Goal: Task Accomplishment & Management: Use online tool/utility

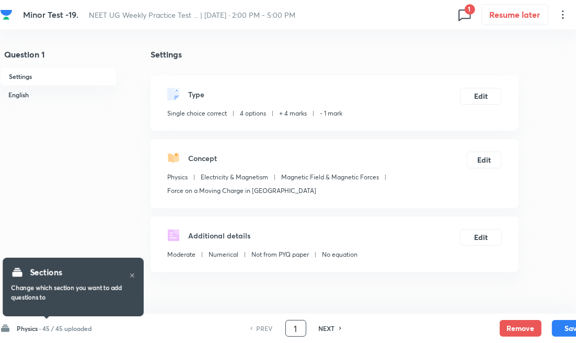
click at [287, 327] on input "1" at bounding box center [296, 328] width 20 height 18
type input "91"
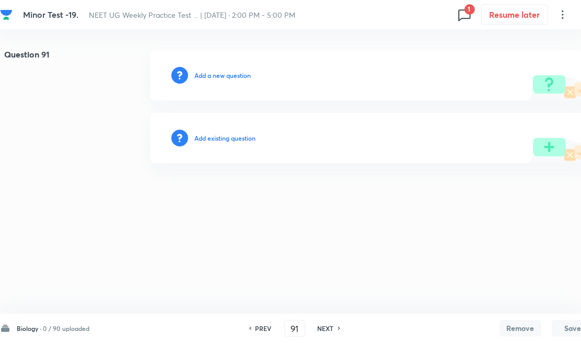
click at [230, 138] on h6 "Add existing question" at bounding box center [224, 137] width 61 height 9
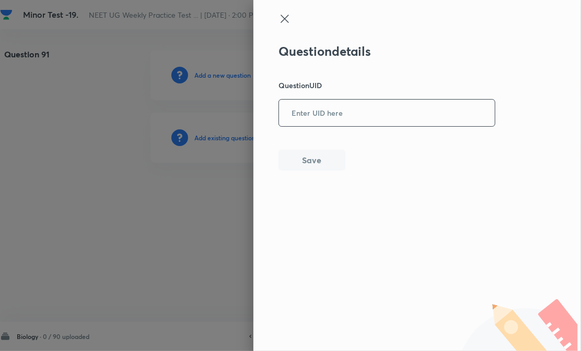
click at [389, 115] on input "text" at bounding box center [387, 113] width 216 height 26
paste input "0FEHE"
type input "0FEHE"
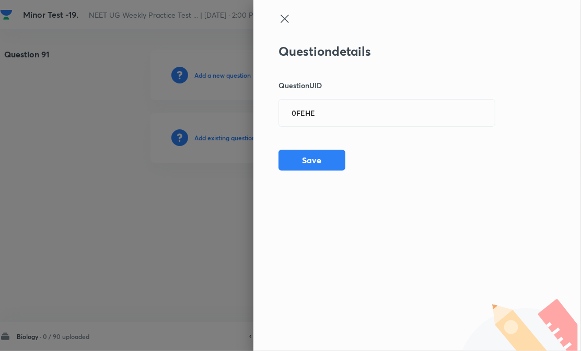
drag, startPoint x: 318, startPoint y: 160, endPoint x: 351, endPoint y: 159, distance: 33.4
click at [318, 160] on button "Save" at bounding box center [311, 160] width 67 height 21
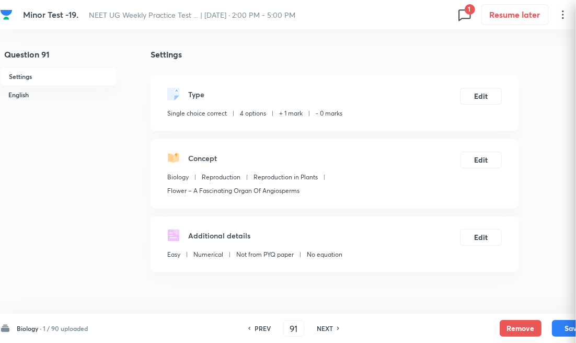
checkbox input "true"
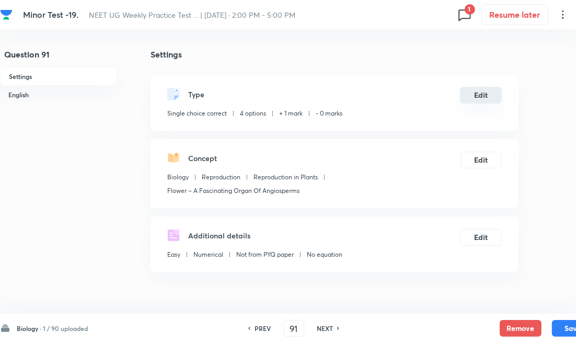
click at [497, 98] on button "Edit" at bounding box center [481, 95] width 42 height 17
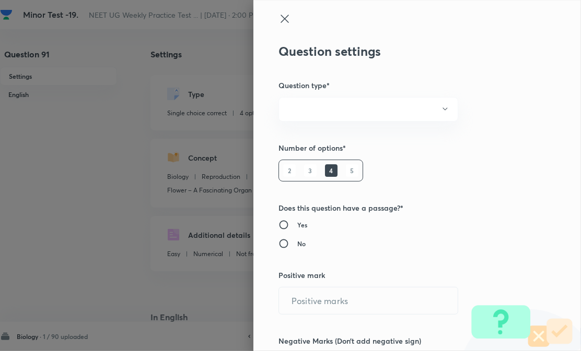
radio input "true"
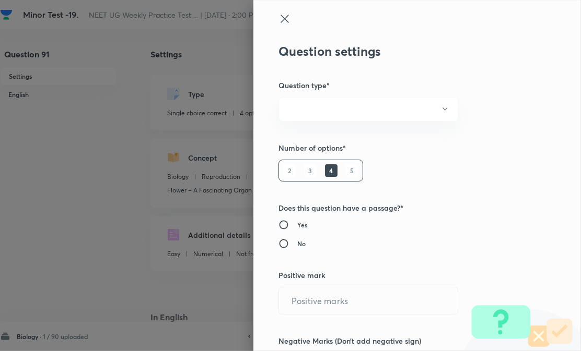
radio input "true"
type input "1"
type input "0"
type input "Biology"
type input "Reproduction"
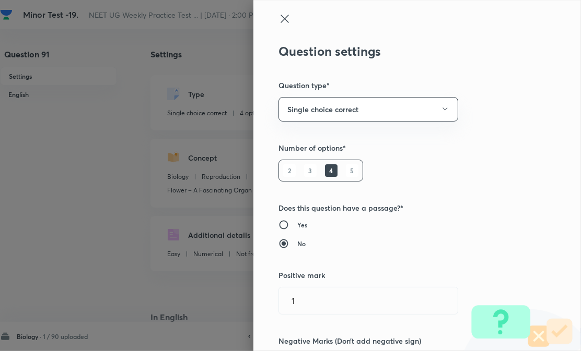
type input "Reproduction in Plants"
type input "Flower – A Fascinating Organ Of Angiosperms"
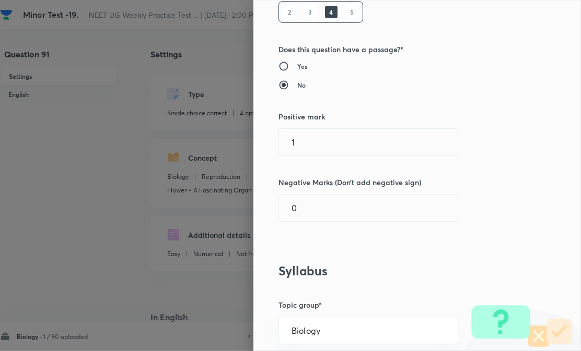
scroll to position [174, 0]
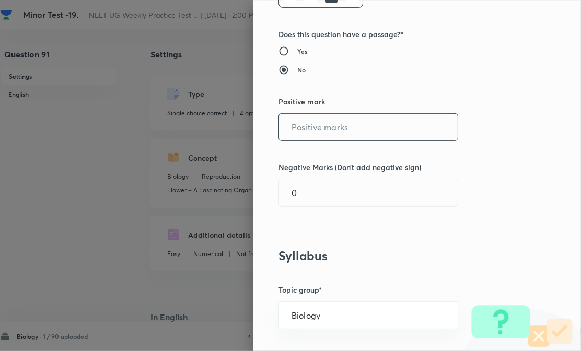
click at [329, 131] on input "text" at bounding box center [368, 127] width 179 height 27
type input "4"
click at [321, 211] on div "Question settings Question type* Single choice correct Number of options* 2 3 4…" at bounding box center [416, 175] width 327 height 351
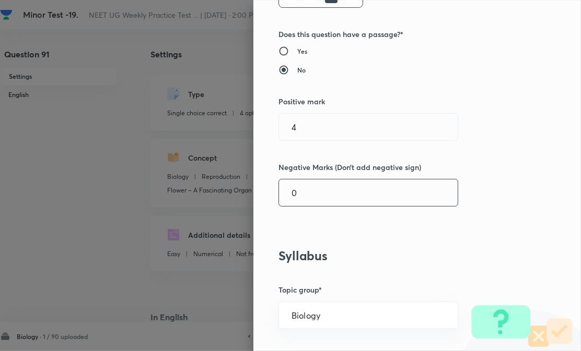
click at [322, 192] on input "0" at bounding box center [368, 193] width 179 height 27
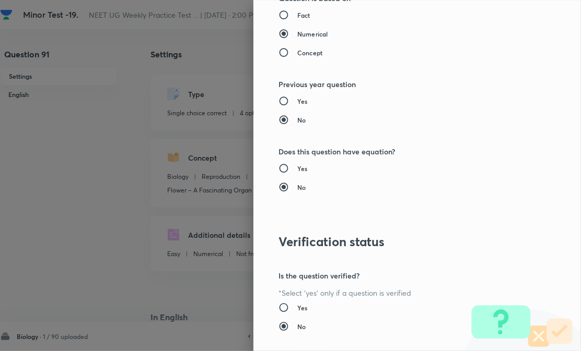
scroll to position [1036, 0]
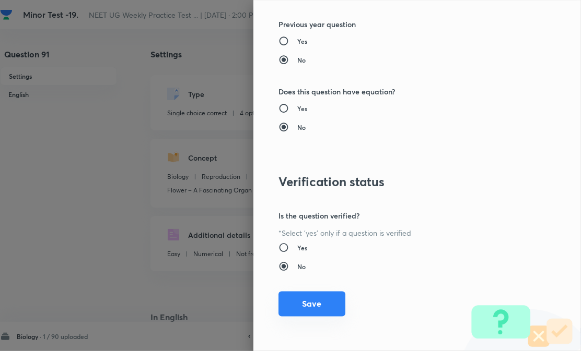
type input "1"
click at [313, 311] on button "Save" at bounding box center [311, 304] width 67 height 25
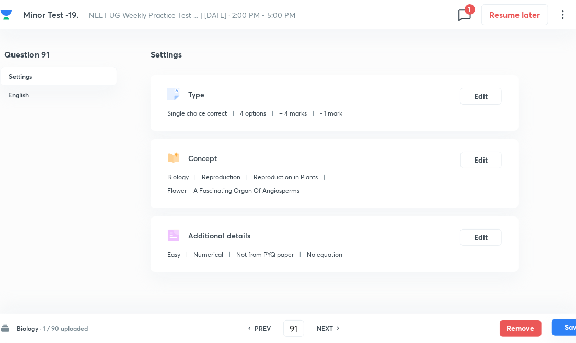
drag, startPoint x: 563, startPoint y: 327, endPoint x: 543, endPoint y: 299, distance: 34.9
click at [562, 327] on button "Save" at bounding box center [572, 328] width 42 height 17
type input "92"
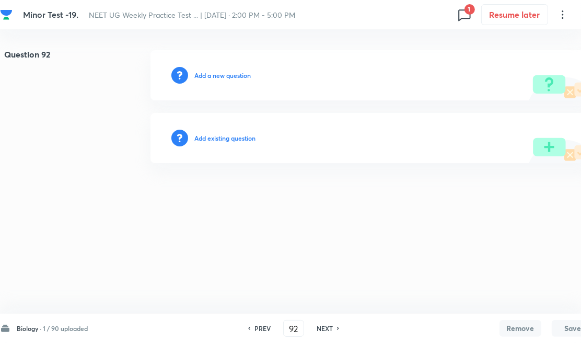
click at [239, 142] on h6 "Add existing question" at bounding box center [224, 137] width 61 height 9
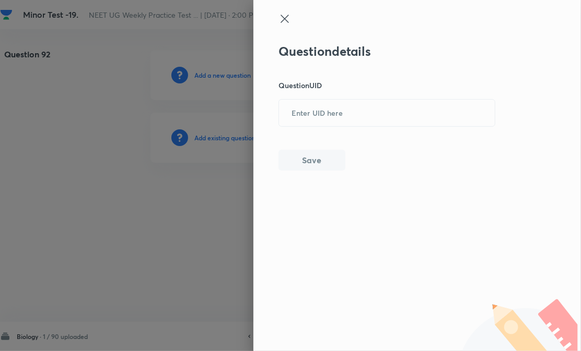
click at [342, 130] on div "Question details Question UID ​ Save" at bounding box center [386, 107] width 217 height 127
click at [361, 121] on input "text" at bounding box center [387, 113] width 216 height 26
paste input "5CY3Z"
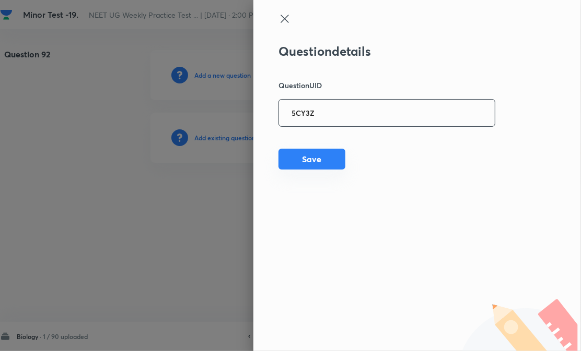
type input "5CY3Z"
click at [315, 156] on button "Save" at bounding box center [311, 159] width 67 height 21
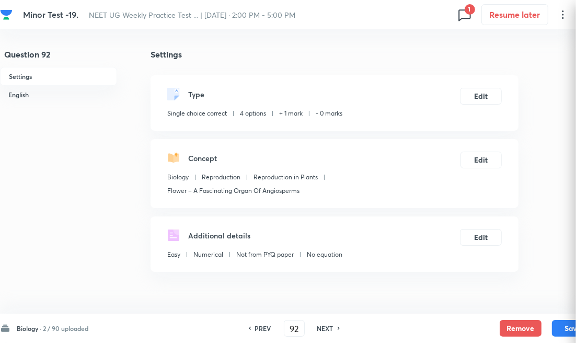
checkbox input "true"
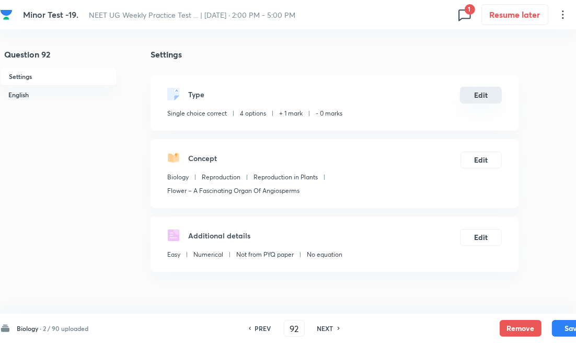
click at [476, 93] on button "Edit" at bounding box center [481, 95] width 42 height 17
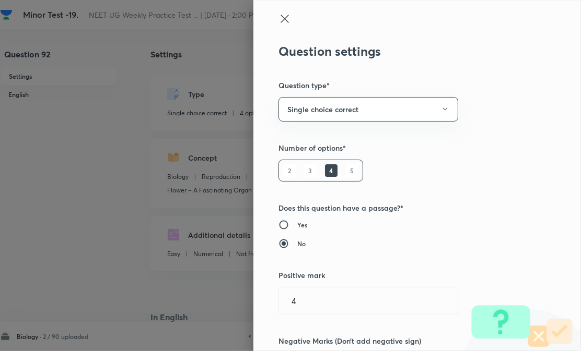
type input "1"
type input "0"
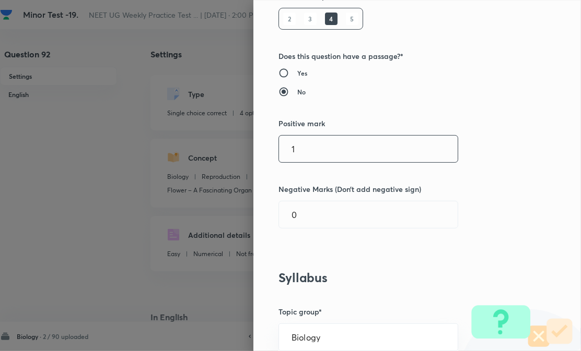
scroll to position [174, 0]
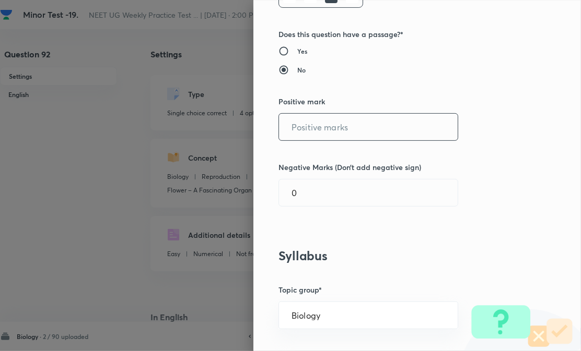
click at [332, 122] on input "text" at bounding box center [368, 127] width 179 height 27
type input "4"
click at [315, 188] on input "0" at bounding box center [368, 193] width 179 height 27
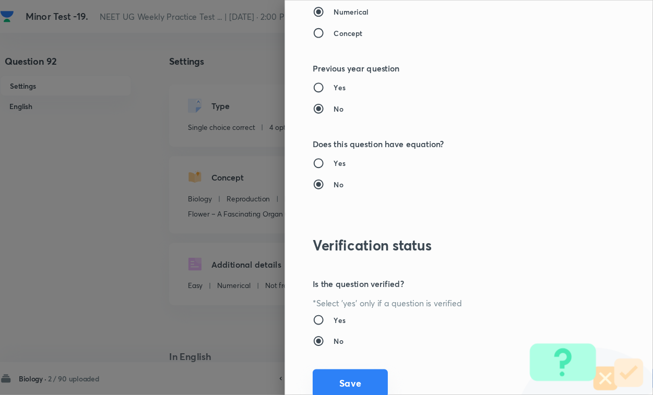
scroll to position [1036, 0]
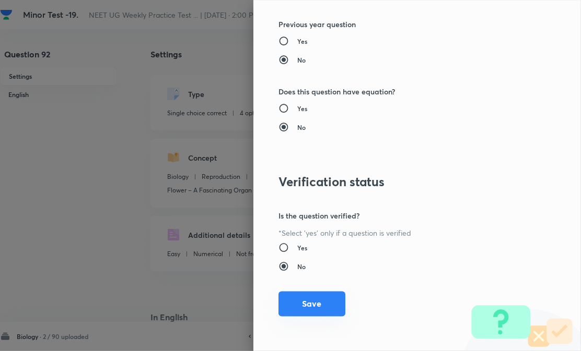
type input "1"
click at [321, 300] on button "Save" at bounding box center [311, 304] width 67 height 25
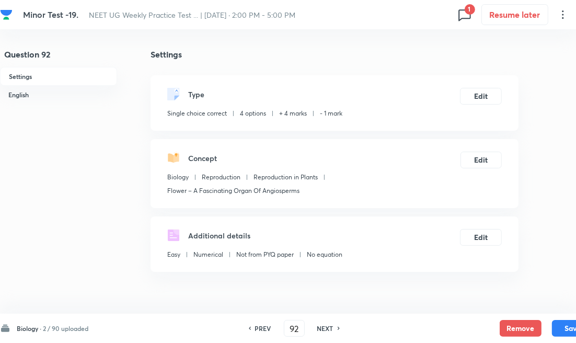
click at [549, 329] on div "Remove Save" at bounding box center [546, 328] width 94 height 17
click at [562, 326] on button "Save" at bounding box center [572, 327] width 42 height 17
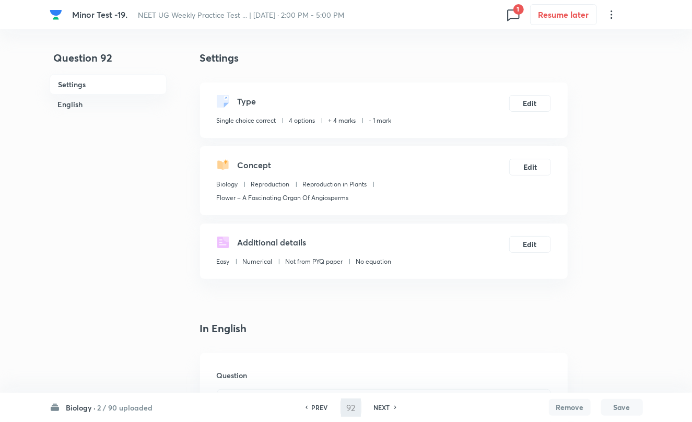
type input "93"
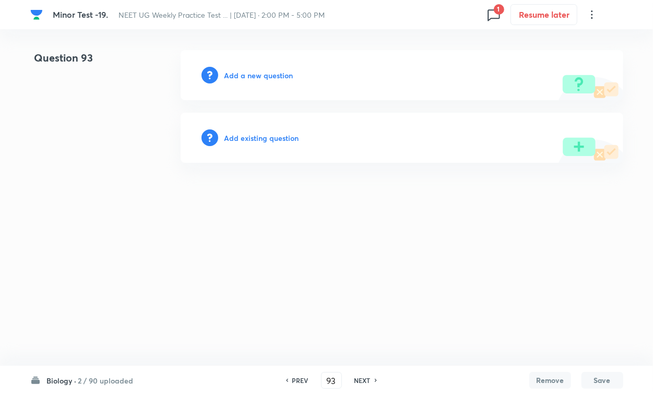
click at [257, 145] on div "Add existing question" at bounding box center [402, 138] width 443 height 50
click at [273, 139] on h6 "Add existing question" at bounding box center [262, 138] width 75 height 11
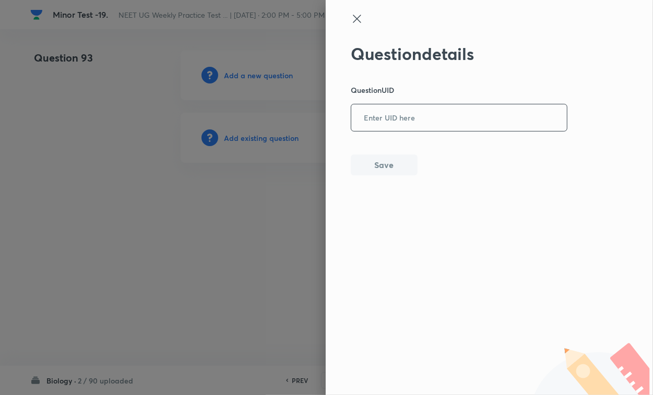
click at [444, 123] on input "text" at bounding box center [459, 118] width 216 height 26
paste input "SCIXY"
type input "SCIXY"
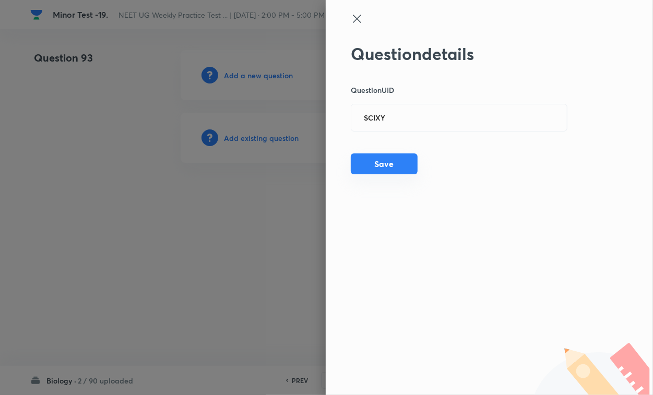
click at [392, 158] on button "Save" at bounding box center [384, 164] width 67 height 21
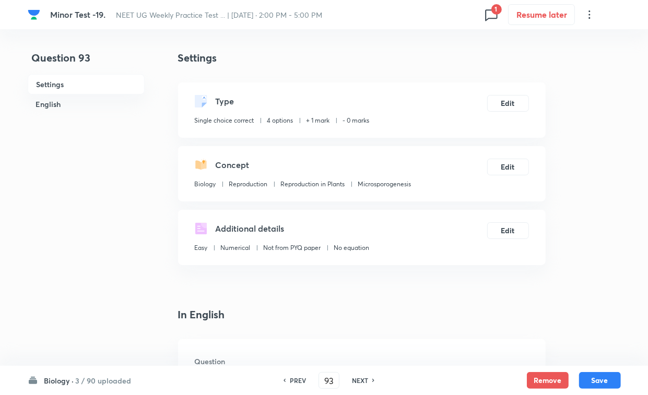
checkbox input "true"
click at [525, 104] on button "Edit" at bounding box center [508, 102] width 42 height 17
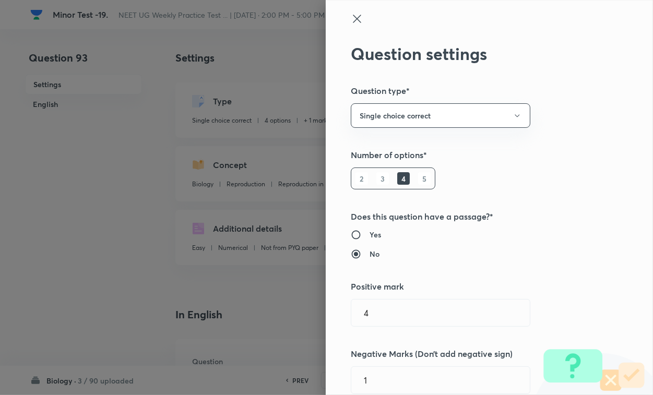
type input "1"
type input "0"
type input "Microsporogenesis"
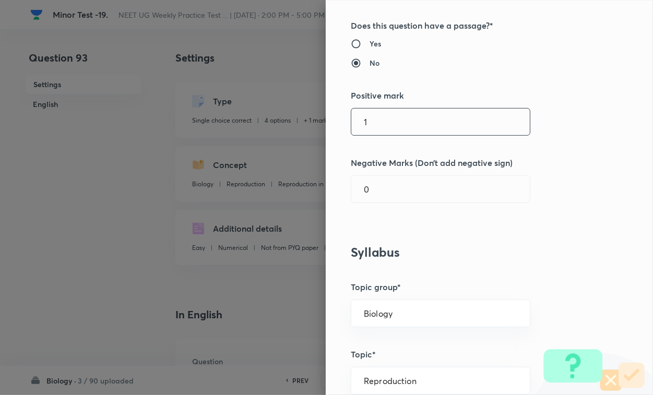
scroll to position [196, 0]
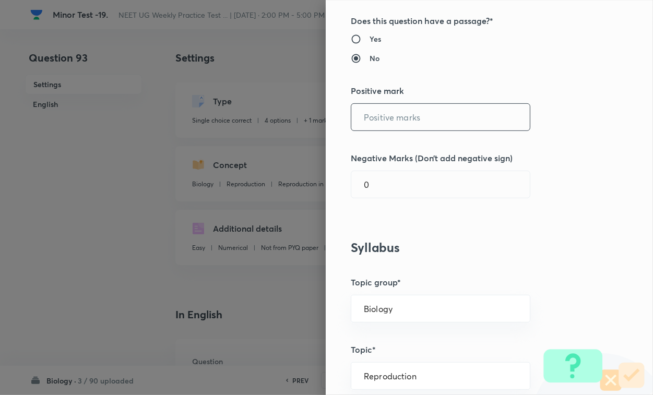
click at [397, 119] on input "text" at bounding box center [440, 117] width 179 height 27
type input "4"
click at [391, 179] on input "0" at bounding box center [440, 184] width 179 height 27
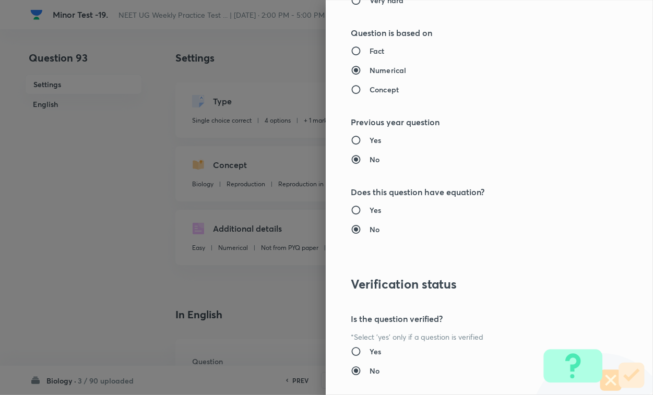
scroll to position [1030, 0]
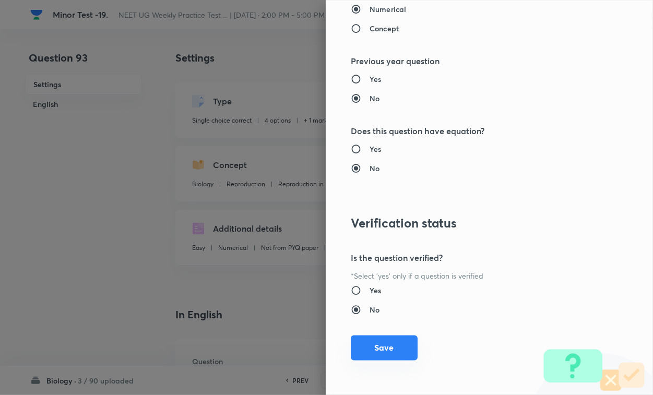
type input "1"
click at [388, 342] on button "Save" at bounding box center [384, 348] width 67 height 25
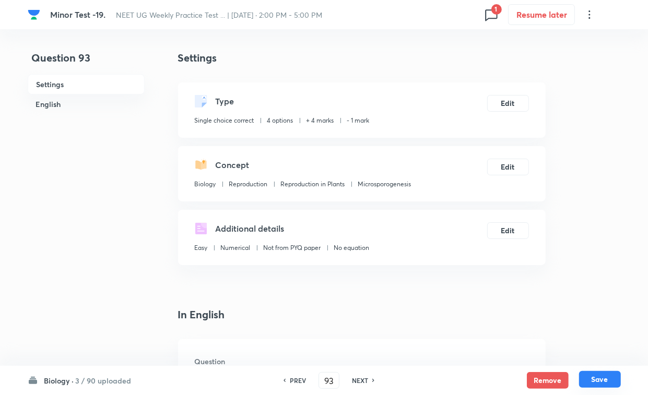
click at [575, 342] on button "Save" at bounding box center [600, 379] width 42 height 17
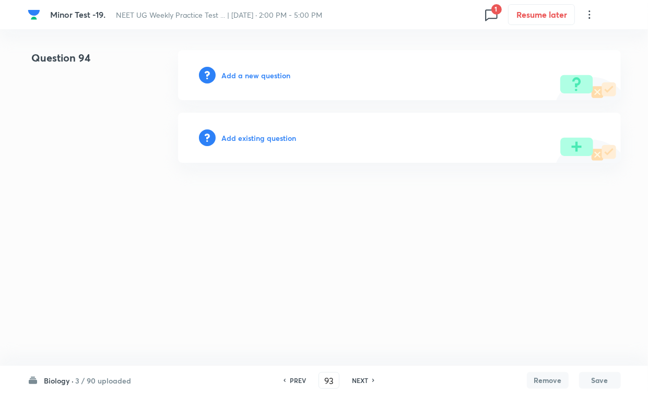
type input "94"
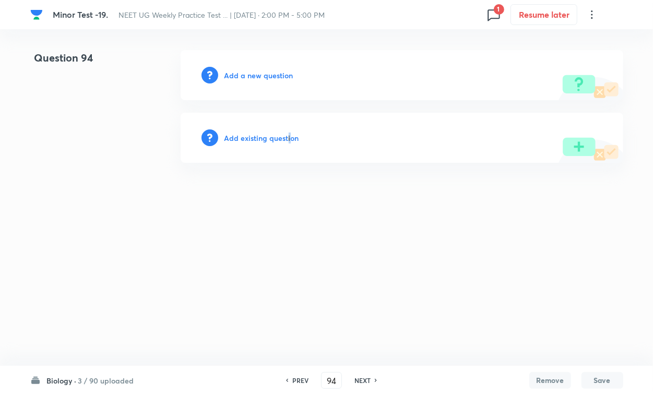
click at [288, 138] on h6 "Add existing question" at bounding box center [262, 138] width 75 height 11
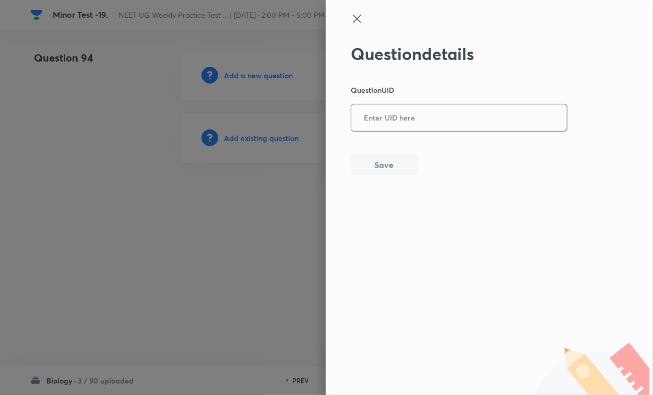
click at [439, 126] on input "text" at bounding box center [459, 118] width 216 height 26
paste input "UXY2C"
type input "UXY2C"
click at [382, 160] on button "Save" at bounding box center [384, 164] width 67 height 21
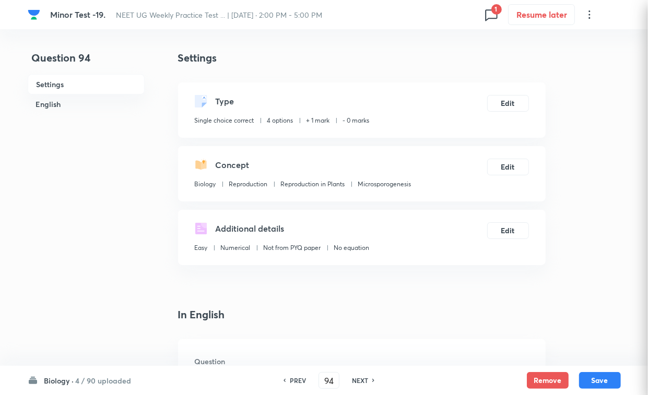
checkbox input "true"
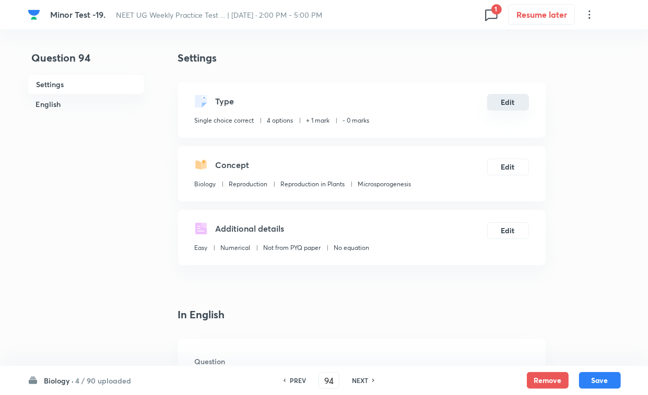
click at [512, 100] on button "Edit" at bounding box center [508, 102] width 42 height 17
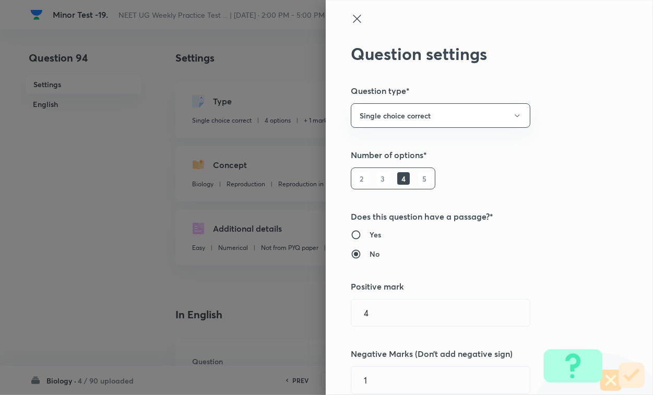
type input "1"
type input "0"
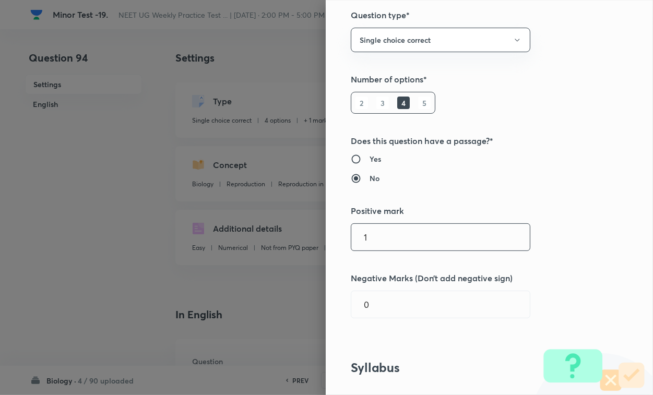
scroll to position [196, 0]
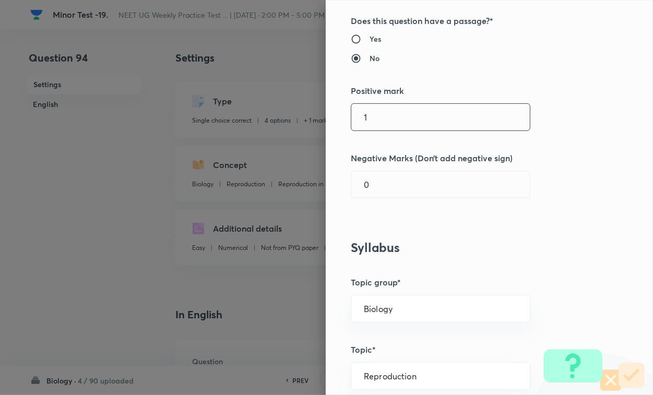
click at [393, 120] on input "1" at bounding box center [440, 117] width 179 height 27
type input "14"
click at [380, 178] on input "1" at bounding box center [440, 184] width 179 height 27
type input "1"
click at [390, 120] on input "14" at bounding box center [440, 117] width 179 height 27
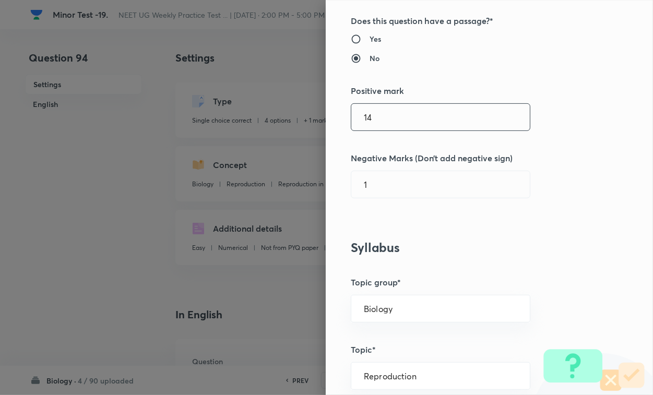
type input "1"
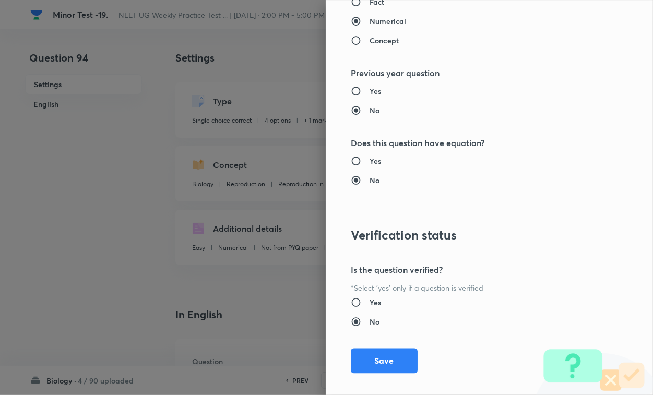
scroll to position [1030, 0]
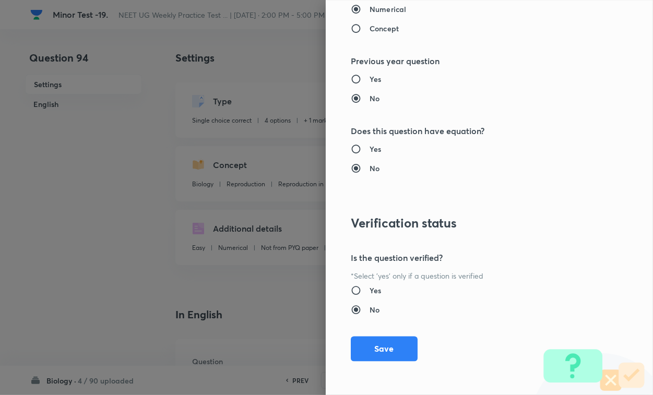
type input "4"
click at [377, 342] on button "Save" at bounding box center [384, 349] width 67 height 25
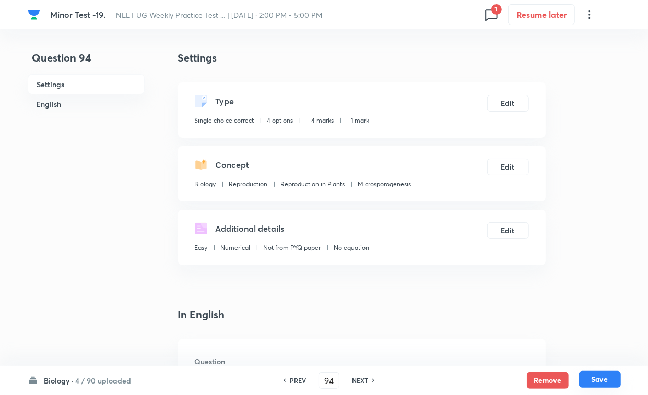
click at [575, 342] on button "Save" at bounding box center [600, 379] width 42 height 17
type input "95"
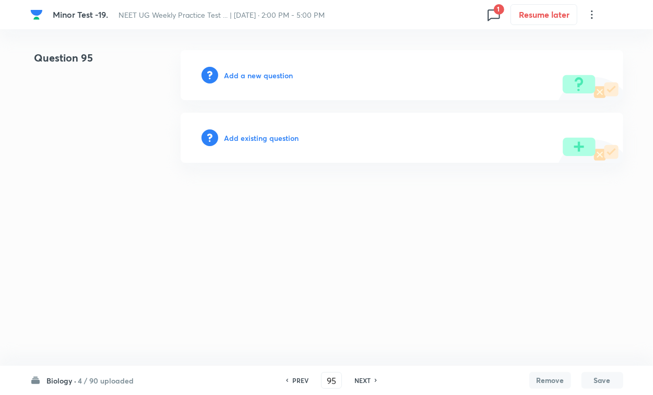
drag, startPoint x: 277, startPoint y: 130, endPoint x: 277, endPoint y: 136, distance: 6.8
click at [277, 135] on div "Add existing question" at bounding box center [402, 138] width 443 height 50
click at [277, 136] on h6 "Add existing question" at bounding box center [262, 138] width 75 height 11
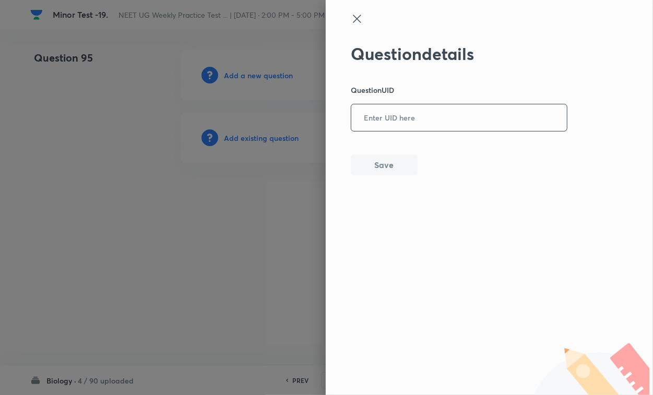
click at [424, 131] on input "text" at bounding box center [459, 118] width 216 height 26
paste input "UV3YR"
type input "UV3YR"
click at [385, 162] on button "Save" at bounding box center [384, 164] width 67 height 21
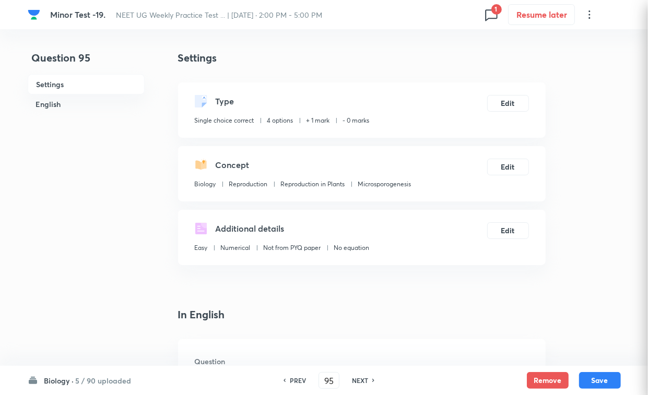
checkbox input "true"
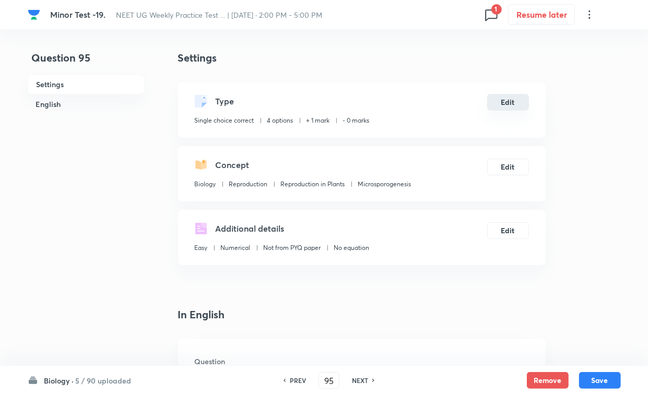
click at [512, 105] on button "Edit" at bounding box center [508, 102] width 42 height 17
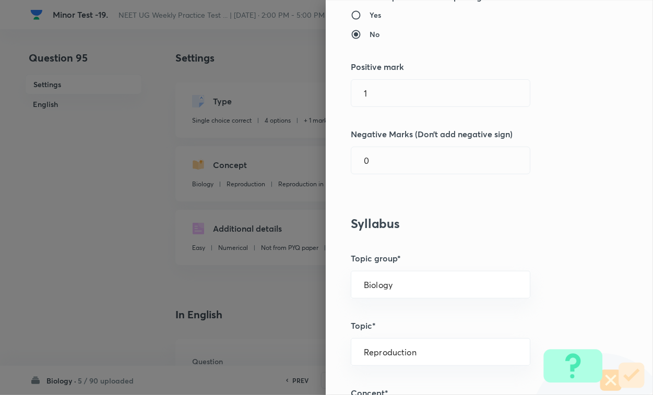
scroll to position [261, 0]
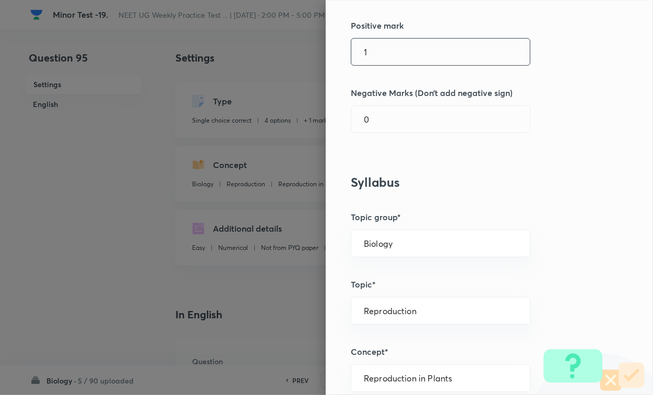
click at [414, 55] on input "1" at bounding box center [440, 52] width 179 height 27
click at [385, 131] on input "0" at bounding box center [440, 119] width 179 height 27
click at [408, 43] on input "14" at bounding box center [440, 52] width 179 height 27
type input "1"
type input "4"
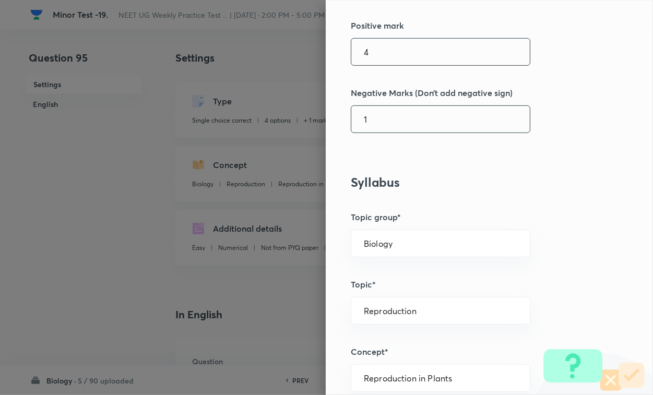
click at [392, 122] on input "1" at bounding box center [440, 119] width 179 height 27
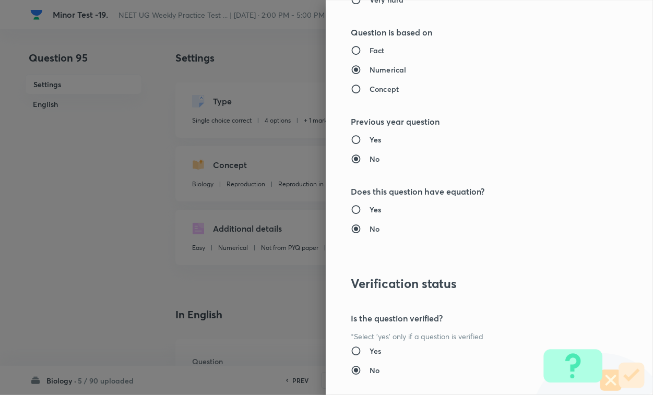
scroll to position [1030, 0]
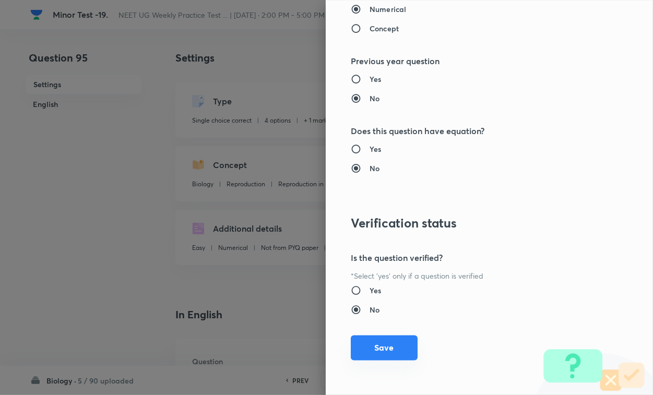
type input "1"
drag, startPoint x: 383, startPoint y: 343, endPoint x: 448, endPoint y: 353, distance: 66.0
click at [383, 342] on button "Save" at bounding box center [384, 349] width 67 height 25
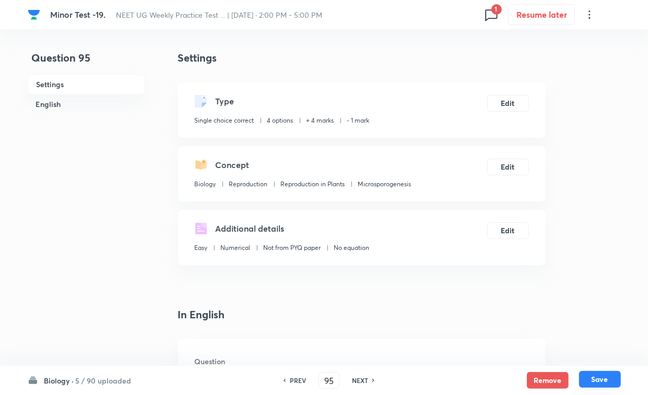
click at [575, 342] on button "Save" at bounding box center [600, 379] width 42 height 17
type input "96"
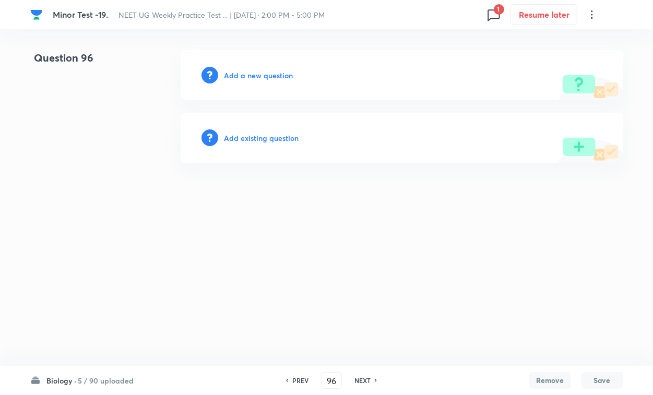
click at [264, 143] on h6 "Add existing question" at bounding box center [262, 138] width 75 height 11
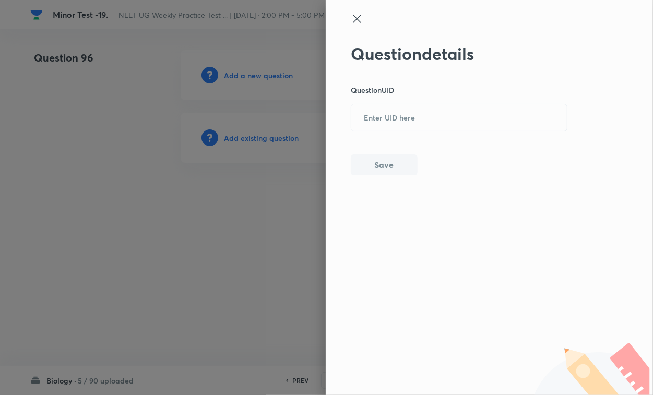
click at [429, 132] on div "Question details Question UID ​ Save" at bounding box center [459, 110] width 217 height 132
click at [395, 121] on input "text" at bounding box center [459, 118] width 216 height 26
paste input "73NYV"
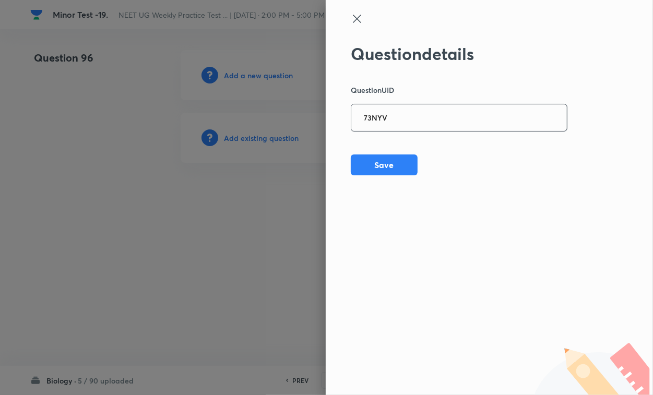
type input "73NYV"
click at [383, 182] on div "Question details Question UID 73NYV ​ Save" at bounding box center [489, 197] width 327 height 395
click at [401, 160] on button "Save" at bounding box center [384, 164] width 67 height 21
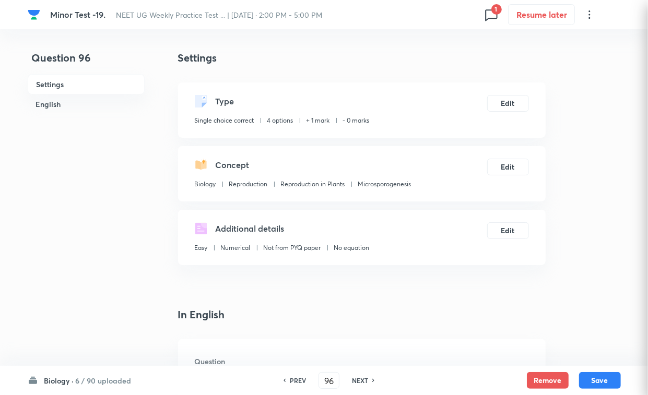
checkbox input "true"
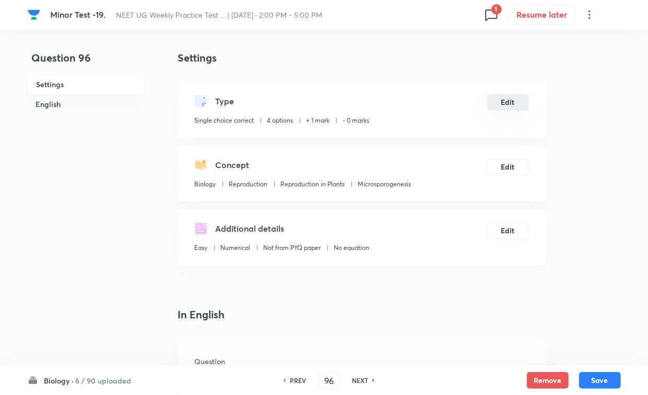
drag, startPoint x: 478, startPoint y: 96, endPoint x: 498, endPoint y: 96, distance: 19.8
click at [483, 95] on div "Type Single choice correct 4 options + 1 mark - 0 marks Edit" at bounding box center [362, 110] width 368 height 55
click at [510, 101] on button "Edit" at bounding box center [508, 102] width 42 height 17
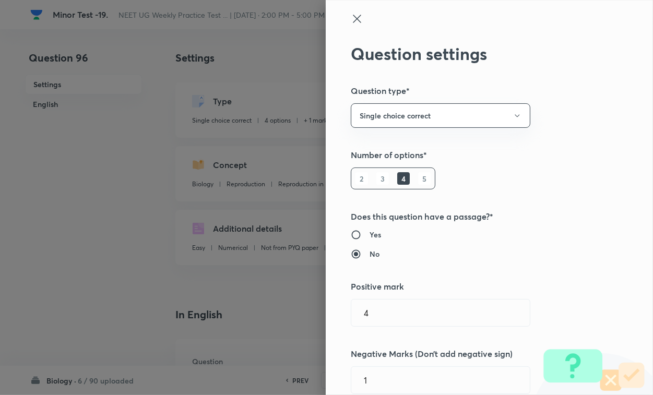
type input "1"
type input "0"
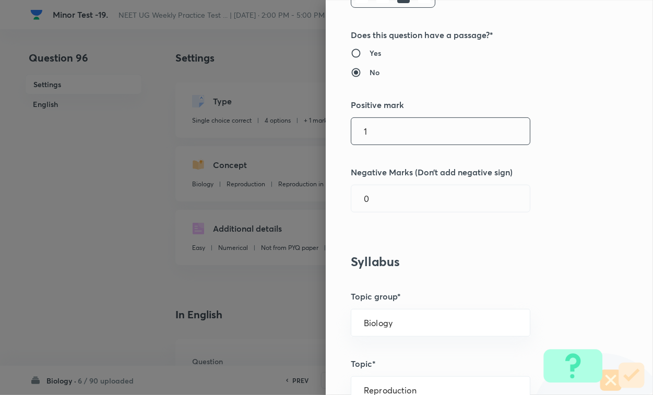
scroll to position [196, 0]
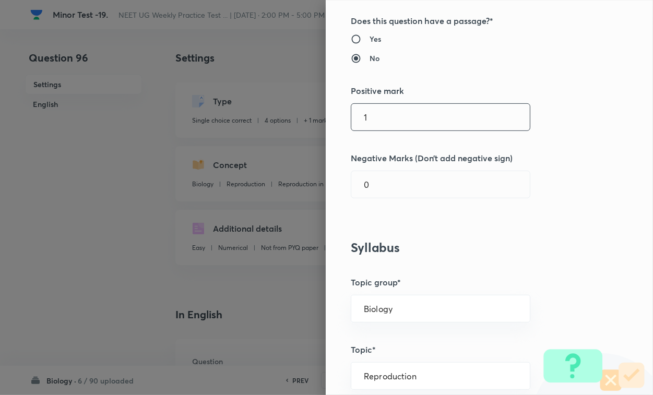
click at [377, 111] on input "1" at bounding box center [440, 117] width 179 height 27
type input "4"
drag, startPoint x: 377, startPoint y: 178, endPoint x: 378, endPoint y: 183, distance: 5.2
click at [377, 181] on input "0" at bounding box center [440, 184] width 179 height 27
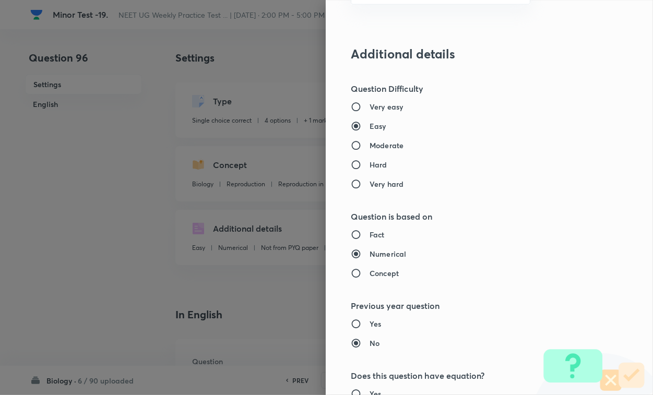
scroll to position [1030, 0]
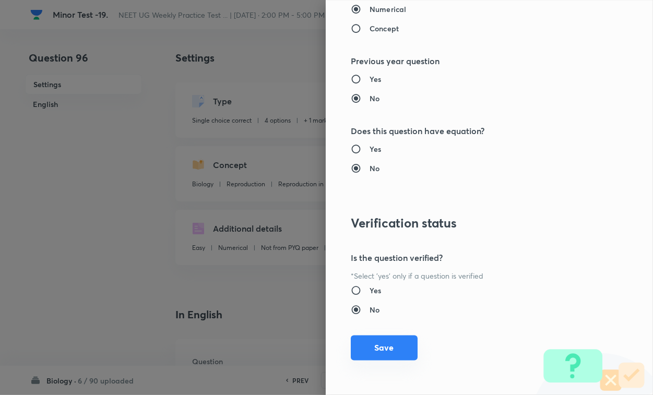
type input "1"
drag, startPoint x: 384, startPoint y: 351, endPoint x: 426, endPoint y: 359, distance: 42.6
click at [384, 342] on button "Save" at bounding box center [384, 349] width 67 height 25
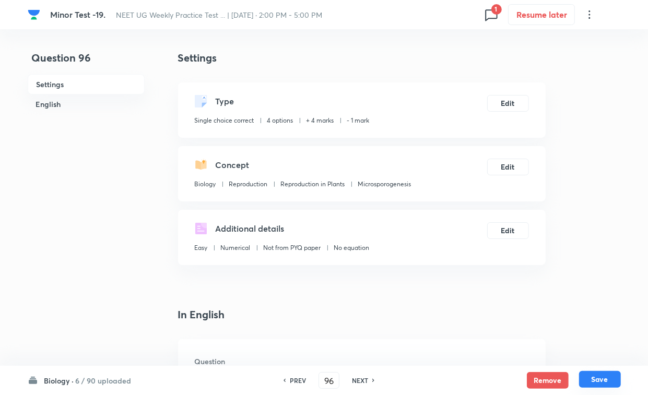
click at [575, 342] on button "Save" at bounding box center [600, 379] width 42 height 17
type input "97"
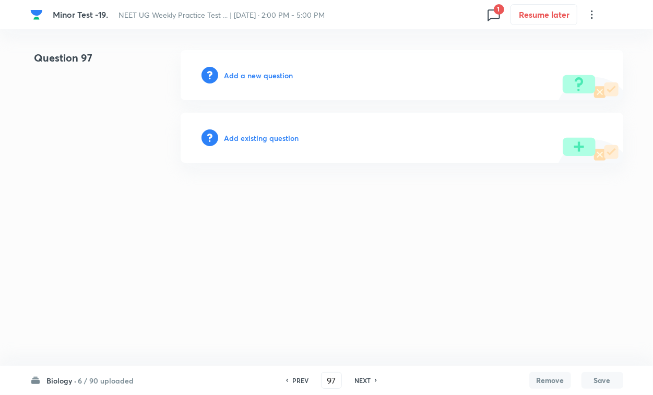
click at [265, 142] on h6 "Add existing question" at bounding box center [262, 138] width 75 height 11
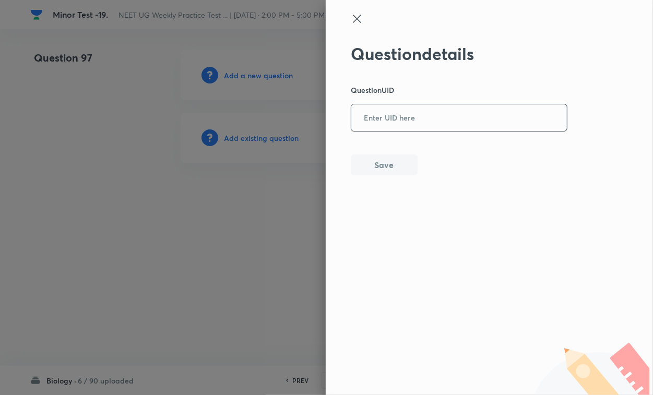
click at [426, 120] on input "text" at bounding box center [459, 118] width 216 height 26
paste input "V2YLM"
type input "V2YLM"
click at [376, 168] on button "Save" at bounding box center [384, 164] width 67 height 21
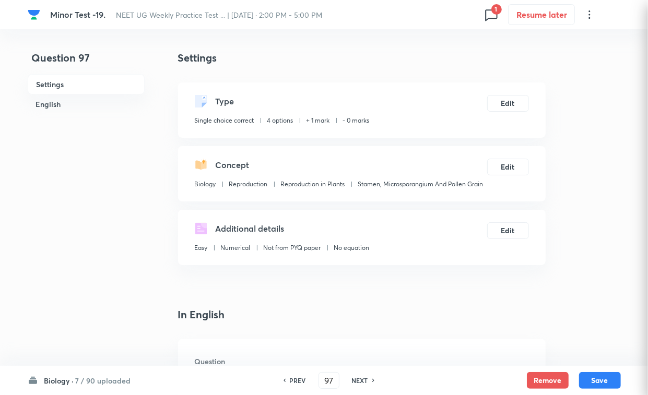
checkbox input "true"
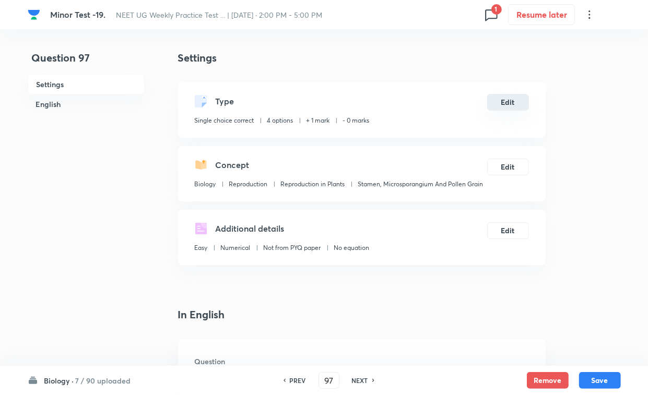
click at [518, 102] on button "Edit" at bounding box center [508, 102] width 42 height 17
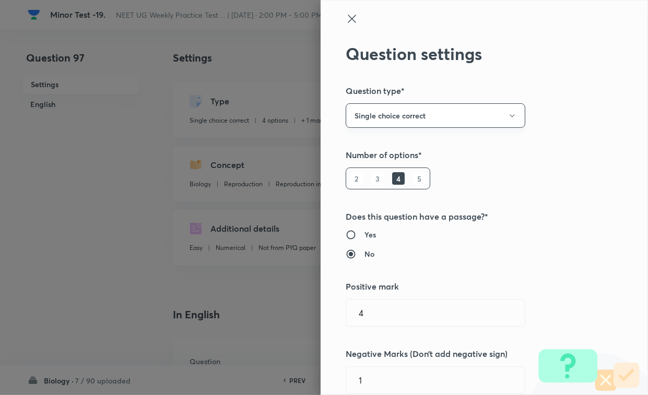
type input "Biology"
type input "Reproduction"
type input "Reproduction in Plants"
type input "Microsporogenesis"
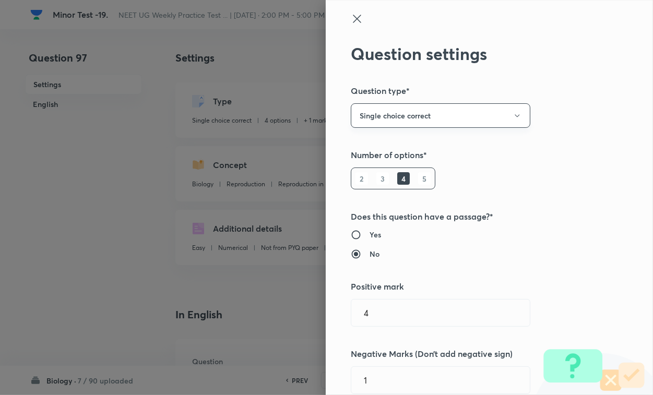
type input "1"
type input "0"
type input "Stamen, Microsporangium And Pollen Grain"
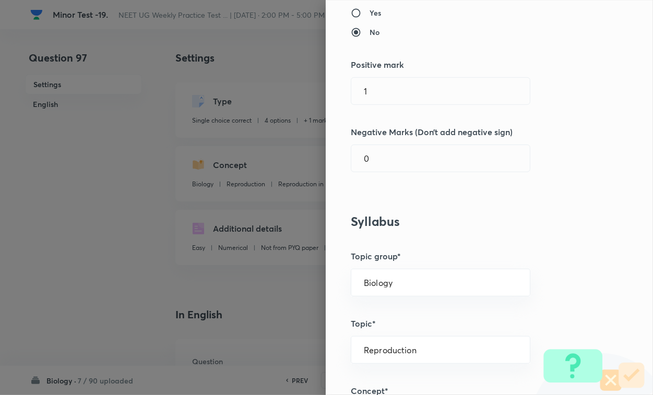
scroll to position [261, 0]
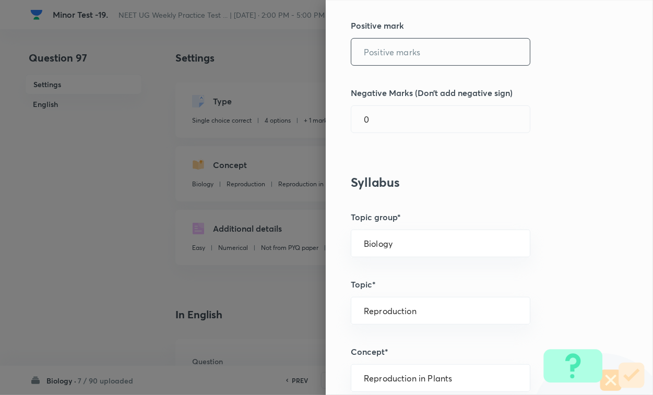
click at [392, 48] on input "text" at bounding box center [440, 52] width 179 height 27
type input "4"
click at [379, 121] on input "0" at bounding box center [440, 119] width 179 height 27
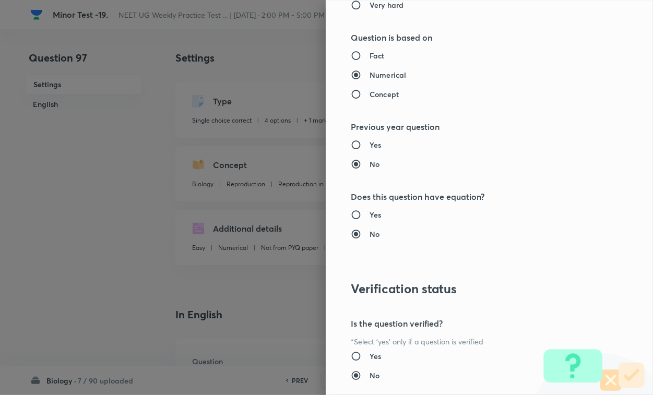
scroll to position [1030, 0]
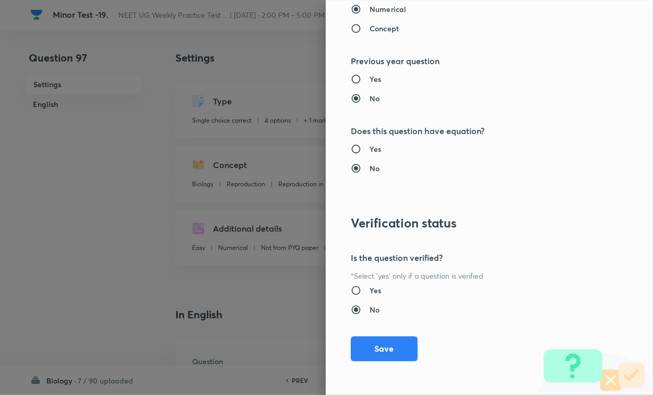
type input "1"
click at [384, 342] on div "Question settings Question type* Single choice correct Number of options* 2 3 4…" at bounding box center [489, 197] width 327 height 395
click at [394, 342] on button "Save" at bounding box center [384, 348] width 67 height 25
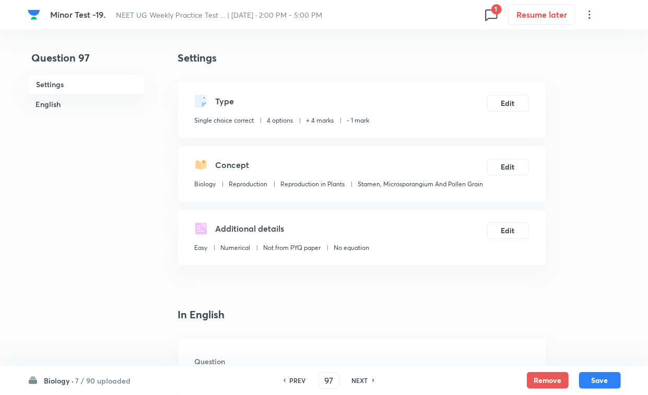
drag, startPoint x: 595, startPoint y: 379, endPoint x: 605, endPoint y: 362, distance: 19.2
click at [575, 342] on button "Save" at bounding box center [600, 380] width 42 height 17
type input "98"
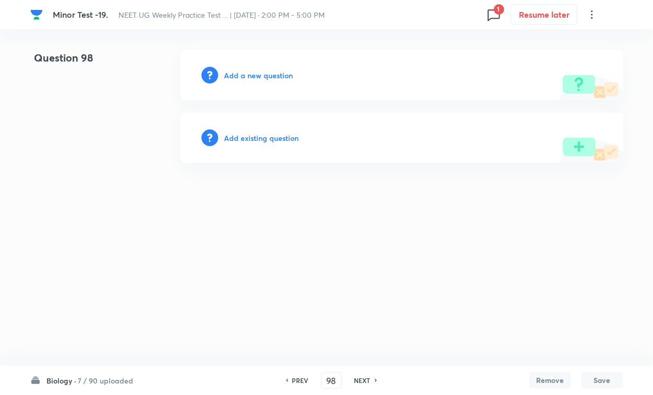
click at [279, 141] on h6 "Add existing question" at bounding box center [262, 138] width 75 height 11
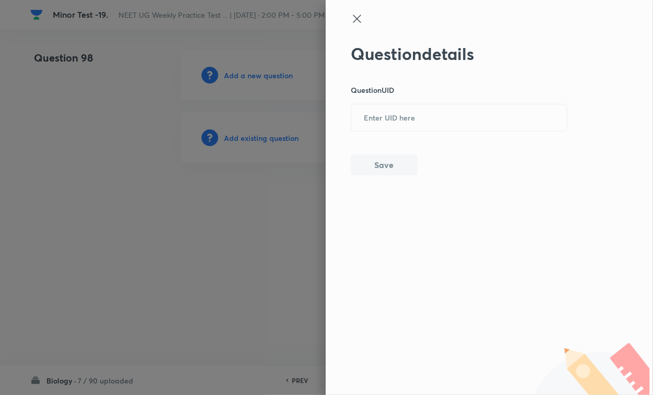
click at [405, 120] on input "text" at bounding box center [459, 118] width 216 height 26
paste input "4VFUV"
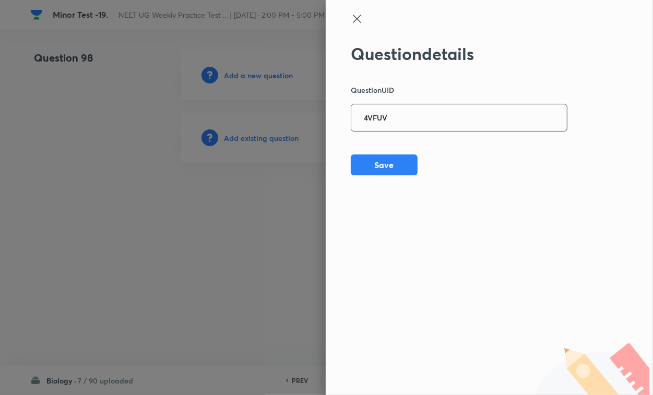
type input "4VFUV"
click at [387, 150] on div "Question details Question UID 4VFUV ​ Save" at bounding box center [459, 110] width 217 height 132
click at [388, 160] on button "Save" at bounding box center [384, 164] width 67 height 21
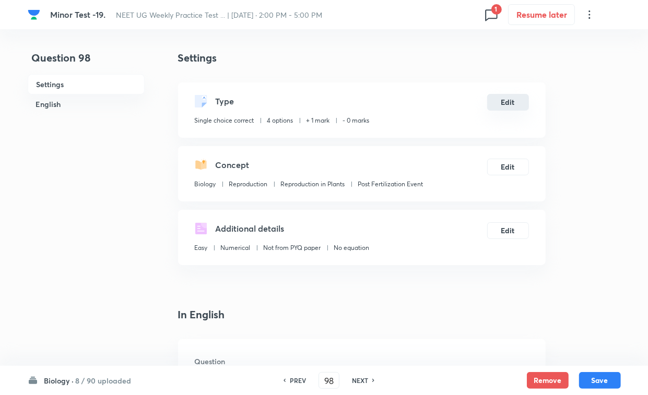
click at [502, 99] on button "Edit" at bounding box center [508, 102] width 42 height 17
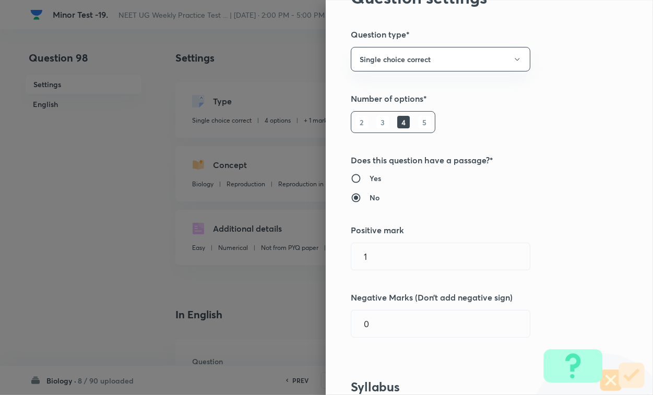
scroll to position [131, 0]
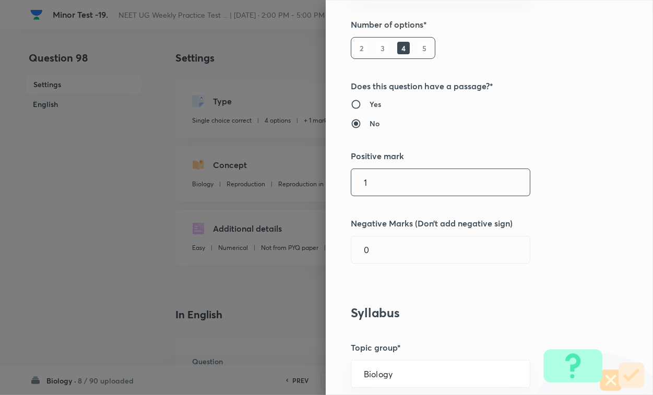
click at [388, 186] on input "1" at bounding box center [440, 182] width 179 height 27
type input "4"
click at [382, 240] on input "0" at bounding box center [440, 250] width 179 height 27
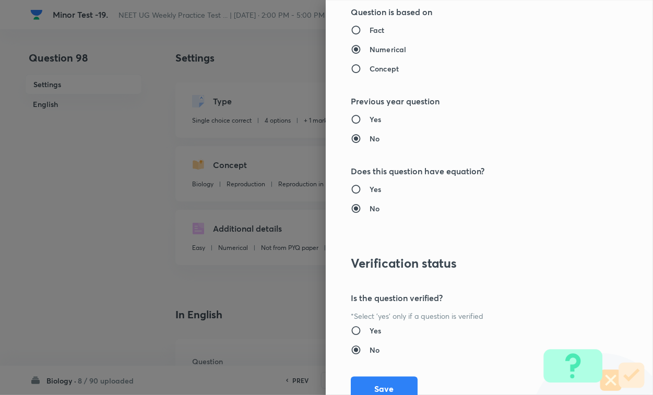
scroll to position [1030, 0]
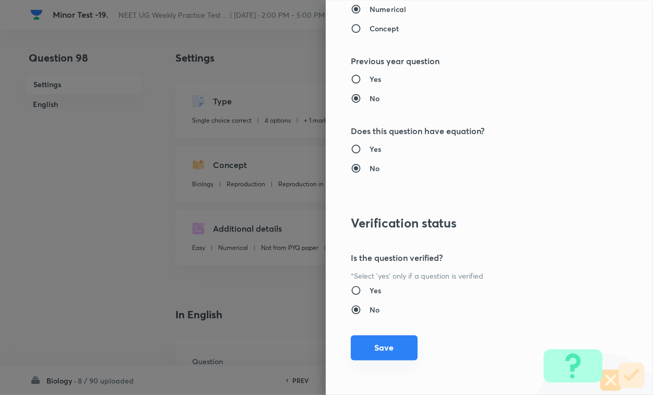
type input "1"
click at [378, 342] on button "Save" at bounding box center [384, 348] width 67 height 25
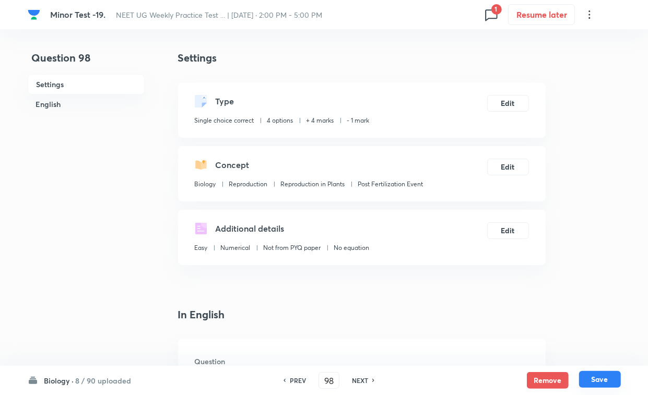
click at [575, 342] on button "Save" at bounding box center [600, 379] width 42 height 17
type input "99"
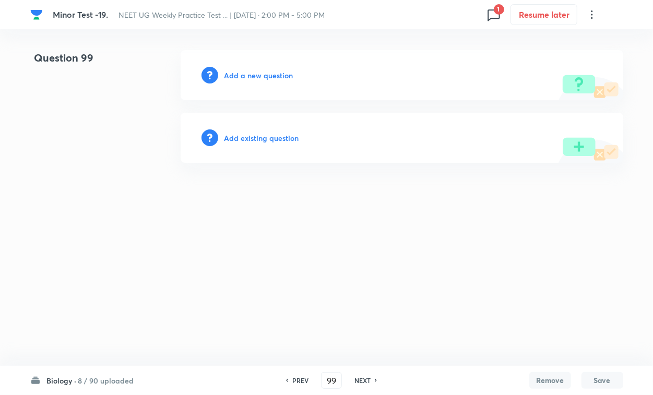
click at [267, 136] on h6 "Add existing question" at bounding box center [262, 138] width 75 height 11
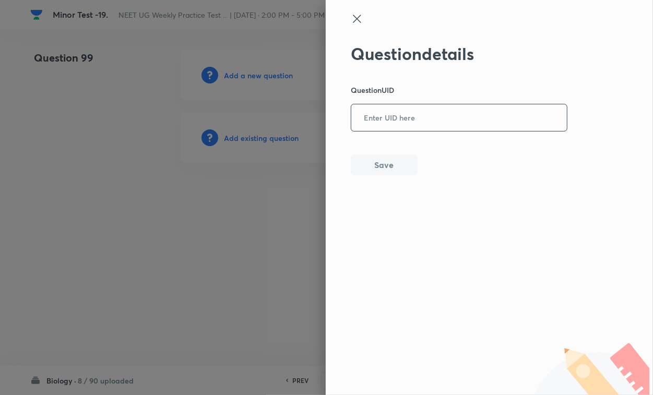
click at [384, 126] on input "text" at bounding box center [459, 118] width 216 height 26
paste input "4IPFB"
type input "4IPFB"
click at [378, 170] on button "Save" at bounding box center [384, 164] width 67 height 21
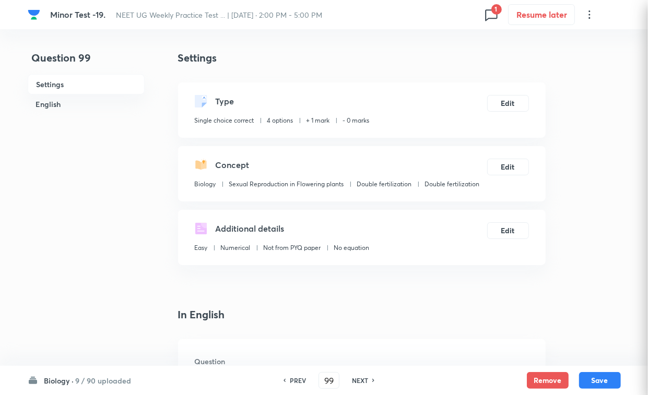
checkbox input "true"
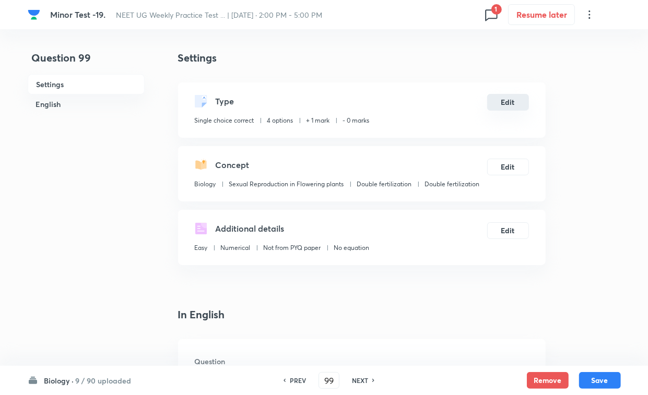
click at [511, 101] on button "Edit" at bounding box center [508, 102] width 42 height 17
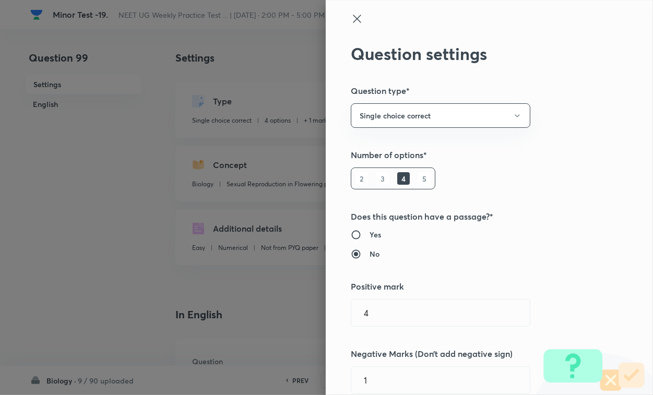
type input "1"
type input "0"
type input "Sexual Reproduction in Flowering plants"
type input "Double fertilization"
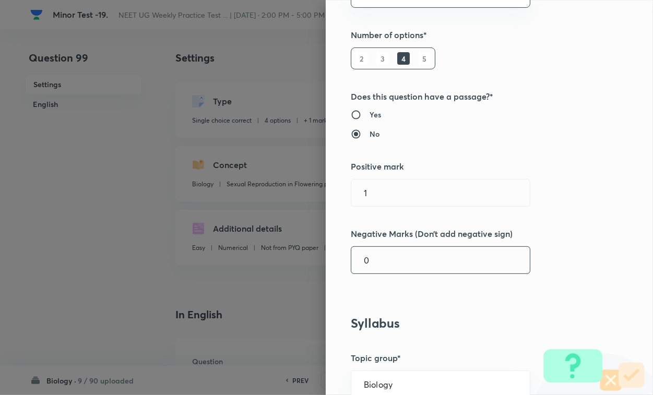
scroll to position [261, 0]
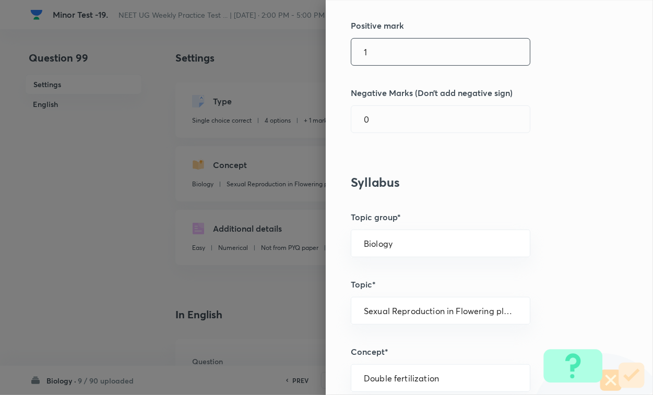
click at [395, 50] on input "1" at bounding box center [440, 52] width 179 height 27
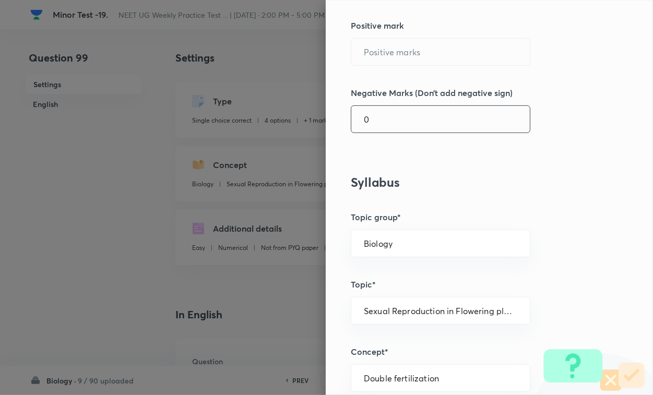
click at [393, 120] on input "0" at bounding box center [440, 119] width 179 height 27
type input "4"
click at [398, 71] on div "Question settings Question type* Single choice correct Number of options* 2 3 4…" at bounding box center [489, 197] width 327 height 395
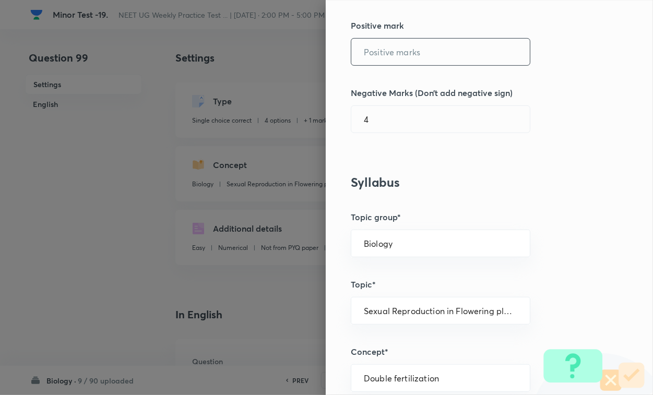
click at [403, 56] on input "text" at bounding box center [440, 52] width 179 height 27
type input "4"
click at [393, 123] on input "4" at bounding box center [440, 119] width 179 height 27
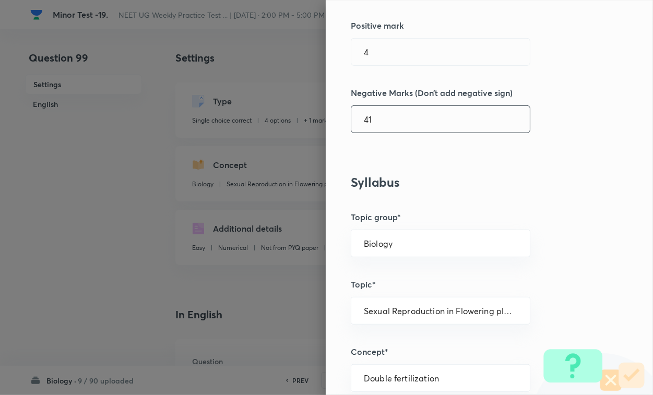
type input "4"
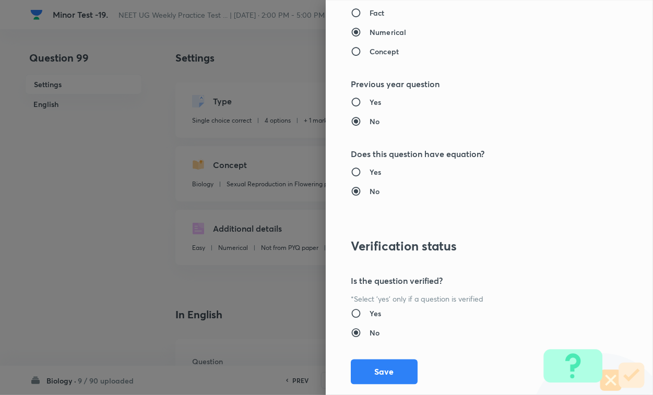
scroll to position [1030, 0]
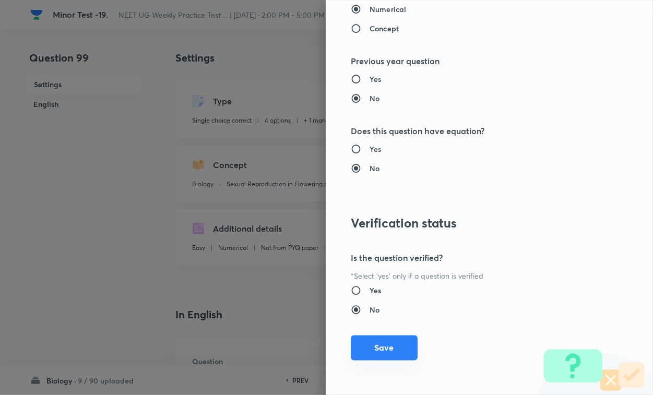
type input "1"
click at [396, 342] on button "Save" at bounding box center [384, 348] width 67 height 25
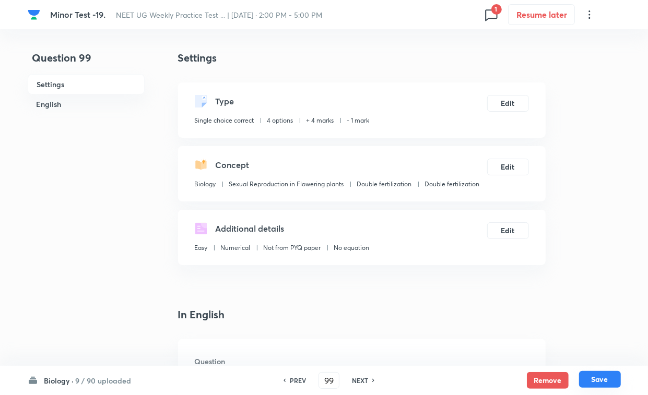
click at [575, 342] on button "Save" at bounding box center [600, 379] width 42 height 17
type input "100"
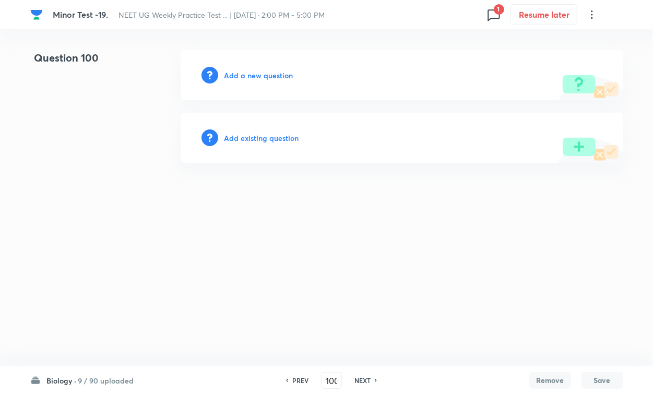
click at [293, 140] on h6 "Add existing question" at bounding box center [262, 138] width 75 height 11
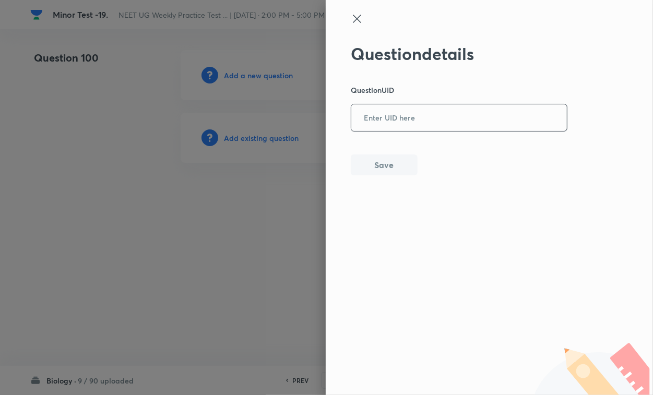
click at [488, 128] on input "text" at bounding box center [459, 118] width 216 height 26
paste input "FSSOX"
type input "FSSOX"
click at [397, 171] on button "Save" at bounding box center [384, 164] width 67 height 21
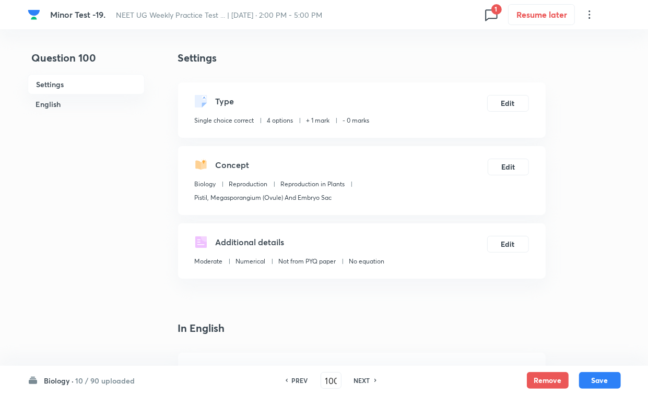
checkbox input "true"
click at [508, 98] on button "Edit" at bounding box center [508, 102] width 42 height 17
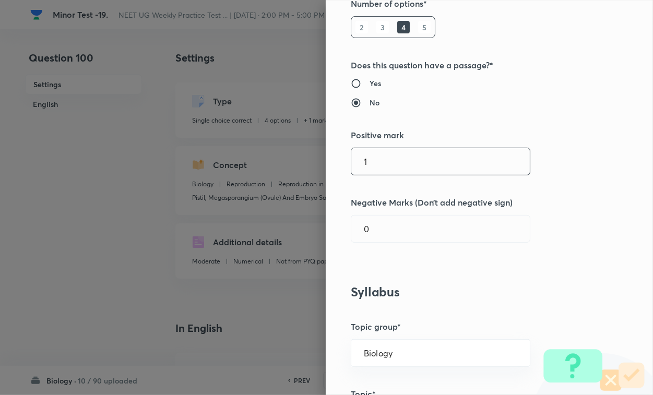
scroll to position [196, 0]
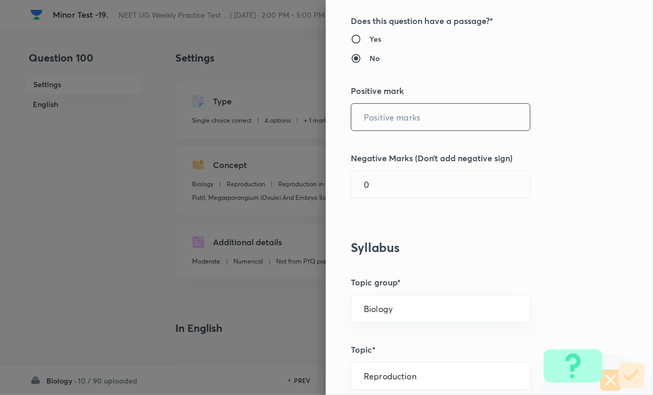
click at [382, 127] on input "text" at bounding box center [440, 117] width 179 height 27
type input "4"
click at [381, 198] on input "0" at bounding box center [440, 184] width 179 height 27
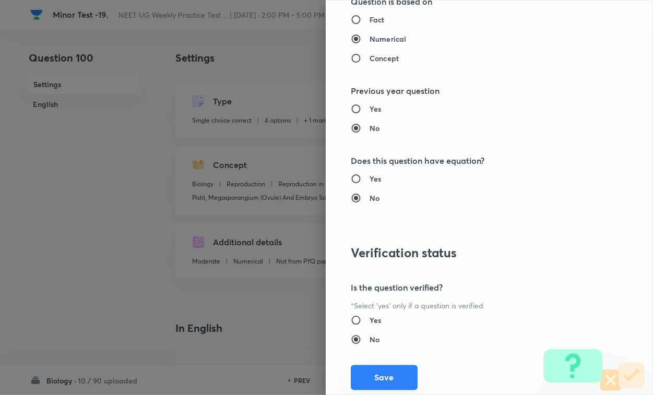
scroll to position [1030, 0]
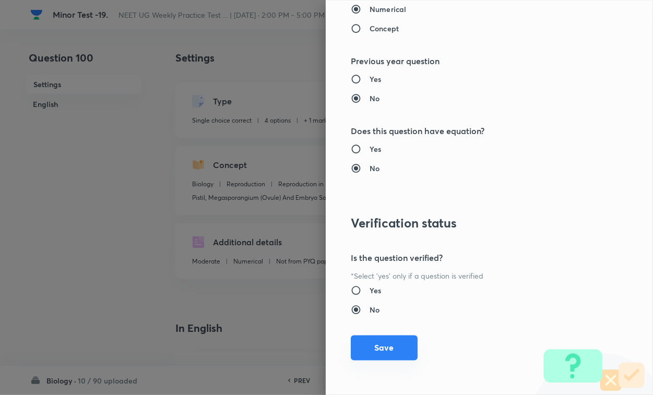
type input "1"
click at [389, 342] on button "Save" at bounding box center [384, 348] width 67 height 25
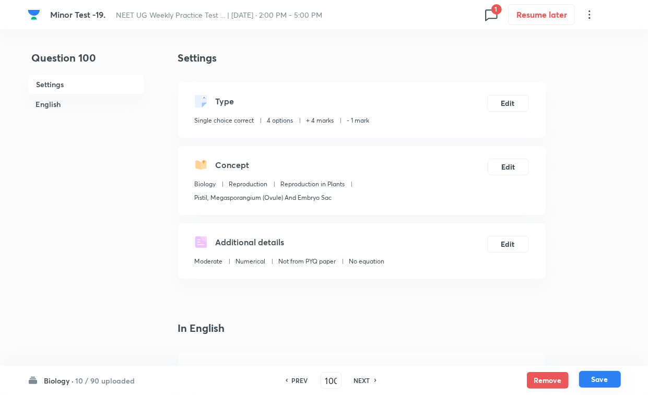
click at [575, 342] on button "Save" at bounding box center [600, 379] width 42 height 17
type input "101"
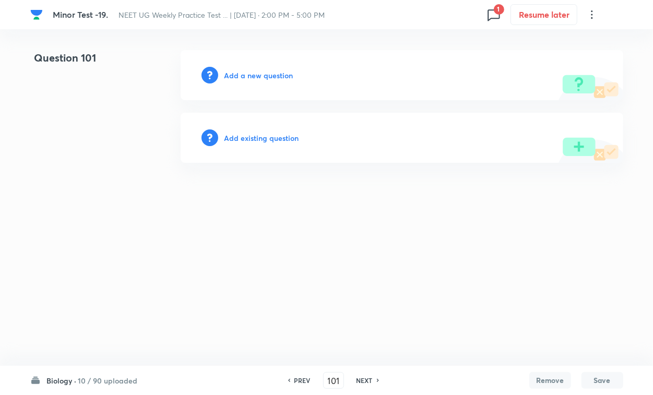
click at [257, 144] on div "Add existing question" at bounding box center [402, 138] width 443 height 50
drag, startPoint x: 433, startPoint y: 125, endPoint x: 400, endPoint y: 145, distance: 39.3
click at [434, 125] on div "Add existing question" at bounding box center [402, 138] width 443 height 50
click at [276, 142] on h6 "Add existing question" at bounding box center [262, 138] width 75 height 11
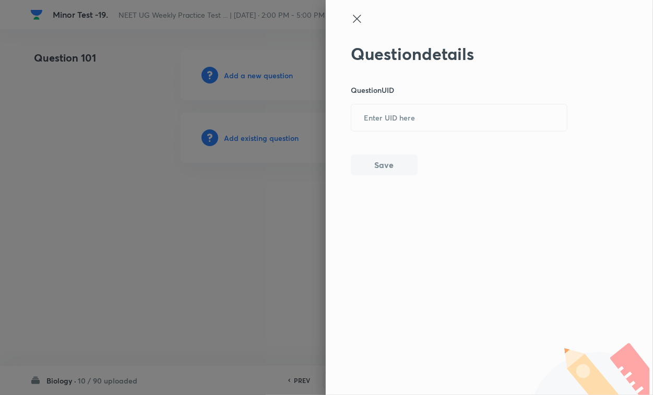
drag, startPoint x: 276, startPoint y: 142, endPoint x: 449, endPoint y: 136, distance: 173.5
click at [460, 127] on input "text" at bounding box center [459, 118] width 216 height 26
paste input "ISR6U"
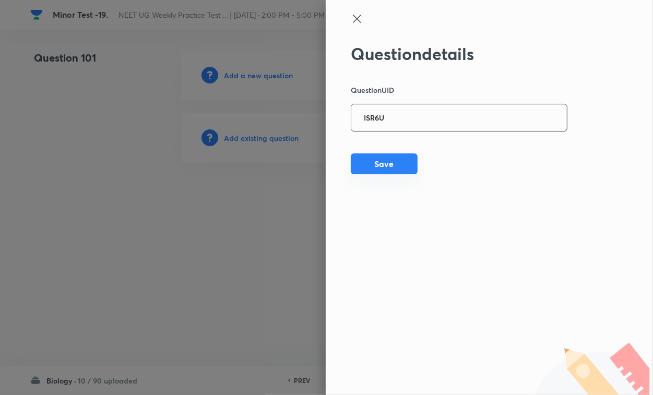
type input "ISR6U"
click at [374, 163] on button "Save" at bounding box center [384, 164] width 67 height 21
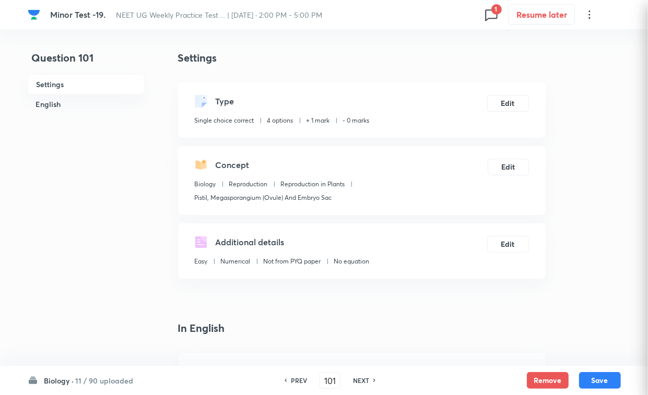
checkbox input "true"
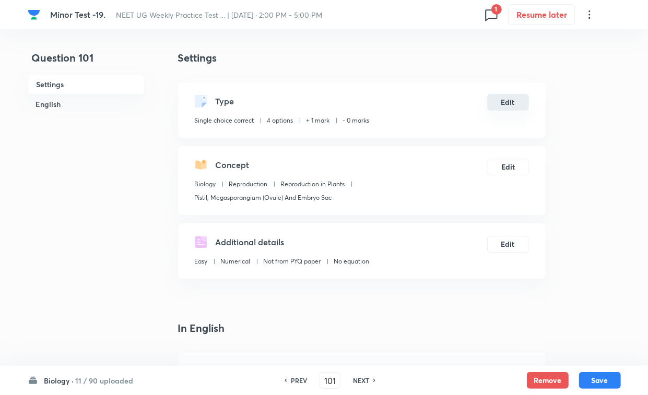
click at [518, 102] on button "Edit" at bounding box center [508, 102] width 42 height 17
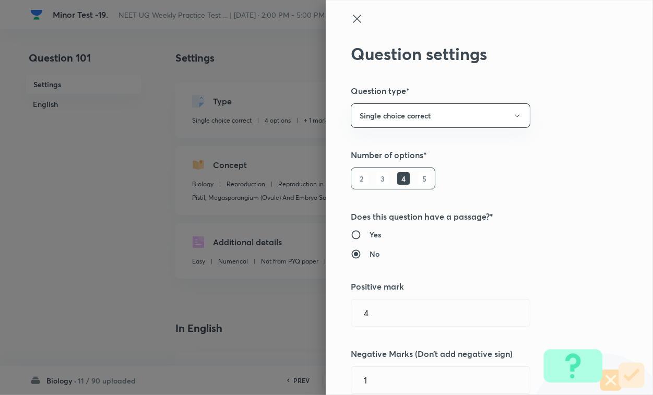
type input "1"
type input "0"
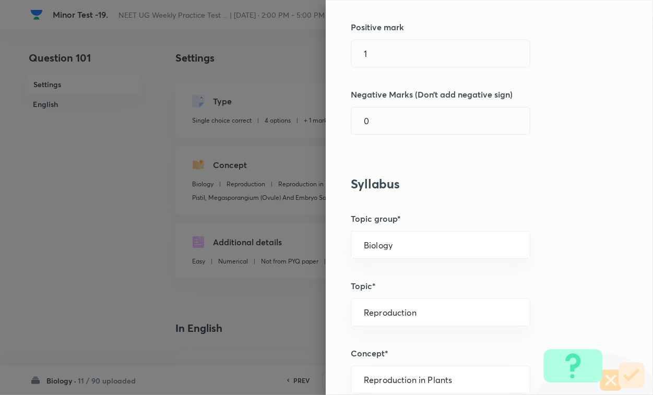
scroll to position [261, 0]
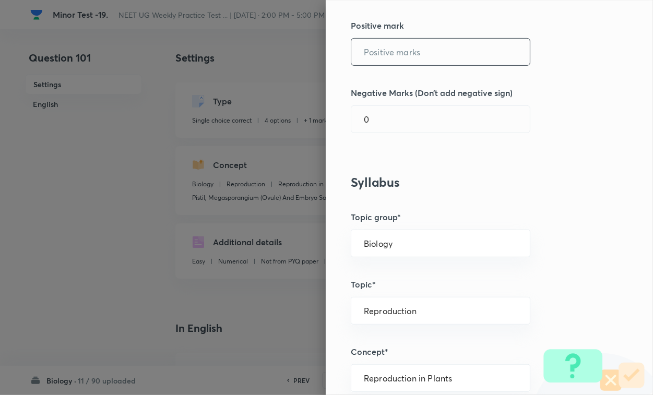
click at [372, 62] on input "text" at bounding box center [440, 52] width 179 height 27
type input "4"
click at [375, 114] on input "0" at bounding box center [440, 119] width 179 height 27
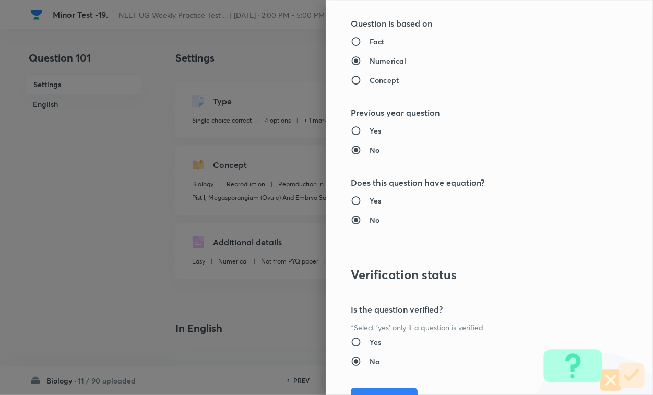
scroll to position [1030, 0]
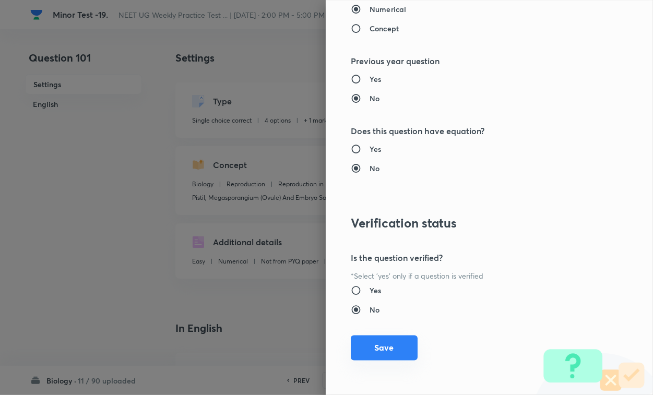
type input "1"
click at [390, 342] on button "Save" at bounding box center [384, 348] width 67 height 25
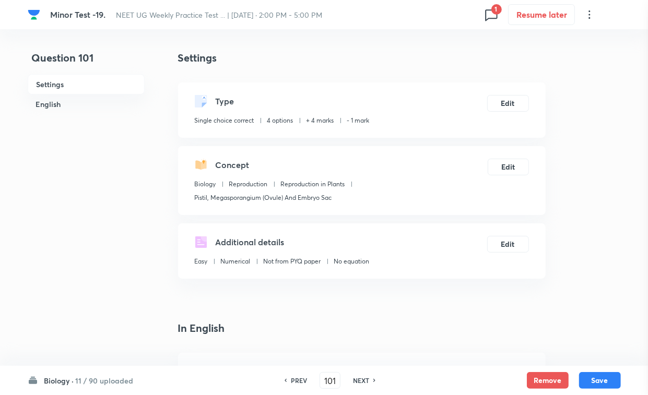
click at [575, 342] on button "Save" at bounding box center [600, 380] width 42 height 17
type input "102"
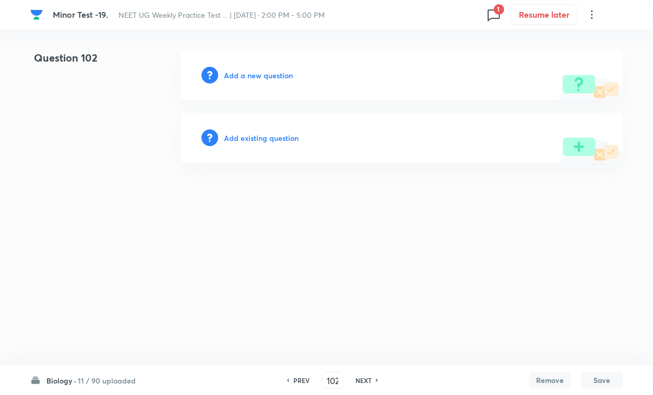
click at [269, 139] on h6 "Add existing question" at bounding box center [262, 138] width 75 height 11
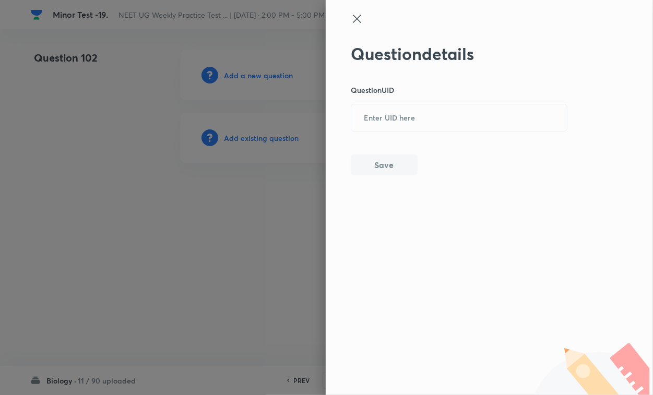
click at [410, 133] on div "Question details Question UID ​ Save" at bounding box center [459, 110] width 217 height 132
click at [424, 111] on input "text" at bounding box center [459, 118] width 216 height 26
paste input "N9NQY"
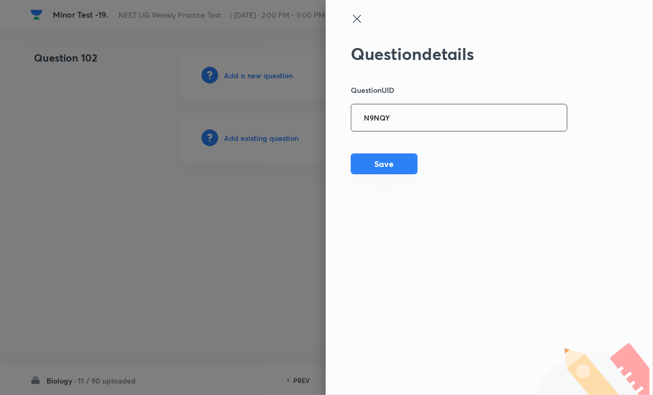
type input "N9NQY"
click at [393, 163] on button "Save" at bounding box center [384, 164] width 67 height 21
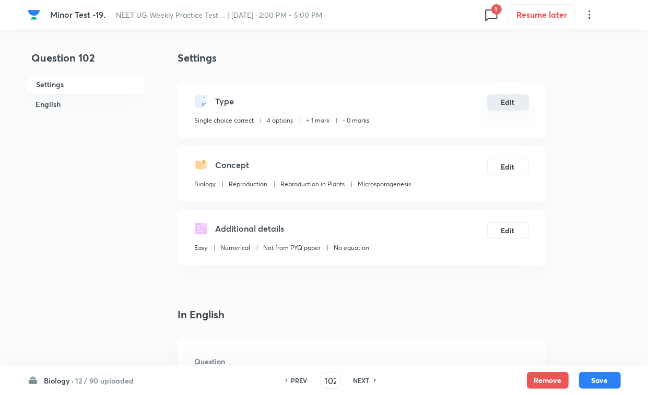
click at [515, 108] on button "Edit" at bounding box center [508, 102] width 42 height 17
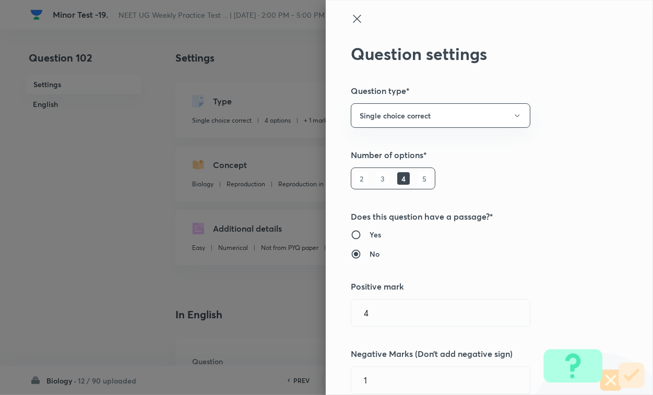
type input "1"
type input "0"
type input "Microsporogenesis"
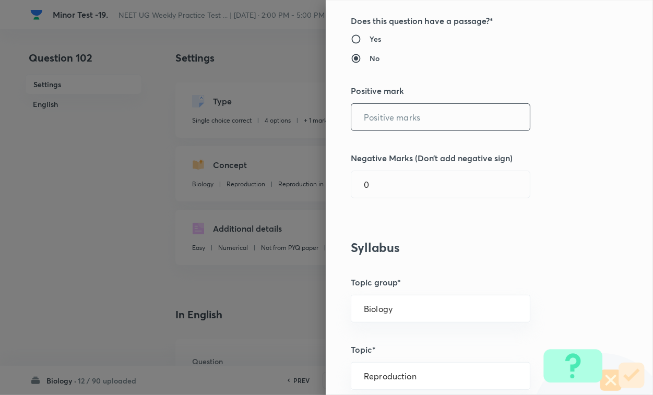
drag, startPoint x: 378, startPoint y: 115, endPoint x: 380, endPoint y: 132, distance: 16.9
click at [379, 116] on input "text" at bounding box center [440, 117] width 179 height 27
type input "4"
click at [385, 183] on input "0" at bounding box center [440, 184] width 179 height 27
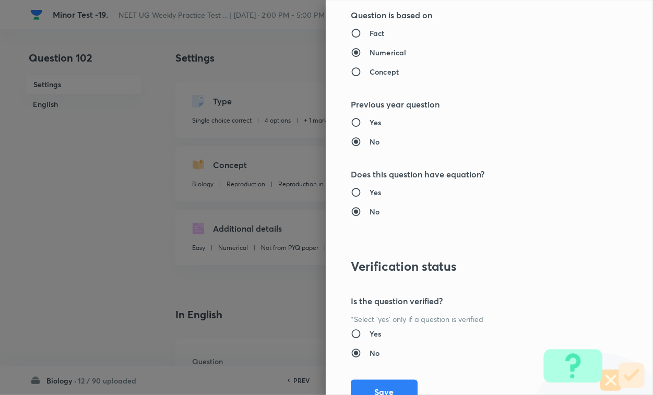
scroll to position [1030, 0]
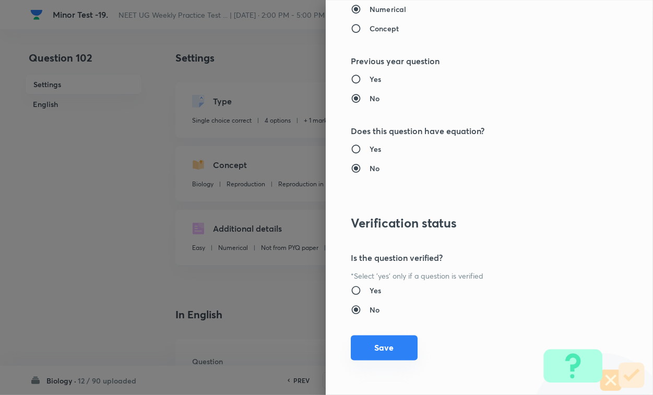
type input "1"
click at [377, 334] on div "Question settings Question type* Single choice correct Number of options* 2 3 4…" at bounding box center [489, 197] width 327 height 395
click at [401, 342] on button "Save" at bounding box center [384, 349] width 67 height 25
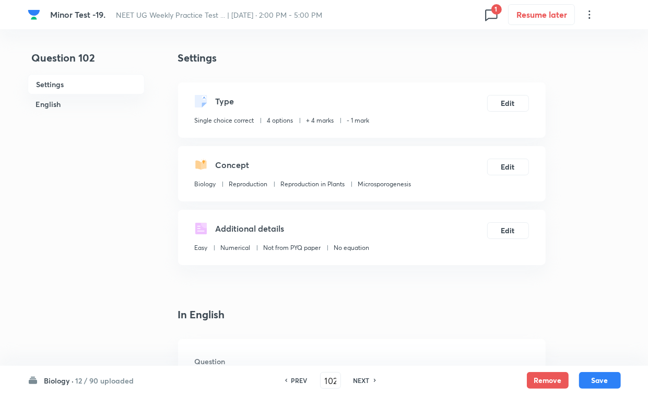
drag, startPoint x: 591, startPoint y: 382, endPoint x: 597, endPoint y: 347, distance: 35.5
click at [575, 342] on button "Save" at bounding box center [600, 380] width 42 height 17
type input "103"
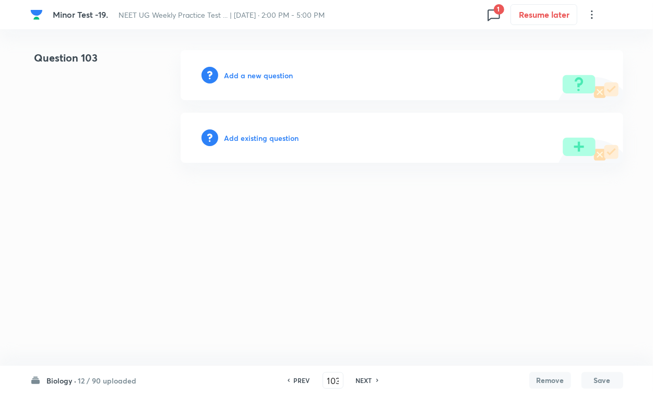
click at [281, 139] on h6 "Add existing question" at bounding box center [262, 138] width 75 height 11
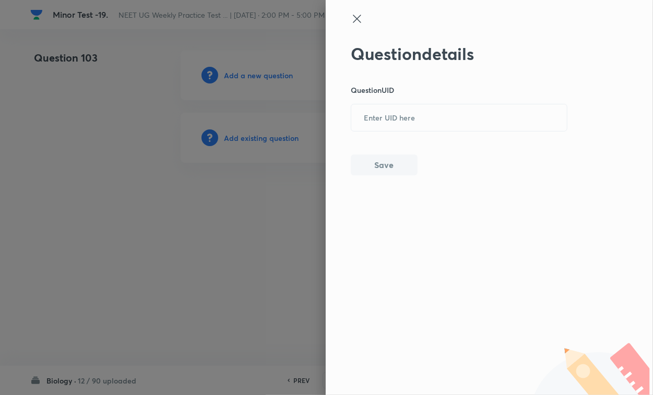
click at [461, 132] on div "Question details Question UID ​ Save" at bounding box center [459, 110] width 217 height 132
click at [408, 118] on input "text" at bounding box center [459, 118] width 216 height 26
paste input "GTU3W"
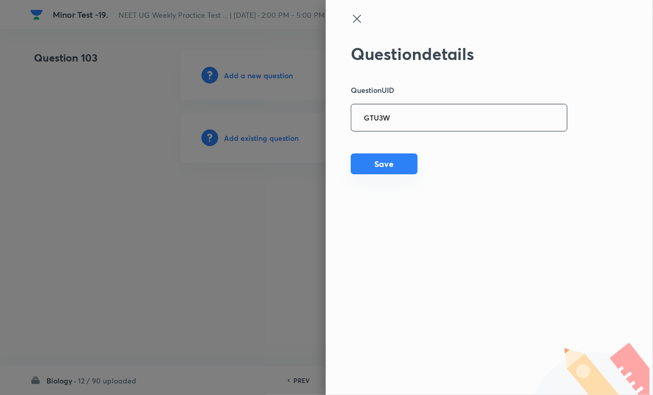
type input "GTU3W"
click at [392, 162] on button "Save" at bounding box center [384, 164] width 67 height 21
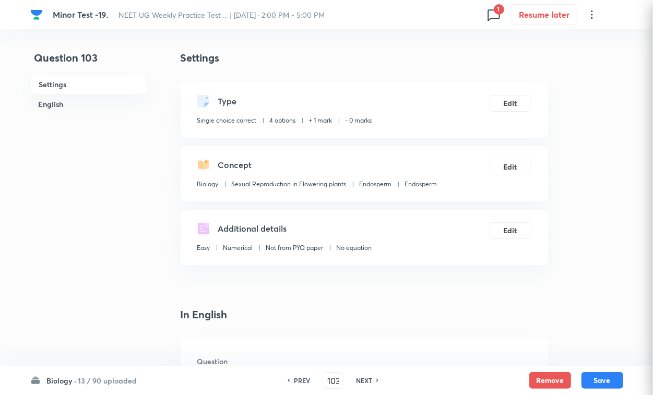
checkbox input "true"
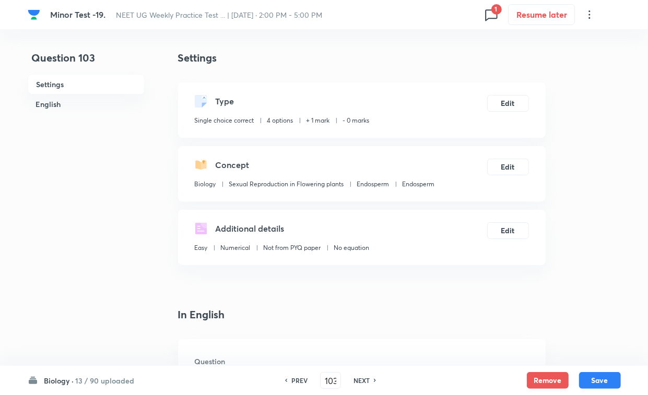
click at [517, 91] on div "Type Single choice correct 4 options + 1 mark - 0 marks Edit" at bounding box center [362, 110] width 368 height 55
click at [507, 100] on button "Edit" at bounding box center [508, 102] width 42 height 17
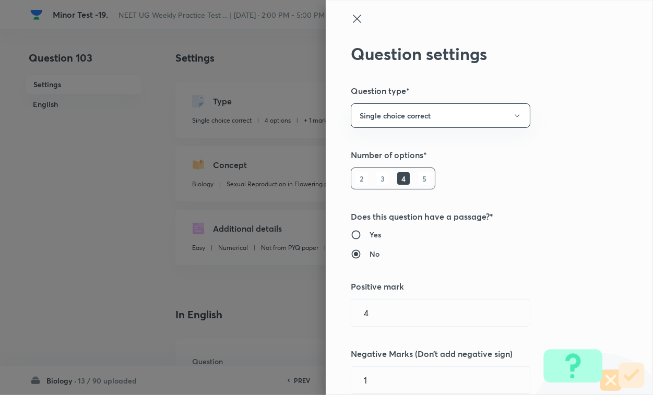
type input "1"
type input "0"
type input "Sexual Reproduction in Flowering plants"
type input "Endosperm"
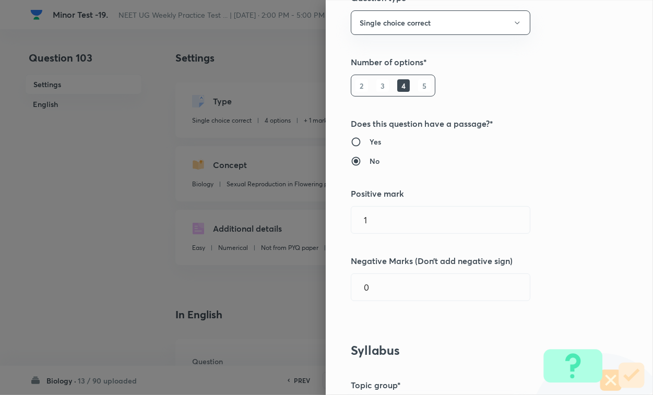
scroll to position [261, 0]
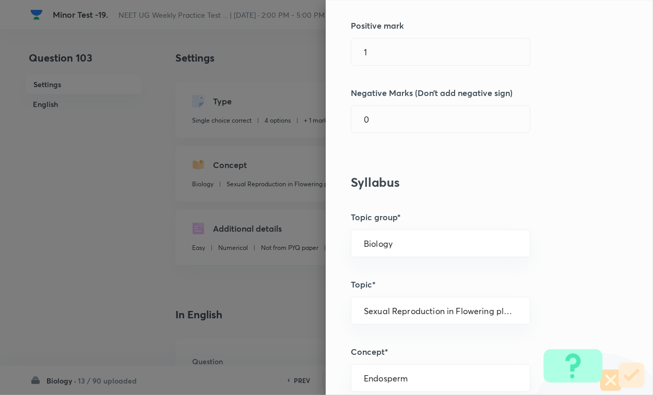
click at [416, 37] on div "Question settings Question type* Single choice correct Number of options* 2 3 4…" at bounding box center [489, 197] width 327 height 395
click at [406, 66] on div "Question settings Question type* Single choice correct Number of options* 2 3 4…" at bounding box center [489, 197] width 327 height 395
click at [418, 37] on div "Question settings Question type* Single choice correct Number of options* 2 3 4…" at bounding box center [489, 197] width 327 height 395
click at [401, 66] on div "Question settings Question type* Single choice correct Number of options* 2 3 4…" at bounding box center [489, 197] width 327 height 395
click at [403, 61] on input "text" at bounding box center [440, 52] width 179 height 27
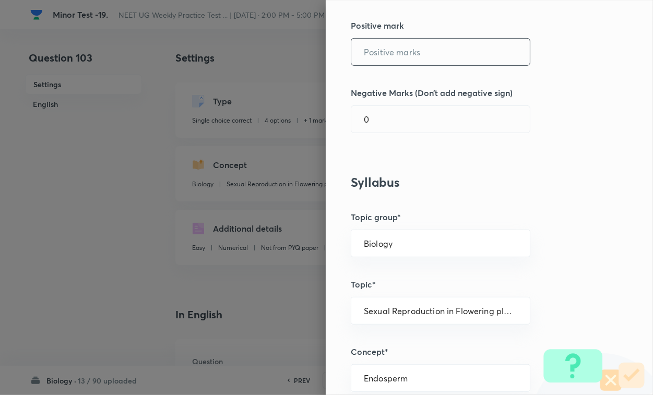
click at [403, 61] on input "text" at bounding box center [440, 52] width 179 height 27
type input "4"
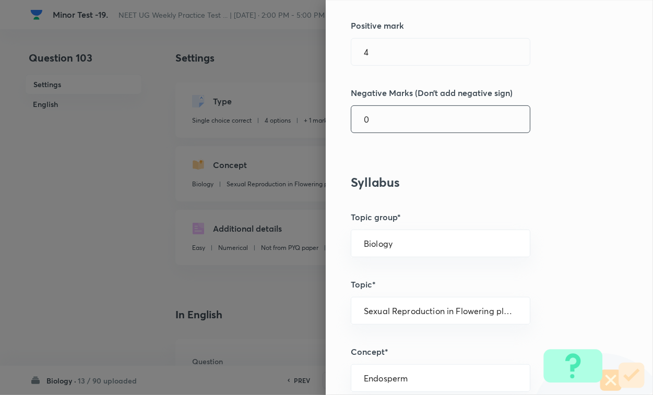
click at [393, 128] on input "0" at bounding box center [440, 119] width 179 height 27
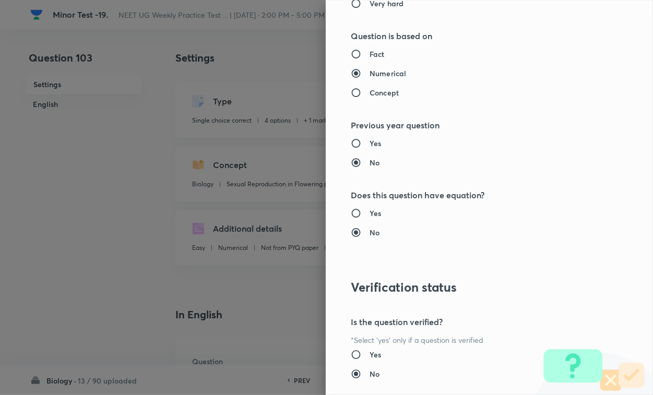
scroll to position [1030, 0]
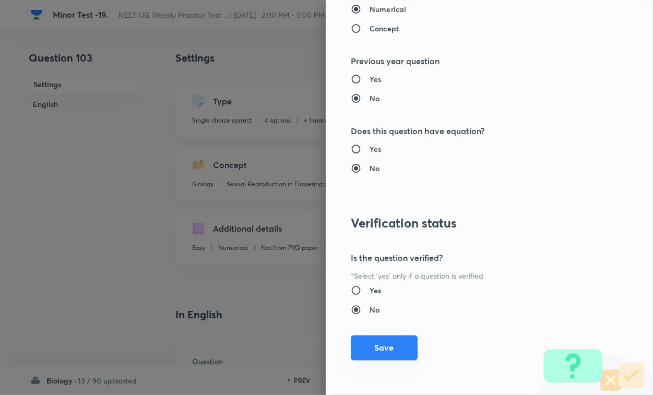
type input "1"
click at [382, 342] on button "Save" at bounding box center [384, 348] width 67 height 25
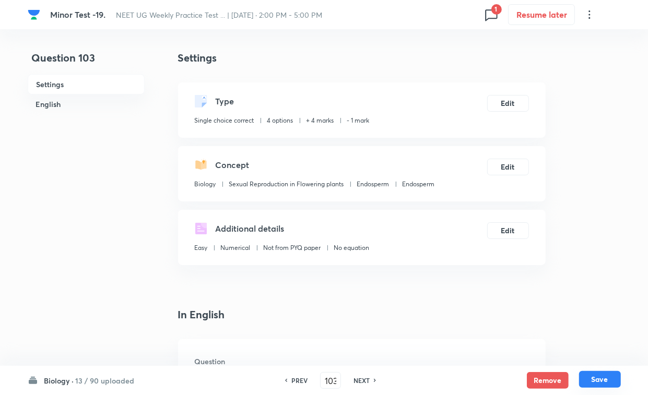
click at [575, 342] on button "Save" at bounding box center [600, 379] width 42 height 17
type input "104"
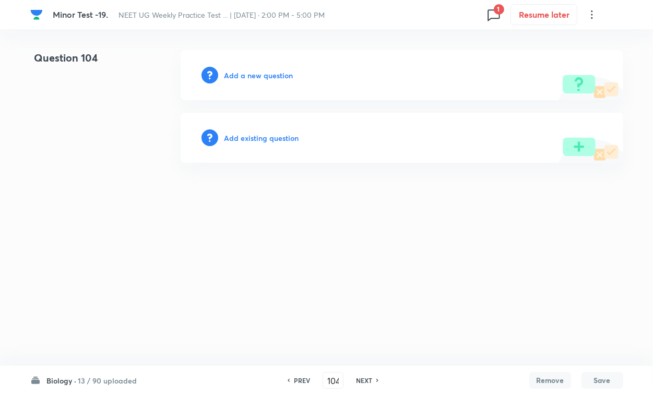
click at [266, 137] on h6 "Add existing question" at bounding box center [262, 138] width 75 height 11
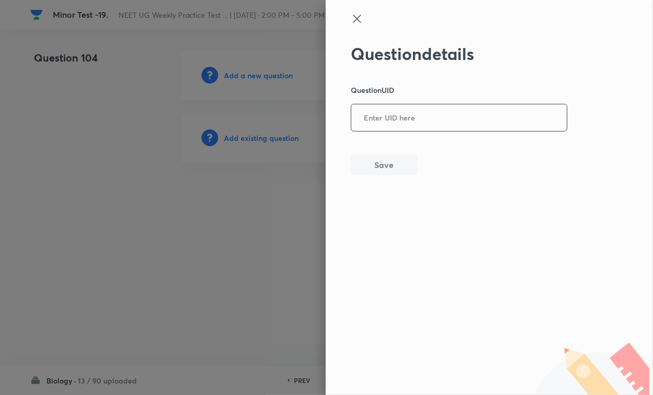
drag, startPoint x: 346, startPoint y: 131, endPoint x: 366, endPoint y: 125, distance: 21.2
click at [350, 131] on div "Question details Question UID ​ Save" at bounding box center [489, 197] width 327 height 395
click at [411, 116] on input "text" at bounding box center [459, 118] width 216 height 26
paste input "R3735"
type input "R3735"
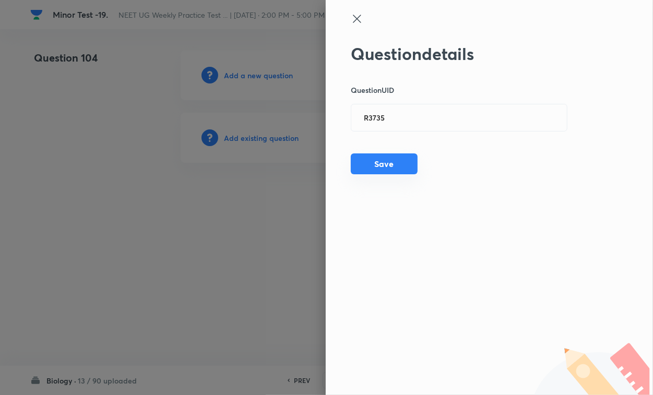
click at [398, 165] on button "Save" at bounding box center [384, 164] width 67 height 21
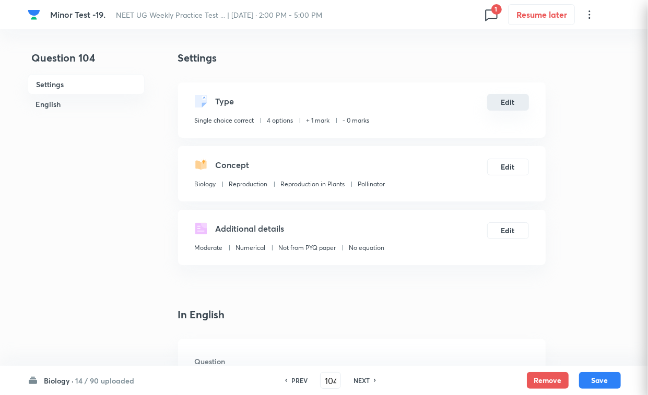
checkbox input "true"
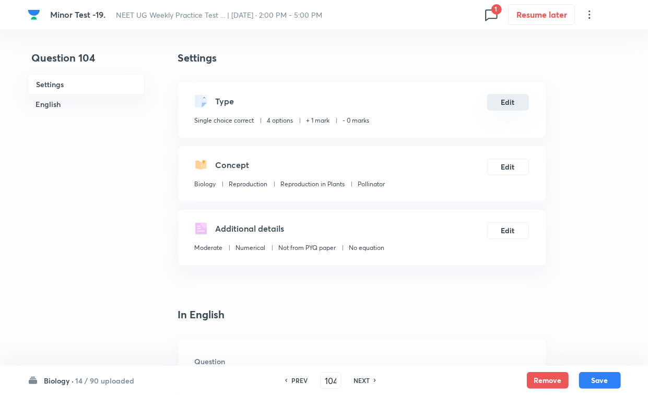
click at [507, 101] on button "Edit" at bounding box center [508, 102] width 42 height 17
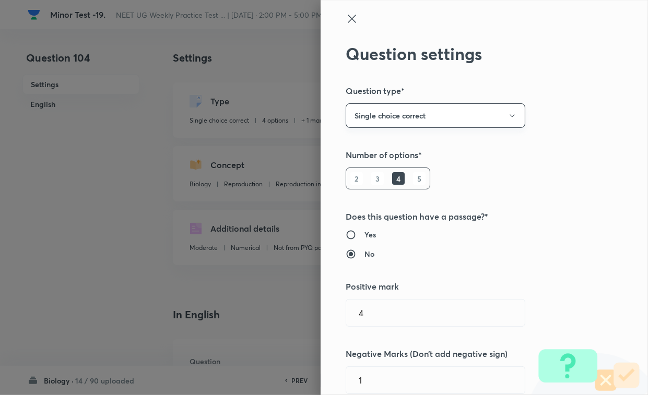
type input "Biology"
type input "Sexual Reproduction in Flowering plants"
type input "Endosperm"
radio input "false"
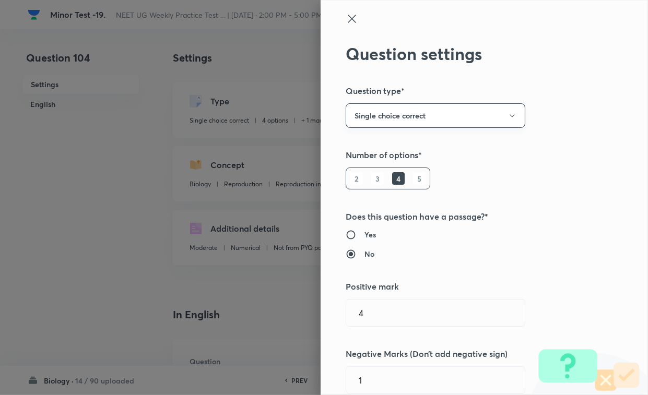
radio input "true"
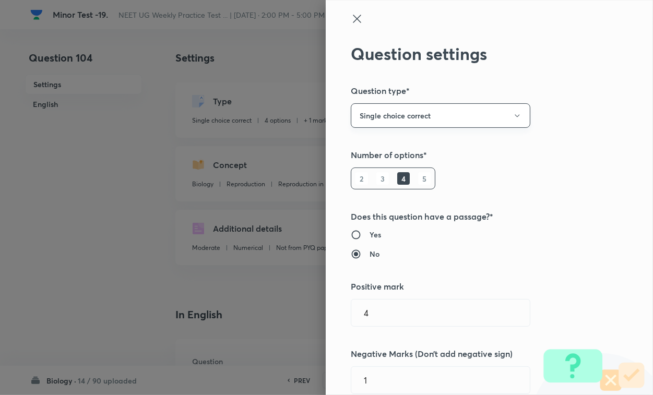
type input "1"
type input "0"
type input "Reproduction"
type input "Reproduction in Plants"
type input "Pollinator"
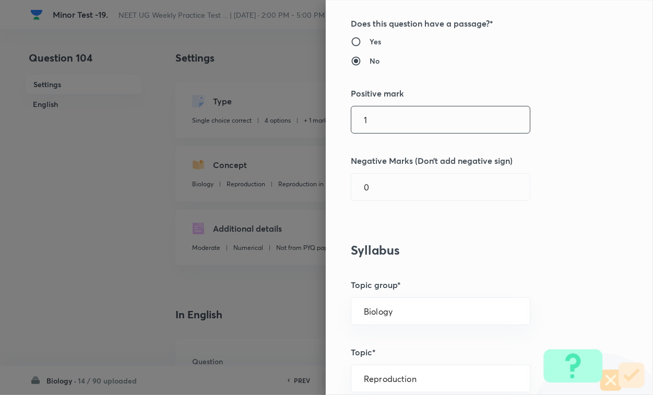
scroll to position [196, 0]
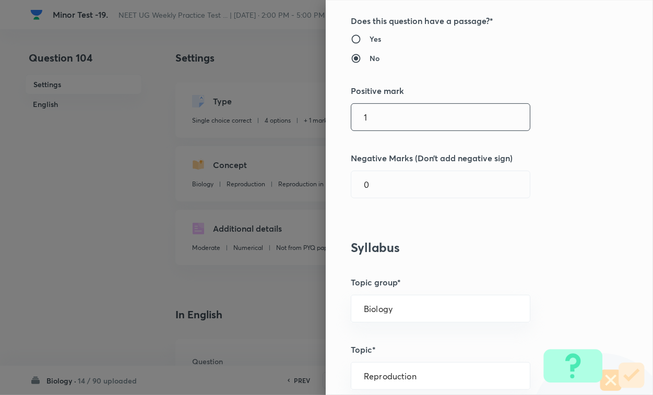
drag, startPoint x: 385, startPoint y: 103, endPoint x: 385, endPoint y: 129, distance: 25.6
click at [384, 107] on div "1 ​" at bounding box center [441, 117] width 180 height 28
click at [386, 130] on input "1" at bounding box center [440, 117] width 179 height 27
type input "4"
click at [390, 184] on input "0" at bounding box center [440, 184] width 179 height 27
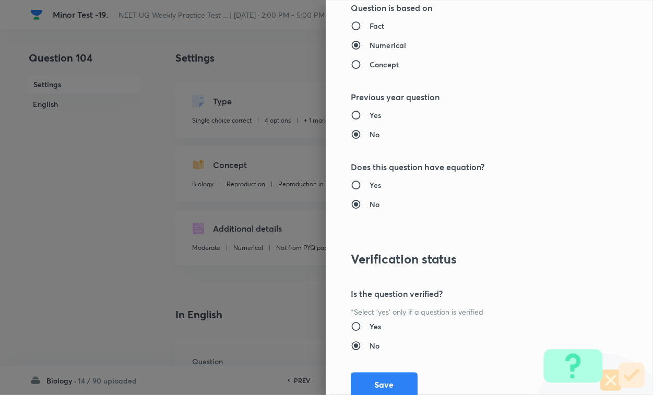
scroll to position [1030, 0]
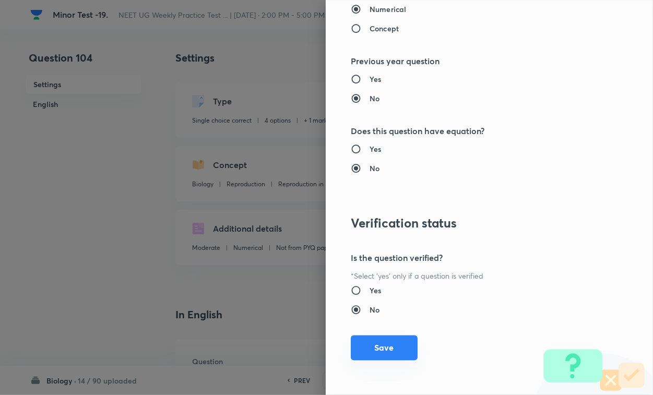
type input "1"
click at [382, 342] on button "Save" at bounding box center [384, 348] width 67 height 25
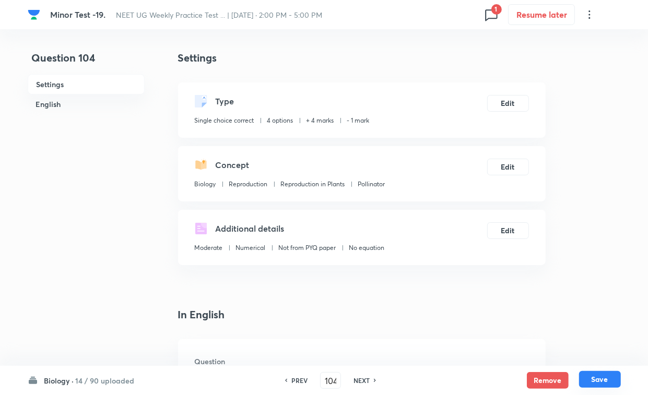
click at [575, 342] on button "Save" at bounding box center [600, 379] width 42 height 17
type input "105"
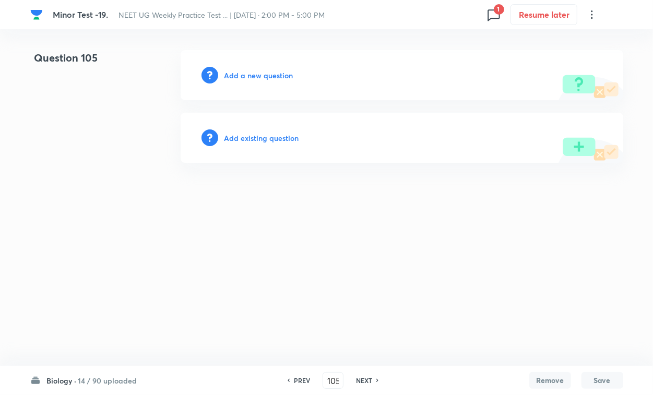
click at [231, 142] on h6 "Add existing question" at bounding box center [262, 138] width 75 height 11
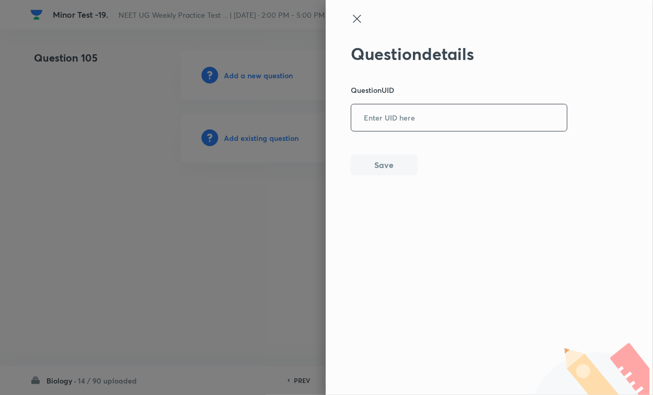
click at [406, 110] on input "text" at bounding box center [459, 118] width 216 height 26
paste input "FSR38"
type input "FSR38"
click at [402, 172] on button "Save" at bounding box center [384, 164] width 67 height 21
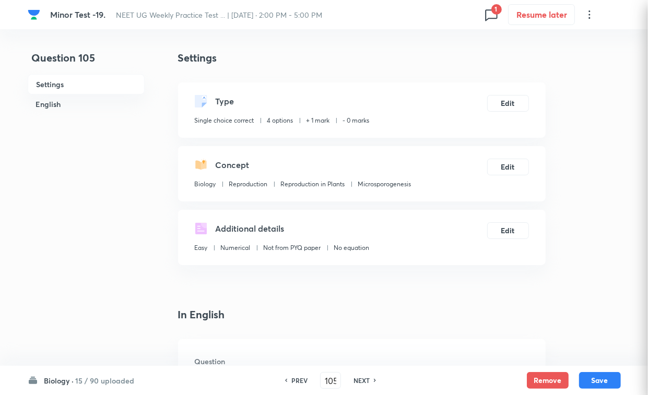
checkbox input "true"
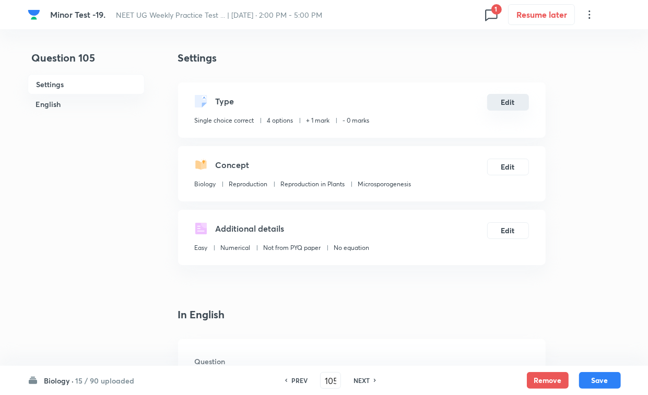
click at [520, 105] on button "Edit" at bounding box center [508, 102] width 42 height 17
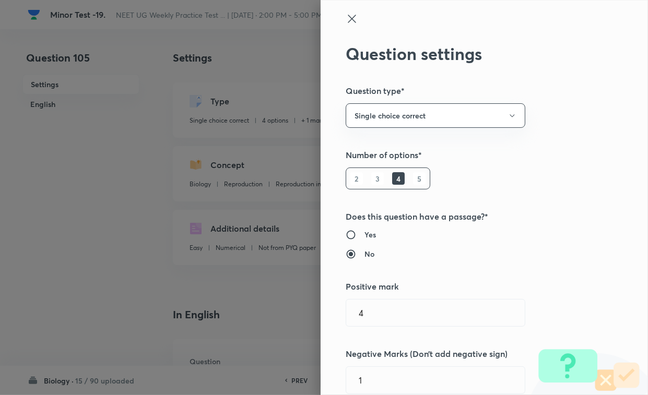
radio input "true"
radio input "false"
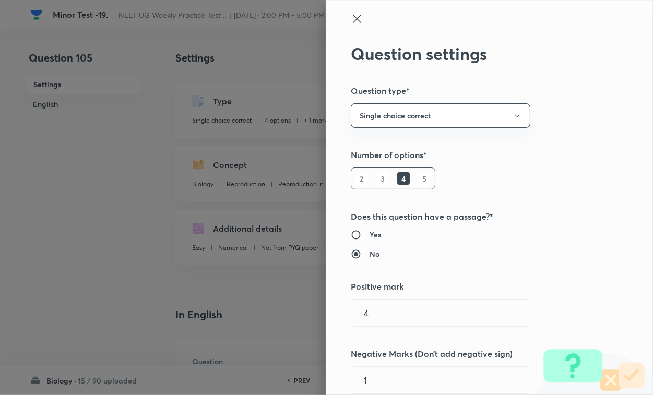
type input "1"
type input "0"
type input "Microsporogenesis"
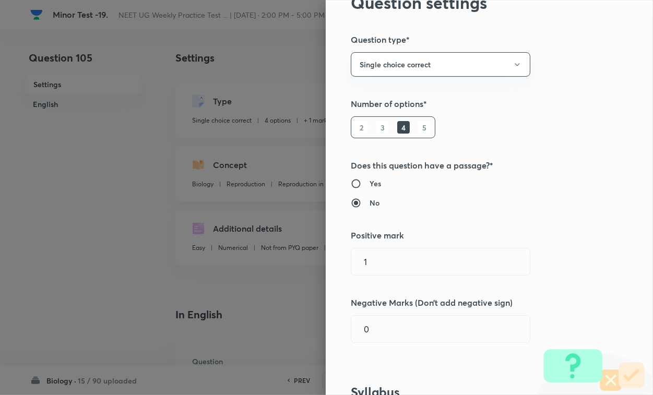
scroll to position [131, 0]
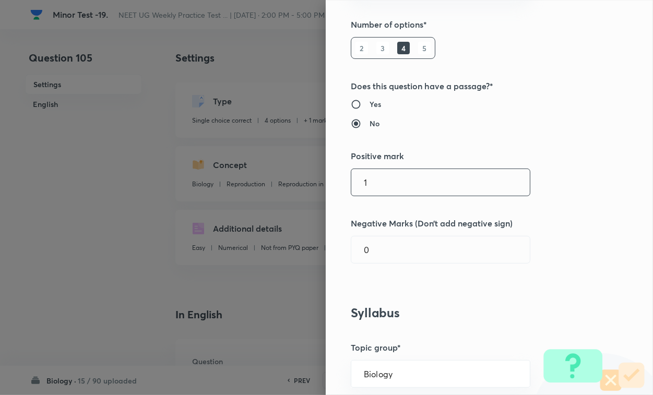
click at [397, 191] on input "1" at bounding box center [440, 182] width 179 height 27
type input "4"
click at [393, 252] on input "0" at bounding box center [440, 250] width 179 height 27
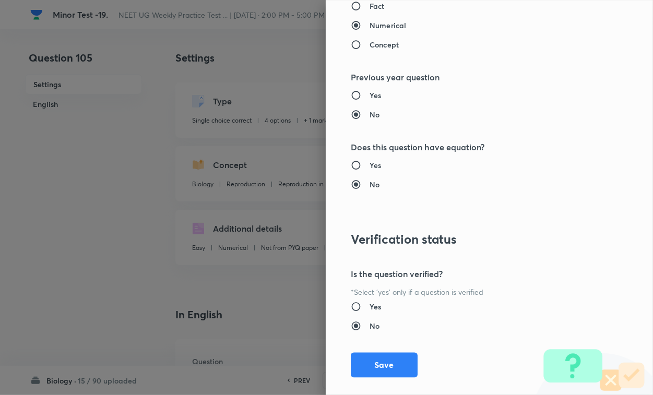
scroll to position [1030, 0]
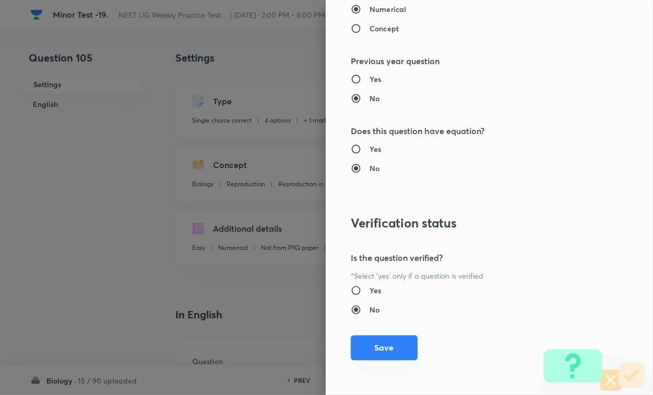
type input "1"
click at [386, 338] on button "Save" at bounding box center [384, 348] width 67 height 25
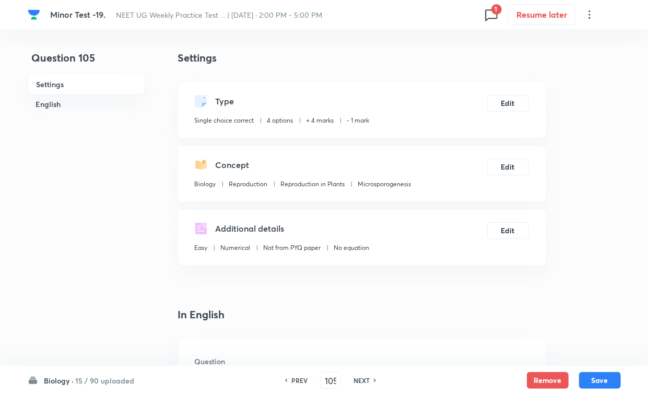
click at [575, 342] on button "Save" at bounding box center [600, 380] width 42 height 17
type input "106"
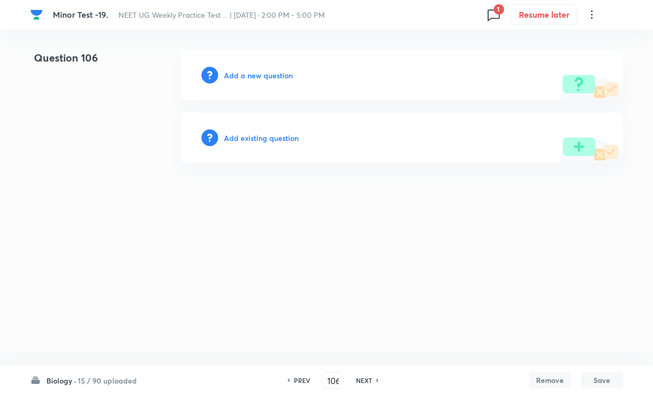
click at [282, 137] on h6 "Add existing question" at bounding box center [262, 138] width 75 height 11
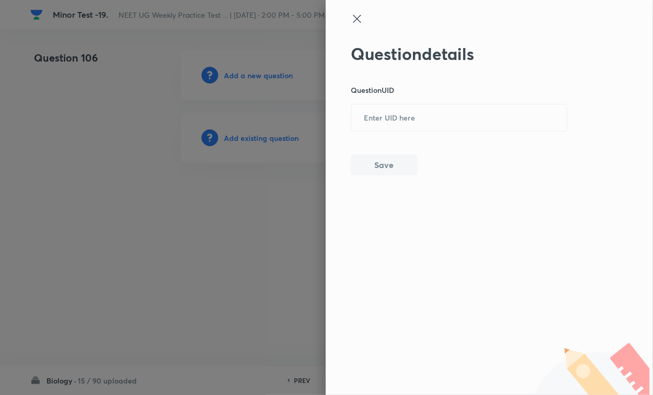
drag, startPoint x: 282, startPoint y: 137, endPoint x: 413, endPoint y: 138, distance: 131.1
click at [442, 115] on input "text" at bounding box center [459, 118] width 216 height 26
paste input "RUCXH"
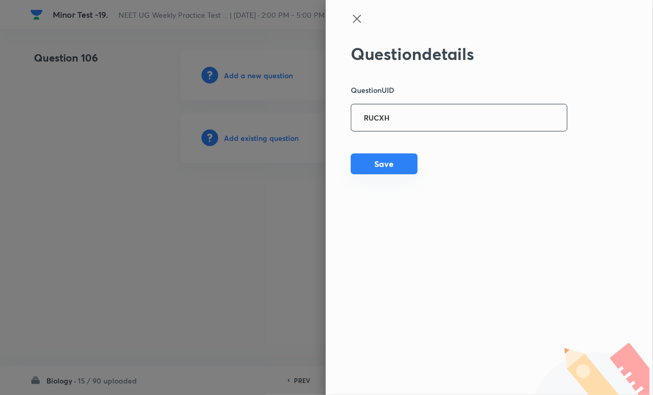
type input "RUCXH"
click at [395, 161] on button "Save" at bounding box center [384, 164] width 67 height 21
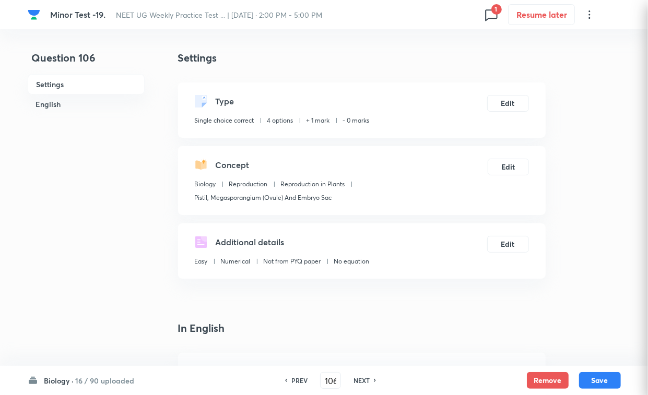
checkbox input "true"
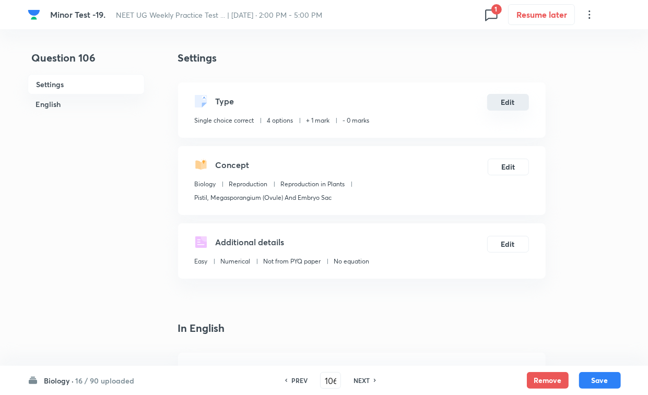
click at [523, 97] on button "Edit" at bounding box center [508, 102] width 42 height 17
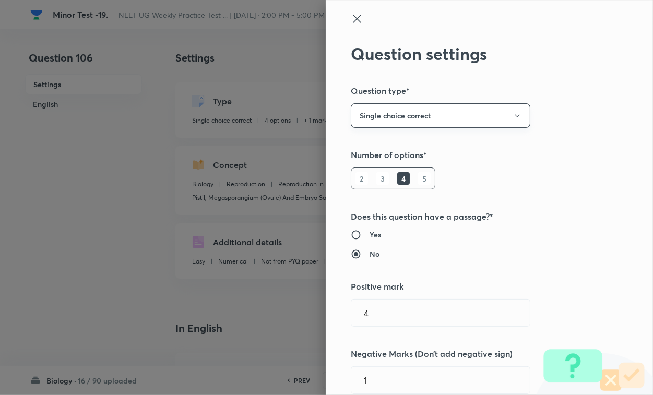
type input "1"
type input "0"
type input "Pistil, Megasporangium (Ovule) And Embryo Sac"
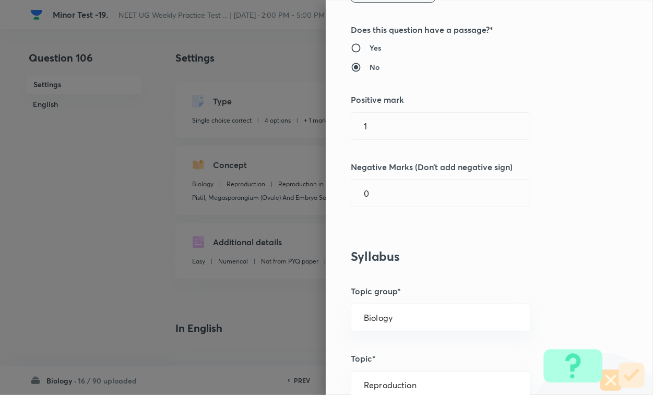
scroll to position [261, 0]
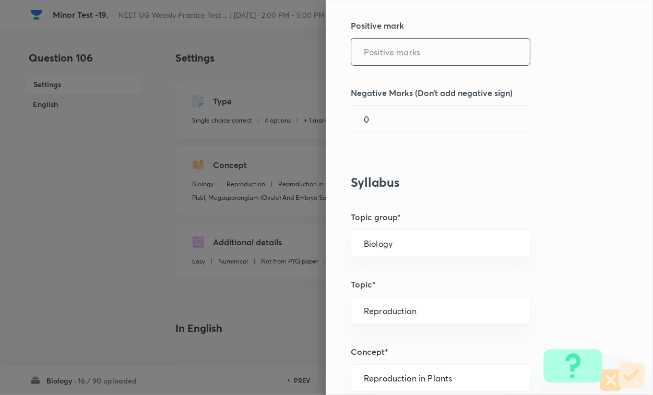
click at [400, 57] on input "text" at bounding box center [440, 52] width 179 height 27
type input "4"
click at [389, 140] on div "Question settings Question type* Single choice correct Number of options* 2 3 4…" at bounding box center [489, 197] width 327 height 395
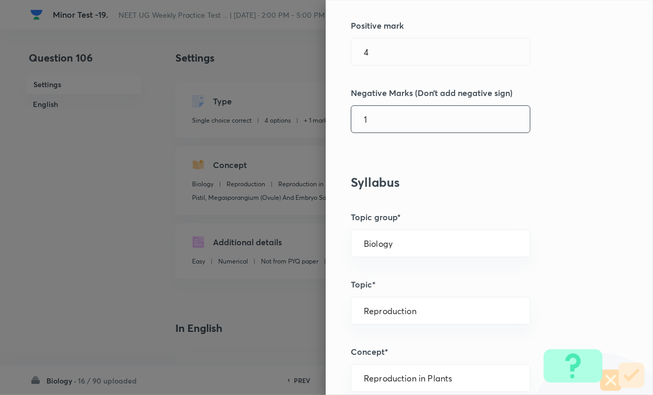
click at [397, 120] on input "1" at bounding box center [440, 119] width 179 height 27
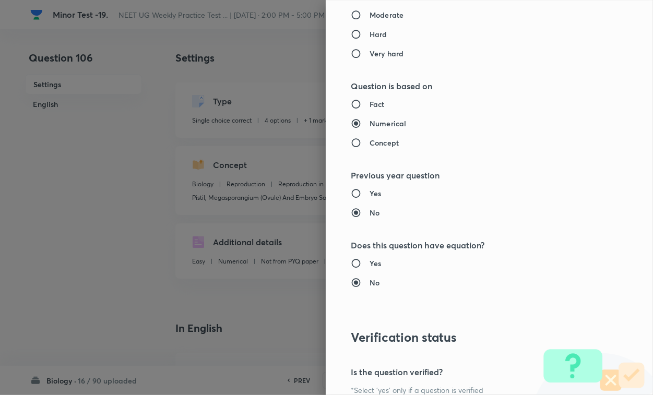
scroll to position [1030, 0]
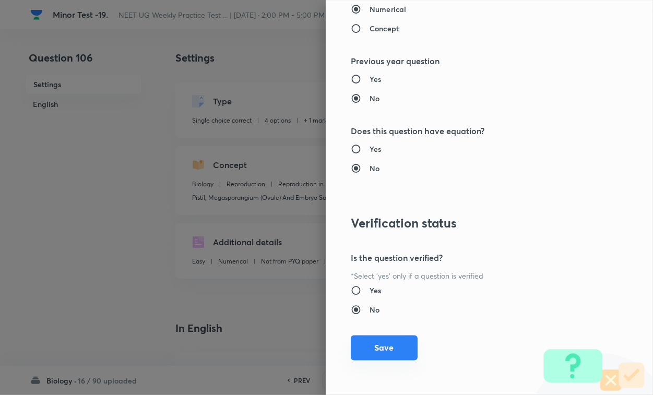
type input "1"
drag, startPoint x: 388, startPoint y: 347, endPoint x: 477, endPoint y: 346, distance: 88.8
click at [388, 342] on button "Save" at bounding box center [384, 349] width 67 height 25
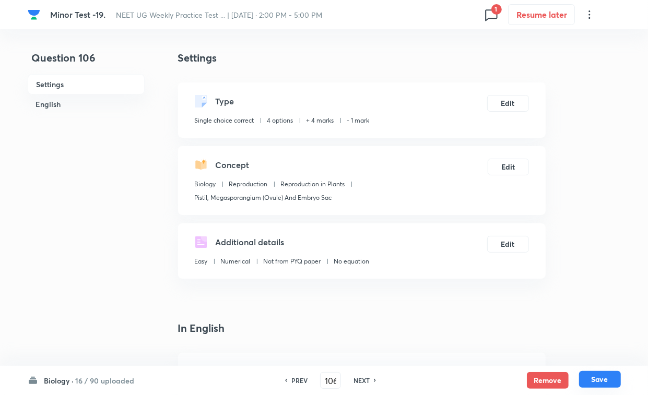
click at [575, 342] on button "Save" at bounding box center [600, 379] width 42 height 17
type input "107"
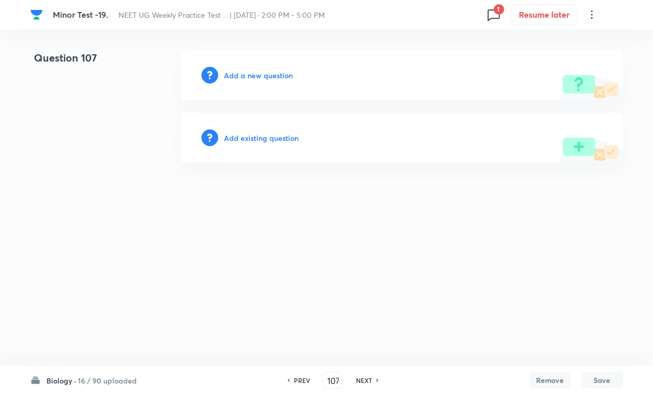
click at [252, 140] on h6 "Add existing question" at bounding box center [262, 138] width 75 height 11
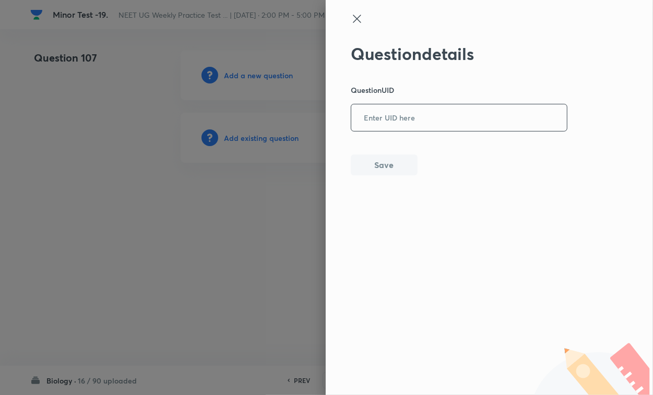
click at [408, 118] on input "text" at bounding box center [459, 118] width 216 height 26
paste input "WG4Y9"
type input "WG4Y9"
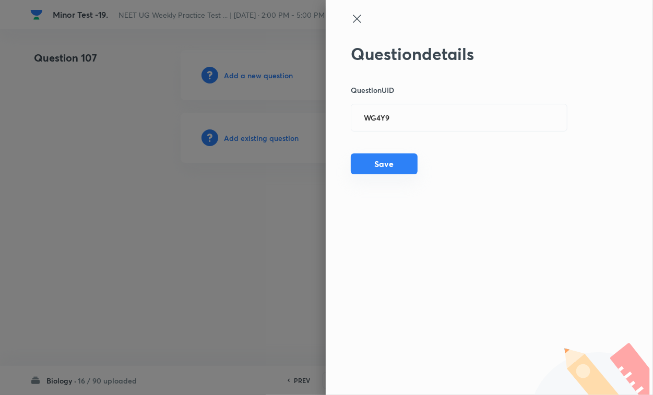
click at [397, 169] on button "Save" at bounding box center [384, 164] width 67 height 21
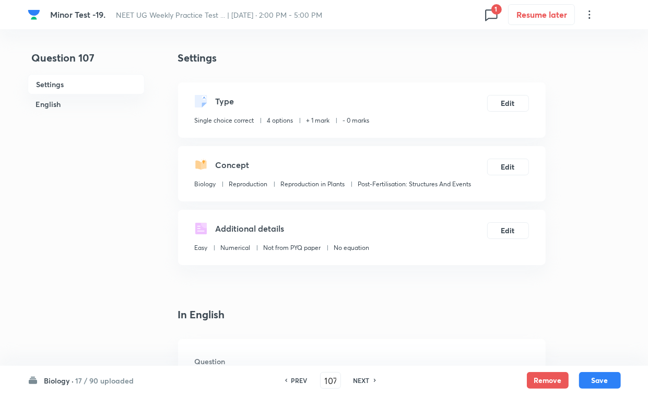
checkbox input "true"
click at [506, 92] on div "Type Single choice correct 4 options + 1 mark - 0 marks Edit" at bounding box center [362, 110] width 368 height 55
click at [504, 97] on button "Edit" at bounding box center [508, 102] width 42 height 17
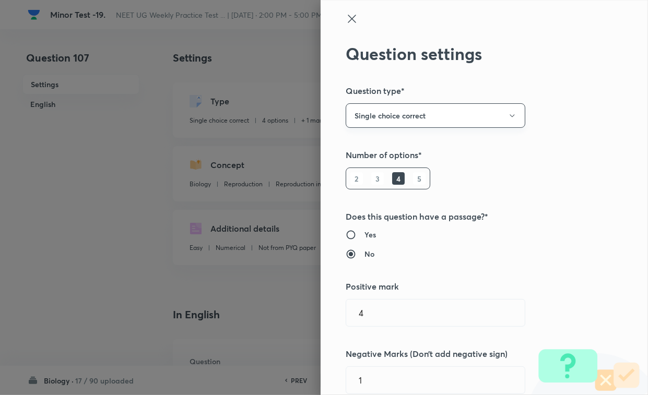
type input "1"
type input "0"
type input "Post-Fertilisation: Structures And Events"
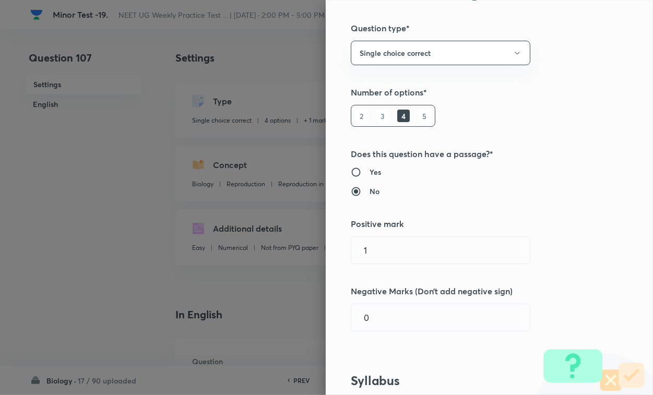
scroll to position [131, 0]
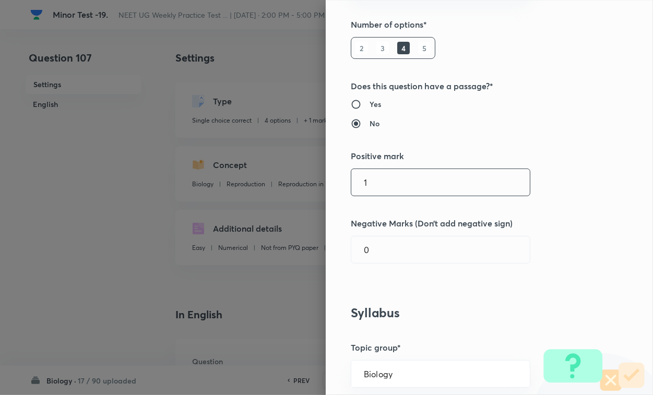
click at [382, 179] on input "1" at bounding box center [440, 182] width 179 height 27
type input "4"
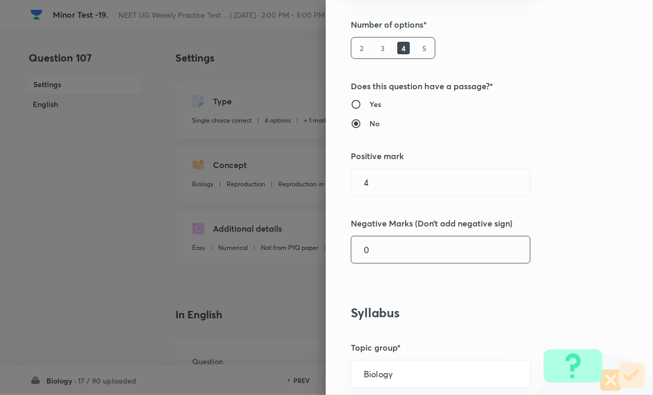
click at [387, 242] on input "0" at bounding box center [440, 250] width 179 height 27
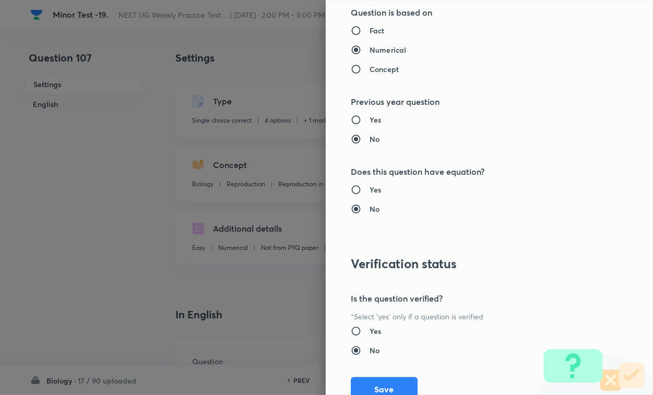
scroll to position [1030, 0]
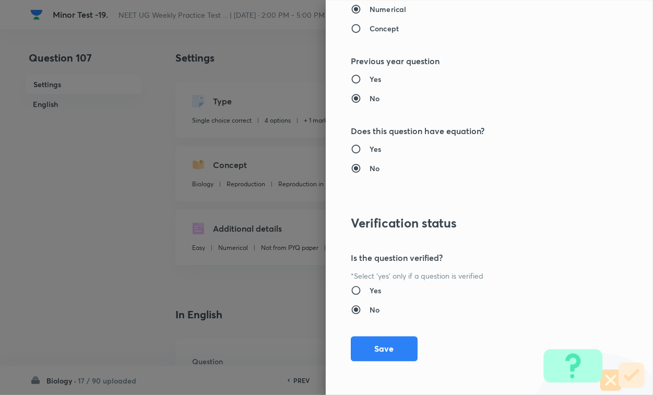
type input "1"
click at [390, 342] on button "Save" at bounding box center [384, 349] width 67 height 25
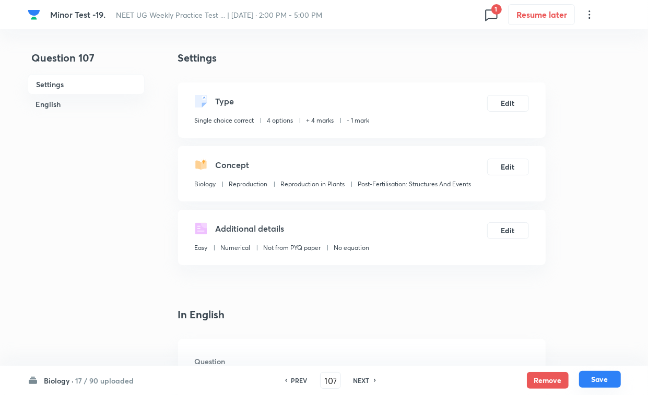
click at [575, 342] on button "Save" at bounding box center [600, 379] width 42 height 17
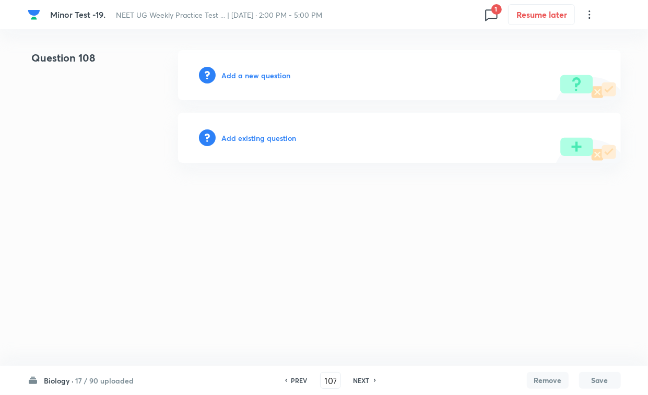
type input "108"
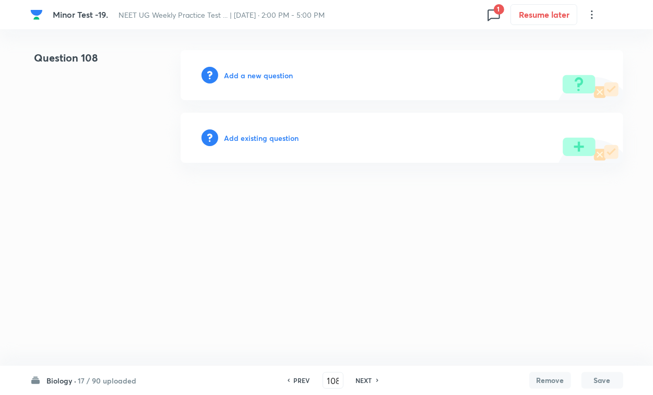
click at [262, 123] on div "Add existing question" at bounding box center [402, 138] width 443 height 50
click at [272, 136] on h6 "Add existing question" at bounding box center [262, 138] width 75 height 11
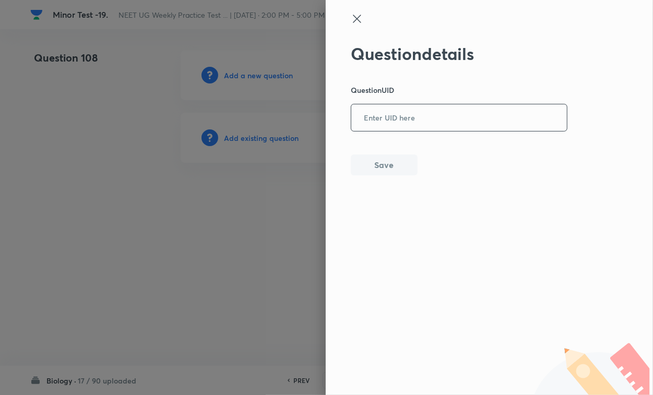
click at [455, 130] on input "text" at bounding box center [459, 118] width 216 height 26
paste input "4E3ZI"
type input "4E3ZI"
click at [398, 166] on button "Save" at bounding box center [384, 164] width 67 height 21
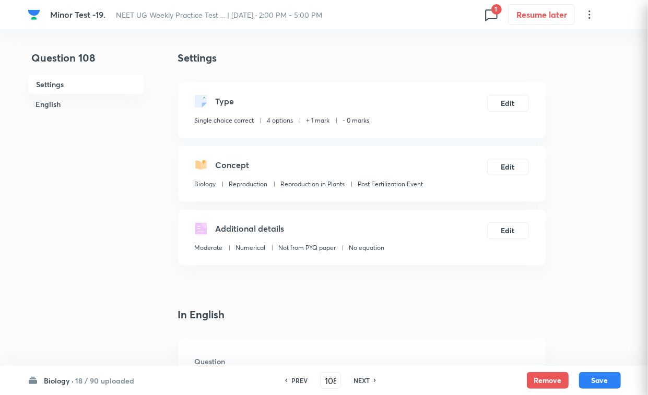
checkbox input "true"
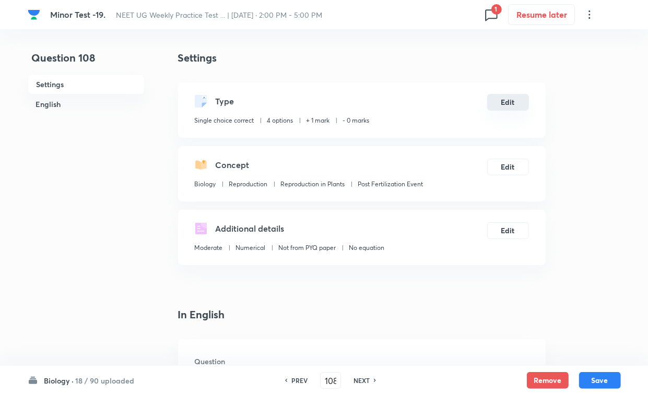
click at [510, 101] on button "Edit" at bounding box center [508, 102] width 42 height 17
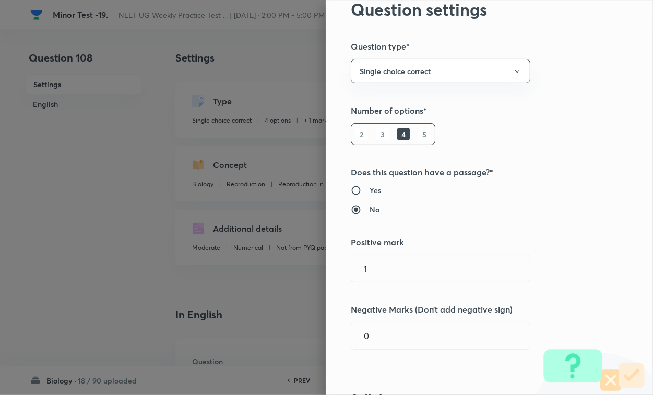
scroll to position [131, 0]
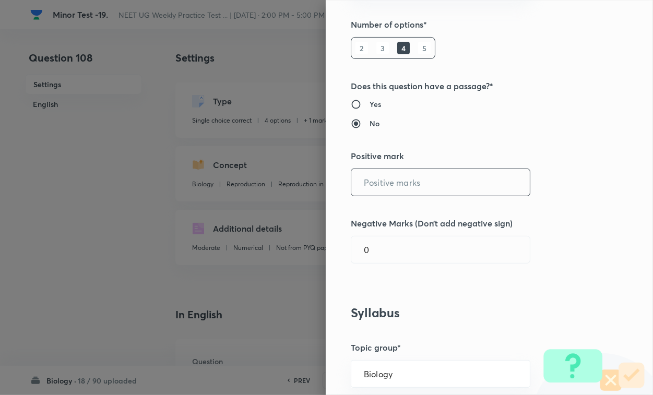
click at [395, 178] on input "text" at bounding box center [440, 182] width 179 height 27
type input "4"
click at [388, 248] on input "0" at bounding box center [440, 250] width 179 height 27
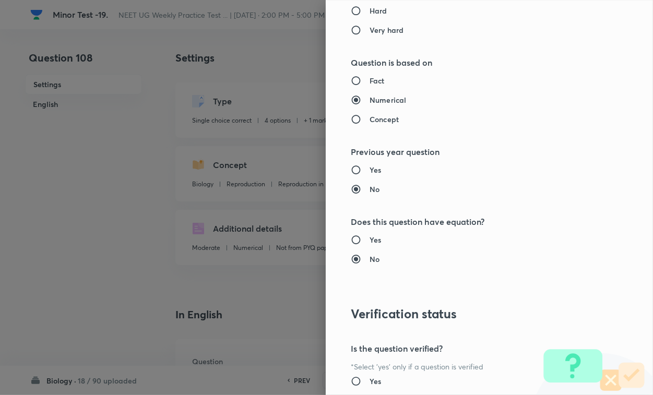
scroll to position [1030, 0]
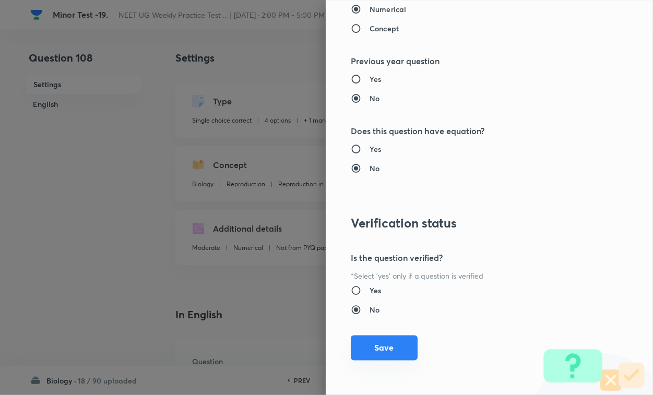
type input "1"
click at [382, 342] on button "Save" at bounding box center [384, 348] width 67 height 25
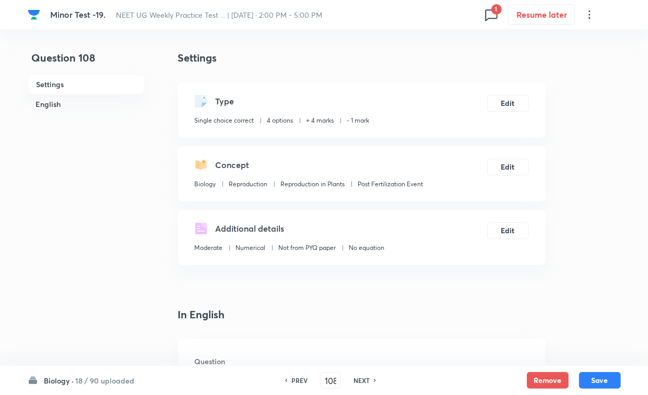
click at [575, 342] on button "Save" at bounding box center [600, 380] width 42 height 17
type input "109"
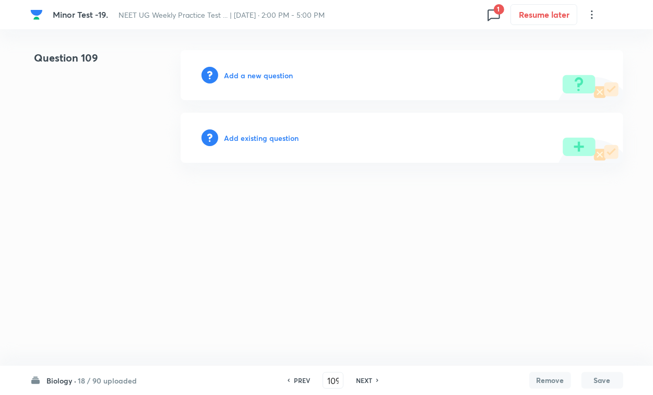
click at [269, 139] on h6 "Add existing question" at bounding box center [262, 138] width 75 height 11
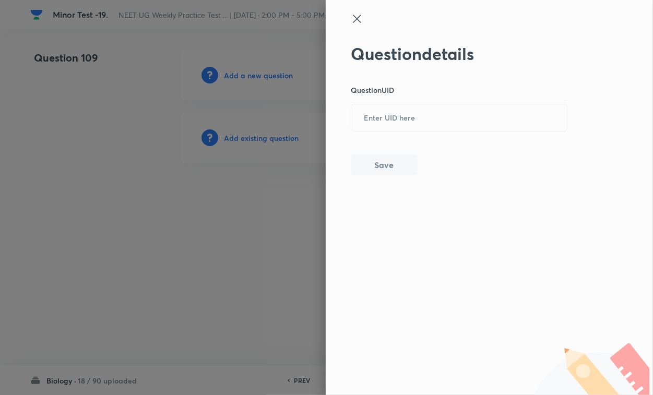
click at [392, 123] on input "text" at bounding box center [459, 118] width 216 height 26
paste input "2K9SO"
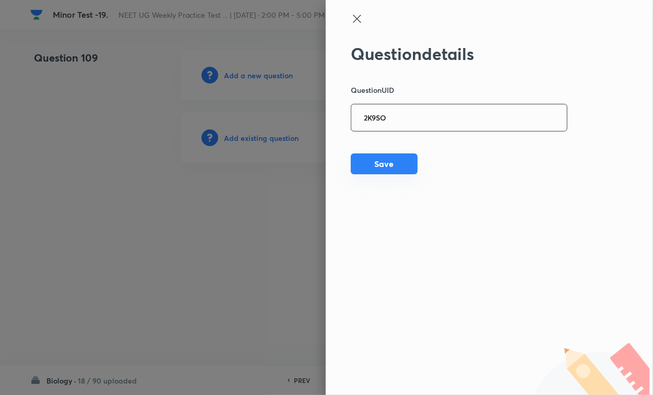
type input "2K9SO"
click at [375, 166] on button "Save" at bounding box center [384, 164] width 67 height 21
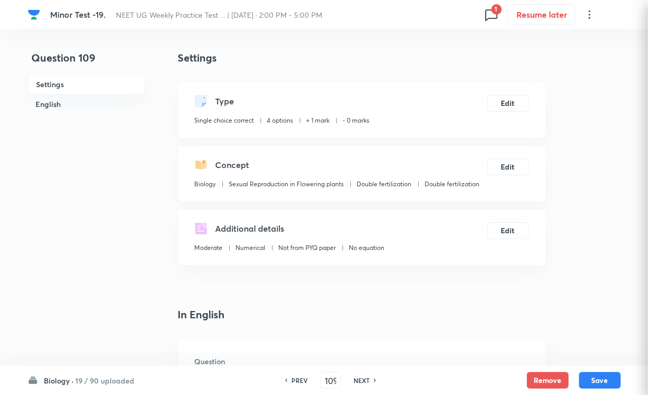
checkbox input "true"
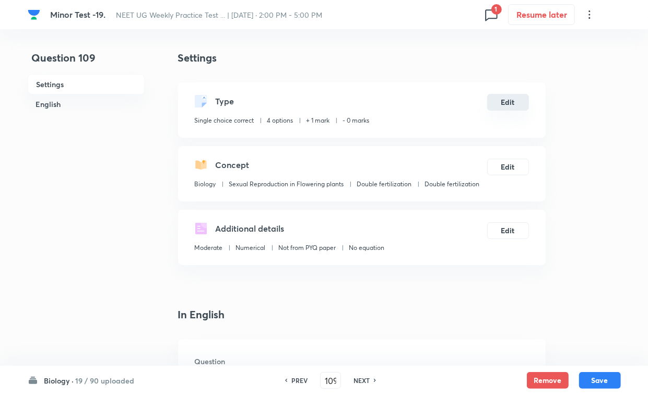
click at [511, 97] on button "Edit" at bounding box center [508, 102] width 42 height 17
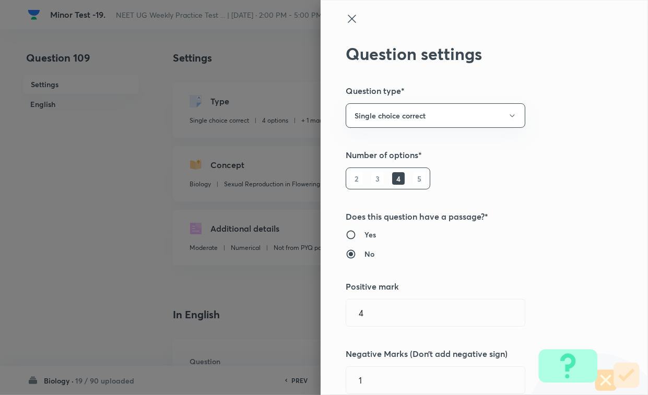
type input "Biology"
type input "Reproduction"
type input "Reproduction in Plants"
type input "Post Fertilization Event"
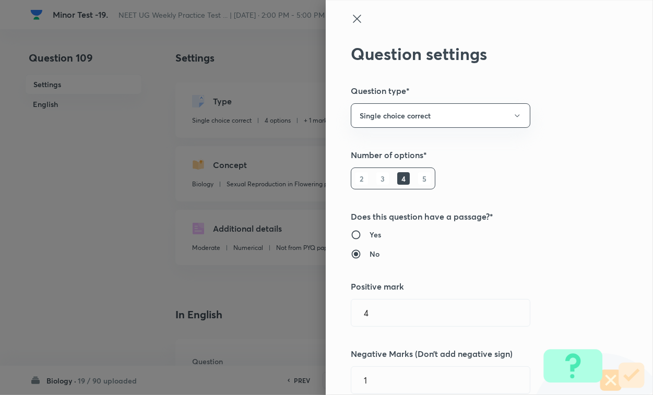
type input "1"
type input "0"
type input "Sexual Reproduction in Flowering plants"
type input "Double fertilization"
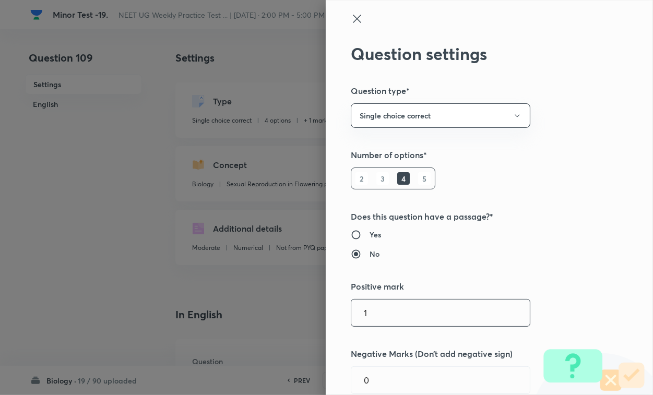
scroll to position [196, 0]
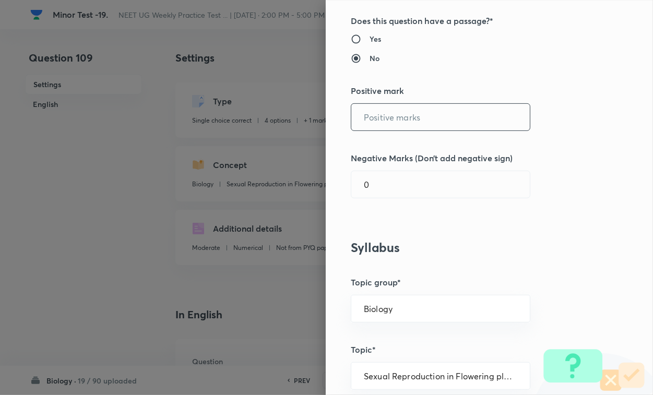
click at [378, 116] on input "text" at bounding box center [440, 117] width 179 height 27
type input "4"
click at [384, 189] on input "0" at bounding box center [440, 184] width 179 height 27
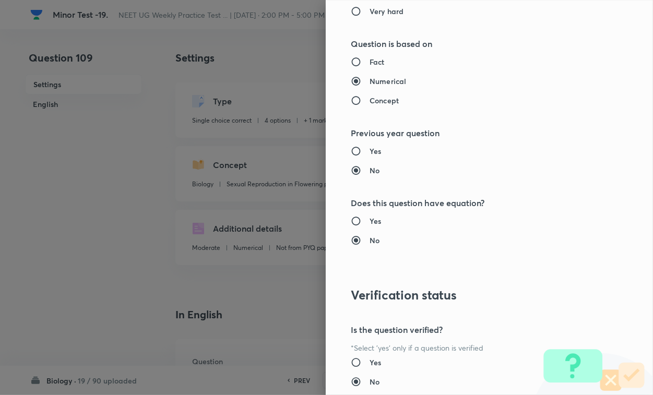
scroll to position [1030, 0]
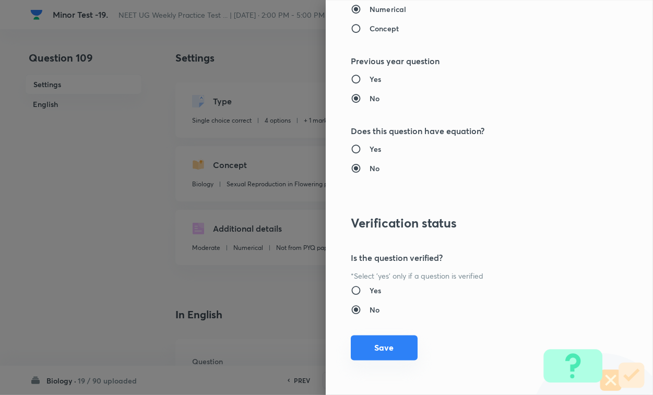
type input "1"
click at [375, 342] on button "Save" at bounding box center [384, 348] width 67 height 25
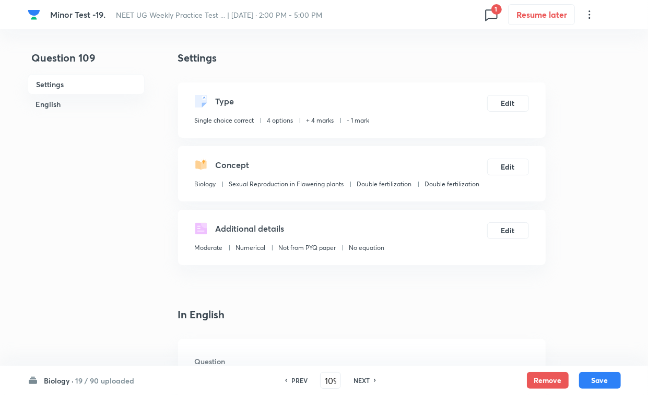
click at [575, 342] on button "Save" at bounding box center [600, 380] width 42 height 17
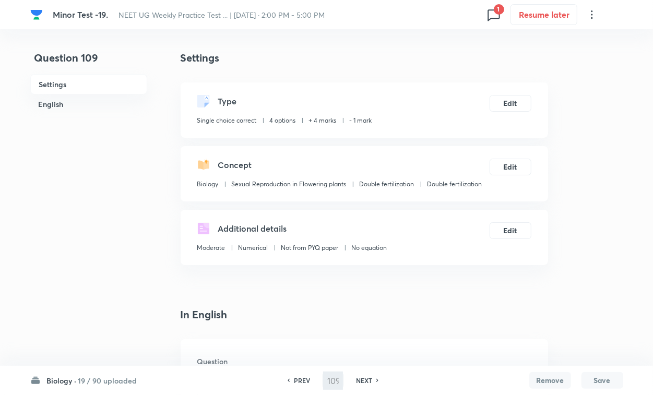
type input "110"
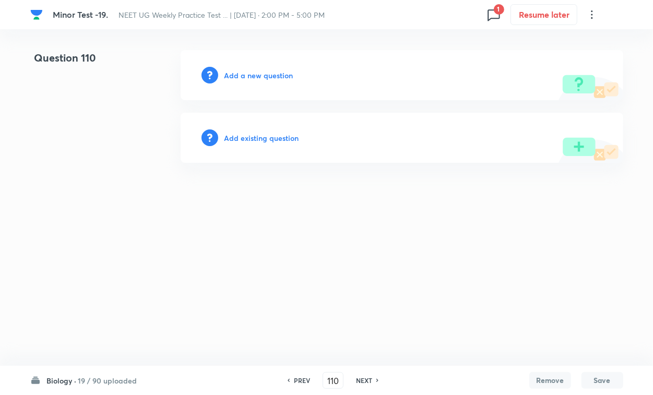
click at [262, 134] on h6 "Add existing question" at bounding box center [262, 138] width 75 height 11
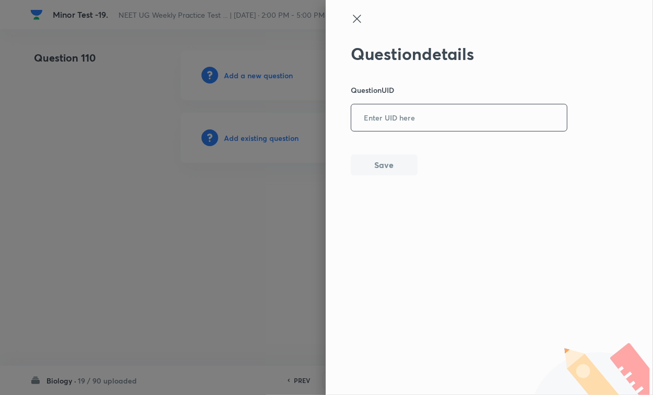
click at [395, 122] on input "text" at bounding box center [459, 118] width 216 height 26
paste input "WNVGZ"
type input "WNVGZ"
click at [376, 166] on button "Save" at bounding box center [384, 164] width 67 height 21
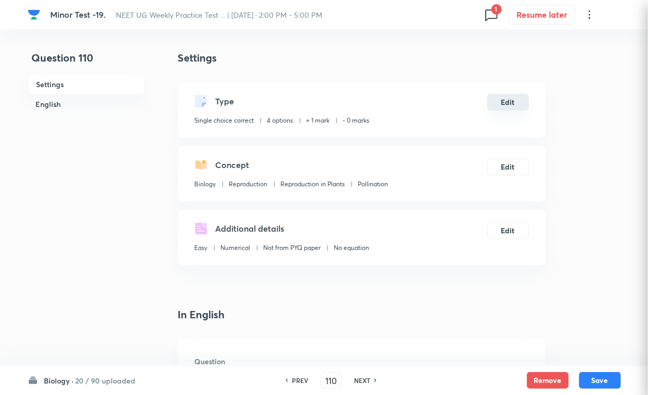
checkbox input "true"
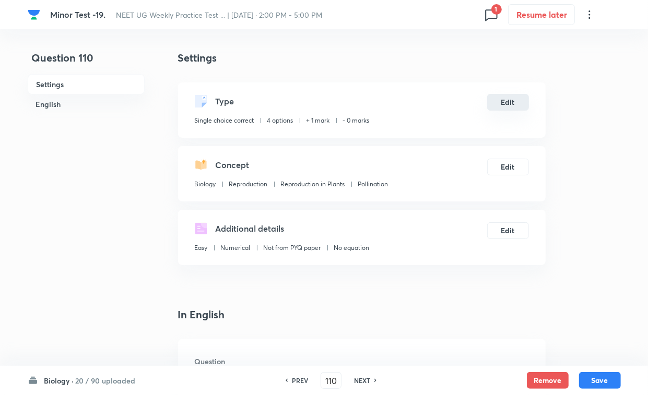
click at [521, 102] on button "Edit" at bounding box center [508, 102] width 42 height 17
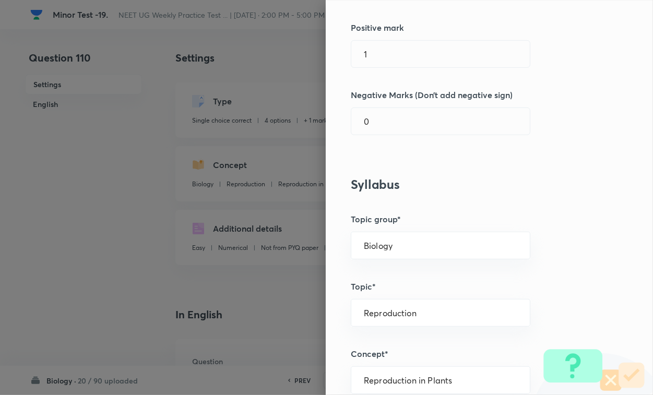
scroll to position [261, 0]
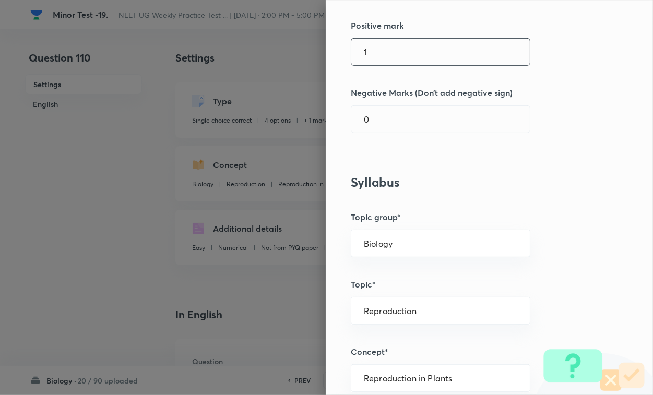
drag, startPoint x: 405, startPoint y: 58, endPoint x: 402, endPoint y: 64, distance: 6.1
click at [405, 58] on input "1" at bounding box center [440, 52] width 179 height 27
type input "4"
click at [386, 126] on input "0" at bounding box center [440, 119] width 179 height 27
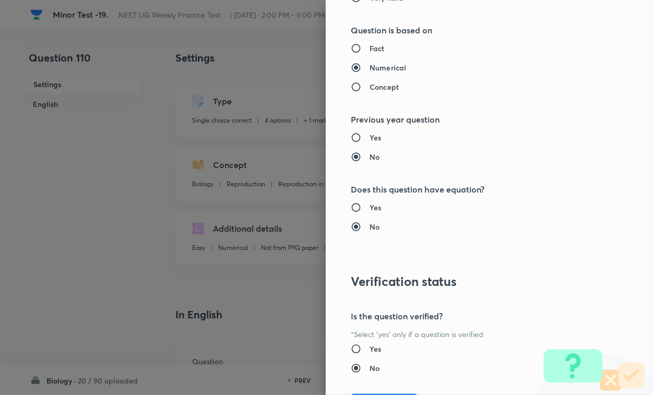
scroll to position [1030, 0]
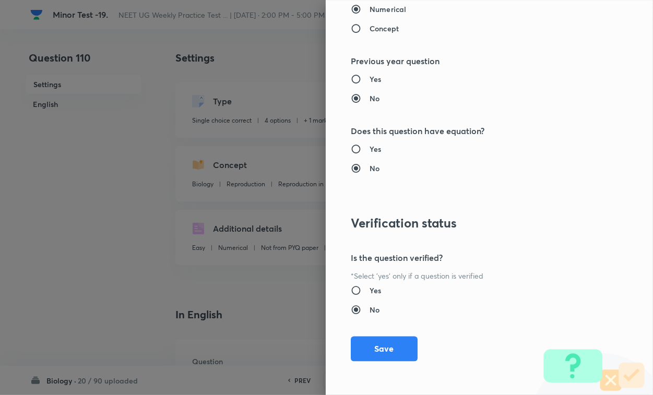
type input "1"
click at [388, 342] on button "Save" at bounding box center [384, 349] width 67 height 25
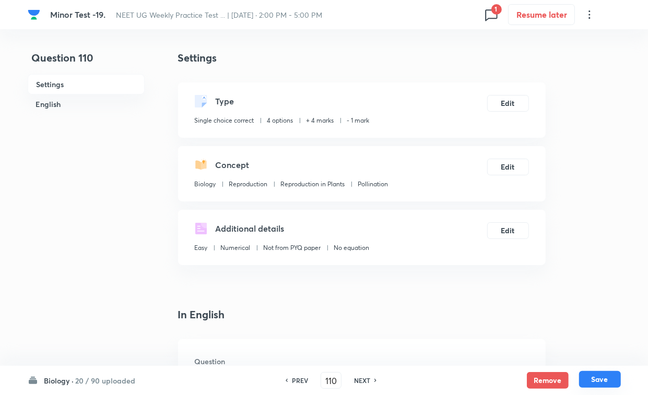
click at [575, 342] on button "Save" at bounding box center [600, 379] width 42 height 17
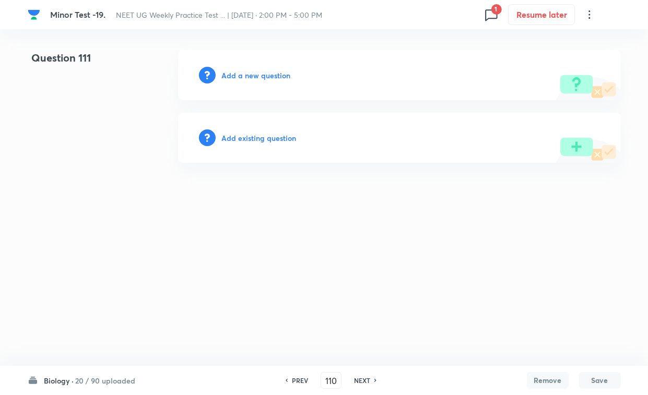
type input "111"
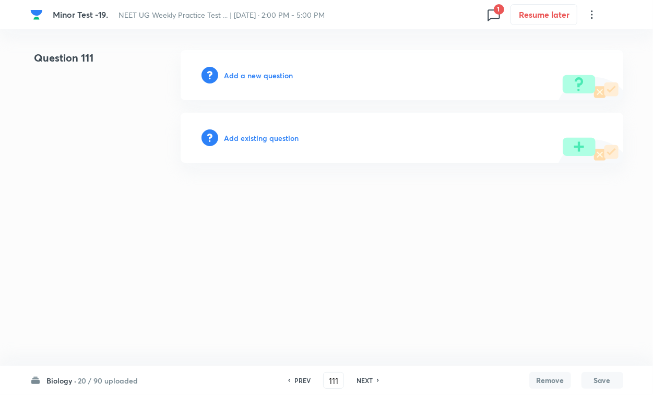
click at [285, 143] on h6 "Add existing question" at bounding box center [262, 138] width 75 height 11
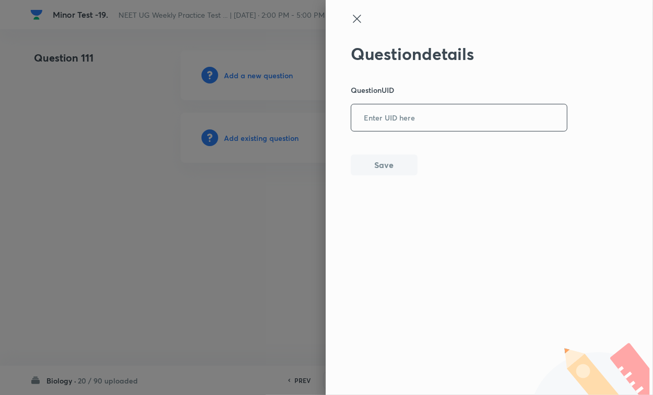
click at [393, 126] on input "text" at bounding box center [459, 118] width 216 height 26
paste input "U62AB"
type input "U62AB"
click at [379, 160] on button "Save" at bounding box center [384, 164] width 67 height 21
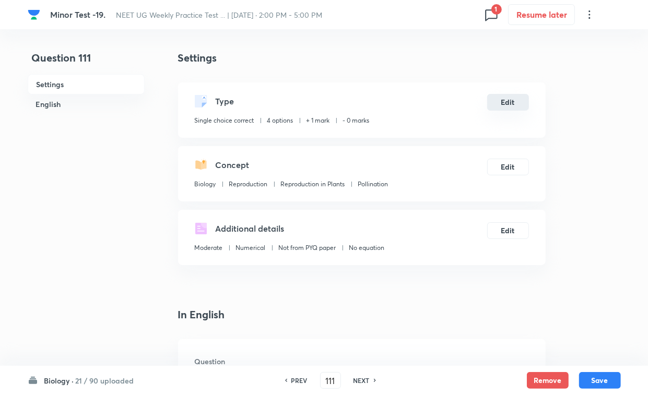
click at [510, 103] on button "Edit" at bounding box center [508, 102] width 42 height 17
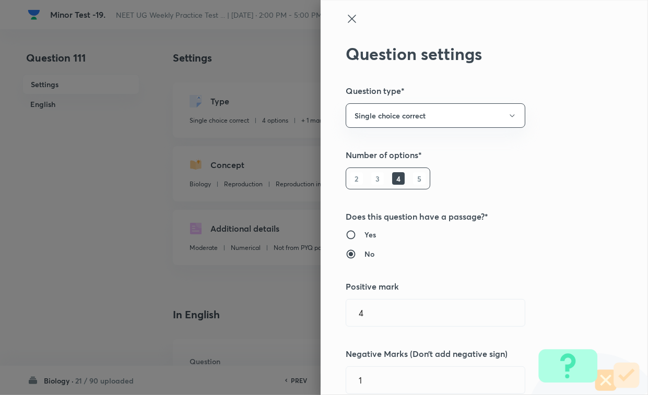
radio input "false"
radio input "true"
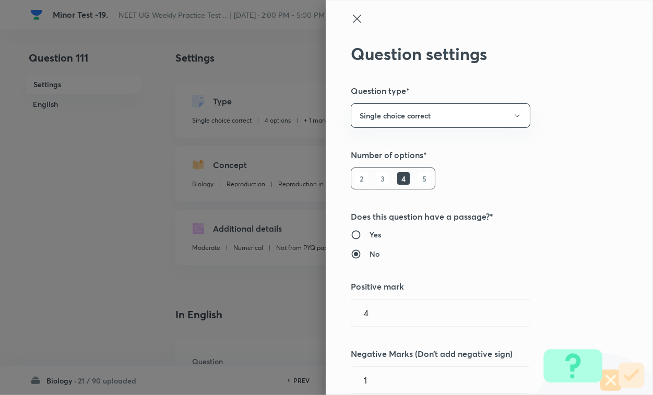
type input "1"
type input "0"
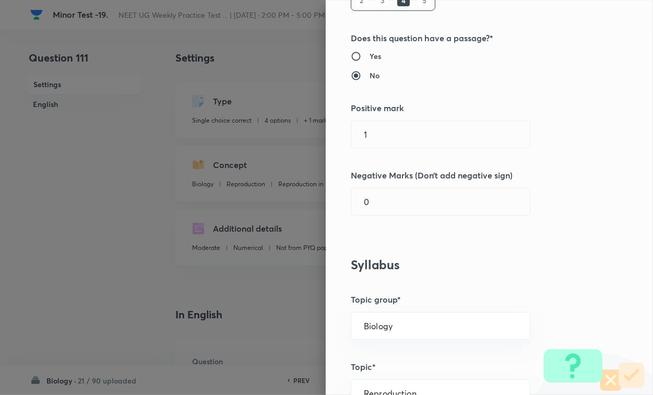
scroll to position [196, 0]
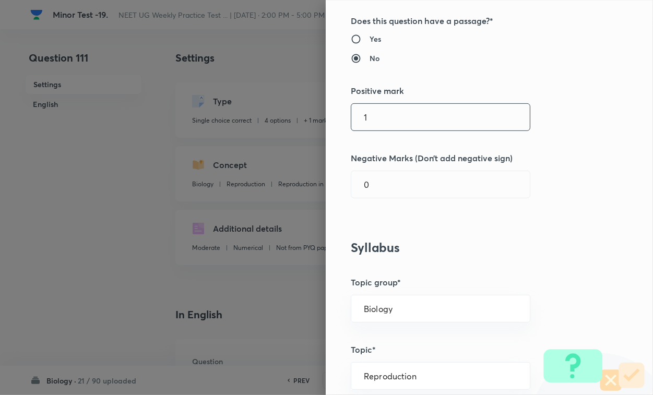
click at [378, 118] on input "1" at bounding box center [440, 117] width 179 height 27
type input "4"
click at [370, 184] on input "0" at bounding box center [440, 184] width 179 height 27
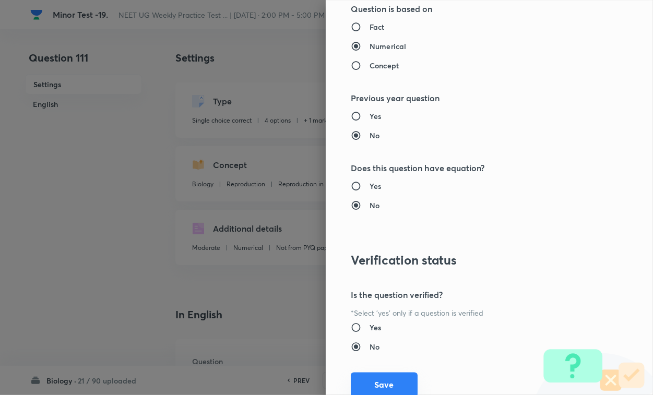
scroll to position [1030, 0]
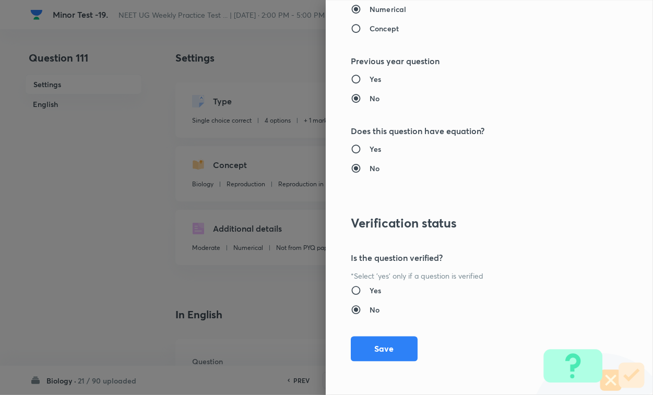
type input "1"
click at [388, 342] on button "Save" at bounding box center [384, 349] width 67 height 25
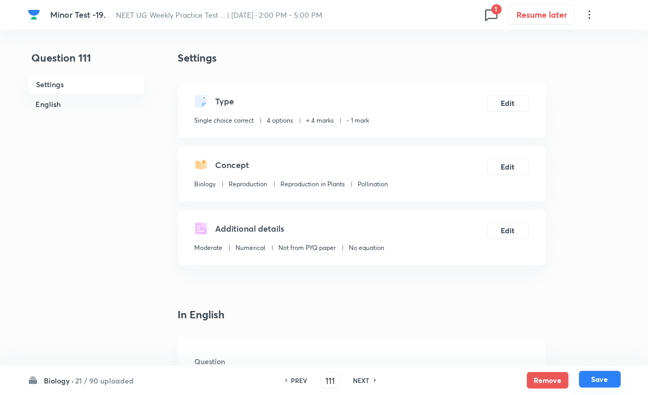
click at [575, 342] on button "Save" at bounding box center [600, 379] width 42 height 17
type input "112"
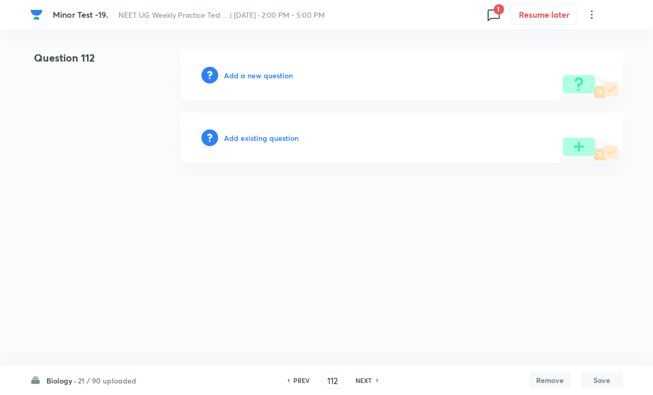
click at [260, 131] on div "Add existing question" at bounding box center [402, 138] width 443 height 50
click at [263, 139] on h6 "Add existing question" at bounding box center [262, 138] width 75 height 11
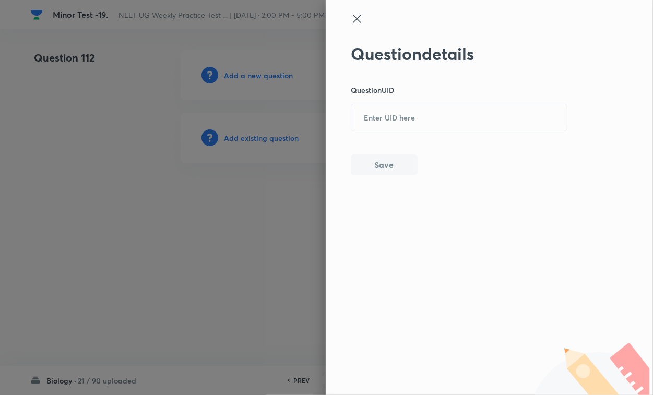
click at [397, 141] on div "Question details Question UID ​ Save" at bounding box center [459, 110] width 217 height 132
click at [408, 130] on input "text" at bounding box center [459, 118] width 216 height 26
paste input "4O196"
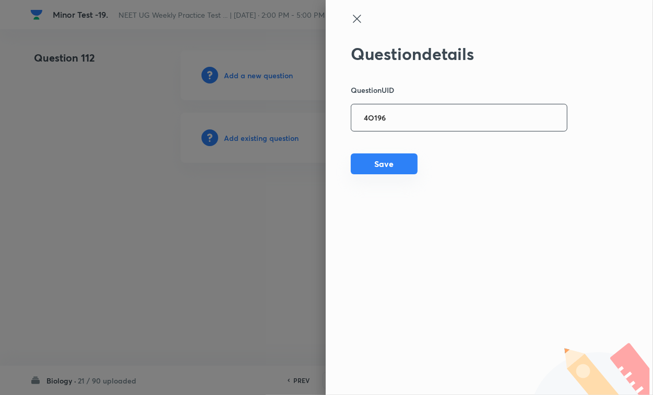
type input "4O196"
click at [390, 162] on button "Save" at bounding box center [384, 164] width 67 height 21
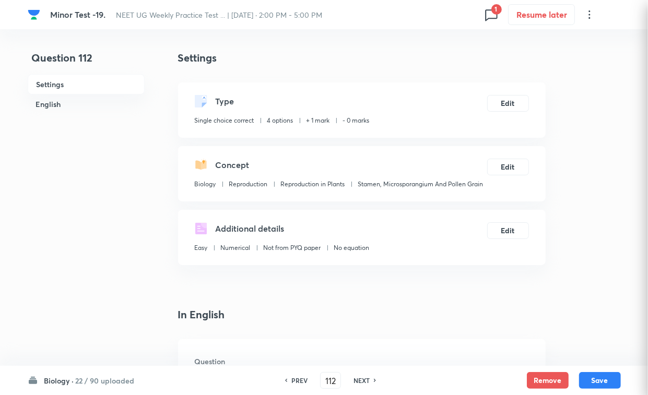
checkbox input "true"
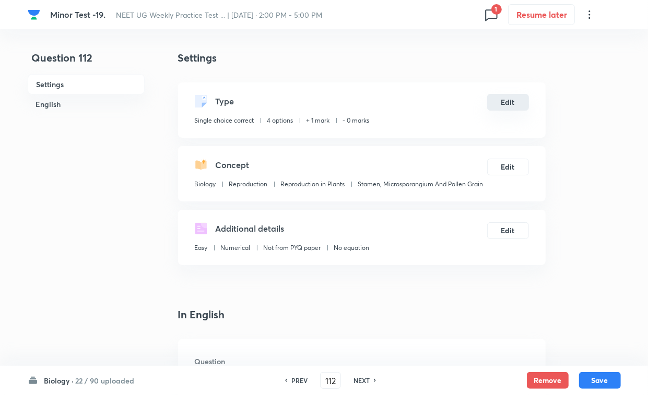
click at [508, 107] on button "Edit" at bounding box center [508, 102] width 42 height 17
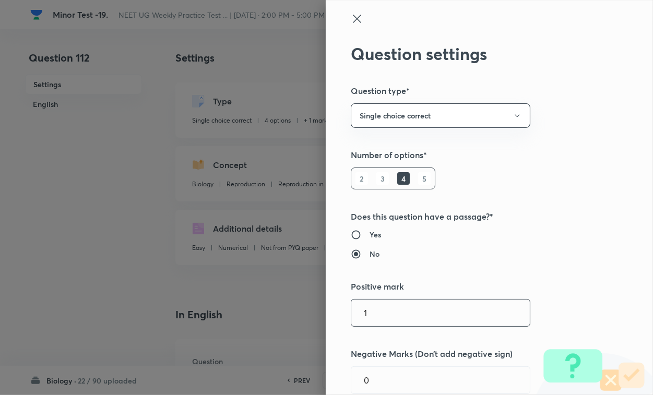
scroll to position [196, 0]
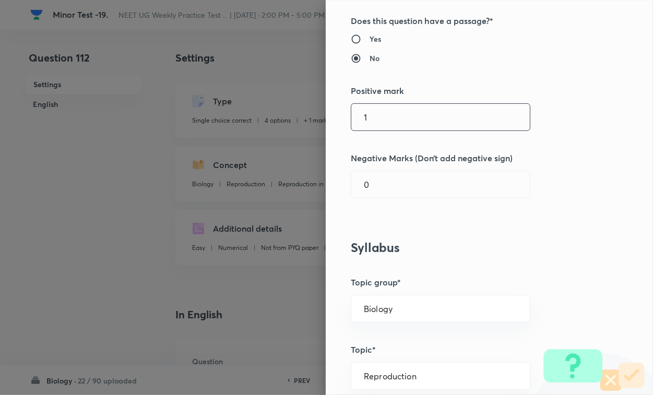
drag, startPoint x: 370, startPoint y: 111, endPoint x: 374, endPoint y: 121, distance: 11.5
click at [371, 111] on input "1" at bounding box center [440, 117] width 179 height 27
click at [379, 194] on input "0" at bounding box center [440, 184] width 179 height 27
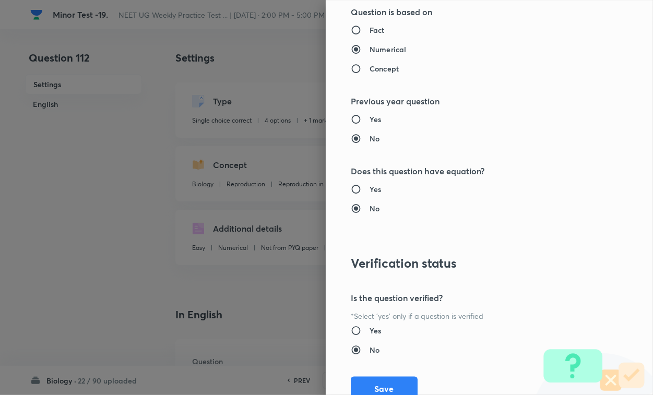
scroll to position [1030, 0]
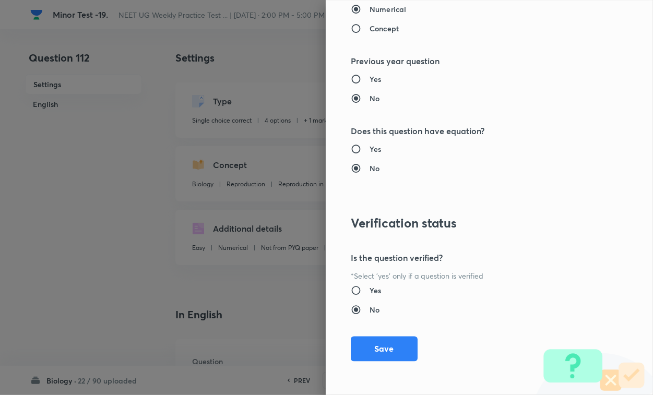
click at [380, 342] on div "Question settings Question type* Single choice correct Number of options* 2 3 4…" at bounding box center [489, 197] width 327 height 395
click at [396, 342] on button "Save" at bounding box center [384, 348] width 67 height 25
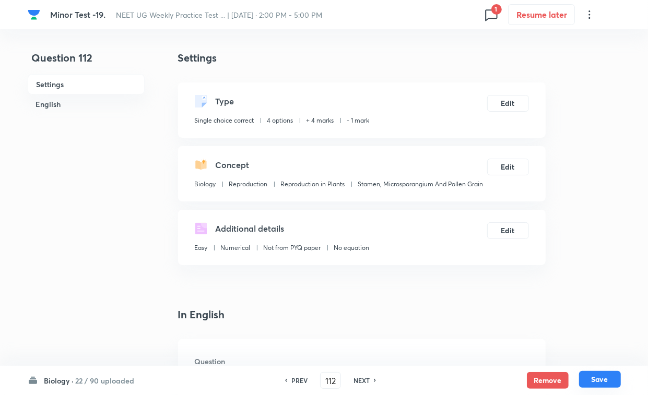
click at [575, 342] on button "Save" at bounding box center [600, 379] width 42 height 17
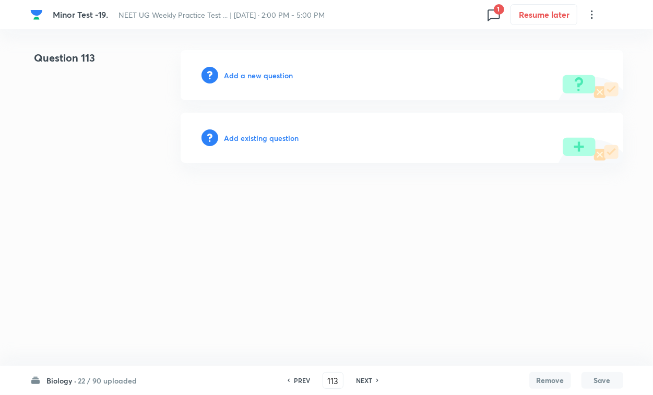
click at [269, 141] on h6 "Add existing question" at bounding box center [262, 138] width 75 height 11
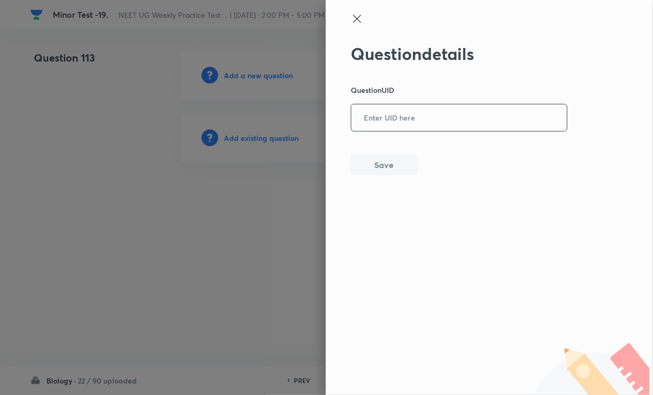
click at [371, 131] on div "​" at bounding box center [459, 118] width 217 height 28
paste input "YCT6D"
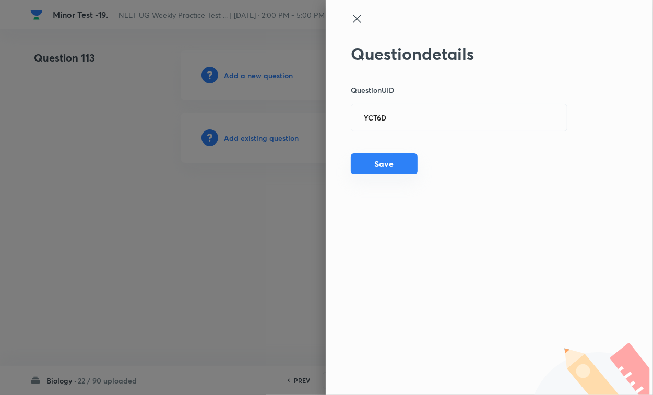
click at [387, 166] on button "Save" at bounding box center [384, 164] width 67 height 21
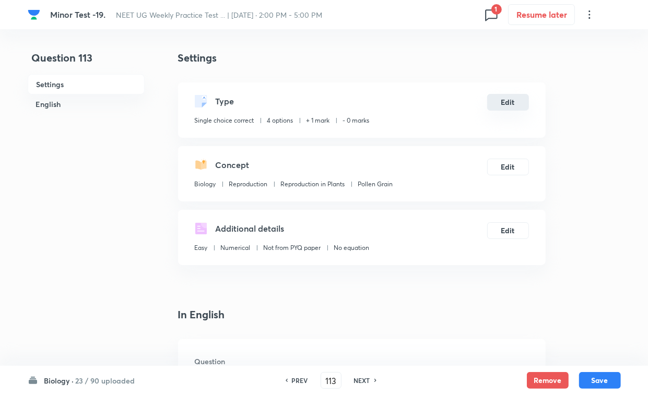
click at [513, 107] on button "Edit" at bounding box center [508, 102] width 42 height 17
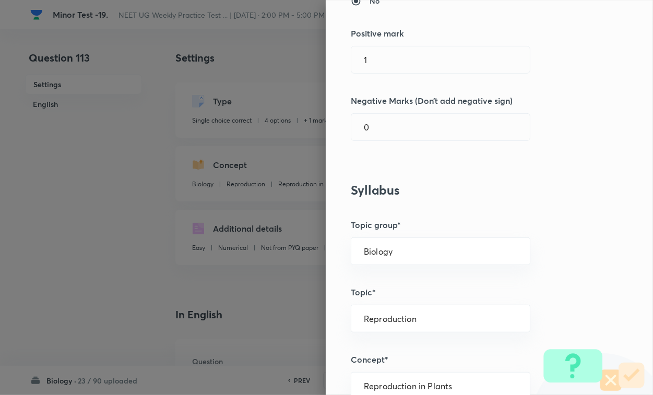
scroll to position [261, 0]
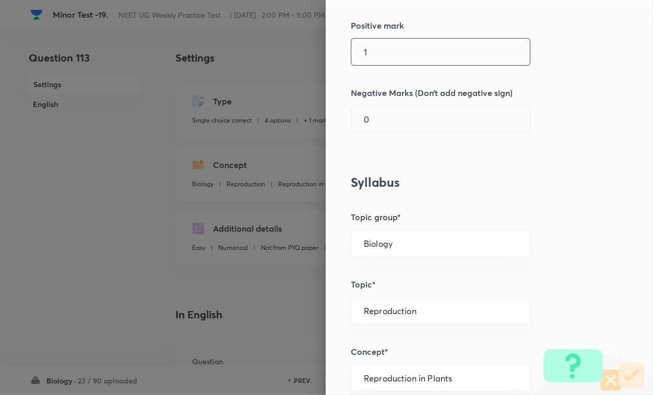
click at [396, 64] on input "1" at bounding box center [440, 52] width 179 height 27
click at [368, 136] on div "Question settings Question type* Single choice correct Number of options* 2 3 4…" at bounding box center [489, 197] width 327 height 395
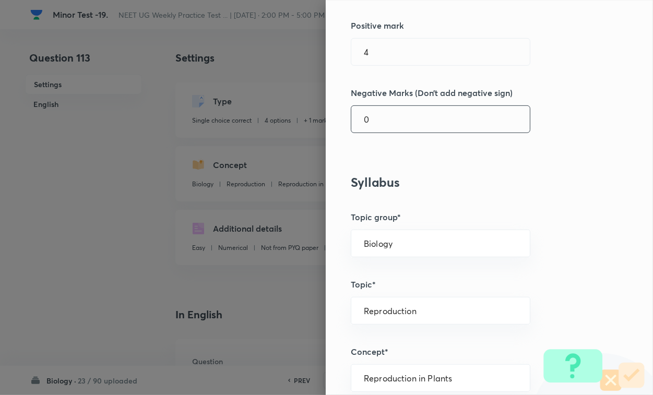
click at [379, 121] on input "0" at bounding box center [440, 119] width 179 height 27
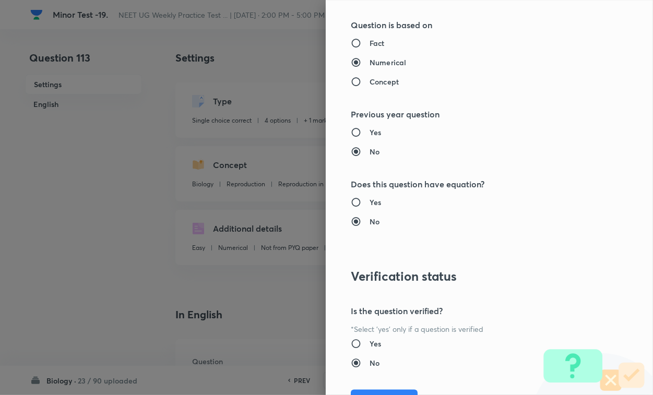
scroll to position [1030, 0]
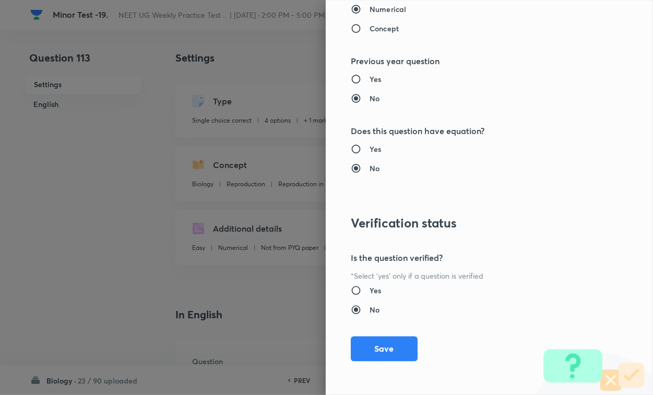
click at [385, 342] on button "Save" at bounding box center [384, 349] width 67 height 25
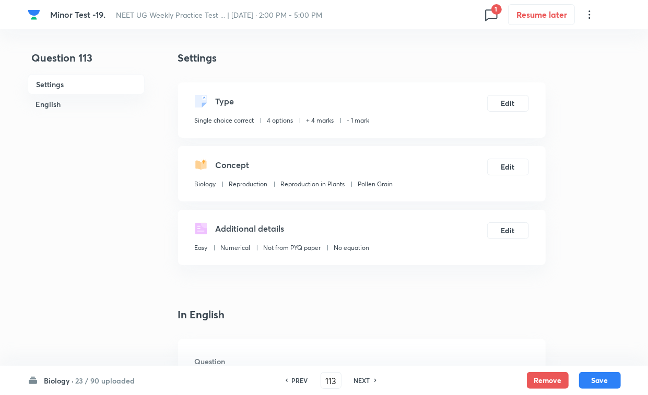
click at [575, 342] on button "Save" at bounding box center [600, 380] width 42 height 17
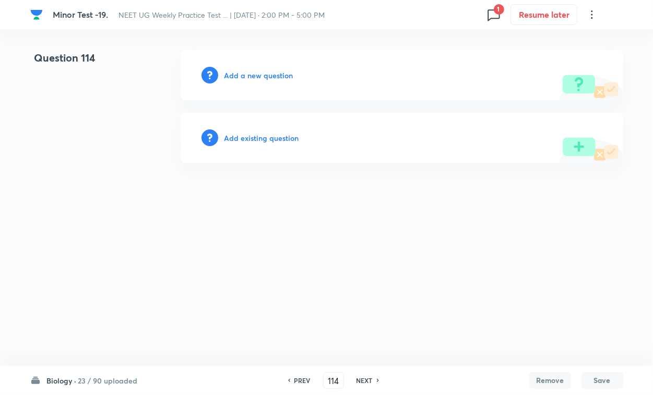
click at [260, 137] on h6 "Add existing question" at bounding box center [262, 138] width 75 height 11
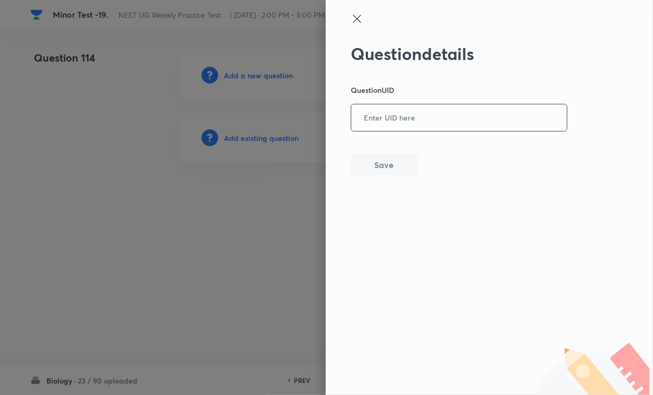
click at [400, 130] on input "text" at bounding box center [459, 118] width 216 height 26
paste input "Y3EQE"
click at [384, 166] on button "Save" at bounding box center [384, 164] width 67 height 21
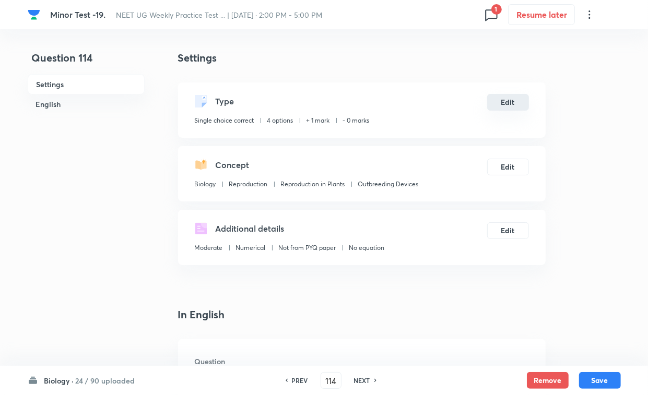
click at [513, 110] on button "Edit" at bounding box center [508, 102] width 42 height 17
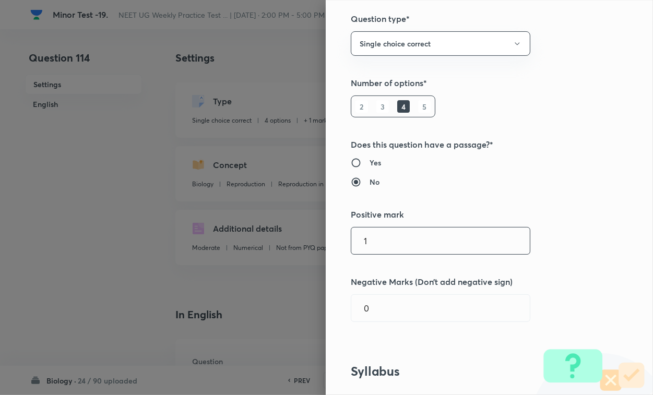
scroll to position [196, 0]
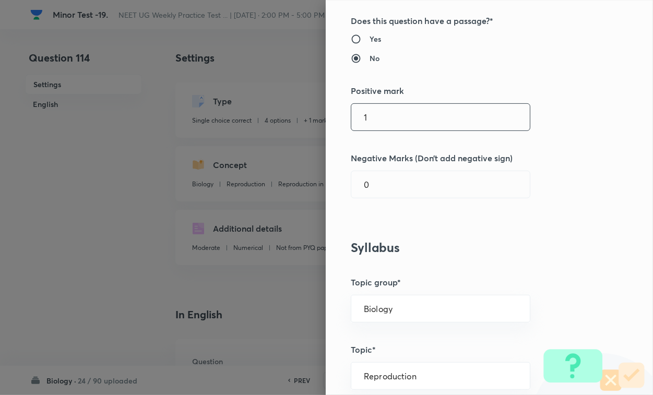
drag, startPoint x: 415, startPoint y: 102, endPoint x: 409, endPoint y: 123, distance: 21.3
click at [413, 105] on div "Question settings Question type* Single choice correct Number of options* 2 3 4…" at bounding box center [489, 197] width 327 height 395
click at [408, 121] on input "1" at bounding box center [440, 117] width 179 height 27
click at [392, 188] on input "0" at bounding box center [440, 184] width 179 height 27
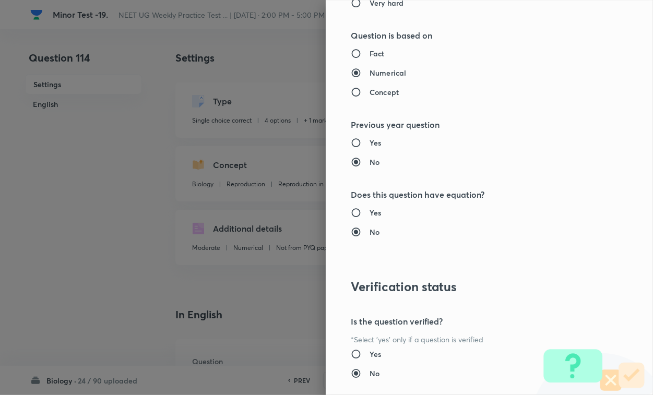
scroll to position [1030, 0]
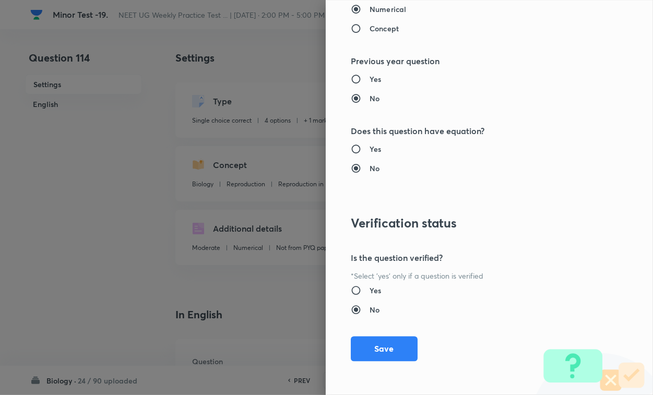
click at [381, 342] on button "Save" at bounding box center [384, 349] width 67 height 25
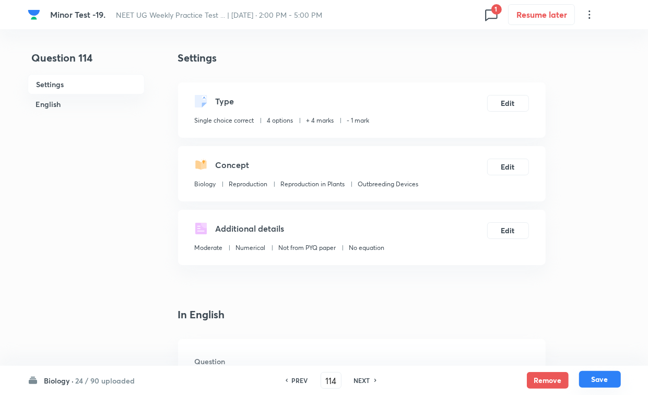
click at [575, 342] on button "Save" at bounding box center [600, 379] width 42 height 17
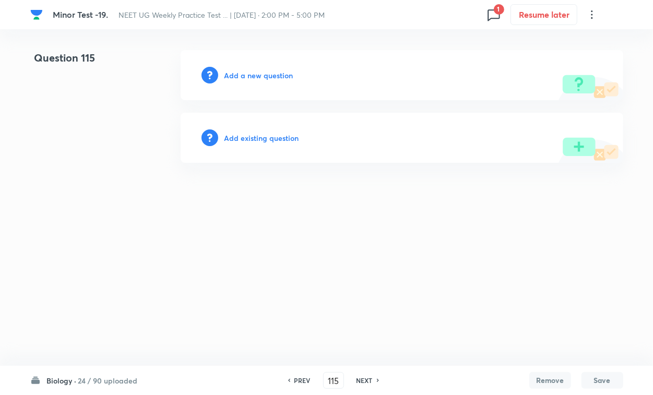
click at [283, 131] on div "Add existing question" at bounding box center [402, 138] width 443 height 50
click at [388, 123] on div "Add existing question" at bounding box center [402, 138] width 443 height 50
click at [288, 139] on h6 "Add existing question" at bounding box center [262, 138] width 75 height 11
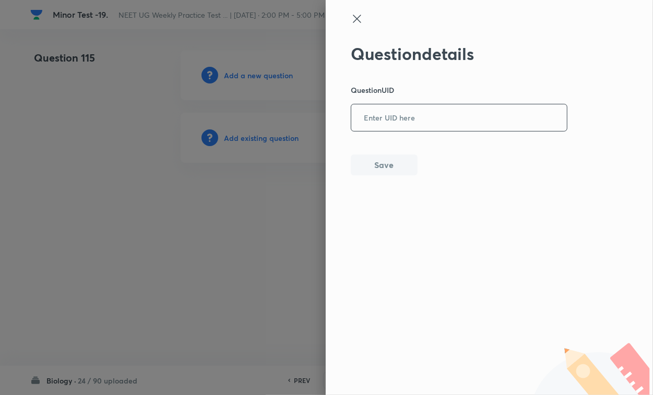
click at [390, 124] on input "text" at bounding box center [459, 118] width 216 height 26
paste input "HFCOV"
click at [387, 173] on button "Save" at bounding box center [384, 164] width 67 height 21
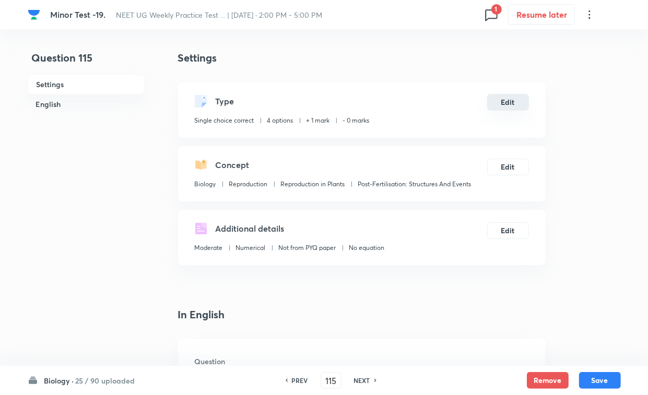
click at [513, 100] on button "Edit" at bounding box center [508, 102] width 42 height 17
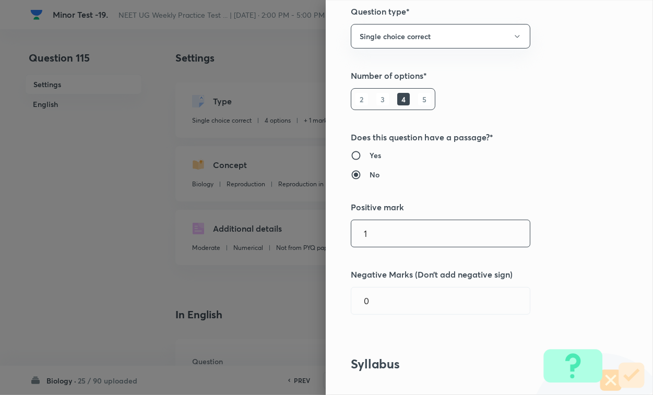
scroll to position [196, 0]
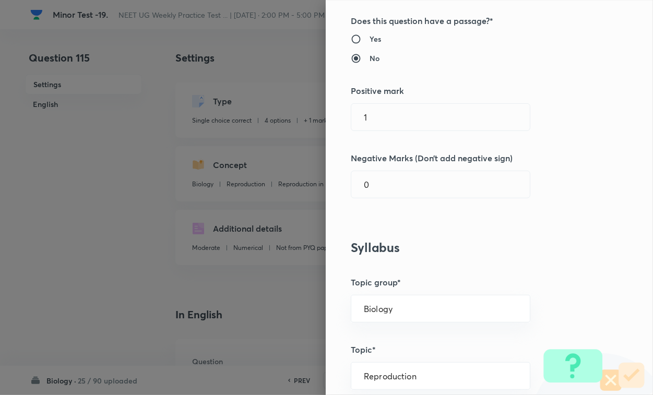
click at [377, 132] on div "Question settings Question type* Single choice correct Number of options* 2 3 4…" at bounding box center [489, 197] width 327 height 395
click at [381, 122] on input "1" at bounding box center [440, 117] width 179 height 27
click at [379, 179] on input "0" at bounding box center [440, 184] width 179 height 27
click at [390, 118] on input "14" at bounding box center [440, 117] width 179 height 27
click at [381, 187] on input "1" at bounding box center [440, 184] width 179 height 27
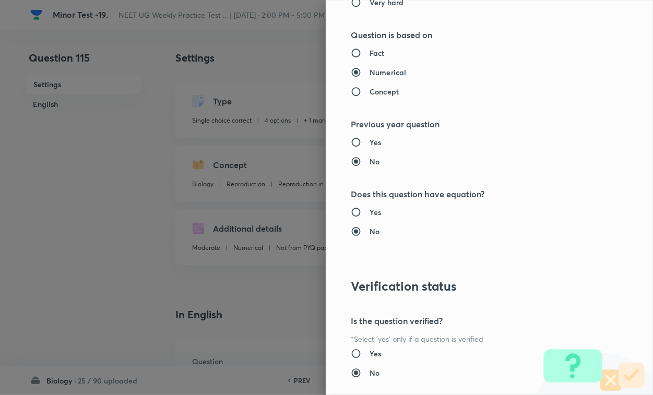
scroll to position [1030, 0]
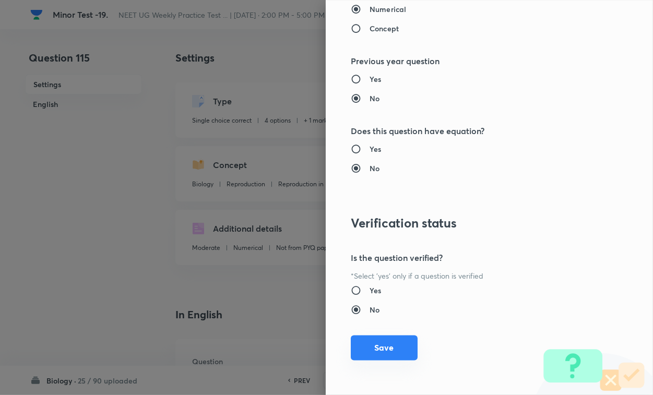
click at [377, 342] on button "Save" at bounding box center [384, 348] width 67 height 25
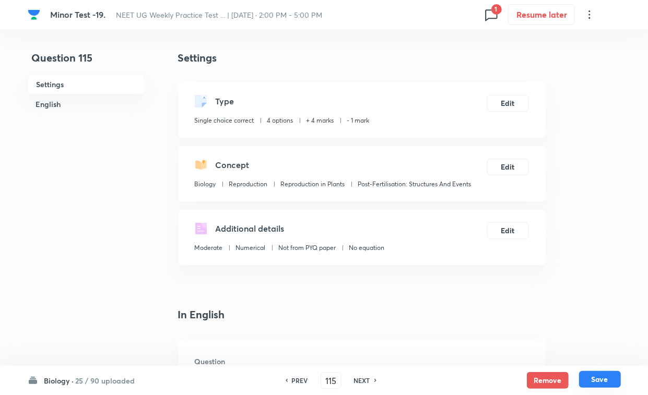
click at [575, 342] on button "Save" at bounding box center [600, 379] width 42 height 17
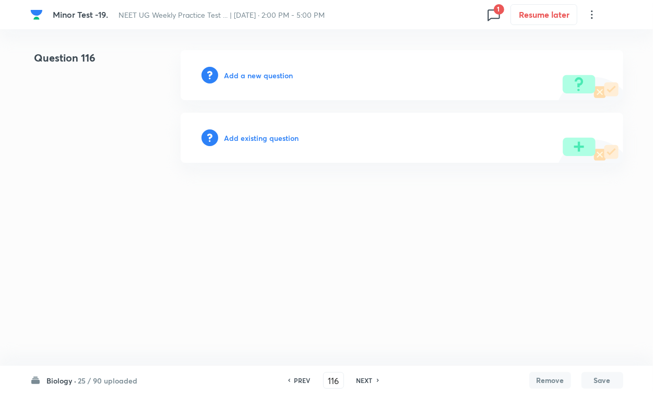
click at [244, 136] on h6 "Add existing question" at bounding box center [262, 138] width 75 height 11
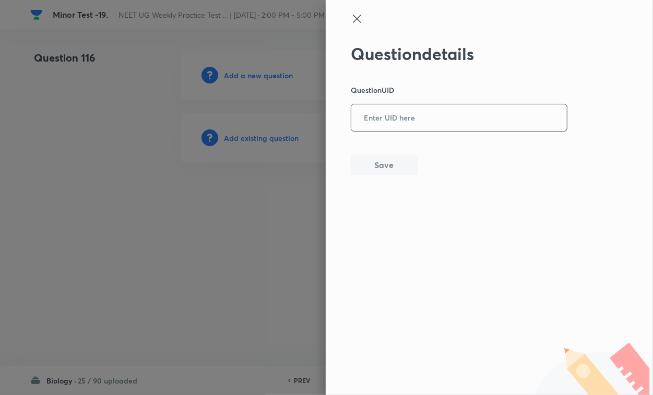
click at [397, 124] on input "text" at bounding box center [459, 118] width 216 height 26
paste input "R33XJ"
click at [392, 162] on button "Save" at bounding box center [384, 164] width 67 height 21
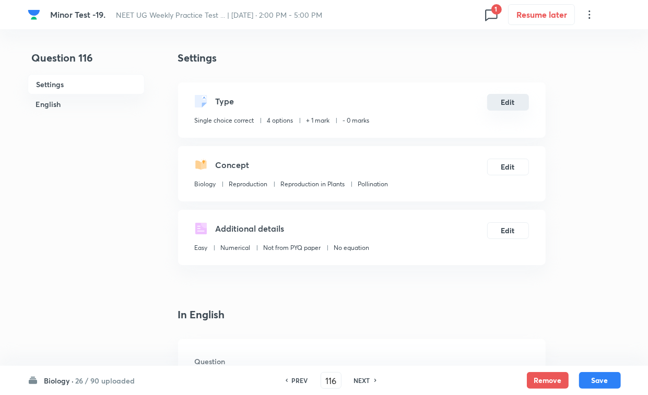
click at [512, 103] on button "Edit" at bounding box center [508, 102] width 42 height 17
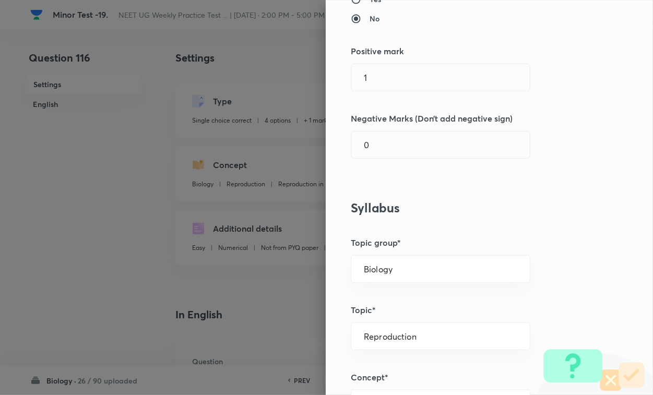
scroll to position [261, 0]
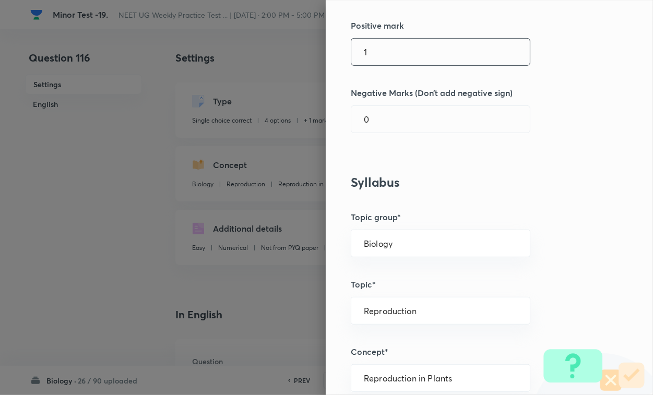
click at [395, 51] on input "1" at bounding box center [440, 52] width 179 height 27
click at [390, 118] on input "0" at bounding box center [440, 119] width 179 height 27
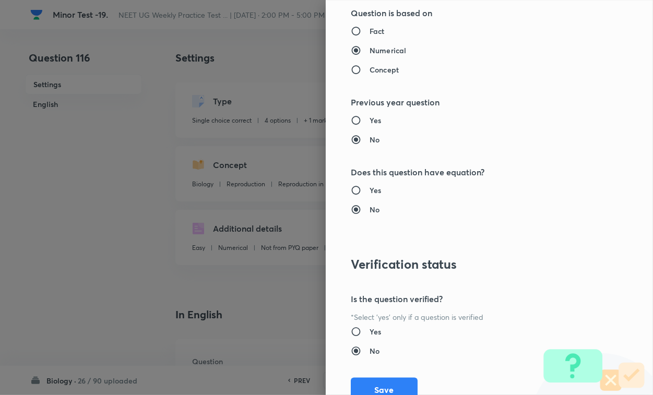
scroll to position [1030, 0]
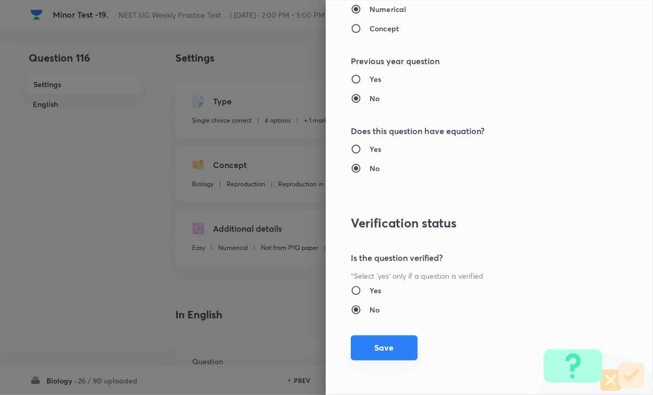
click at [377, 342] on button "Save" at bounding box center [384, 348] width 67 height 25
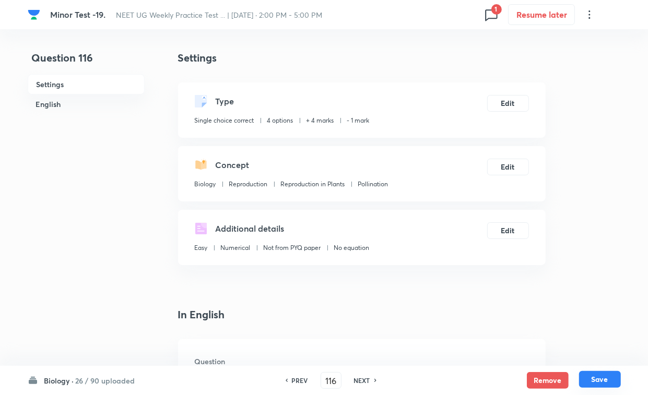
click at [575, 342] on button "Save" at bounding box center [600, 379] width 42 height 17
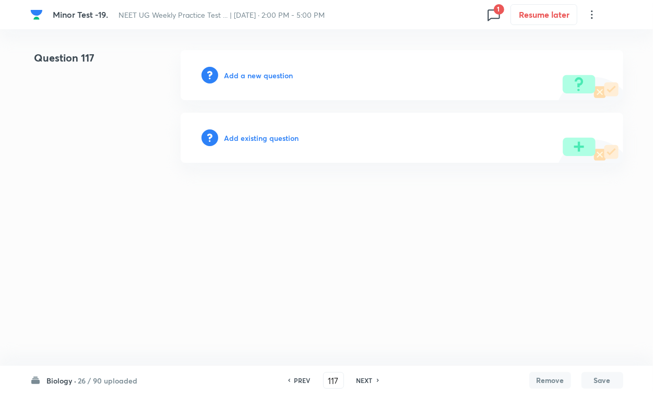
click at [255, 129] on div "Add existing question" at bounding box center [402, 138] width 443 height 50
click at [262, 134] on h6 "Add existing question" at bounding box center [262, 138] width 75 height 11
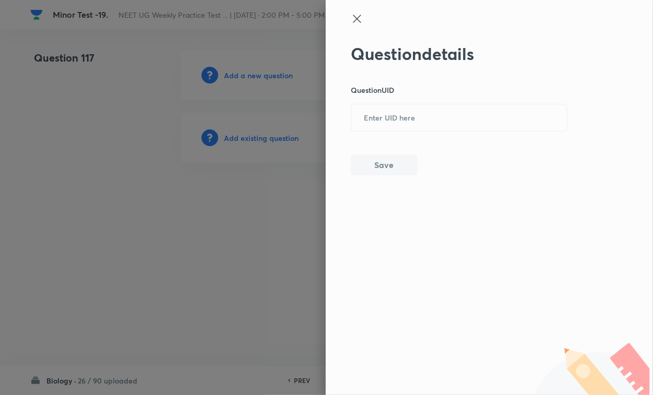
click at [390, 133] on div "Question details Question UID ​ Save" at bounding box center [459, 110] width 217 height 132
click at [390, 132] on div "Question details Question UID ​ Save" at bounding box center [459, 110] width 217 height 132
click at [442, 115] on input "text" at bounding box center [459, 118] width 216 height 26
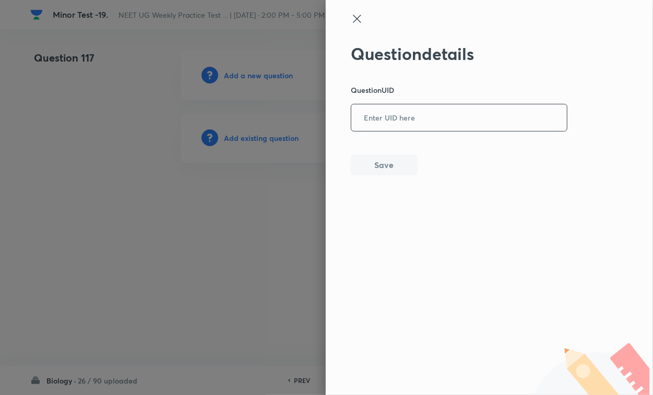
click at [442, 115] on input "text" at bounding box center [459, 118] width 216 height 26
paste input "60ZUE"
click at [385, 165] on button "Save" at bounding box center [384, 164] width 67 height 21
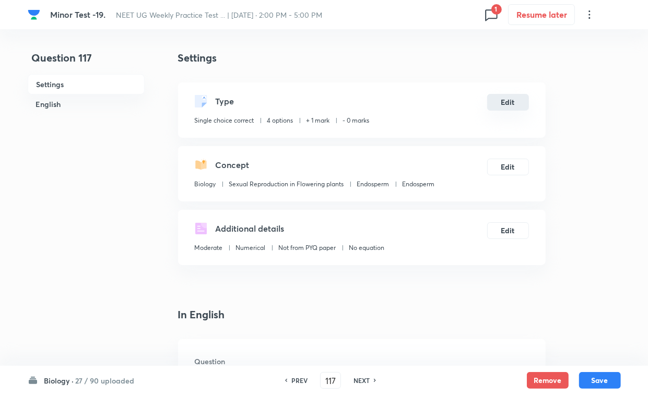
click at [494, 99] on button "Edit" at bounding box center [508, 102] width 42 height 17
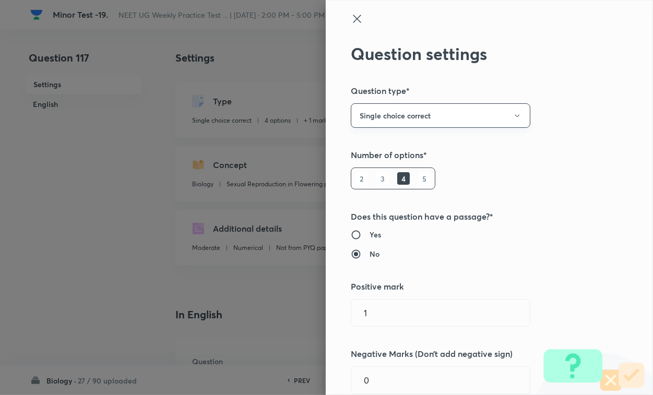
scroll to position [196, 0]
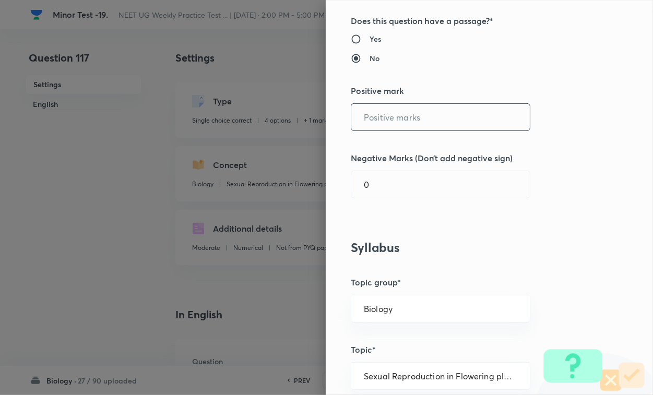
click at [378, 118] on input "text" at bounding box center [440, 117] width 179 height 27
click at [388, 181] on input "0" at bounding box center [440, 184] width 179 height 27
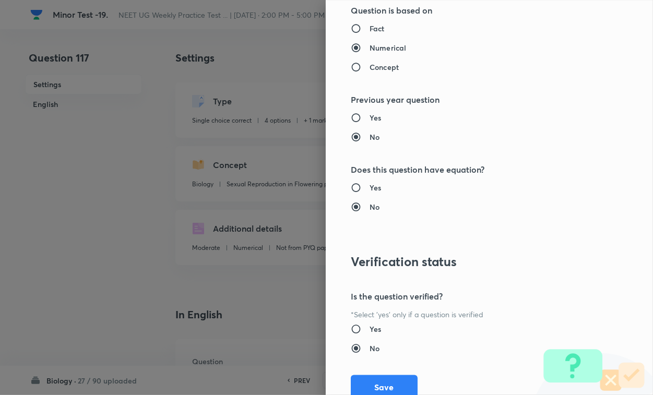
scroll to position [1030, 0]
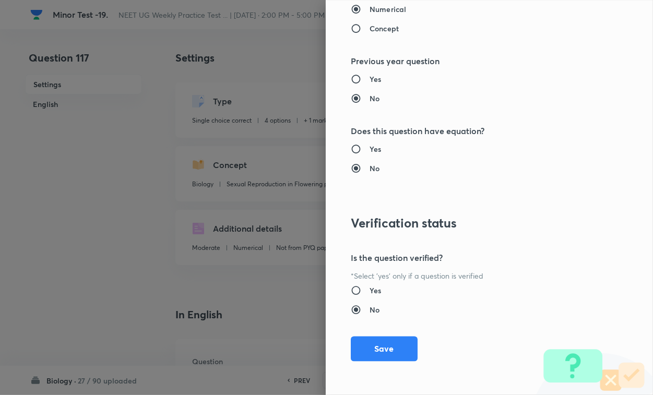
click at [383, 342] on button "Save" at bounding box center [384, 349] width 67 height 25
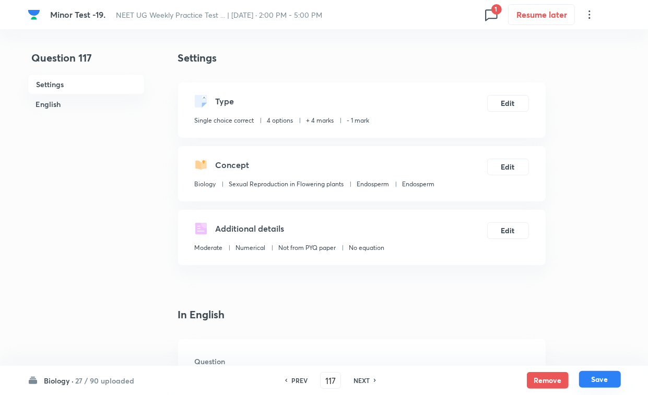
click at [575, 342] on button "Save" at bounding box center [600, 379] width 42 height 17
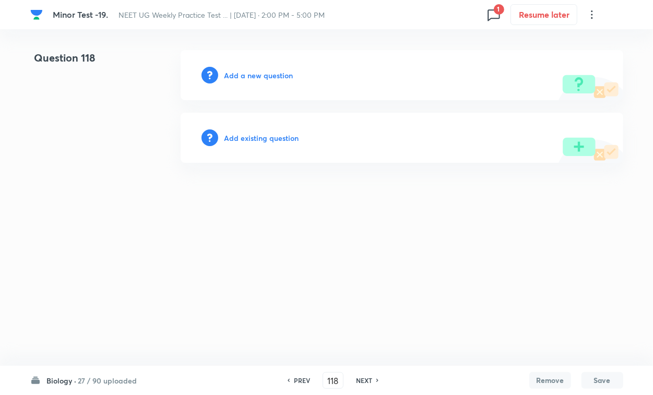
click at [259, 129] on div "Add existing question" at bounding box center [402, 138] width 443 height 50
click at [267, 139] on h6 "Add existing question" at bounding box center [262, 138] width 75 height 11
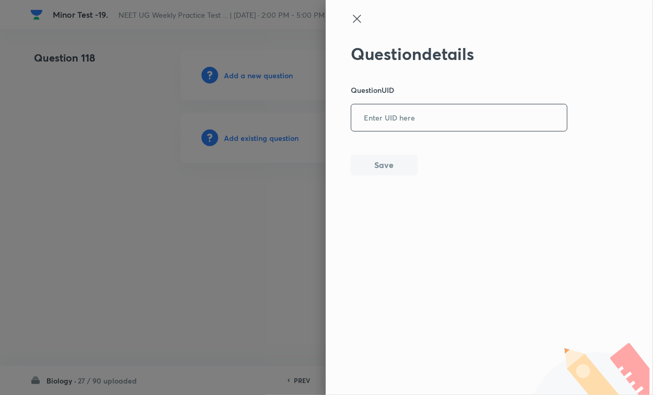
click at [387, 111] on input "text" at bounding box center [459, 118] width 216 height 26
paste input "L9DMP"
click at [394, 166] on button "Save" at bounding box center [384, 164] width 67 height 21
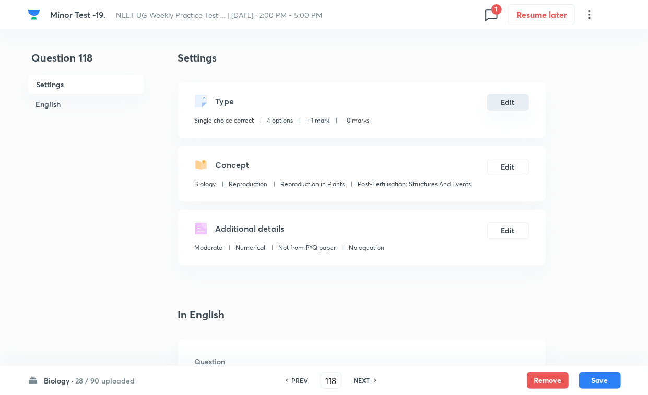
click at [520, 104] on button "Edit" at bounding box center [508, 102] width 42 height 17
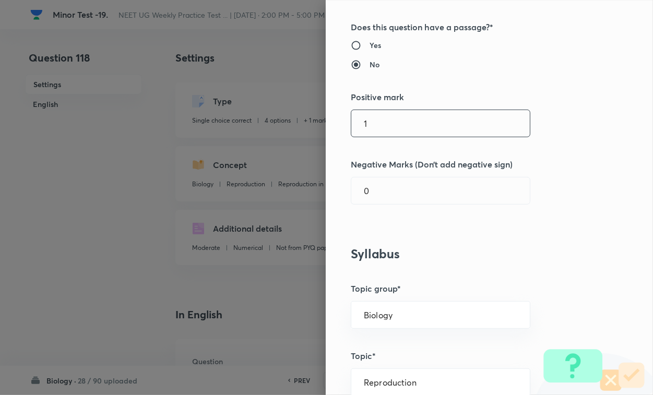
scroll to position [196, 0]
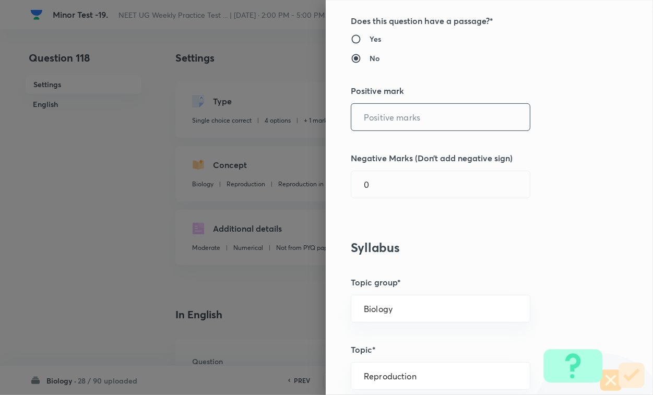
click at [380, 111] on input "text" at bounding box center [440, 117] width 179 height 27
click at [387, 189] on input "0" at bounding box center [440, 184] width 179 height 27
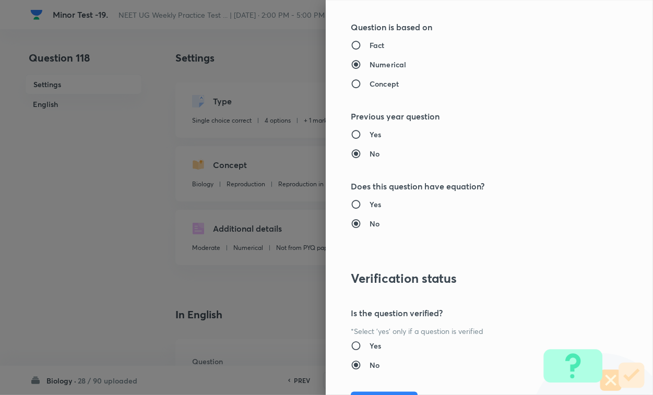
scroll to position [1030, 0]
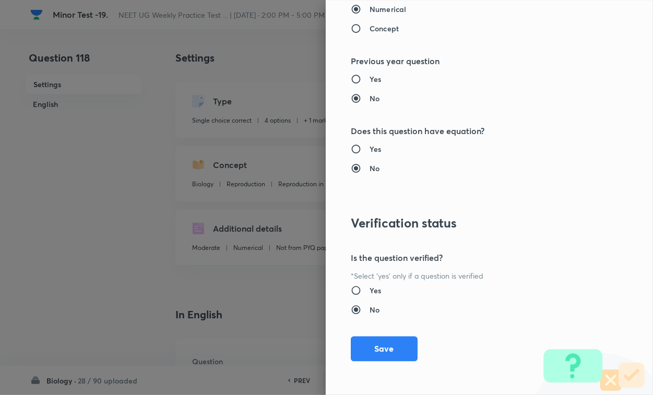
drag, startPoint x: 389, startPoint y: 340, endPoint x: 410, endPoint y: 344, distance: 21.7
click at [389, 340] on button "Save" at bounding box center [384, 349] width 67 height 25
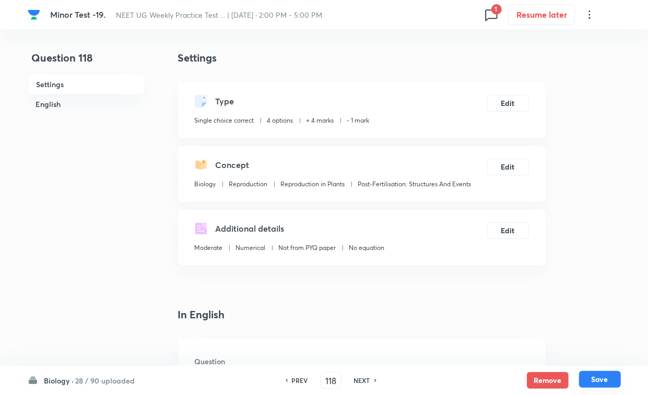
click at [575, 342] on button "Save" at bounding box center [600, 379] width 42 height 17
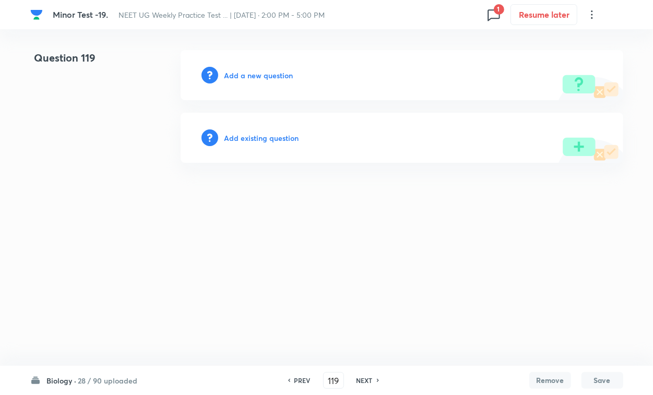
click at [275, 135] on h6 "Add existing question" at bounding box center [262, 138] width 75 height 11
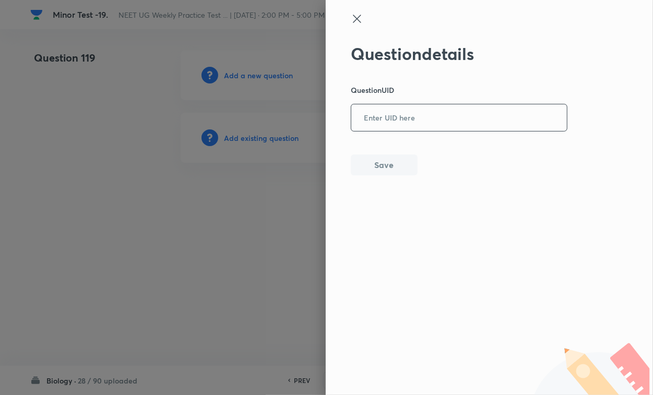
click at [375, 128] on input "text" at bounding box center [459, 118] width 216 height 26
paste input "WMTJ7"
click at [378, 165] on button "Save" at bounding box center [384, 164] width 67 height 21
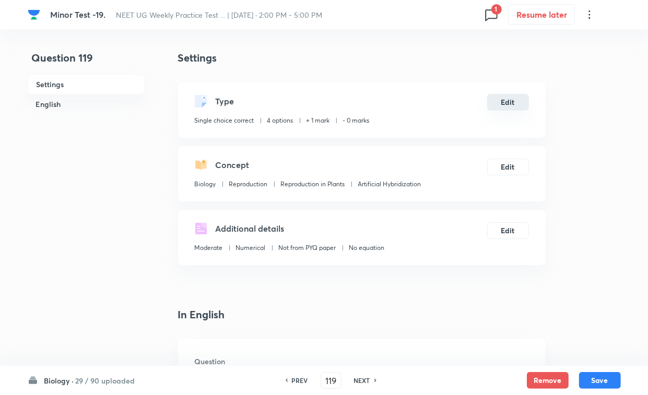
click at [511, 103] on button "Edit" at bounding box center [508, 102] width 42 height 17
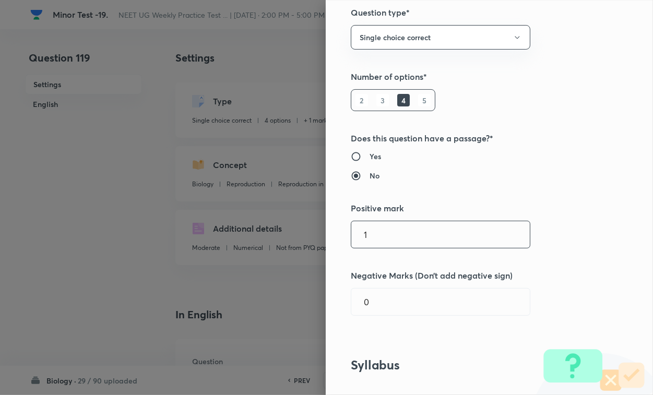
scroll to position [196, 0]
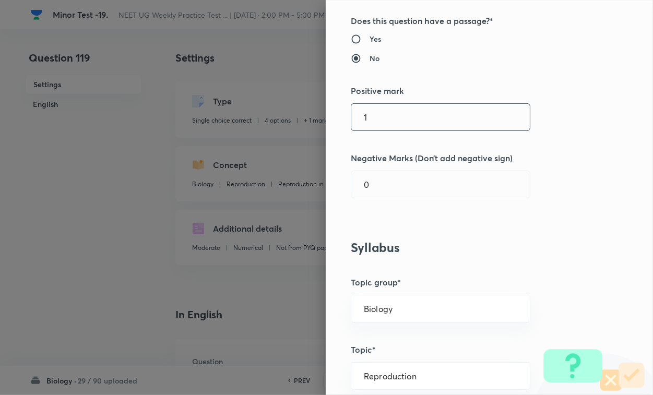
click at [418, 105] on input "1" at bounding box center [440, 117] width 179 height 27
click at [397, 191] on input "0" at bounding box center [440, 184] width 179 height 27
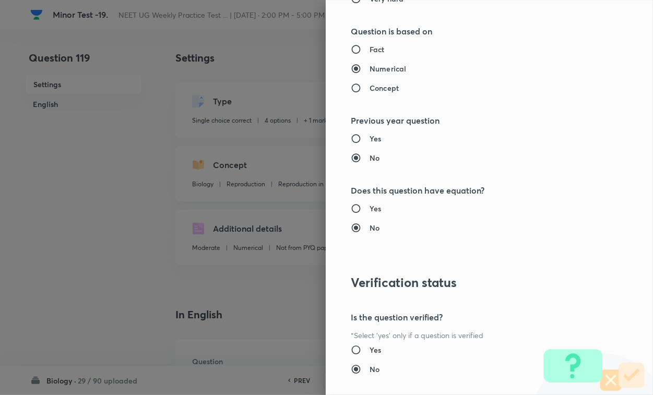
scroll to position [1030, 0]
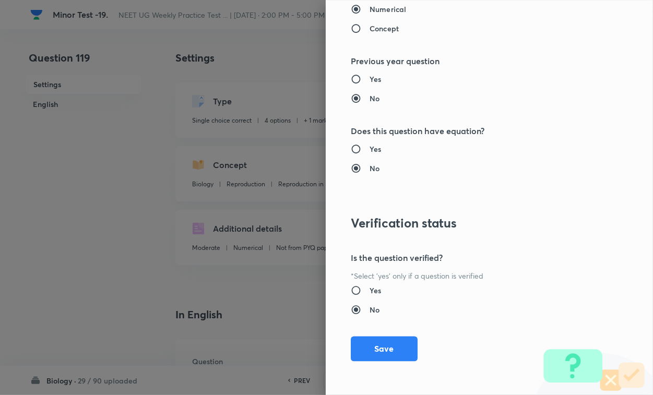
click at [387, 340] on button "Save" at bounding box center [384, 349] width 67 height 25
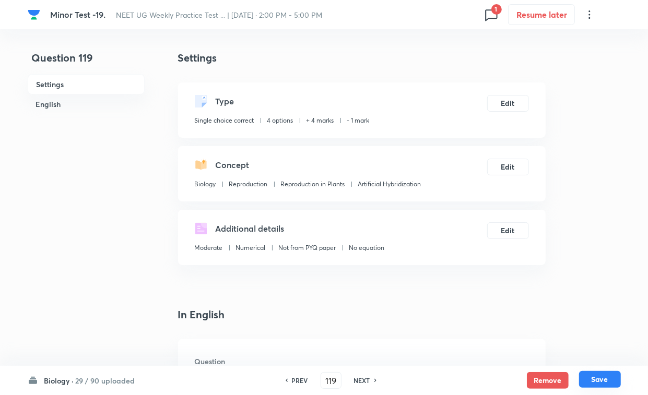
click at [575, 342] on button "Save" at bounding box center [600, 379] width 42 height 17
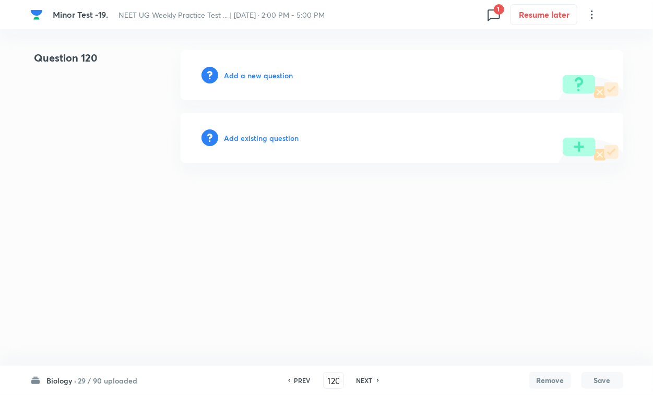
click at [272, 137] on h6 "Add existing question" at bounding box center [262, 138] width 75 height 11
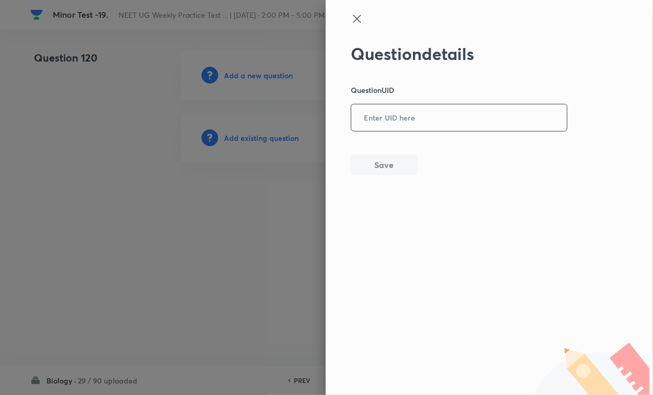
click at [390, 121] on input "text" at bounding box center [459, 118] width 216 height 26
paste input "SAHOW"
click at [388, 177] on div "Question details Question UID SAHOW ​ Save" at bounding box center [489, 197] width 327 height 395
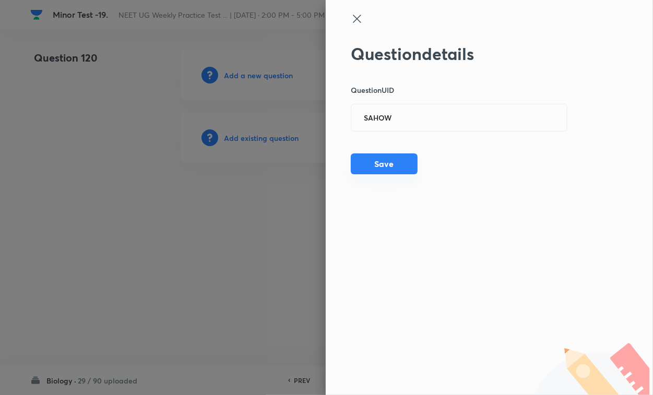
click at [404, 170] on button "Save" at bounding box center [384, 164] width 67 height 21
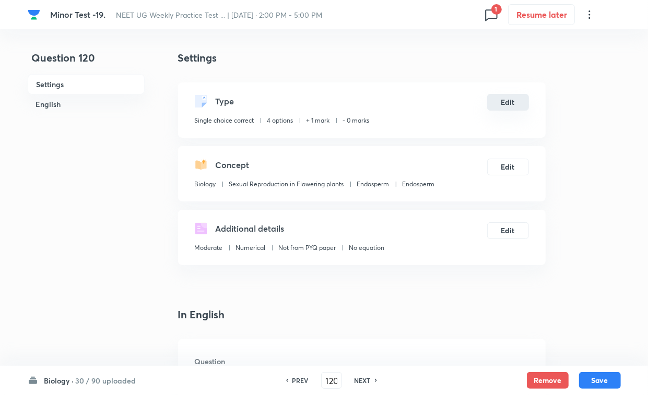
click at [518, 103] on button "Edit" at bounding box center [508, 102] width 42 height 17
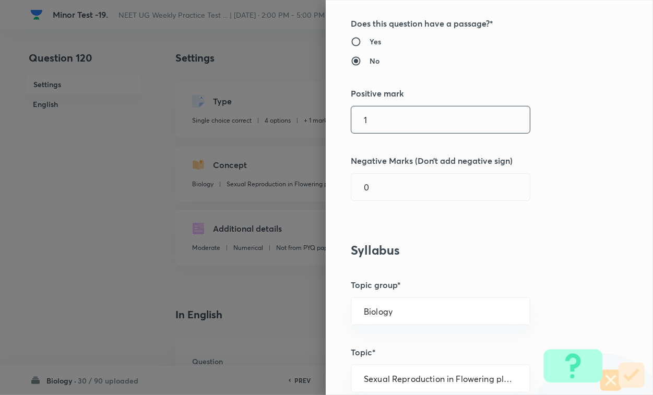
scroll to position [196, 0]
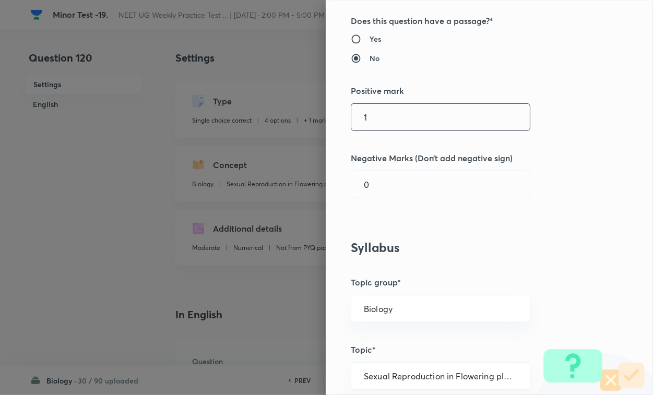
click at [398, 116] on input "1" at bounding box center [440, 117] width 179 height 27
click at [394, 190] on input "0" at bounding box center [440, 184] width 179 height 27
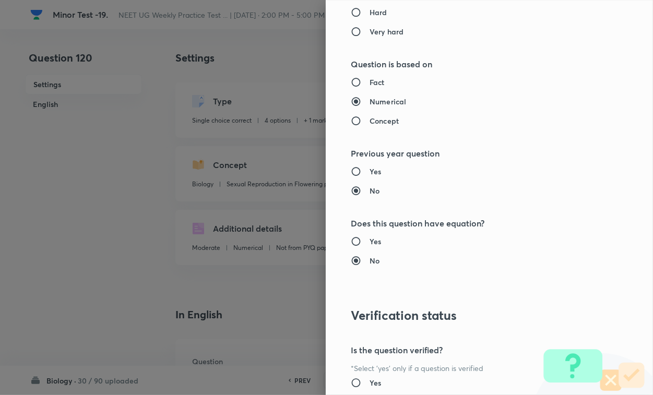
scroll to position [1030, 0]
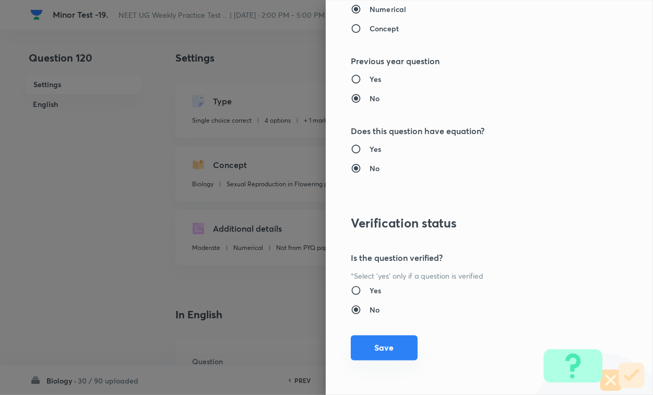
click at [394, 338] on button "Save" at bounding box center [384, 348] width 67 height 25
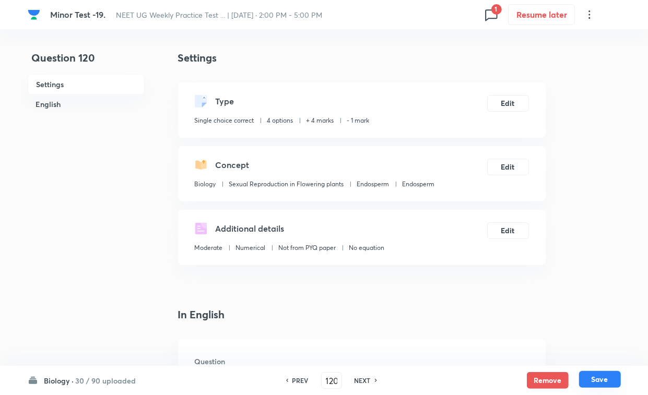
click at [575, 342] on button "Save" at bounding box center [600, 379] width 42 height 17
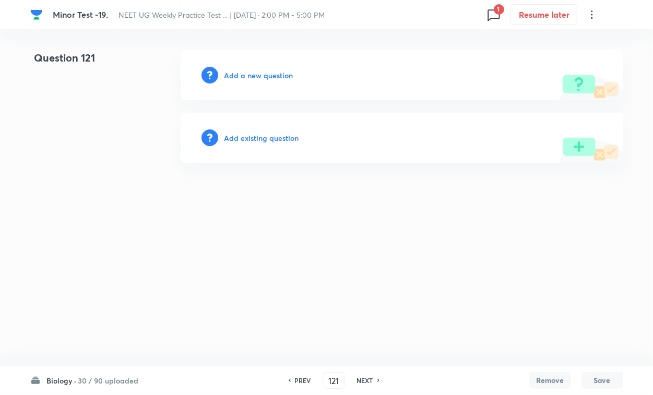
click at [259, 140] on h6 "Add existing question" at bounding box center [262, 138] width 75 height 11
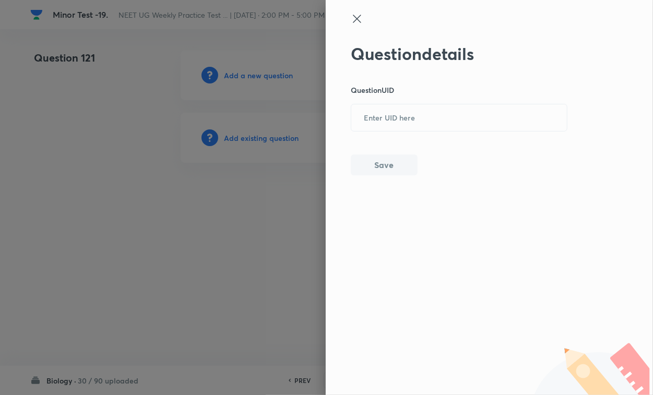
click at [457, 132] on div "Question details Question UID ​ Save" at bounding box center [459, 110] width 217 height 132
click at [423, 120] on input "text" at bounding box center [459, 118] width 216 height 26
paste input "JTC0X"
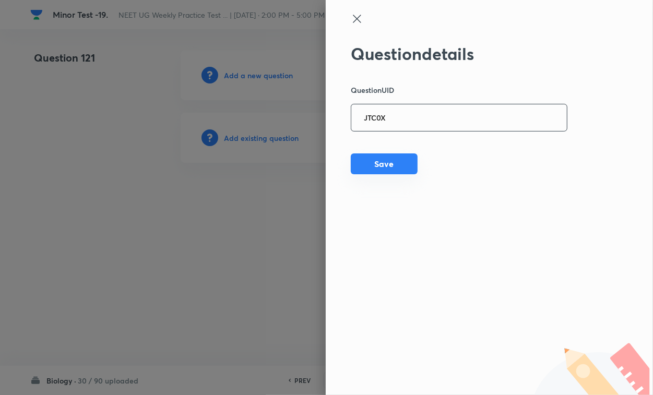
click at [407, 168] on button "Save" at bounding box center [384, 164] width 67 height 21
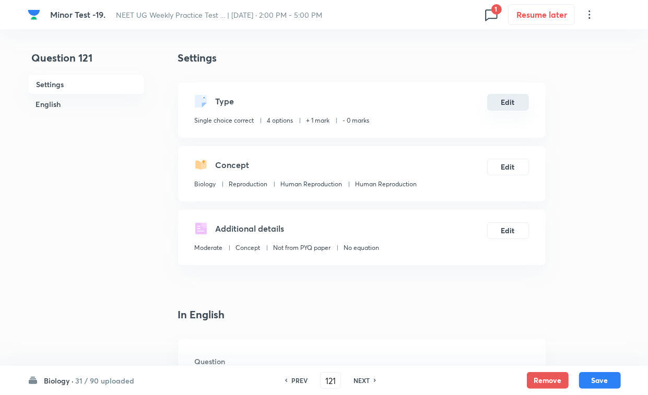
click at [502, 102] on button "Edit" at bounding box center [508, 102] width 42 height 17
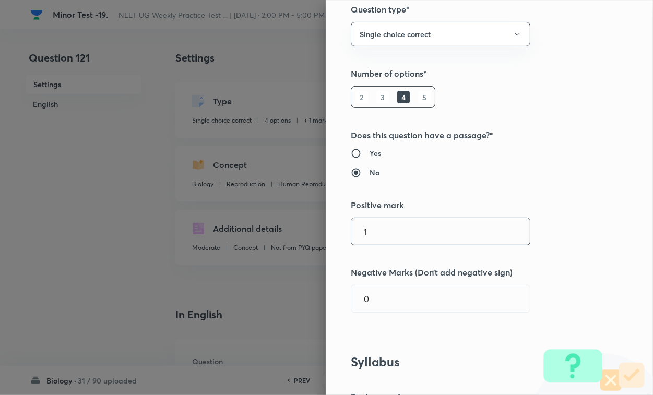
scroll to position [196, 0]
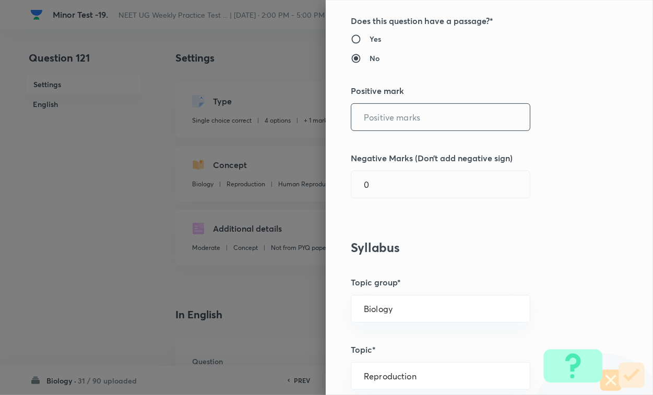
click at [386, 121] on input "text" at bounding box center [440, 117] width 179 height 27
click at [392, 188] on input "0" at bounding box center [440, 184] width 179 height 27
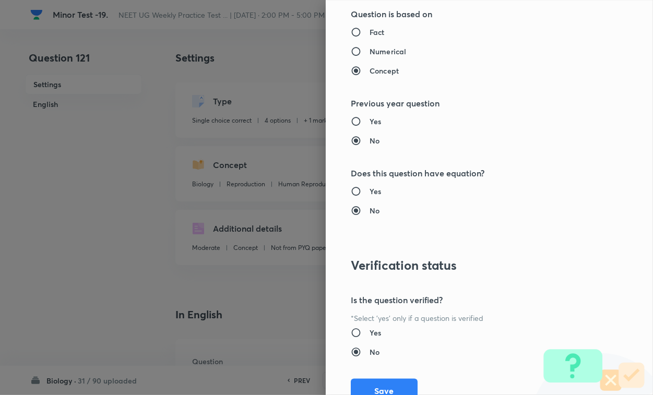
scroll to position [1030, 0]
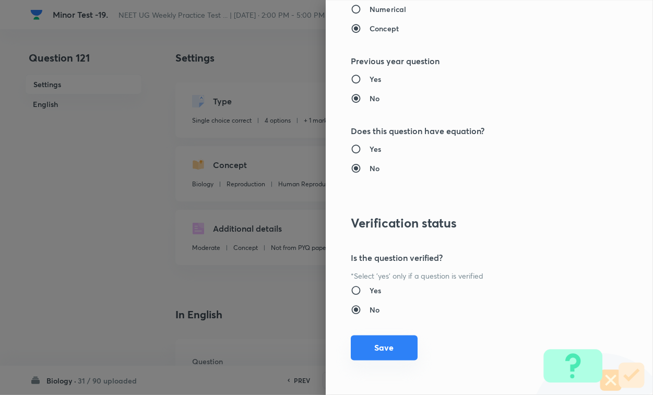
click at [391, 342] on button "Save" at bounding box center [384, 348] width 67 height 25
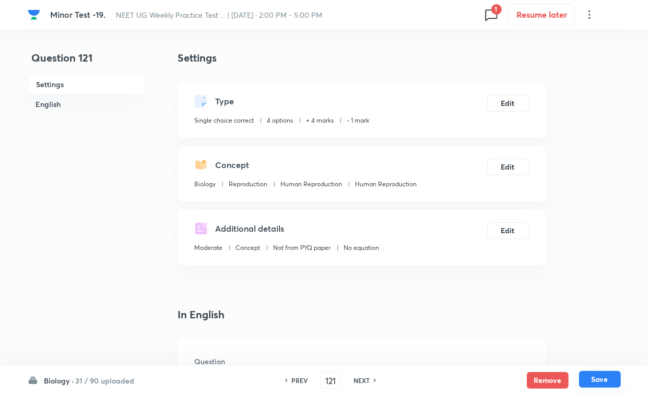
click at [575, 342] on div "Biology · 31 / 90 uploaded PREV 121 ​ NEXT Remove Save" at bounding box center [324, 380] width 648 height 29
click at [575, 342] on button "Save" at bounding box center [600, 379] width 42 height 17
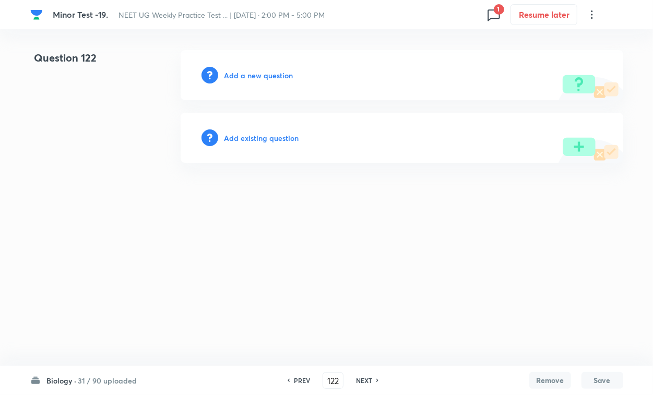
click at [249, 139] on h6 "Add existing question" at bounding box center [262, 138] width 75 height 11
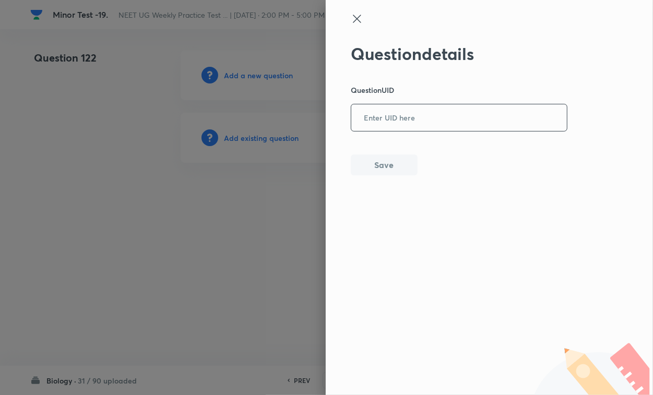
click at [403, 115] on input "text" at bounding box center [459, 118] width 216 height 26
paste input "ECS1U"
click at [384, 202] on div "Question details Question UID ECS1U ​ Save" at bounding box center [489, 197] width 327 height 395
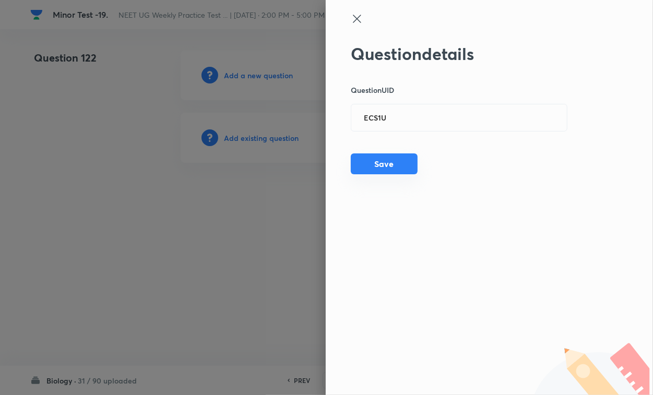
click at [397, 161] on button "Save" at bounding box center [384, 164] width 67 height 21
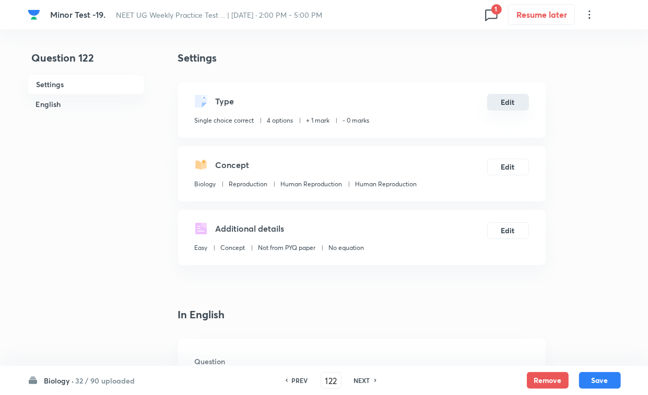
click at [511, 104] on button "Edit" at bounding box center [508, 102] width 42 height 17
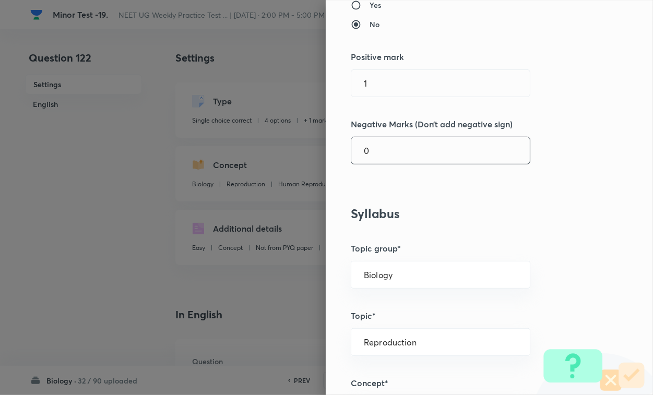
scroll to position [261, 0]
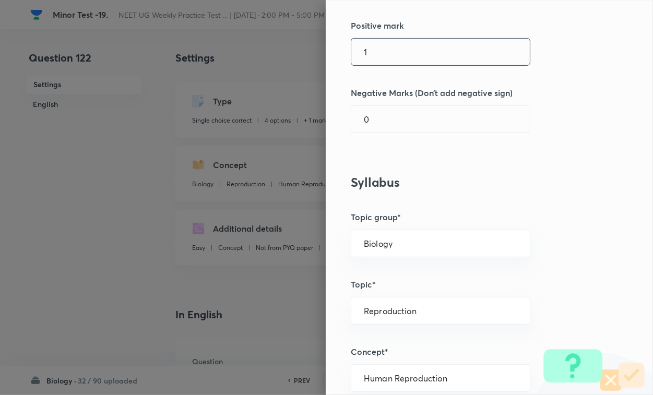
click at [403, 56] on input "1" at bounding box center [440, 52] width 179 height 27
click at [397, 121] on input "4" at bounding box center [440, 119] width 179 height 27
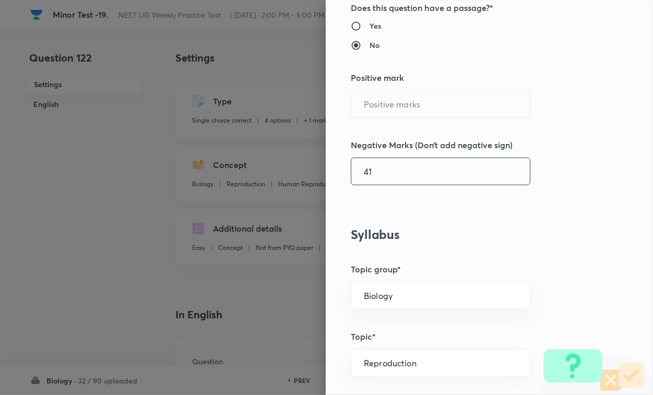
scroll to position [196, 0]
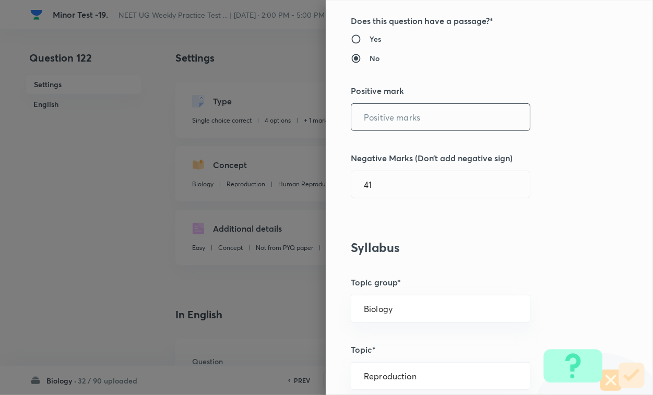
click at [400, 124] on input "text" at bounding box center [440, 117] width 179 height 27
click at [395, 195] on input "4" at bounding box center [440, 184] width 179 height 27
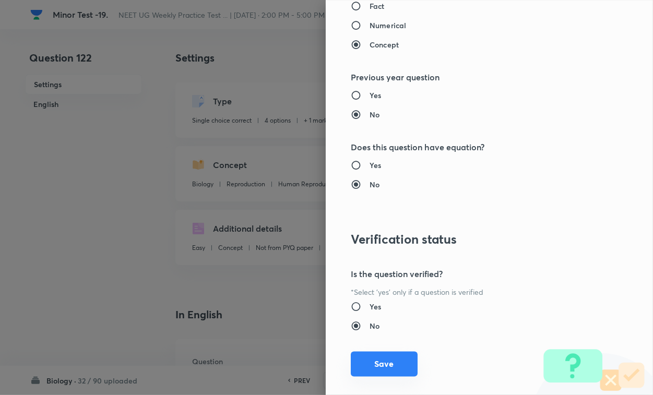
scroll to position [1030, 0]
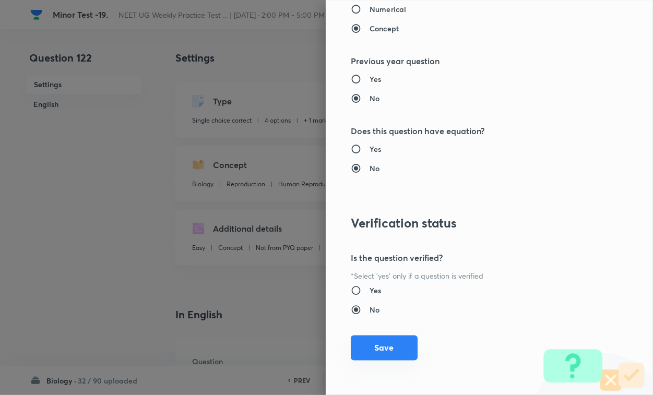
click at [379, 342] on button "Save" at bounding box center [384, 348] width 67 height 25
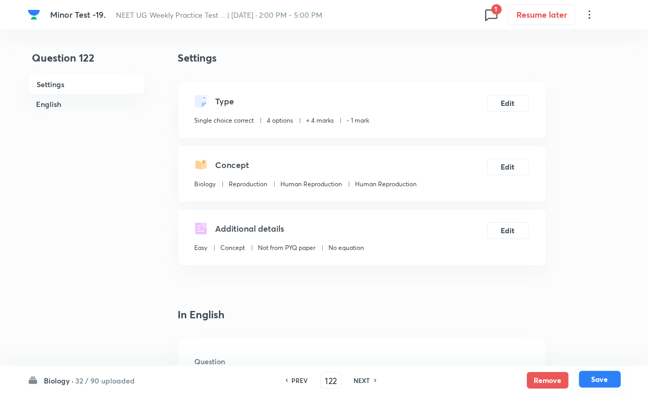
click at [575, 342] on button "Save" at bounding box center [600, 379] width 42 height 17
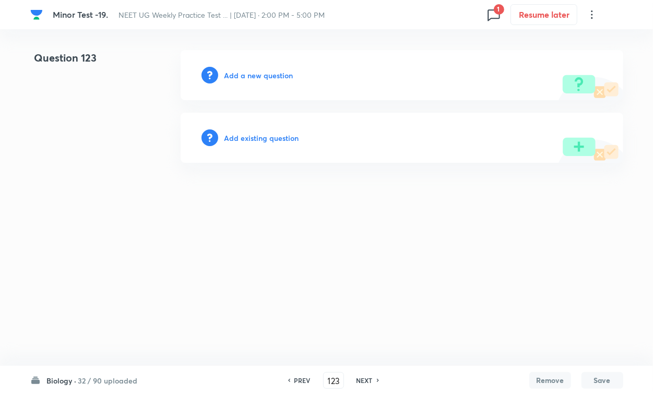
click at [268, 134] on h6 "Add existing question" at bounding box center [262, 138] width 75 height 11
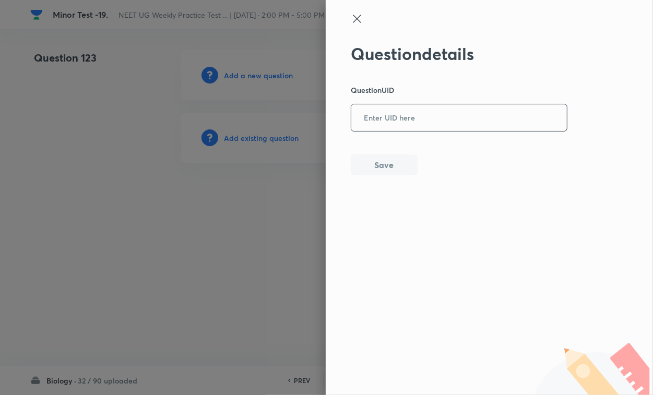
click at [443, 122] on input "text" at bounding box center [459, 118] width 216 height 26
paste input "ERWOP"
click at [395, 170] on button "Save" at bounding box center [384, 164] width 67 height 21
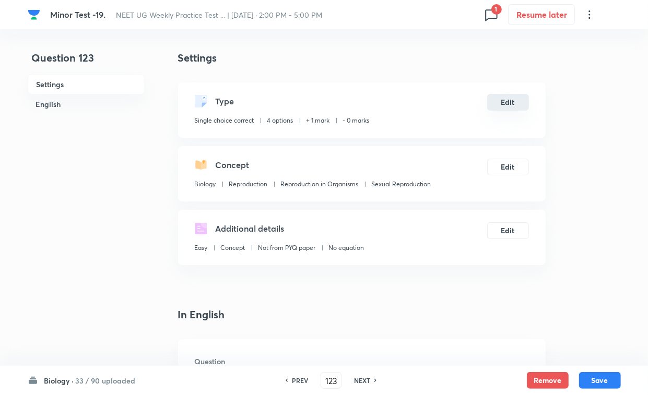
click at [508, 94] on button "Edit" at bounding box center [508, 102] width 42 height 17
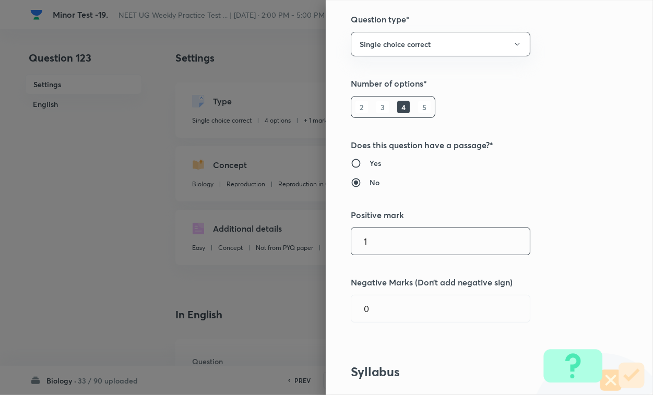
scroll to position [196, 0]
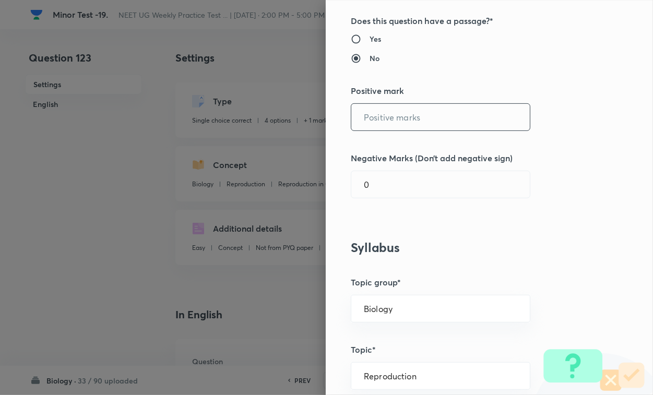
click at [403, 115] on input "text" at bounding box center [440, 117] width 179 height 27
click at [374, 199] on div "Question settings Question type* Single choice correct Number of options* 2 3 4…" at bounding box center [489, 197] width 327 height 395
click at [390, 188] on input "0" at bounding box center [440, 184] width 179 height 27
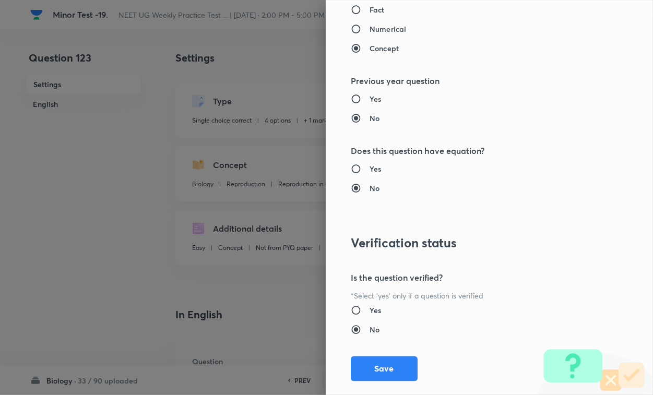
scroll to position [1030, 0]
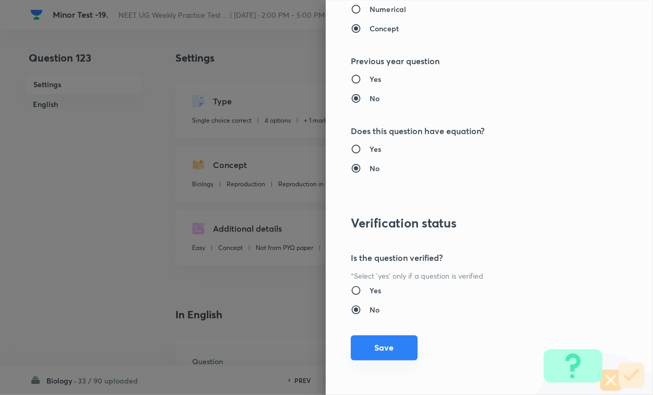
click at [388, 342] on button "Save" at bounding box center [384, 348] width 67 height 25
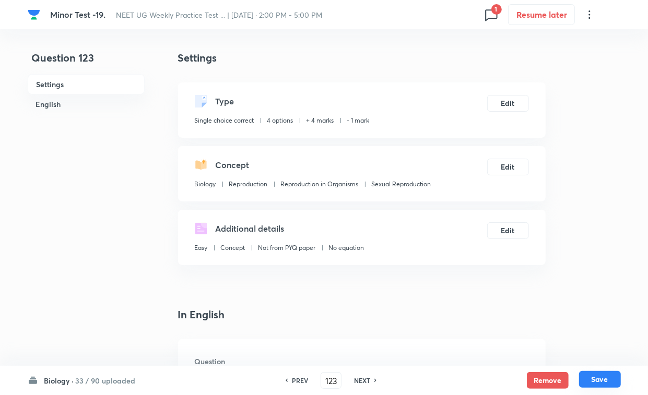
click at [575, 342] on button "Save" at bounding box center [600, 379] width 42 height 17
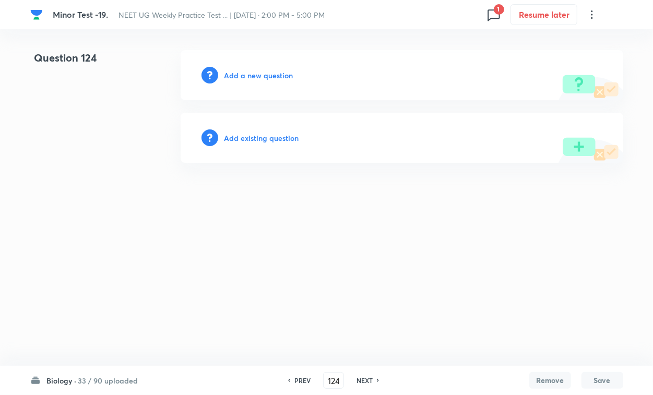
click at [250, 133] on h6 "Add existing question" at bounding box center [262, 138] width 75 height 11
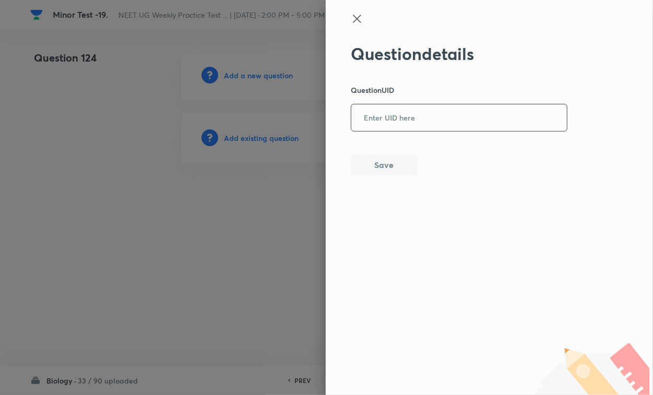
click at [373, 125] on input "text" at bounding box center [459, 118] width 216 height 26
paste input "CDVQG"
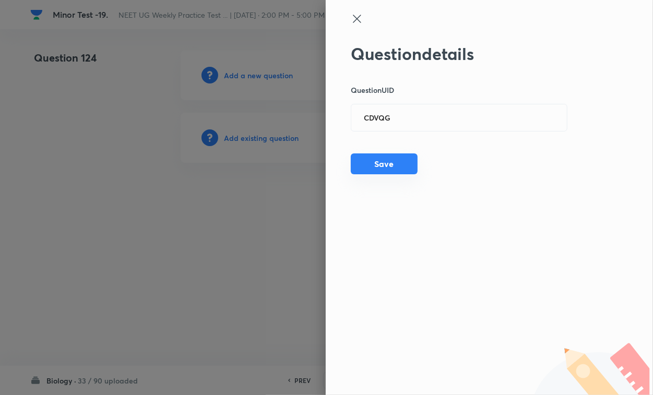
click at [374, 163] on button "Save" at bounding box center [384, 164] width 67 height 21
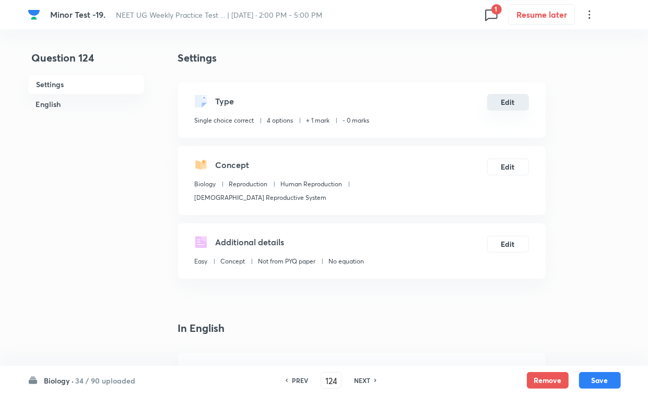
click at [510, 102] on button "Edit" at bounding box center [508, 102] width 42 height 17
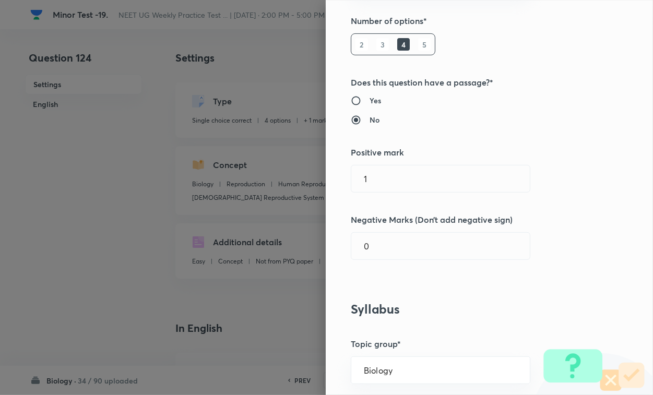
scroll to position [261, 0]
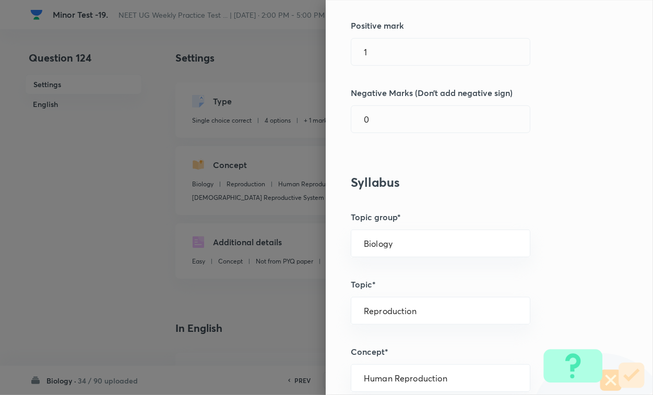
drag, startPoint x: 367, startPoint y: 56, endPoint x: 382, endPoint y: 93, distance: 39.9
click at [369, 56] on input "1" at bounding box center [440, 52] width 179 height 27
click at [386, 127] on input "0" at bounding box center [440, 119] width 179 height 27
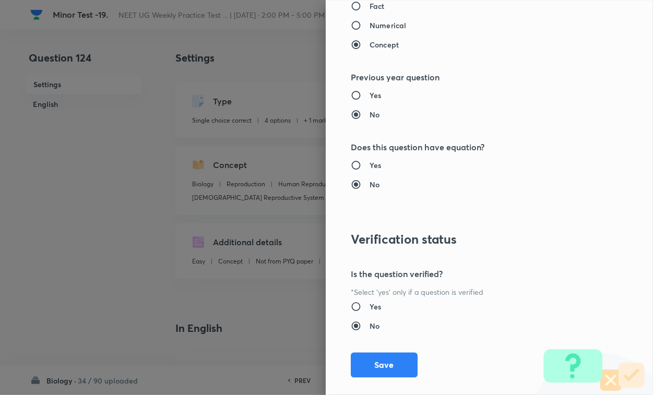
scroll to position [1030, 0]
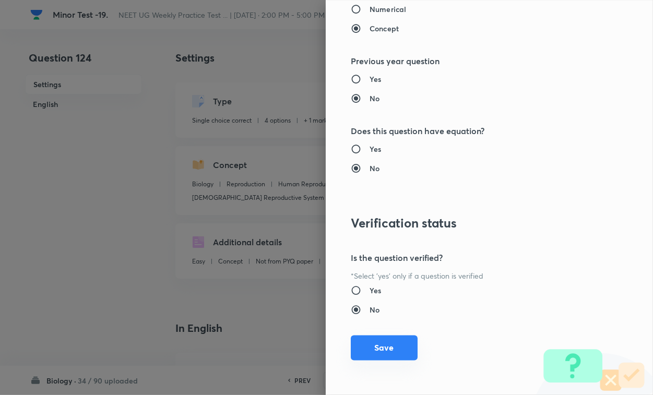
click at [372, 342] on button "Save" at bounding box center [384, 348] width 67 height 25
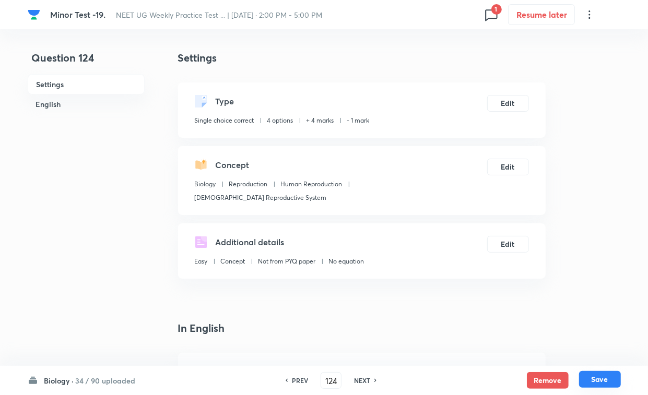
click at [575, 342] on button "Save" at bounding box center [600, 379] width 42 height 17
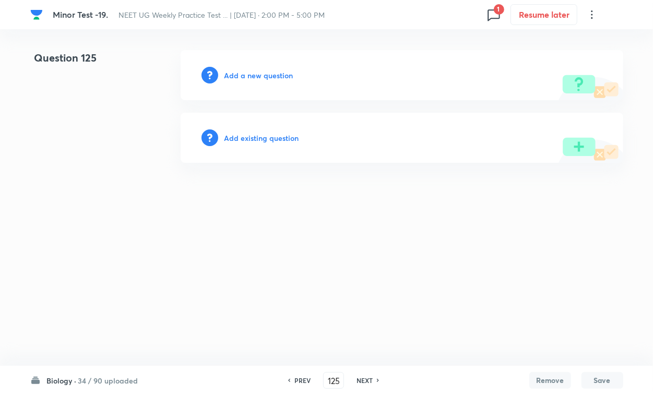
click at [280, 134] on h6 "Add existing question" at bounding box center [262, 138] width 75 height 11
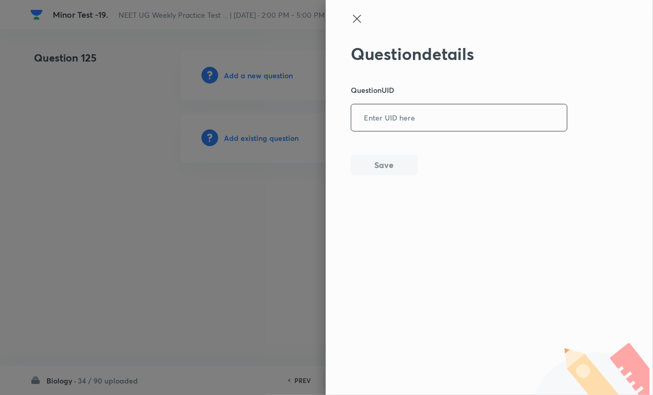
click at [404, 110] on input "text" at bounding box center [459, 118] width 216 height 26
paste input "NL72W"
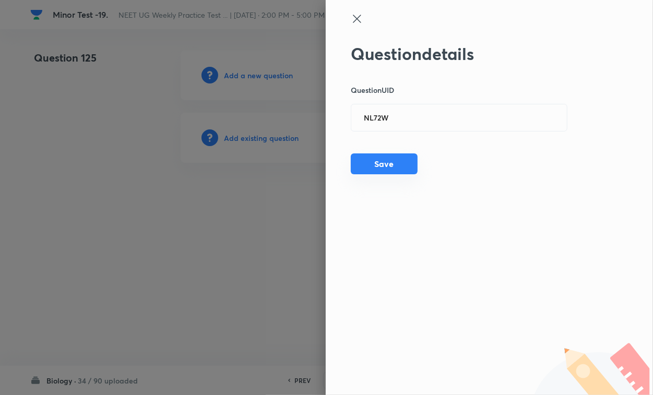
click at [392, 155] on button "Save" at bounding box center [384, 164] width 67 height 21
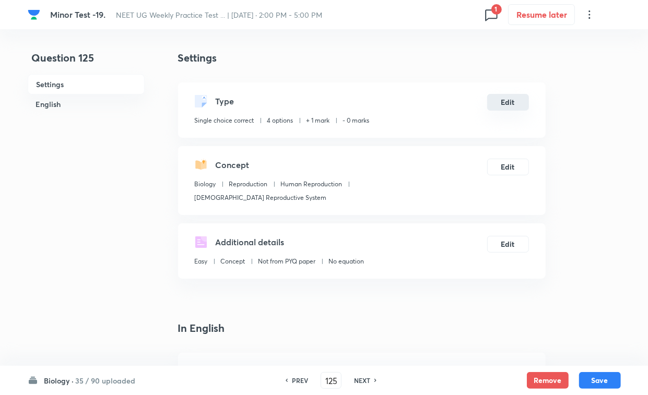
click at [501, 103] on button "Edit" at bounding box center [508, 102] width 42 height 17
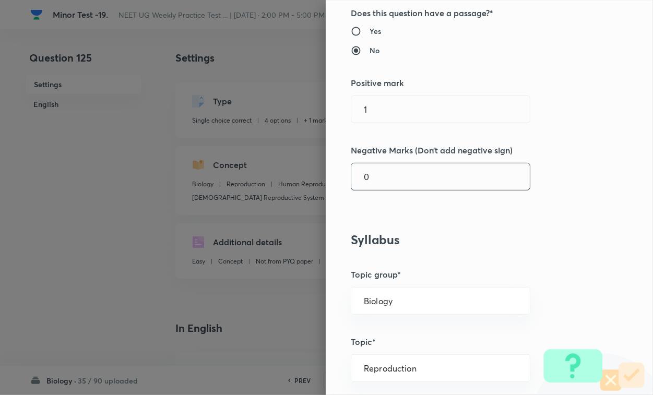
scroll to position [196, 0]
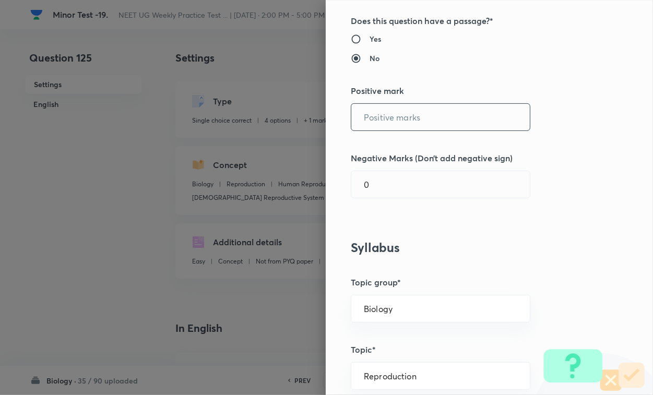
click at [393, 116] on input "text" at bounding box center [440, 117] width 179 height 27
click at [398, 177] on input "0" at bounding box center [440, 184] width 179 height 27
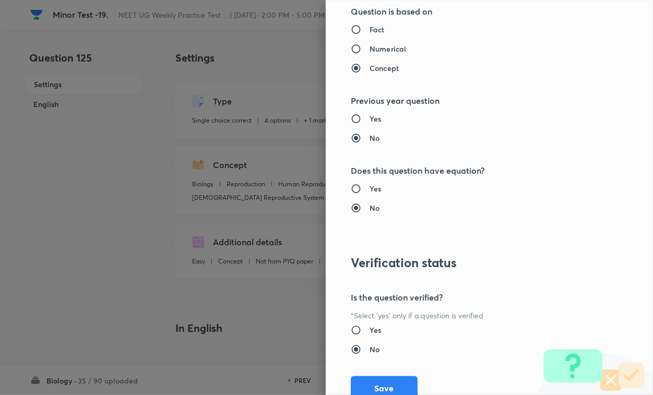
scroll to position [1030, 0]
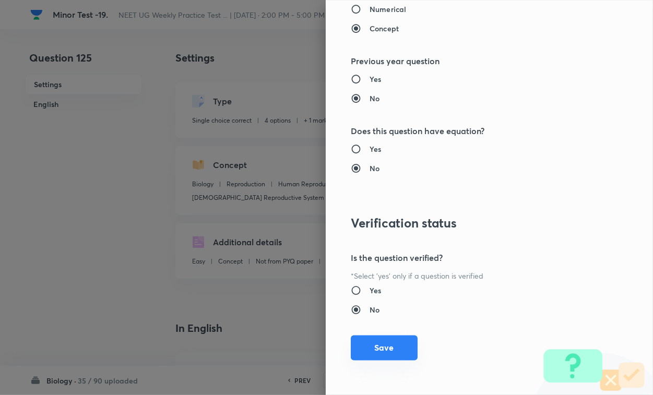
click at [389, 342] on button "Save" at bounding box center [384, 348] width 67 height 25
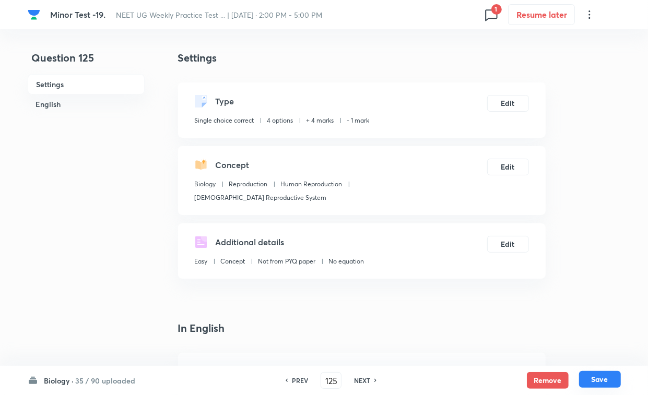
click at [575, 342] on button "Save" at bounding box center [600, 379] width 42 height 17
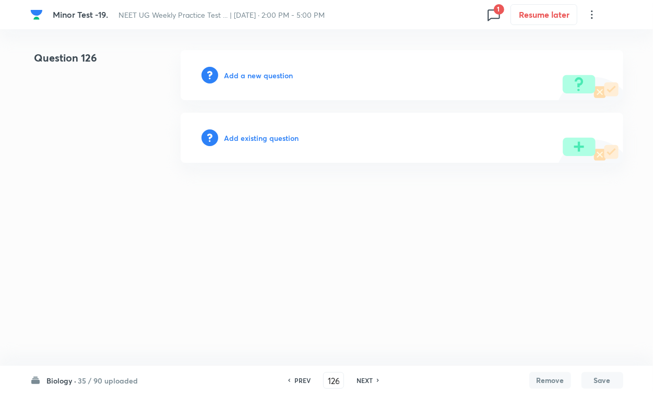
click at [277, 133] on h6 "Add existing question" at bounding box center [262, 138] width 75 height 11
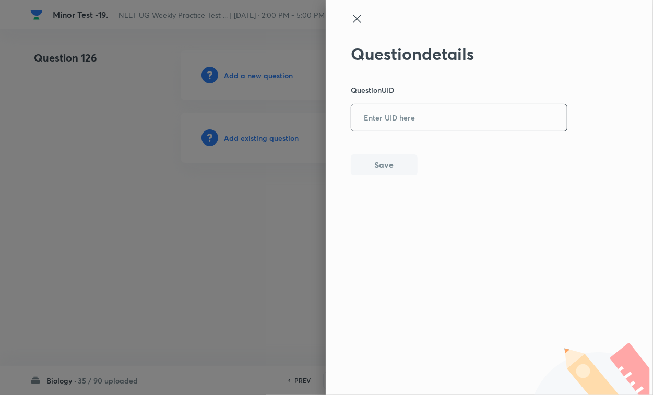
click at [421, 112] on input "text" at bounding box center [459, 118] width 216 height 26
paste input "S607L"
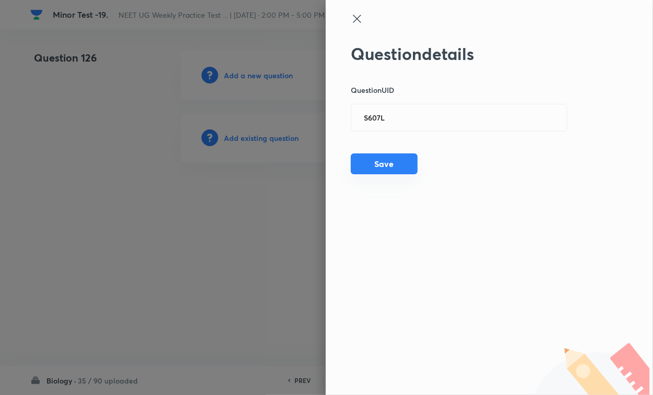
click at [360, 173] on button "Save" at bounding box center [384, 164] width 67 height 21
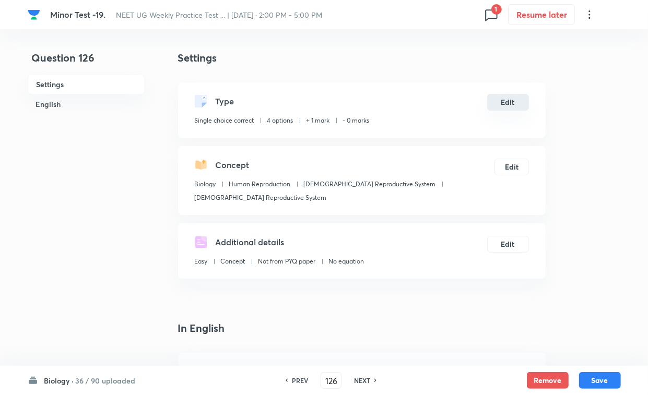
drag, startPoint x: 508, startPoint y: 113, endPoint x: 510, endPoint y: 102, distance: 10.8
click at [508, 112] on div "Type Single choice correct 4 options + 1 mark - 0 marks Edit" at bounding box center [362, 110] width 368 height 55
click at [510, 102] on button "Edit" at bounding box center [508, 102] width 42 height 17
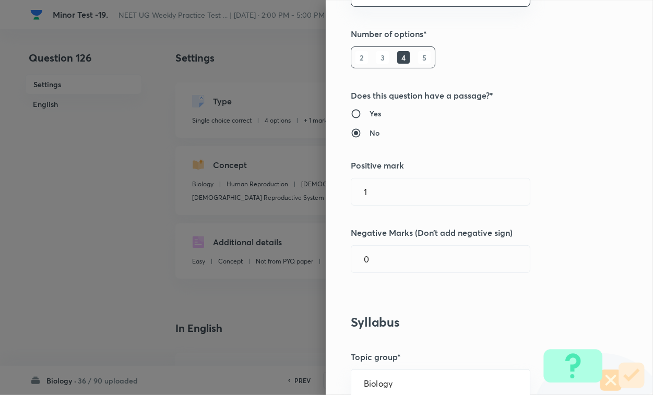
scroll to position [196, 0]
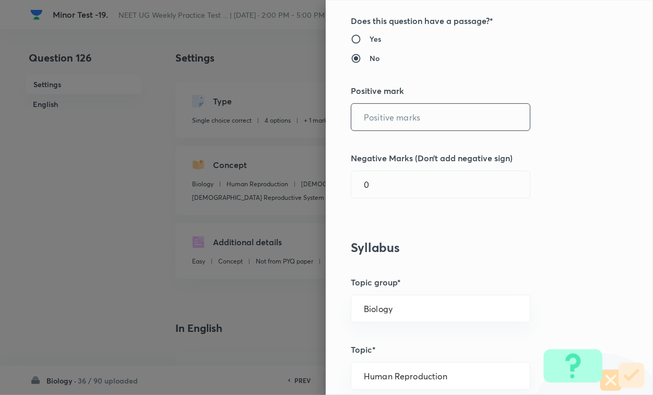
click at [380, 121] on input "text" at bounding box center [440, 117] width 179 height 27
click at [382, 174] on input "0" at bounding box center [440, 184] width 179 height 27
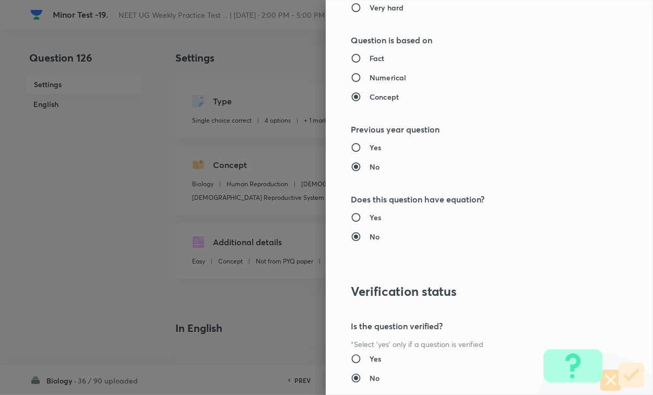
scroll to position [1030, 0]
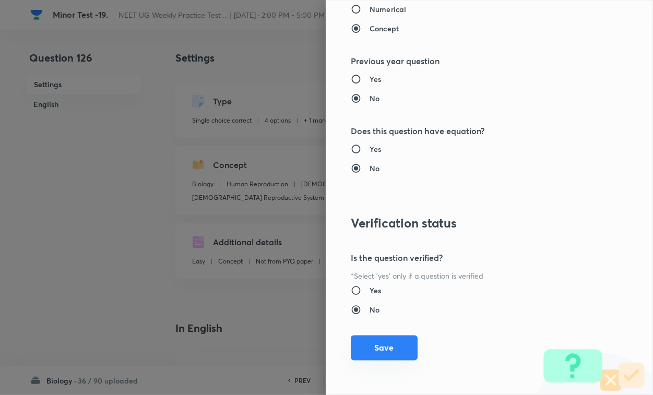
click at [395, 342] on button "Save" at bounding box center [384, 348] width 67 height 25
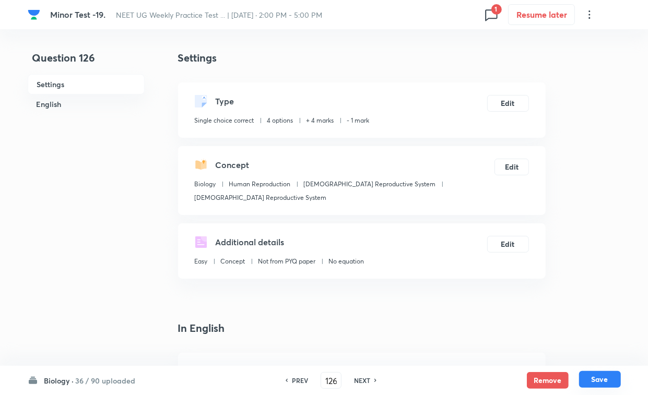
click at [575, 342] on button "Save" at bounding box center [600, 379] width 42 height 17
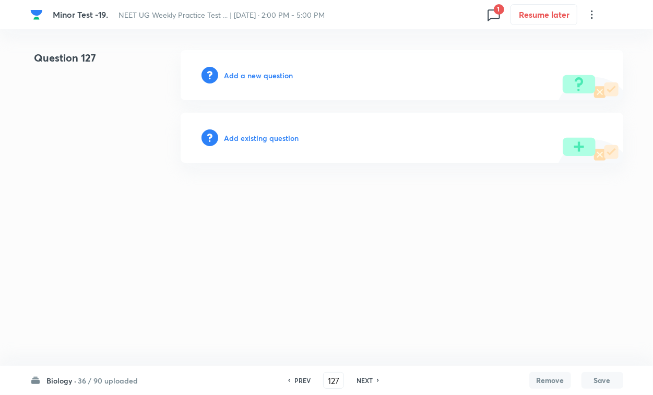
click at [293, 136] on h6 "Add existing question" at bounding box center [262, 138] width 75 height 11
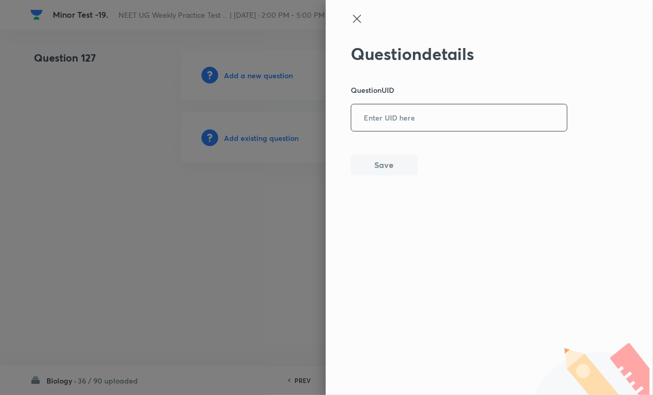
click at [361, 118] on input "text" at bounding box center [459, 118] width 216 height 26
paste input "VU30A"
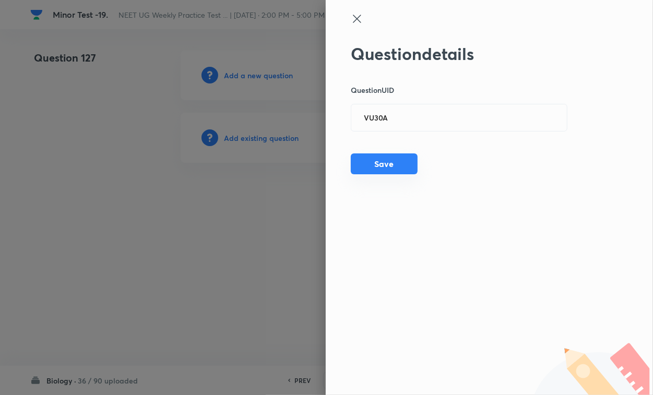
click at [377, 161] on button "Save" at bounding box center [384, 164] width 67 height 21
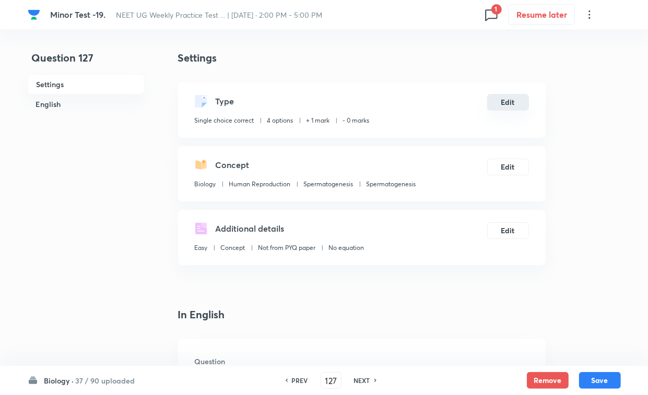
click at [518, 105] on button "Edit" at bounding box center [508, 102] width 42 height 17
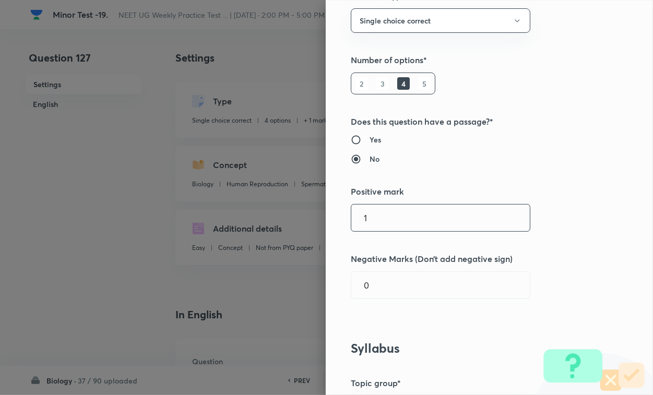
scroll to position [196, 0]
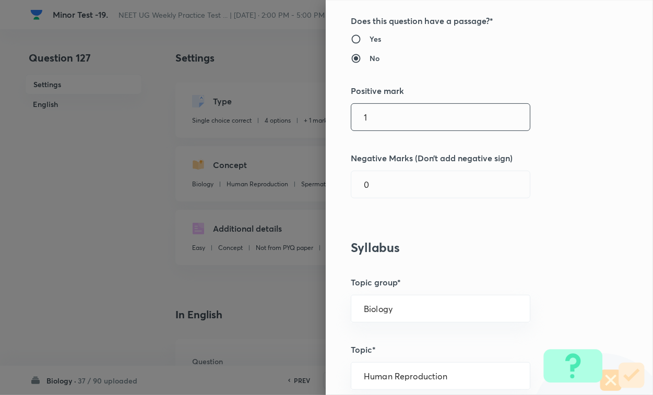
click at [377, 116] on input "1" at bounding box center [440, 117] width 179 height 27
click at [378, 186] on input "0" at bounding box center [440, 184] width 179 height 27
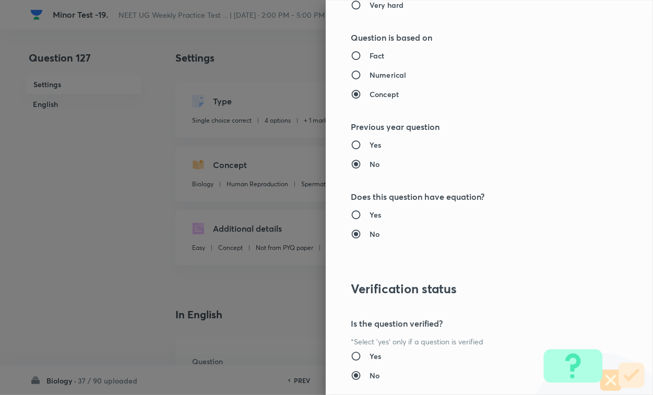
scroll to position [1030, 0]
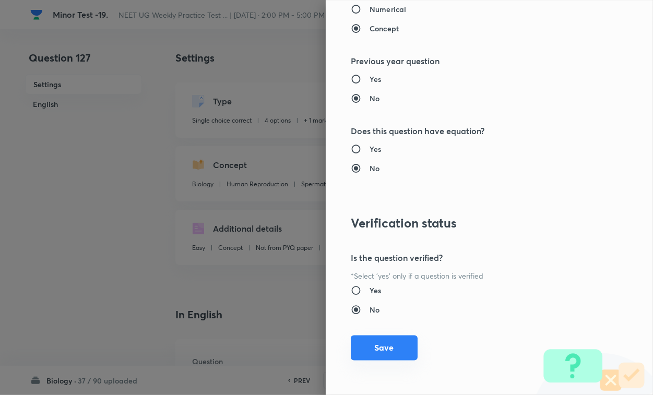
click at [388, 340] on button "Save" at bounding box center [384, 348] width 67 height 25
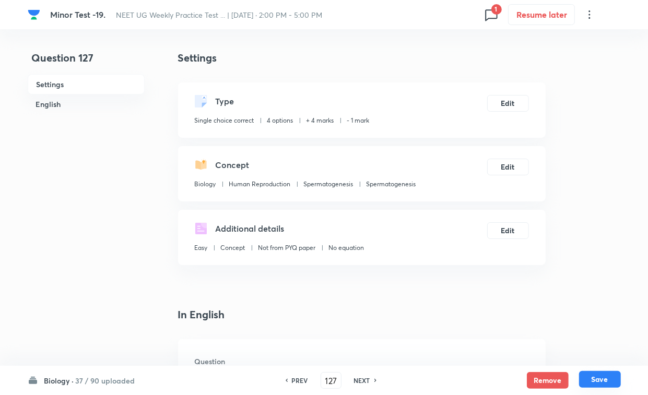
click at [575, 342] on button "Save" at bounding box center [600, 379] width 42 height 17
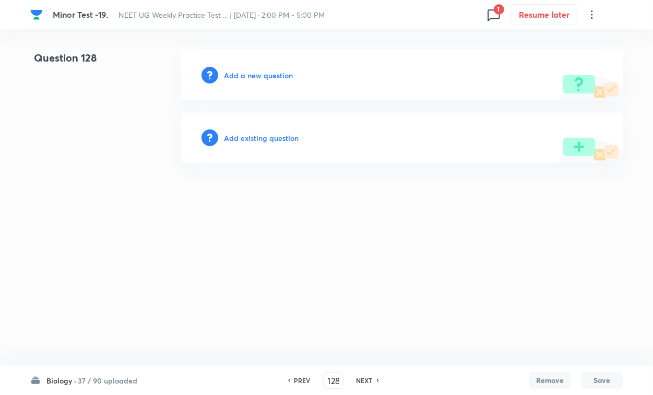
click at [269, 134] on h6 "Add existing question" at bounding box center [262, 138] width 75 height 11
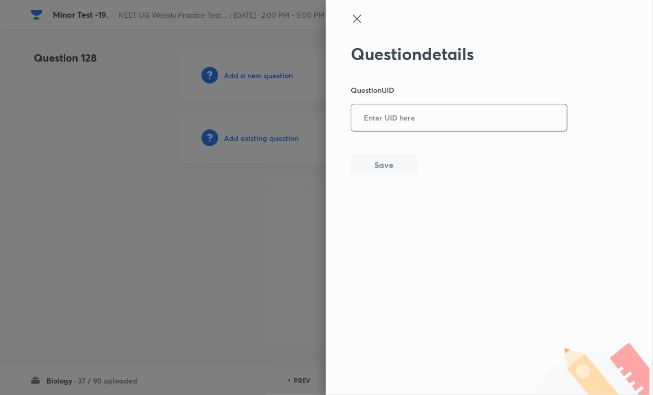
click at [359, 130] on input "text" at bounding box center [459, 118] width 216 height 26
paste input "VAWUT"
click at [384, 163] on button "Save" at bounding box center [384, 164] width 67 height 21
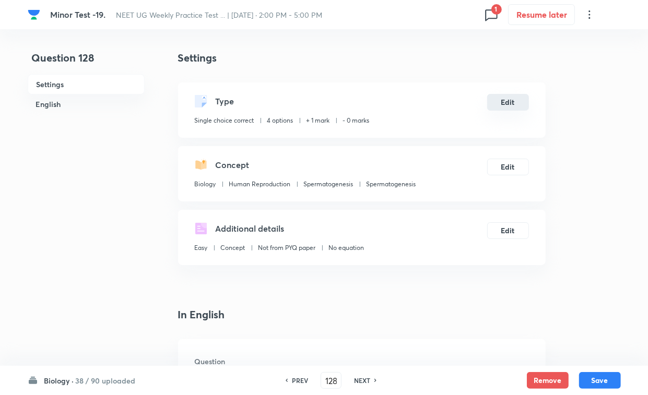
click at [504, 103] on button "Edit" at bounding box center [508, 102] width 42 height 17
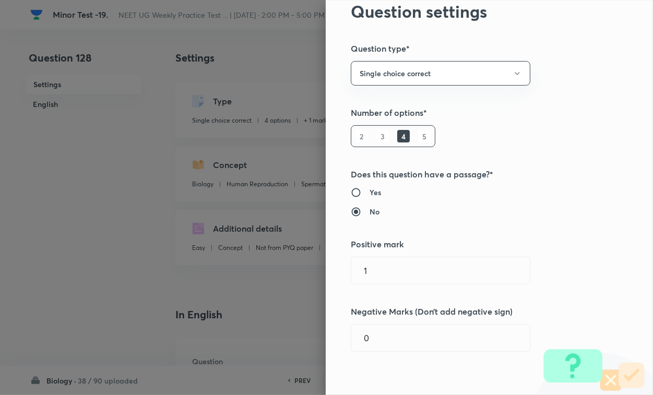
scroll to position [65, 0]
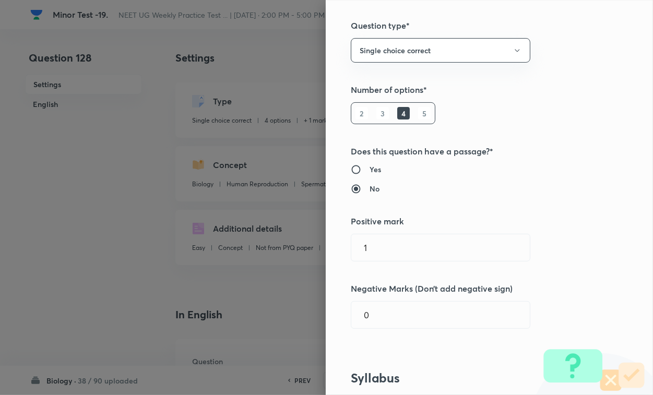
drag, startPoint x: 398, startPoint y: 267, endPoint x: 400, endPoint y: 246, distance: 21.5
click at [398, 267] on div "Question settings Question type* Single choice correct Number of options* 2 3 4…" at bounding box center [489, 197] width 327 height 395
click at [400, 246] on input "1" at bounding box center [440, 247] width 179 height 27
click at [395, 327] on input "0" at bounding box center [440, 315] width 179 height 27
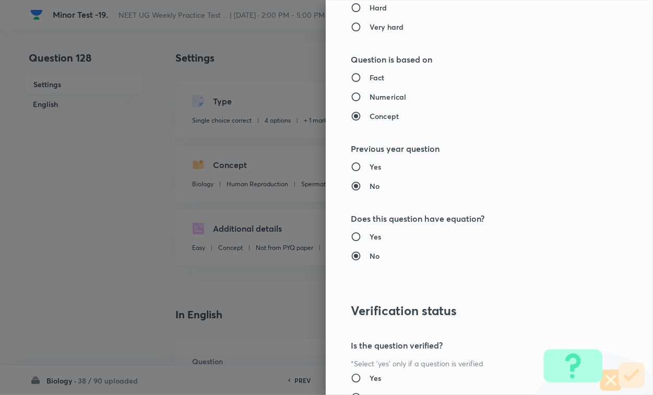
scroll to position [1030, 0]
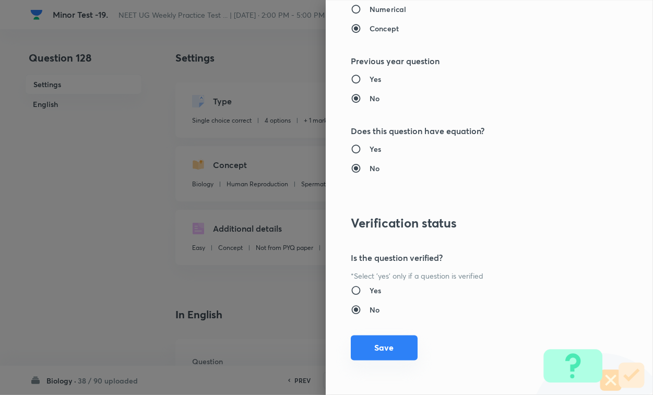
click at [398, 342] on button "Save" at bounding box center [384, 348] width 67 height 25
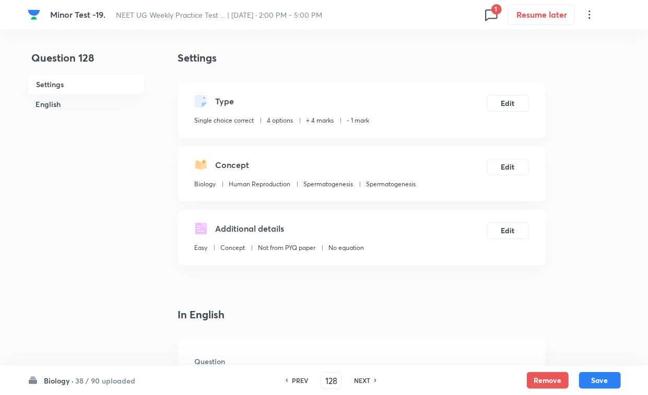
click at [575, 342] on div "Biology · 38 / 90 uploaded PREV 128 ​ NEXT Remove Save" at bounding box center [324, 380] width 593 height 29
click at [575, 342] on button "Save" at bounding box center [600, 379] width 42 height 17
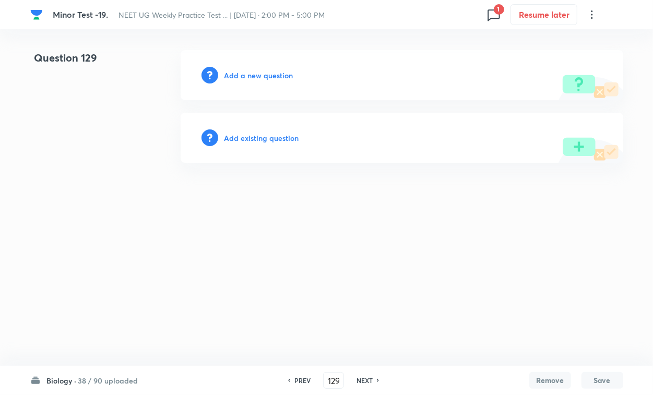
click at [283, 142] on h6 "Add existing question" at bounding box center [262, 138] width 75 height 11
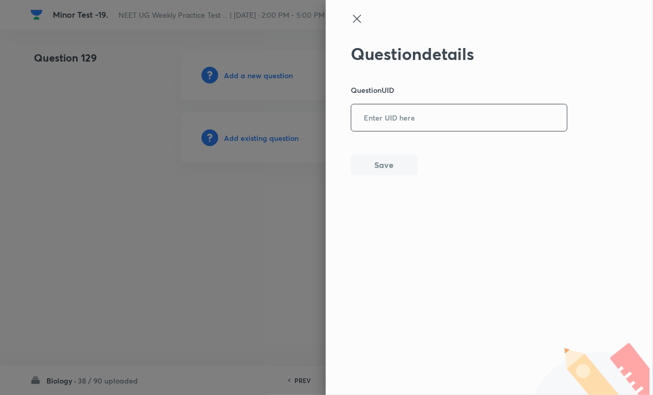
click at [362, 124] on input "text" at bounding box center [459, 118] width 216 height 26
paste input "929K1"
click at [371, 161] on button "Save" at bounding box center [384, 164] width 67 height 21
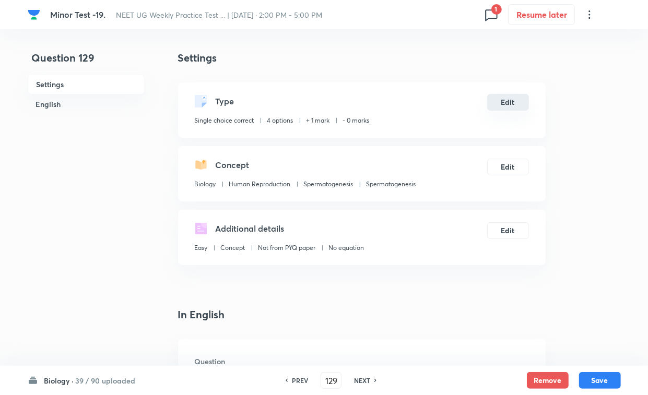
click at [514, 103] on button "Edit" at bounding box center [508, 102] width 42 height 17
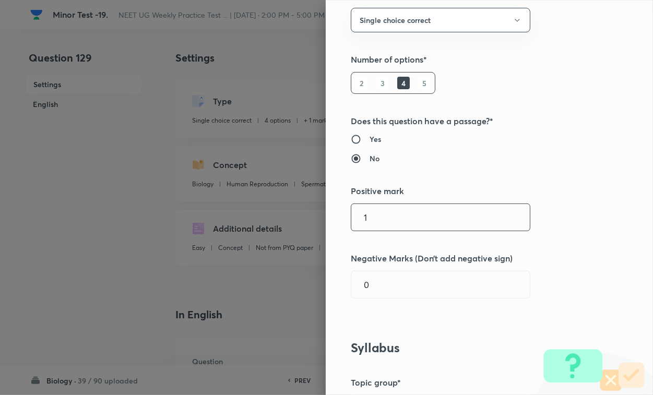
scroll to position [196, 0]
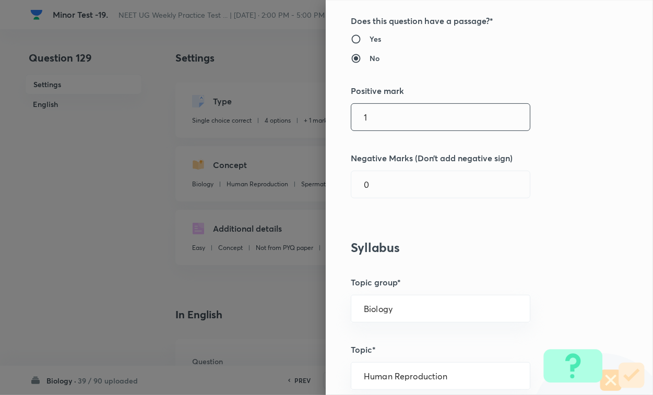
click at [401, 130] on div "1 ​" at bounding box center [441, 117] width 180 height 28
click at [379, 199] on div "Question settings Question type* Single choice correct Number of options* 2 3 4…" at bounding box center [489, 197] width 327 height 395
click at [385, 194] on input "0" at bounding box center [440, 184] width 179 height 27
click at [400, 123] on input "text" at bounding box center [440, 117] width 179 height 27
click at [385, 190] on input "0" at bounding box center [440, 184] width 179 height 27
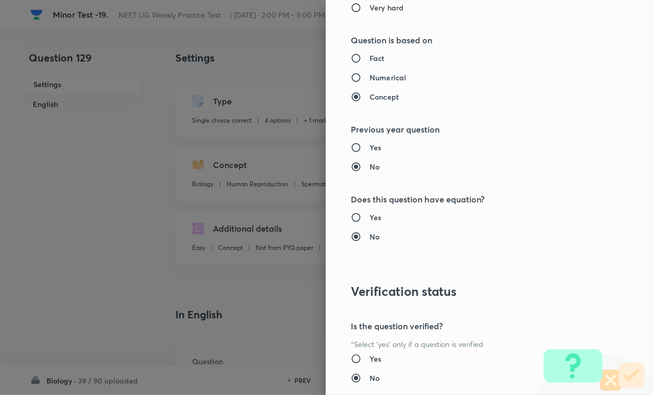
scroll to position [1030, 0]
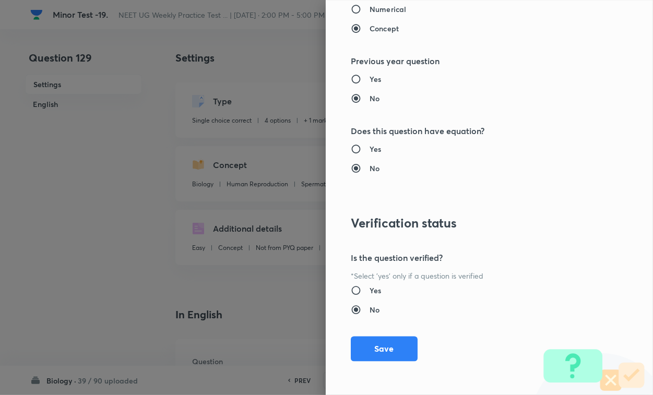
click at [384, 342] on button "Save" at bounding box center [384, 349] width 67 height 25
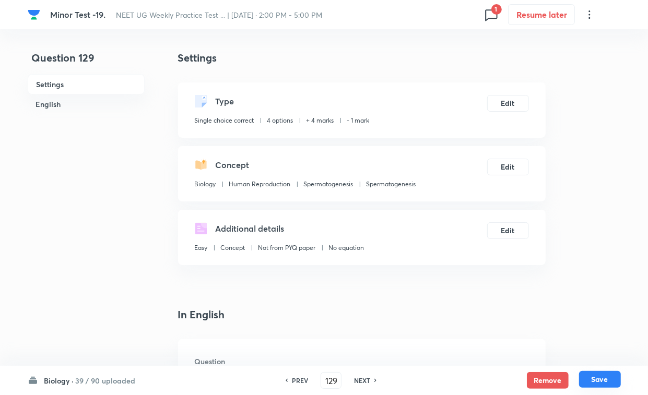
click at [575, 342] on button "Save" at bounding box center [600, 379] width 42 height 17
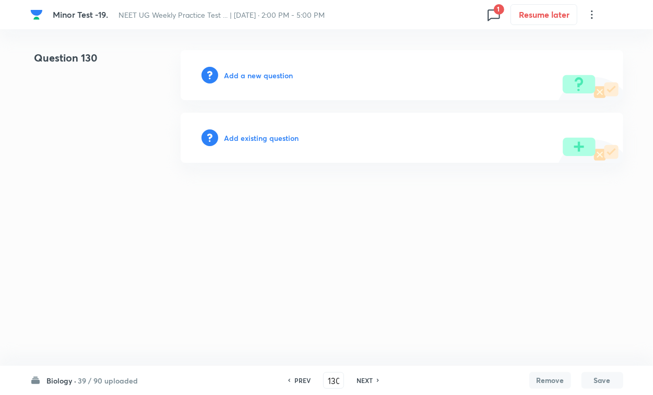
click at [260, 137] on h6 "Add existing question" at bounding box center [262, 138] width 75 height 11
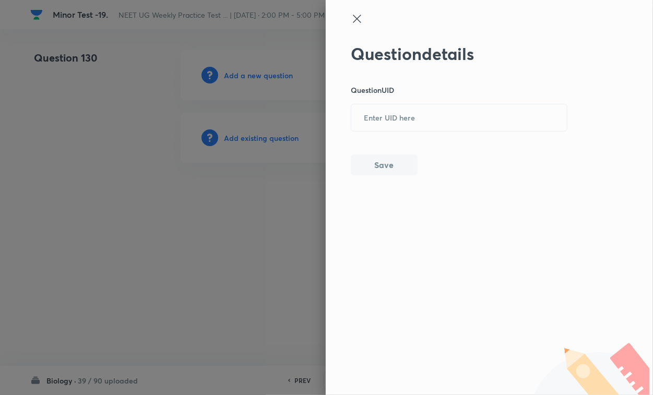
click at [359, 119] on input "text" at bounding box center [459, 118] width 216 height 26
paste input "B6O2J"
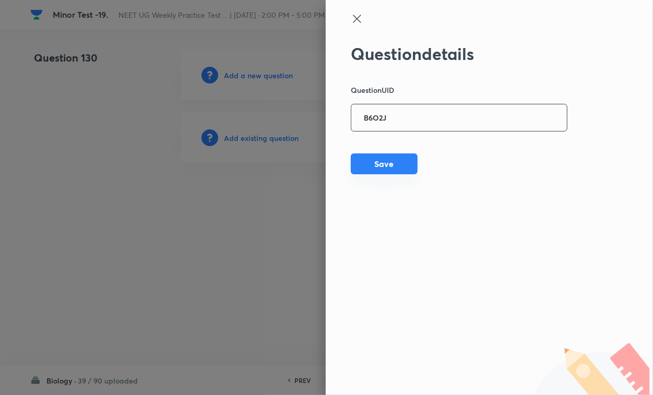
click at [377, 163] on button "Save" at bounding box center [384, 164] width 67 height 21
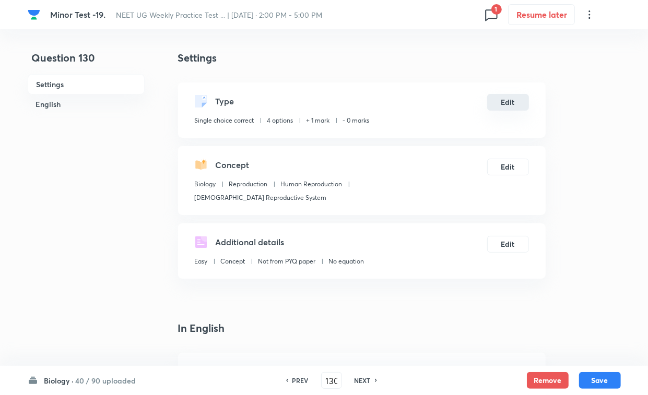
click at [520, 103] on button "Edit" at bounding box center [508, 102] width 42 height 17
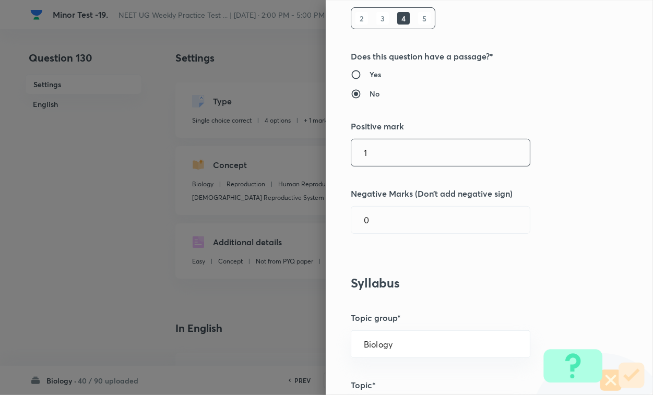
scroll to position [196, 0]
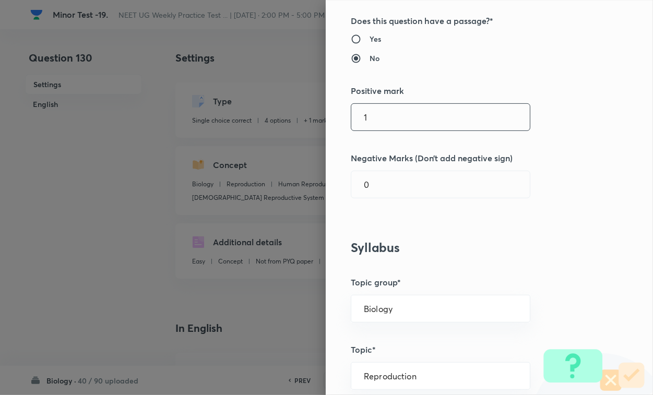
click at [403, 121] on input "1" at bounding box center [440, 117] width 179 height 27
click at [386, 196] on input "0" at bounding box center [440, 184] width 179 height 27
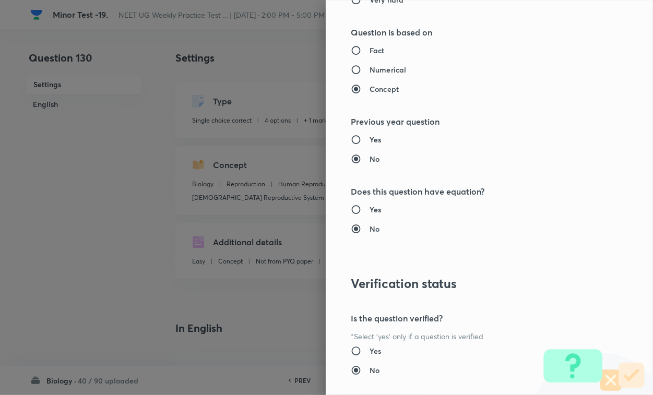
scroll to position [1030, 0]
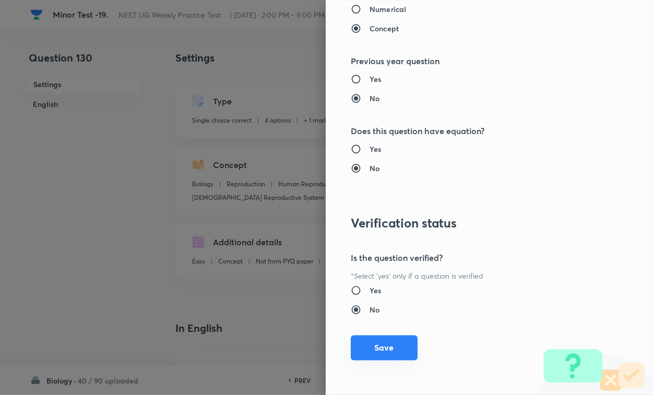
click at [380, 342] on button "Save" at bounding box center [384, 348] width 67 height 25
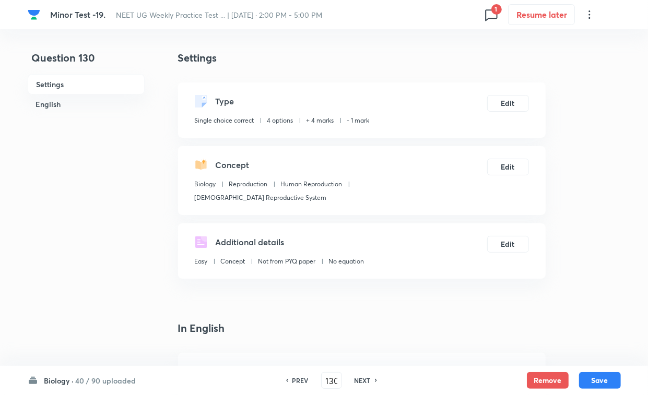
click at [575, 342] on div "Biology · 40 / 90 uploaded PREV 130 ​ NEXT Remove Save" at bounding box center [324, 380] width 593 height 29
drag, startPoint x: 590, startPoint y: 373, endPoint x: 625, endPoint y: 360, distance: 36.9
click at [575, 342] on button "Save" at bounding box center [600, 380] width 42 height 17
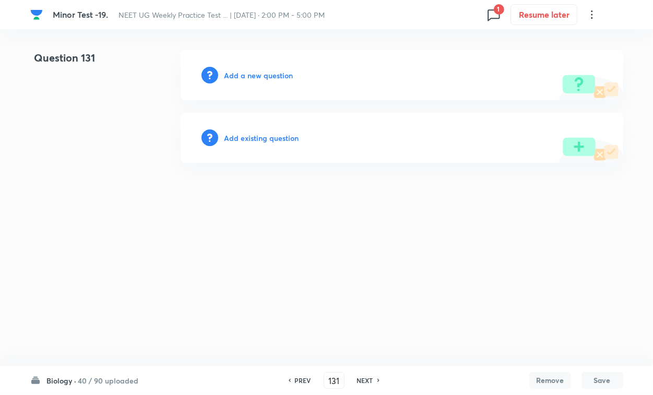
click at [261, 131] on div "Add existing question" at bounding box center [402, 138] width 443 height 50
drag, startPoint x: 281, startPoint y: 145, endPoint x: 285, endPoint y: 134, distance: 11.6
click at [281, 145] on div "Add existing question" at bounding box center [402, 138] width 443 height 50
click at [285, 134] on h6 "Add existing question" at bounding box center [262, 138] width 75 height 11
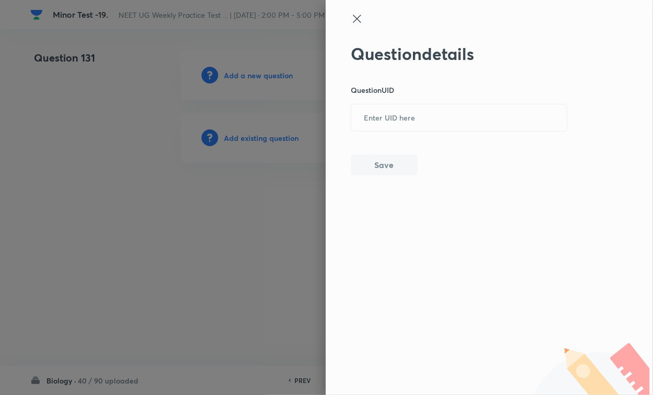
drag, startPoint x: 340, startPoint y: 123, endPoint x: 412, endPoint y: 115, distance: 71.5
click at [342, 123] on div "Question details Question UID ​ Save" at bounding box center [489, 197] width 327 height 395
paste input "DY6Q8"
click at [473, 115] on input "text" at bounding box center [459, 118] width 216 height 26
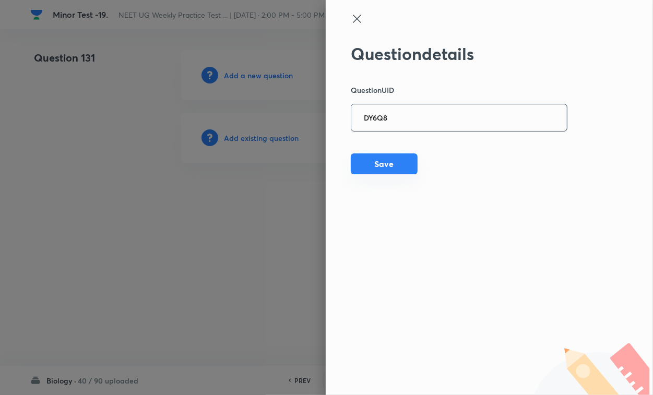
click at [379, 168] on button "Save" at bounding box center [384, 164] width 67 height 21
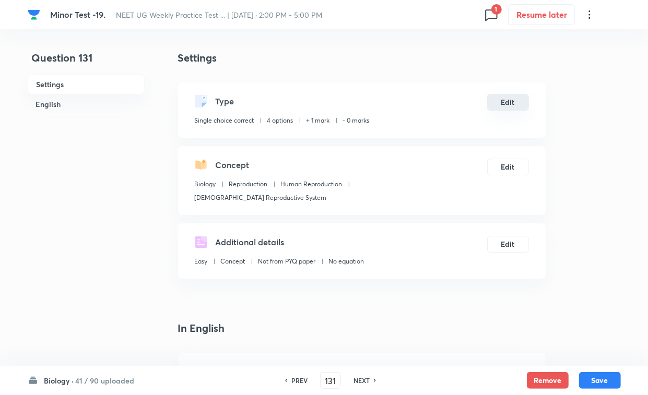
click at [497, 101] on button "Edit" at bounding box center [508, 102] width 42 height 17
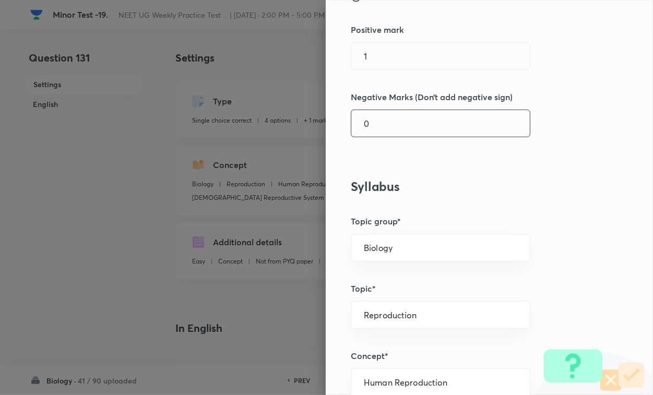
scroll to position [261, 0]
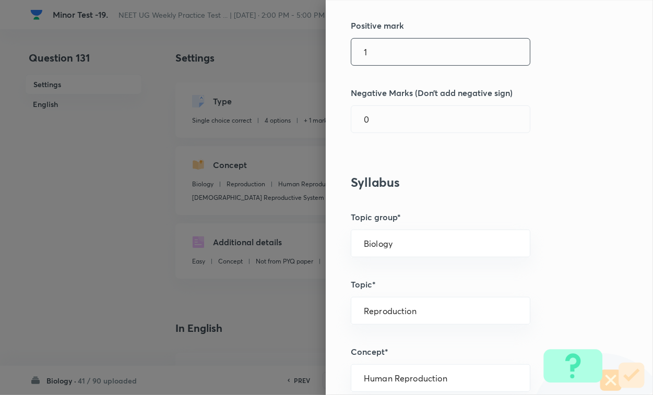
click at [389, 66] on div "1 ​" at bounding box center [441, 52] width 180 height 28
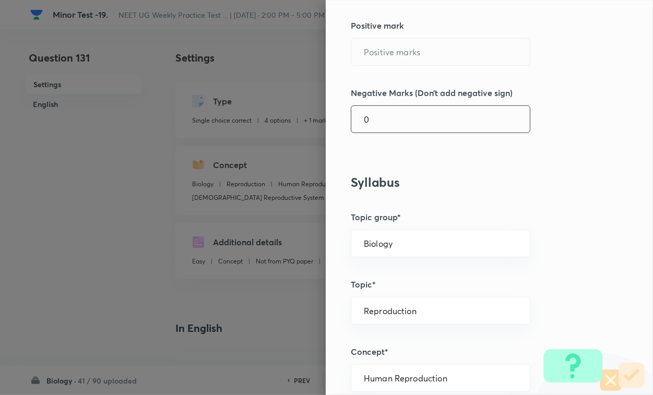
click at [381, 116] on input "0" at bounding box center [440, 119] width 179 height 27
click at [390, 59] on input "text" at bounding box center [440, 52] width 179 height 27
click at [387, 128] on input "4" at bounding box center [440, 119] width 179 height 27
click at [392, 54] on input "text" at bounding box center [440, 52] width 179 height 27
click at [389, 115] on input "text" at bounding box center [440, 119] width 179 height 27
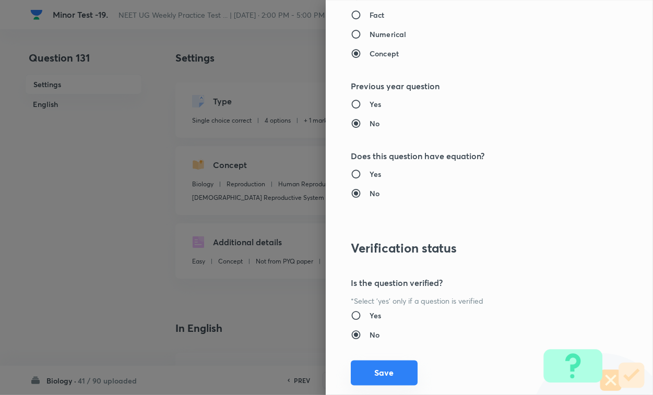
scroll to position [1030, 0]
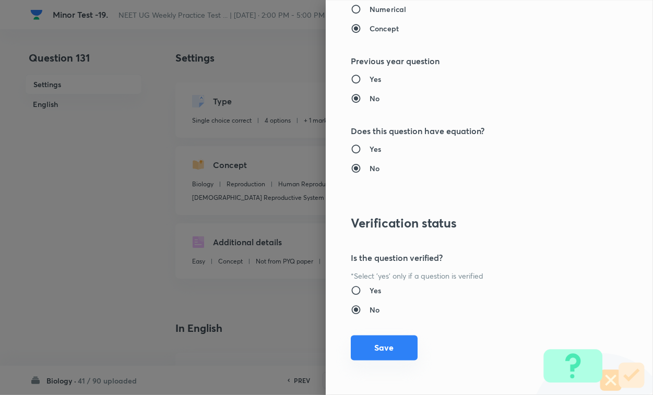
click at [368, 342] on button "Save" at bounding box center [384, 348] width 67 height 25
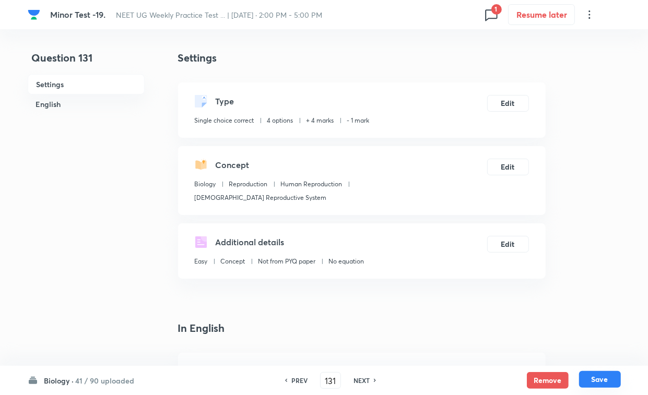
click at [575, 342] on button "Save" at bounding box center [600, 379] width 42 height 17
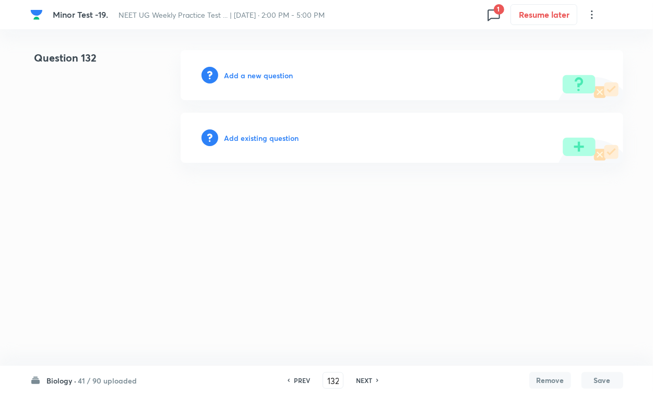
click at [265, 139] on h6 "Add existing question" at bounding box center [262, 138] width 75 height 11
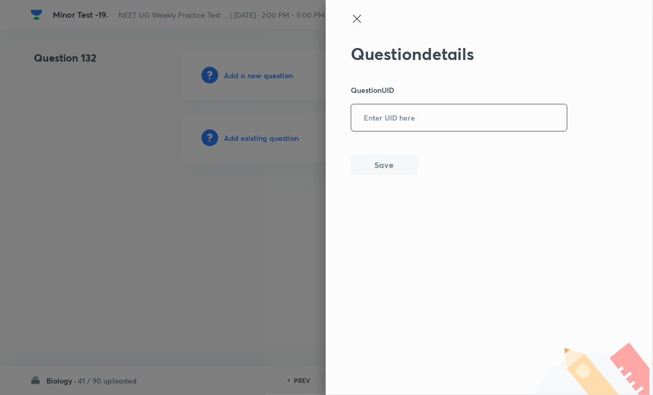
click at [363, 124] on input "text" at bounding box center [459, 118] width 216 height 26
paste input "NB33Q"
click at [377, 163] on button "Save" at bounding box center [384, 164] width 67 height 21
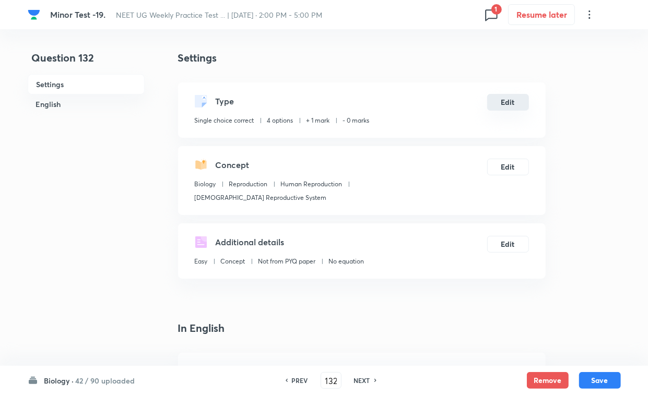
click at [523, 104] on button "Edit" at bounding box center [508, 102] width 42 height 17
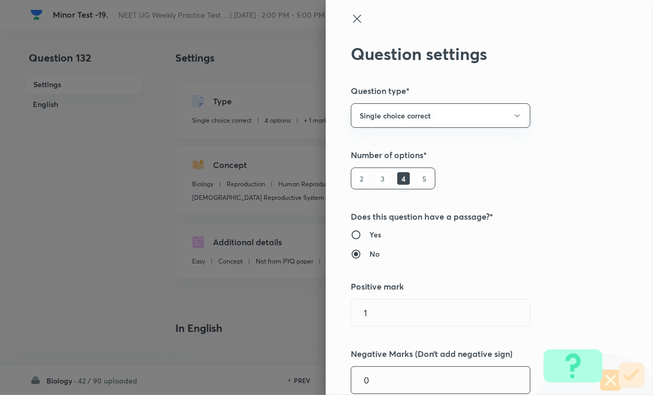
scroll to position [261, 0]
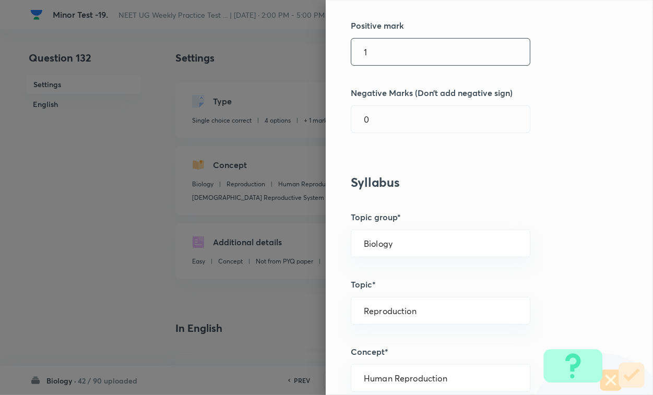
click at [389, 44] on input "1" at bounding box center [440, 52] width 179 height 27
click at [385, 125] on input "0" at bounding box center [440, 119] width 179 height 27
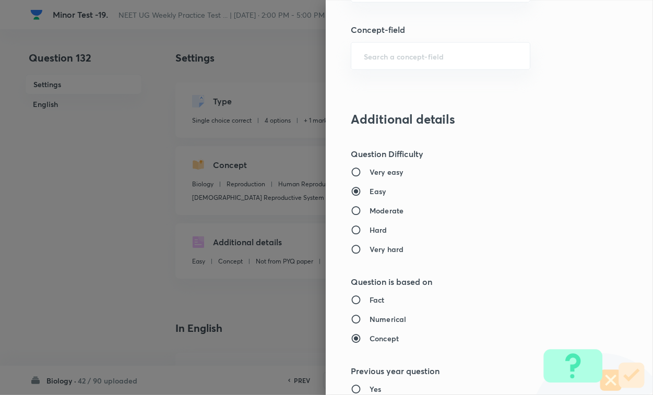
scroll to position [1030, 0]
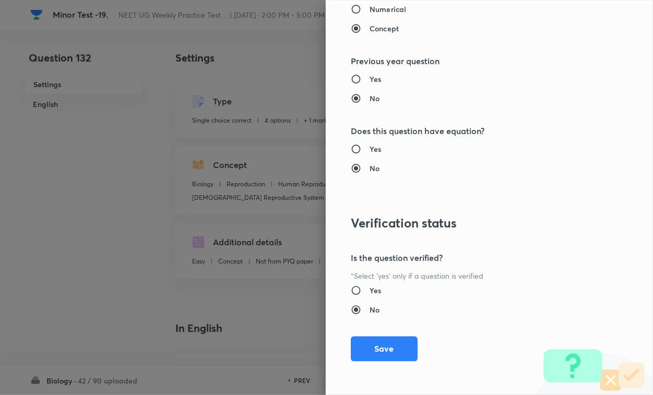
click at [382, 342] on div "Question settings Question type* Single choice correct Number of options* 2 3 4…" at bounding box center [489, 197] width 327 height 395
click at [387, 342] on button "Save" at bounding box center [384, 348] width 67 height 25
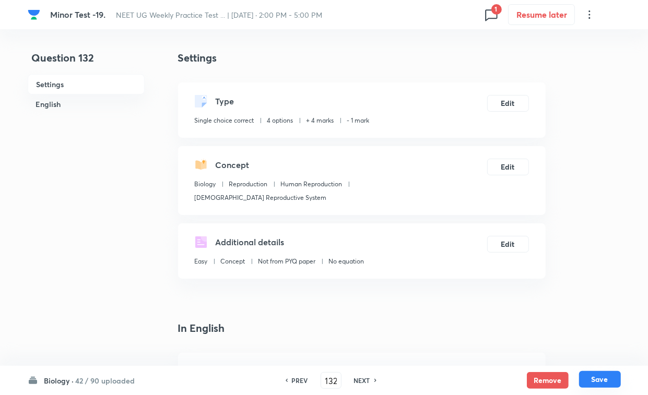
click at [575, 342] on button "Save" at bounding box center [600, 379] width 42 height 17
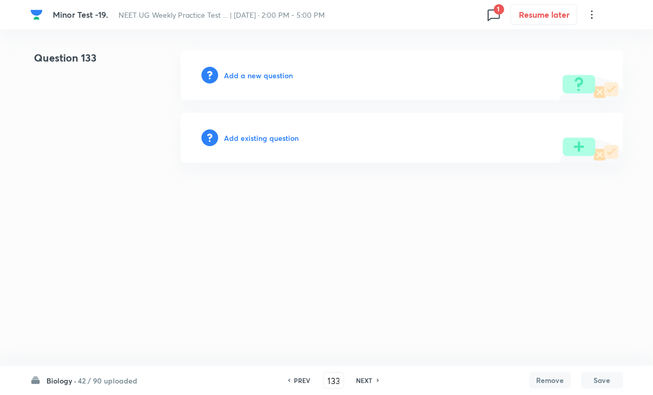
click at [288, 144] on div "Add existing question" at bounding box center [402, 138] width 443 height 50
drag, startPoint x: 372, startPoint y: 116, endPoint x: 324, endPoint y: 143, distance: 54.2
click at [372, 116] on div "Add existing question" at bounding box center [402, 138] width 443 height 50
click at [265, 142] on h6 "Add existing question" at bounding box center [262, 138] width 75 height 11
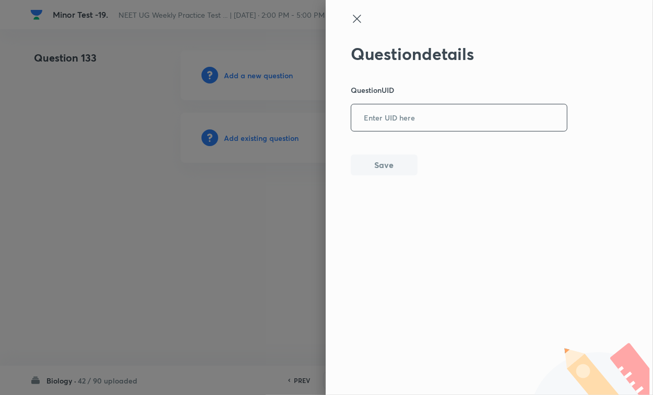
click at [411, 124] on input "text" at bounding box center [459, 118] width 216 height 26
paste input "OY3A1"
click at [380, 173] on button "Save" at bounding box center [384, 164] width 67 height 21
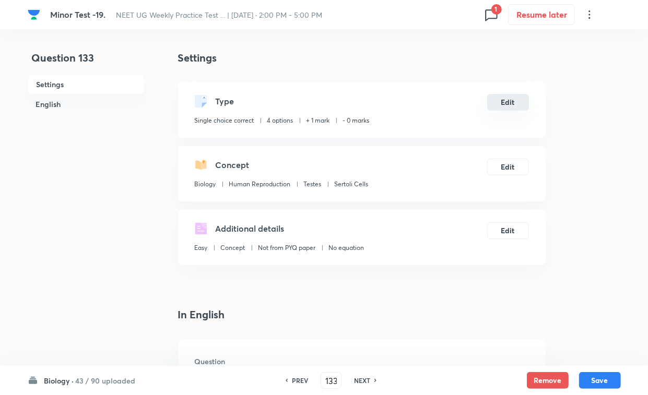
click at [507, 98] on button "Edit" at bounding box center [508, 102] width 42 height 17
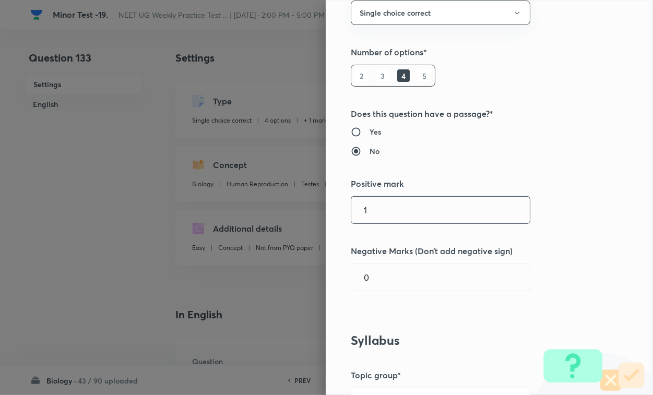
scroll to position [196, 0]
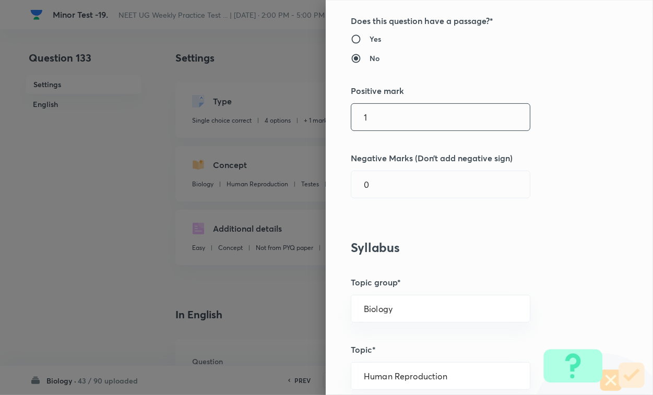
click at [393, 119] on input "1" at bounding box center [440, 117] width 179 height 27
click at [393, 189] on input "0" at bounding box center [440, 184] width 179 height 27
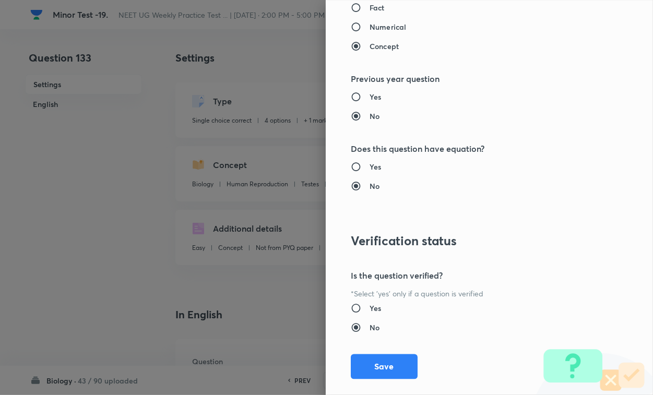
scroll to position [1030, 0]
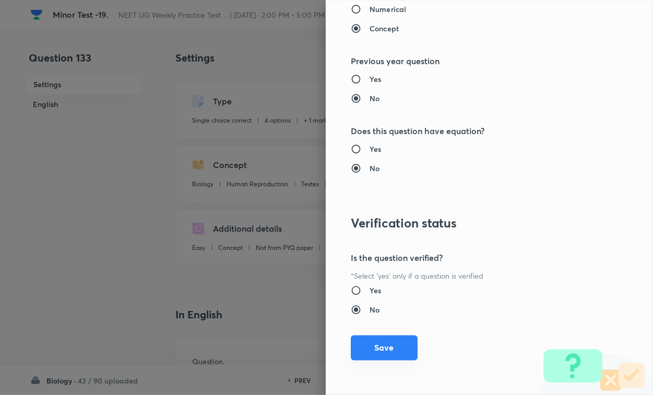
click at [383, 341] on button "Save" at bounding box center [384, 348] width 67 height 25
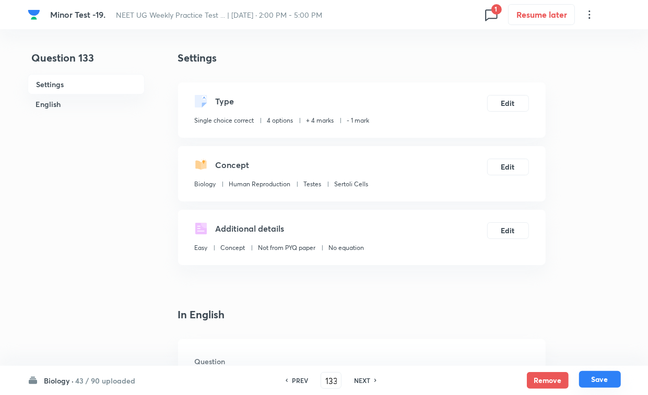
click at [575, 342] on button "Save" at bounding box center [600, 379] width 42 height 17
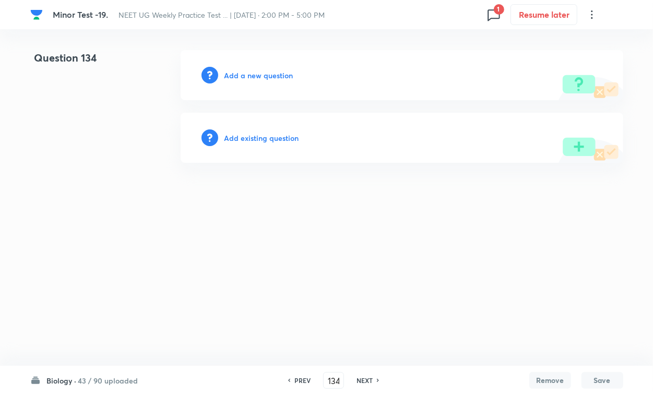
click at [253, 135] on h6 "Add existing question" at bounding box center [262, 138] width 75 height 11
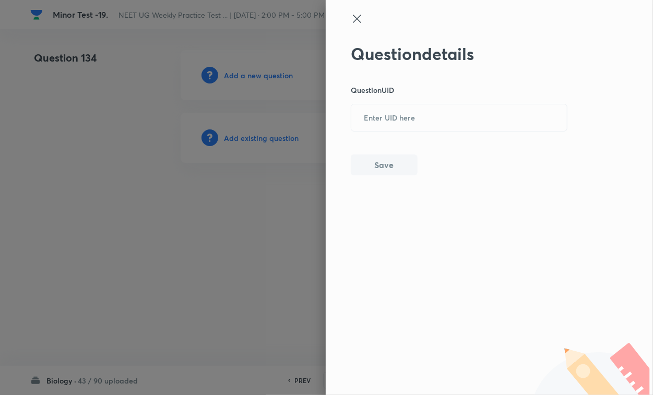
click at [413, 114] on input "text" at bounding box center [459, 118] width 216 height 26
paste input "FTB2X"
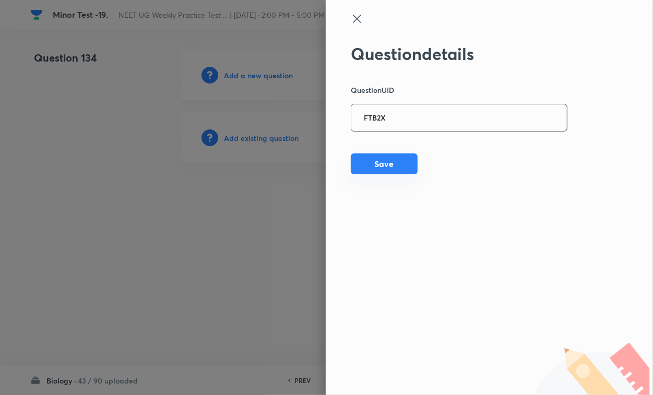
click at [389, 160] on button "Save" at bounding box center [384, 164] width 67 height 21
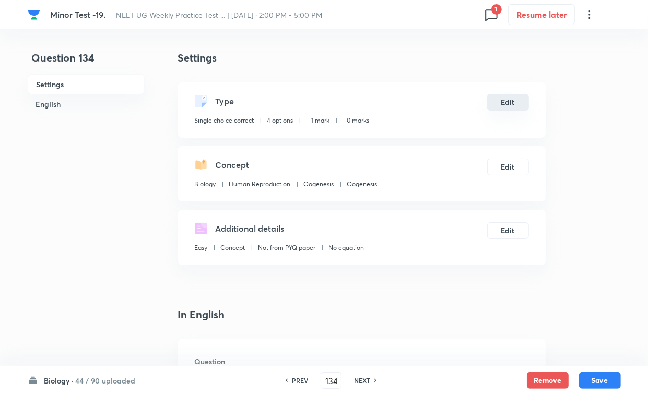
click at [512, 103] on button "Edit" at bounding box center [508, 102] width 42 height 17
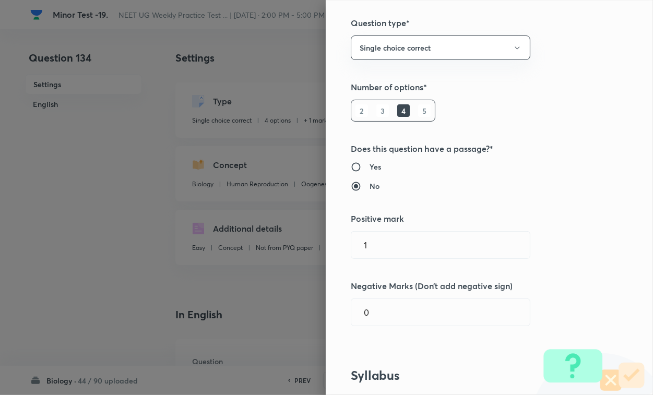
scroll to position [131, 0]
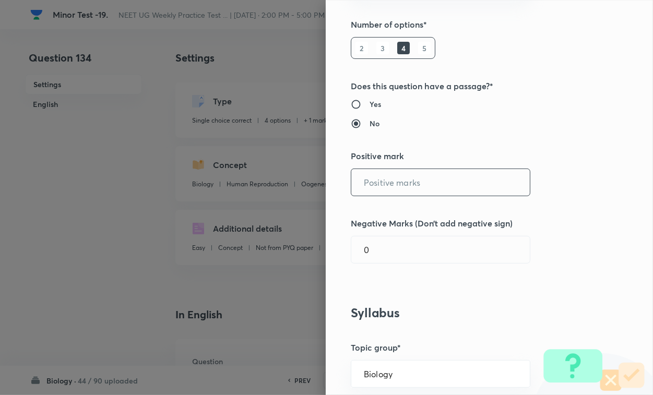
click at [388, 191] on input "text" at bounding box center [440, 182] width 179 height 27
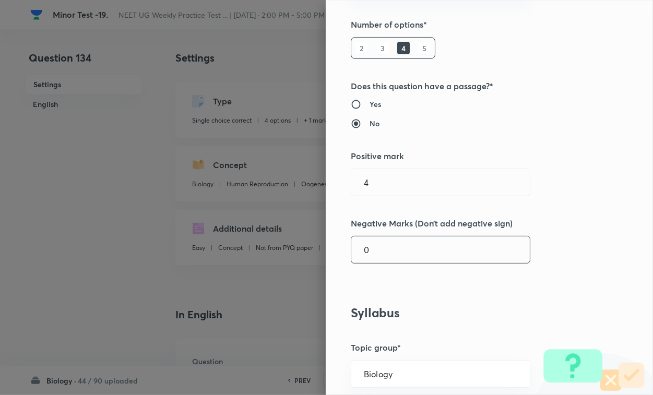
click at [387, 241] on div "0 ​" at bounding box center [441, 250] width 180 height 28
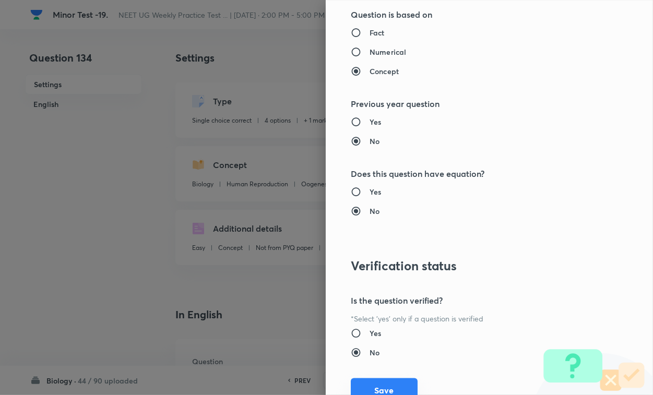
scroll to position [1030, 0]
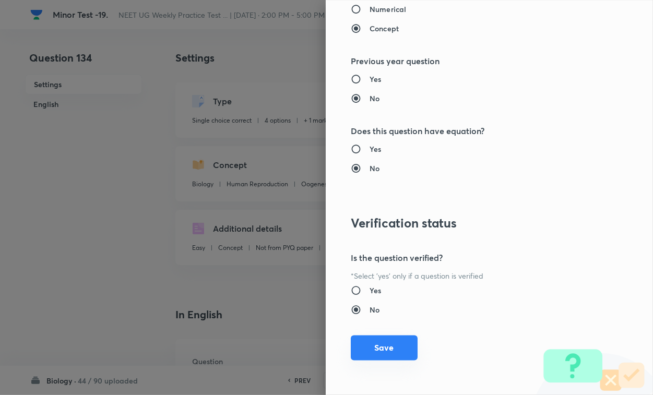
click at [385, 342] on button "Save" at bounding box center [384, 348] width 67 height 25
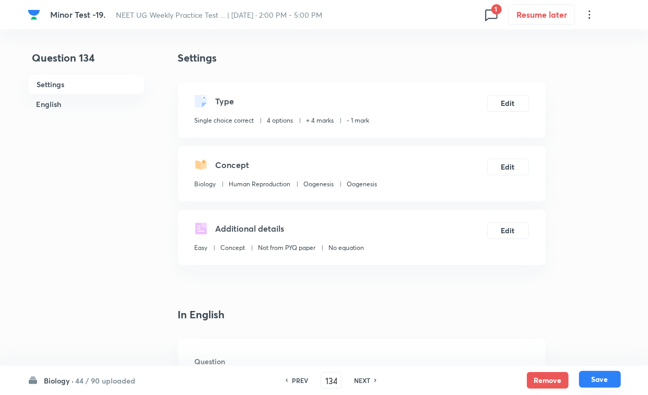
click at [575, 342] on button "Save" at bounding box center [600, 379] width 42 height 17
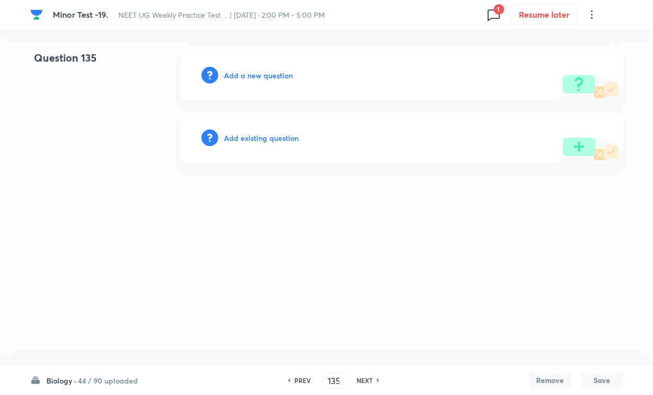
click at [278, 133] on h6 "Add existing question" at bounding box center [262, 138] width 75 height 11
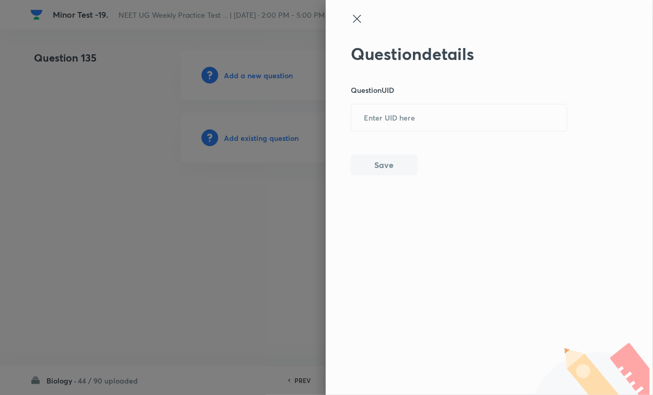
drag, startPoint x: 278, startPoint y: 132, endPoint x: 427, endPoint y: 140, distance: 149.6
click at [452, 103] on div "Question details Question UID ​ Save" at bounding box center [459, 110] width 217 height 132
click at [413, 122] on input "text" at bounding box center [459, 118] width 216 height 26
paste input "YJKOR"
click at [402, 163] on button "Save" at bounding box center [384, 164] width 67 height 21
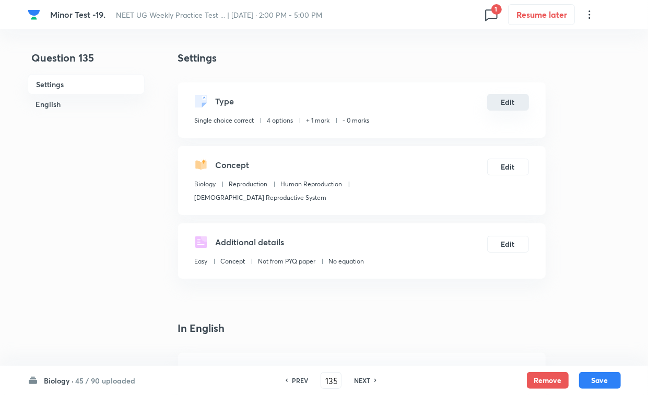
click at [501, 109] on button "Edit" at bounding box center [508, 102] width 42 height 17
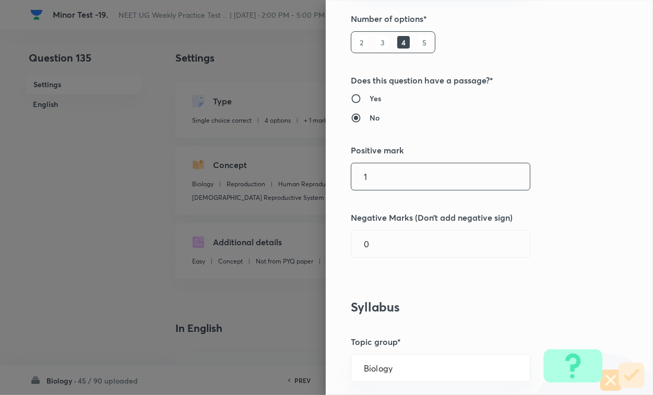
scroll to position [196, 0]
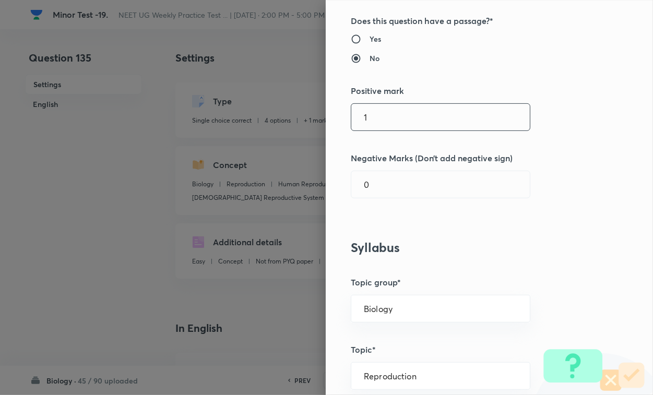
click at [383, 119] on input "1" at bounding box center [440, 117] width 179 height 27
click at [384, 192] on input "0" at bounding box center [440, 184] width 179 height 27
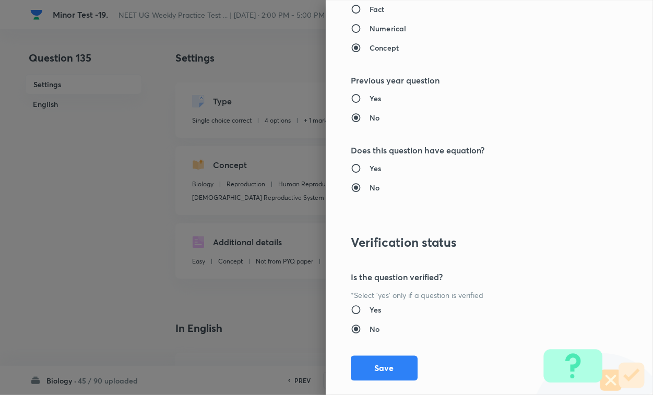
scroll to position [1030, 0]
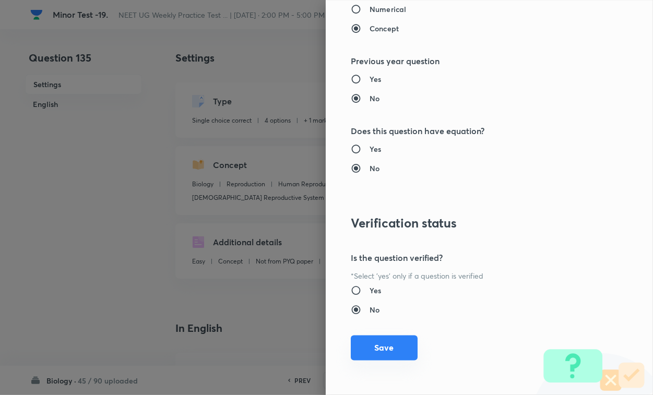
click at [387, 342] on button "Save" at bounding box center [384, 348] width 67 height 25
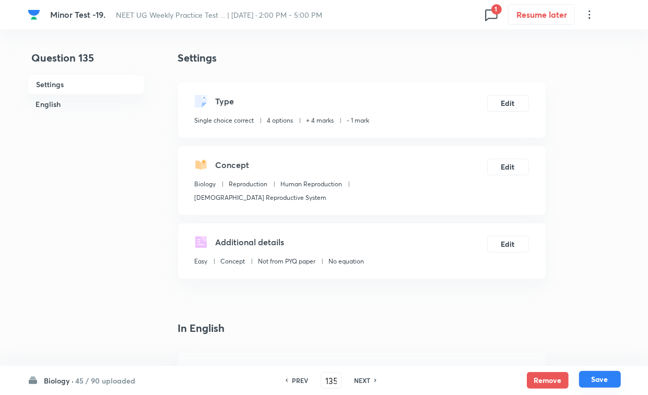
click at [575, 342] on button "Save" at bounding box center [600, 379] width 42 height 17
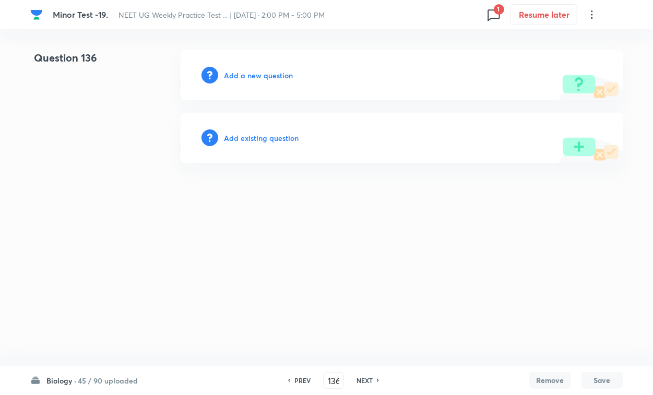
click at [272, 135] on h6 "Add existing question" at bounding box center [262, 138] width 75 height 11
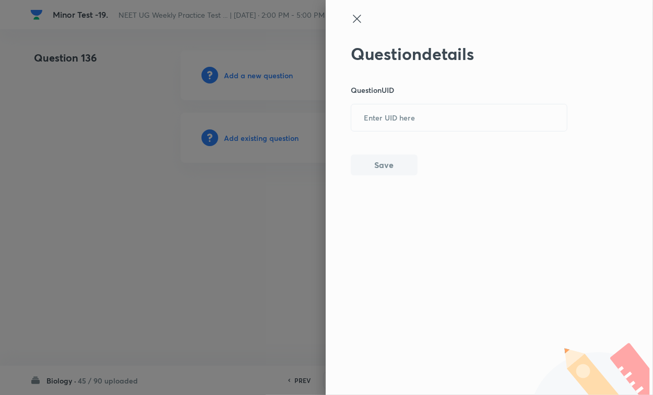
click at [403, 104] on div "​" at bounding box center [459, 118] width 217 height 28
click at [392, 170] on button "Save" at bounding box center [384, 165] width 67 height 21
click at [416, 120] on input "text" at bounding box center [459, 118] width 216 height 26
paste input "PN5FH"
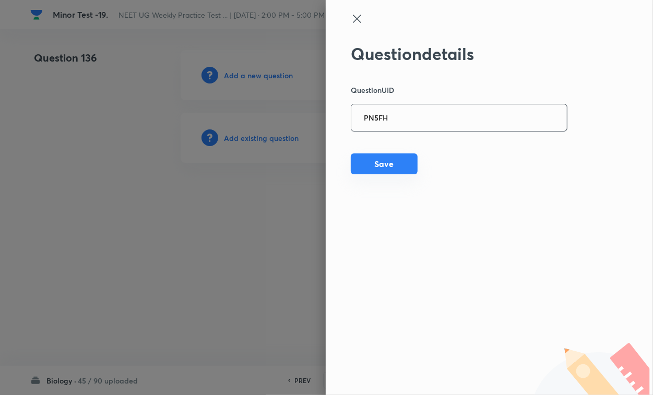
click at [397, 161] on button "Save" at bounding box center [384, 164] width 67 height 21
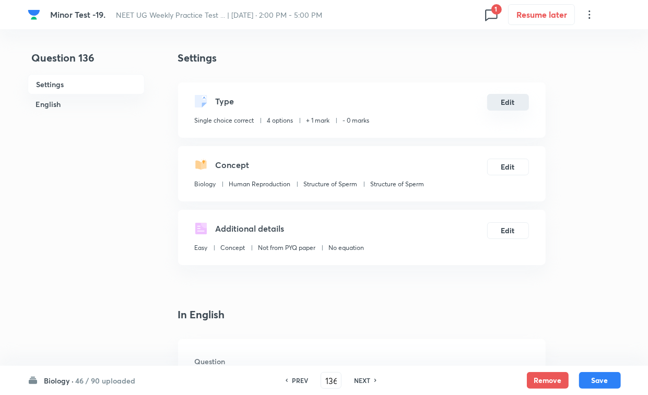
click at [515, 102] on button "Edit" at bounding box center [508, 102] width 42 height 17
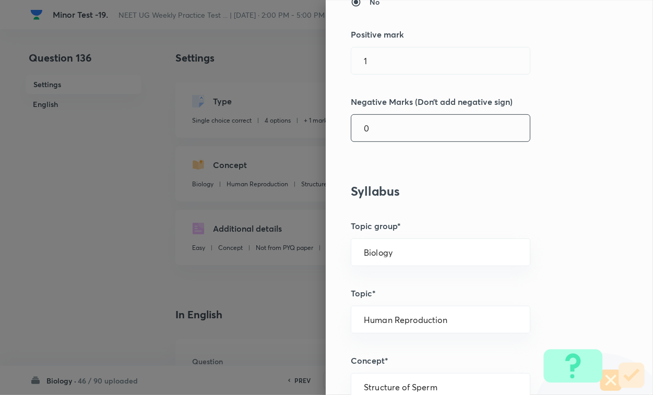
scroll to position [261, 0]
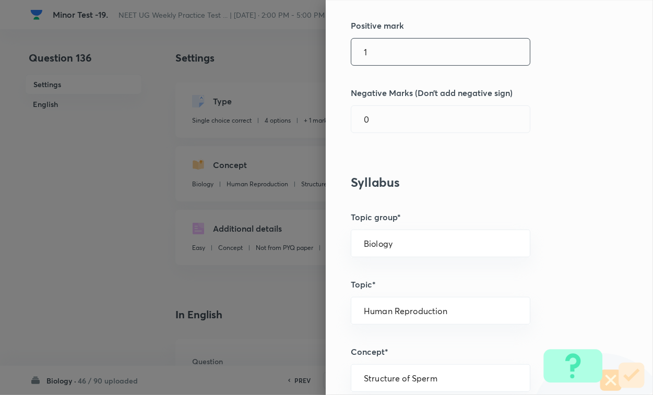
click at [384, 50] on input "1" at bounding box center [440, 52] width 179 height 27
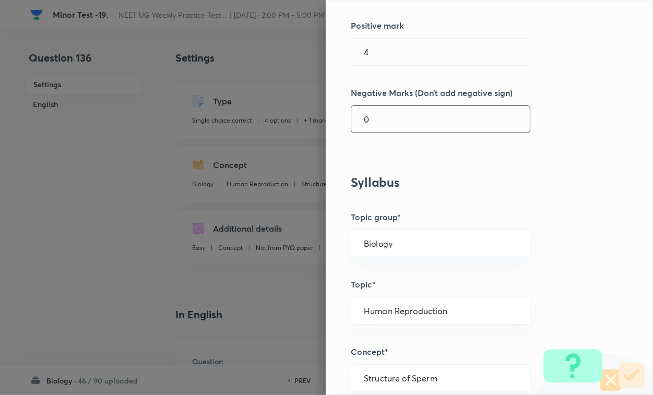
click at [383, 132] on input "0" at bounding box center [440, 119] width 179 height 27
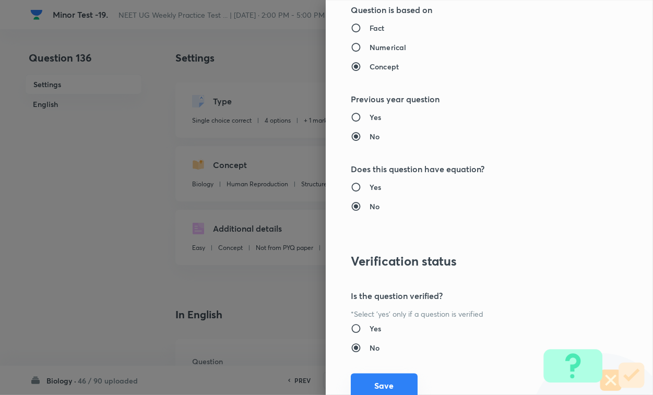
scroll to position [1030, 0]
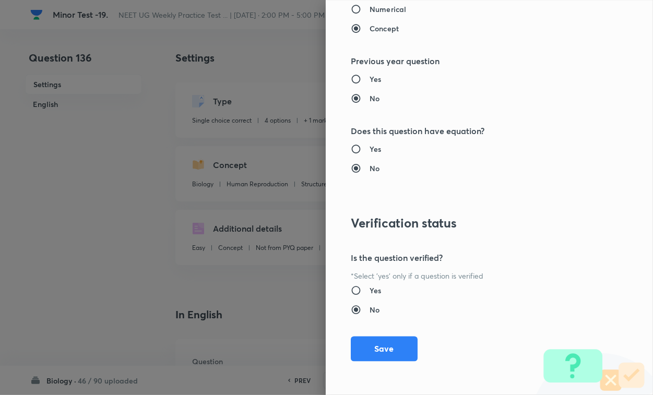
drag, startPoint x: 391, startPoint y: 350, endPoint x: 453, endPoint y: 357, distance: 62.5
click at [391, 342] on button "Save" at bounding box center [384, 349] width 67 height 25
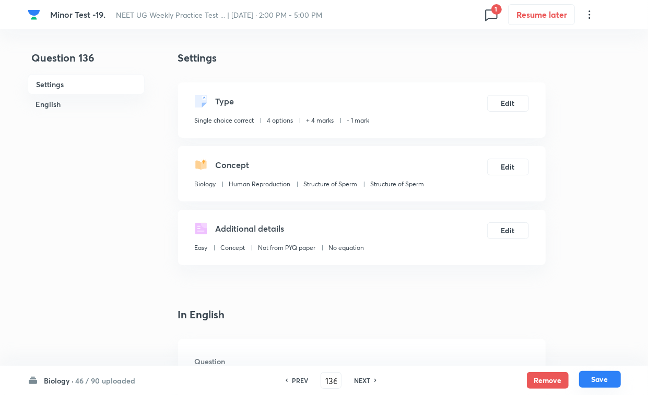
click at [575, 342] on button "Save" at bounding box center [600, 379] width 42 height 17
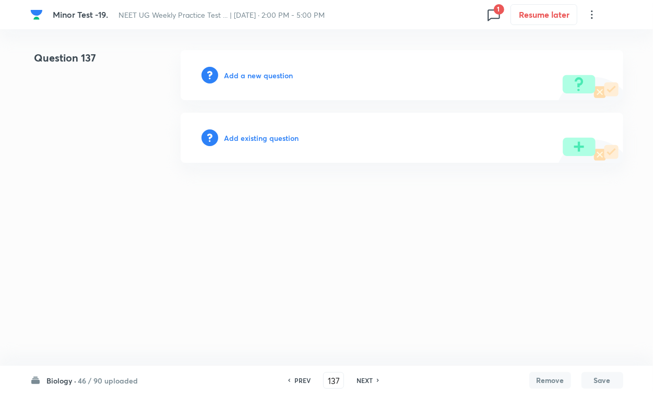
click at [257, 139] on h6 "Add existing question" at bounding box center [262, 138] width 75 height 11
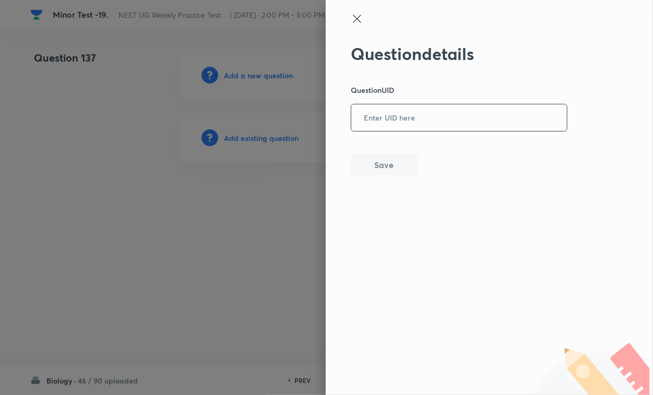
click at [377, 111] on input "text" at bounding box center [459, 118] width 216 height 26
paste input "L00IZ"
click at [377, 167] on button "Save" at bounding box center [384, 164] width 67 height 21
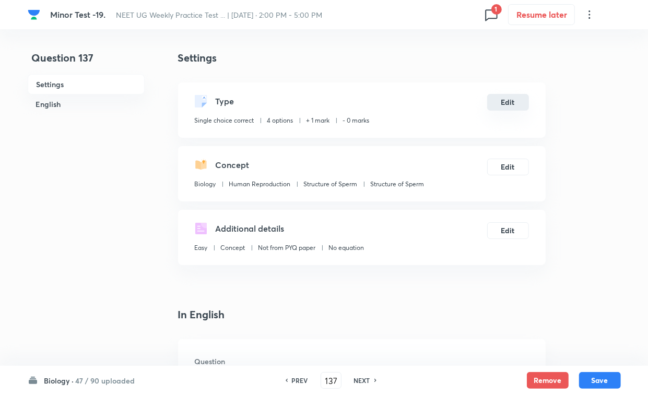
click at [533, 102] on div "Type Single choice correct 4 options + 1 mark - 0 marks Edit" at bounding box center [362, 110] width 368 height 55
click at [506, 105] on button "Edit" at bounding box center [508, 102] width 42 height 17
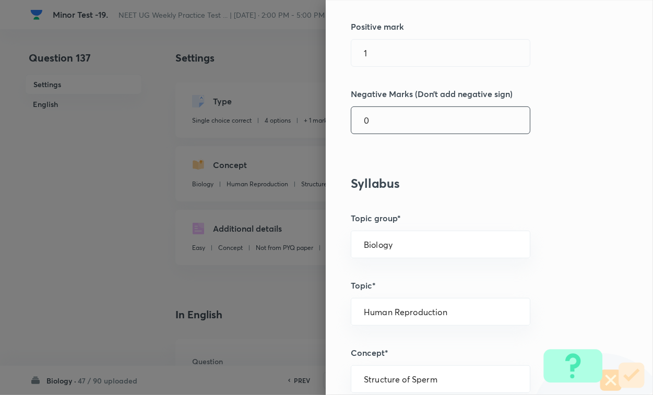
scroll to position [261, 0]
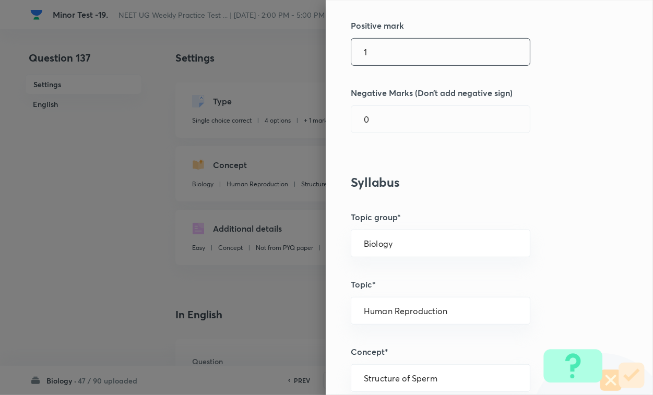
click at [395, 57] on input "1" at bounding box center [440, 52] width 179 height 27
click at [377, 129] on input "0" at bounding box center [440, 119] width 179 height 27
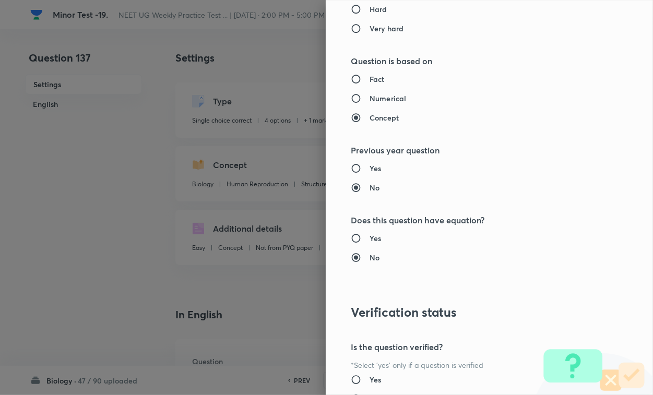
scroll to position [1030, 0]
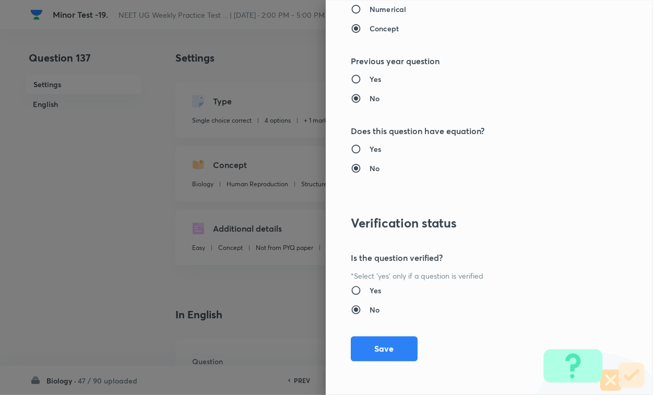
drag, startPoint x: 376, startPoint y: 338, endPoint x: 411, endPoint y: 343, distance: 35.4
click at [376, 338] on button "Save" at bounding box center [384, 349] width 67 height 25
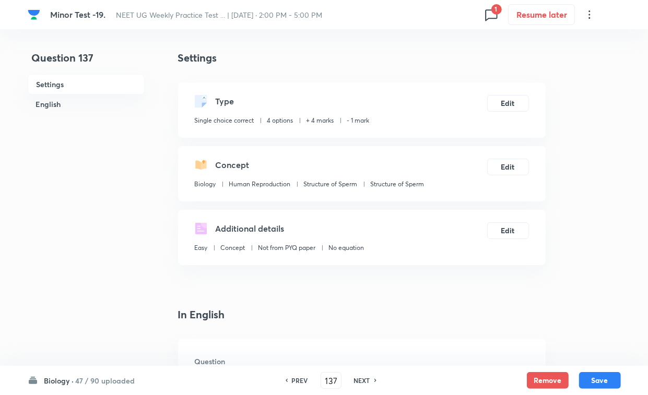
click at [575, 342] on button "Save" at bounding box center [600, 380] width 42 height 17
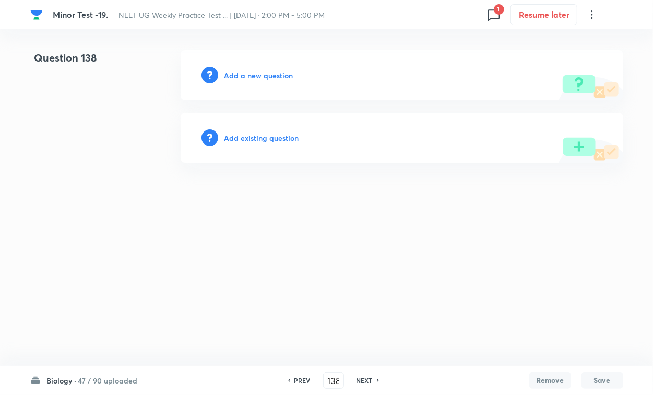
click at [267, 142] on h6 "Add existing question" at bounding box center [262, 138] width 75 height 11
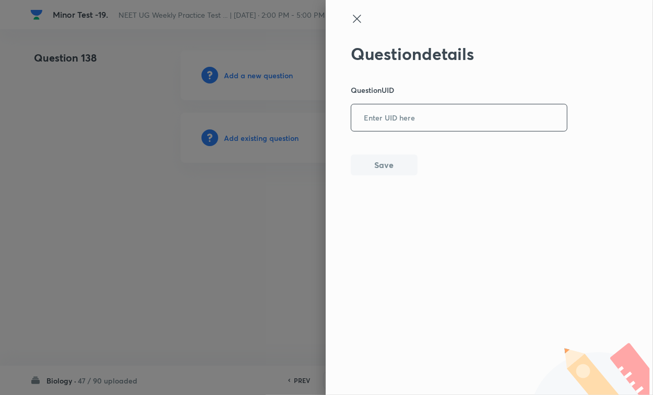
click at [387, 111] on input "text" at bounding box center [459, 118] width 216 height 26
paste input "CQ7PM"
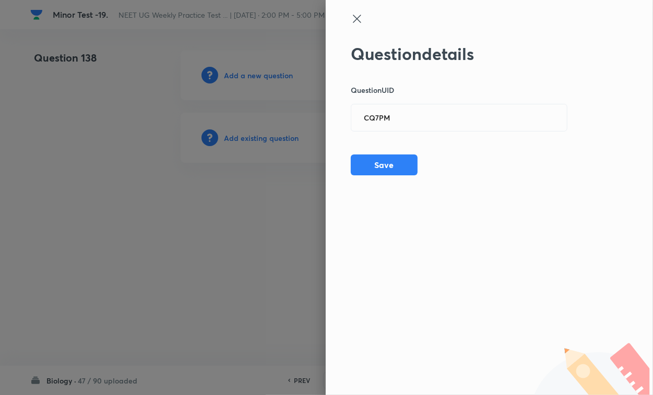
click at [389, 152] on div "Question details Question UID CQ7PM ​ Save" at bounding box center [459, 110] width 217 height 132
click at [389, 160] on button "Save" at bounding box center [384, 164] width 67 height 21
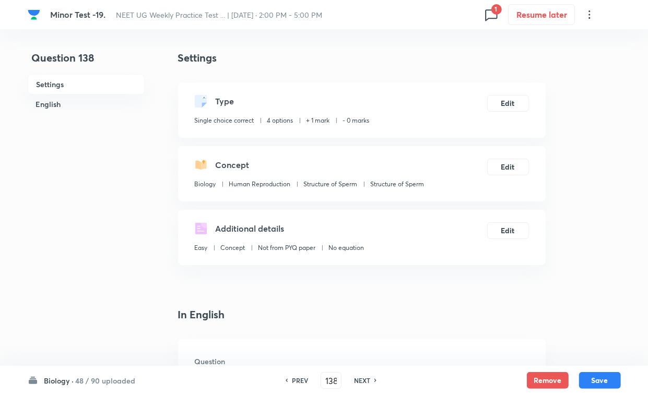
click at [507, 91] on div "Type Single choice correct 4 options + 1 mark - 0 marks Edit" at bounding box center [362, 110] width 368 height 55
click at [507, 106] on button "Edit" at bounding box center [508, 102] width 42 height 17
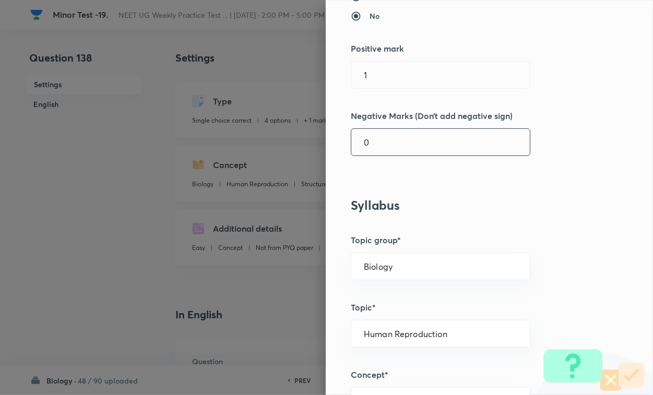
scroll to position [261, 0]
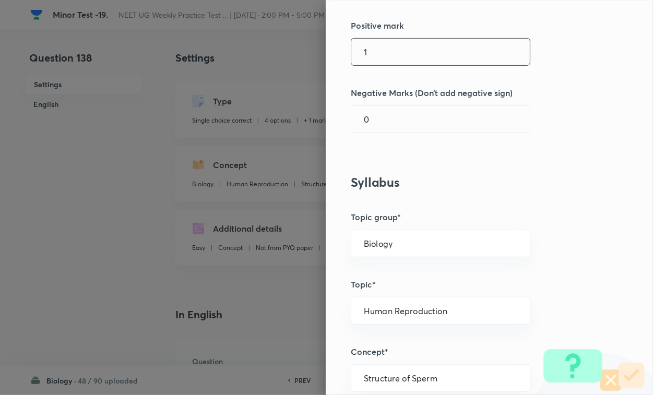
click at [402, 56] on input "1" at bounding box center [440, 52] width 179 height 27
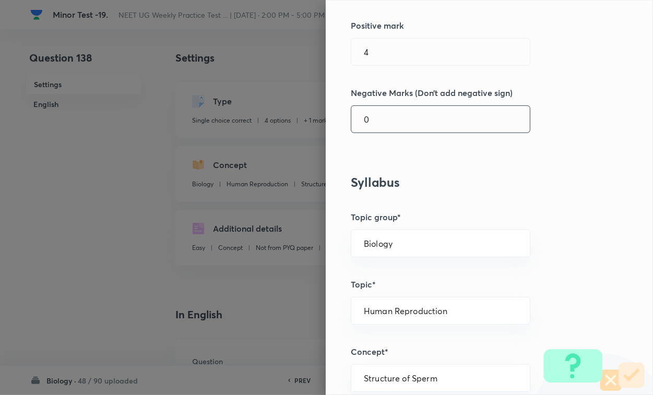
click at [390, 122] on input "0" at bounding box center [440, 119] width 179 height 27
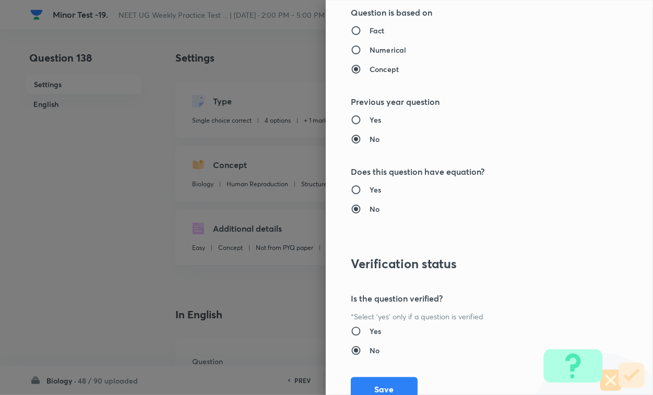
scroll to position [1030, 0]
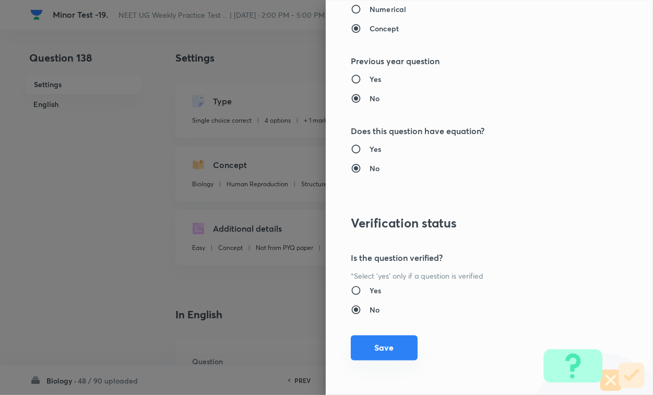
click at [371, 341] on button "Save" at bounding box center [384, 348] width 67 height 25
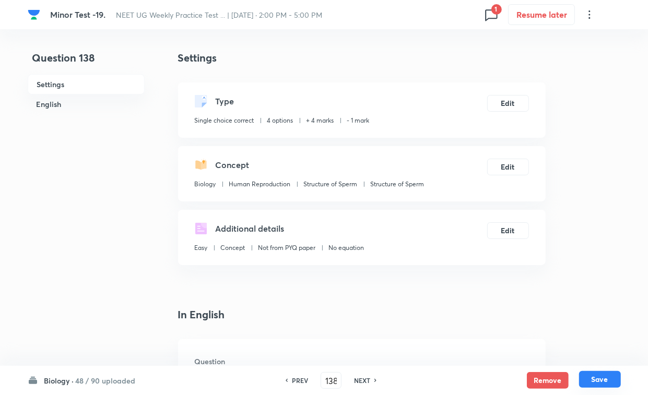
click at [575, 342] on button "Save" at bounding box center [600, 379] width 42 height 17
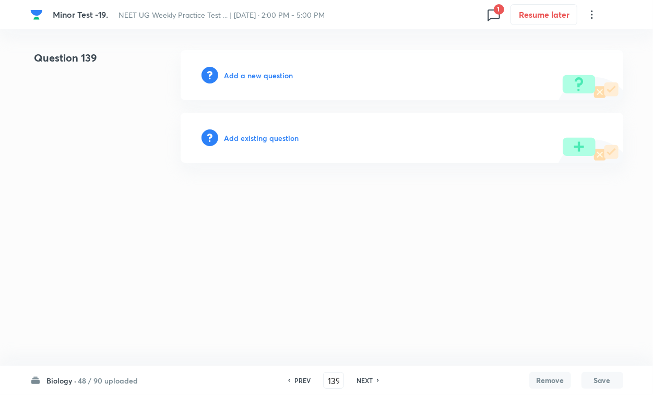
click at [275, 131] on div "Add existing question" at bounding box center [402, 138] width 443 height 50
click at [256, 144] on div "Add existing question" at bounding box center [402, 138] width 443 height 50
click at [277, 137] on h6 "Add existing question" at bounding box center [262, 138] width 75 height 11
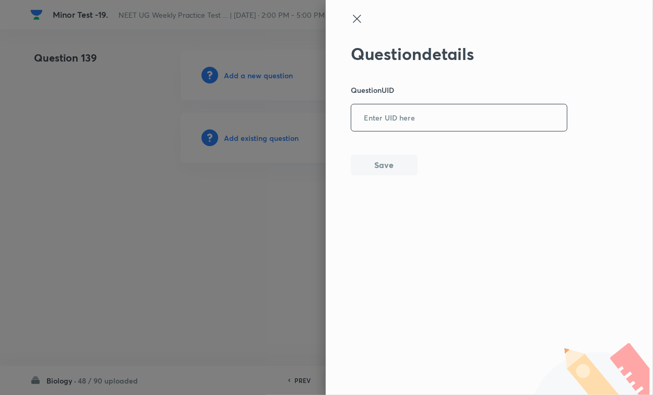
click at [405, 115] on input "text" at bounding box center [459, 118] width 216 height 26
paste input "5FABA"
click at [388, 176] on div "Question details Question UID 5FABA ​ Save" at bounding box center [489, 197] width 327 height 395
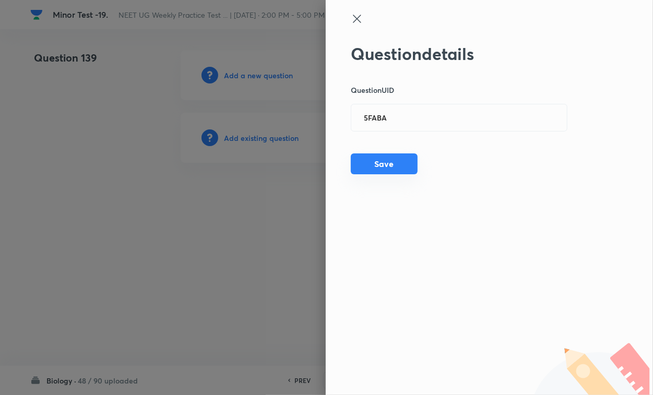
click at [401, 165] on button "Save" at bounding box center [384, 164] width 67 height 21
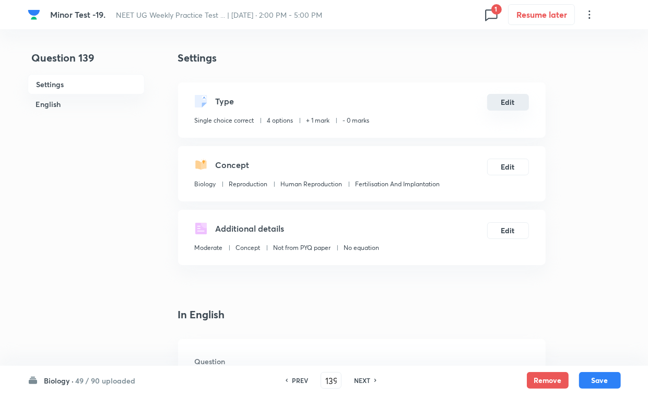
click at [513, 107] on button "Edit" at bounding box center [508, 102] width 42 height 17
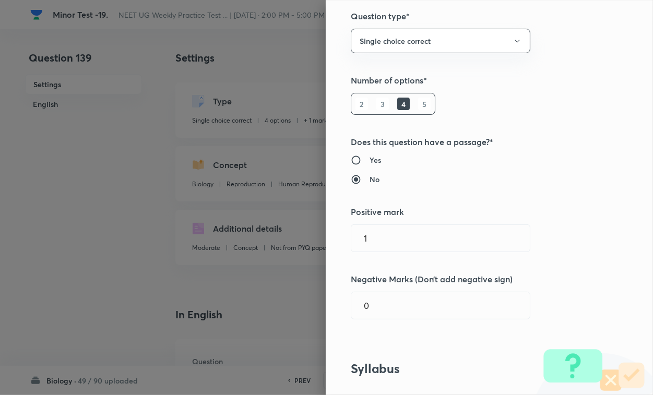
scroll to position [196, 0]
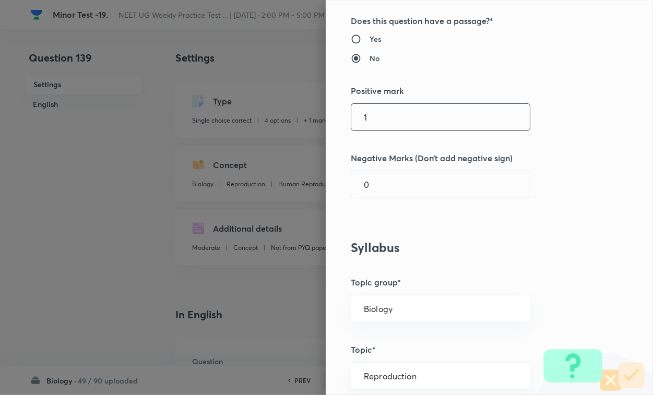
click at [401, 110] on input "1" at bounding box center [440, 117] width 179 height 27
click at [389, 176] on input "0" at bounding box center [440, 184] width 179 height 27
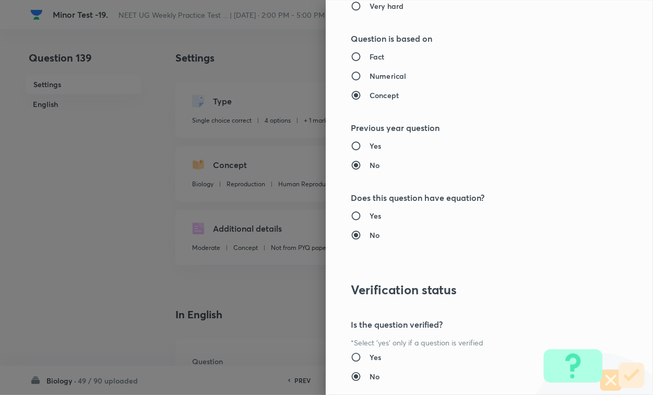
scroll to position [1030, 0]
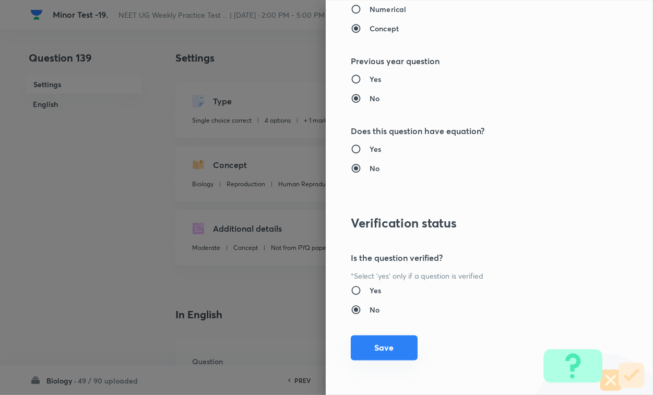
click at [384, 342] on button "Save" at bounding box center [384, 348] width 67 height 25
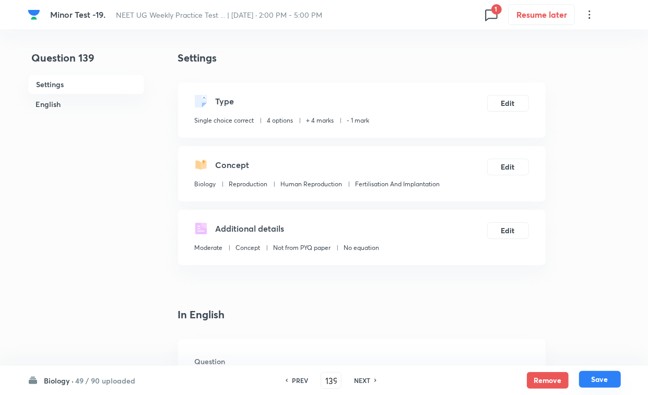
click at [575, 342] on button "Save" at bounding box center [600, 379] width 42 height 17
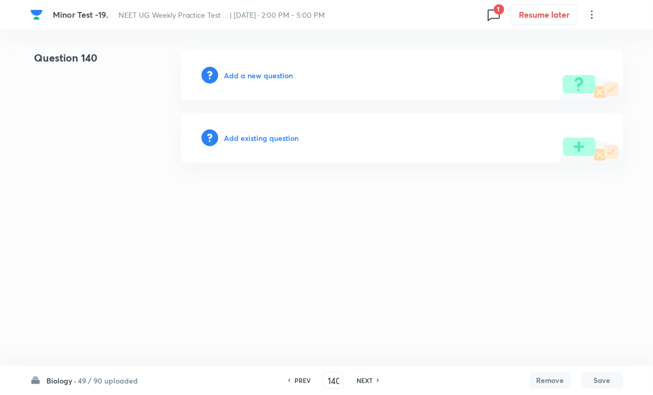
click at [283, 144] on div "Add existing question" at bounding box center [402, 138] width 443 height 50
click at [287, 136] on h6 "Add existing question" at bounding box center [262, 138] width 75 height 11
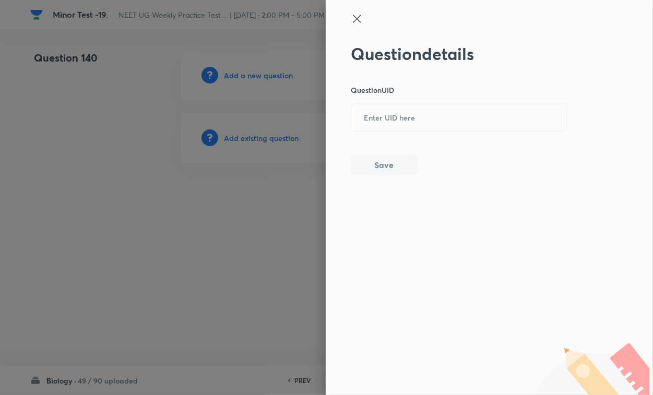
click at [344, 120] on div "Question details Question UID ​ Save" at bounding box center [489, 197] width 327 height 395
paste input "Y8GTG"
click at [424, 123] on input "Y8GTG" at bounding box center [459, 118] width 216 height 26
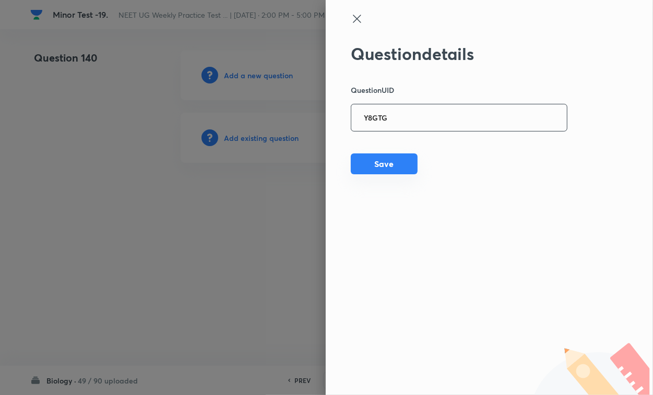
click at [397, 162] on button "Save" at bounding box center [384, 164] width 67 height 21
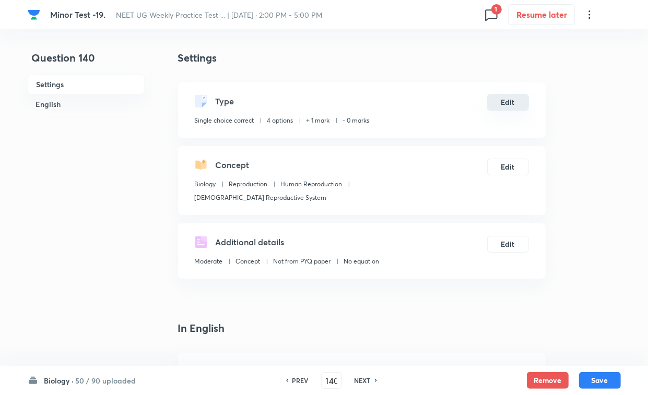
click at [496, 108] on button "Edit" at bounding box center [508, 102] width 42 height 17
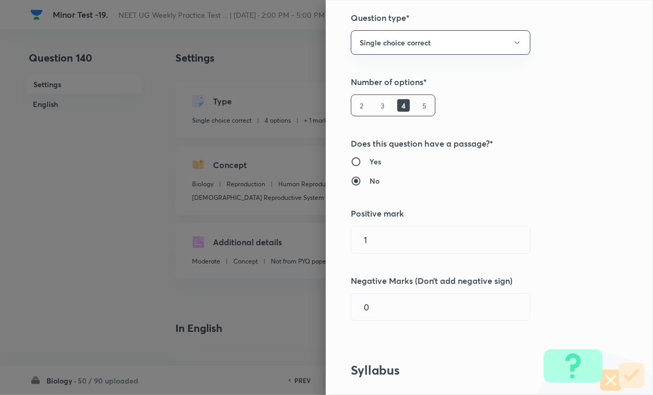
scroll to position [196, 0]
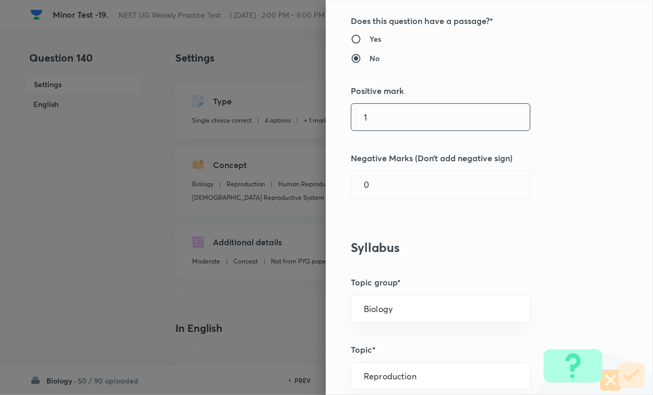
click at [432, 121] on input "1" at bounding box center [440, 117] width 179 height 27
click at [394, 197] on input "0" at bounding box center [440, 184] width 179 height 27
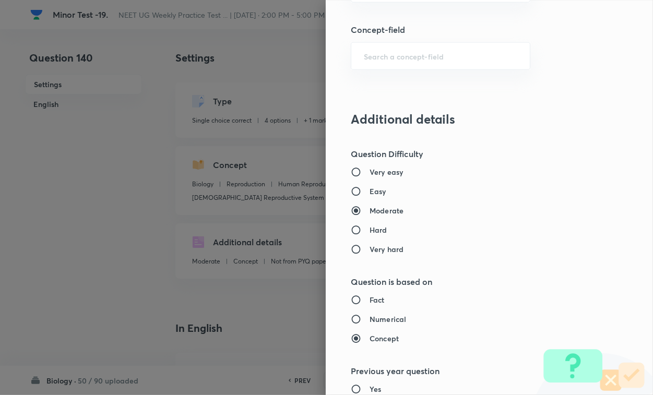
scroll to position [1030, 0]
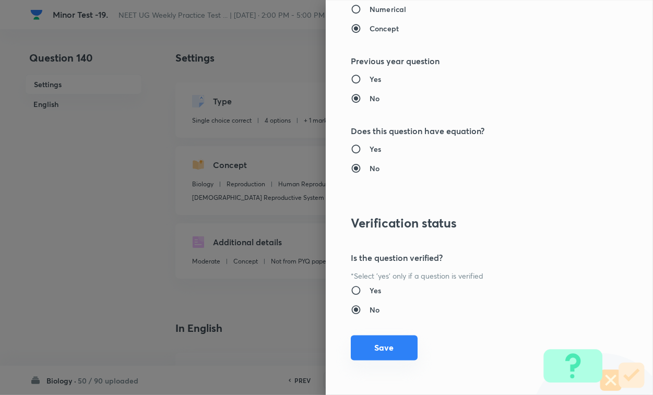
click at [375, 342] on button "Save" at bounding box center [384, 348] width 67 height 25
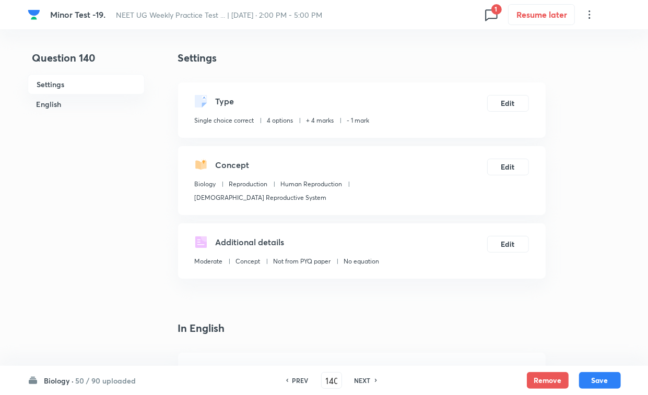
click at [575, 342] on div "Biology · 50 / 90 uploaded PREV 140 ​ NEXT Remove Save" at bounding box center [324, 380] width 593 height 29
click at [575, 342] on button "Save" at bounding box center [600, 379] width 42 height 17
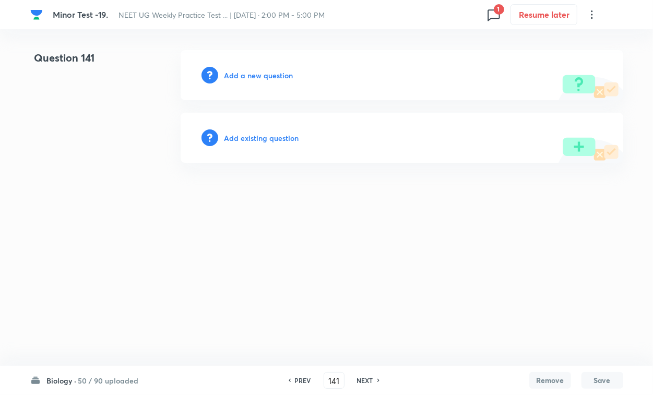
click at [278, 136] on h6 "Add existing question" at bounding box center [262, 138] width 75 height 11
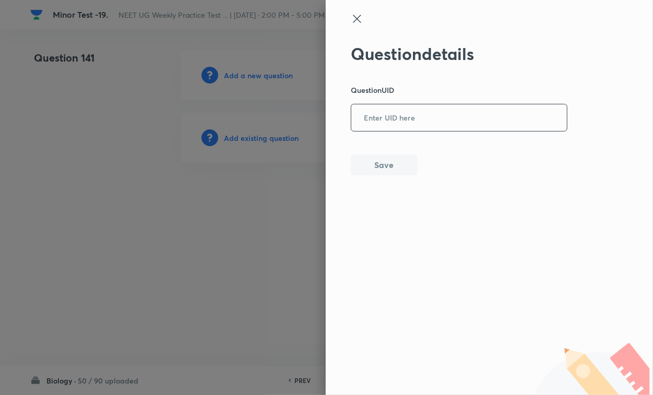
click at [424, 104] on div "​" at bounding box center [459, 118] width 217 height 28
paste input "AC4P4"
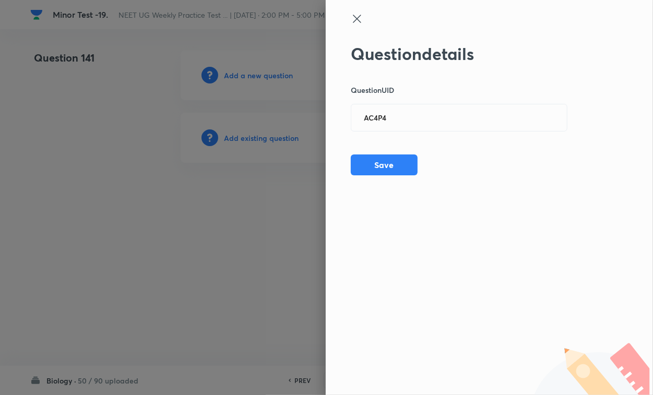
click at [383, 180] on div "Question details Question UID AC4P4 ​ Save" at bounding box center [489, 197] width 327 height 395
click at [385, 171] on button "Save" at bounding box center [384, 164] width 67 height 21
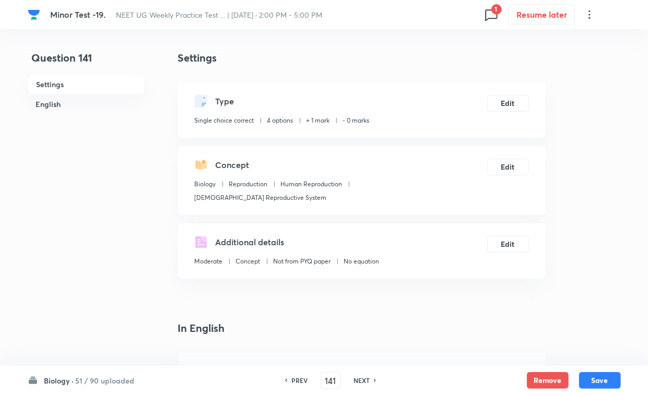
click at [531, 91] on div "Type Single choice correct 4 options + 1 mark - 0 marks Edit" at bounding box center [362, 110] width 368 height 55
click at [515, 107] on button "Edit" at bounding box center [508, 102] width 42 height 17
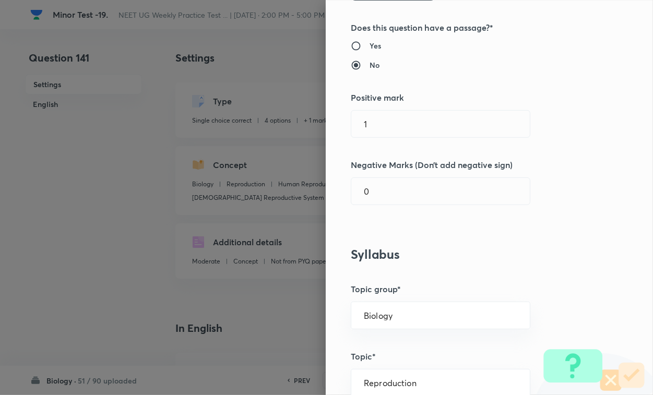
scroll to position [196, 0]
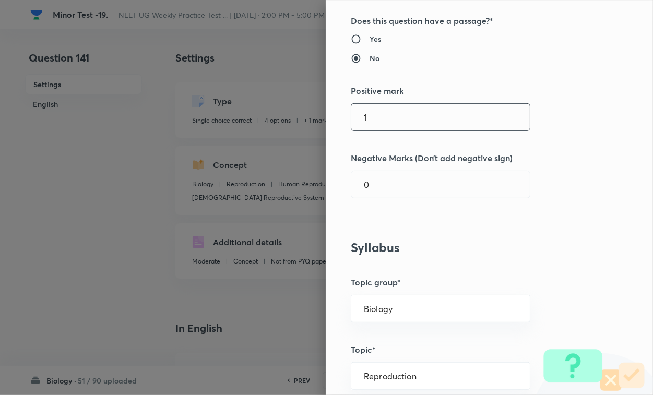
click at [392, 125] on input "1" at bounding box center [440, 117] width 179 height 27
click at [387, 174] on input "0" at bounding box center [440, 184] width 179 height 27
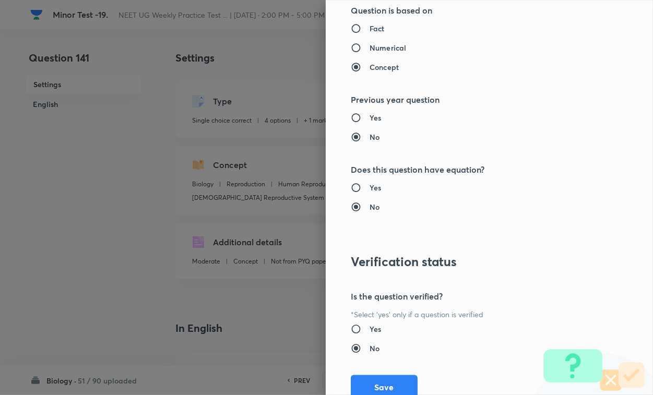
scroll to position [1030, 0]
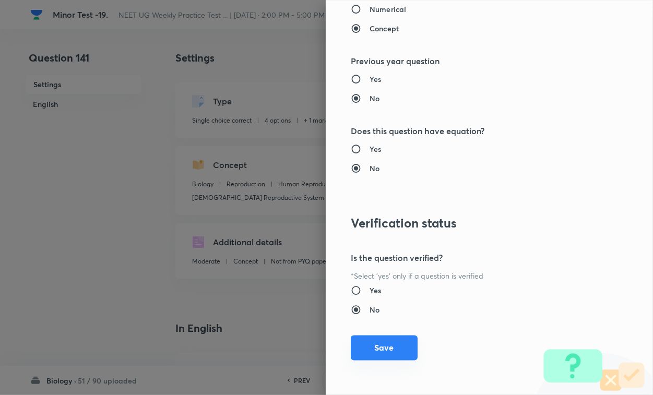
click at [372, 342] on button "Save" at bounding box center [384, 348] width 67 height 25
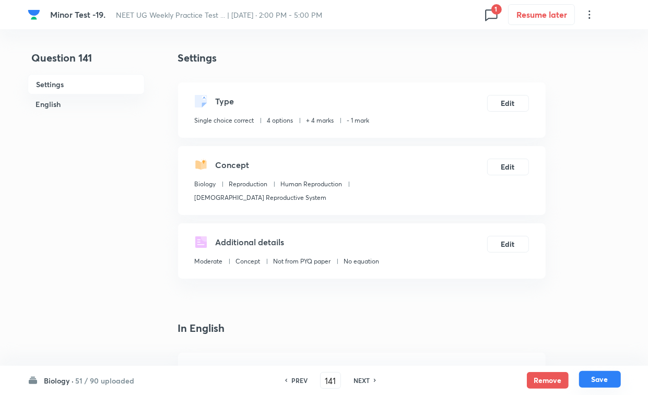
click at [575, 342] on button "Save" at bounding box center [600, 379] width 42 height 17
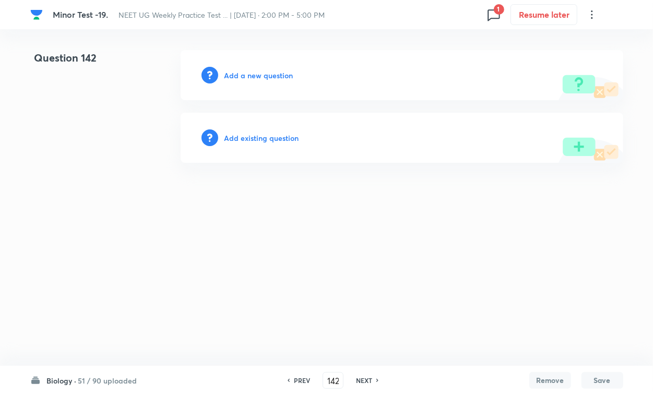
click at [277, 137] on h6 "Add existing question" at bounding box center [262, 138] width 75 height 11
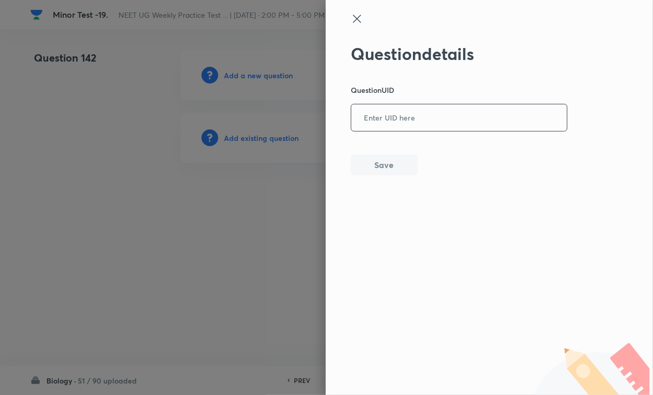
paste input "9NN9Q"
click at [370, 114] on input "text" at bounding box center [459, 118] width 216 height 26
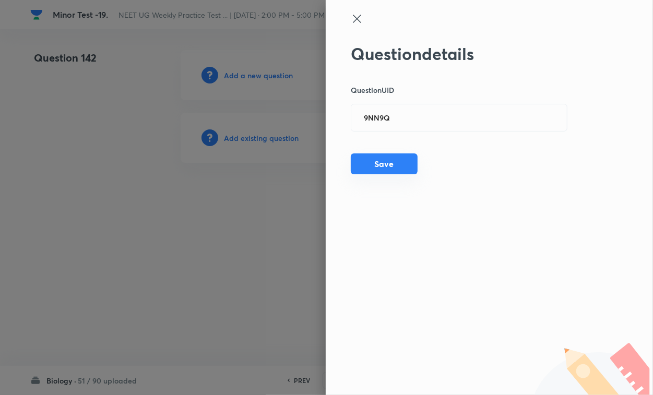
click at [372, 168] on button "Save" at bounding box center [384, 164] width 67 height 21
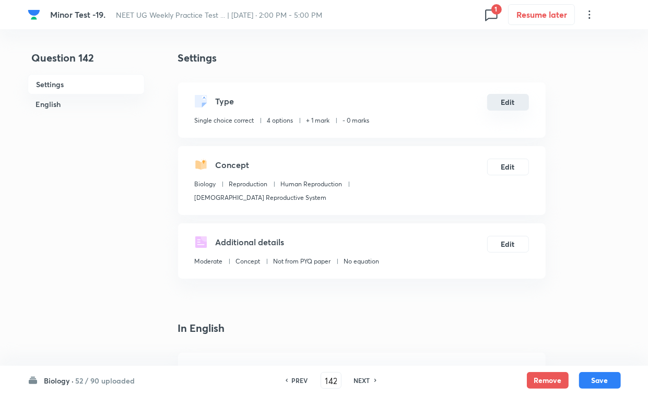
click at [505, 106] on button "Edit" at bounding box center [508, 102] width 42 height 17
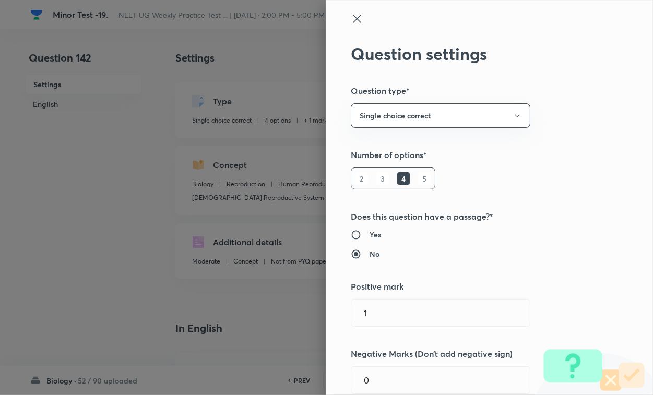
scroll to position [131, 0]
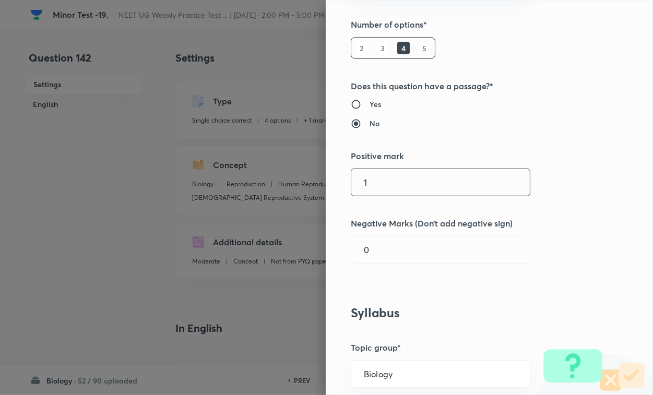
click at [375, 188] on input "1" at bounding box center [440, 182] width 179 height 27
drag, startPoint x: 377, startPoint y: 245, endPoint x: 379, endPoint y: 264, distance: 18.9
click at [379, 264] on div "0 ​" at bounding box center [441, 250] width 180 height 28
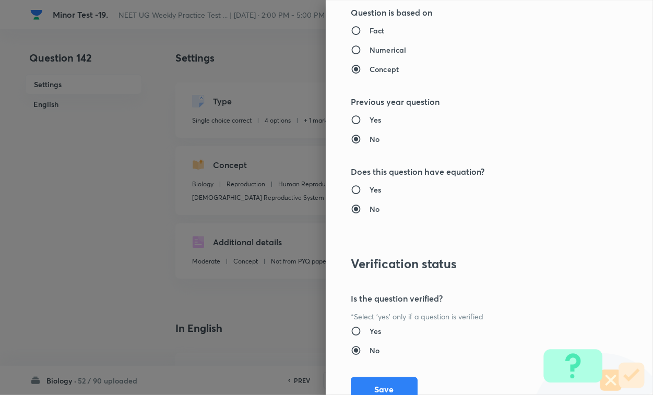
scroll to position [1030, 0]
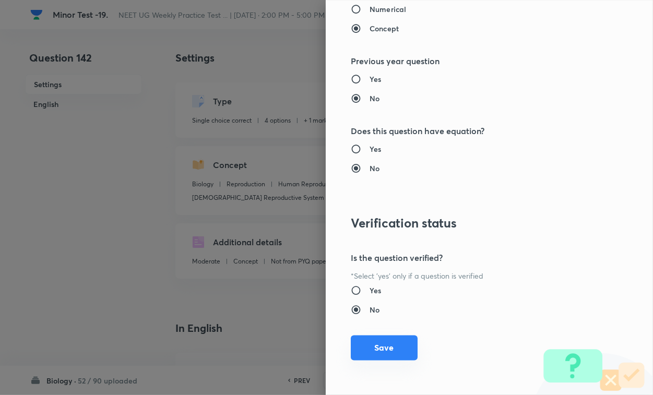
click at [381, 342] on button "Save" at bounding box center [384, 348] width 67 height 25
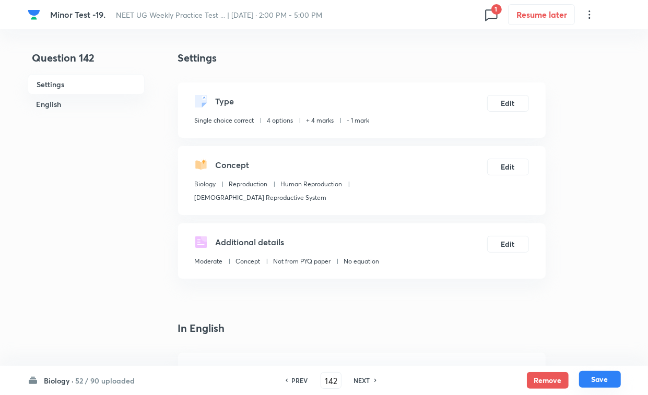
click at [575, 342] on button "Save" at bounding box center [600, 379] width 42 height 17
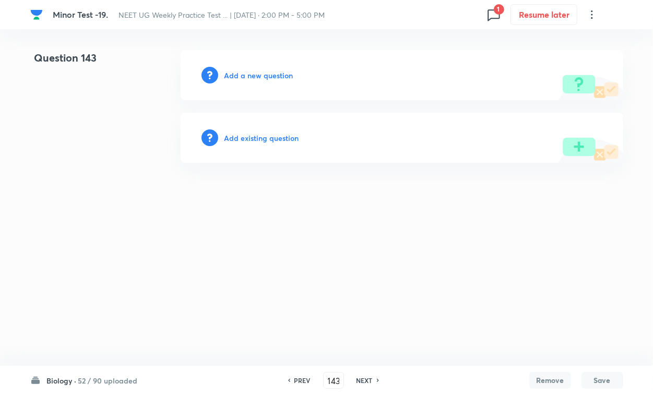
click at [252, 149] on div "Add existing question" at bounding box center [402, 138] width 443 height 50
click at [265, 137] on h6 "Add existing question" at bounding box center [262, 138] width 75 height 11
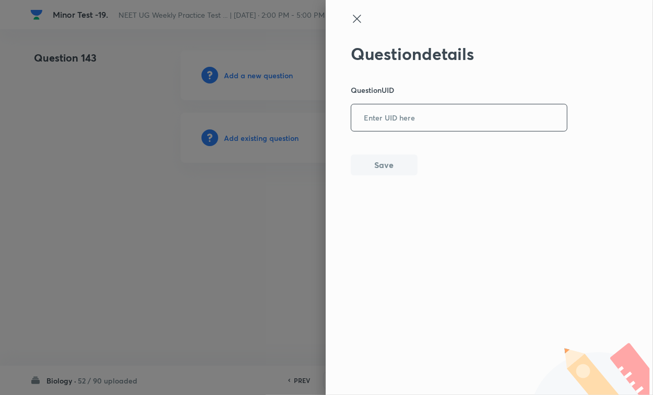
click at [368, 126] on input "text" at bounding box center [459, 118] width 216 height 26
paste input "1TZ7H"
click at [374, 165] on button "Save" at bounding box center [384, 164] width 67 height 21
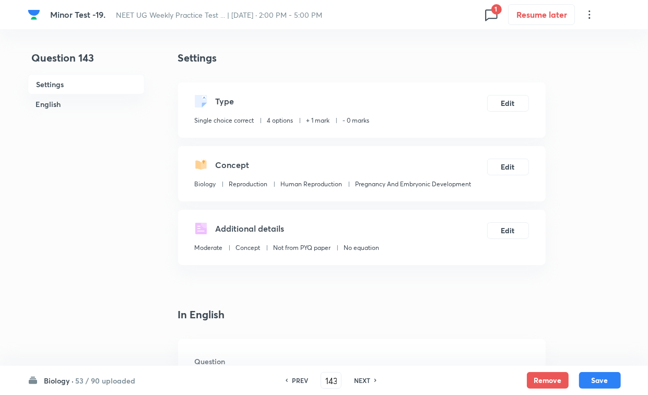
click at [511, 112] on div "Type Single choice correct 4 options + 1 mark - 0 marks Edit" at bounding box center [362, 110] width 368 height 55
click at [502, 105] on button "Edit" at bounding box center [508, 102] width 42 height 17
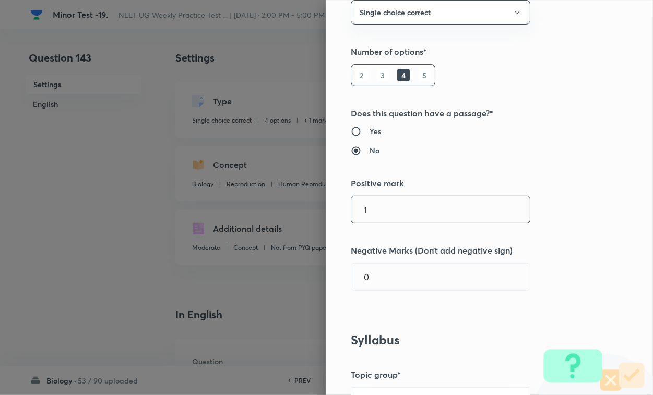
scroll to position [196, 0]
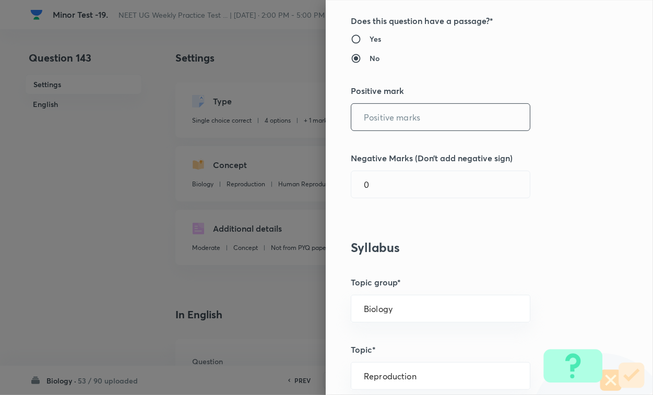
click at [367, 124] on input "text" at bounding box center [440, 117] width 179 height 27
click at [369, 189] on div "Question settings Question type* Single choice correct Number of options* 2 3 4…" at bounding box center [489, 197] width 327 height 395
click at [369, 189] on input "0" at bounding box center [440, 184] width 179 height 27
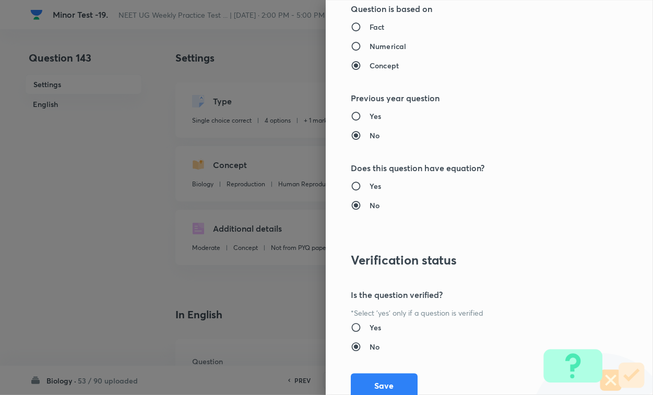
scroll to position [1030, 0]
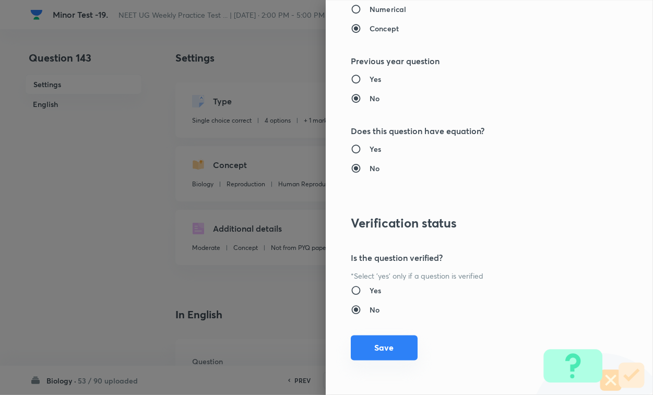
click at [390, 342] on button "Save" at bounding box center [384, 348] width 67 height 25
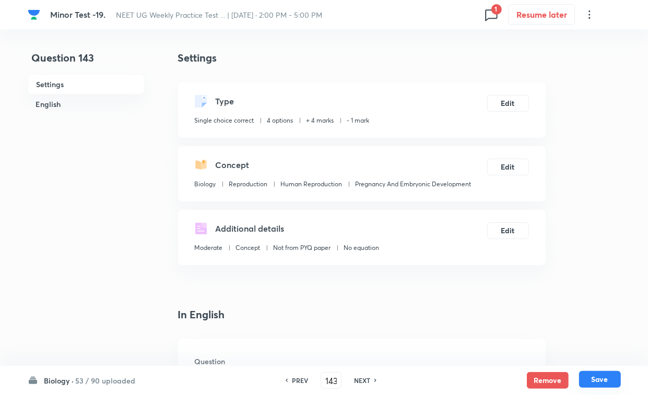
click at [575, 342] on button "Save" at bounding box center [600, 379] width 42 height 17
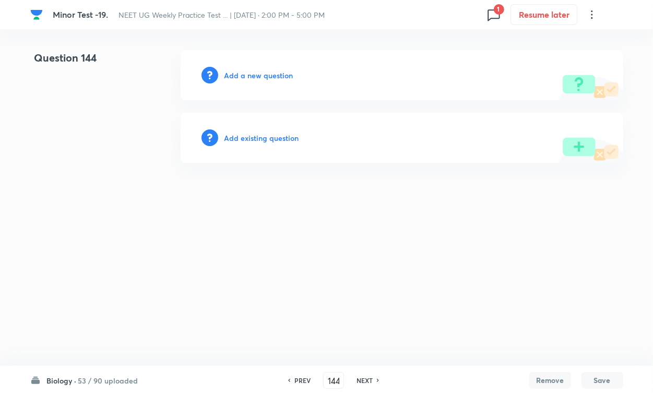
click at [277, 140] on h6 "Add existing question" at bounding box center [262, 138] width 75 height 11
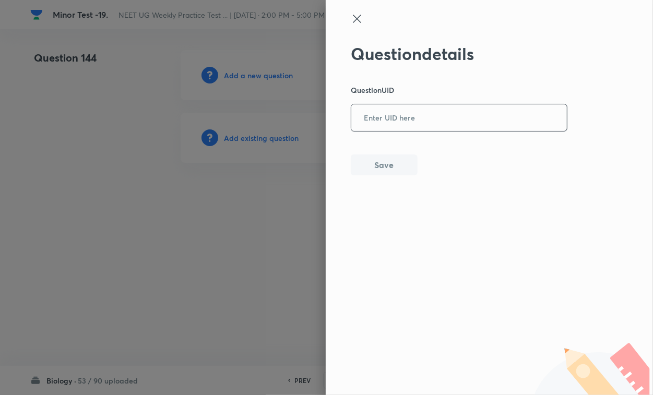
click at [372, 119] on input "text" at bounding box center [459, 118] width 216 height 26
paste input "TZ4D5"
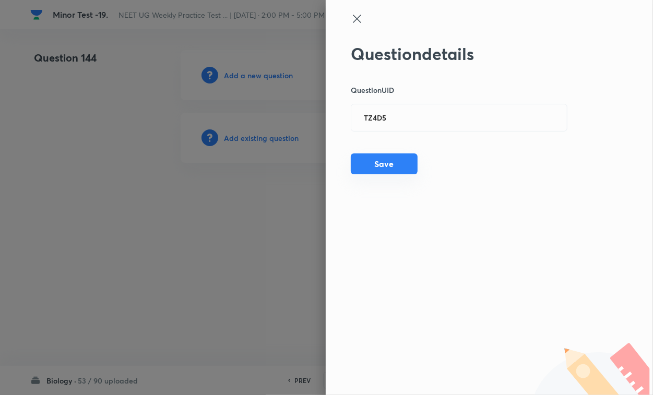
click at [372, 167] on button "Save" at bounding box center [384, 164] width 67 height 21
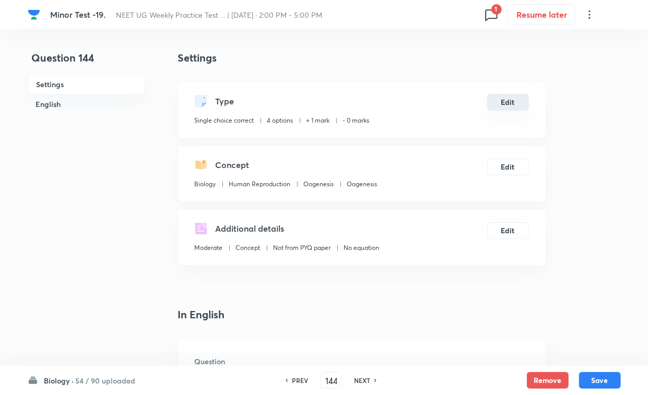
click at [504, 99] on button "Edit" at bounding box center [508, 102] width 42 height 17
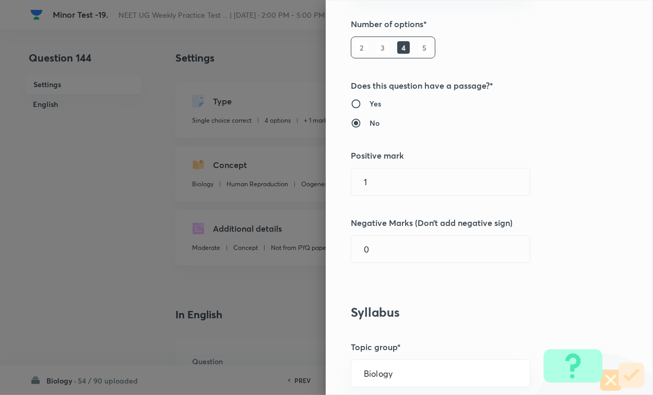
scroll to position [196, 0]
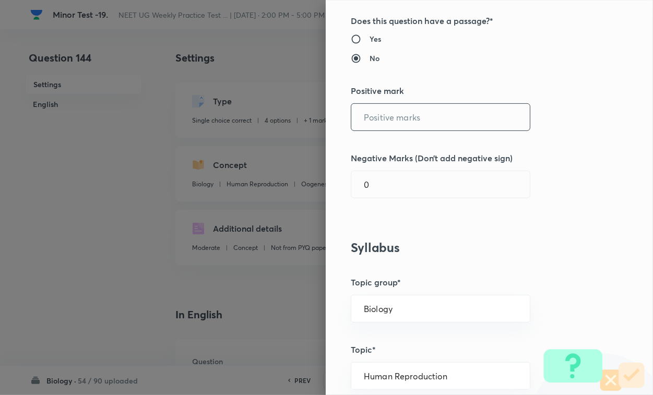
click at [382, 125] on input "text" at bounding box center [440, 117] width 179 height 27
click at [385, 196] on input "1" at bounding box center [440, 184] width 179 height 27
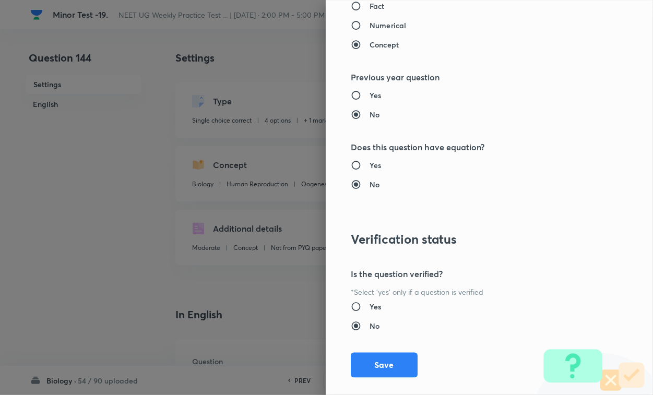
scroll to position [1030, 0]
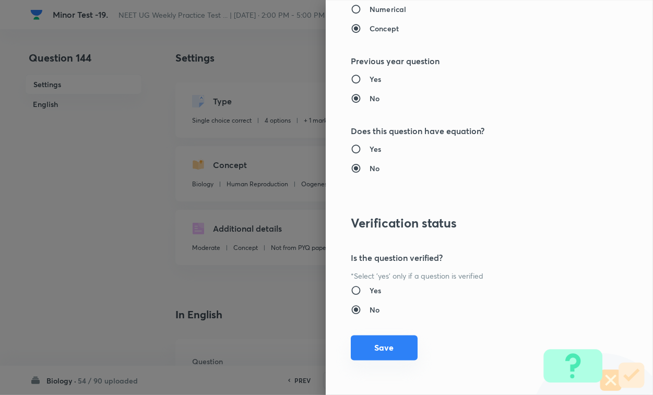
click at [390, 342] on button "Save" at bounding box center [384, 348] width 67 height 25
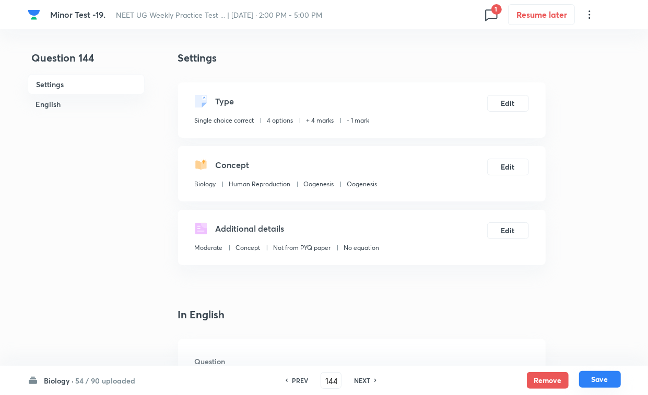
click at [575, 342] on button "Save" at bounding box center [600, 379] width 42 height 17
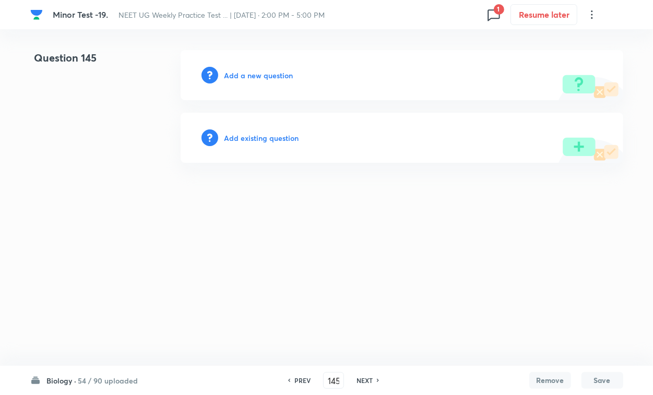
click at [265, 144] on div "Add existing question" at bounding box center [402, 138] width 443 height 50
click at [287, 141] on h6 "Add existing question" at bounding box center [262, 138] width 75 height 11
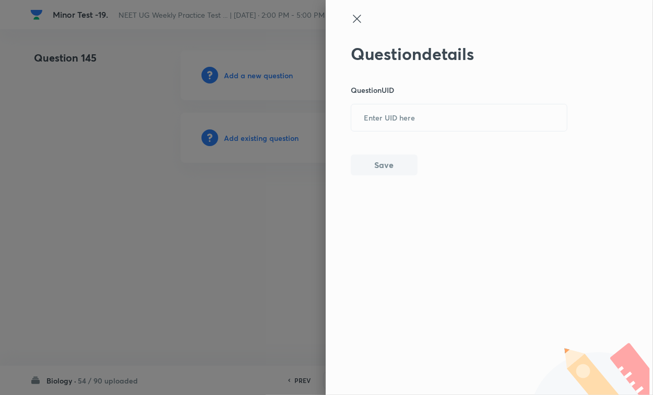
click at [409, 128] on input "text" at bounding box center [459, 118] width 216 height 26
paste input "7DBJZ"
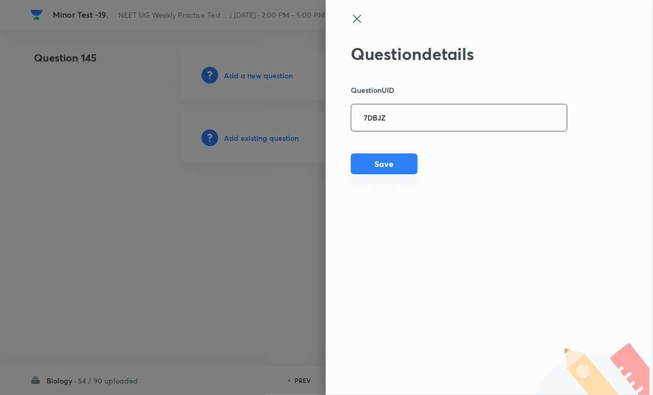
click at [392, 168] on button "Save" at bounding box center [384, 164] width 67 height 21
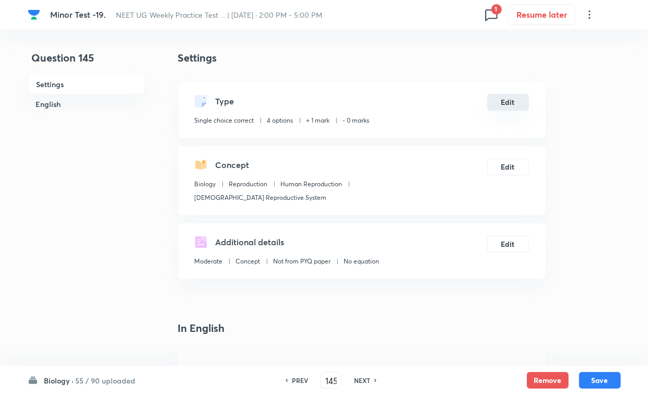
click at [497, 103] on button "Edit" at bounding box center [508, 102] width 42 height 17
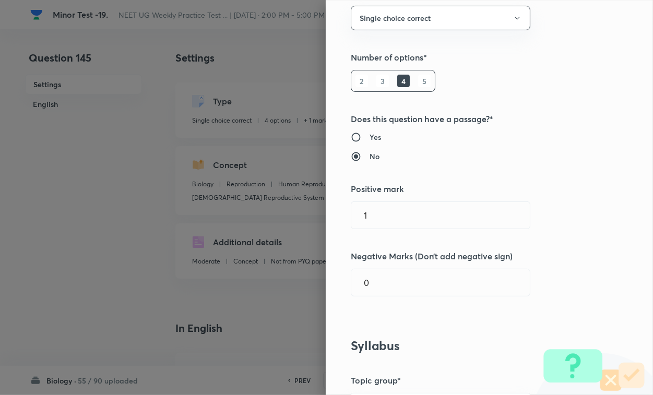
scroll to position [196, 0]
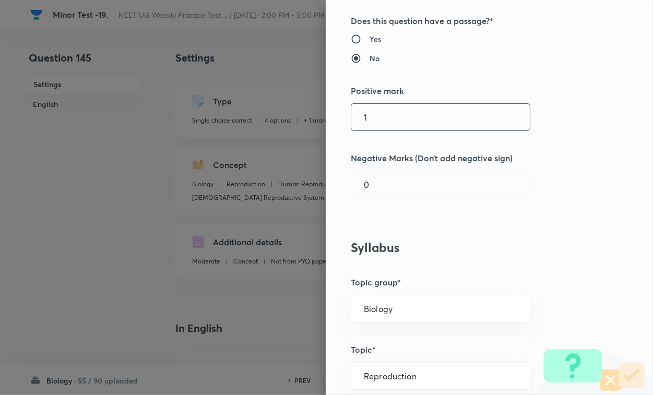
click at [388, 119] on input "1" at bounding box center [440, 117] width 179 height 27
click at [385, 186] on input "0" at bounding box center [440, 184] width 179 height 27
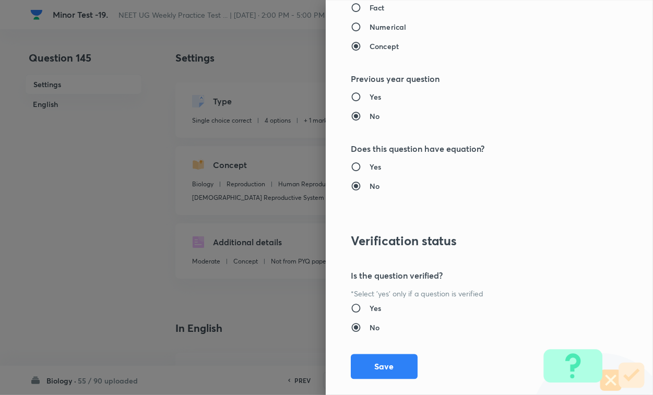
scroll to position [1030, 0]
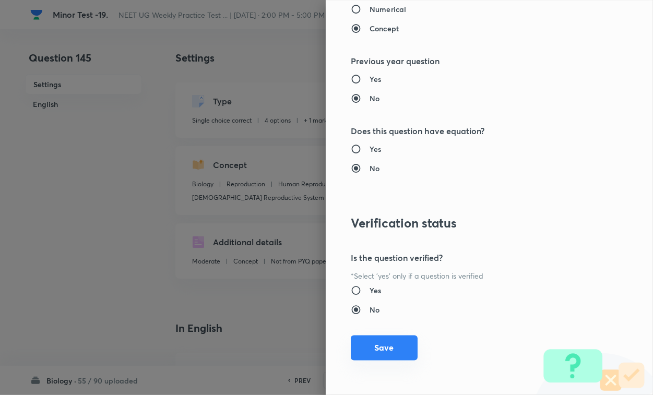
click at [382, 340] on button "Save" at bounding box center [384, 348] width 67 height 25
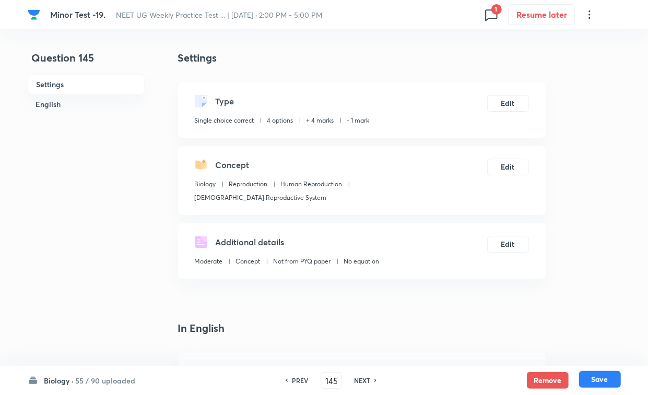
click at [575, 342] on button "Save" at bounding box center [600, 379] width 42 height 17
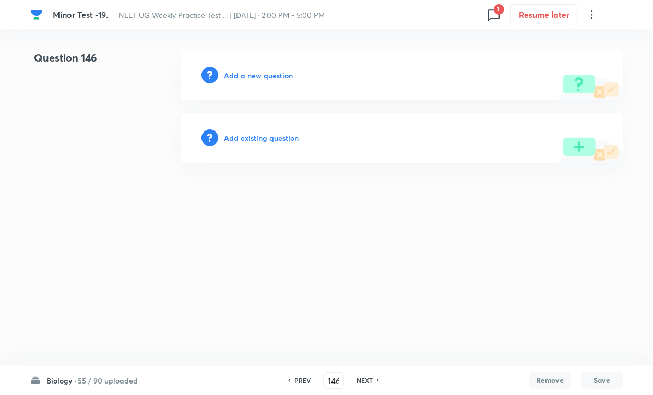
click at [273, 136] on h6 "Add existing question" at bounding box center [262, 138] width 75 height 11
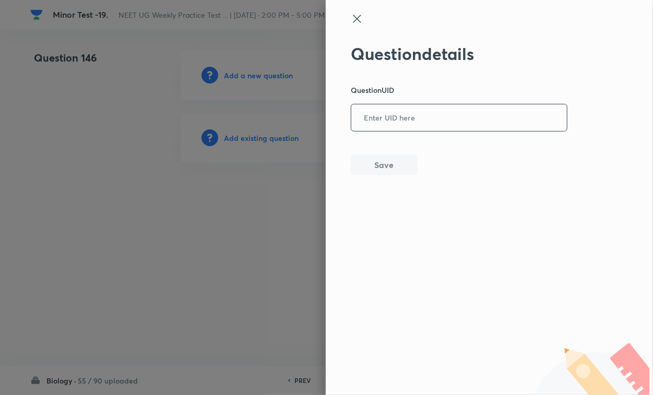
drag, startPoint x: 273, startPoint y: 136, endPoint x: 364, endPoint y: 124, distance: 92.2
click at [363, 122] on input "text" at bounding box center [459, 118] width 216 height 26
paste input "N7529"
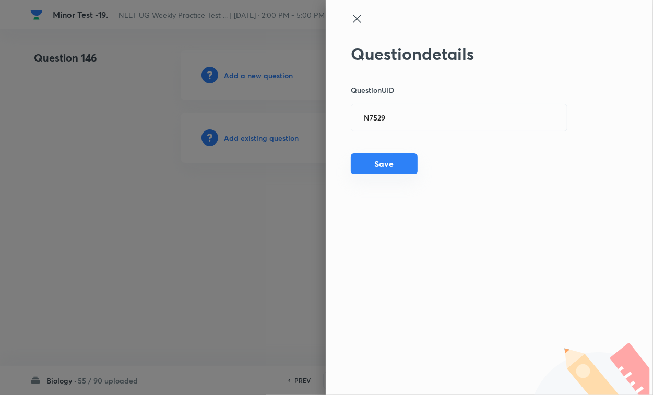
click at [377, 158] on button "Save" at bounding box center [384, 164] width 67 height 21
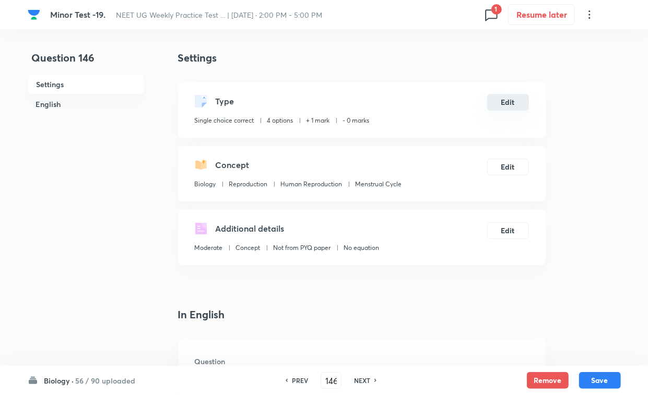
click at [507, 100] on button "Edit" at bounding box center [508, 102] width 42 height 17
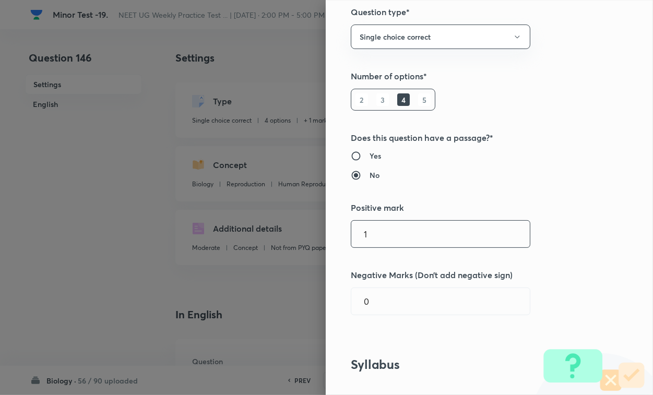
scroll to position [196, 0]
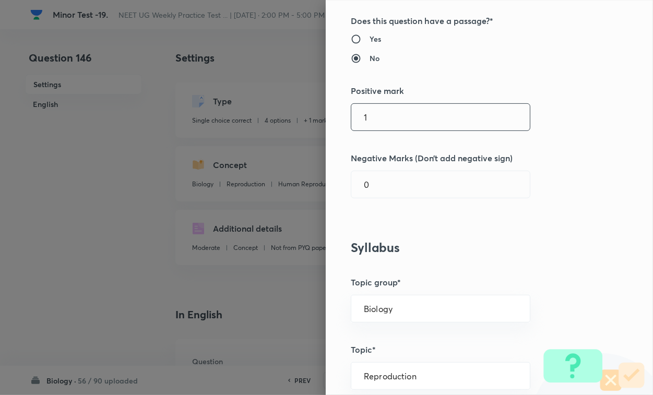
click at [371, 127] on input "1" at bounding box center [440, 117] width 179 height 27
click at [374, 184] on input "0" at bounding box center [440, 184] width 179 height 27
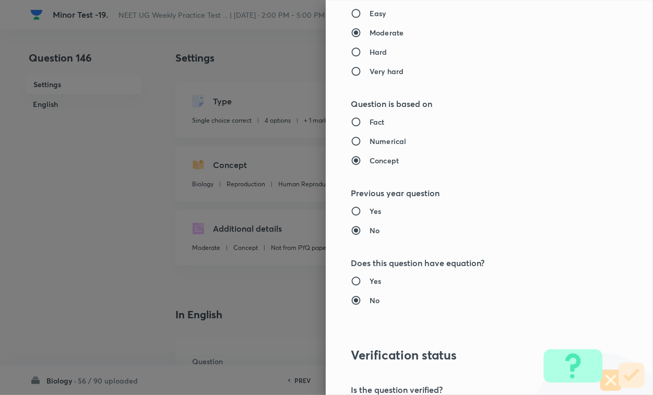
scroll to position [1030, 0]
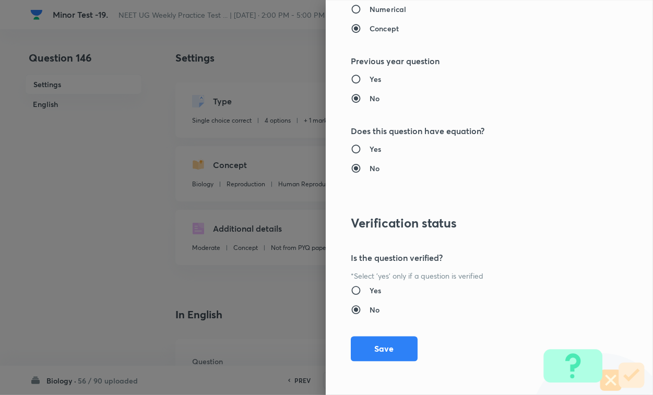
click at [394, 342] on button "Save" at bounding box center [384, 349] width 67 height 25
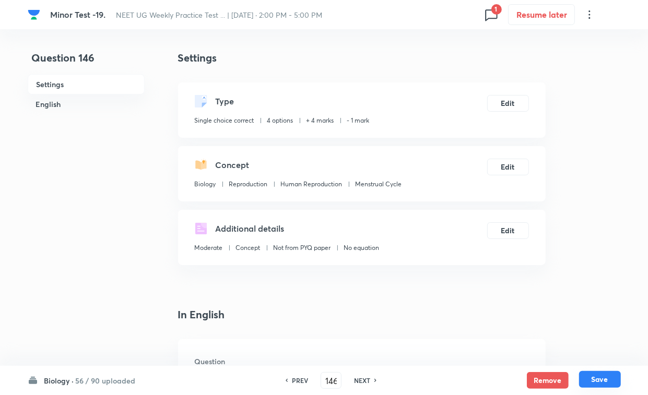
click at [575, 342] on button "Save" at bounding box center [600, 379] width 42 height 17
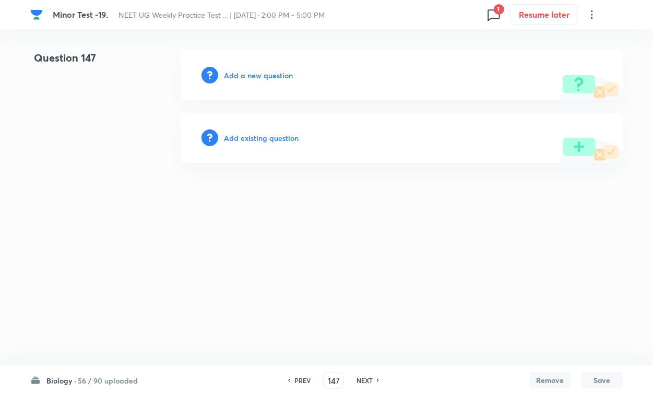
click at [272, 142] on h6 "Add existing question" at bounding box center [262, 138] width 75 height 11
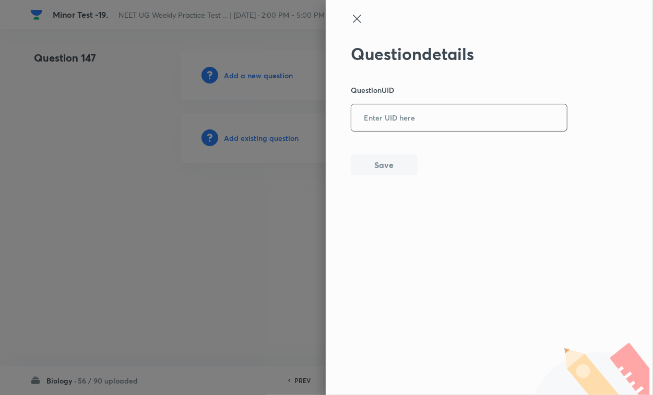
click at [440, 111] on input "text" at bounding box center [459, 118] width 216 height 26
paste input "I0CGS"
click at [388, 165] on button "Save" at bounding box center [384, 164] width 67 height 21
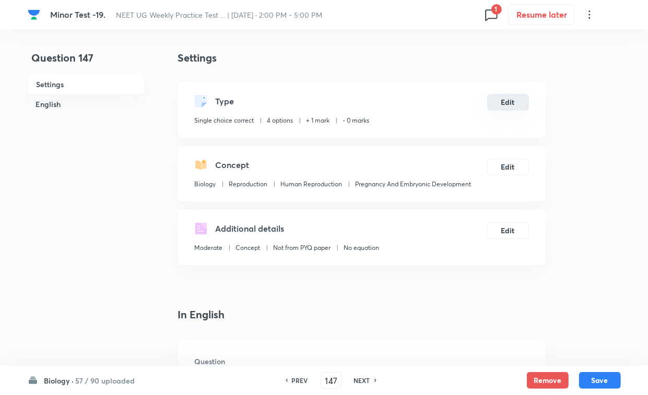
click at [511, 110] on button "Edit" at bounding box center [508, 102] width 42 height 17
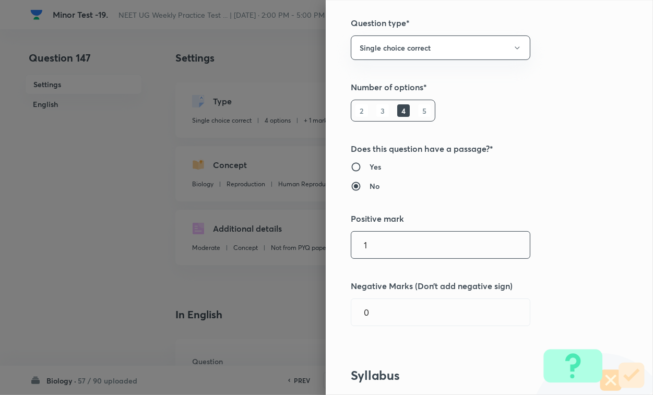
scroll to position [196, 0]
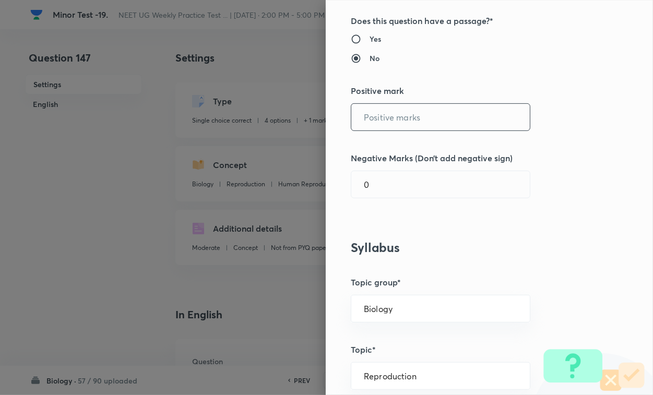
click at [398, 123] on input "text" at bounding box center [440, 117] width 179 height 27
click at [391, 191] on input "0" at bounding box center [440, 184] width 179 height 27
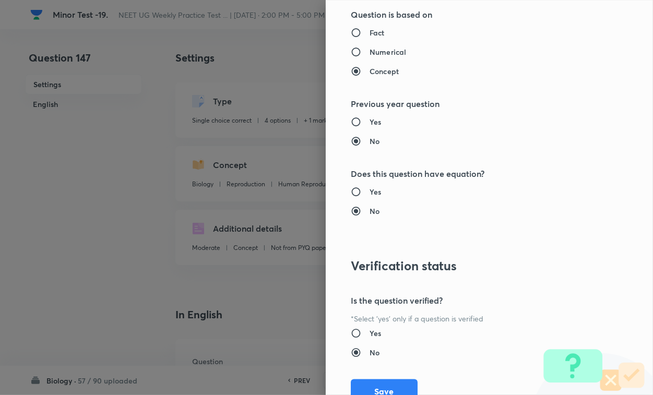
scroll to position [1030, 0]
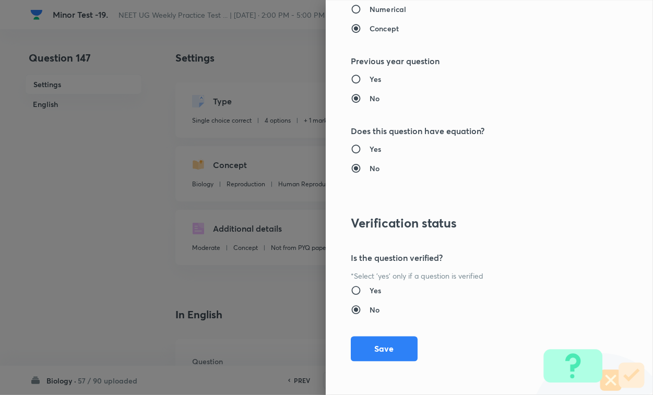
click at [386, 342] on button "Save" at bounding box center [384, 349] width 67 height 25
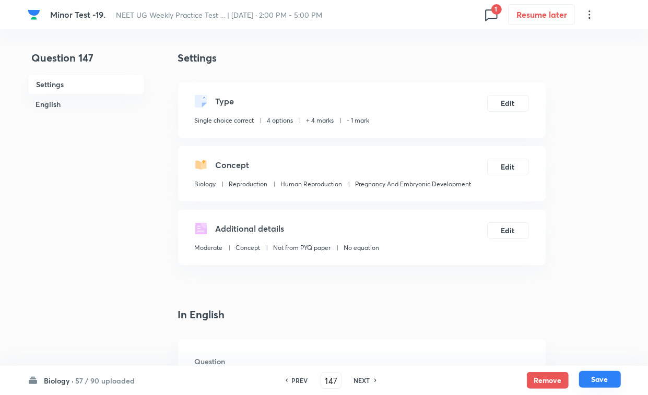
click at [575, 342] on button "Save" at bounding box center [600, 379] width 42 height 17
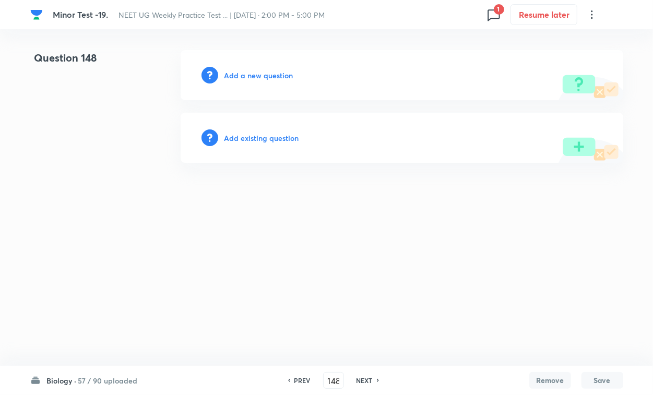
click at [270, 141] on h6 "Add existing question" at bounding box center [262, 138] width 75 height 11
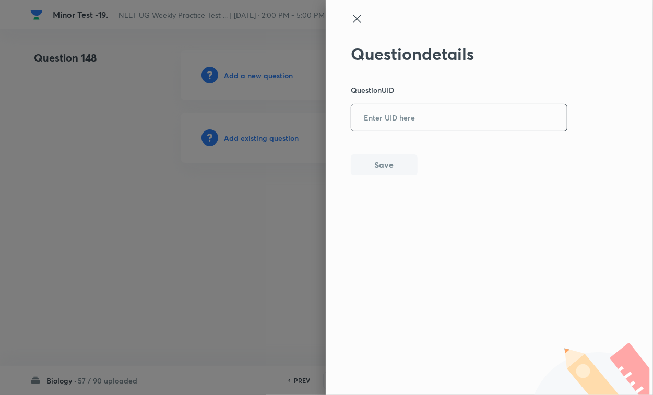
paste input "7Y0G6"
click at [379, 114] on input "7Y0G6" at bounding box center [459, 118] width 216 height 26
click at [382, 167] on button "Save" at bounding box center [384, 164] width 67 height 21
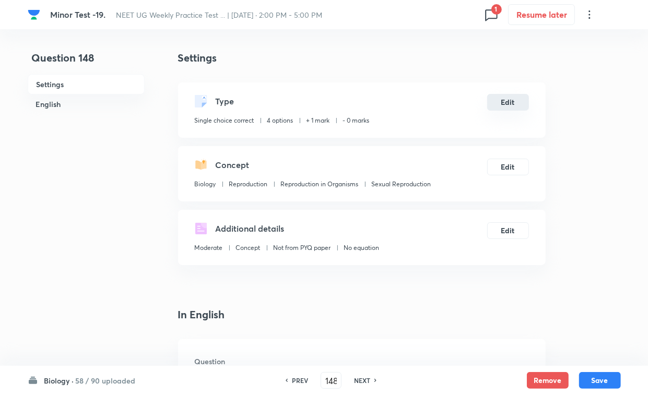
click at [520, 101] on button "Edit" at bounding box center [508, 102] width 42 height 17
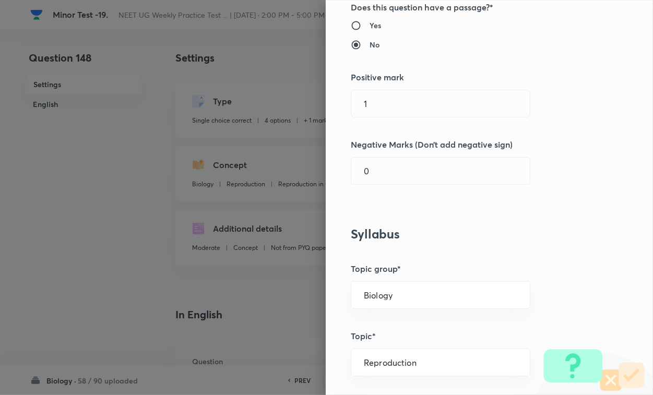
scroll to position [261, 0]
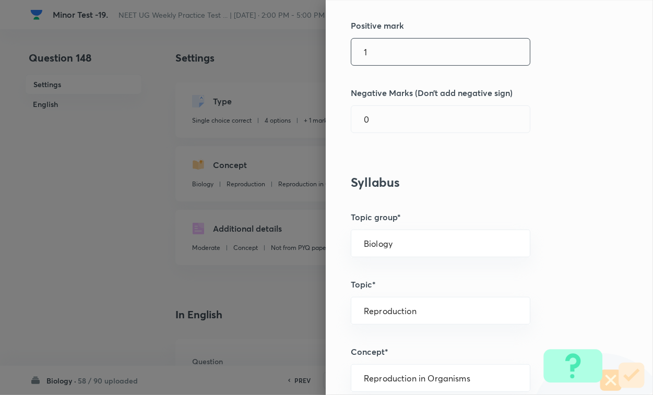
click at [386, 56] on input "1" at bounding box center [440, 52] width 179 height 27
click at [383, 118] on input "0" at bounding box center [440, 119] width 179 height 27
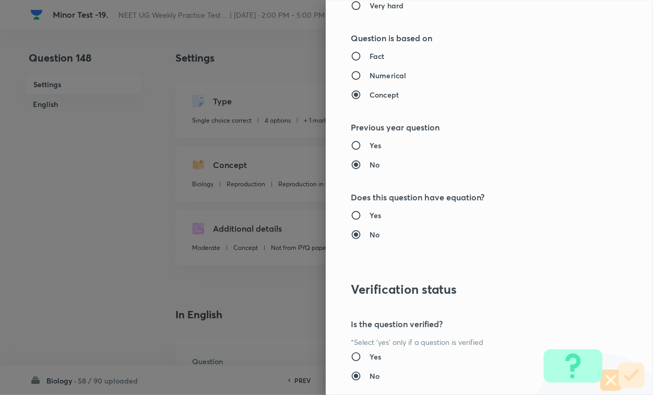
scroll to position [1030, 0]
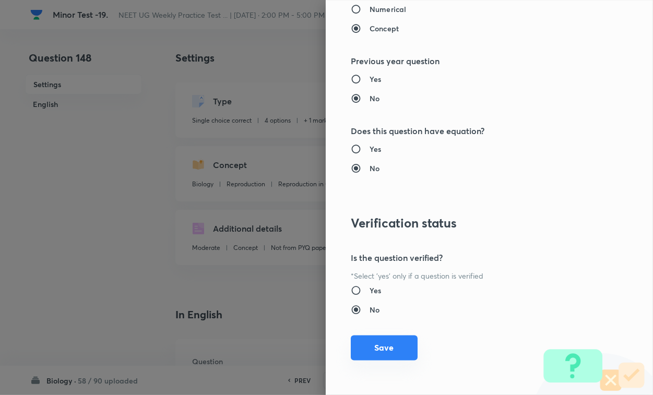
click at [389, 342] on button "Save" at bounding box center [384, 348] width 67 height 25
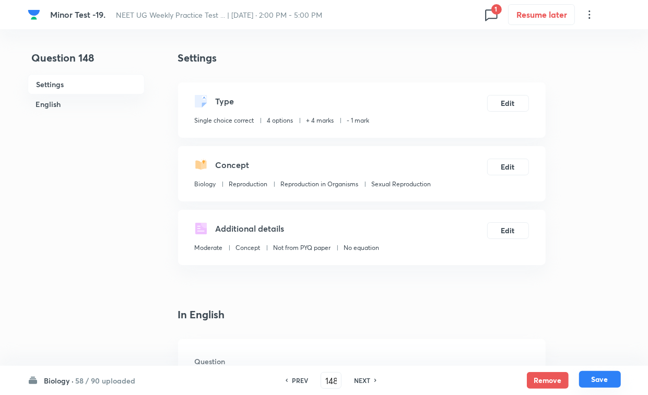
click at [575, 342] on button "Save" at bounding box center [600, 379] width 42 height 17
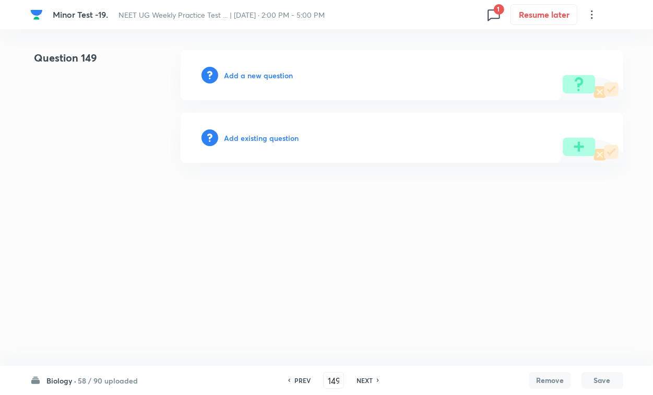
drag, startPoint x: 224, startPoint y: 150, endPoint x: 249, endPoint y: 138, distance: 28.1
click at [224, 150] on div "Add existing question" at bounding box center [402, 138] width 443 height 50
click at [257, 134] on h6 "Add existing question" at bounding box center [262, 138] width 75 height 11
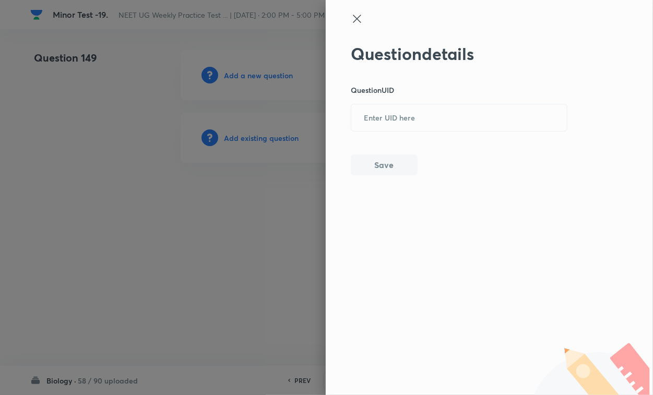
click at [381, 97] on div "Question details Question UID ​ Save" at bounding box center [459, 110] width 217 height 132
click at [393, 113] on input "text" at bounding box center [459, 118] width 216 height 26
paste input "3URZG"
click at [384, 162] on button "Save" at bounding box center [384, 164] width 67 height 21
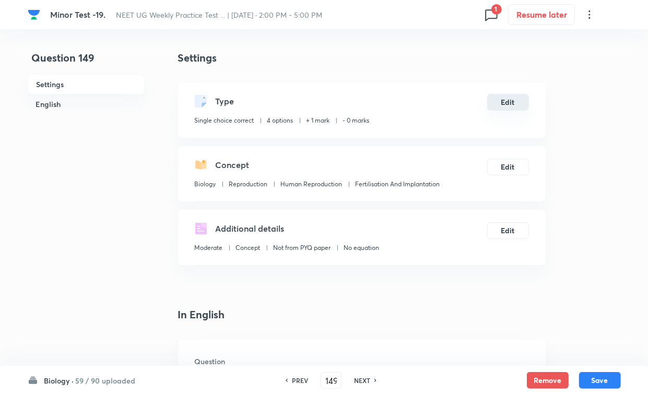
click at [509, 102] on button "Edit" at bounding box center [508, 102] width 42 height 17
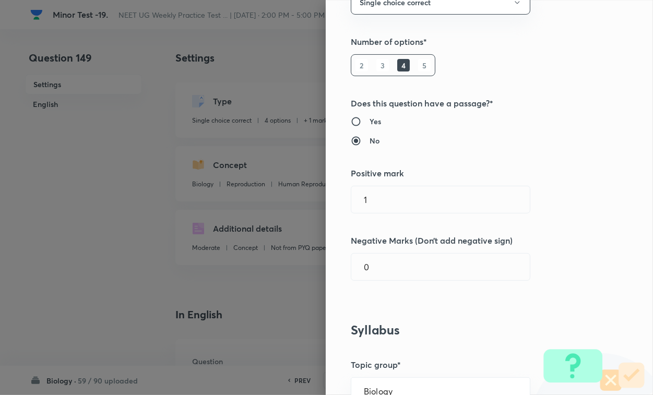
scroll to position [261, 0]
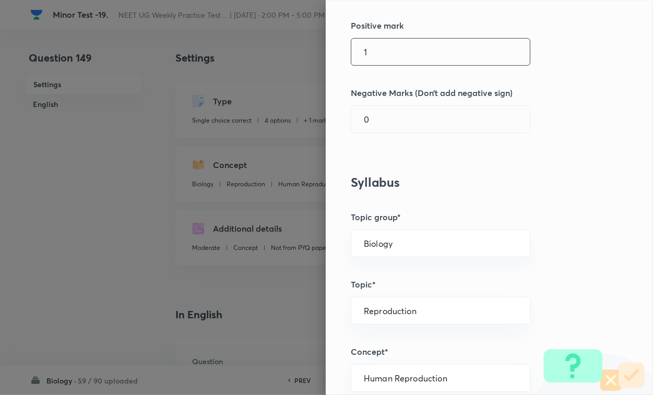
click at [391, 57] on input "1" at bounding box center [440, 52] width 179 height 27
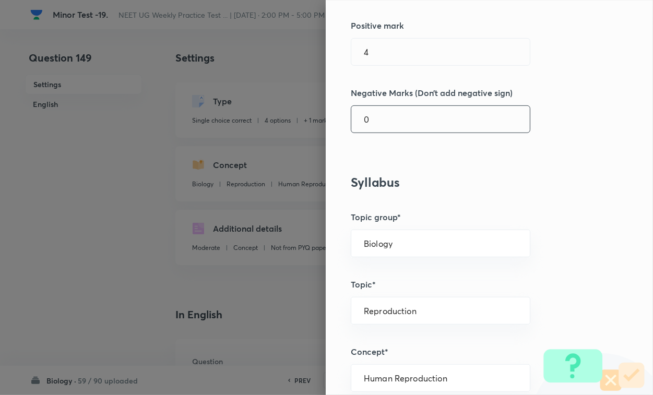
click at [393, 128] on input "0" at bounding box center [440, 119] width 179 height 27
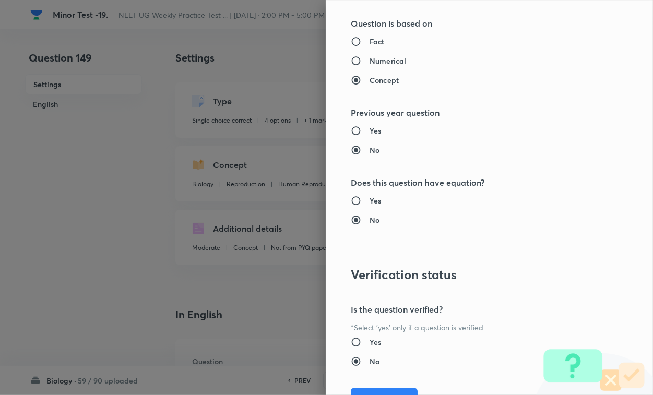
scroll to position [1030, 0]
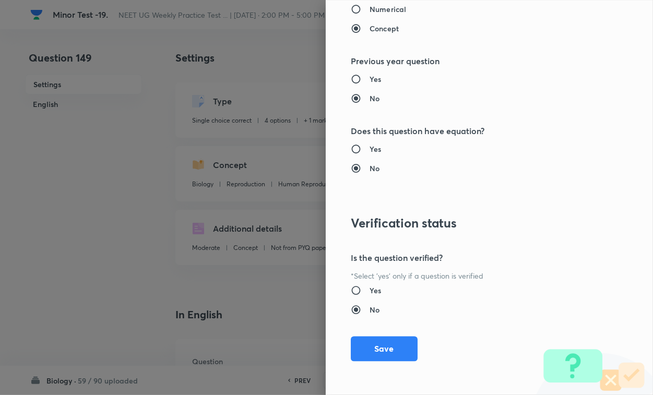
click at [390, 342] on button "Save" at bounding box center [384, 349] width 67 height 25
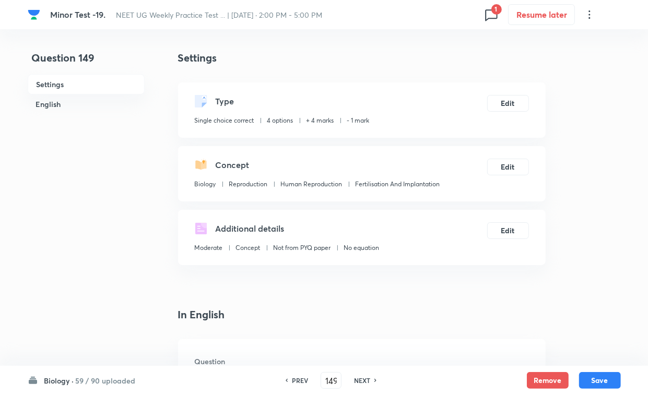
click at [575, 342] on button "Save" at bounding box center [600, 380] width 42 height 17
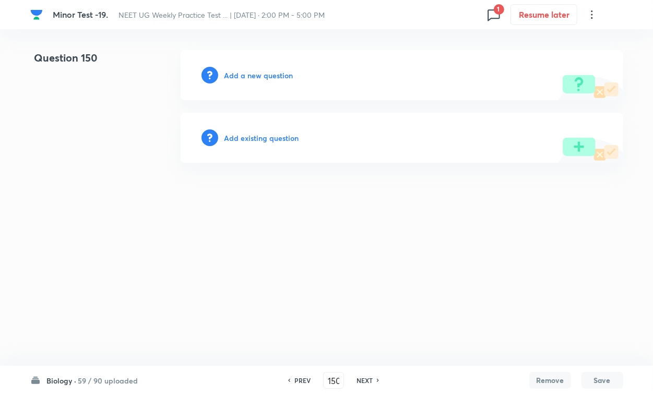
click at [243, 144] on div "Add existing question" at bounding box center [402, 138] width 443 height 50
click at [272, 141] on h6 "Add existing question" at bounding box center [262, 138] width 75 height 11
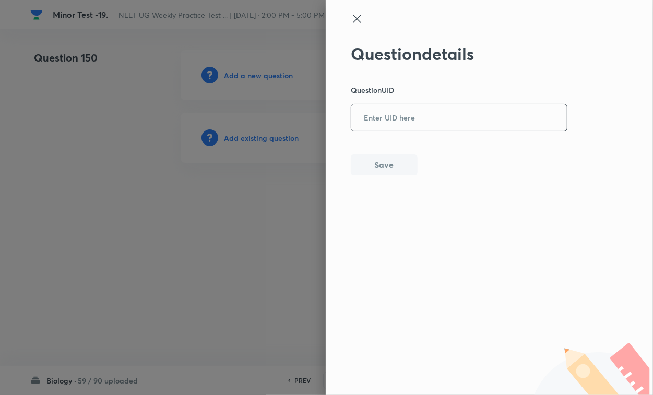
click at [366, 131] on div "​" at bounding box center [459, 118] width 217 height 28
paste input "5XHUQ"
click at [378, 162] on button "Save" at bounding box center [384, 164] width 67 height 21
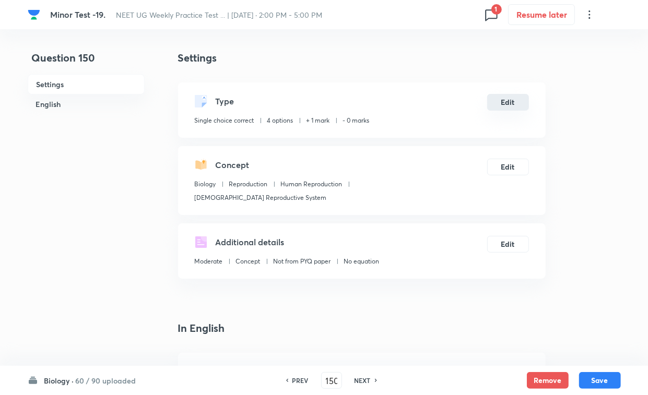
click at [508, 102] on button "Edit" at bounding box center [508, 102] width 42 height 17
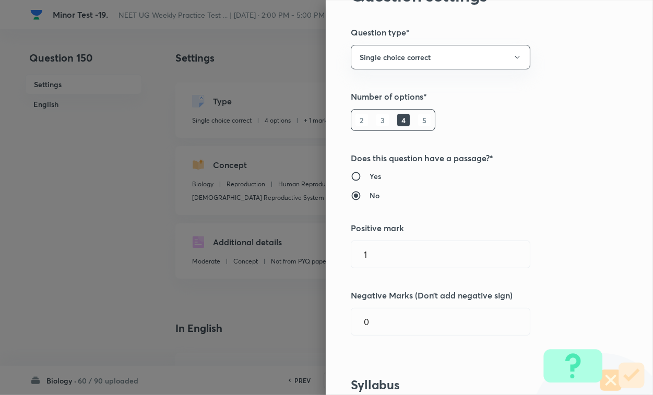
scroll to position [196, 0]
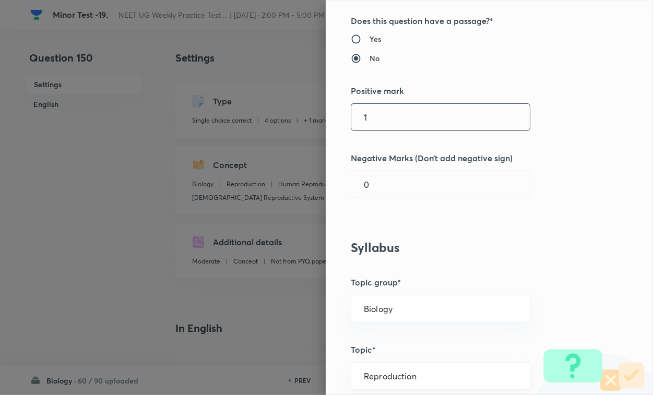
click at [385, 118] on input "1" at bounding box center [440, 117] width 179 height 27
click at [390, 182] on input "0" at bounding box center [440, 184] width 179 height 27
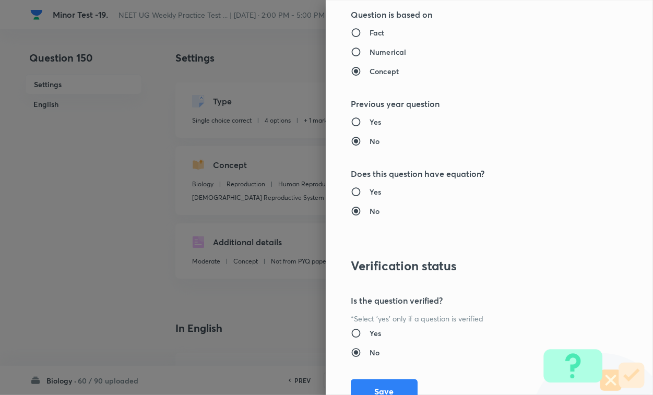
scroll to position [1030, 0]
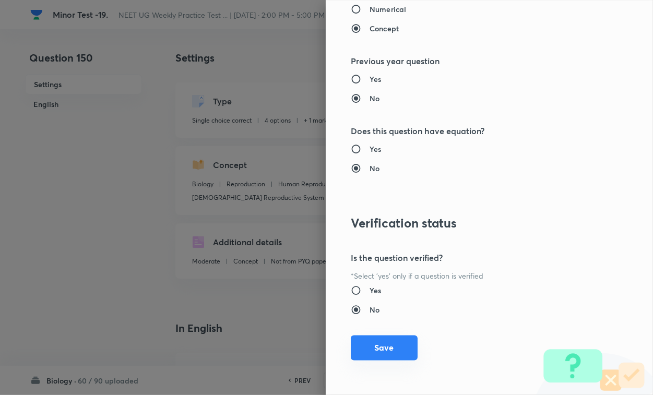
click at [379, 340] on button "Save" at bounding box center [384, 348] width 67 height 25
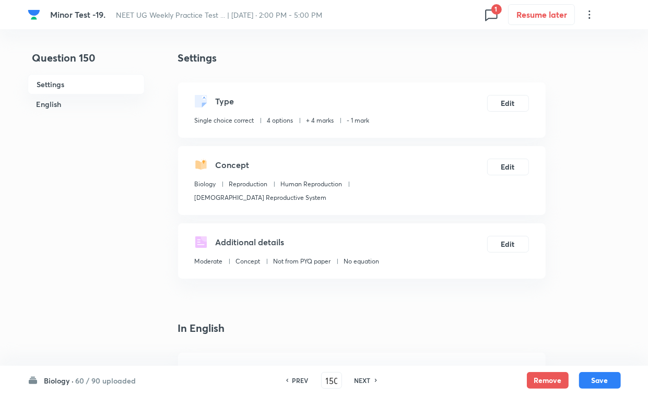
click at [575, 342] on button "Save" at bounding box center [600, 380] width 42 height 17
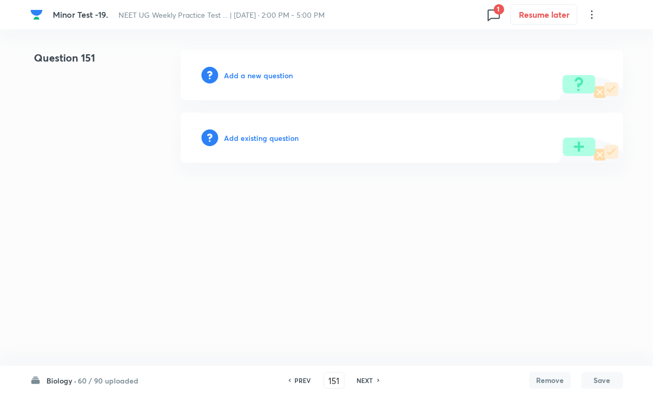
click at [280, 139] on h6 "Add existing question" at bounding box center [262, 138] width 75 height 11
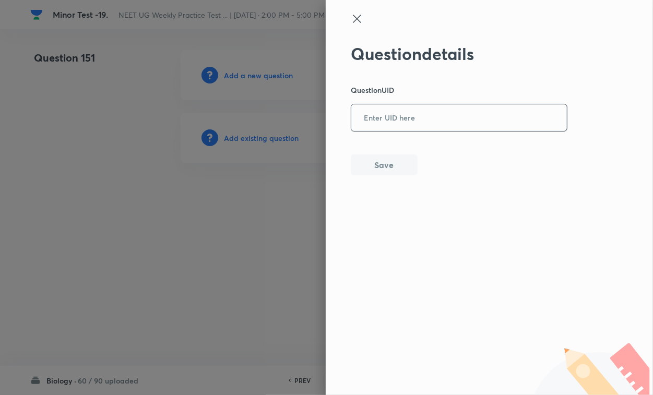
click at [384, 115] on input "text" at bounding box center [459, 118] width 216 height 26
click at [379, 161] on button "Save" at bounding box center [384, 164] width 67 height 21
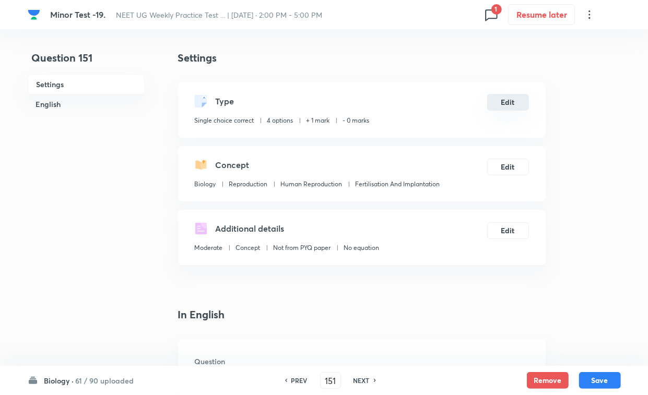
click at [510, 112] on div "Type Single choice correct 4 options + 1 mark - 0 marks Edit" at bounding box center [362, 110] width 368 height 55
click at [510, 110] on button "Edit" at bounding box center [508, 102] width 42 height 17
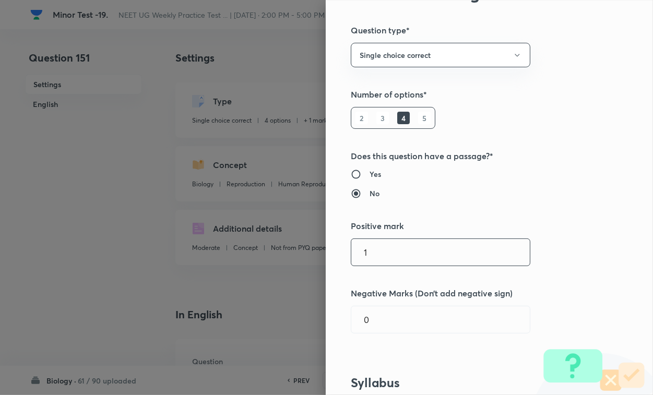
scroll to position [196, 0]
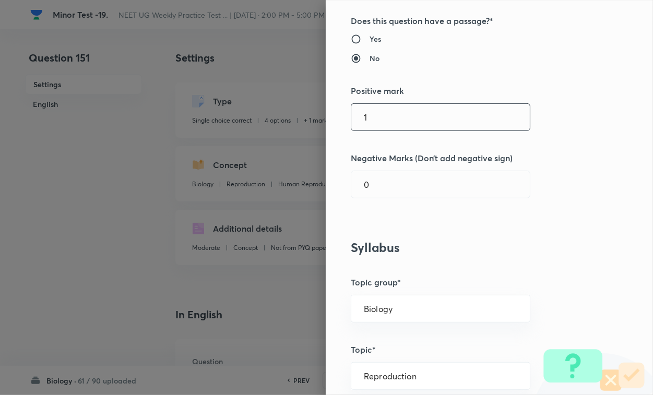
click at [393, 112] on input "1" at bounding box center [440, 117] width 179 height 27
click at [388, 177] on input "0" at bounding box center [440, 184] width 179 height 27
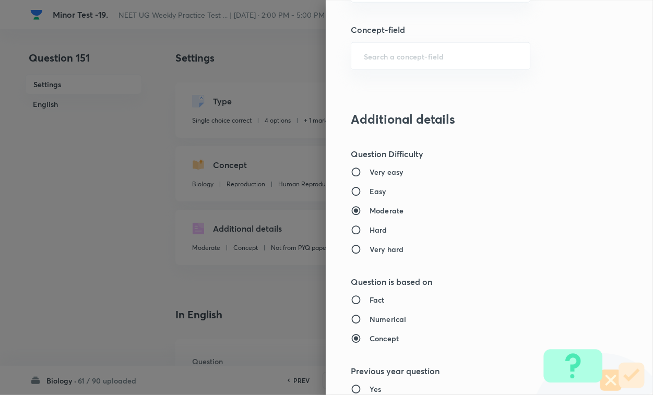
scroll to position [1030, 0]
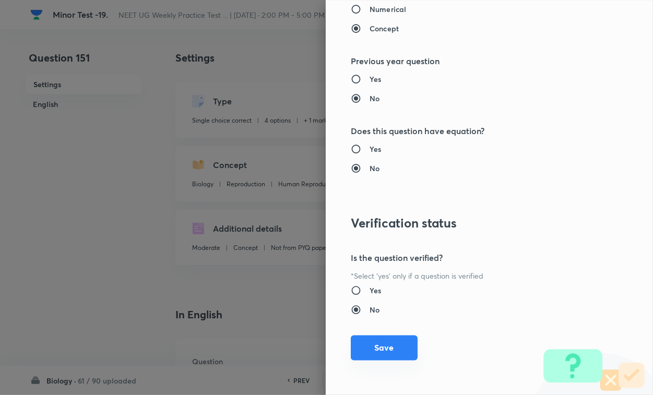
click at [383, 342] on button "Save" at bounding box center [384, 348] width 67 height 25
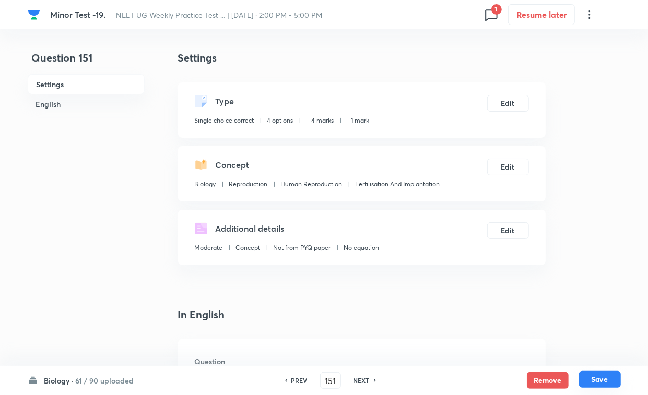
click at [575, 342] on button "Save" at bounding box center [600, 379] width 42 height 17
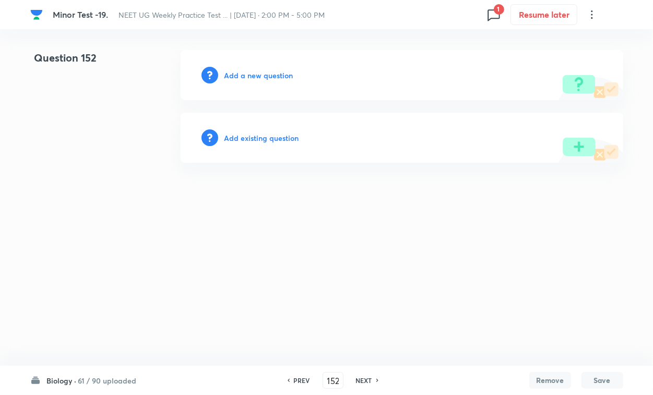
drag, startPoint x: 285, startPoint y: 145, endPoint x: 299, endPoint y: 137, distance: 16.1
click at [285, 145] on div "Add existing question" at bounding box center [402, 138] width 443 height 50
click at [273, 139] on h6 "Add existing question" at bounding box center [262, 138] width 75 height 11
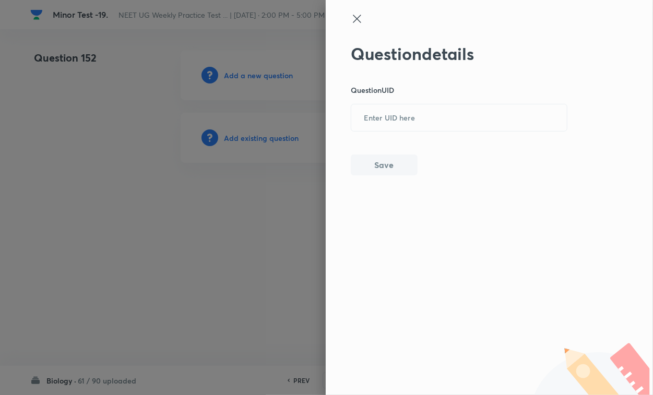
drag, startPoint x: 421, startPoint y: 123, endPoint x: 415, endPoint y: 137, distance: 15.4
click at [421, 123] on input "text" at bounding box center [459, 118] width 216 height 26
paste input "HVR6D"
click at [394, 168] on button "Save" at bounding box center [384, 164] width 67 height 21
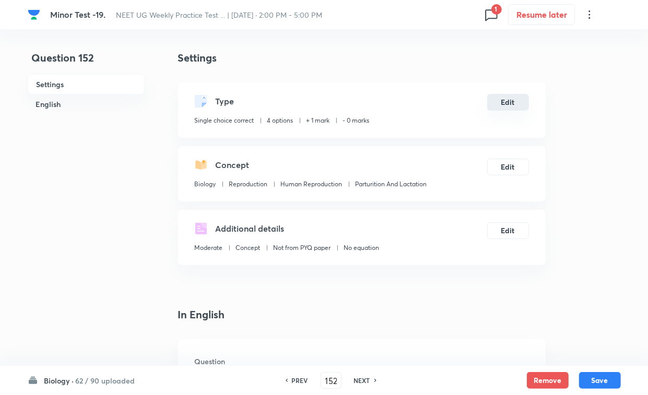
click at [500, 104] on button "Edit" at bounding box center [508, 102] width 42 height 17
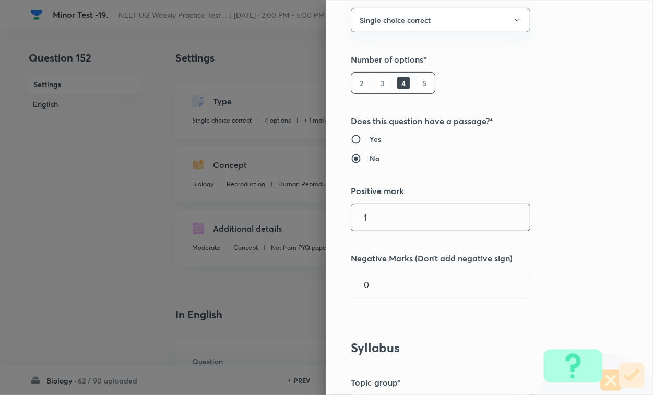
scroll to position [196, 0]
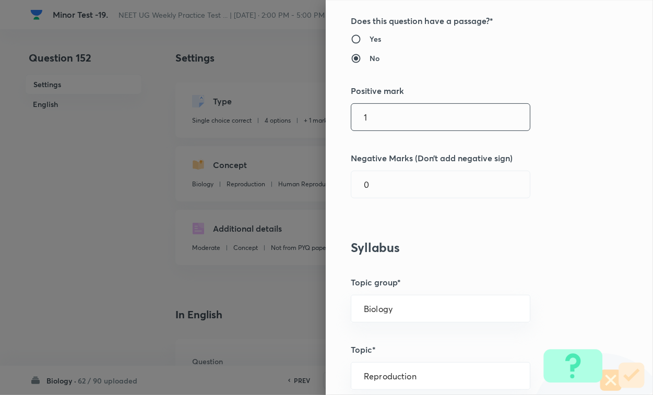
click at [374, 128] on input "1" at bounding box center [440, 117] width 179 height 27
click at [380, 183] on input "0" at bounding box center [440, 184] width 179 height 27
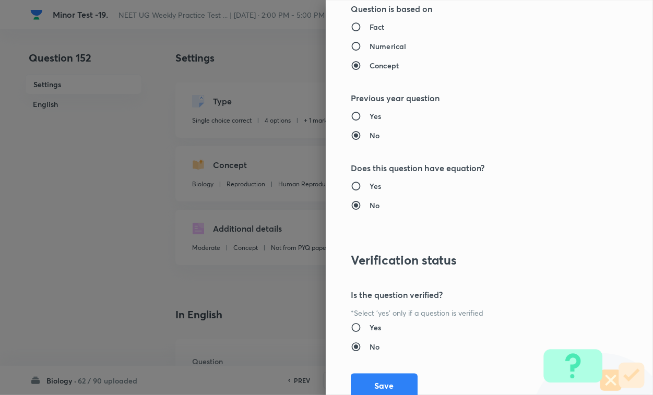
scroll to position [1030, 0]
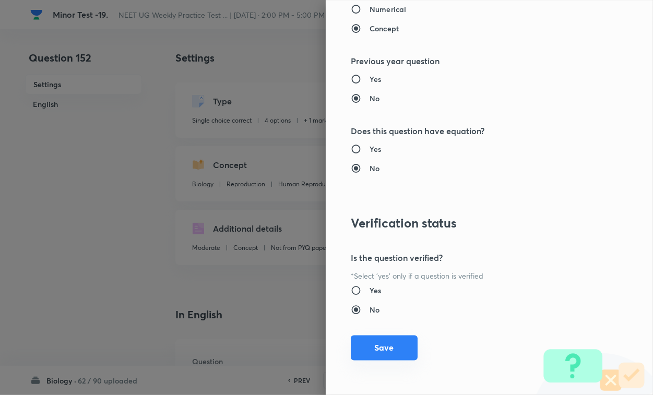
click at [390, 342] on button "Save" at bounding box center [384, 348] width 67 height 25
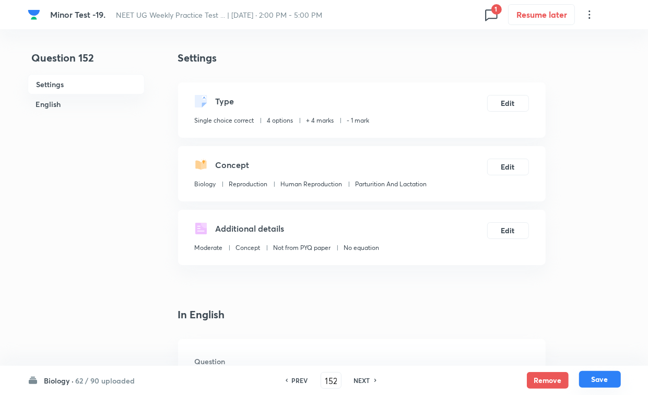
click at [575, 342] on button "Save" at bounding box center [600, 379] width 42 height 17
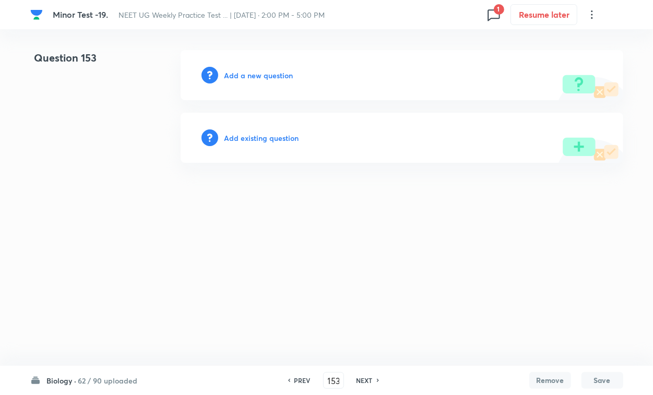
click at [279, 136] on h6 "Add existing question" at bounding box center [262, 138] width 75 height 11
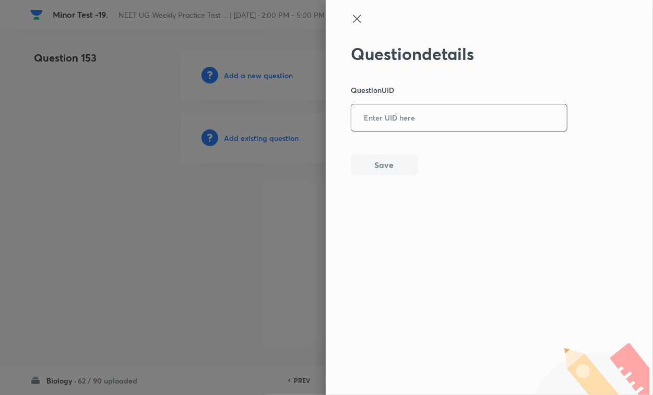
click at [409, 126] on input "text" at bounding box center [459, 118] width 216 height 26
paste input "2MAIC"
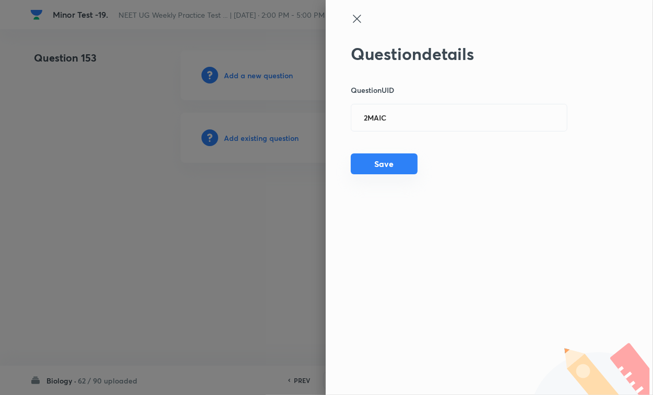
click at [394, 165] on button "Save" at bounding box center [384, 164] width 67 height 21
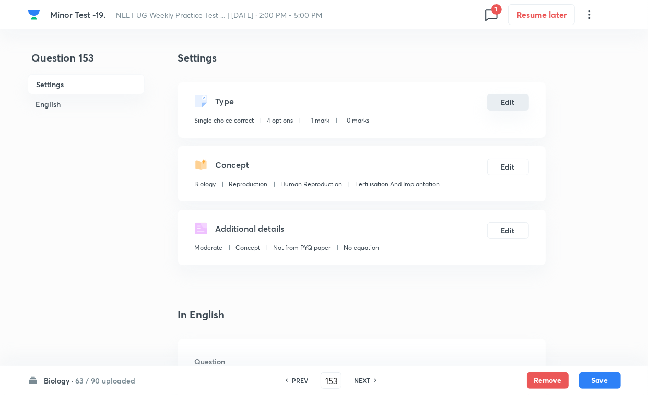
click at [508, 101] on button "Edit" at bounding box center [508, 102] width 42 height 17
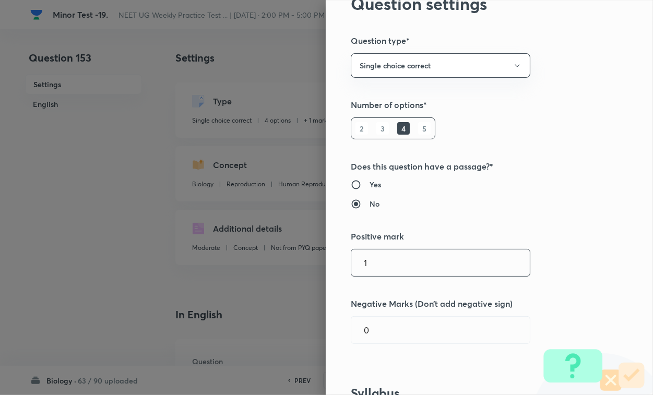
scroll to position [196, 0]
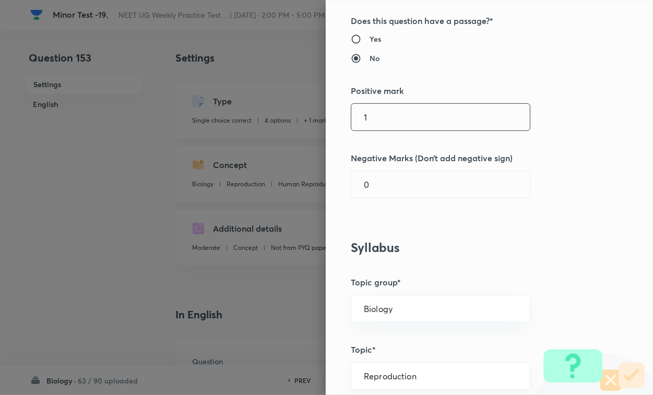
click at [397, 123] on input "1" at bounding box center [440, 117] width 179 height 27
click at [391, 199] on div "Question settings Question type* Single choice correct Number of options* 2 3 4…" at bounding box center [489, 197] width 327 height 395
click at [397, 189] on input "0" at bounding box center [440, 184] width 179 height 27
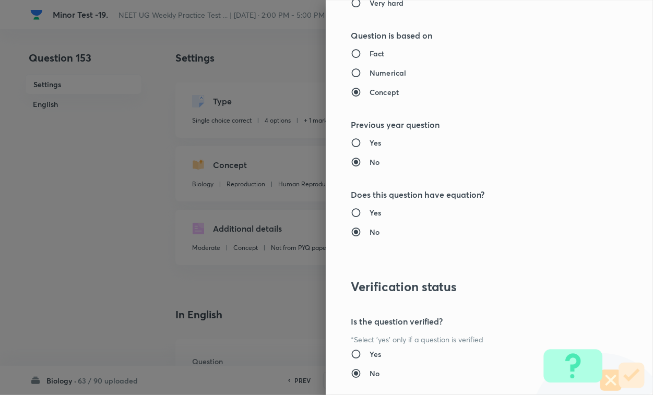
scroll to position [1030, 0]
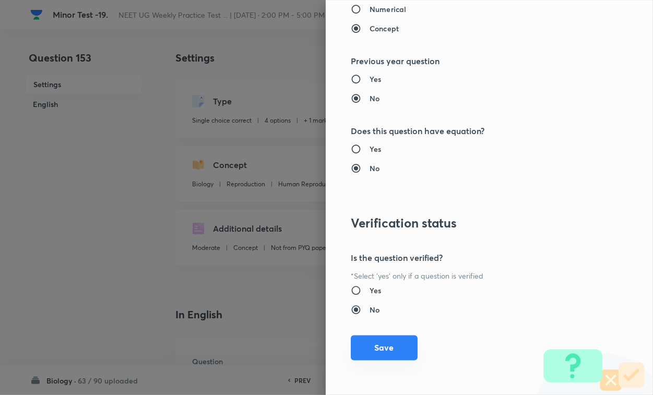
drag, startPoint x: 377, startPoint y: 326, endPoint x: 378, endPoint y: 348, distance: 21.4
click at [377, 331] on div "Question settings Question type* Single choice correct Number of options* 2 3 4…" at bounding box center [489, 197] width 327 height 395
click at [390, 342] on button "Save" at bounding box center [384, 348] width 67 height 25
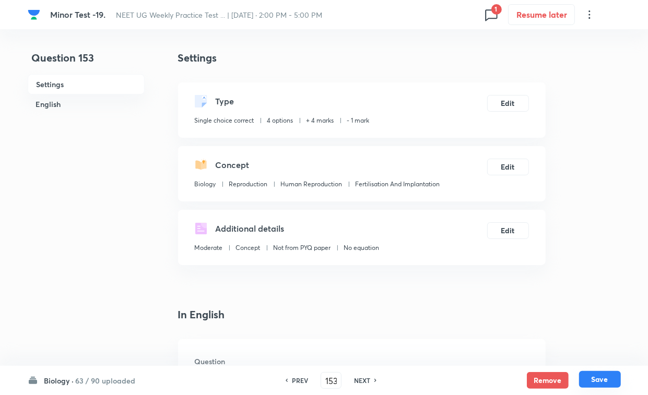
click at [575, 342] on button "Save" at bounding box center [600, 379] width 42 height 17
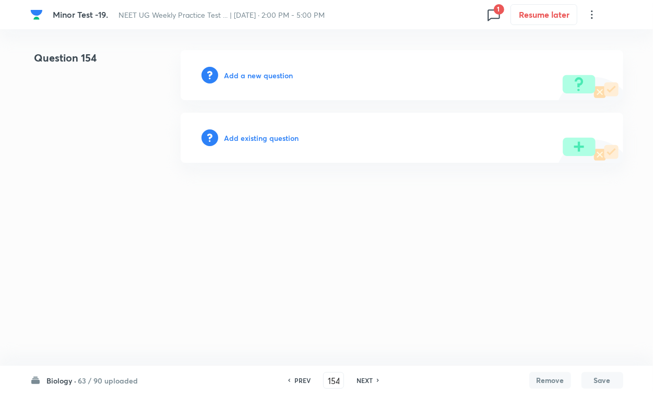
click at [248, 139] on h6 "Add existing question" at bounding box center [262, 138] width 75 height 11
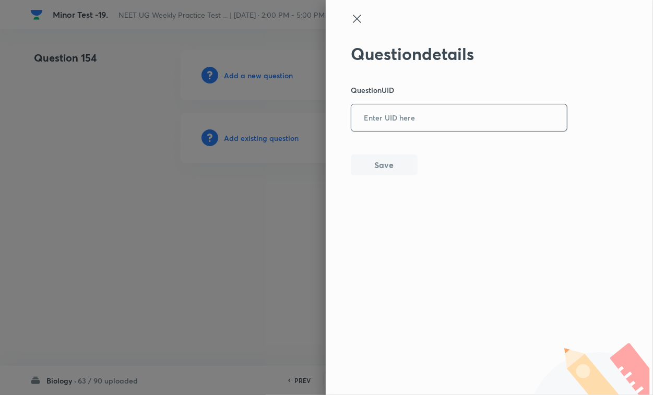
click at [393, 112] on input "text" at bounding box center [459, 118] width 216 height 26
paste input "3B8G7"
click at [384, 165] on button "Save" at bounding box center [384, 164] width 67 height 21
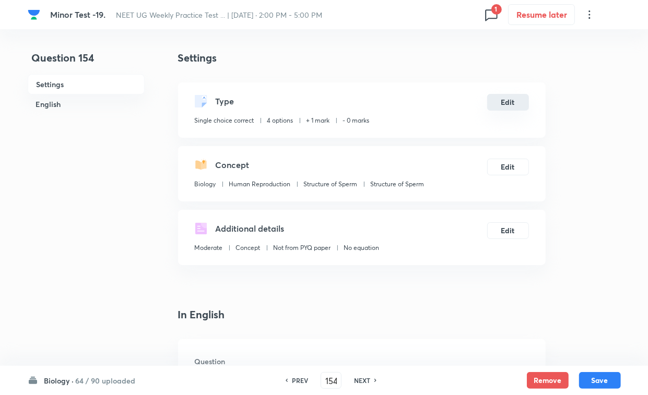
click at [509, 108] on button "Edit" at bounding box center [508, 102] width 42 height 17
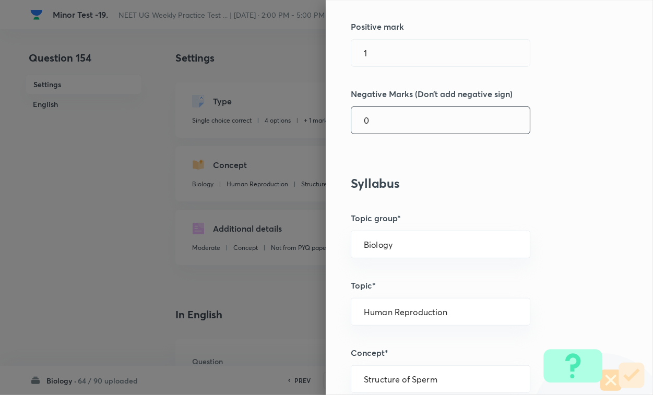
scroll to position [261, 0]
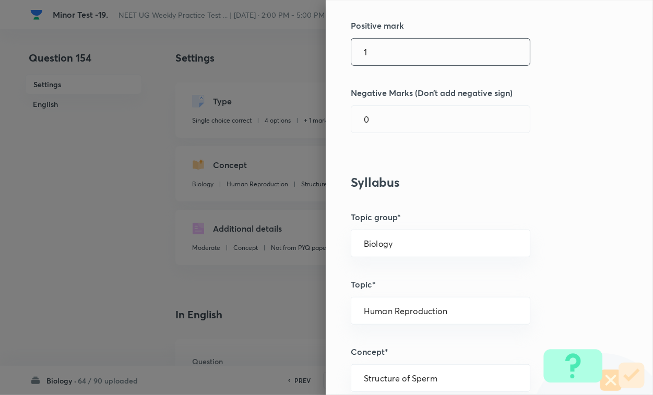
click at [393, 55] on input "1" at bounding box center [440, 52] width 179 height 27
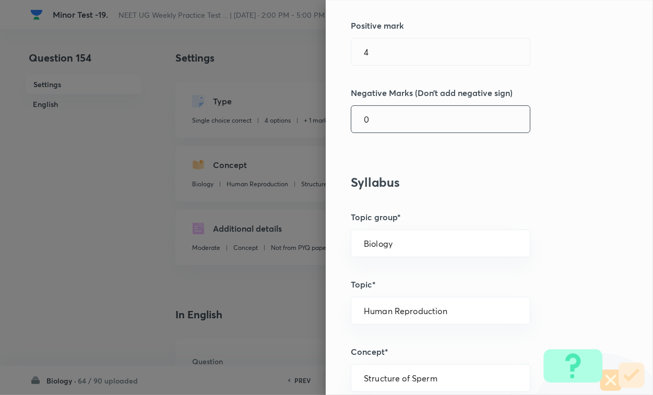
click at [393, 111] on input "0" at bounding box center [440, 119] width 179 height 27
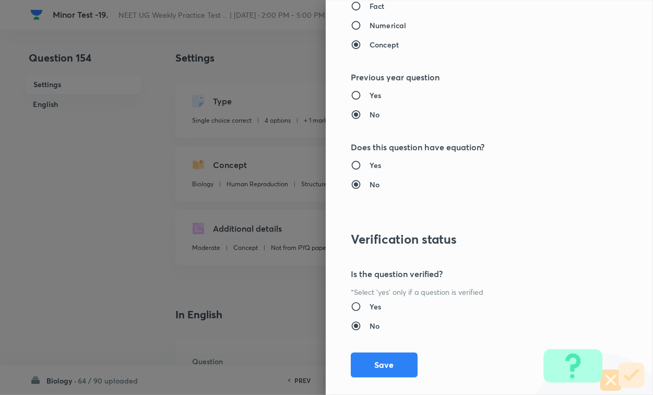
scroll to position [1030, 0]
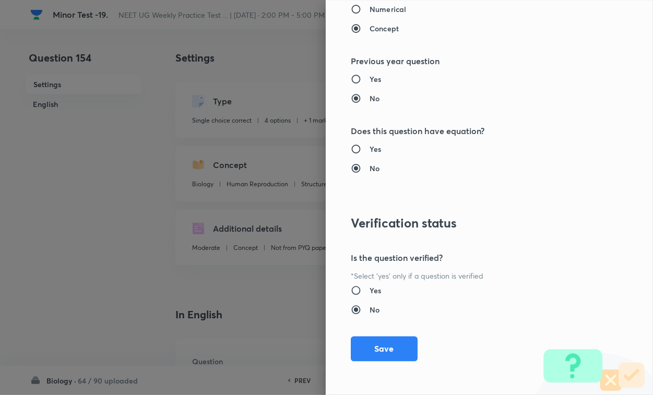
drag, startPoint x: 385, startPoint y: 346, endPoint x: 447, endPoint y: 347, distance: 62.2
click at [385, 342] on button "Save" at bounding box center [384, 349] width 67 height 25
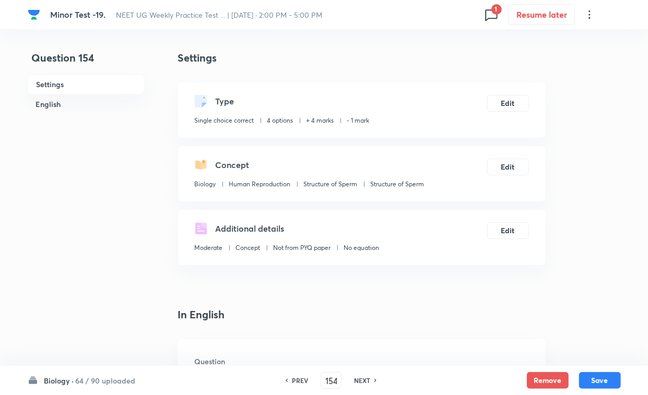
drag, startPoint x: 607, startPoint y: 377, endPoint x: 650, endPoint y: 356, distance: 48.1
click at [575, 342] on button "Save" at bounding box center [600, 380] width 42 height 17
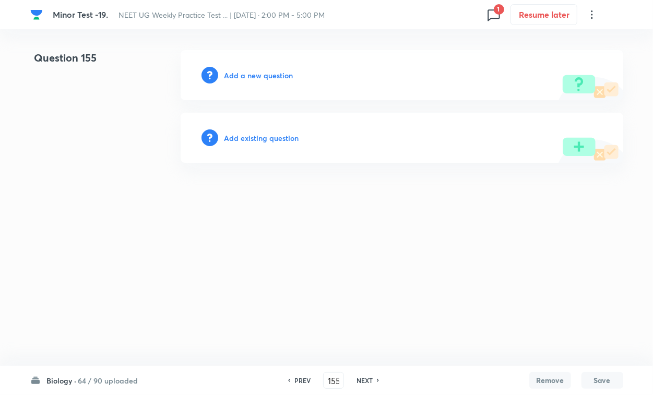
click at [275, 134] on h6 "Add existing question" at bounding box center [262, 138] width 75 height 11
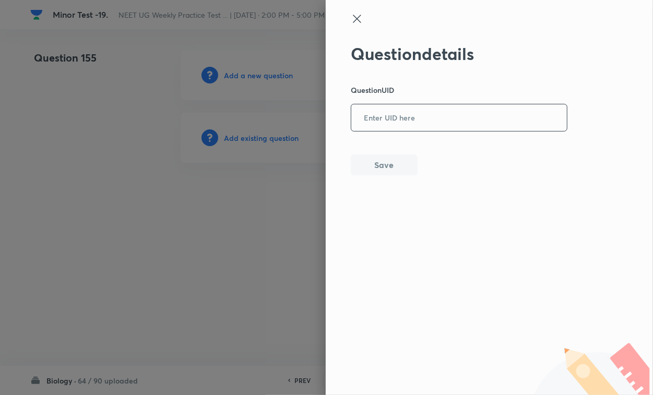
click at [405, 107] on input "text" at bounding box center [459, 118] width 216 height 26
paste input "6DCEO"
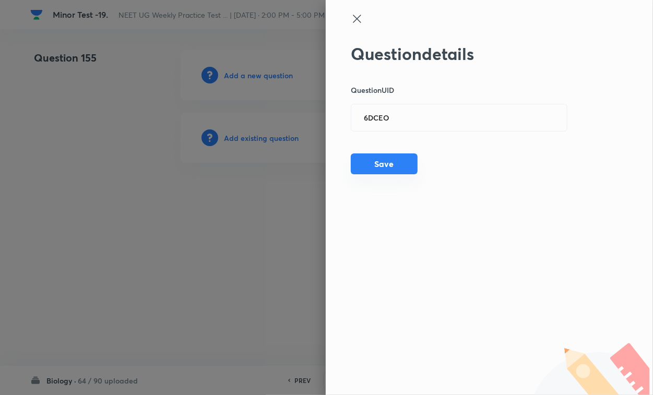
click at [384, 170] on button "Save" at bounding box center [384, 164] width 67 height 21
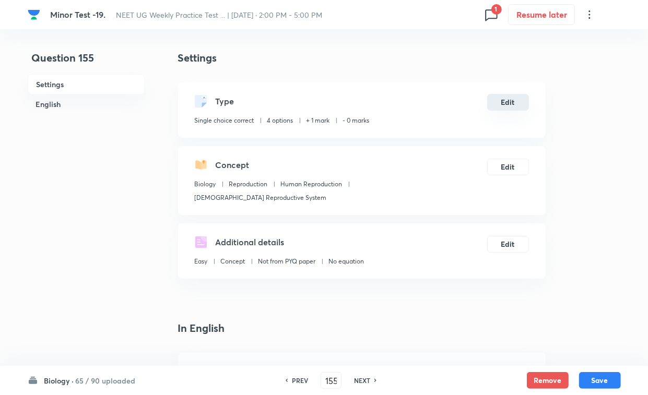
click at [508, 106] on button "Edit" at bounding box center [508, 102] width 42 height 17
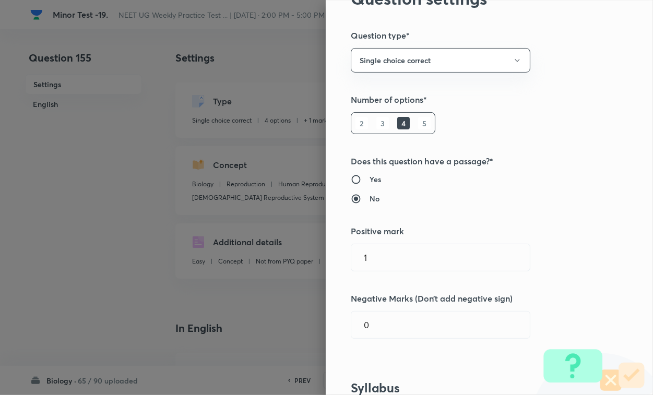
scroll to position [131, 0]
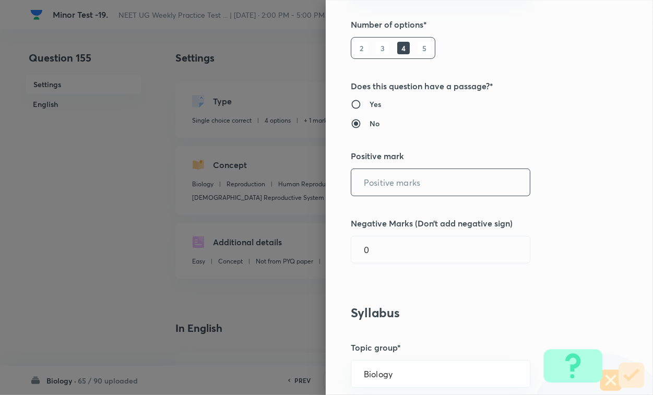
click at [395, 186] on input "text" at bounding box center [440, 182] width 179 height 27
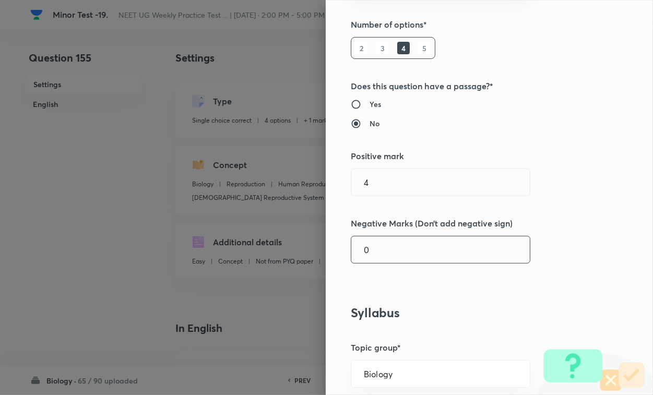
click at [396, 259] on input "0" at bounding box center [440, 250] width 179 height 27
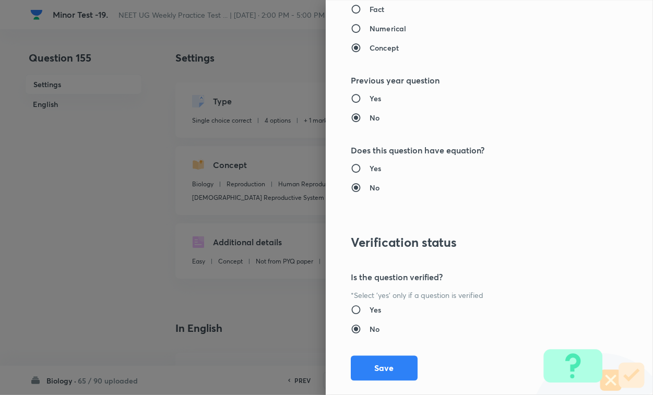
scroll to position [1030, 0]
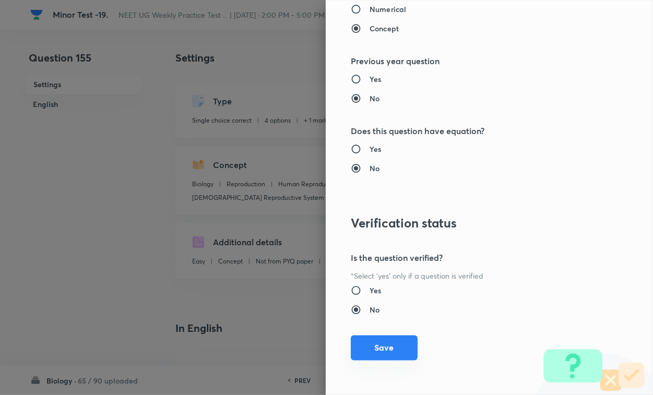
drag, startPoint x: 400, startPoint y: 337, endPoint x: 554, endPoint y: 359, distance: 156.2
click at [400, 337] on button "Save" at bounding box center [384, 349] width 67 height 25
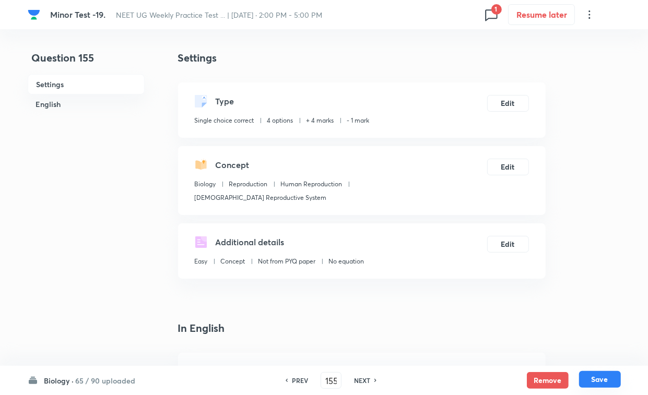
click at [575, 342] on button "Save" at bounding box center [600, 379] width 42 height 17
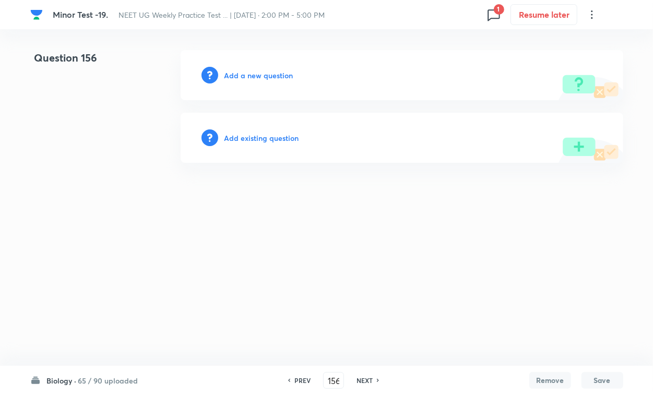
click at [285, 136] on h6 "Add existing question" at bounding box center [262, 138] width 75 height 11
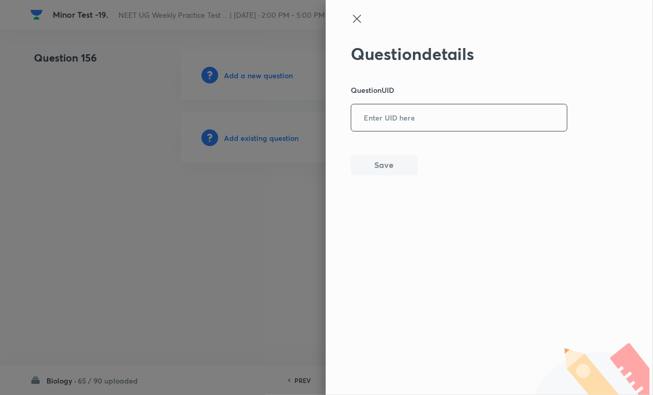
click at [384, 119] on input "text" at bounding box center [459, 118] width 216 height 26
paste input "HV3IG"
click at [388, 165] on button "Save" at bounding box center [384, 164] width 67 height 21
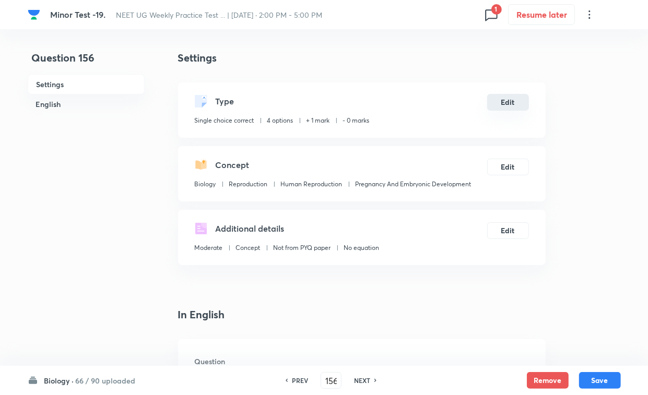
click at [494, 101] on button "Edit" at bounding box center [508, 102] width 42 height 17
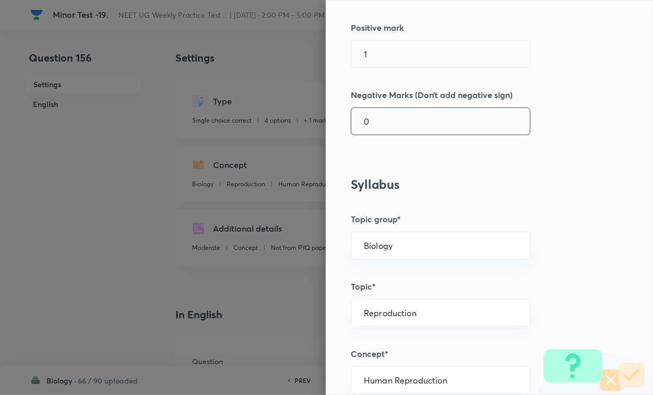
scroll to position [261, 0]
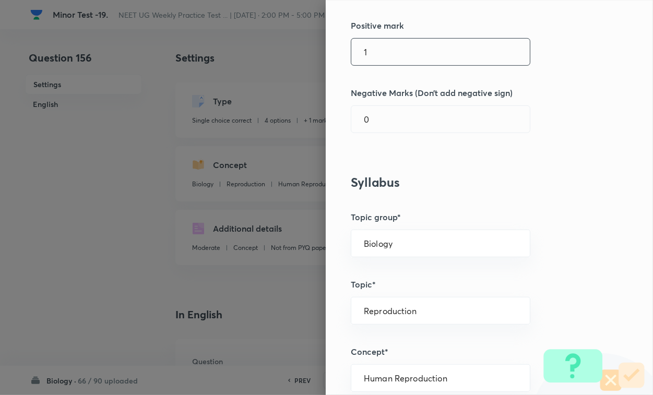
click at [374, 61] on input "1" at bounding box center [440, 52] width 179 height 27
click at [375, 119] on input "0" at bounding box center [440, 119] width 179 height 27
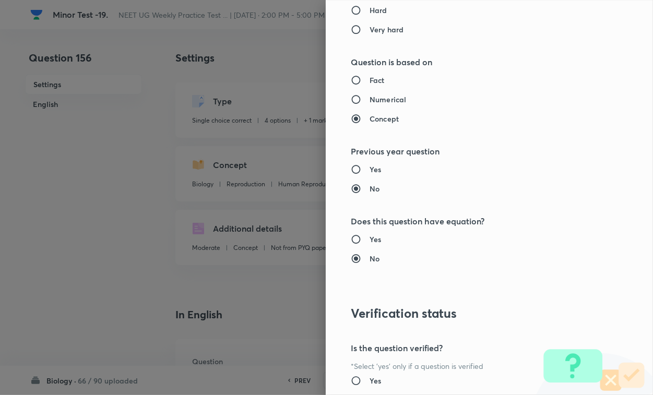
scroll to position [1030, 0]
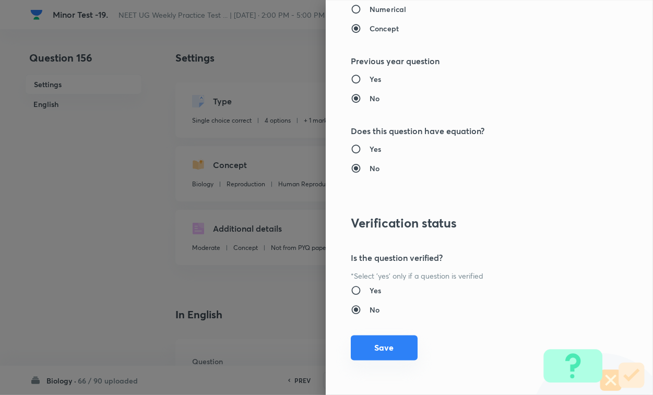
click at [398, 342] on button "Save" at bounding box center [384, 348] width 67 height 25
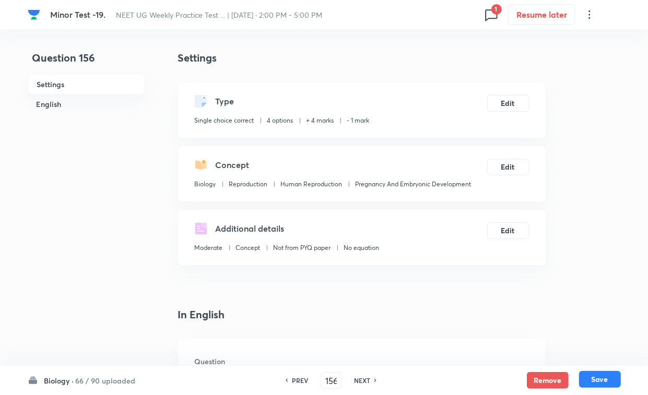
click at [575, 342] on button "Save" at bounding box center [600, 379] width 42 height 17
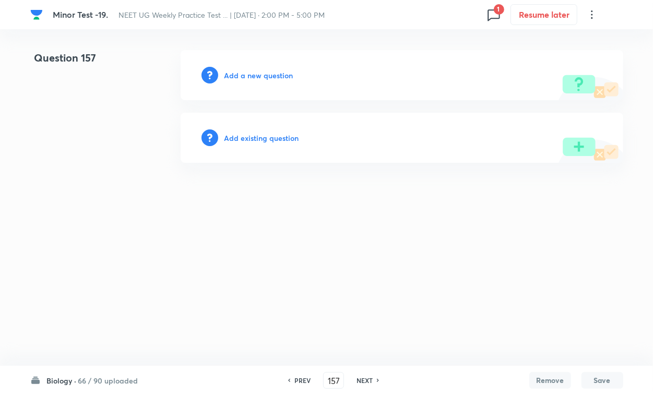
click at [282, 133] on h6 "Add existing question" at bounding box center [262, 138] width 75 height 11
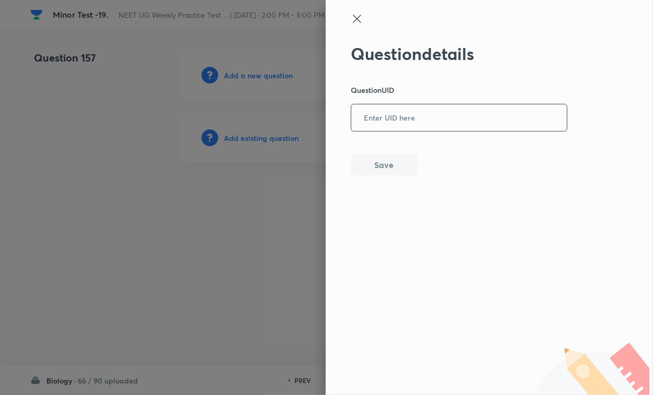
click at [394, 119] on input "text" at bounding box center [459, 118] width 216 height 26
paste input "[MEDICAL_DATA]"
click at [390, 163] on button "Save" at bounding box center [384, 164] width 67 height 21
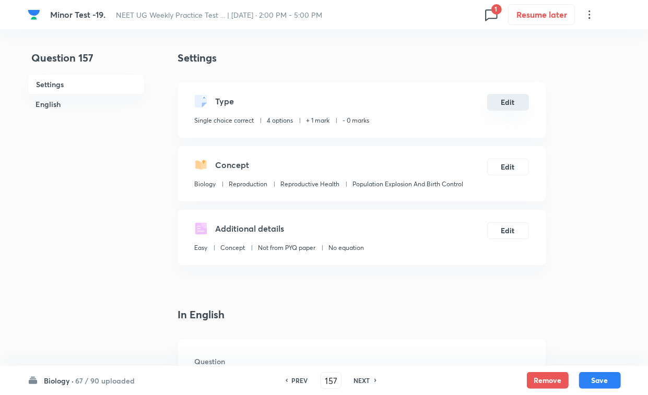
click at [508, 105] on button "Edit" at bounding box center [508, 102] width 42 height 17
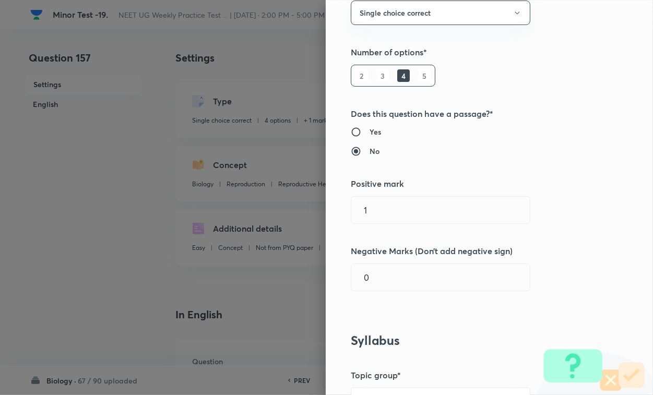
scroll to position [131, 0]
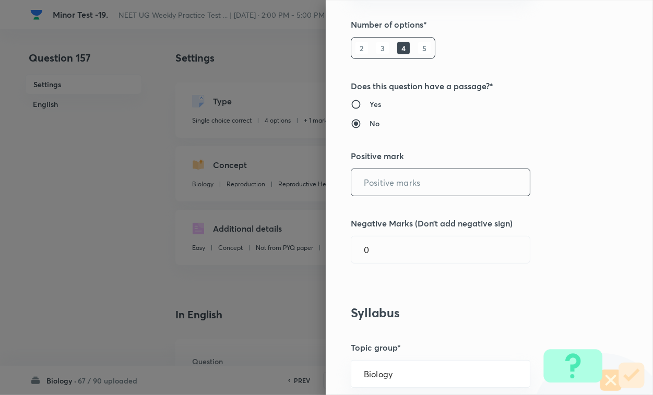
click at [416, 191] on input "text" at bounding box center [440, 182] width 179 height 27
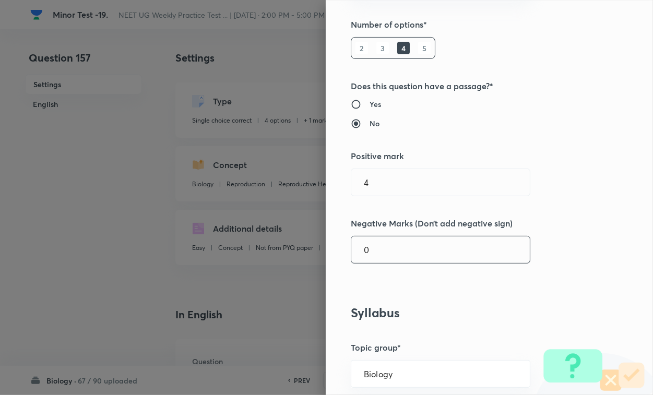
click at [386, 255] on input "0" at bounding box center [440, 250] width 179 height 27
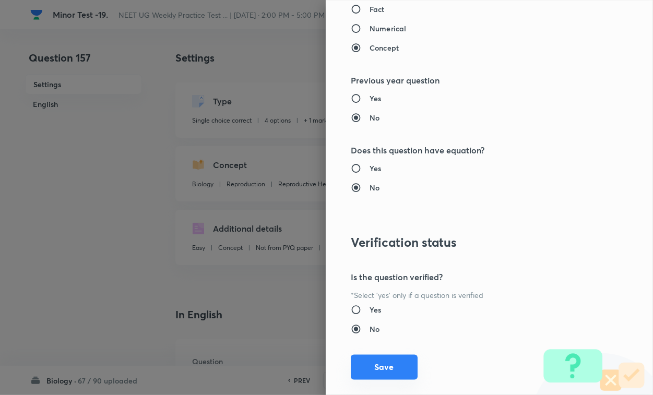
scroll to position [1030, 0]
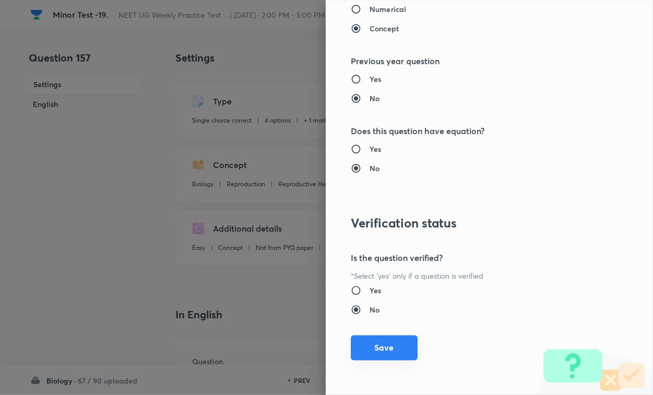
click at [388, 342] on button "Save" at bounding box center [384, 348] width 67 height 25
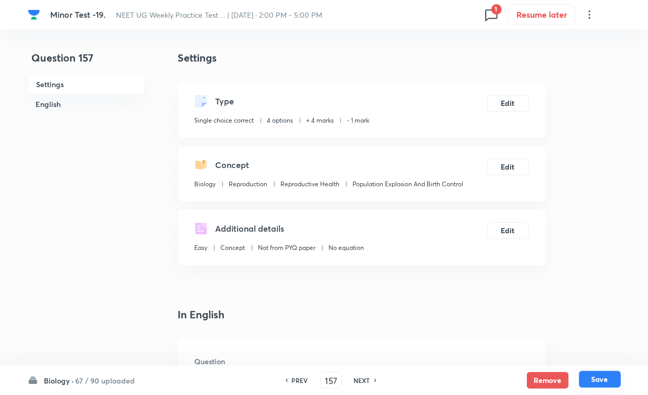
click at [575, 342] on button "Save" at bounding box center [600, 379] width 42 height 17
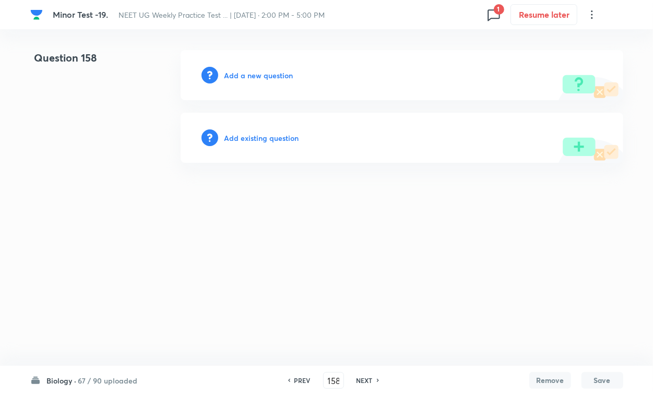
click at [291, 133] on h6 "Add existing question" at bounding box center [262, 138] width 75 height 11
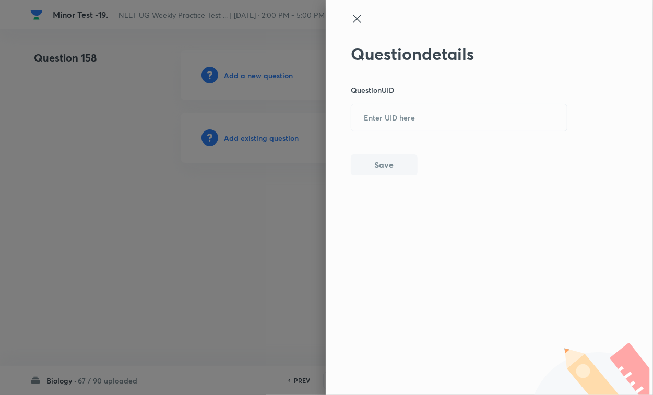
click at [408, 111] on input "text" at bounding box center [459, 118] width 216 height 26
paste input "JXD0M"
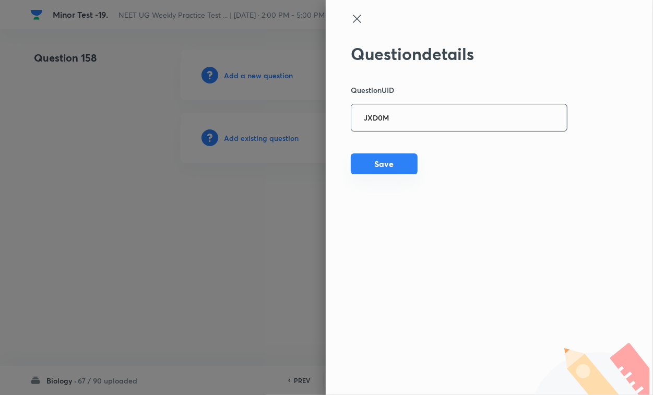
click at [383, 168] on button "Save" at bounding box center [384, 164] width 67 height 21
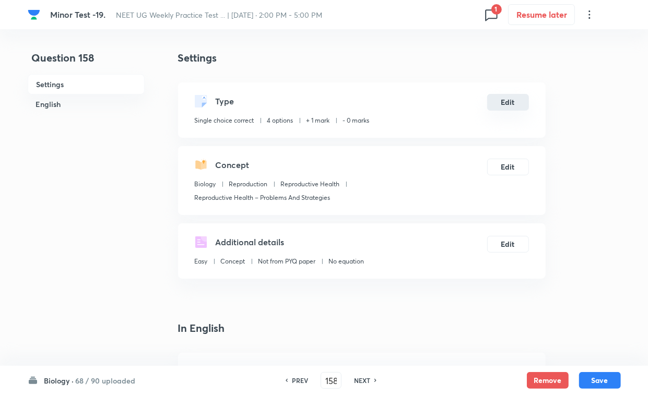
click at [502, 96] on button "Edit" at bounding box center [508, 102] width 42 height 17
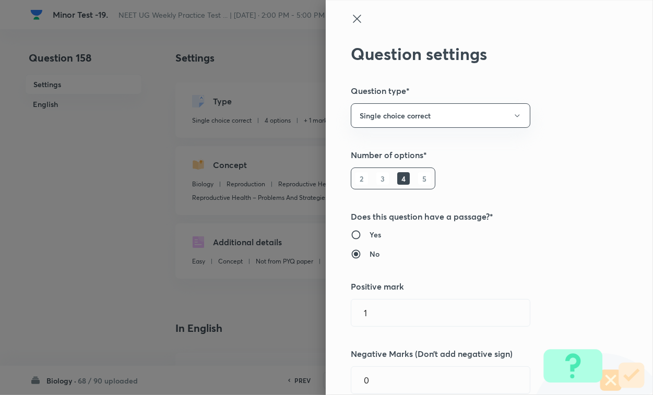
scroll to position [196, 0]
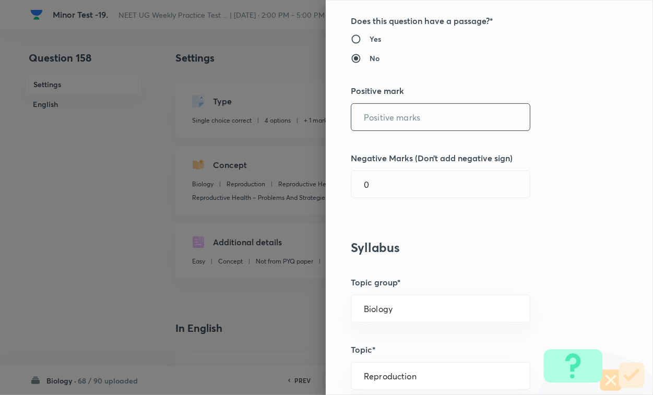
click at [375, 124] on input "text" at bounding box center [440, 117] width 179 height 27
click at [377, 178] on input "0" at bounding box center [440, 184] width 179 height 27
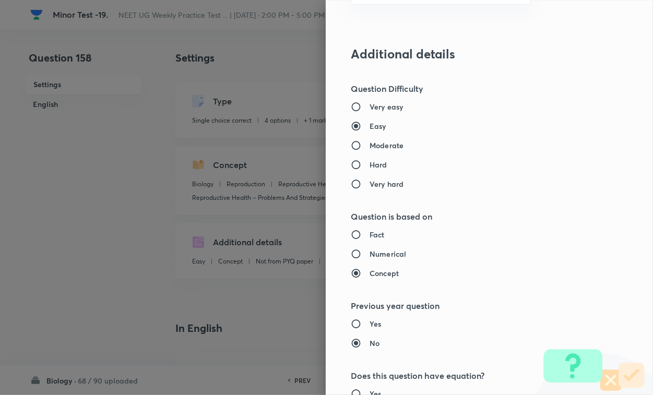
scroll to position [1030, 0]
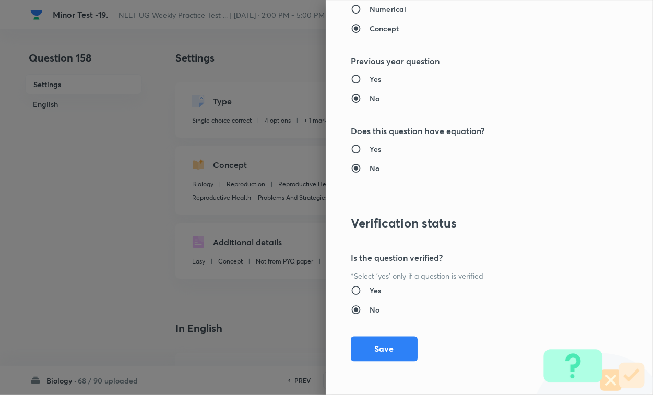
click at [384, 342] on button "Save" at bounding box center [384, 349] width 67 height 25
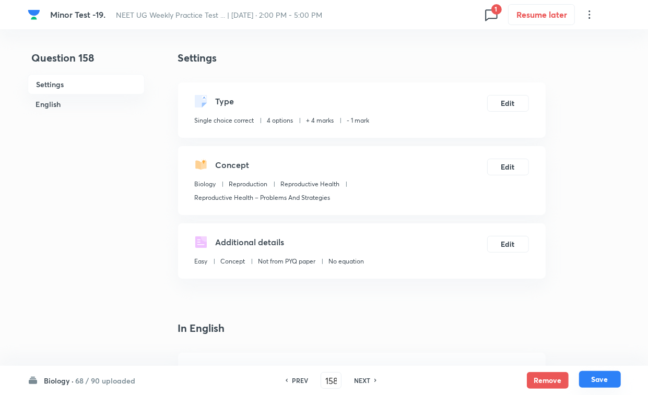
click at [575, 342] on button "Save" at bounding box center [600, 379] width 42 height 17
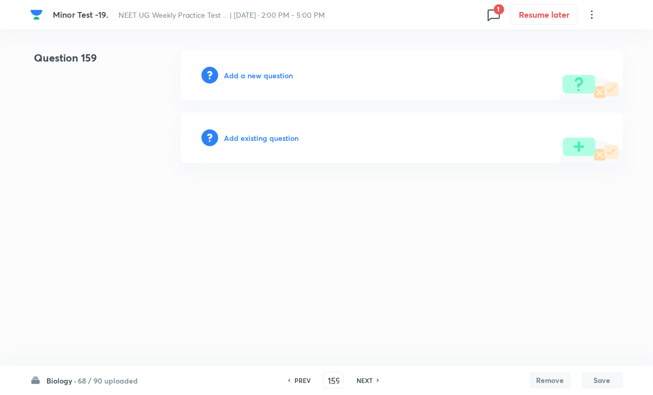
click at [280, 137] on h6 "Add existing question" at bounding box center [262, 138] width 75 height 11
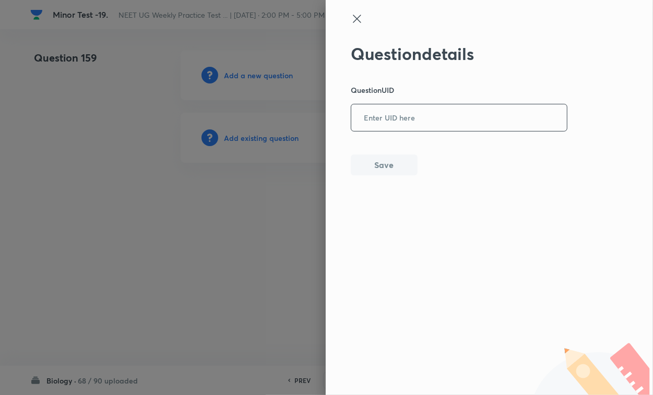
click at [372, 121] on input "text" at bounding box center [459, 118] width 216 height 26
paste input "FFU4G"
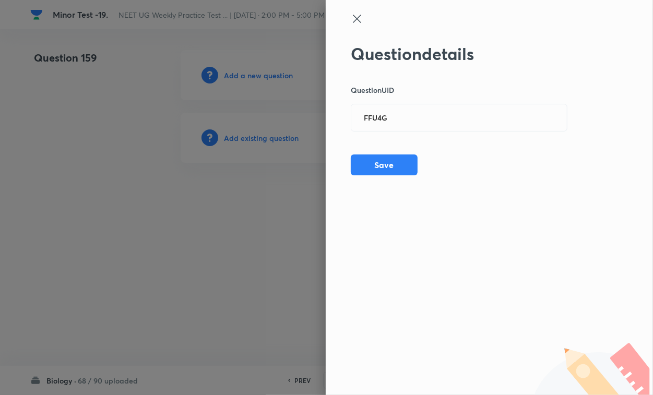
click at [379, 176] on div "Question details Question UID FFU4G ​ Save" at bounding box center [489, 197] width 327 height 395
click at [391, 163] on button "Save" at bounding box center [384, 164] width 67 height 21
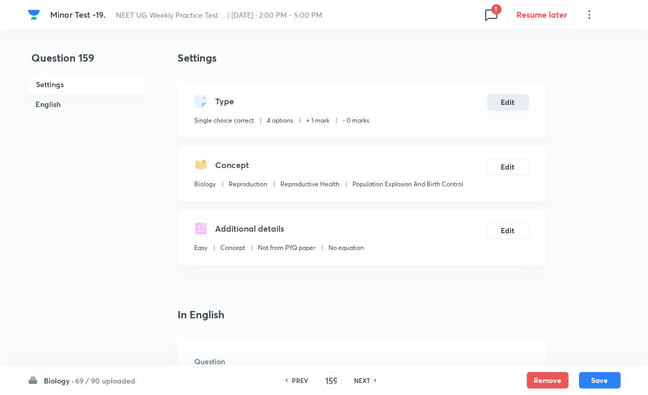
click at [518, 103] on button "Edit" at bounding box center [508, 102] width 42 height 17
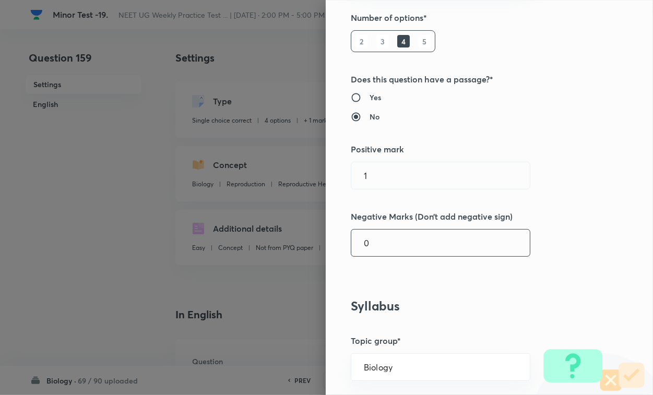
scroll to position [261, 0]
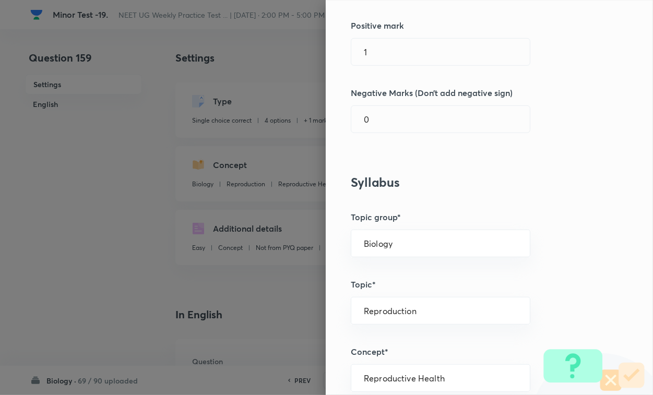
click at [385, 74] on div "Question settings Question type* Single choice correct Number of options* 2 3 4…" at bounding box center [489, 197] width 327 height 395
click at [385, 64] on input "1" at bounding box center [440, 52] width 179 height 27
click at [382, 120] on input "0" at bounding box center [440, 119] width 179 height 27
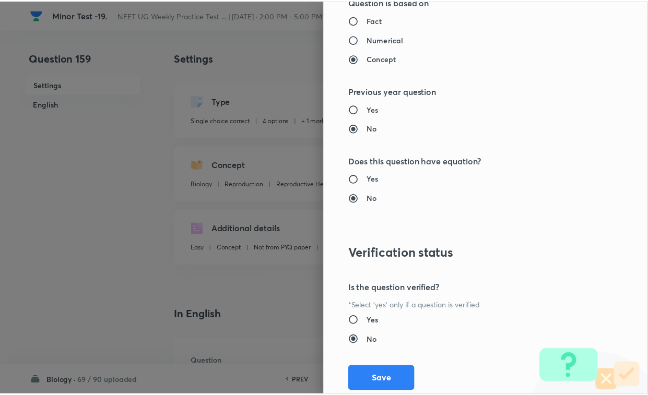
scroll to position [1030, 0]
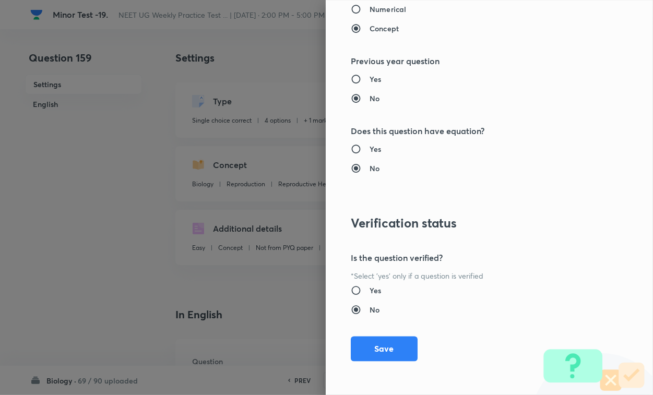
click at [372, 342] on button "Save" at bounding box center [384, 349] width 67 height 25
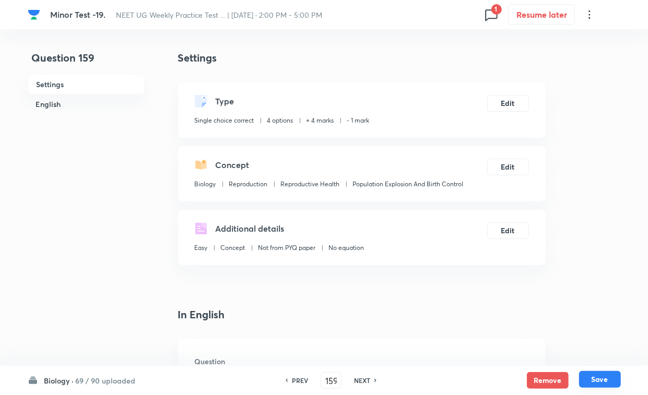
click at [575, 342] on button "Save" at bounding box center [600, 379] width 42 height 17
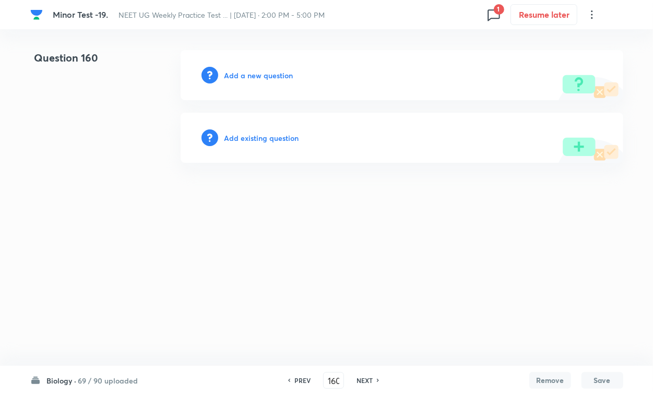
drag, startPoint x: 254, startPoint y: 126, endPoint x: 259, endPoint y: 128, distance: 5.6
click at [254, 126] on div "Add existing question" at bounding box center [402, 138] width 443 height 50
click at [262, 131] on div "Add existing question" at bounding box center [402, 138] width 443 height 50
click at [285, 139] on h6 "Add existing question" at bounding box center [262, 138] width 75 height 11
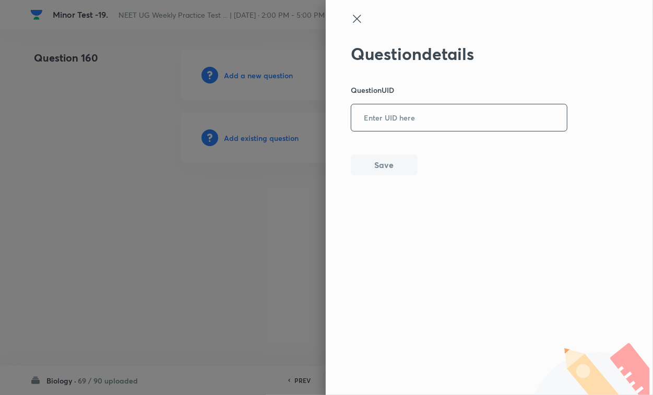
drag, startPoint x: 406, startPoint y: 118, endPoint x: 409, endPoint y: 127, distance: 9.8
click at [408, 119] on input "text" at bounding box center [459, 118] width 216 height 26
paste input "FDZSF"
click at [406, 159] on button "Save" at bounding box center [384, 164] width 67 height 21
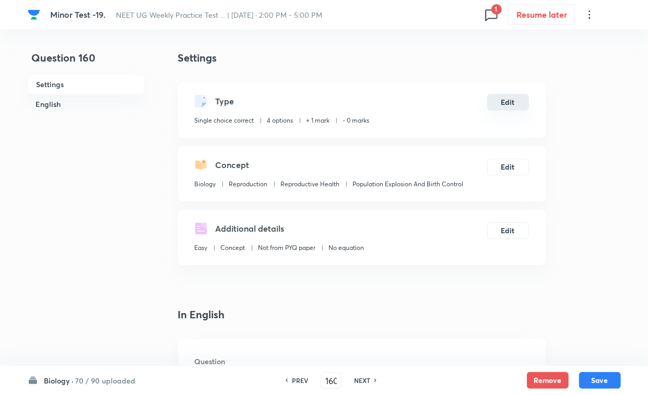
click at [510, 105] on button "Edit" at bounding box center [508, 102] width 42 height 17
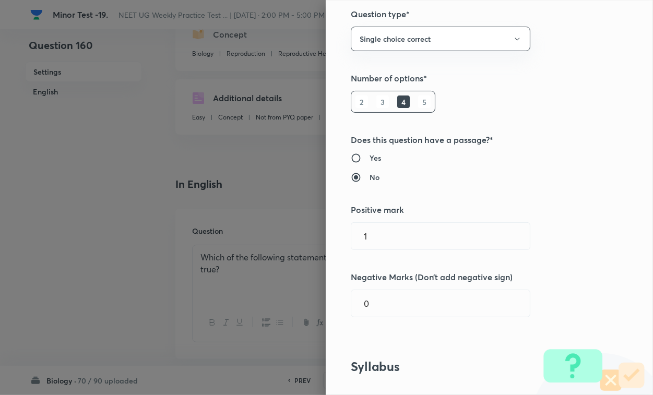
scroll to position [196, 0]
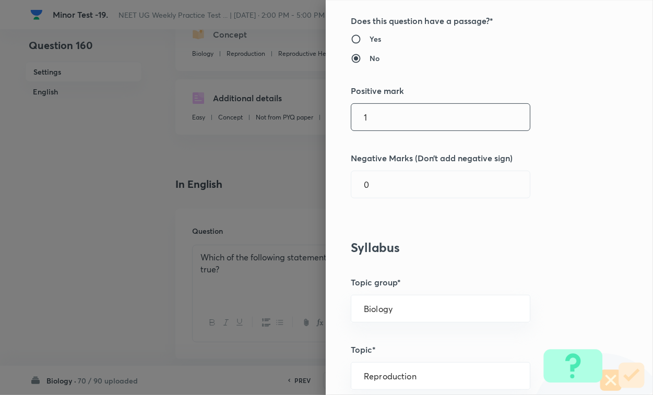
click at [392, 126] on input "1" at bounding box center [440, 117] width 179 height 27
click at [382, 183] on input "0" at bounding box center [440, 184] width 179 height 27
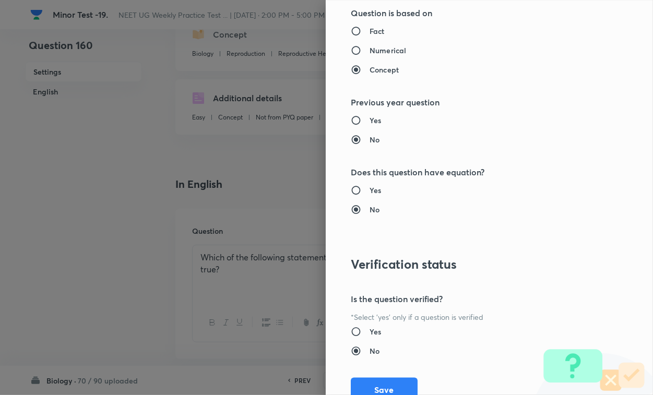
scroll to position [1030, 0]
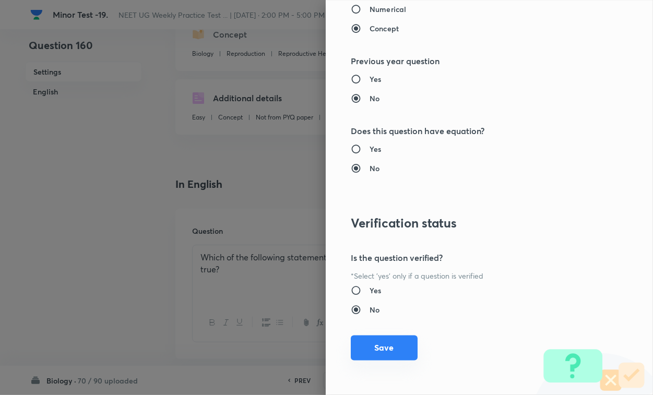
click at [384, 342] on button "Save" at bounding box center [384, 348] width 67 height 25
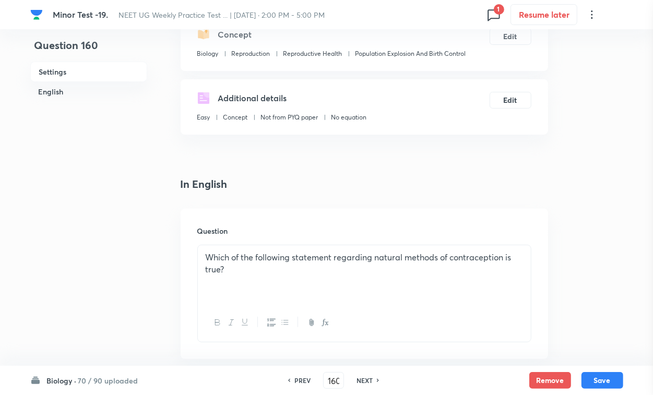
scroll to position [0, 0]
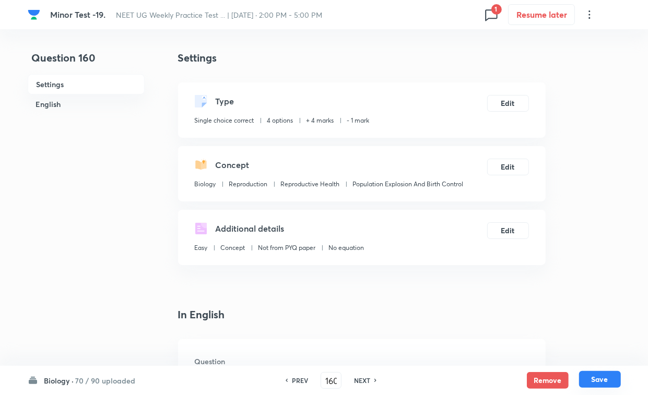
drag, startPoint x: 598, startPoint y: 379, endPoint x: 599, endPoint y: 372, distance: 6.4
click at [575, 342] on button "Save" at bounding box center [600, 379] width 42 height 17
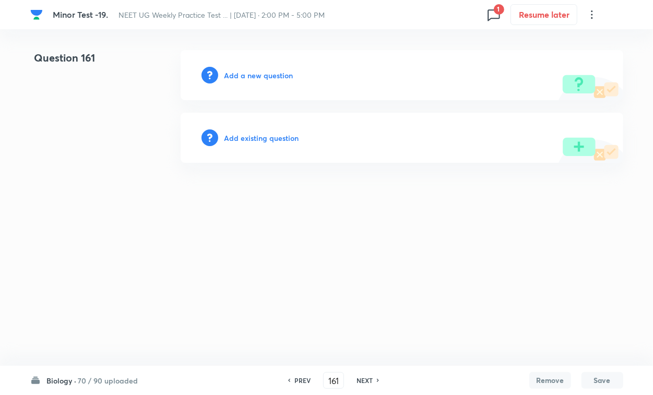
click at [276, 140] on h6 "Add existing question" at bounding box center [262, 138] width 75 height 11
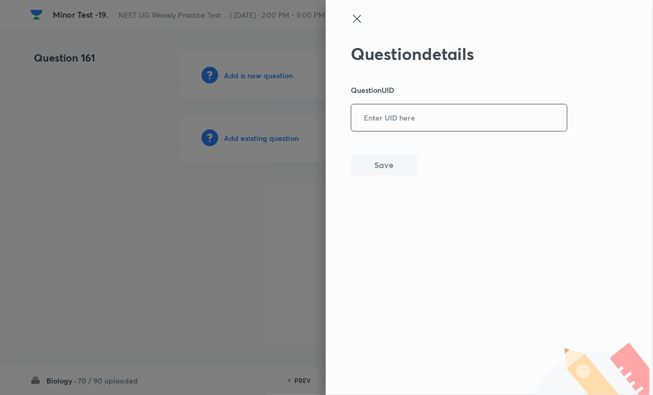
paste input "C7BAS"
click at [377, 116] on input "C7BAS" at bounding box center [459, 118] width 216 height 26
click at [374, 161] on button "Save" at bounding box center [384, 165] width 67 height 21
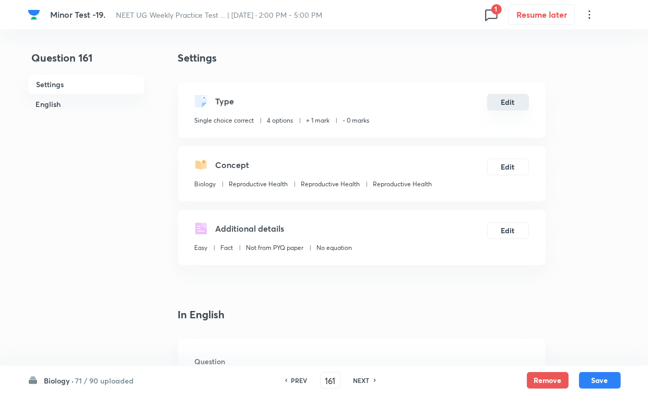
drag, startPoint x: 529, startPoint y: 97, endPoint x: 502, endPoint y: 108, distance: 28.8
click at [529, 97] on div "Type Single choice correct 4 options + 1 mark - 0 marks Edit" at bounding box center [362, 110] width 368 height 55
click at [482, 121] on div "Type Single choice correct 4 options + 1 mark - 0 marks Edit" at bounding box center [362, 110] width 368 height 55
click at [517, 92] on div "Type Single choice correct 4 options + 1 mark - 0 marks Edit" at bounding box center [362, 110] width 368 height 55
click at [504, 103] on button "Edit" at bounding box center [508, 102] width 42 height 17
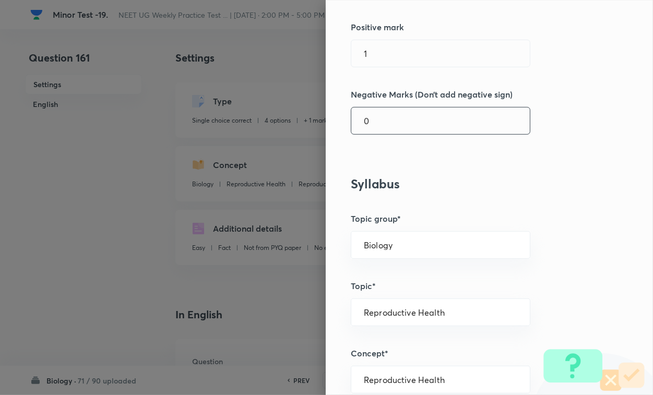
scroll to position [261, 0]
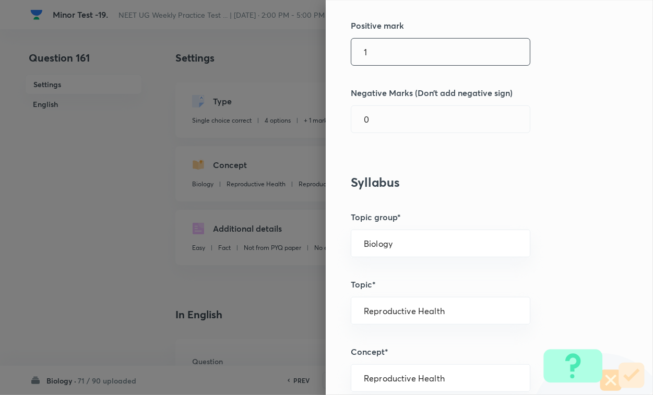
click at [375, 62] on input "1" at bounding box center [440, 52] width 179 height 27
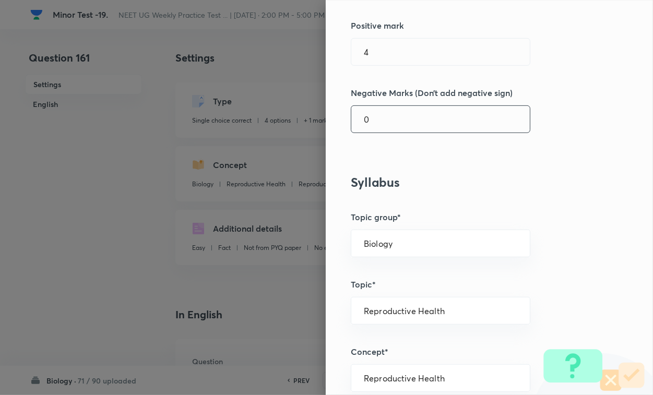
click at [377, 112] on input "0" at bounding box center [440, 119] width 179 height 27
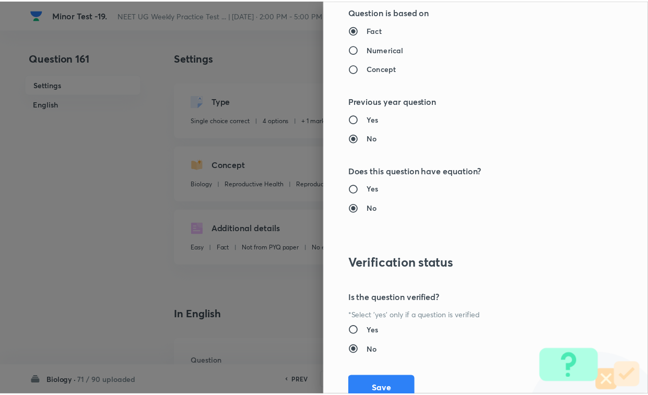
scroll to position [1030, 0]
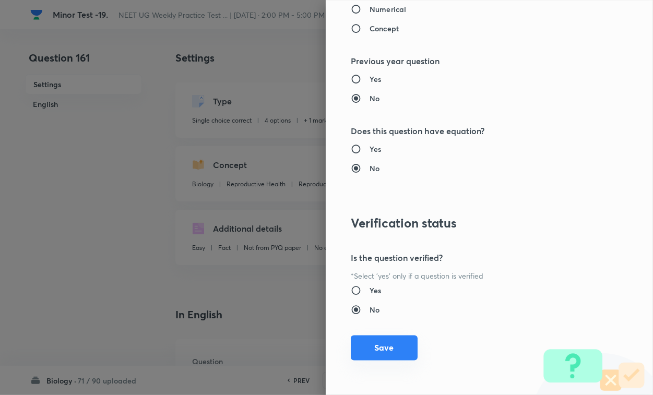
click at [385, 342] on button "Save" at bounding box center [384, 348] width 67 height 25
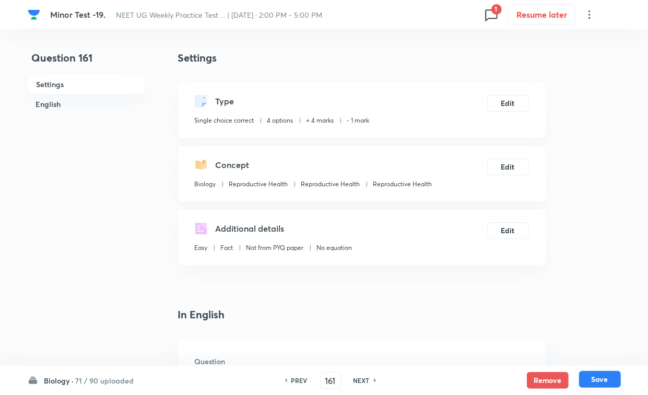
click at [575, 342] on button "Save" at bounding box center [600, 379] width 42 height 17
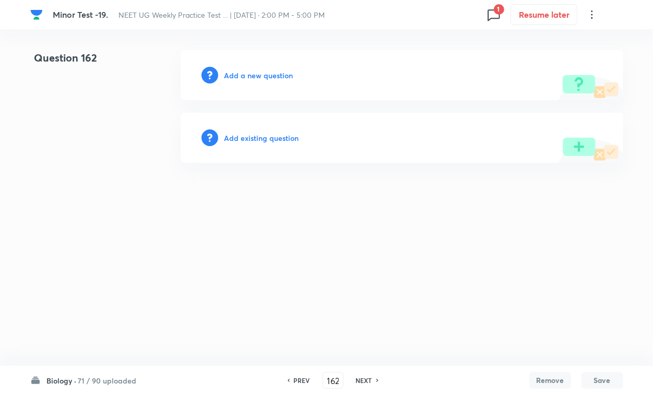
click at [279, 143] on div "Add existing question" at bounding box center [402, 138] width 443 height 50
click at [275, 141] on h6 "Add existing question" at bounding box center [262, 138] width 75 height 11
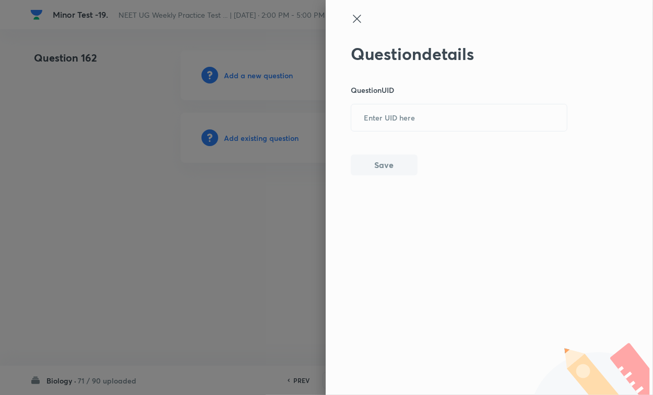
drag, startPoint x: 275, startPoint y: 141, endPoint x: 378, endPoint y: 161, distance: 104.3
click at [372, 116] on input "text" at bounding box center [459, 118] width 216 height 26
paste input "O9JHA"
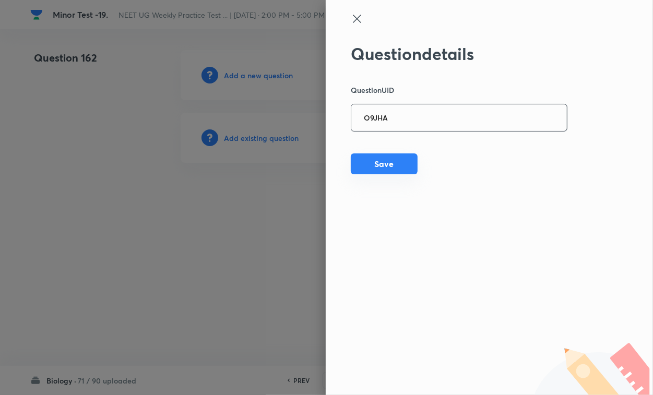
click at [379, 163] on button "Save" at bounding box center [384, 164] width 67 height 21
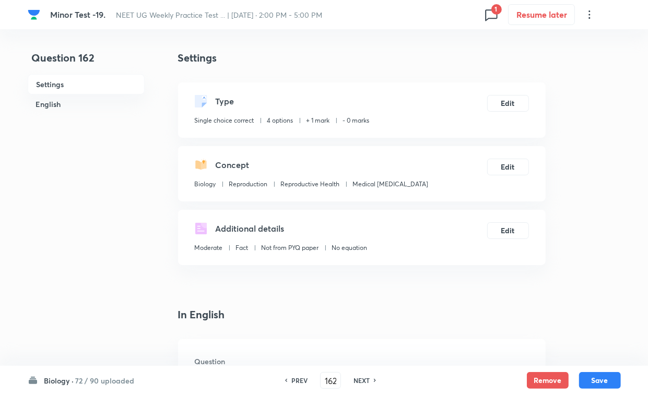
click at [507, 113] on div "Type Single choice correct 4 options + 1 mark - 0 marks Edit" at bounding box center [362, 110] width 368 height 55
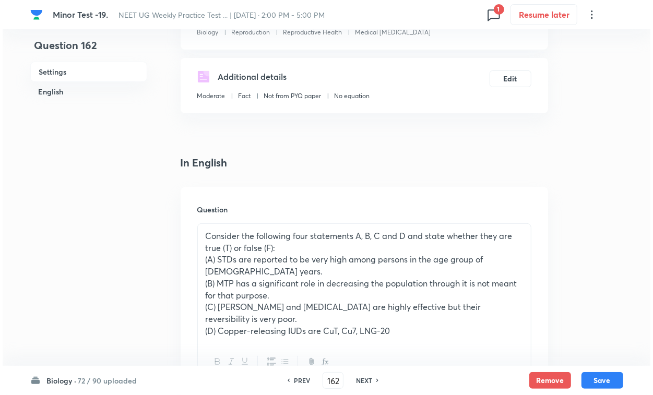
scroll to position [0, 0]
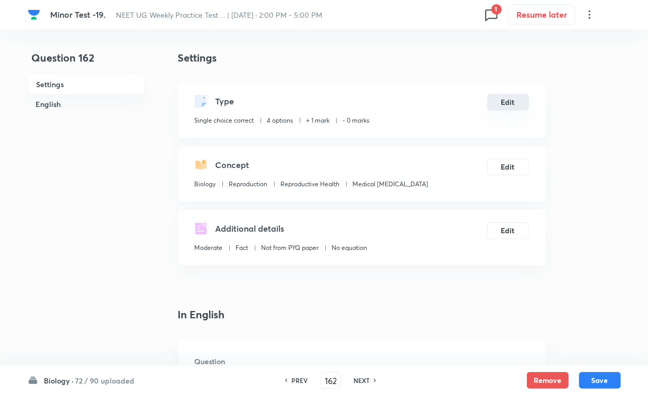
click at [499, 100] on button "Edit" at bounding box center [508, 102] width 42 height 17
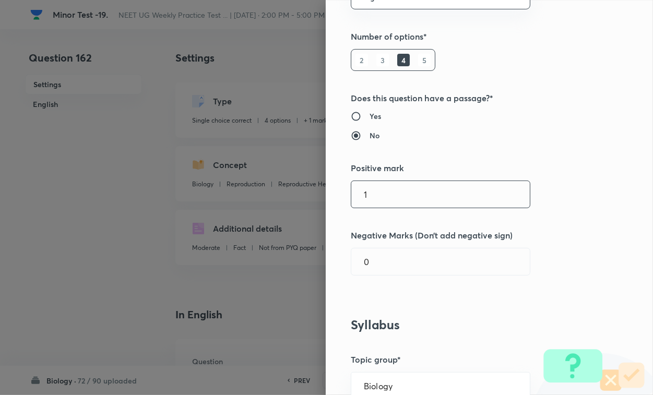
scroll to position [196, 0]
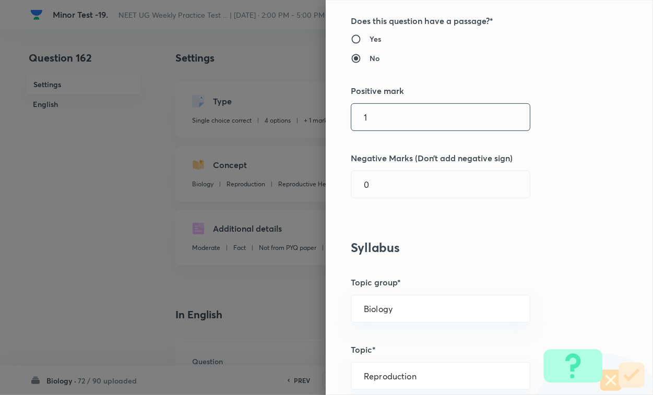
click at [362, 118] on input "1" at bounding box center [440, 117] width 179 height 27
click at [388, 196] on input "0" at bounding box center [440, 184] width 179 height 27
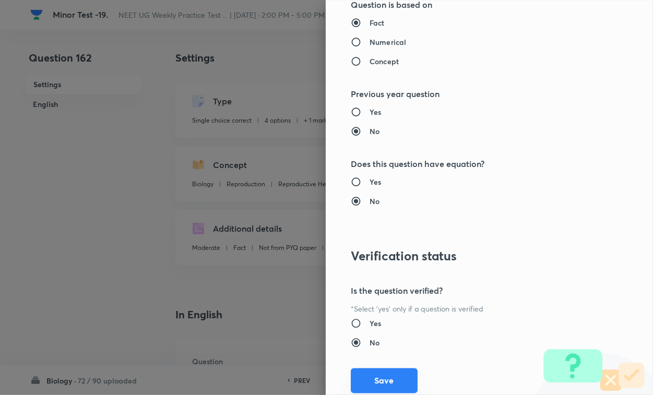
scroll to position [1030, 0]
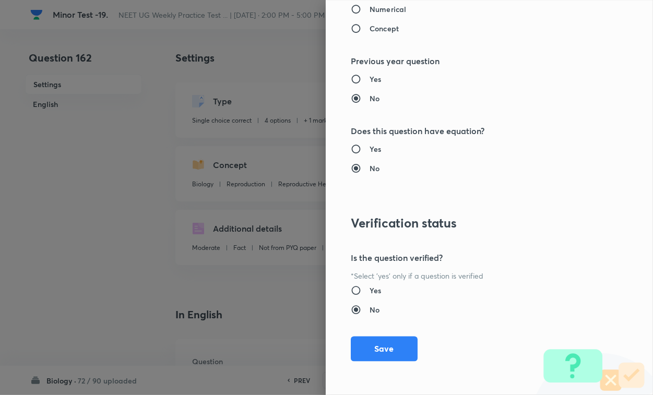
click at [367, 342] on div "Question settings Question type* Single choice correct Number of options* 2 3 4…" at bounding box center [489, 197] width 327 height 395
click at [386, 342] on button "Save" at bounding box center [384, 348] width 67 height 25
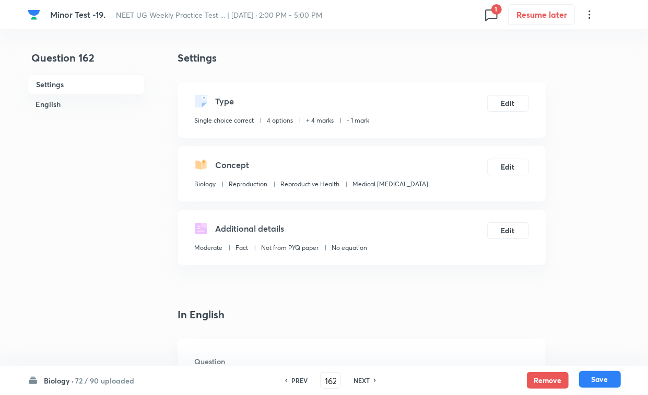
click at [575, 342] on button "Save" at bounding box center [600, 379] width 42 height 17
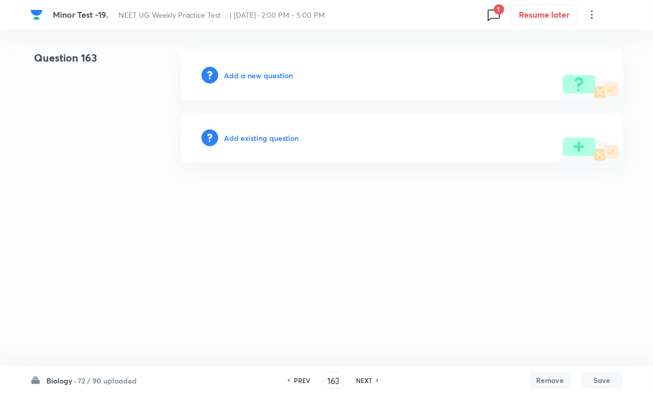
click at [286, 143] on h6 "Add existing question" at bounding box center [262, 138] width 75 height 11
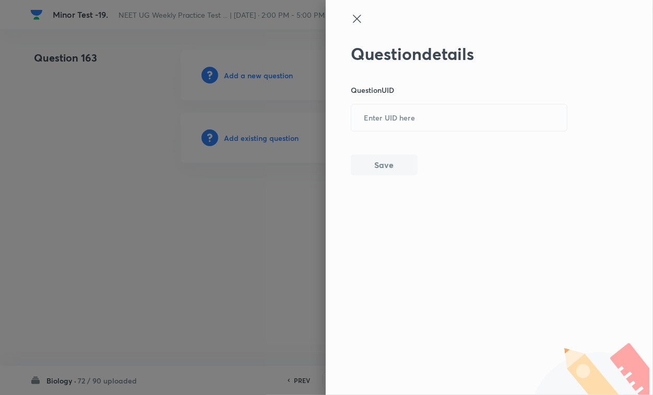
click at [333, 130] on div "Question details Question UID ​ Save" at bounding box center [489, 197] width 327 height 395
drag, startPoint x: 400, startPoint y: 125, endPoint x: 395, endPoint y: 151, distance: 26.5
click at [400, 124] on input "text" at bounding box center [459, 118] width 216 height 26
paste input "7KQDK"
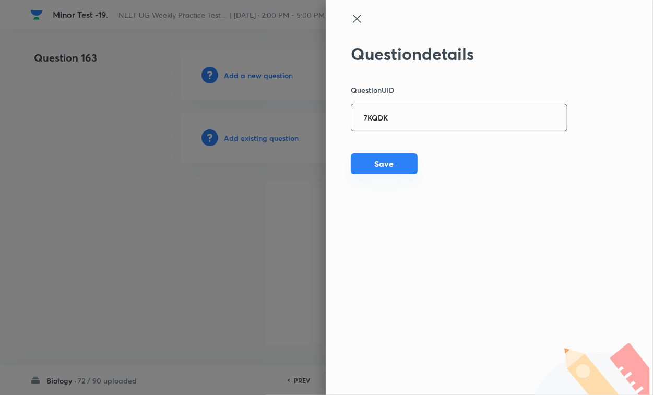
click at [393, 165] on button "Save" at bounding box center [384, 164] width 67 height 21
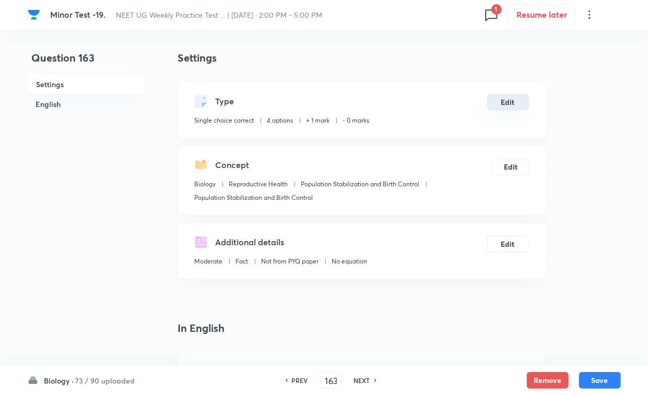
click at [508, 102] on button "Edit" at bounding box center [508, 102] width 42 height 17
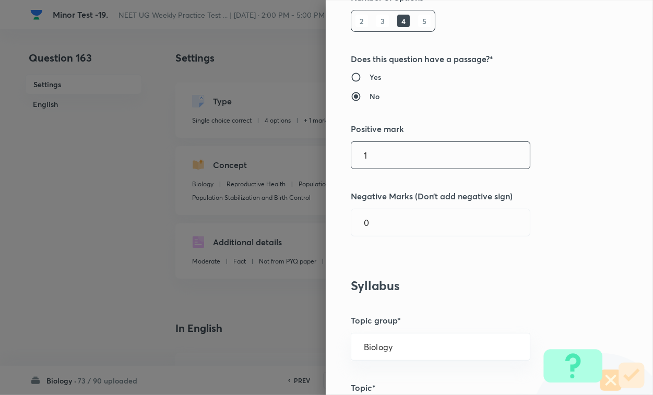
scroll to position [196, 0]
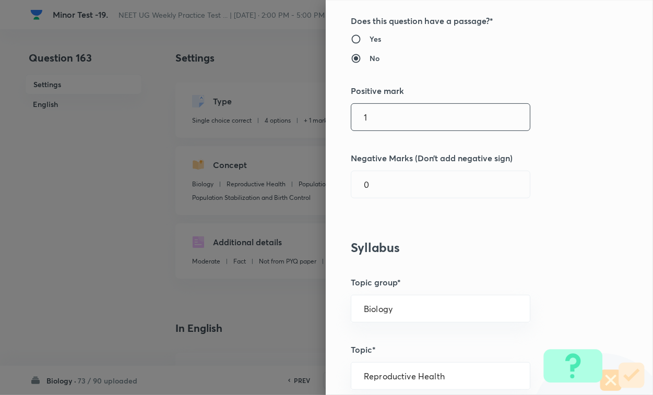
click at [370, 126] on input "1" at bounding box center [440, 117] width 179 height 27
click at [374, 194] on input "0" at bounding box center [440, 184] width 179 height 27
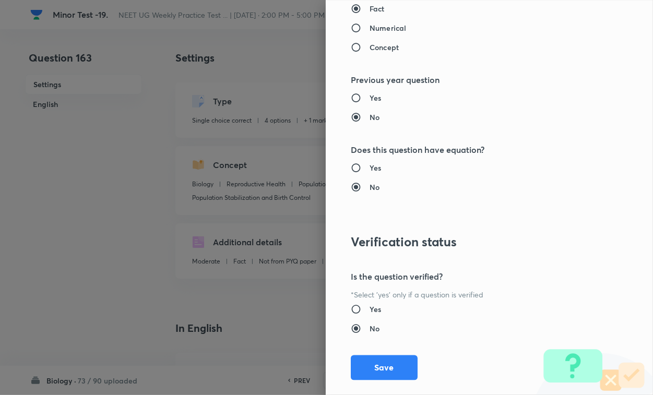
scroll to position [1030, 0]
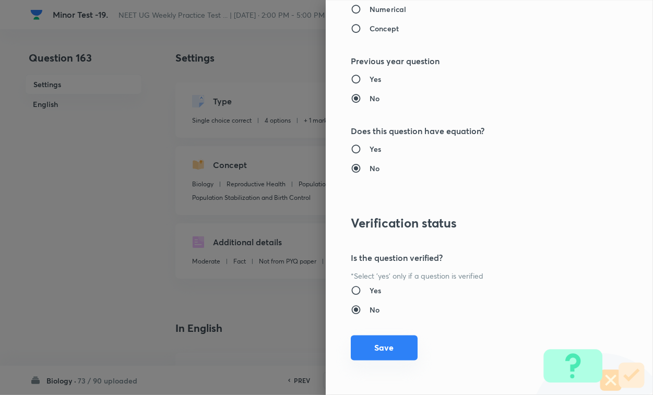
click at [380, 342] on button "Save" at bounding box center [384, 348] width 67 height 25
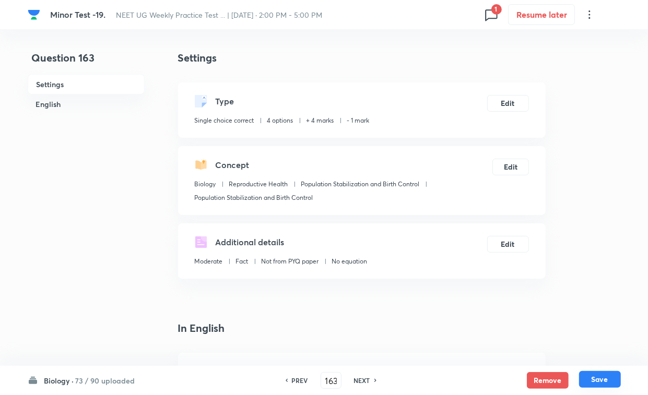
click at [575, 342] on button "Save" at bounding box center [600, 379] width 42 height 17
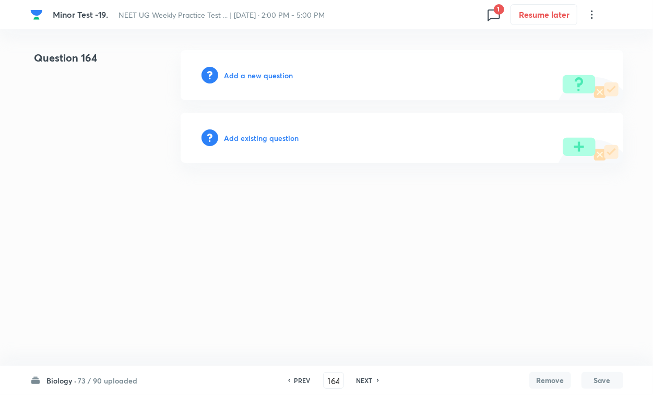
click at [272, 137] on h6 "Add existing question" at bounding box center [262, 138] width 75 height 11
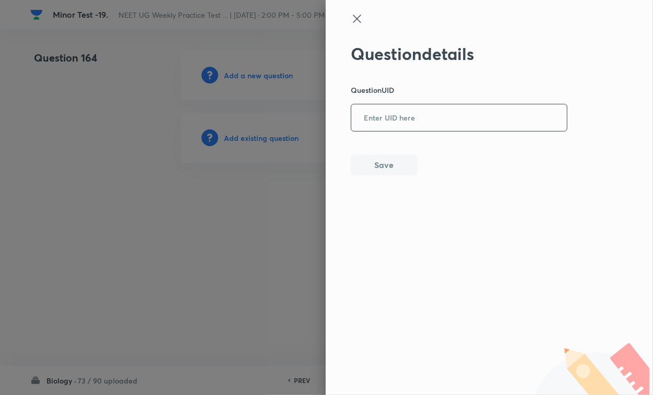
click at [403, 111] on input "text" at bounding box center [459, 118] width 216 height 26
paste input "20HR1"
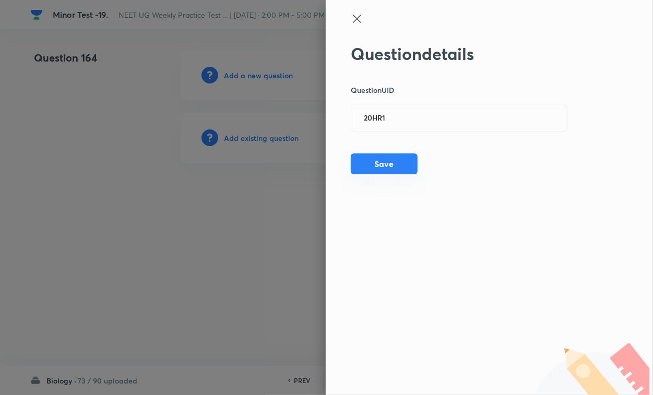
click at [398, 159] on button "Save" at bounding box center [384, 164] width 67 height 21
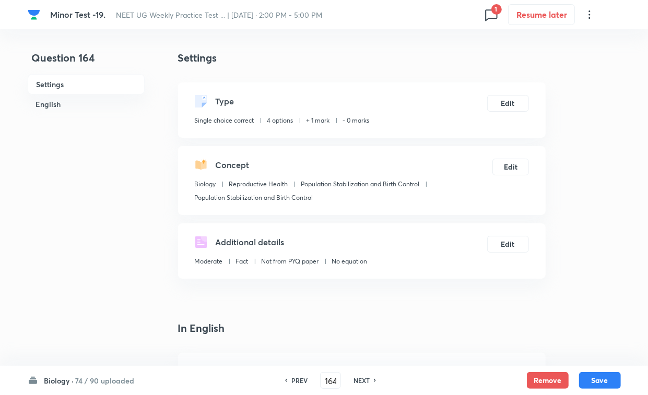
click at [516, 92] on div "Type Single choice correct 4 options + 1 mark - 0 marks Edit" at bounding box center [362, 110] width 368 height 55
click at [512, 98] on button "Edit" at bounding box center [508, 102] width 42 height 17
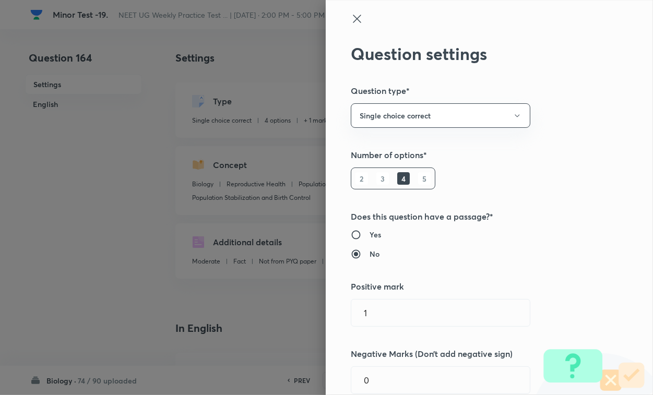
scroll to position [261, 0]
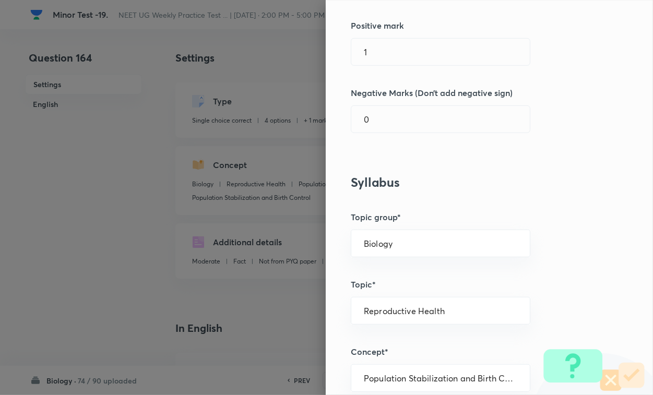
click at [383, 73] on div "Question settings Question type* Single choice correct Number of options* 2 3 4…" at bounding box center [489, 197] width 327 height 395
click at [389, 55] on input "1" at bounding box center [440, 52] width 179 height 27
click at [390, 110] on input "0" at bounding box center [440, 119] width 179 height 27
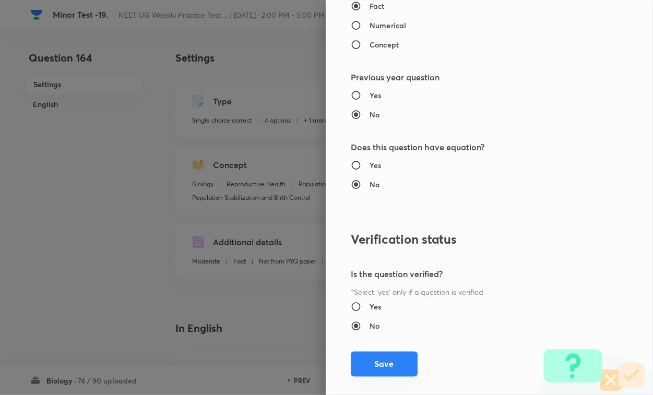
scroll to position [1030, 0]
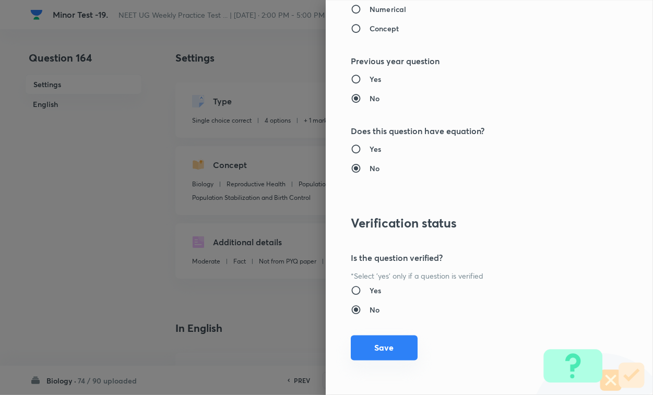
click at [385, 342] on button "Save" at bounding box center [384, 348] width 67 height 25
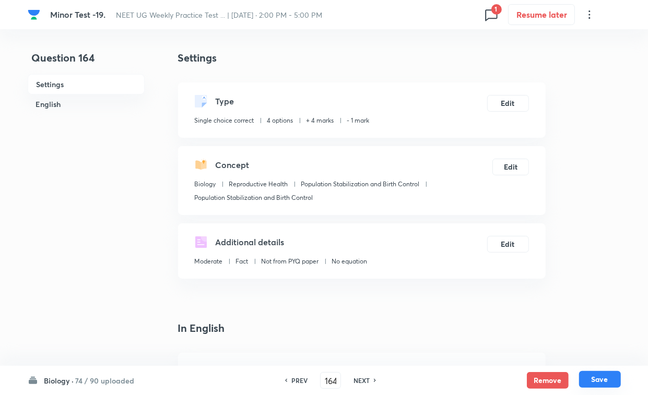
click at [575, 342] on button "Save" at bounding box center [600, 379] width 42 height 17
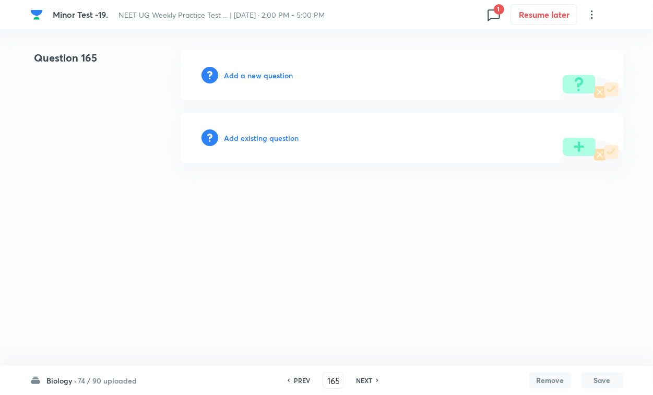
click at [283, 144] on div "Add existing question" at bounding box center [402, 138] width 443 height 50
click at [263, 142] on h6 "Add existing question" at bounding box center [262, 138] width 75 height 11
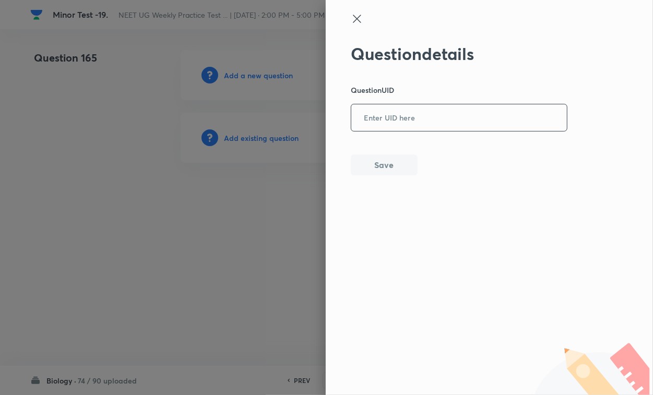
click at [405, 115] on input "text" at bounding box center [459, 118] width 216 height 26
paste input "BTJMU"
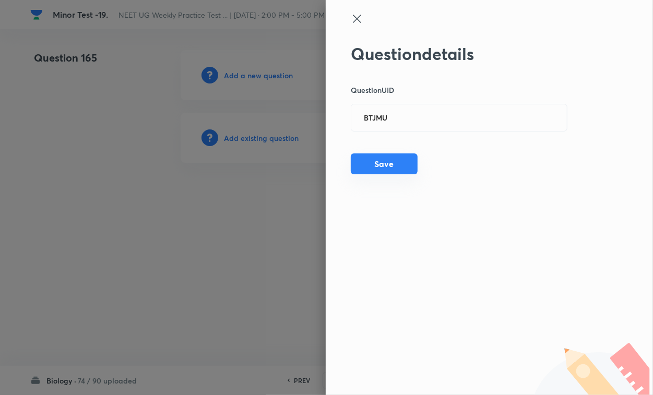
click at [390, 158] on button "Save" at bounding box center [384, 164] width 67 height 21
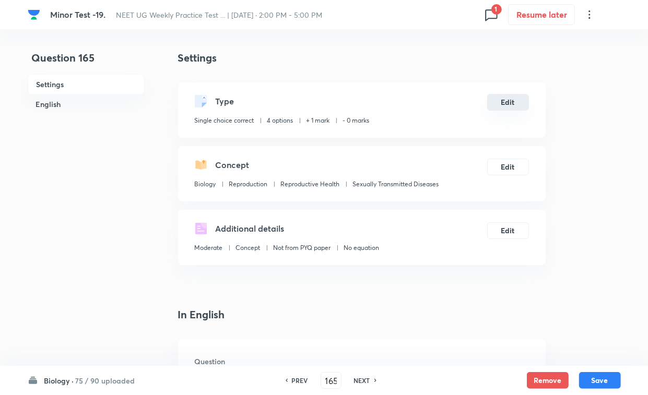
click at [502, 95] on button "Edit" at bounding box center [508, 102] width 42 height 17
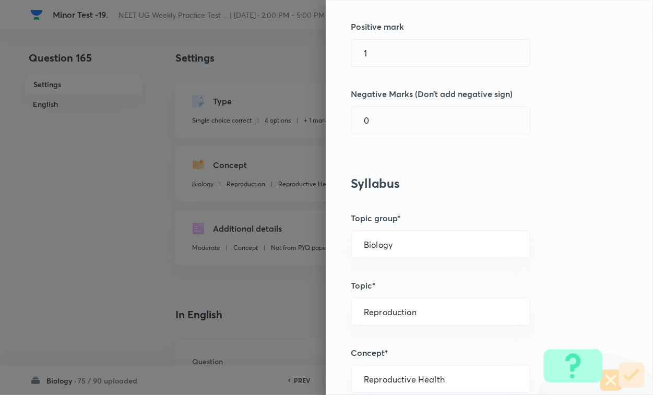
scroll to position [261, 0]
click at [409, 72] on div "Question settings Question type* Single choice correct Number of options* 2 3 4…" at bounding box center [489, 197] width 327 height 395
click at [406, 54] on input "1" at bounding box center [440, 52] width 179 height 27
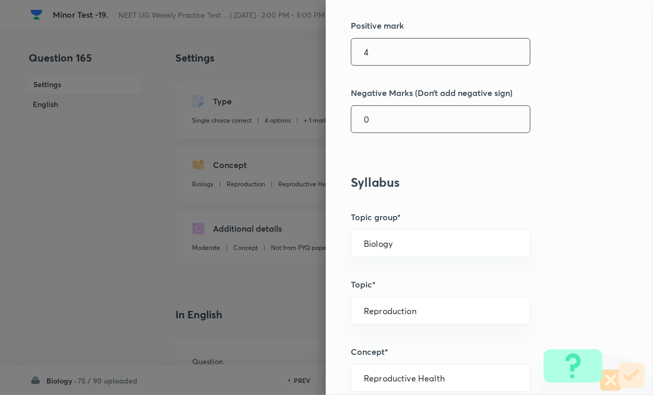
click at [389, 123] on input "0" at bounding box center [440, 119] width 179 height 27
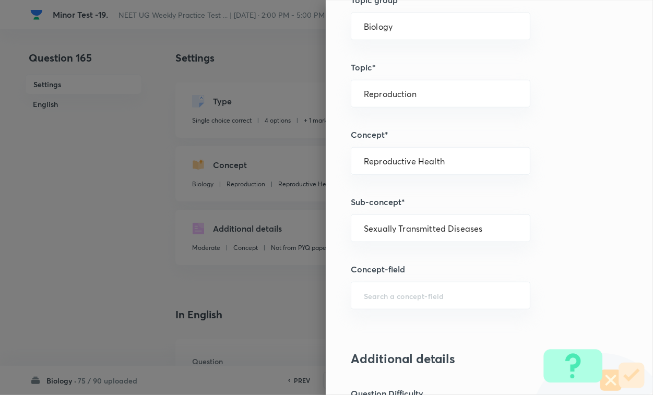
scroll to position [1030, 0]
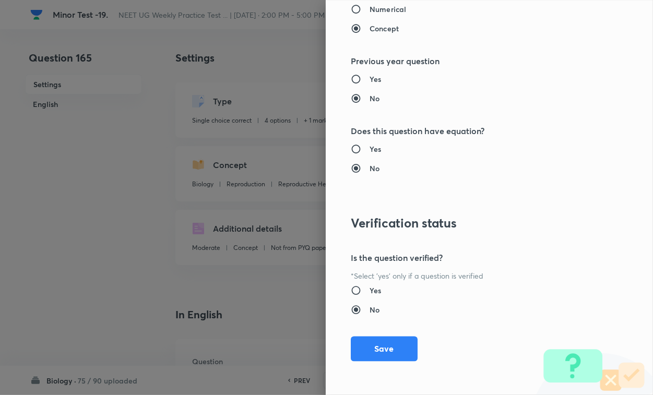
click at [387, 342] on button "Save" at bounding box center [384, 349] width 67 height 25
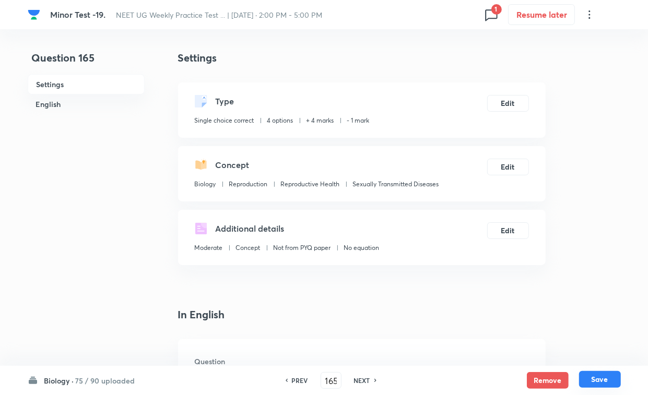
click at [575, 342] on button "Save" at bounding box center [600, 379] width 42 height 17
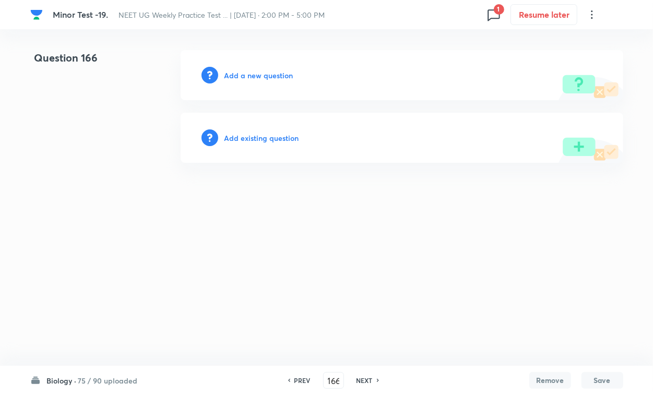
click at [282, 139] on h6 "Add existing question" at bounding box center [262, 138] width 75 height 11
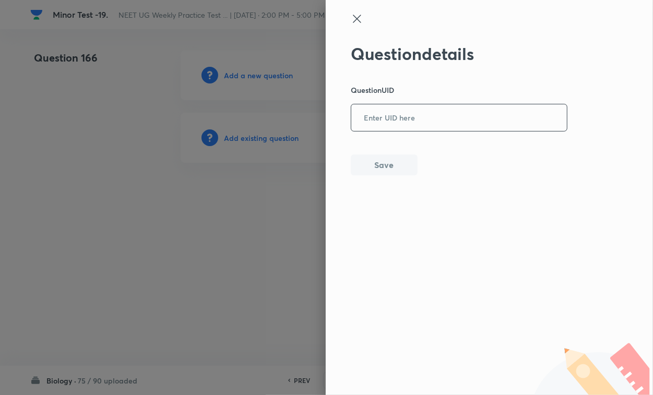
click at [379, 122] on input "text" at bounding box center [459, 118] width 216 height 26
paste input "Q2H5W"
click at [388, 168] on button "Save" at bounding box center [384, 164] width 67 height 21
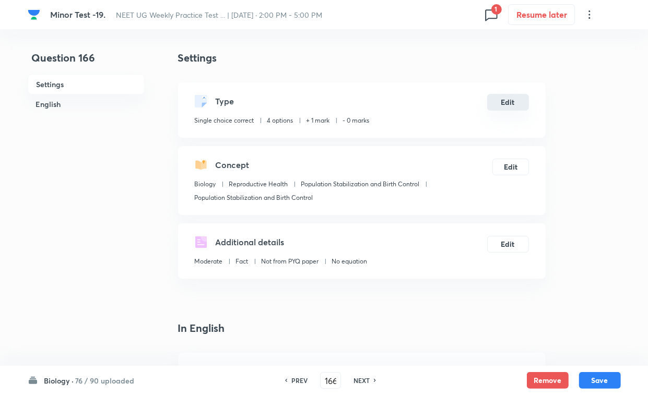
click at [517, 104] on button "Edit" at bounding box center [508, 102] width 42 height 17
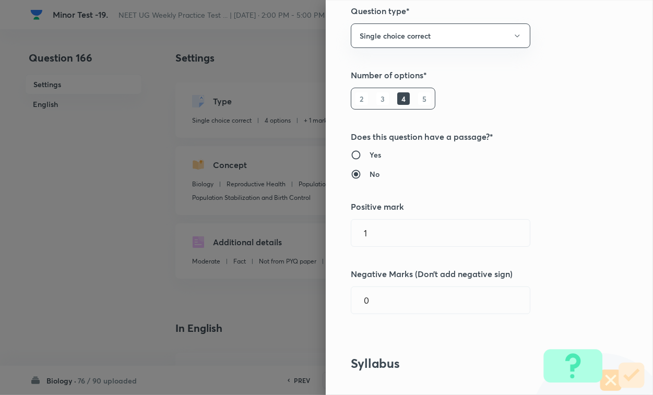
scroll to position [131, 0]
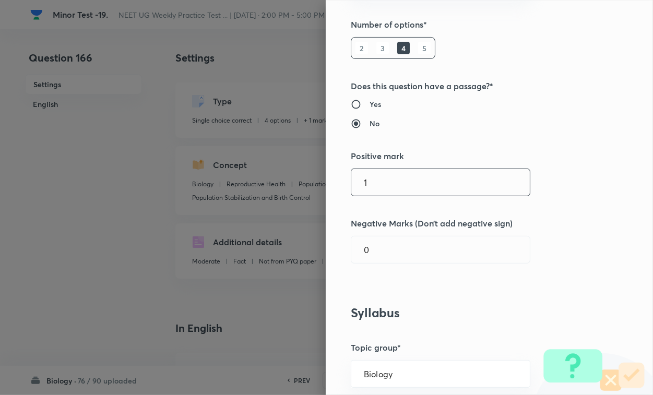
click at [401, 185] on input "1" at bounding box center [440, 182] width 179 height 27
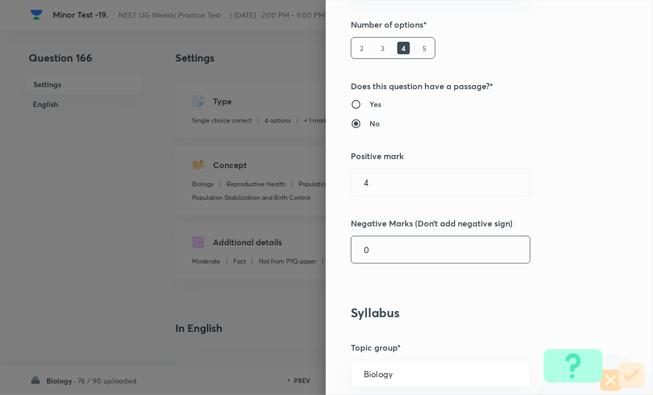
click at [392, 241] on input "0" at bounding box center [440, 250] width 179 height 27
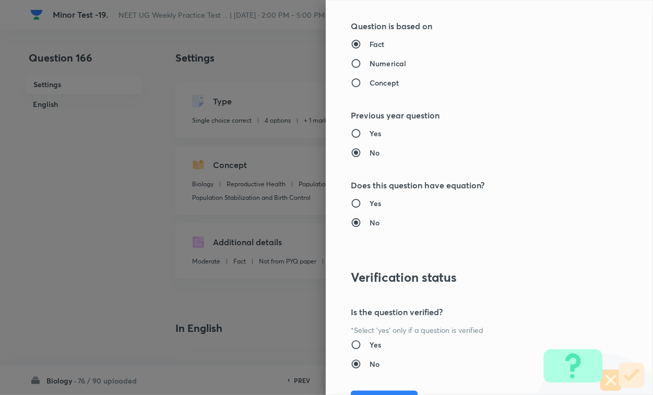
scroll to position [1030, 0]
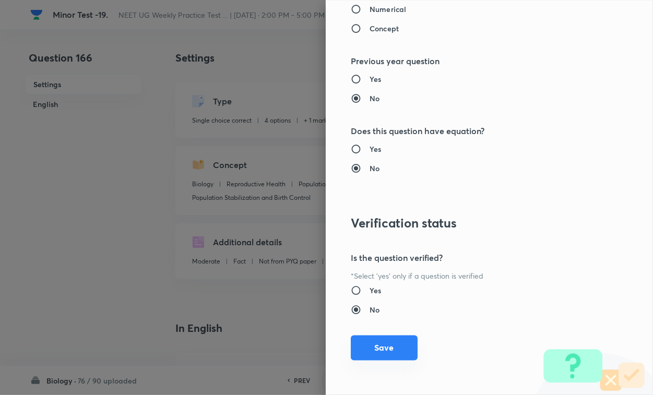
click at [384, 342] on button "Save" at bounding box center [384, 348] width 67 height 25
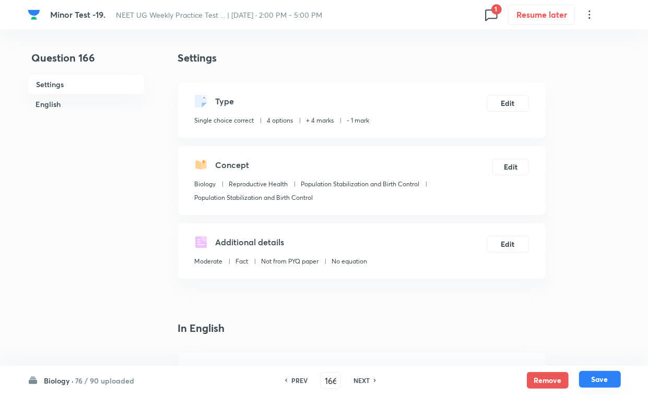
click at [575, 342] on button "Save" at bounding box center [600, 379] width 42 height 17
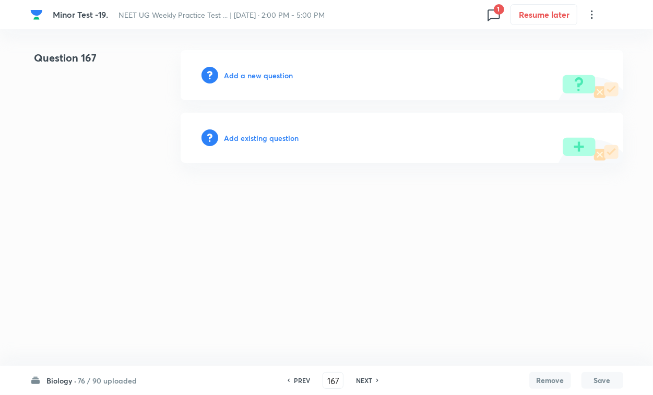
click at [281, 137] on h6 "Add existing question" at bounding box center [262, 138] width 75 height 11
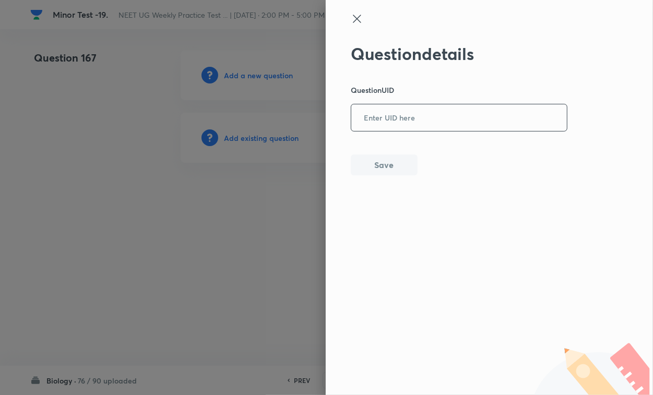
click at [390, 123] on input "text" at bounding box center [459, 118] width 216 height 26
paste input "ODFD2"
click at [388, 155] on button "Save" at bounding box center [384, 164] width 67 height 21
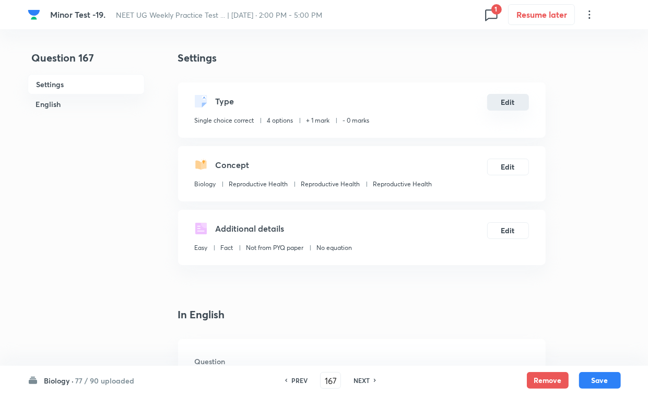
click at [501, 103] on button "Edit" at bounding box center [508, 102] width 42 height 17
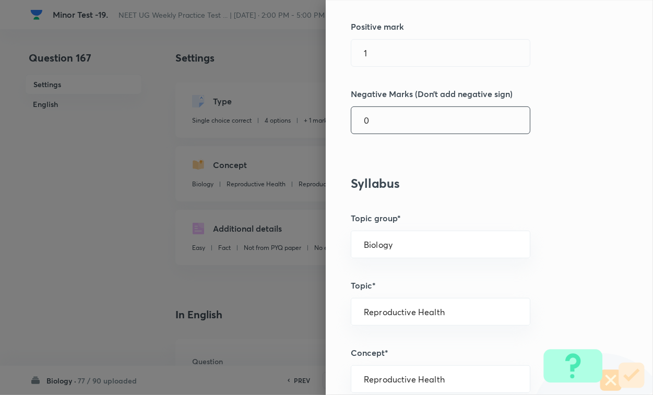
scroll to position [261, 0]
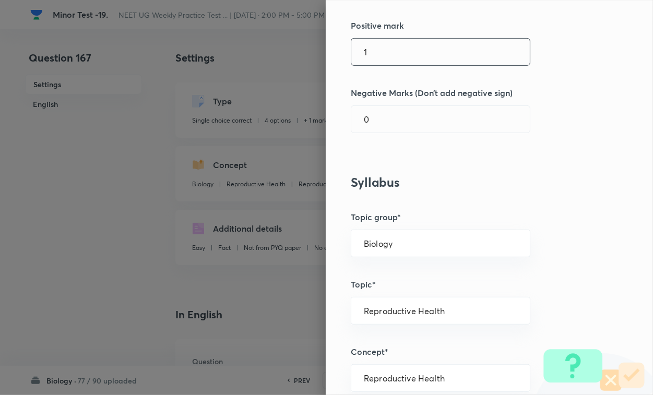
click at [392, 66] on div "Question settings Question type* Single choice correct Number of options* 2 3 4…" at bounding box center [489, 197] width 327 height 395
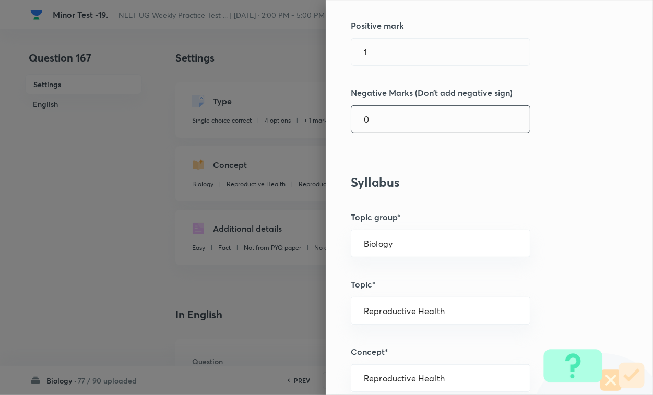
click at [384, 108] on input "0" at bounding box center [440, 119] width 179 height 27
click at [388, 58] on input "1" at bounding box center [440, 52] width 179 height 27
click at [384, 115] on input "0" at bounding box center [440, 119] width 179 height 27
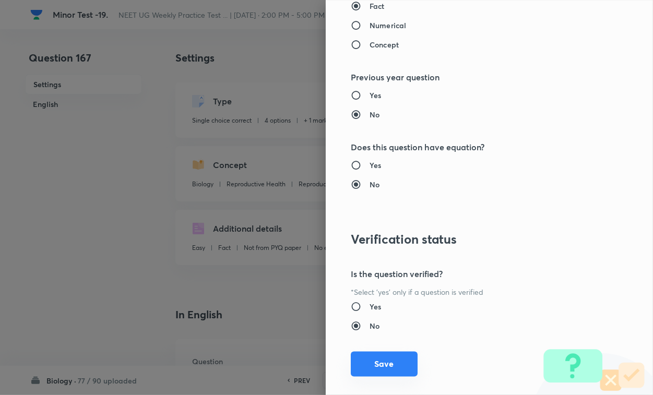
scroll to position [1030, 0]
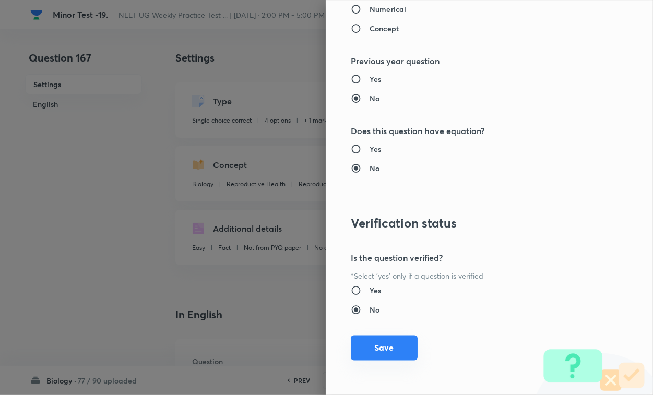
click at [377, 342] on button "Save" at bounding box center [384, 348] width 67 height 25
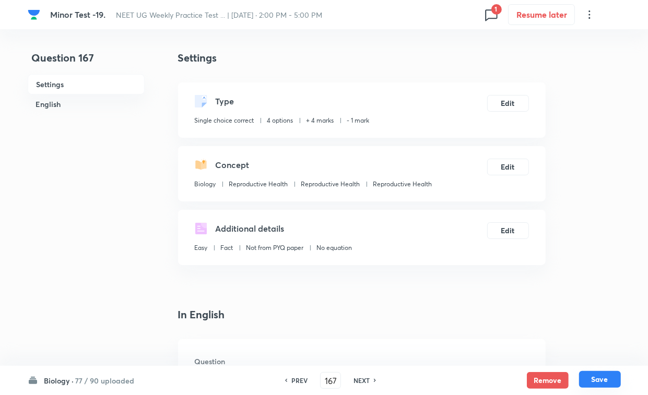
click at [575, 342] on button "Save" at bounding box center [600, 379] width 42 height 17
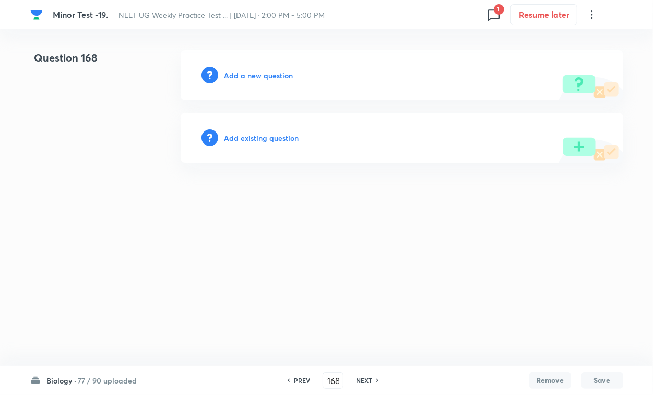
click at [282, 135] on h6 "Add existing question" at bounding box center [262, 138] width 75 height 11
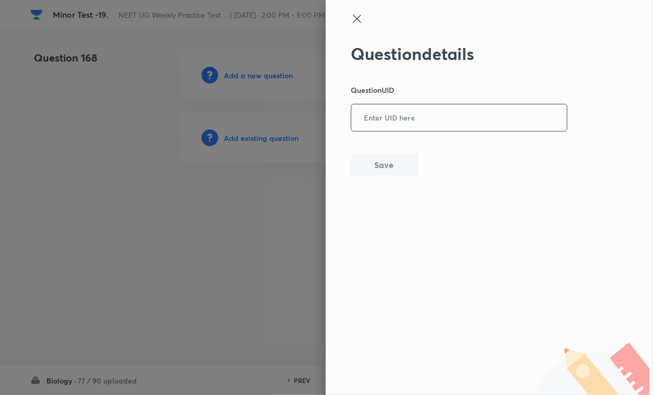
click at [374, 119] on input "text" at bounding box center [459, 118] width 216 height 26
paste input "TZ6LQ"
click at [382, 170] on button "Save" at bounding box center [384, 164] width 67 height 21
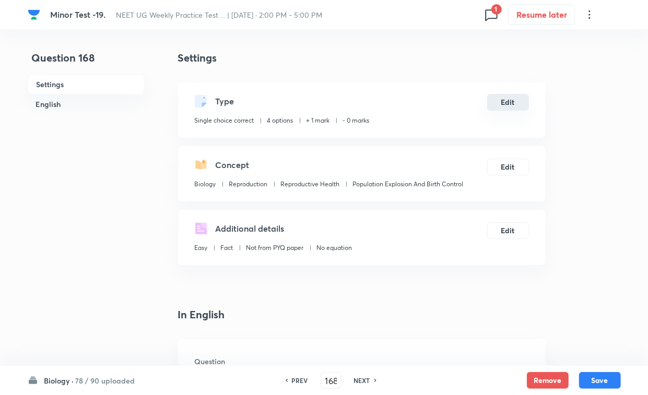
click at [519, 105] on button "Edit" at bounding box center [508, 102] width 42 height 17
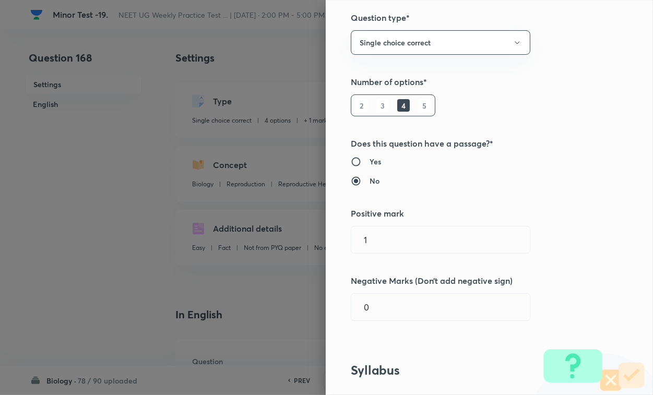
scroll to position [131, 0]
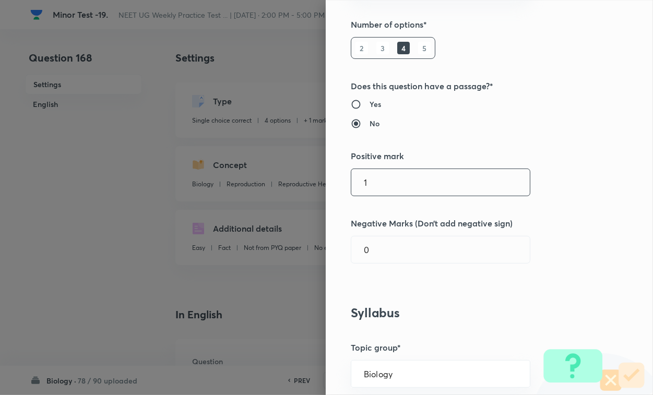
click at [394, 191] on input "1" at bounding box center [440, 182] width 179 height 27
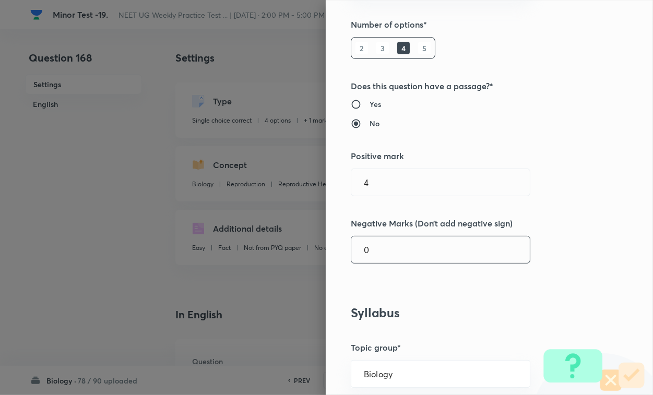
click at [389, 251] on input "0" at bounding box center [440, 250] width 179 height 27
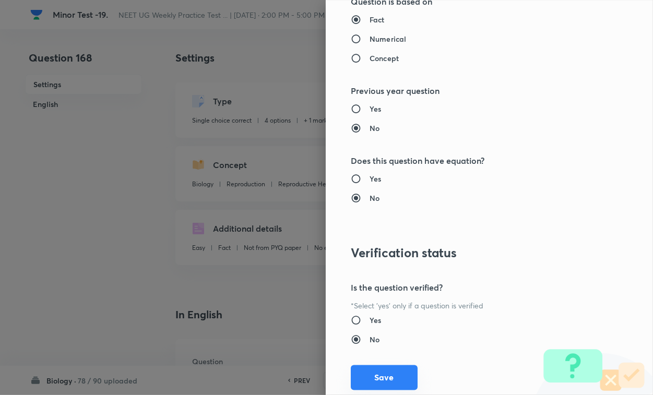
scroll to position [1030, 0]
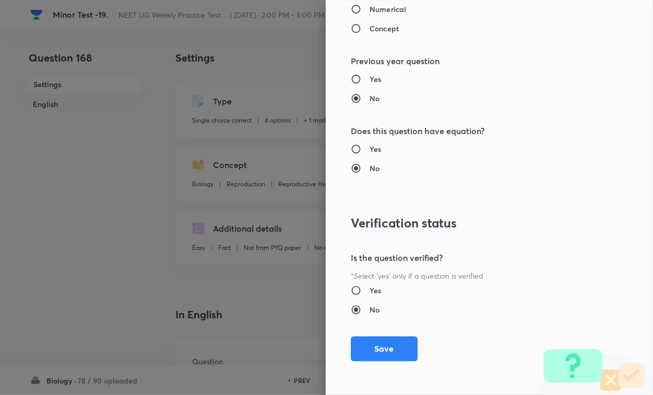
click at [388, 342] on button "Save" at bounding box center [384, 349] width 67 height 25
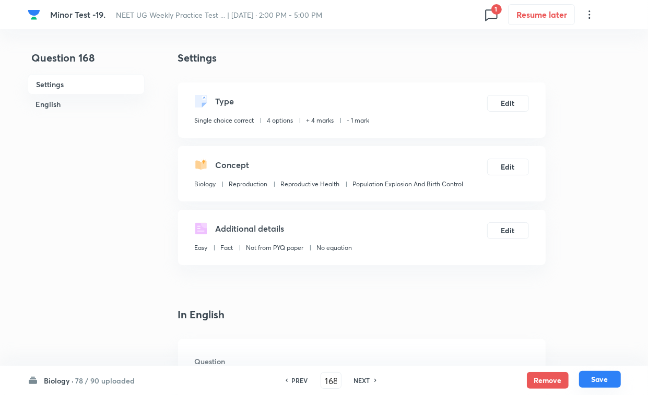
click at [575, 342] on button "Save" at bounding box center [600, 379] width 42 height 17
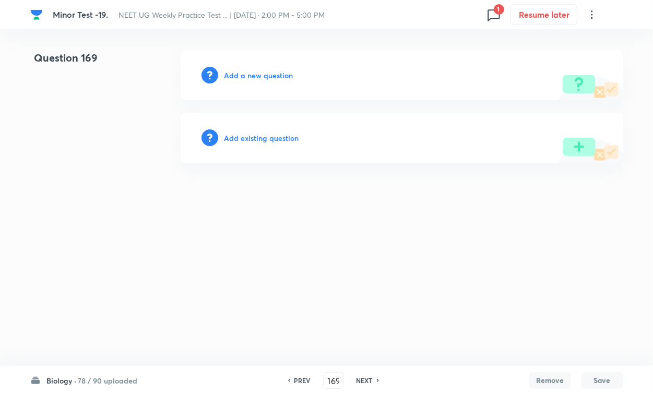
click at [277, 135] on h6 "Add existing question" at bounding box center [262, 138] width 75 height 11
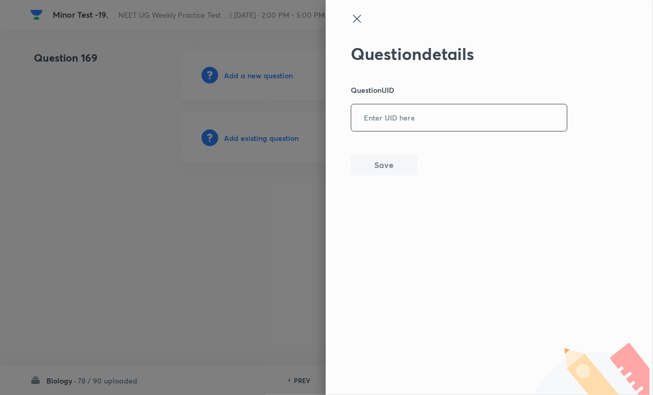
click at [360, 130] on input "text" at bounding box center [459, 118] width 216 height 26
paste input "8OGQJ"
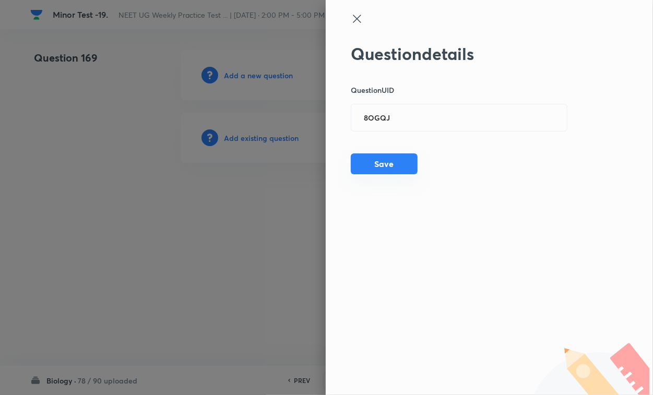
click at [396, 160] on div "Question details Question UID 8OGQJ ​ Save" at bounding box center [459, 110] width 217 height 132
drag, startPoint x: 367, startPoint y: 162, endPoint x: 488, endPoint y: 176, distance: 122.4
click at [367, 163] on button "Save" at bounding box center [384, 165] width 67 height 21
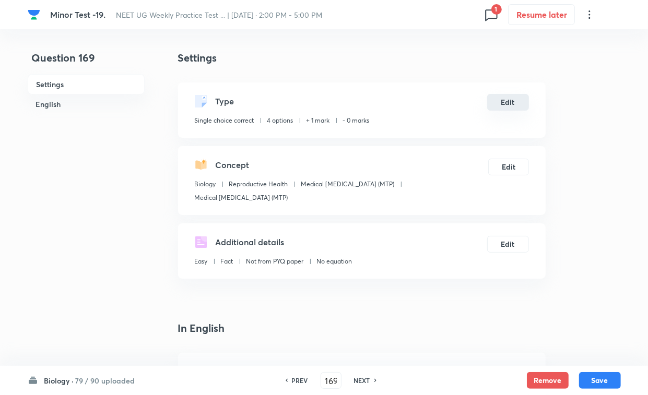
click at [518, 103] on button "Edit" at bounding box center [508, 102] width 42 height 17
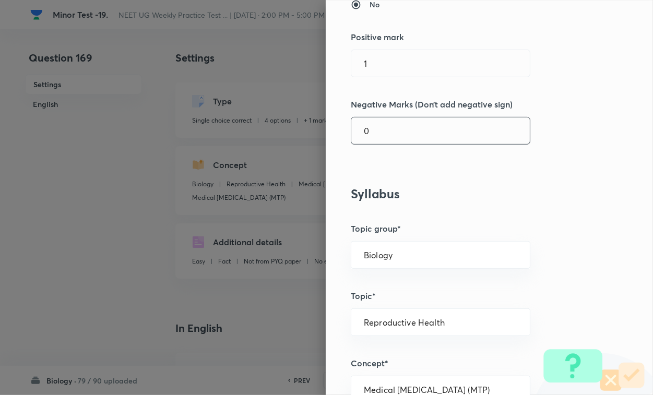
scroll to position [261, 0]
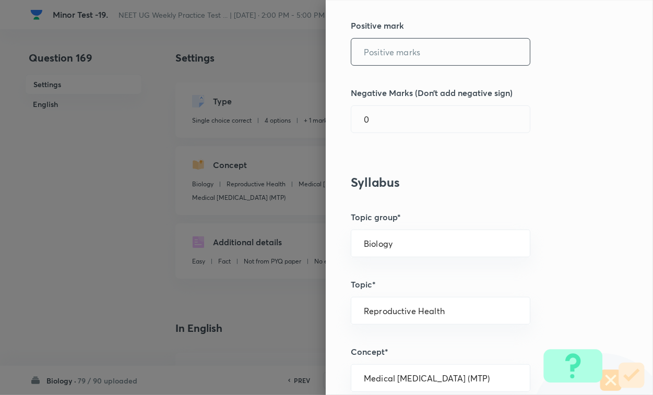
click at [371, 52] on input "text" at bounding box center [440, 52] width 179 height 27
click at [382, 136] on div "Question settings Question type* Single choice correct Number of options* 2 3 4…" at bounding box center [489, 197] width 327 height 395
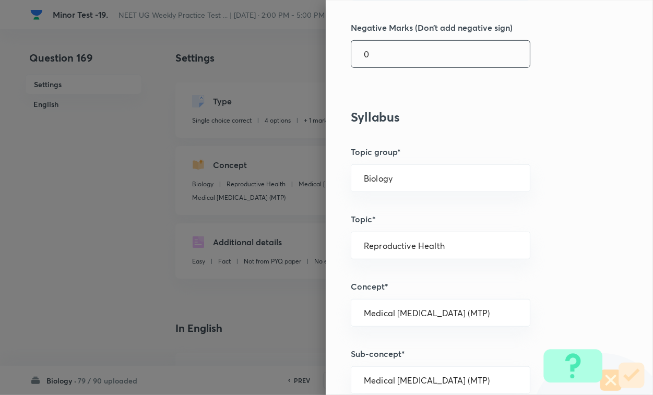
click at [390, 44] on input "0" at bounding box center [440, 54] width 179 height 27
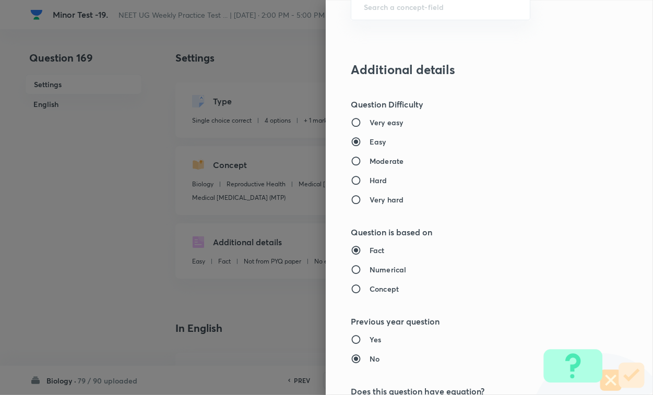
scroll to position [1030, 0]
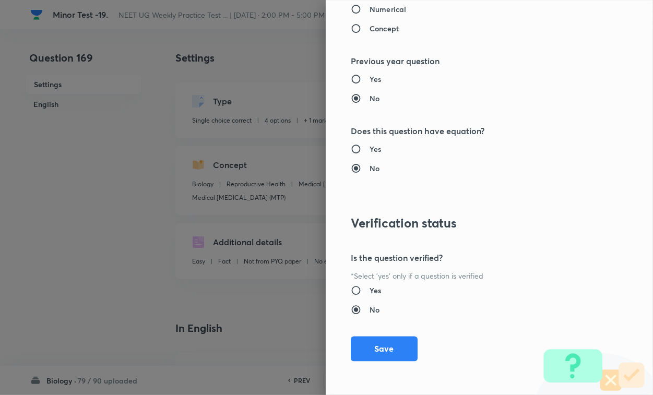
drag, startPoint x: 384, startPoint y: 347, endPoint x: 437, endPoint y: 351, distance: 52.9
click at [384, 342] on button "Save" at bounding box center [384, 349] width 67 height 25
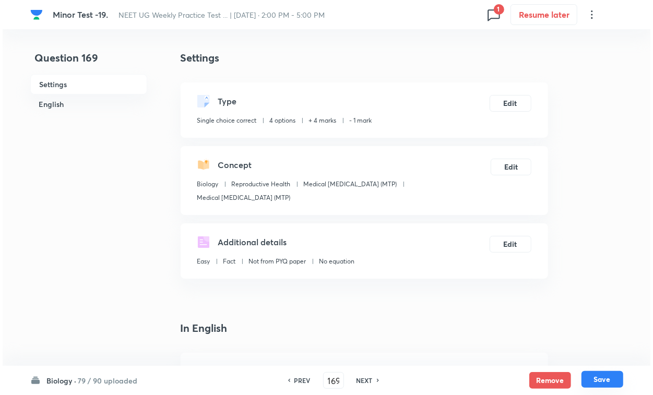
click
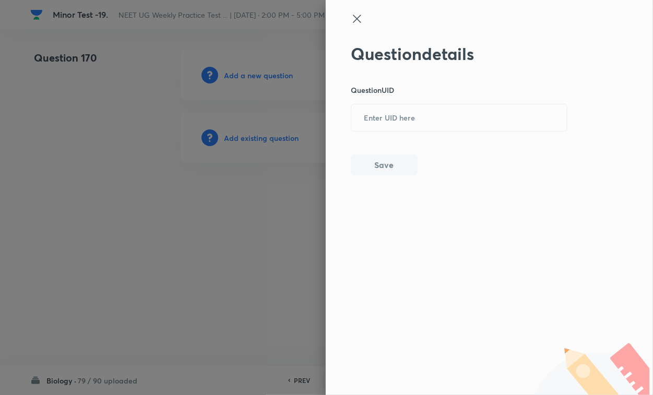
drag, startPoint x: 354, startPoint y: 127, endPoint x: 359, endPoint y: 136, distance: 10.5
paste input "ZZ0ZH"
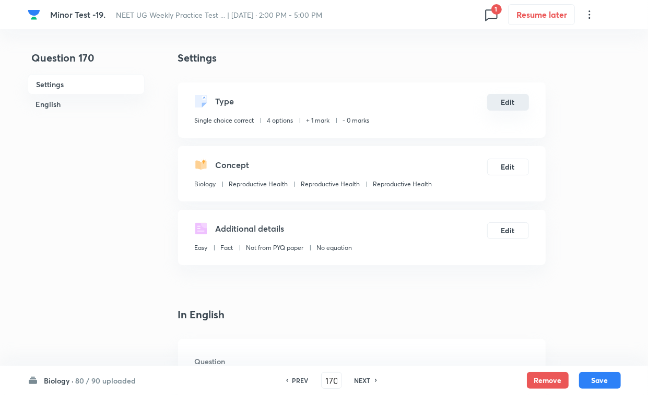
drag, startPoint x: 517, startPoint y: 92, endPoint x: 513, endPoint y: 97, distance: 6.3
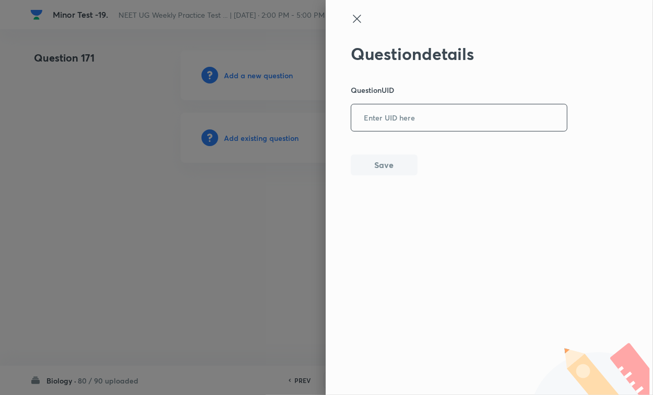
paste input "GCG68"
paste input "FCK64"
paste input "0BMXQ"
paste input "YAPV7"
paste input "SSF6I"
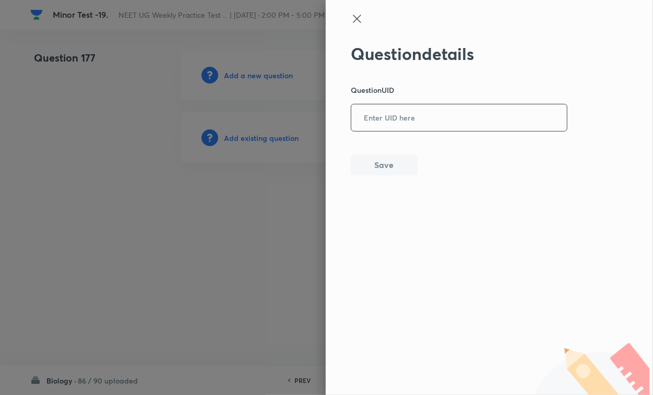
paste input "AHIXW"
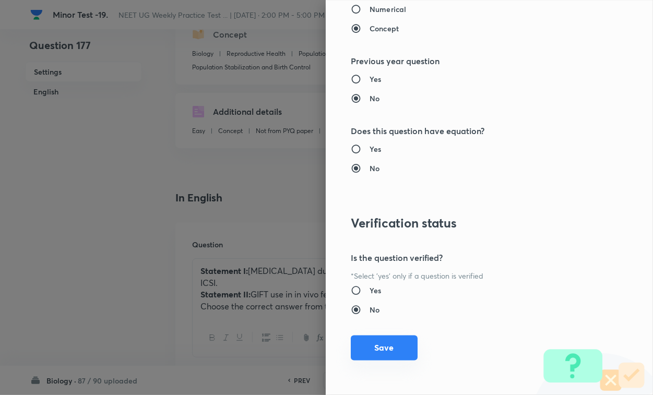
scroll to position [0, 0]
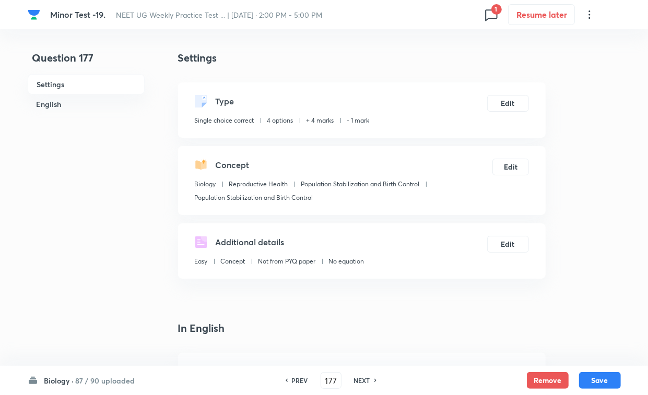
drag, startPoint x: 600, startPoint y: 380, endPoint x: 629, endPoint y: 358, distance: 36.7
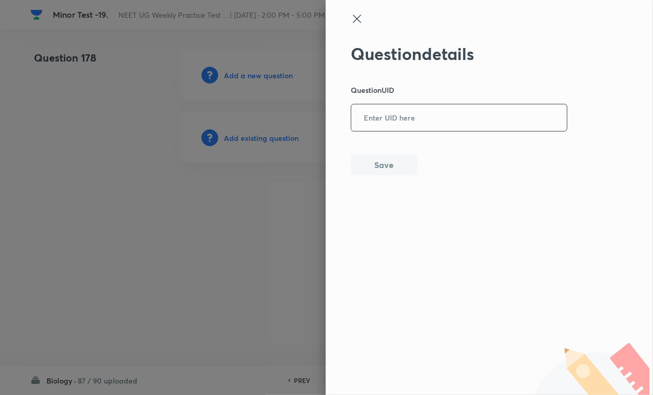
paste input "C45JA"
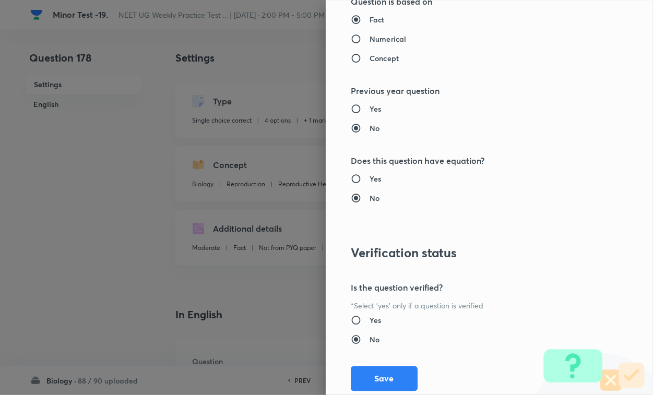
scroll to position [1030, 0]
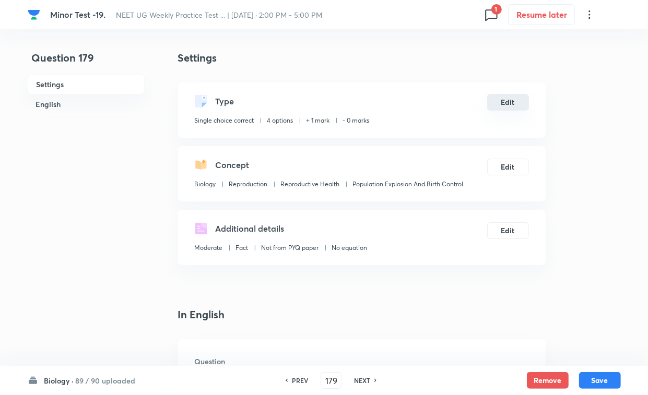
drag, startPoint x: 528, startPoint y: 94, endPoint x: 513, endPoint y: 100, distance: 16.4
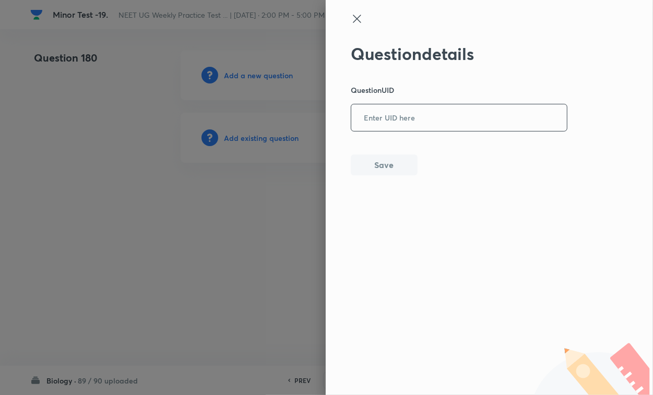
paste input "CBLW9"
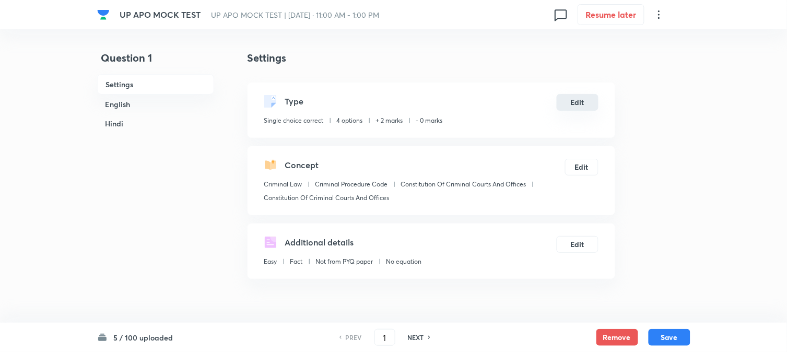
click at [567, 107] on button "Edit" at bounding box center [578, 102] width 42 height 17
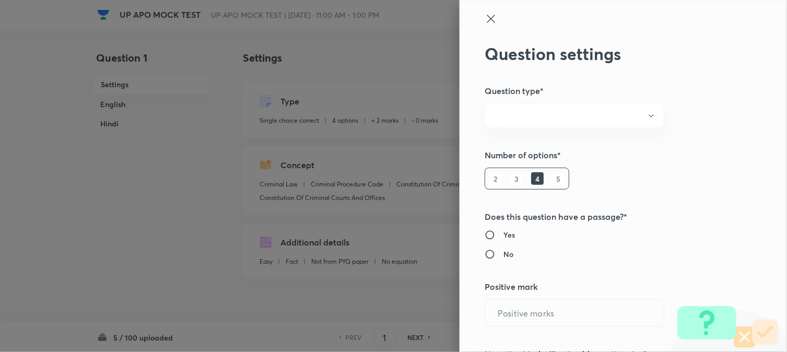
radio input "true"
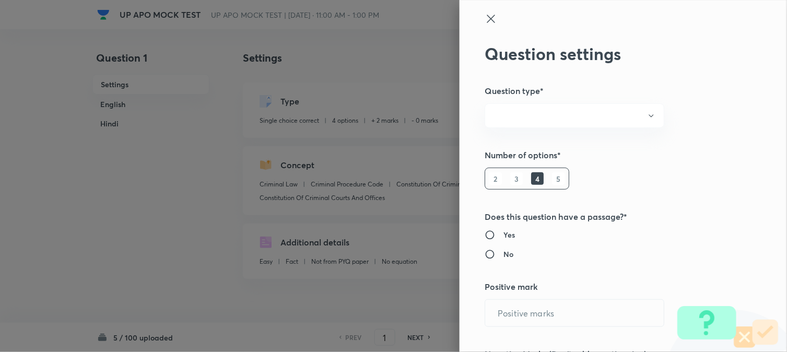
radio input "true"
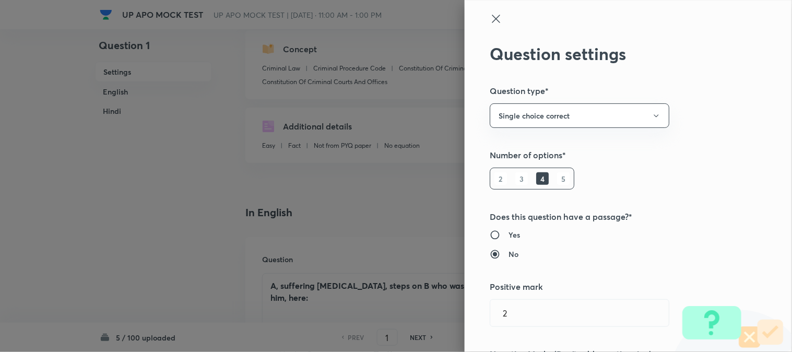
type input "2"
type input "0"
type input "Criminal Law"
type input "Criminal Procedure Code"
type input "Constitution Of Criminal Courts And Offices"
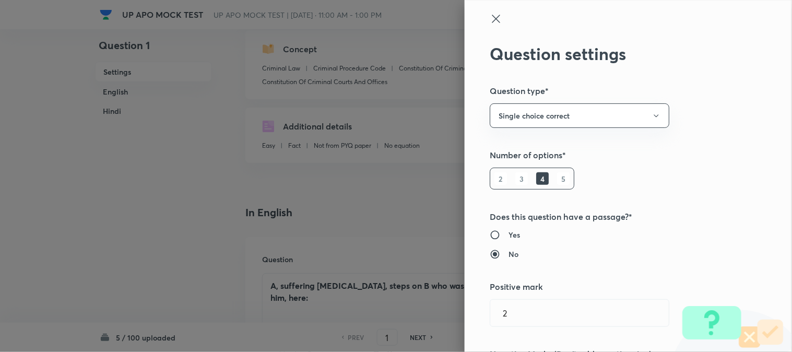
type input "Constitution Of Criminal Courts And Offices"
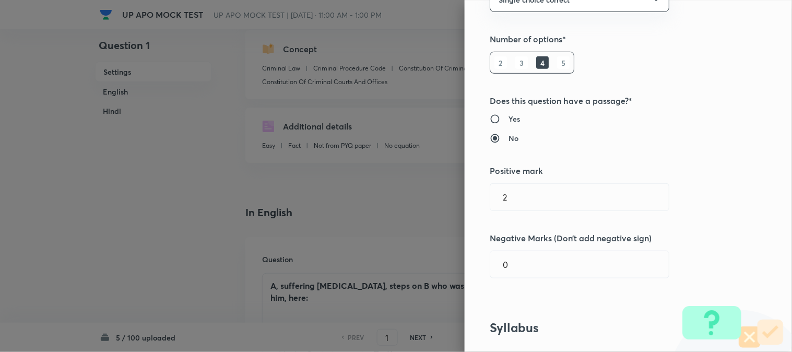
click at [516, 159] on div "Question settings Question type* Single choice correct Number of options* 2 3 4…" at bounding box center [628, 176] width 327 height 352
click at [536, 221] on div "Question settings Question type* Single choice correct Number of options* 2 3 4…" at bounding box center [628, 176] width 327 height 352
click at [538, 206] on input "2" at bounding box center [579, 197] width 179 height 27
type input "2"
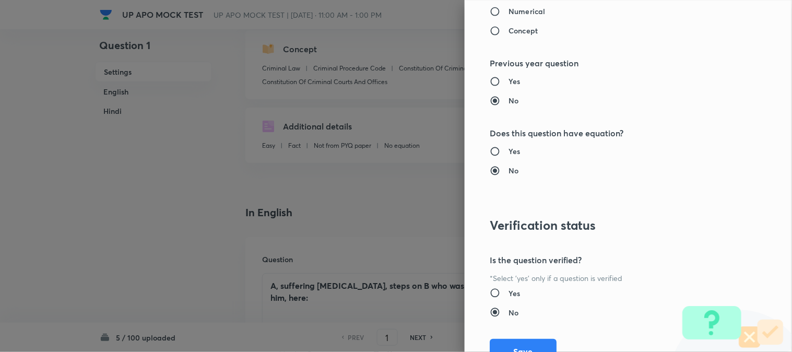
scroll to position [1072, 0]
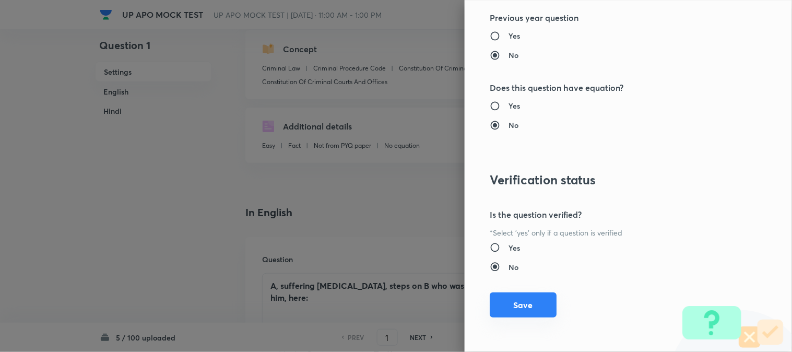
type input "1"
click at [521, 300] on button "Save" at bounding box center [523, 304] width 67 height 25
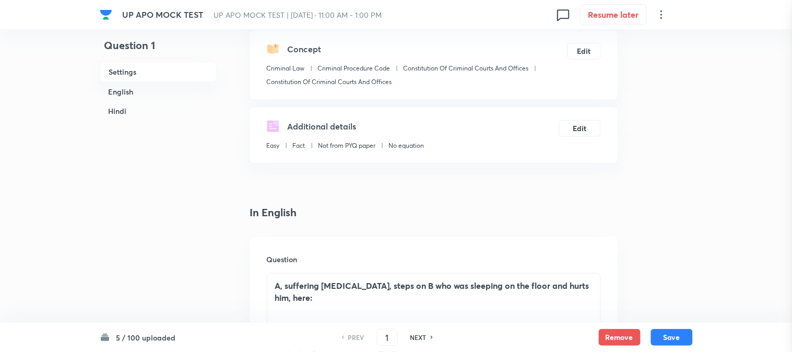
scroll to position [0, 0]
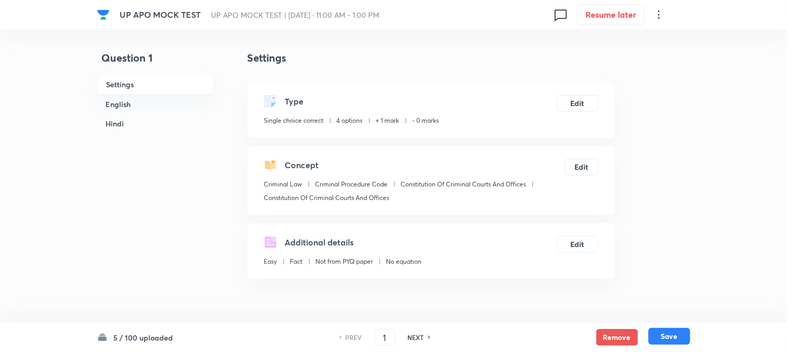
click at [666, 333] on button "Save" at bounding box center [670, 336] width 42 height 17
type input "2"
checkbox input "false"
checkbox input "true"
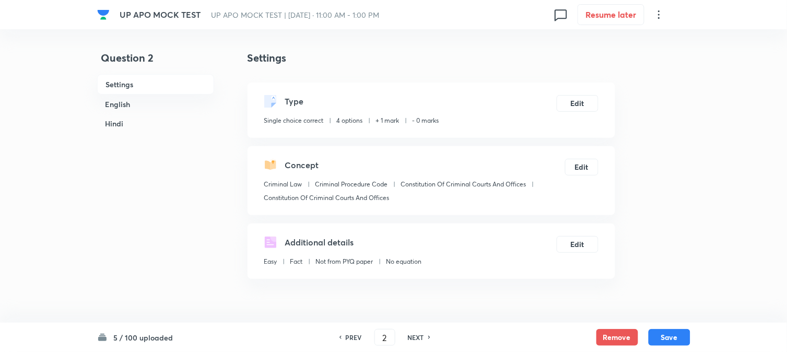
checkbox input "true"
click at [422, 338] on h6 "NEXT" at bounding box center [416, 337] width 16 height 9
type input "3"
checkbox input "false"
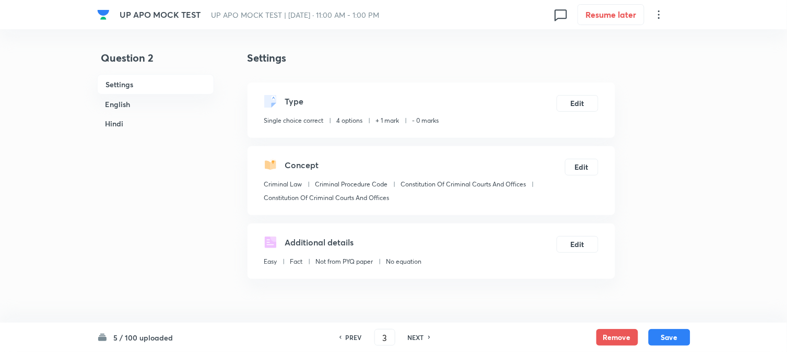
click at [422, 339] on h6 "NEXT" at bounding box center [416, 337] width 16 height 9
click at [423, 339] on h6 "NEXT" at bounding box center [416, 337] width 16 height 9
type input "6"
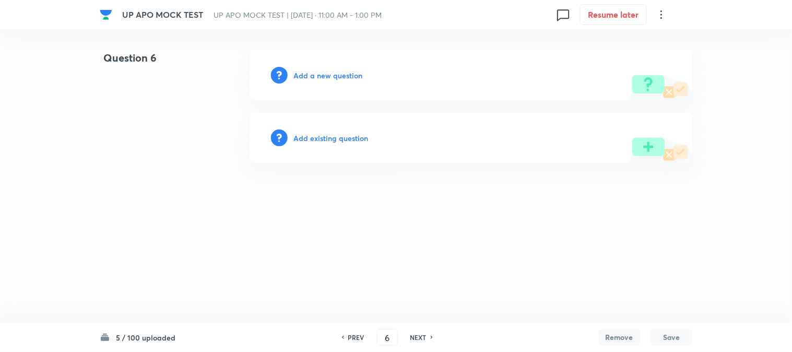
click at [339, 76] on h6 "Add a new question" at bounding box center [328, 75] width 69 height 11
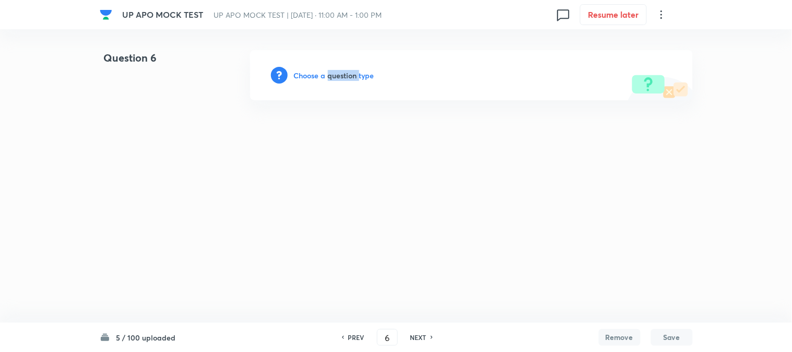
click at [339, 76] on h6 "Choose a question type" at bounding box center [334, 75] width 80 height 11
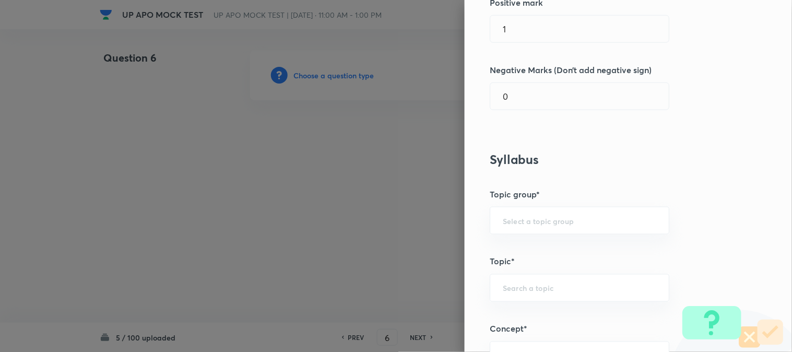
scroll to position [616, 0]
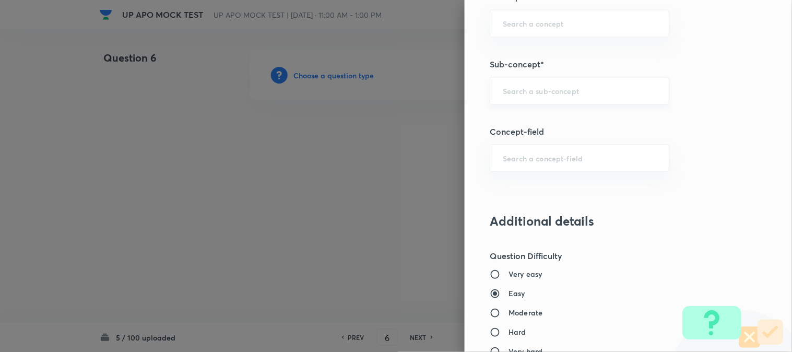
click at [534, 83] on div "​" at bounding box center [580, 91] width 180 height 28
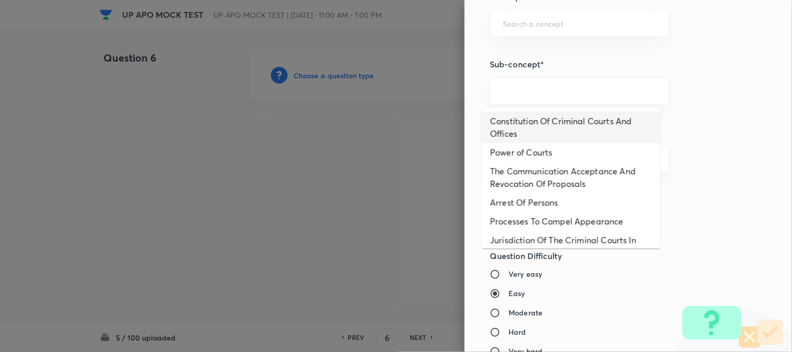
click at [543, 119] on li "Constitution Of Criminal Courts And Offices" at bounding box center [571, 127] width 179 height 31
type input "Constitution Of Criminal Courts And Offices"
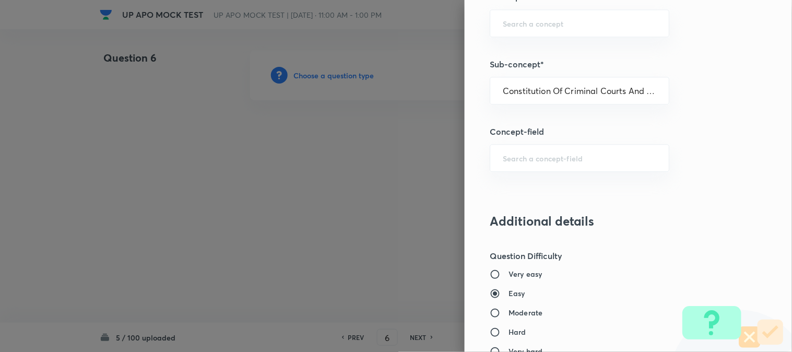
type input "Criminal Law"
type input "Criminal Procedure Code"
type input "Constitution Of Criminal Courts And Offices"
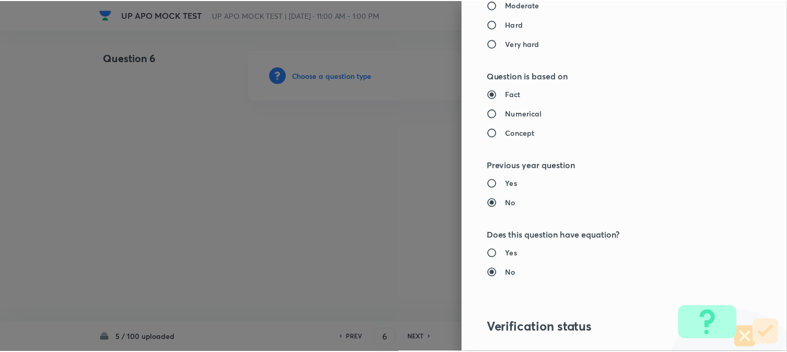
scroll to position [1072, 0]
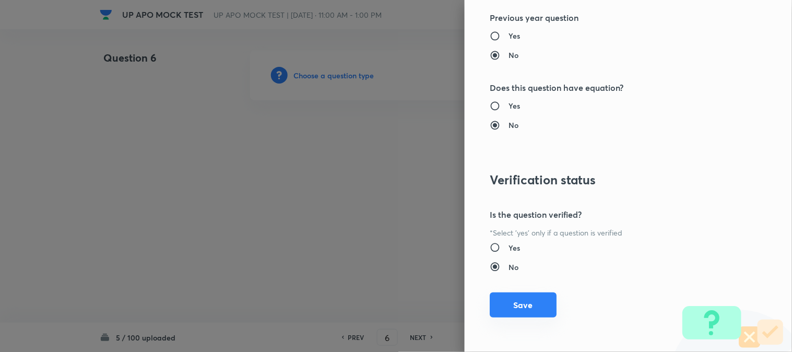
drag, startPoint x: 532, startPoint y: 307, endPoint x: 526, endPoint y: 305, distance: 6.0
click at [532, 307] on button "Save" at bounding box center [523, 304] width 67 height 25
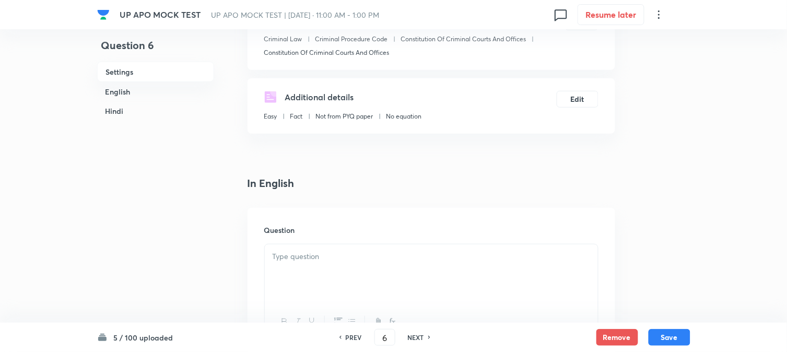
scroll to position [308, 0]
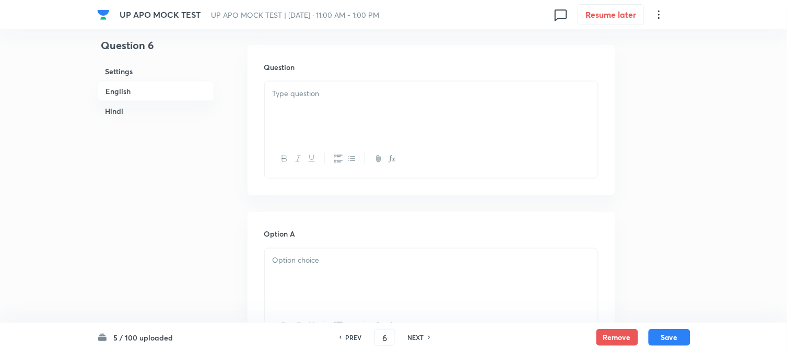
click at [312, 101] on div at bounding box center [431, 110] width 333 height 58
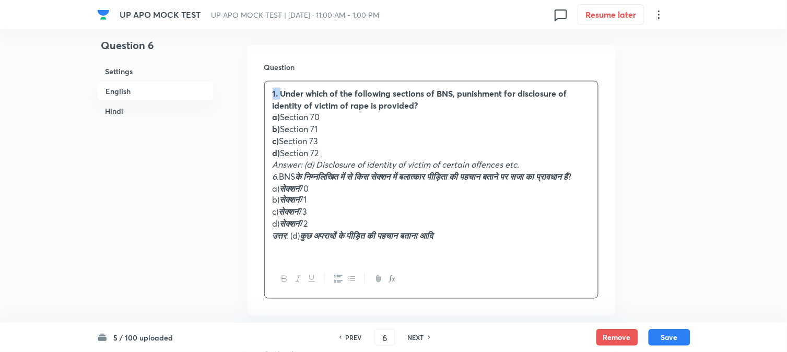
drag, startPoint x: 281, startPoint y: 92, endPoint x: 265, endPoint y: 85, distance: 17.8
click at [265, 85] on div "1. Under which of the following sections of BNS, punishment for disclosure of i…" at bounding box center [431, 170] width 333 height 179
drag, startPoint x: 281, startPoint y: 115, endPoint x: 339, endPoint y: 115, distance: 58.5
click at [339, 115] on p "a) Section 70" at bounding box center [432, 117] width 318 height 12
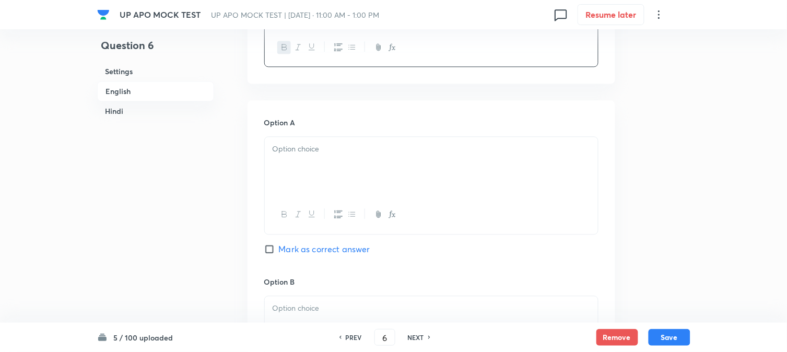
click at [298, 155] on p at bounding box center [432, 149] width 318 height 12
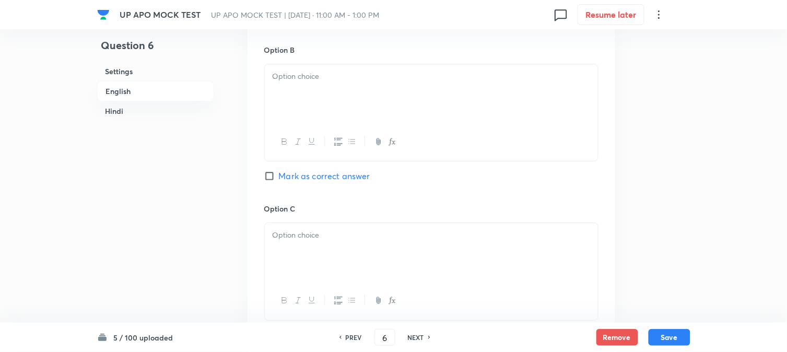
click at [286, 123] on div at bounding box center [431, 93] width 333 height 58
paste div
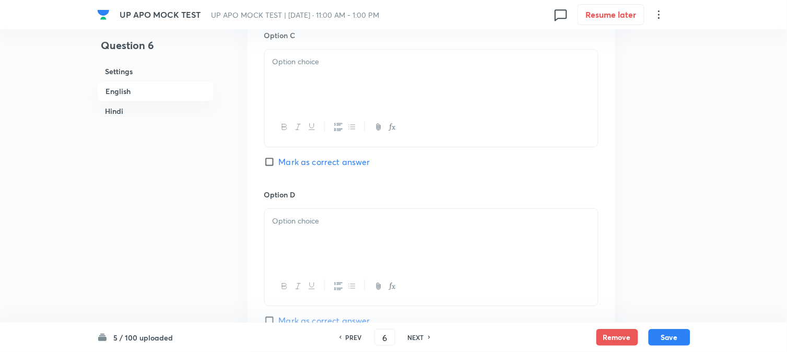
scroll to position [946, 0]
click at [301, 105] on div at bounding box center [431, 78] width 333 height 58
paste div
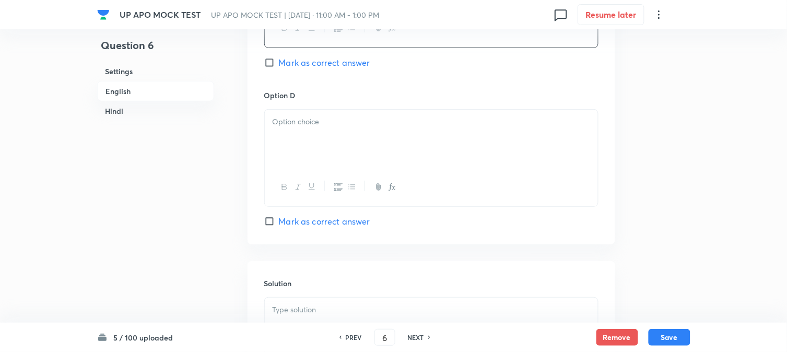
scroll to position [1062, 0]
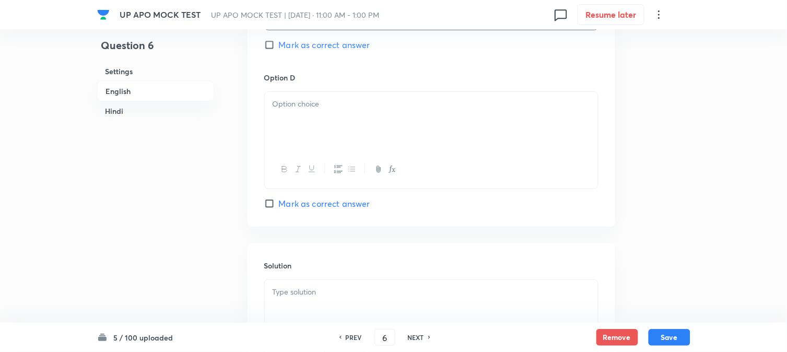
click at [299, 110] on p at bounding box center [432, 104] width 318 height 12
paste div
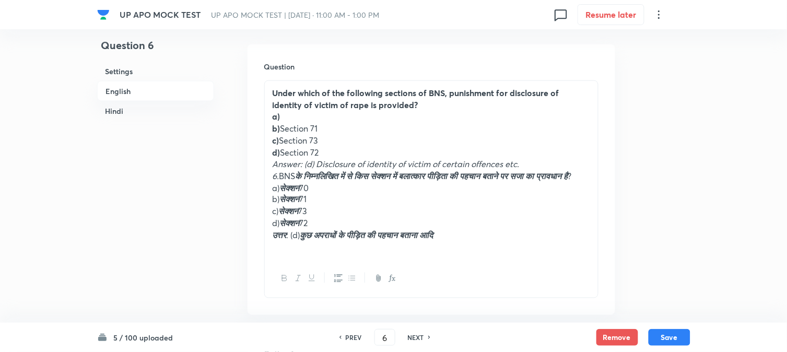
scroll to position [308, 0]
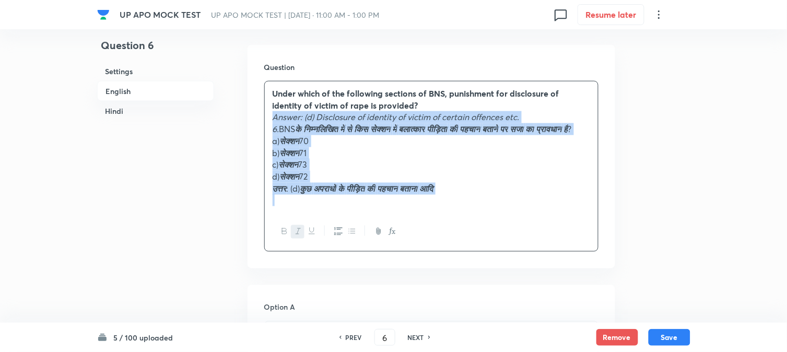
drag, startPoint x: 269, startPoint y: 161, endPoint x: 596, endPoint y: 242, distance: 336.9
click at [597, 244] on div "Under which of the following sections of BNS, punishment for disclosure of iden…" at bounding box center [431, 166] width 334 height 171
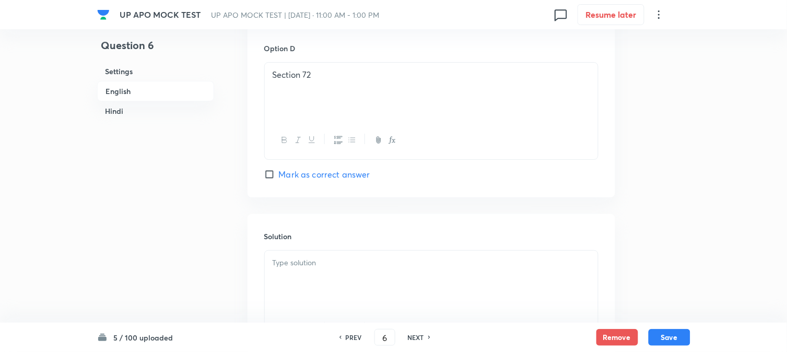
scroll to position [1004, 0]
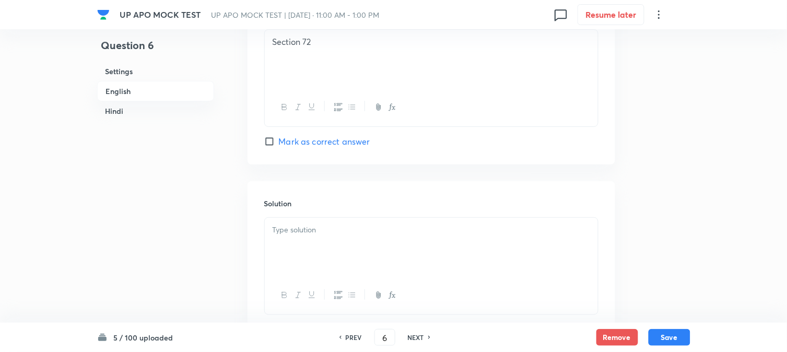
click at [306, 143] on span "Mark as correct answer" at bounding box center [324, 141] width 91 height 13
click at [279, 143] on input "Mark as correct answer" at bounding box center [271, 141] width 15 height 10
checkbox input "true"
click at [291, 221] on div "Solution" at bounding box center [432, 256] width 368 height 150
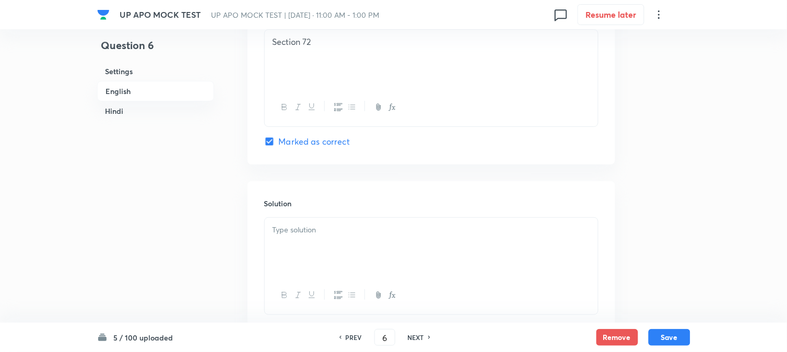
click at [291, 228] on p at bounding box center [432, 230] width 318 height 12
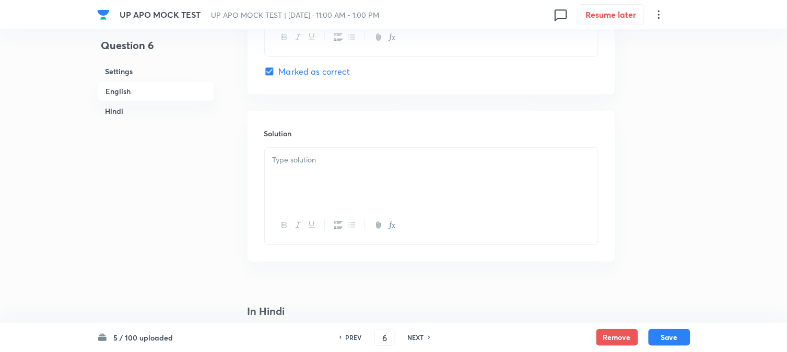
scroll to position [1062, 0]
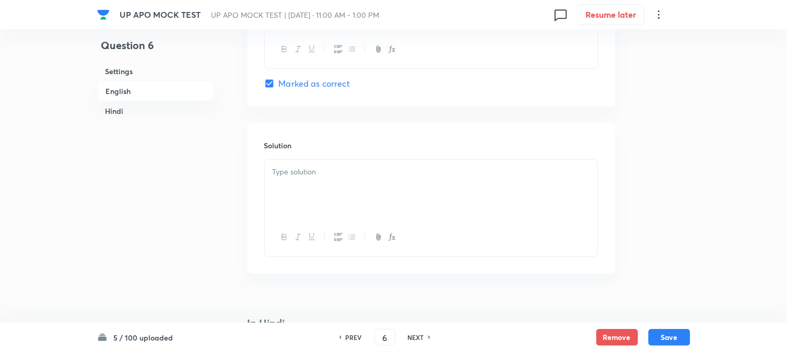
click at [294, 195] on div at bounding box center [431, 189] width 333 height 58
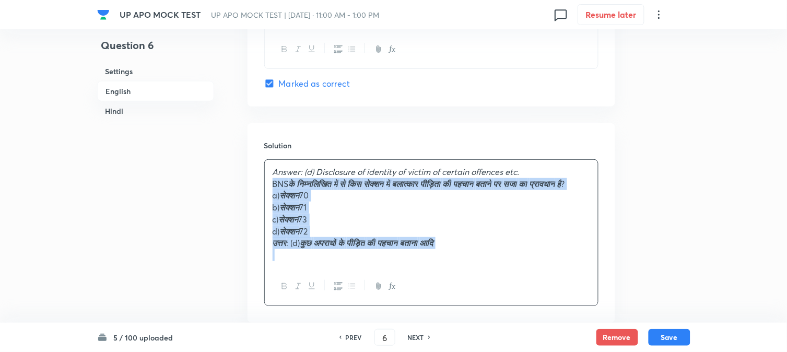
drag, startPoint x: 280, startPoint y: 188, endPoint x: 592, endPoint y: 296, distance: 330.0
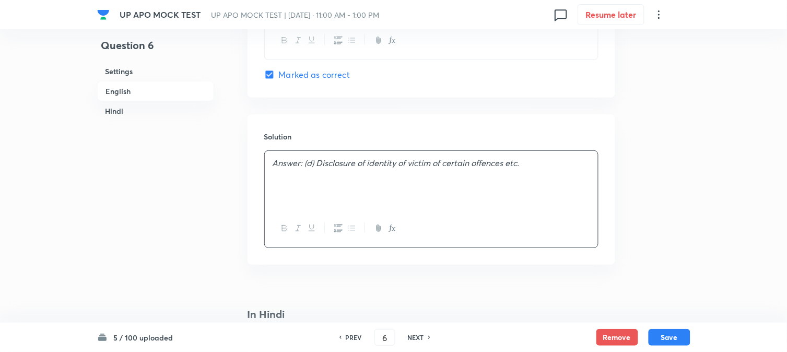
scroll to position [1236, 0]
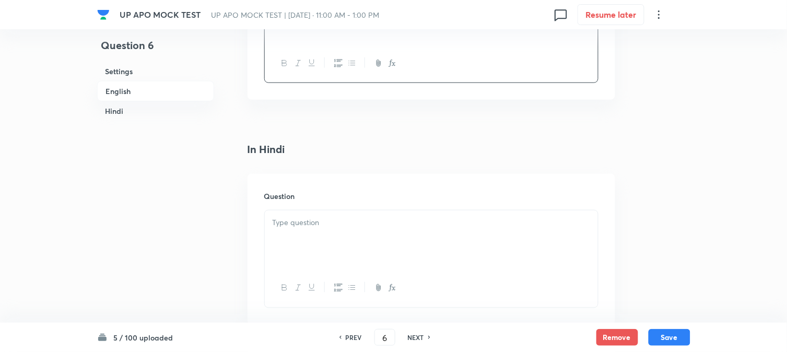
click at [277, 228] on p at bounding box center [432, 223] width 318 height 12
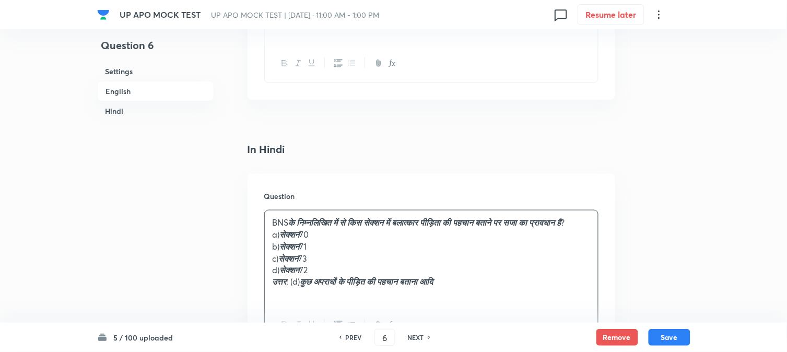
drag, startPoint x: 283, startPoint y: 247, endPoint x: 347, endPoint y: 249, distance: 63.7
click at [347, 241] on p "a) सेक्शन 70" at bounding box center [432, 235] width 318 height 12
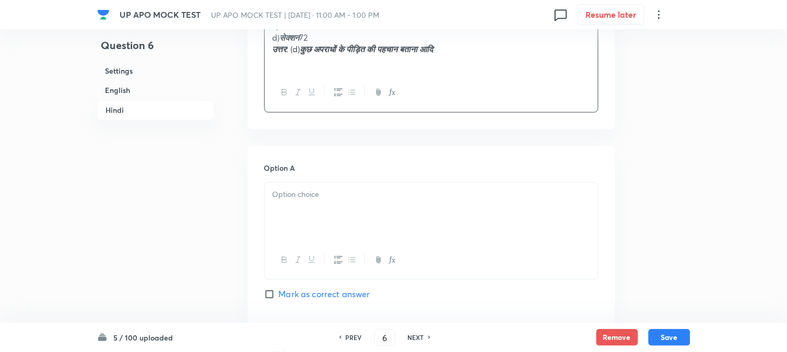
click at [293, 226] on div at bounding box center [431, 212] width 333 height 58
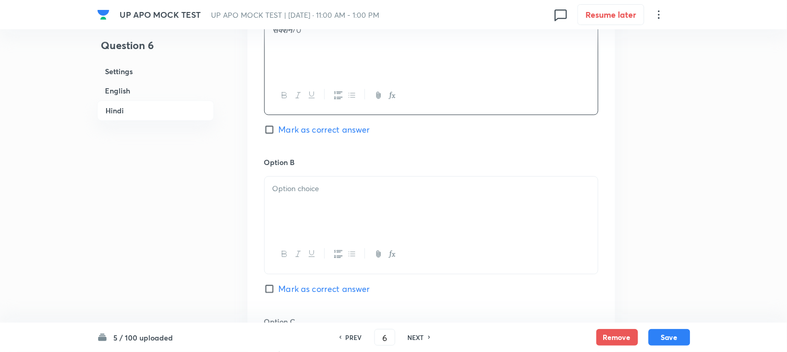
scroll to position [1642, 0]
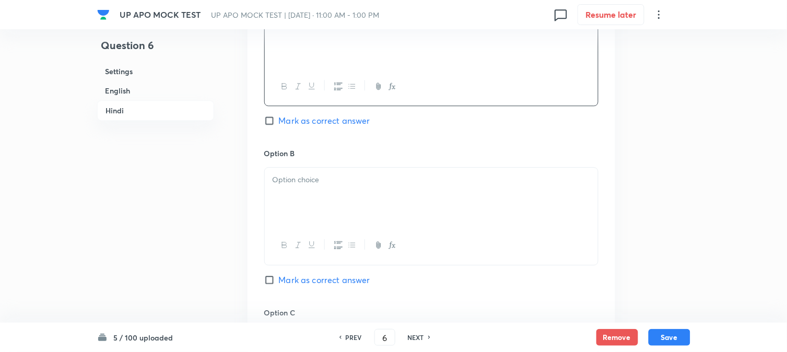
paste div
click at [295, 213] on div at bounding box center [431, 197] width 333 height 58
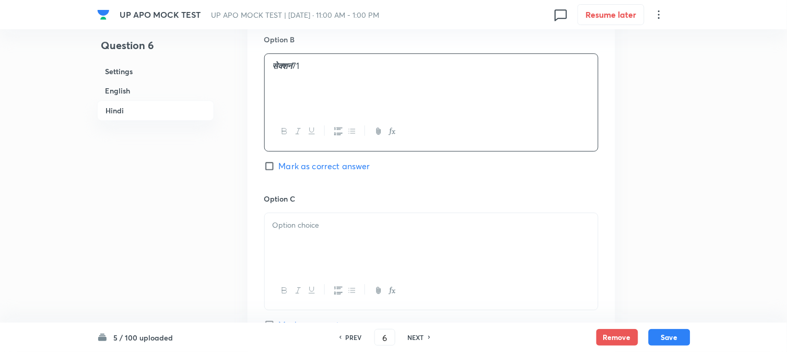
scroll to position [1758, 0]
click at [324, 253] on div at bounding box center [431, 240] width 333 height 58
paste div
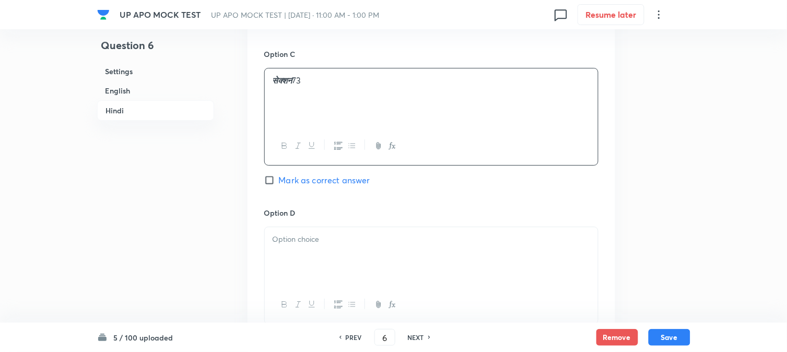
scroll to position [1933, 0]
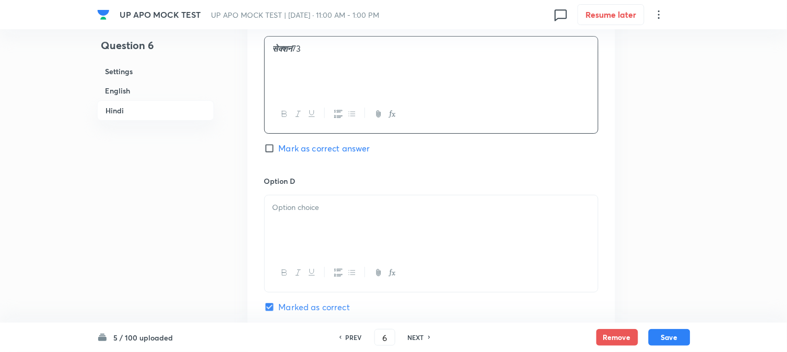
click at [319, 237] on div at bounding box center [431, 224] width 333 height 58
paste div
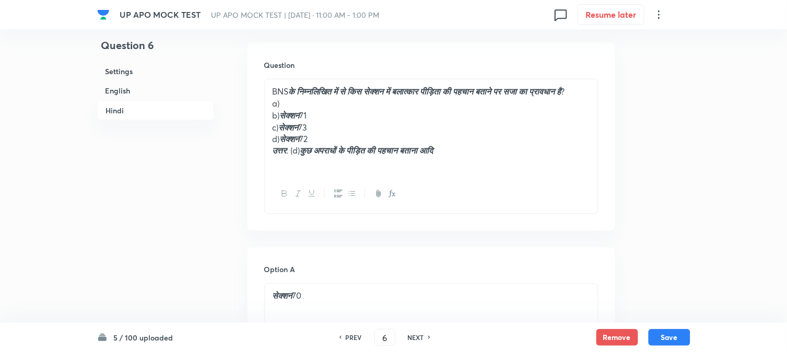
scroll to position [1353, 0]
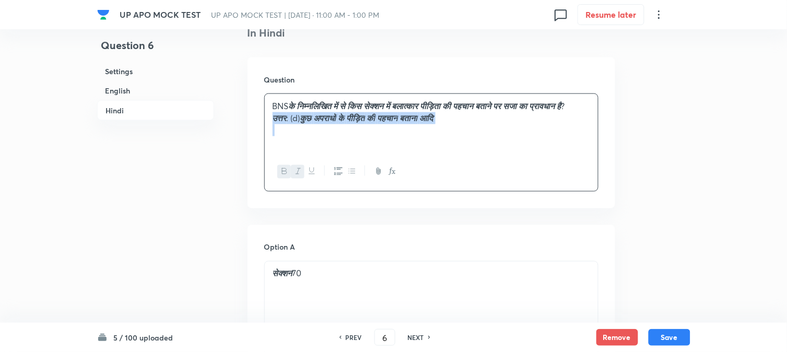
drag, startPoint x: 268, startPoint y: 183, endPoint x: 608, endPoint y: 165, distance: 339.9
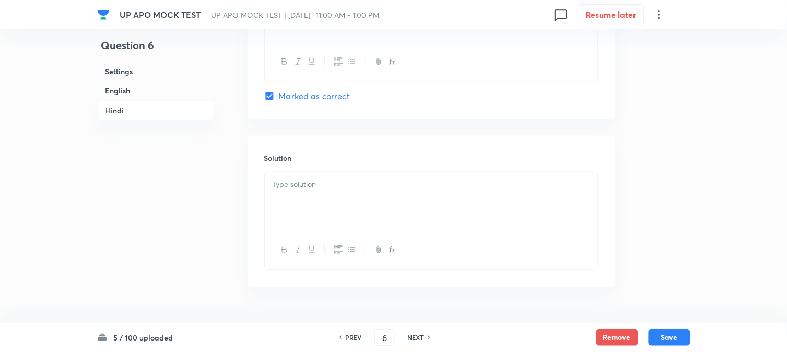
click at [306, 212] on div at bounding box center [431, 201] width 333 height 58
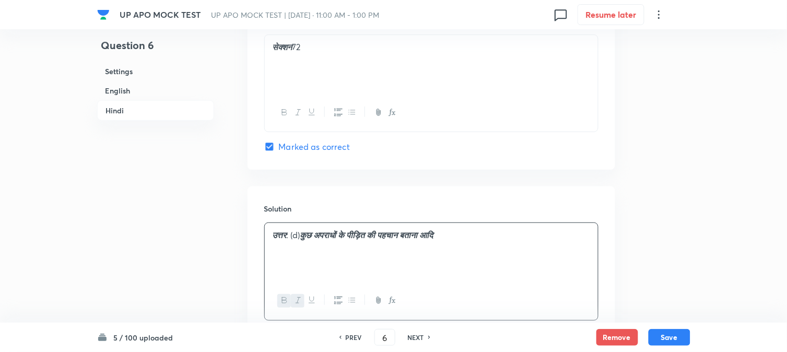
scroll to position [1991, 0]
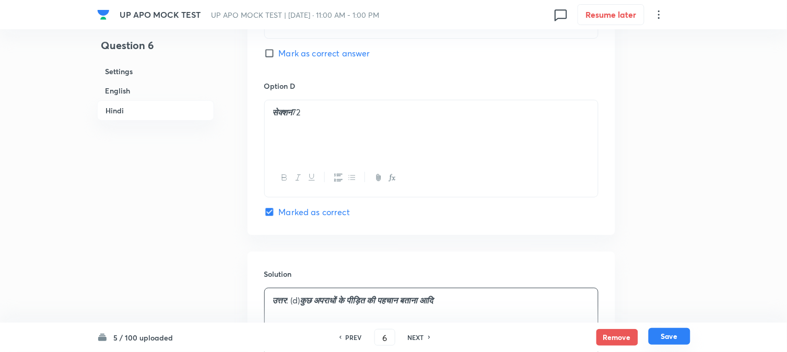
click at [670, 335] on button "Save" at bounding box center [670, 336] width 42 height 17
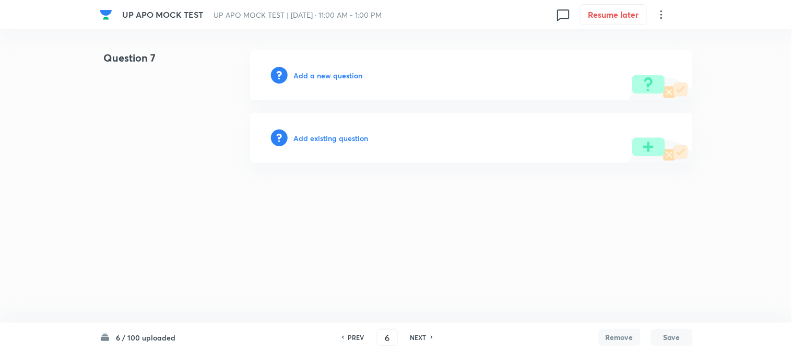
type input "7"
click at [335, 79] on h6 "Add a new question" at bounding box center [328, 75] width 69 height 11
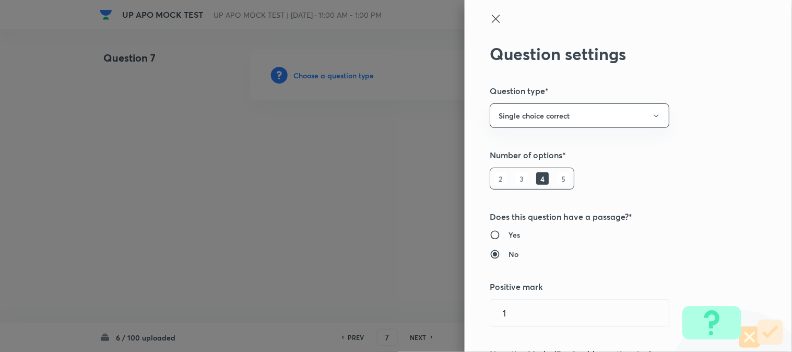
click at [335, 79] on div at bounding box center [396, 176] width 792 height 352
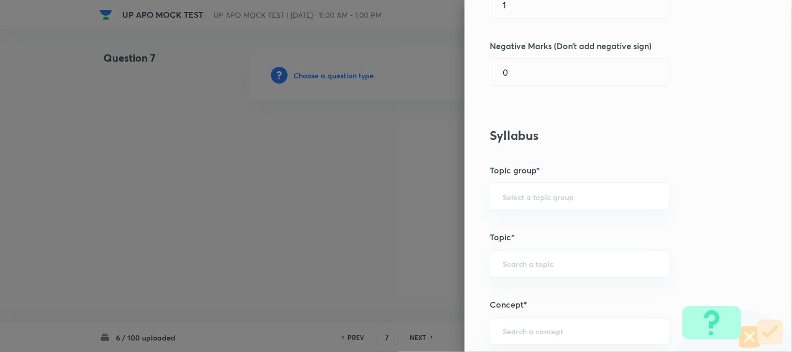
scroll to position [616, 0]
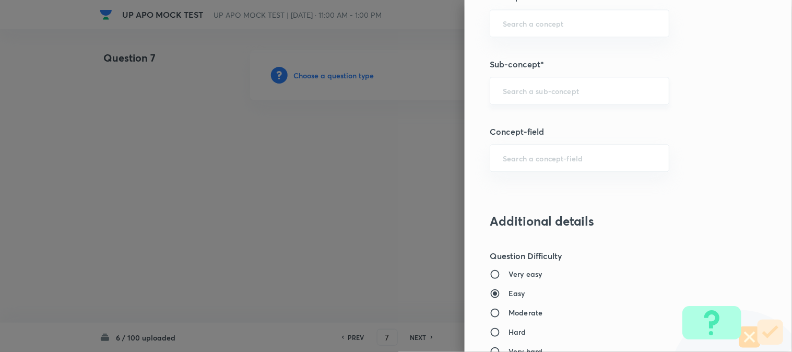
click at [530, 97] on div "​" at bounding box center [580, 91] width 180 height 28
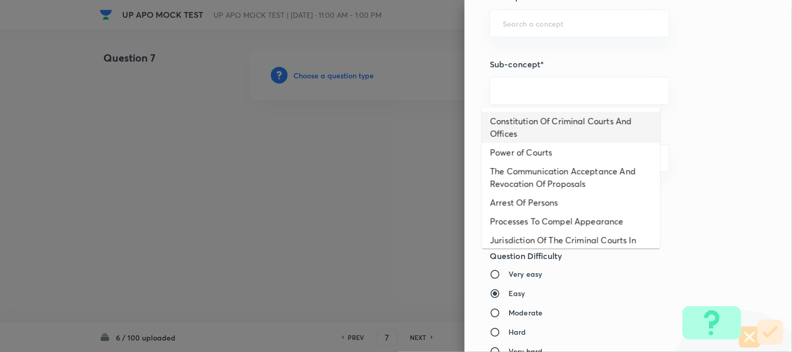
click at [542, 124] on li "Constitution Of Criminal Courts And Offices" at bounding box center [571, 127] width 179 height 31
type input "Constitution Of Criminal Courts And Offices"
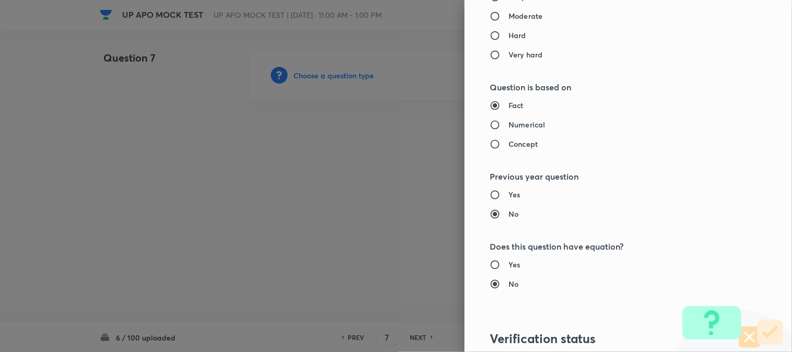
type input "Criminal Law"
type input "Criminal Procedure Code"
type input "Constitution Of Criminal Courts And Offices"
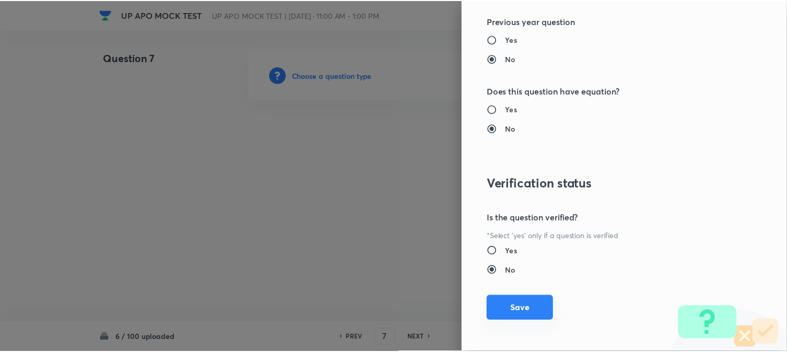
scroll to position [1072, 0]
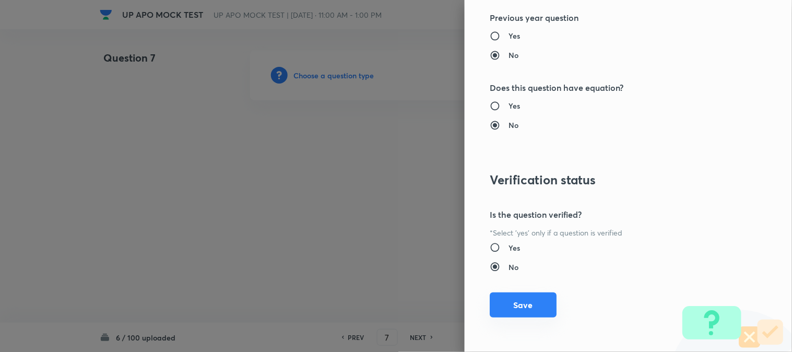
click at [515, 314] on button "Save" at bounding box center [523, 304] width 67 height 25
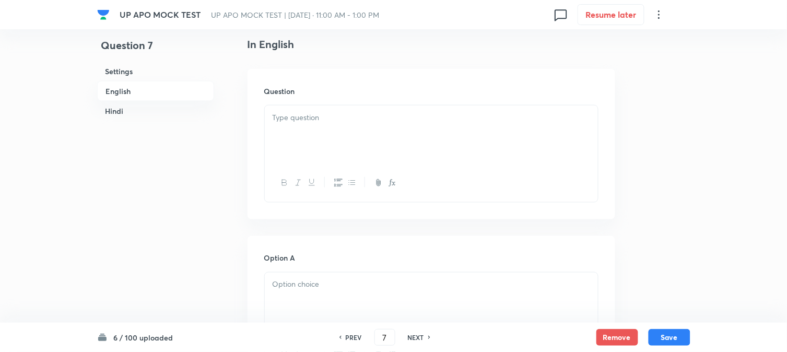
scroll to position [308, 0]
click at [331, 119] on div at bounding box center [431, 110] width 333 height 58
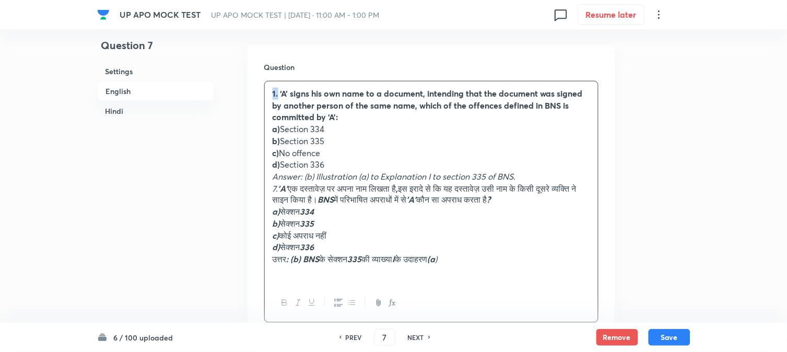
drag, startPoint x: 278, startPoint y: 93, endPoint x: 259, endPoint y: 86, distance: 20.7
click at [259, 86] on div "Question 1. ‘A’ signs his own name to a document, intending that the document w…" at bounding box center [432, 192] width 368 height 295
copy strong "1."
drag, startPoint x: 281, startPoint y: 131, endPoint x: 353, endPoint y: 127, distance: 71.7
click at [353, 127] on p "a) Section 334" at bounding box center [432, 129] width 318 height 12
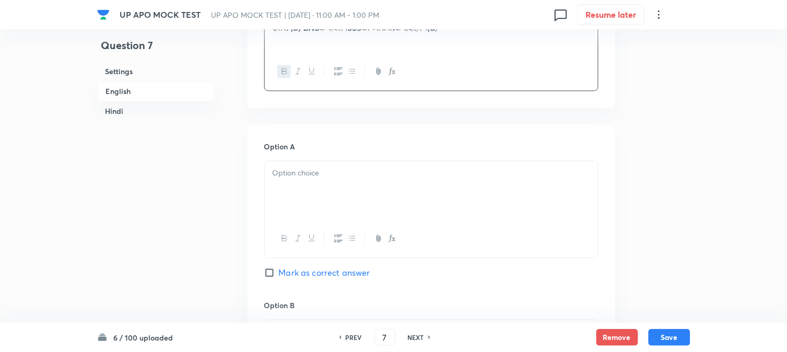
click at [300, 165] on div at bounding box center [431, 190] width 333 height 58
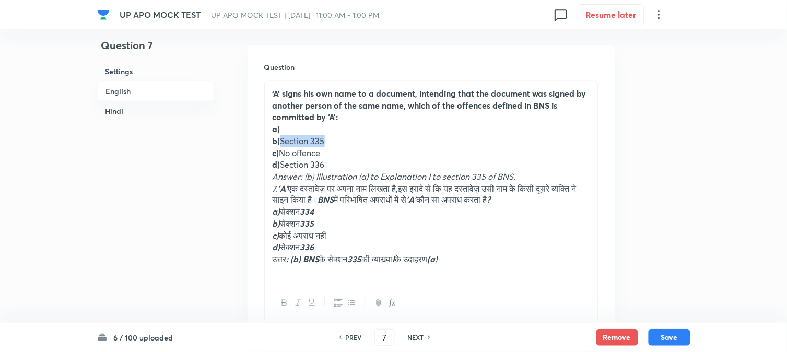
drag, startPoint x: 281, startPoint y: 146, endPoint x: 354, endPoint y: 142, distance: 72.7
click at [357, 138] on p "b) Section 335" at bounding box center [432, 141] width 318 height 12
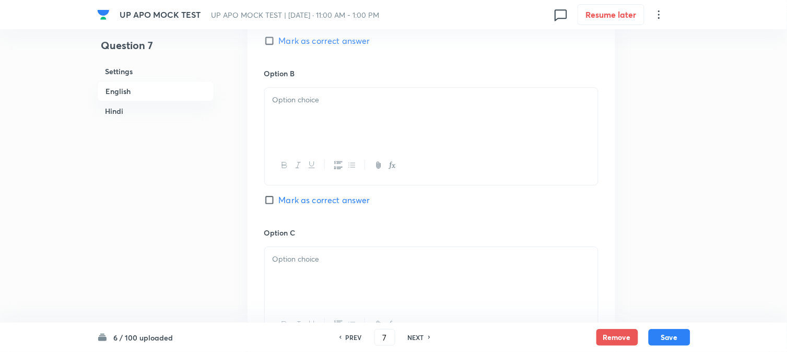
click at [296, 120] on div at bounding box center [431, 117] width 333 height 58
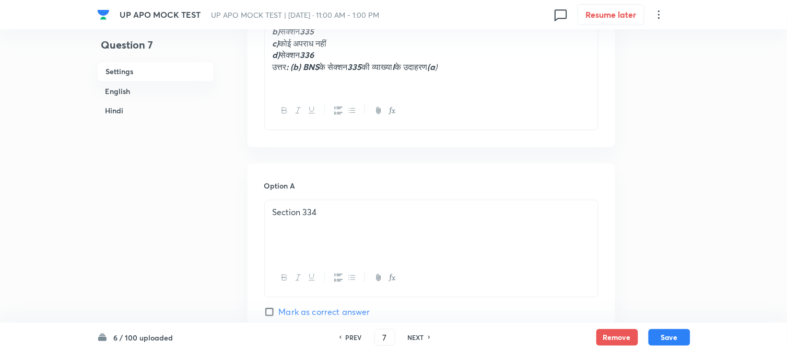
scroll to position [250, 0]
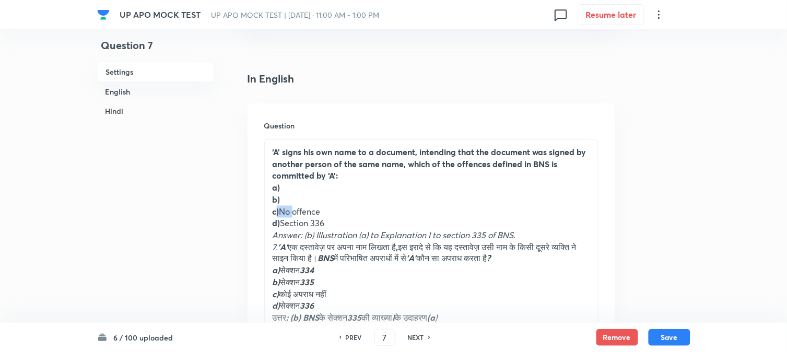
drag, startPoint x: 277, startPoint y: 214, endPoint x: 293, endPoint y: 209, distance: 17.0
click at [293, 209] on p "c) No offence" at bounding box center [432, 212] width 318 height 12
click at [287, 192] on p "a)" at bounding box center [432, 188] width 318 height 12
drag, startPoint x: 283, startPoint y: 209, endPoint x: 366, endPoint y: 210, distance: 83.6
click at [366, 210] on p "c) No offence" at bounding box center [432, 212] width 318 height 12
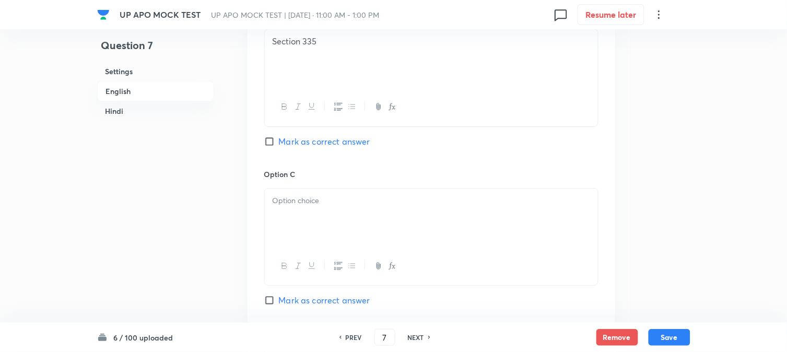
click at [291, 225] on div at bounding box center [431, 218] width 333 height 58
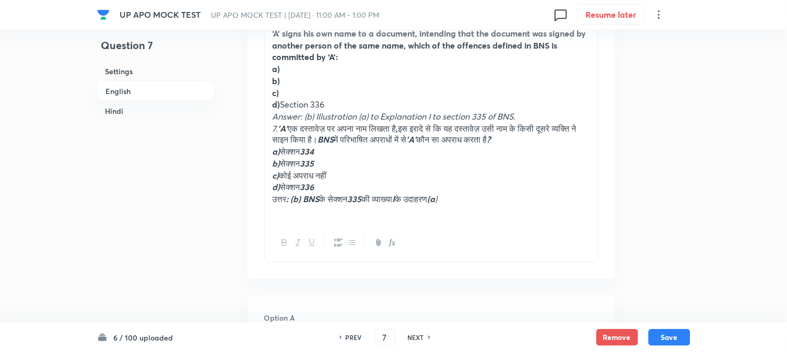
scroll to position [366, 0]
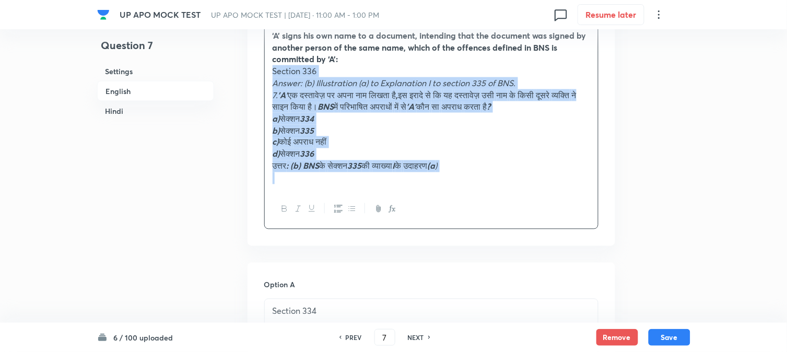
drag, startPoint x: 281, startPoint y: 110, endPoint x: 712, endPoint y: 262, distance: 457.0
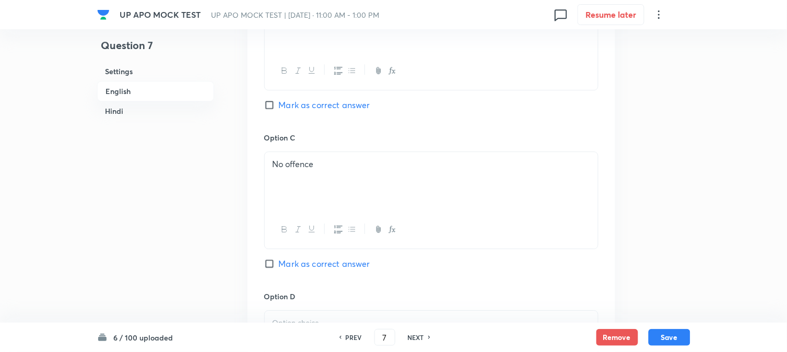
scroll to position [714, 0]
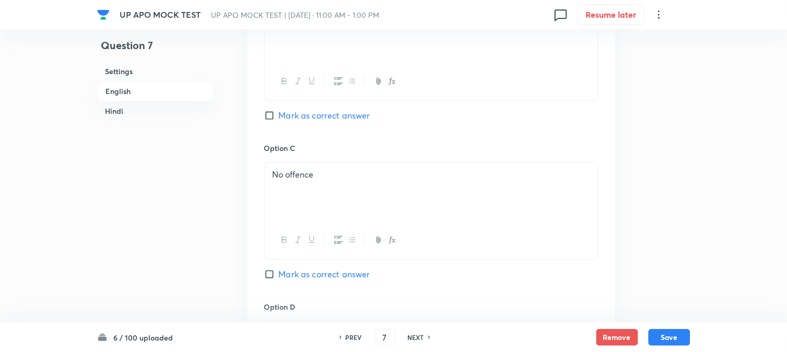
click at [310, 110] on span "Mark as correct answer" at bounding box center [324, 115] width 91 height 13
click at [279, 110] on input "Mark as correct answer" at bounding box center [271, 115] width 15 height 10
checkbox input "true"
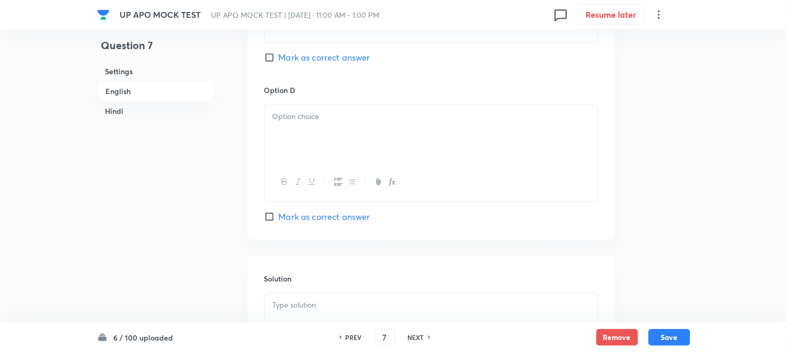
scroll to position [946, 0]
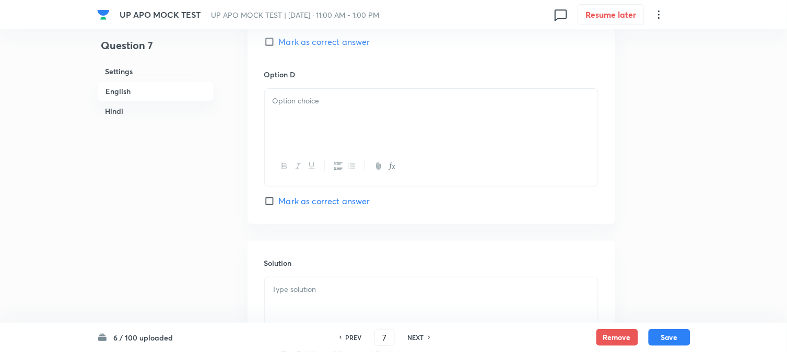
click at [285, 127] on div at bounding box center [431, 118] width 333 height 58
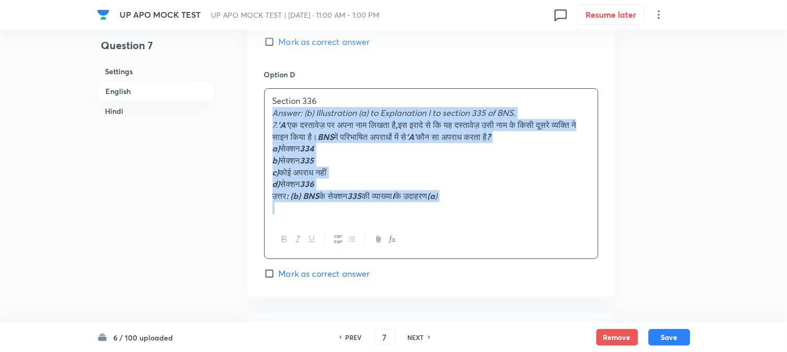
drag, startPoint x: 265, startPoint y: 115, endPoint x: 554, endPoint y: 192, distance: 298.8
click at [656, 257] on div "Question 7 Settings English Hindi Settings Type Single choice correct 4 options…" at bounding box center [393, 333] width 593 height 2459
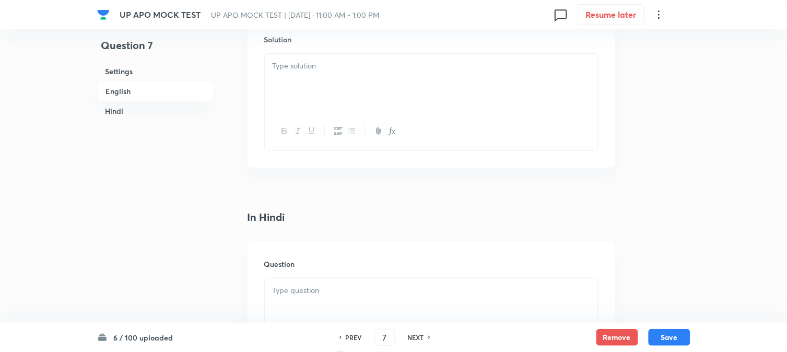
scroll to position [1178, 0]
click at [278, 68] on div at bounding box center [431, 74] width 333 height 58
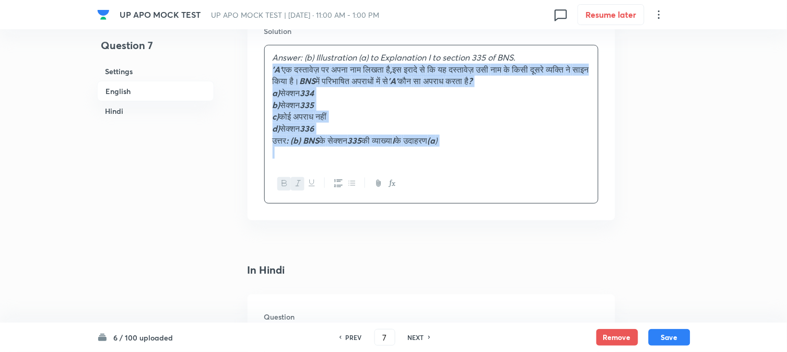
drag, startPoint x: 279, startPoint y: 69, endPoint x: 608, endPoint y: 192, distance: 350.7
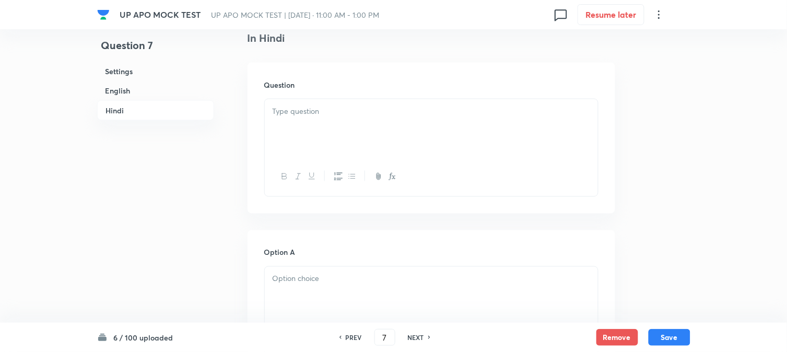
scroll to position [1353, 0]
click at [285, 124] on div at bounding box center [431, 125] width 333 height 58
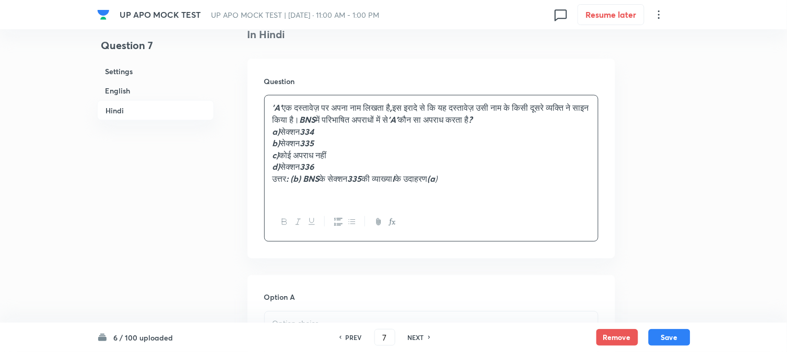
click at [280, 134] on em "a)" at bounding box center [277, 131] width 8 height 11
drag, startPoint x: 286, startPoint y: 133, endPoint x: 362, endPoint y: 135, distance: 76.3
click at [378, 135] on p "a) सेक्शन 334" at bounding box center [432, 132] width 318 height 12
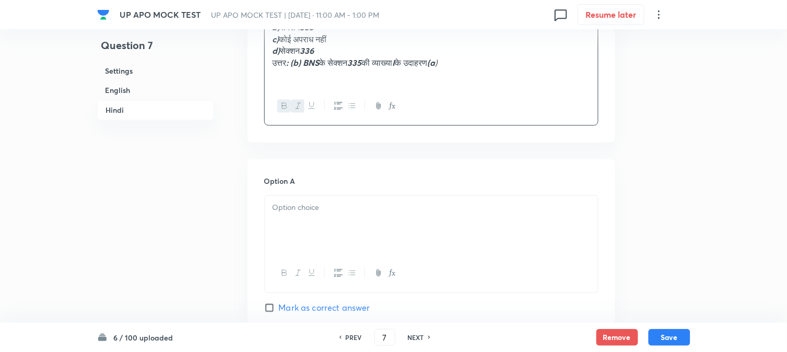
click at [296, 210] on p at bounding box center [432, 208] width 318 height 12
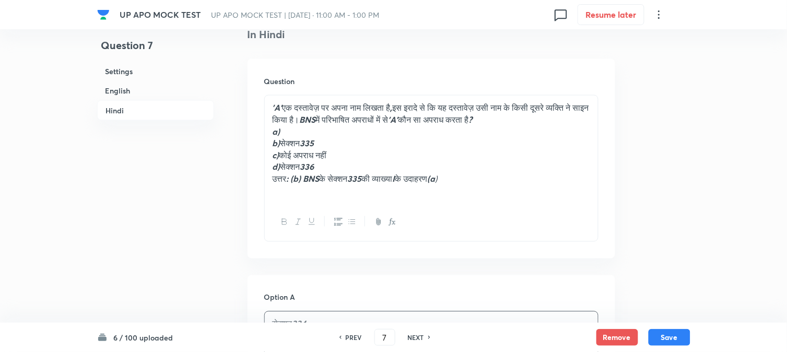
drag, startPoint x: 283, startPoint y: 142, endPoint x: 363, endPoint y: 145, distance: 80.0
click at [369, 145] on p "b) सेक्शन 335" at bounding box center [432, 143] width 318 height 12
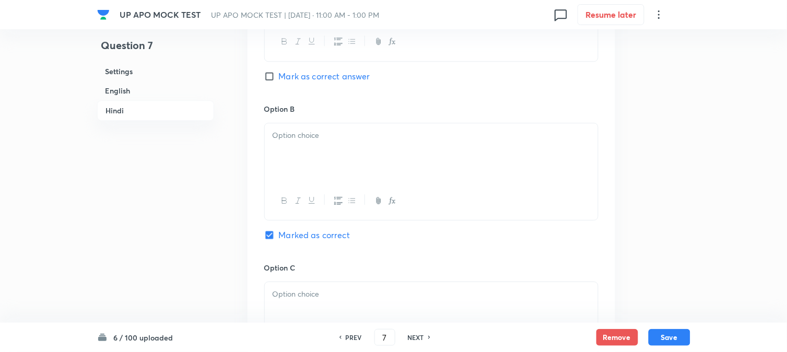
click at [287, 173] on div at bounding box center [431, 152] width 333 height 58
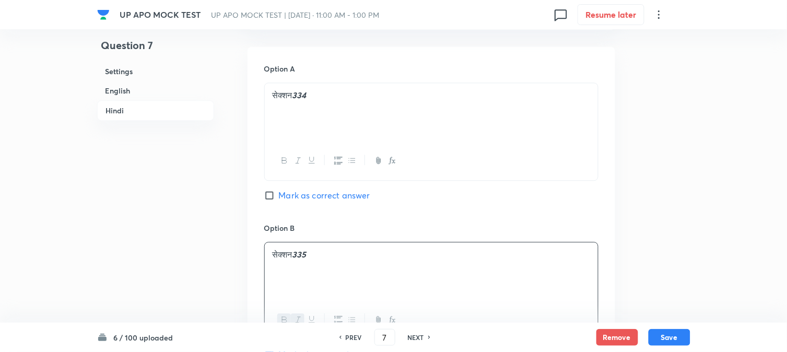
scroll to position [1411, 0]
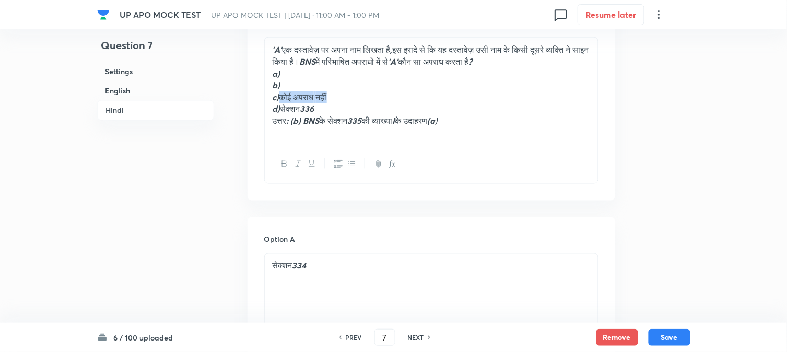
drag, startPoint x: 284, startPoint y: 100, endPoint x: 394, endPoint y: 100, distance: 109.7
click at [394, 100] on p "c) कोई अपराध नहीं" at bounding box center [432, 97] width 318 height 12
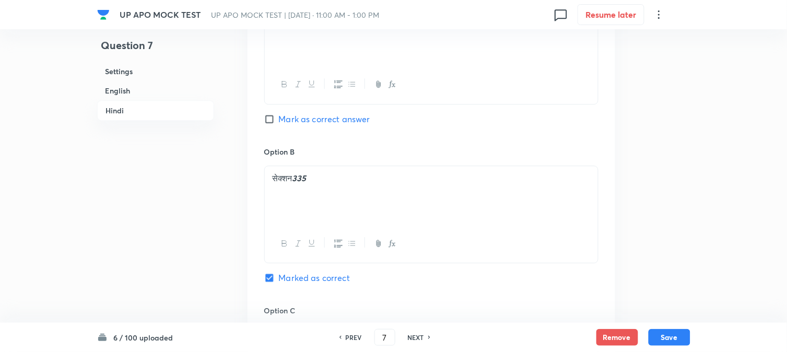
scroll to position [1991, 0]
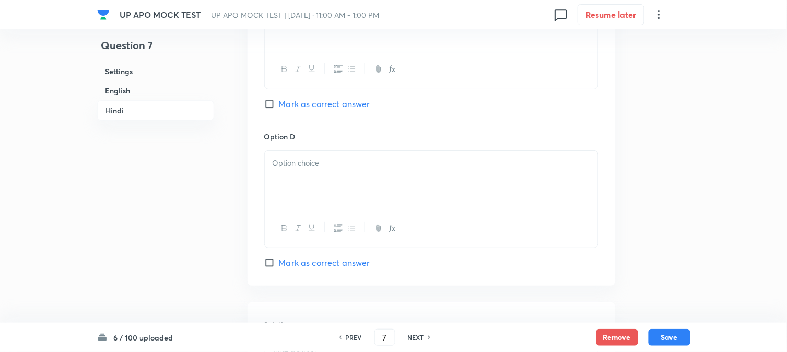
click at [293, 182] on div at bounding box center [431, 180] width 333 height 58
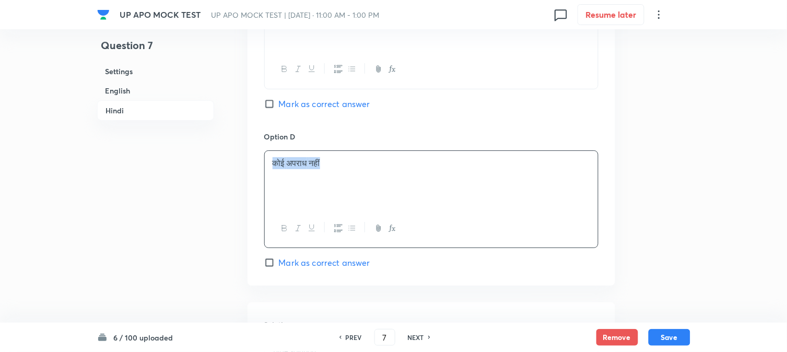
drag, startPoint x: 287, startPoint y: 173, endPoint x: 257, endPoint y: 173, distance: 30.3
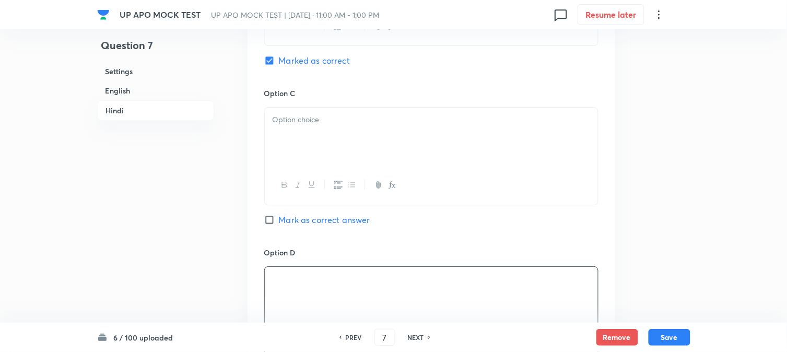
click at [289, 165] on div at bounding box center [431, 137] width 333 height 58
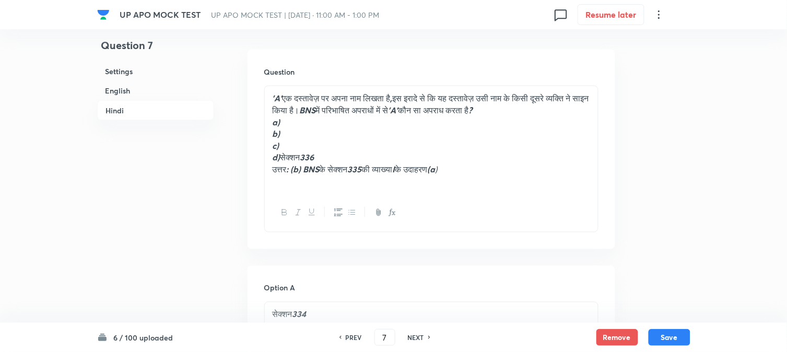
scroll to position [1353, 0]
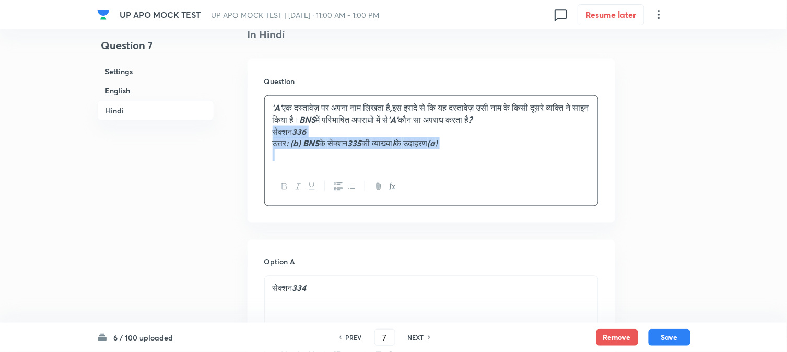
drag, startPoint x: 282, startPoint y: 166, endPoint x: 535, endPoint y: 164, distance: 253.3
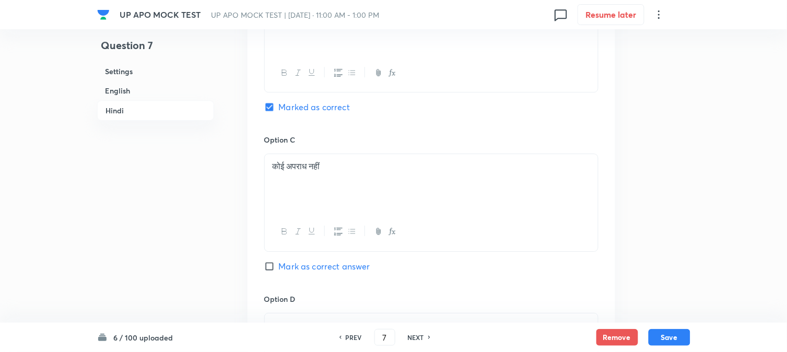
scroll to position [1991, 0]
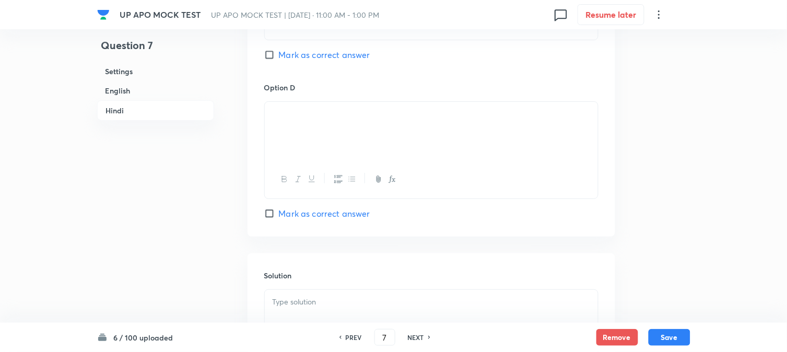
drag, startPoint x: 269, startPoint y: 149, endPoint x: 267, endPoint y: 138, distance: 11.6
click at [268, 149] on div at bounding box center [431, 131] width 333 height 58
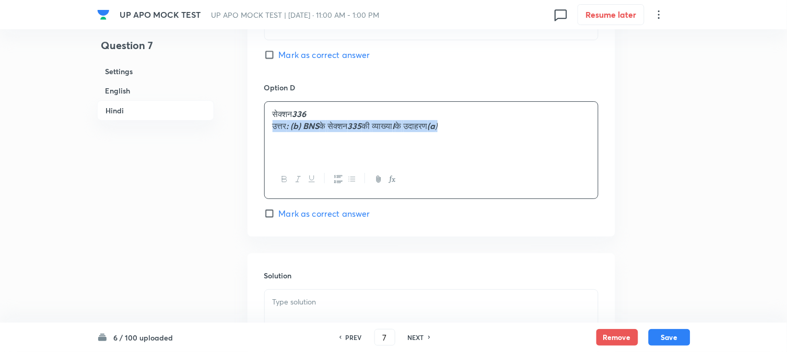
drag, startPoint x: 295, startPoint y: 136, endPoint x: 663, endPoint y: 162, distance: 369.1
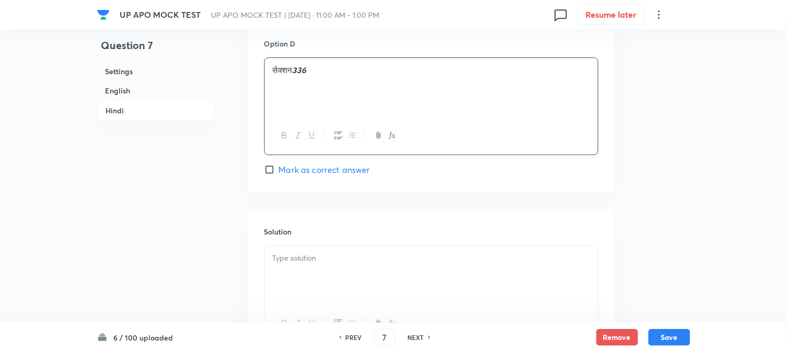
scroll to position [2139, 0]
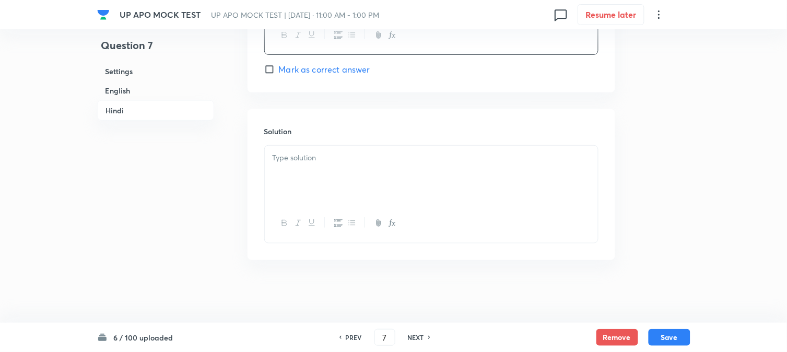
click at [310, 170] on div at bounding box center [431, 175] width 333 height 58
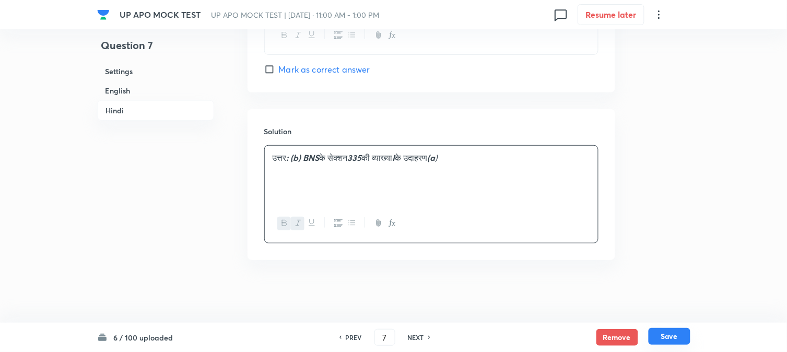
click at [675, 334] on button "Save" at bounding box center [670, 336] width 42 height 17
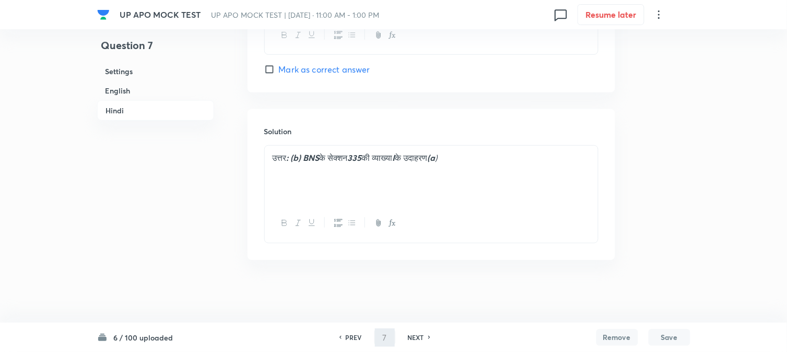
type input "8"
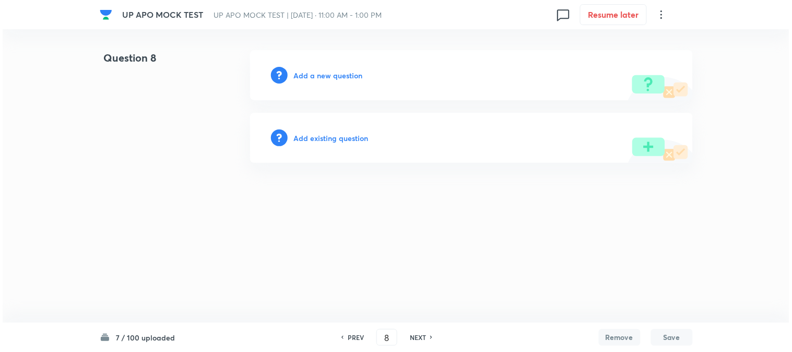
scroll to position [0, 0]
click at [344, 76] on h6 "Add a new question" at bounding box center [328, 75] width 69 height 11
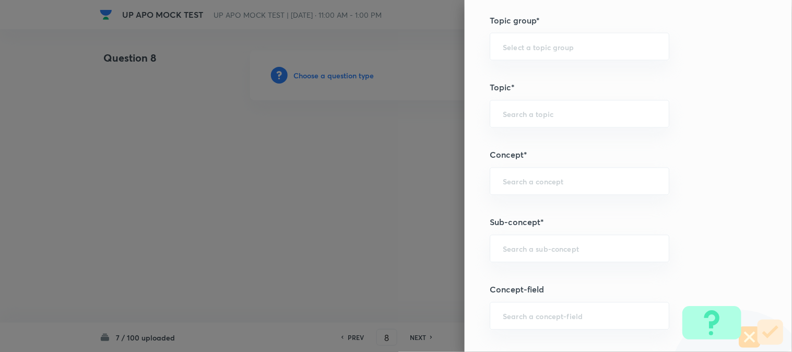
scroll to position [616, 0]
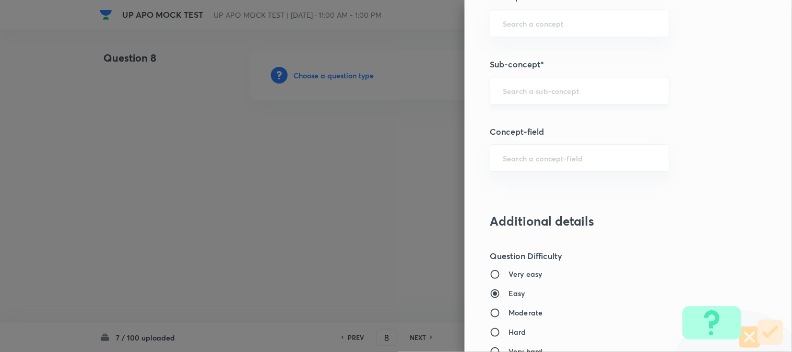
click at [543, 92] on input "text" at bounding box center [580, 91] width 154 height 10
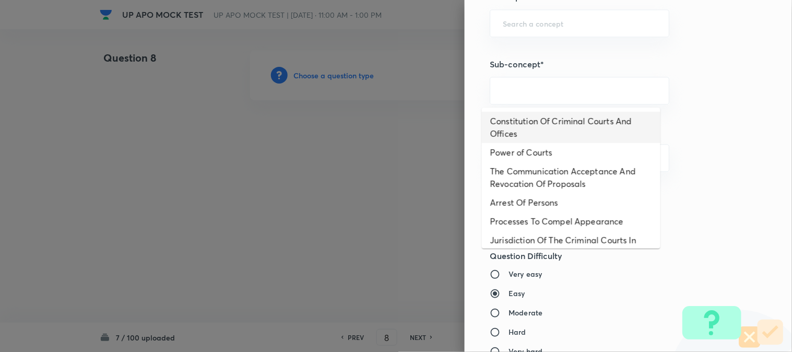
click at [555, 127] on li "Constitution Of Criminal Courts And Offices" at bounding box center [571, 127] width 179 height 31
type input "Constitution Of Criminal Courts And Offices"
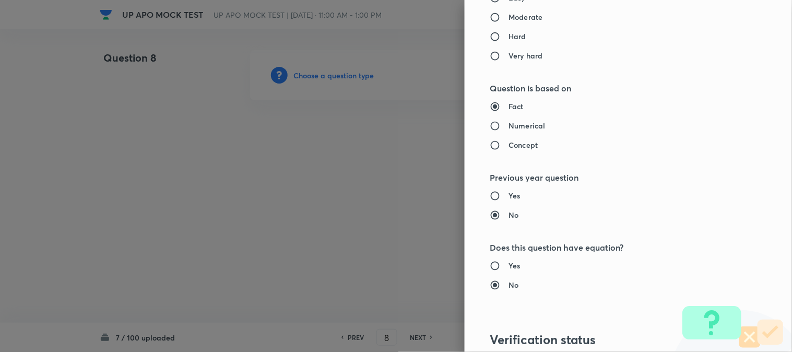
type input "Criminal Law"
type input "Criminal Procedure Code"
type input "Constitution Of Criminal Courts And Offices"
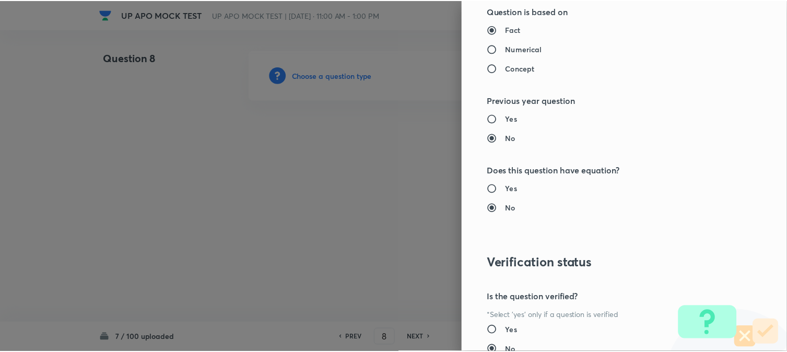
scroll to position [1072, 0]
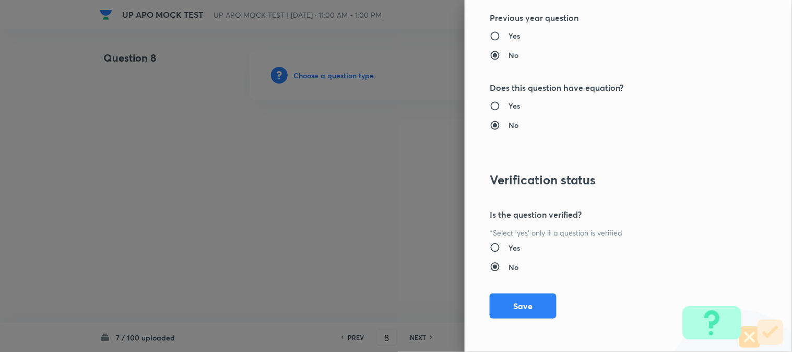
drag, startPoint x: 529, startPoint y: 306, endPoint x: 391, endPoint y: 198, distance: 174.9
click at [529, 307] on button "Save" at bounding box center [523, 305] width 67 height 25
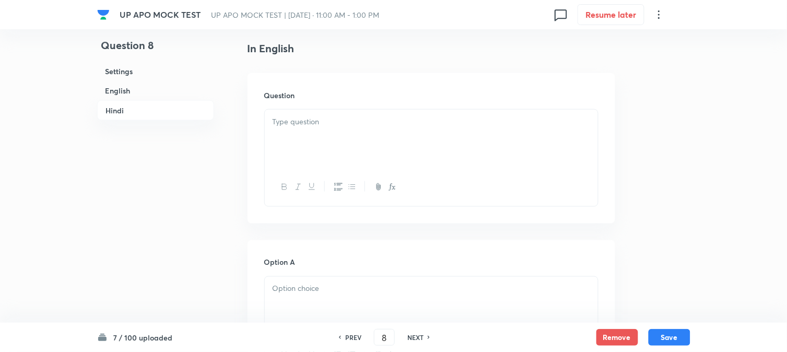
scroll to position [308, 0]
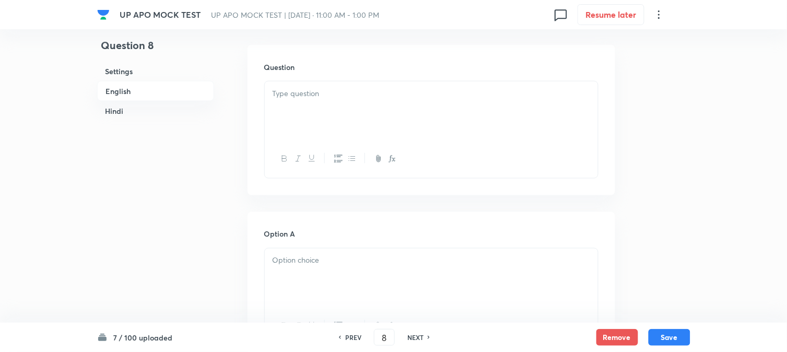
click at [306, 106] on div at bounding box center [431, 110] width 333 height 58
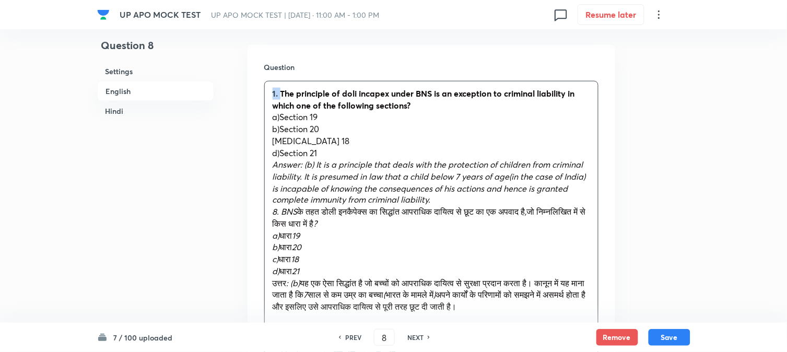
drag, startPoint x: 280, startPoint y: 89, endPoint x: 249, endPoint y: 87, distance: 31.4
click at [249, 87] on div "Question 1. The principle of doli incapex under BNS is an exception to criminal…" at bounding box center [432, 216] width 368 height 342
drag, startPoint x: 280, startPoint y: 115, endPoint x: 340, endPoint y: 120, distance: 60.3
click at [342, 118] on p "a)Section 19" at bounding box center [432, 117] width 318 height 12
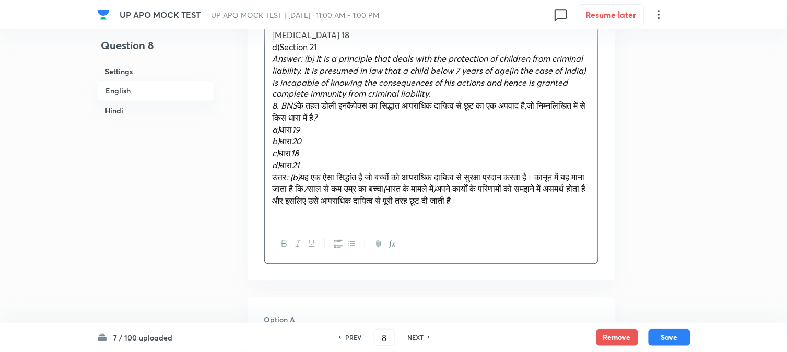
scroll to position [598, 0]
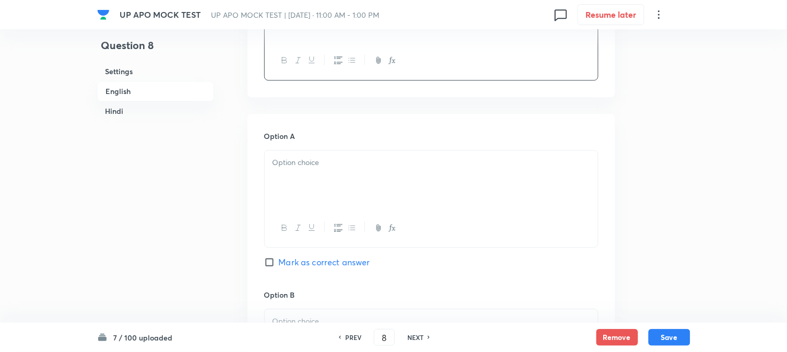
drag, startPoint x: 291, startPoint y: 155, endPoint x: 291, endPoint y: 163, distance: 7.8
click at [291, 157] on div "Option A Mark as correct answer" at bounding box center [431, 210] width 334 height 159
click at [291, 170] on div at bounding box center [431, 179] width 333 height 58
click at [291, 171] on div at bounding box center [431, 179] width 333 height 58
click at [291, 172] on div at bounding box center [431, 179] width 333 height 58
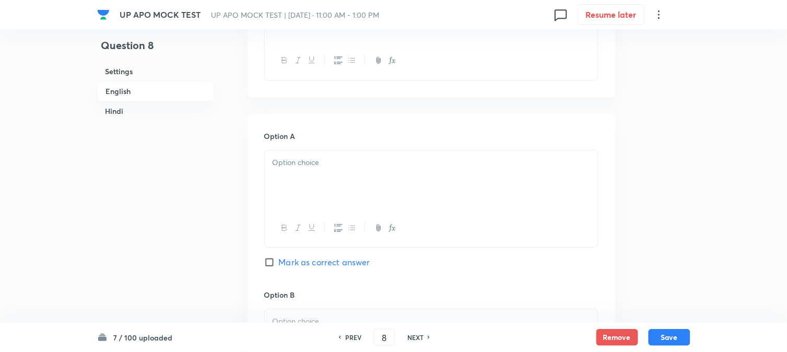
click at [291, 172] on div at bounding box center [431, 179] width 333 height 58
click at [290, 174] on div at bounding box center [431, 179] width 333 height 58
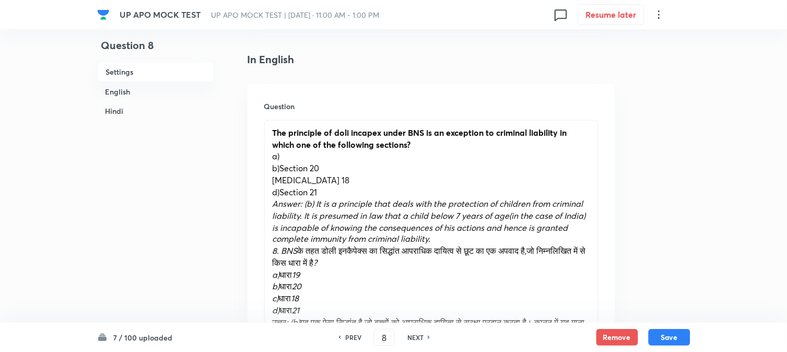
scroll to position [250, 0]
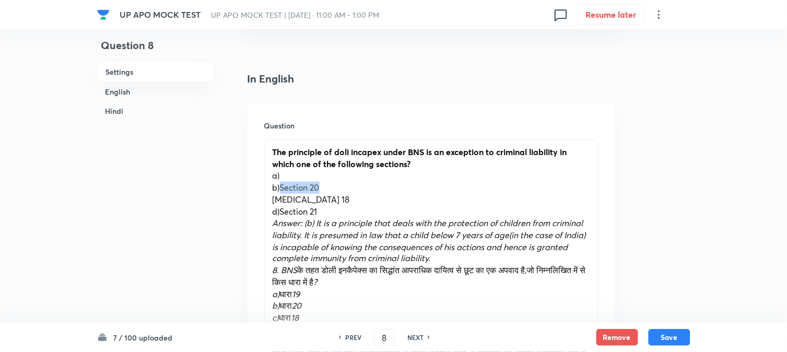
drag, startPoint x: 280, startPoint y: 185, endPoint x: 335, endPoint y: 189, distance: 55.4
click at [335, 189] on p "b)Section 20" at bounding box center [432, 188] width 318 height 12
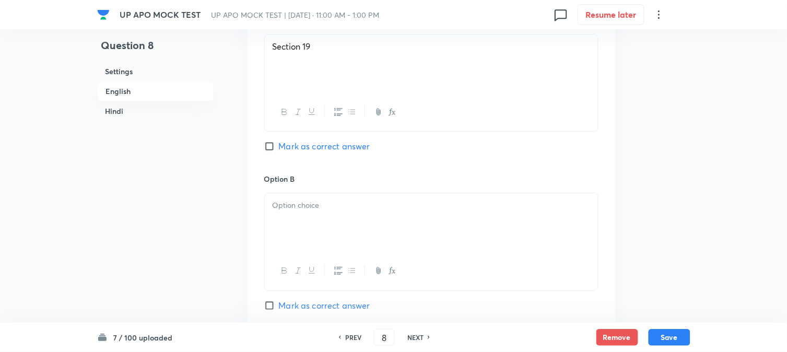
click at [293, 210] on p at bounding box center [432, 205] width 318 height 12
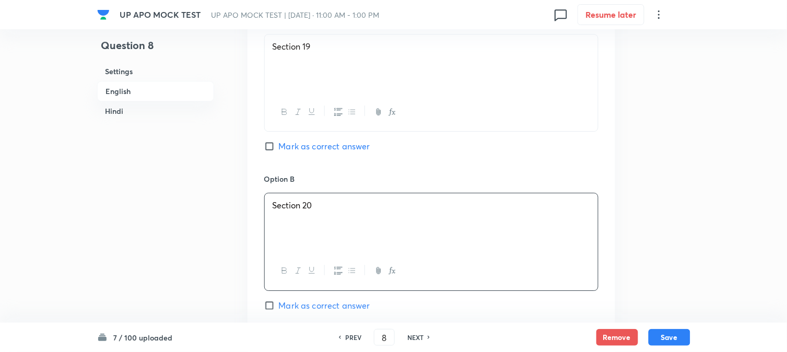
scroll to position [366, 0]
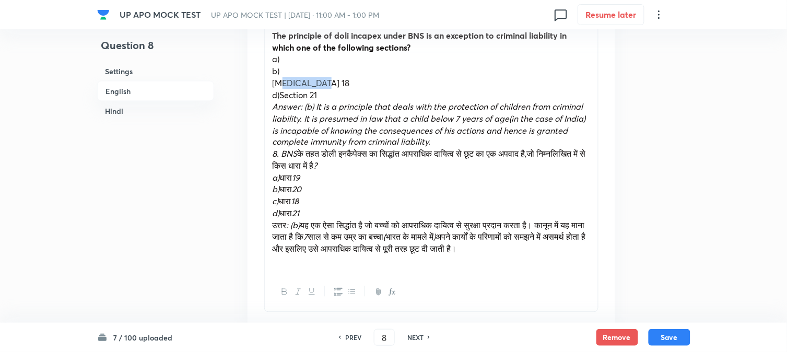
drag, startPoint x: 280, startPoint y: 85, endPoint x: 332, endPoint y: 87, distance: 51.2
click at [336, 85] on p "c)Section 18" at bounding box center [432, 83] width 318 height 12
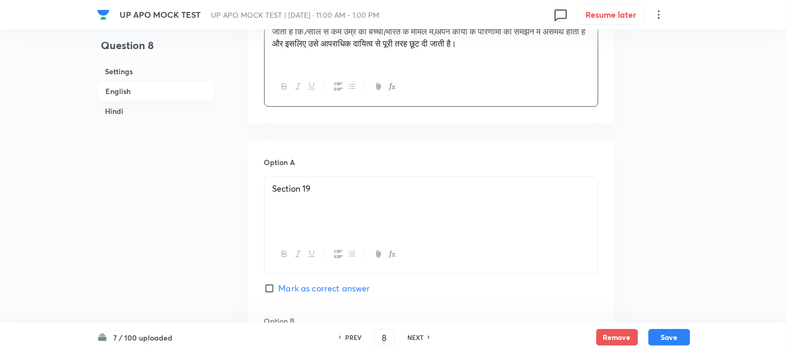
scroll to position [830, 0]
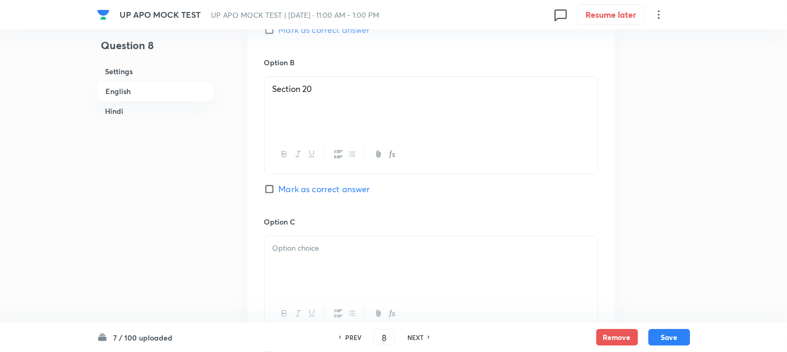
click at [297, 190] on span "Mark as correct answer" at bounding box center [324, 189] width 91 height 13
click at [279, 190] on input "Mark as correct answer" at bounding box center [271, 189] width 15 height 10
checkbox input "true"
click at [303, 257] on div at bounding box center [431, 265] width 333 height 58
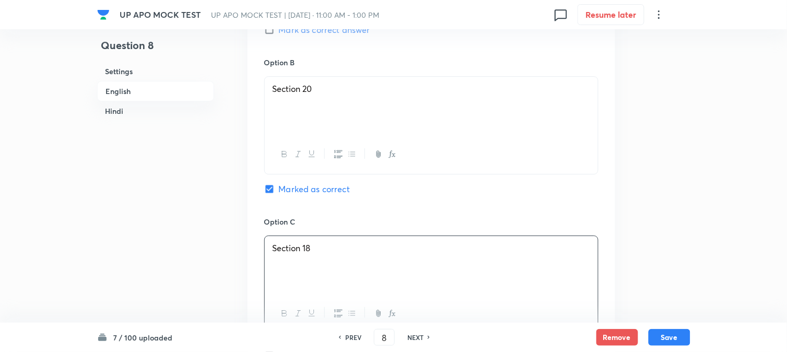
scroll to position [366, 0]
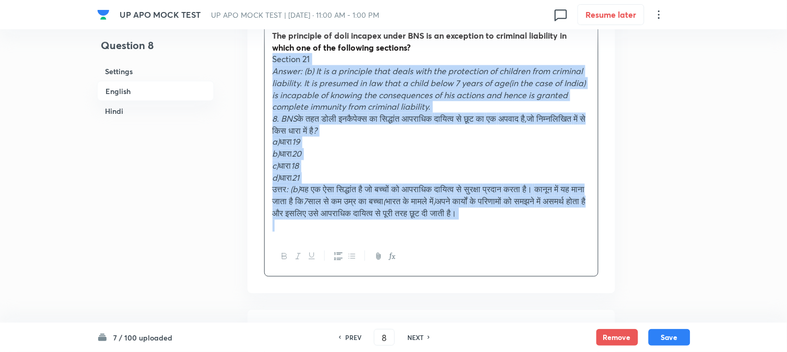
drag, startPoint x: 280, startPoint y: 96, endPoint x: 576, endPoint y: 191, distance: 310.5
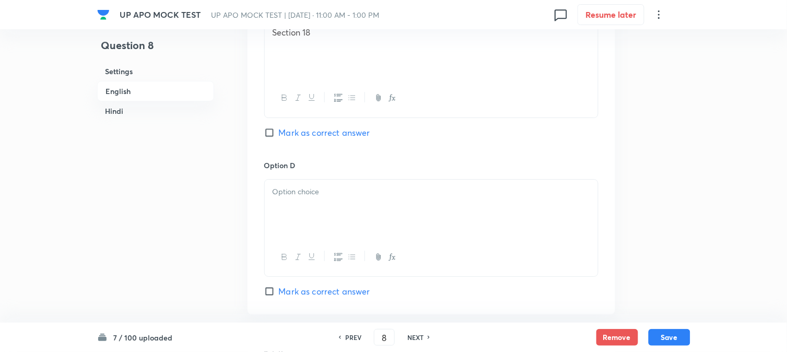
scroll to position [946, 0]
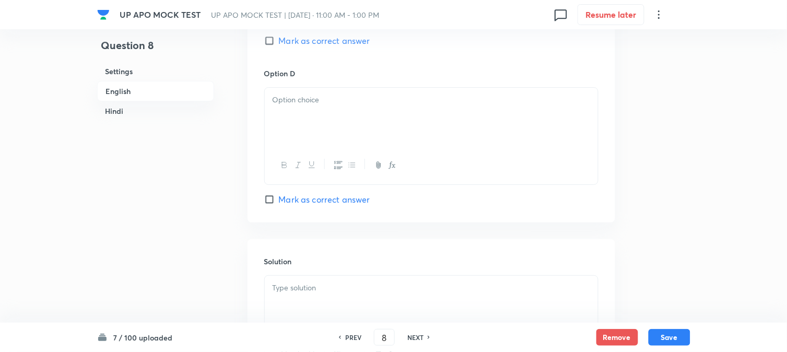
click at [285, 121] on div at bounding box center [431, 117] width 333 height 58
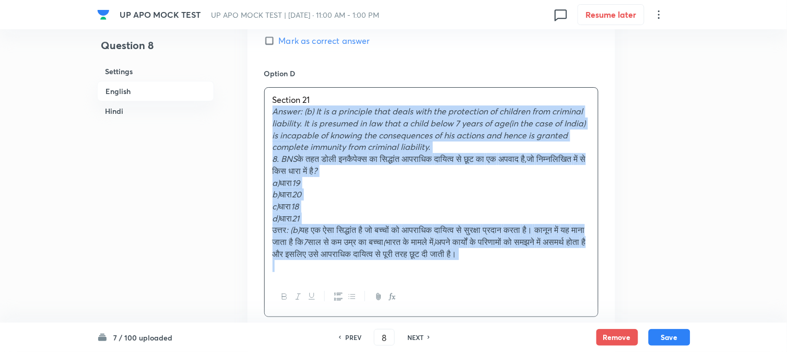
drag, startPoint x: 281, startPoint y: 126, endPoint x: 657, endPoint y: 306, distance: 416.7
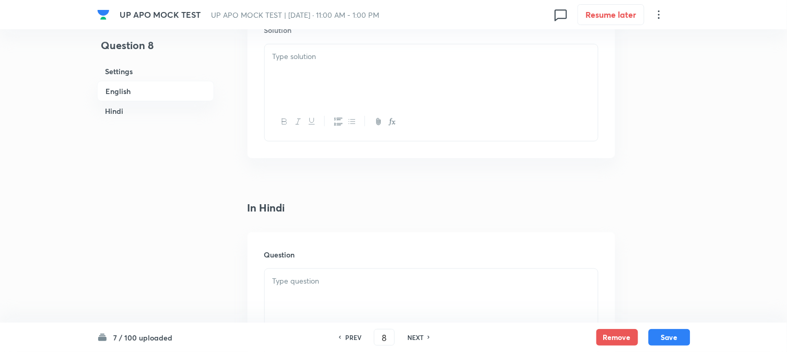
scroll to position [1178, 0]
click at [285, 72] on div at bounding box center [431, 73] width 333 height 58
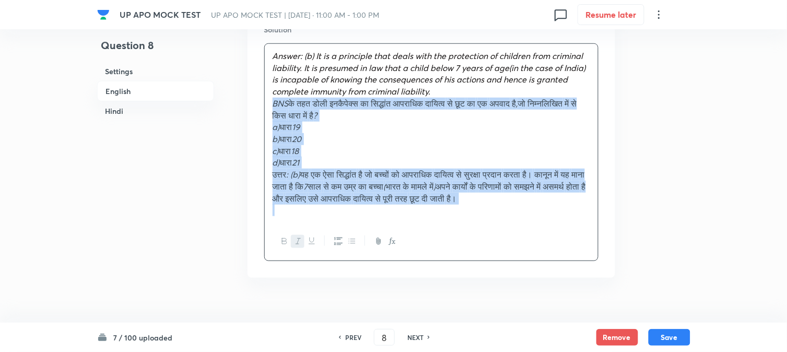
drag, startPoint x: 281, startPoint y: 108, endPoint x: 630, endPoint y: 243, distance: 374.0
click at [630, 243] on div "Question 8 Settings English Hindi Settings Type Single choice correct 4 options…" at bounding box center [393, 124] width 593 height 2505
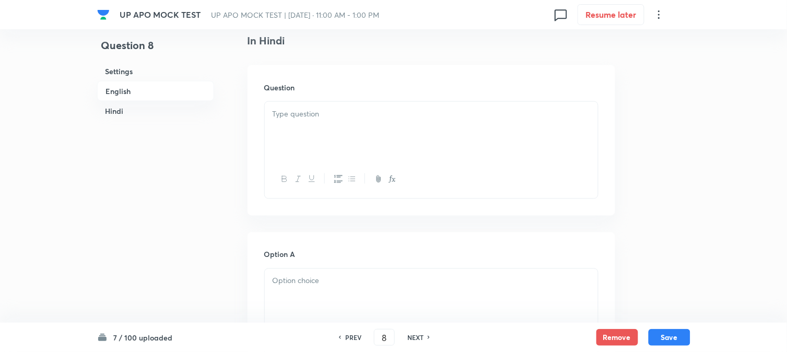
scroll to position [1411, 0]
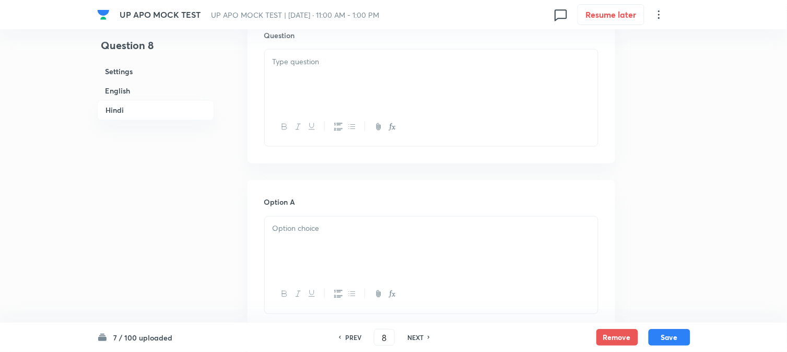
click at [286, 84] on div at bounding box center [431, 79] width 333 height 58
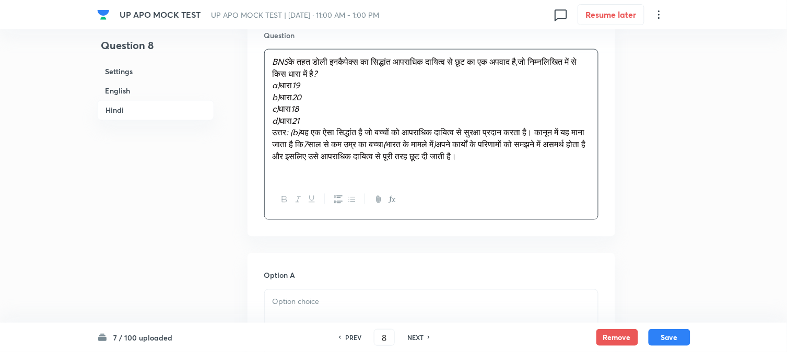
drag, startPoint x: 281, startPoint y: 84, endPoint x: 326, endPoint y: 91, distance: 45.5
click at [326, 91] on p "a) धारा 19" at bounding box center [432, 85] width 318 height 12
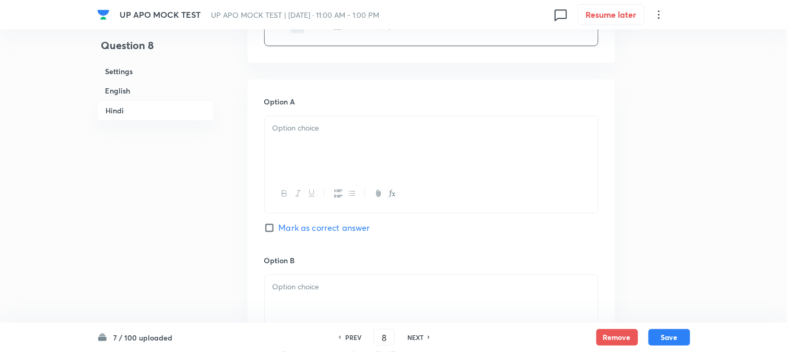
click at [293, 144] on div at bounding box center [431, 145] width 333 height 58
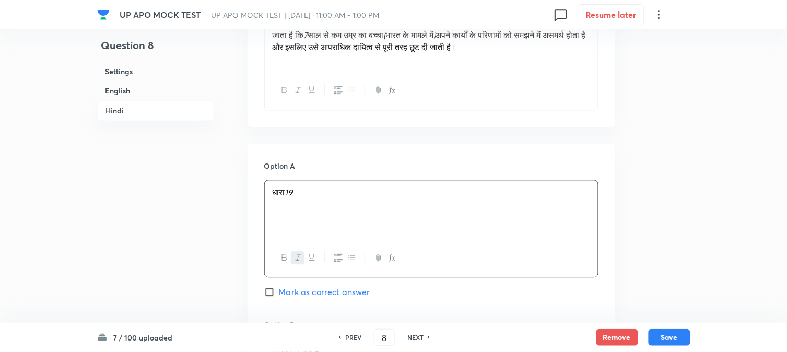
scroll to position [1469, 0]
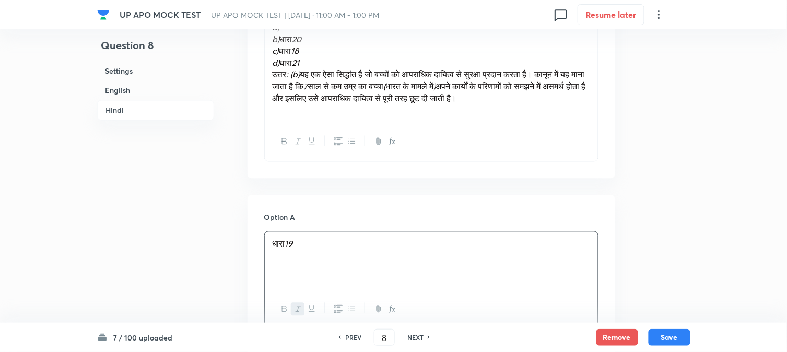
drag, startPoint x: 280, startPoint y: 40, endPoint x: 353, endPoint y: 40, distance: 73.1
click at [353, 40] on p "b) धारा 20" at bounding box center [432, 39] width 318 height 12
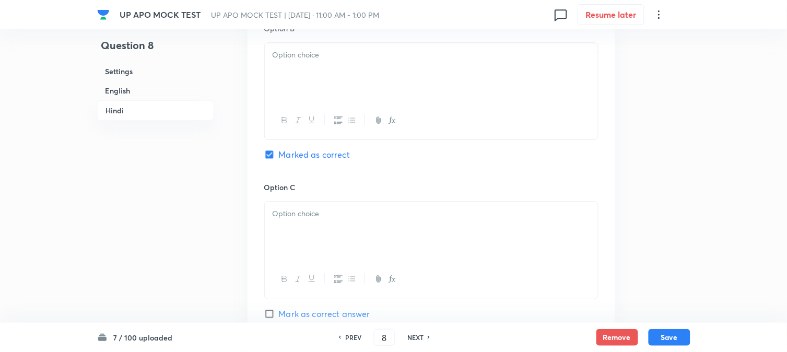
click at [289, 71] on div at bounding box center [431, 72] width 333 height 58
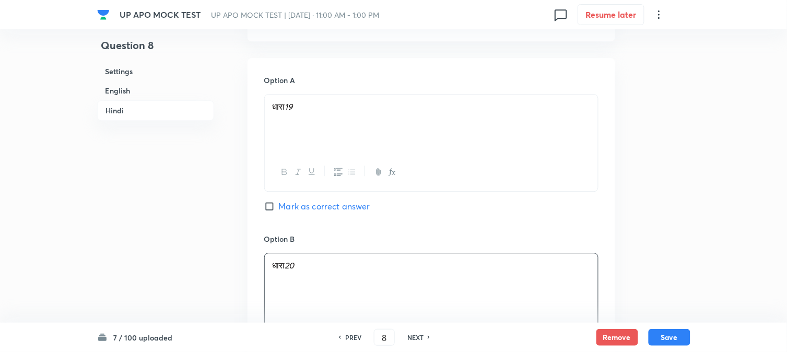
scroll to position [1411, 0]
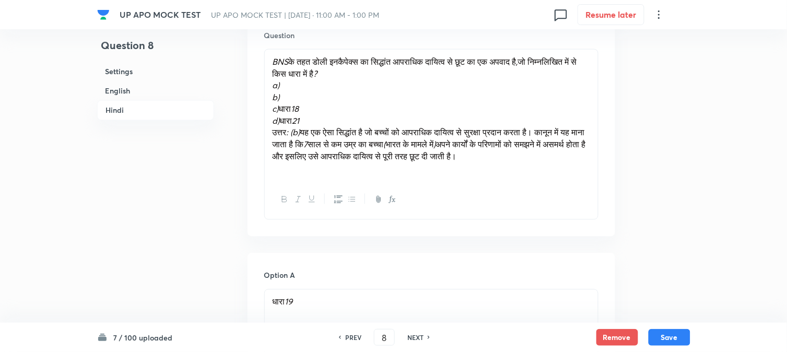
drag, startPoint x: 283, startPoint y: 111, endPoint x: 340, endPoint y: 107, distance: 57.6
click at [340, 107] on p "c) धारा 18" at bounding box center [432, 109] width 318 height 12
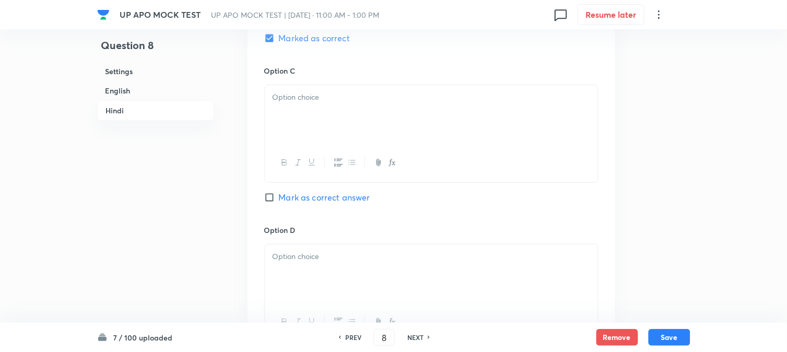
click at [298, 118] on div at bounding box center [431, 114] width 333 height 58
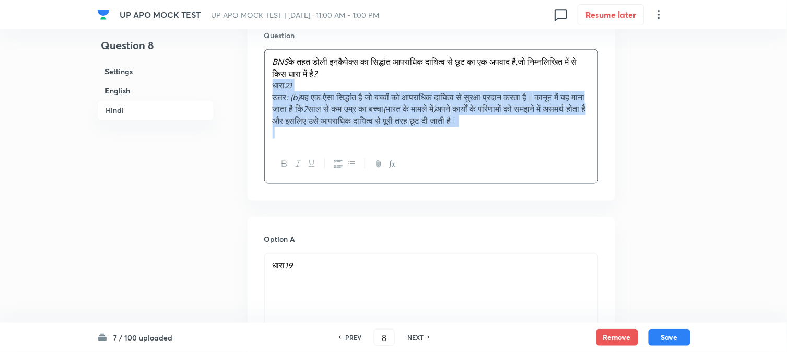
drag, startPoint x: 283, startPoint y: 121, endPoint x: 526, endPoint y: 111, distance: 244.1
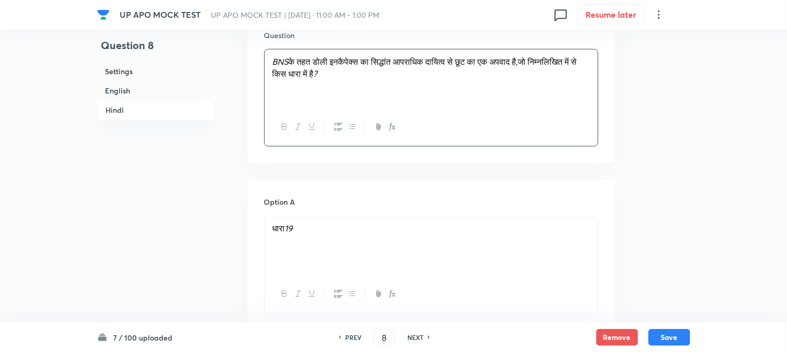
scroll to position [2049, 0]
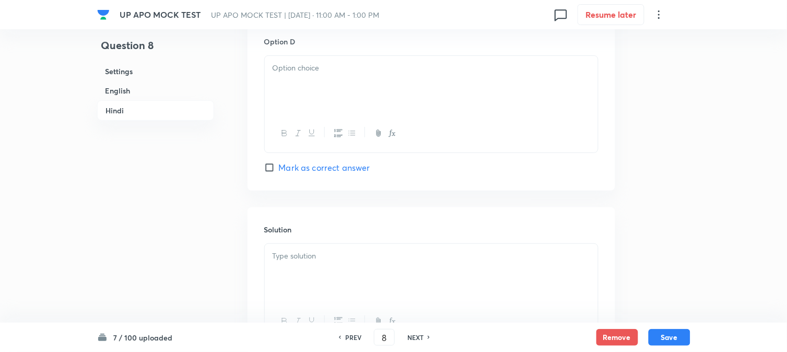
click at [282, 90] on div at bounding box center [431, 85] width 333 height 58
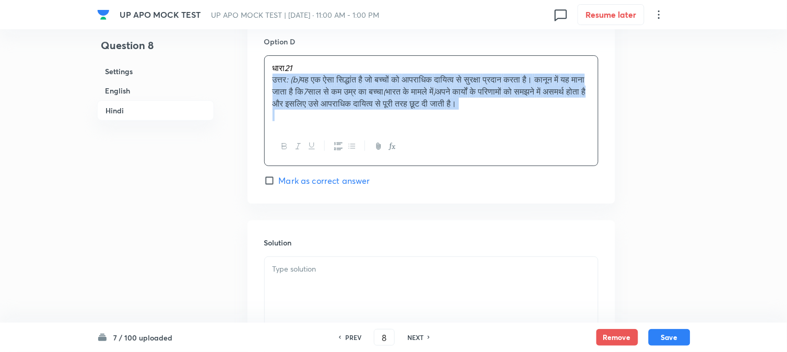
drag, startPoint x: 266, startPoint y: 84, endPoint x: 722, endPoint y: 155, distance: 461.4
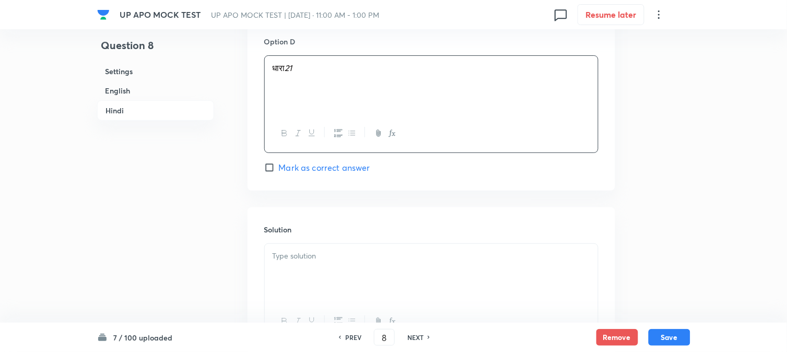
click at [304, 262] on p at bounding box center [432, 256] width 318 height 12
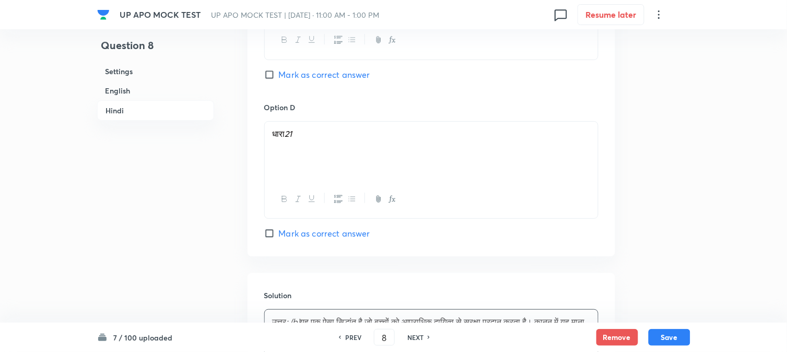
scroll to position [1758, 0]
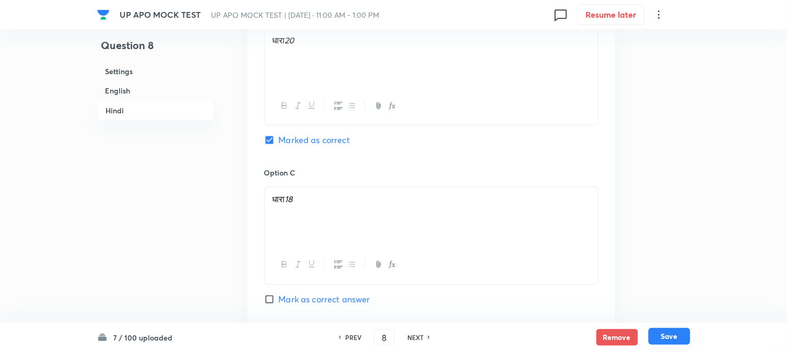
click at [689, 337] on div "7 / 100 uploaded PREV 8 ​ NEXT Remove Save" at bounding box center [393, 337] width 787 height 29
click at [673, 336] on button "Save" at bounding box center [670, 336] width 42 height 17
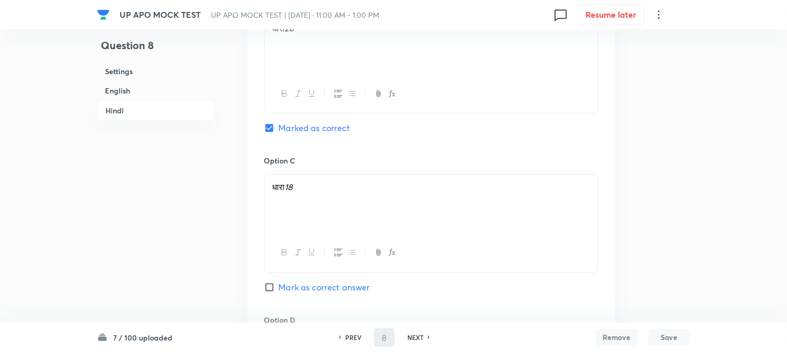
type input "9"
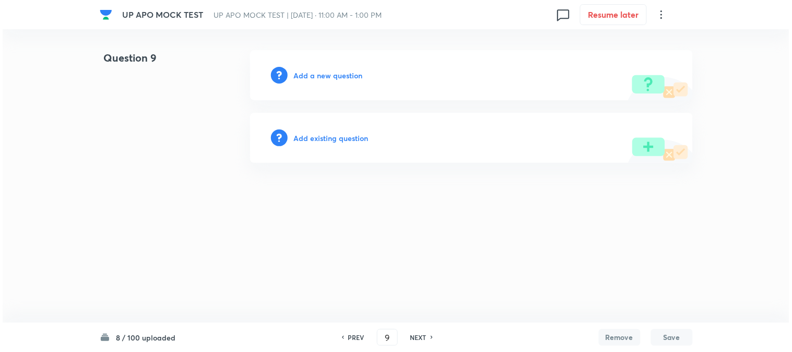
scroll to position [0, 0]
click at [327, 80] on h6 "Add a new question" at bounding box center [328, 75] width 69 height 11
click at [327, 80] on h6 "Choose a question type" at bounding box center [334, 75] width 80 height 11
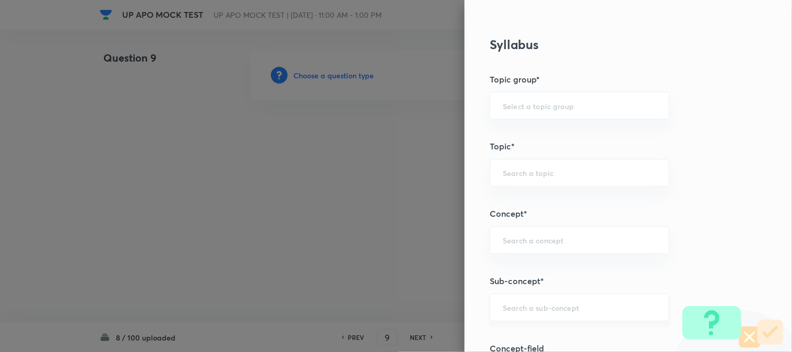
scroll to position [616, 0]
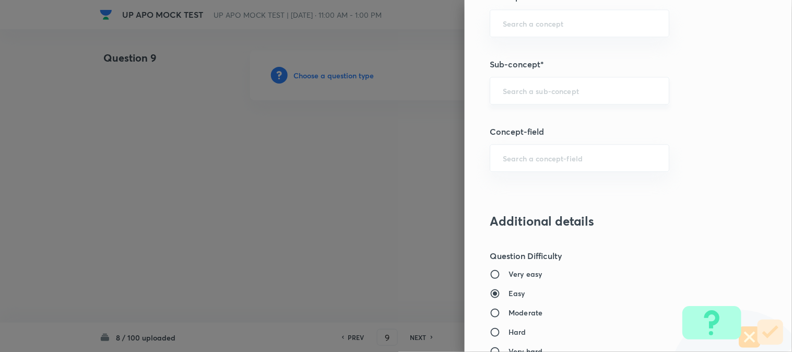
click at [521, 95] on input "text" at bounding box center [580, 91] width 154 height 10
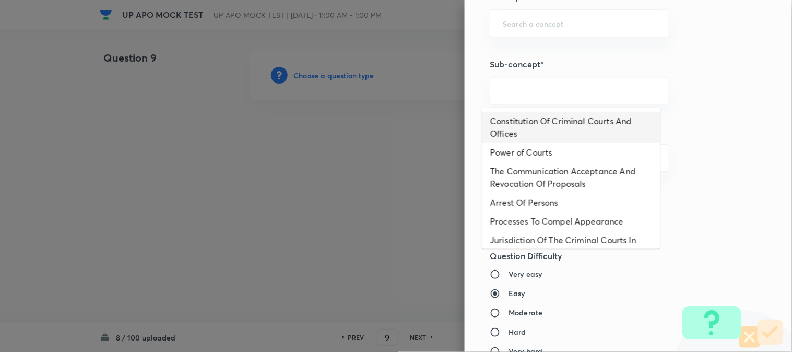
click at [535, 124] on li "Constitution Of Criminal Courts And Offices" at bounding box center [571, 127] width 179 height 31
type input "Constitution Of Criminal Courts And Offices"
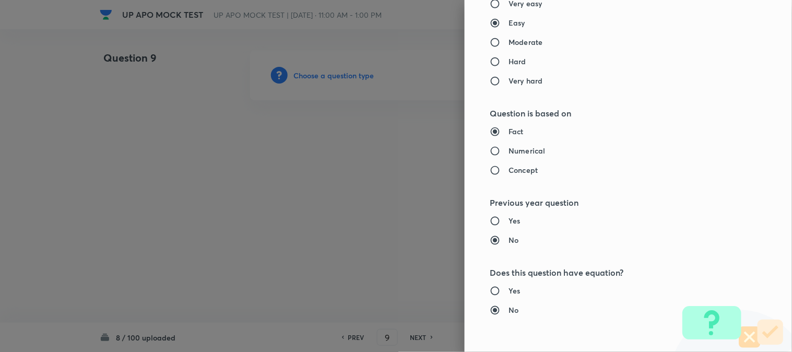
type input "Criminal Law"
type input "Criminal Procedure Code"
type input "Constitution Of Criminal Courts And Offices"
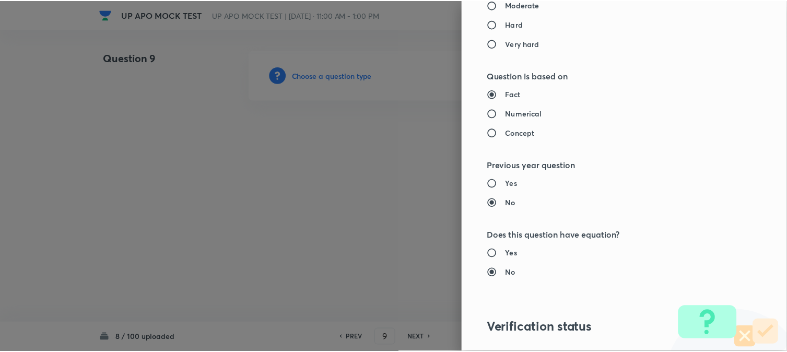
scroll to position [1072, 0]
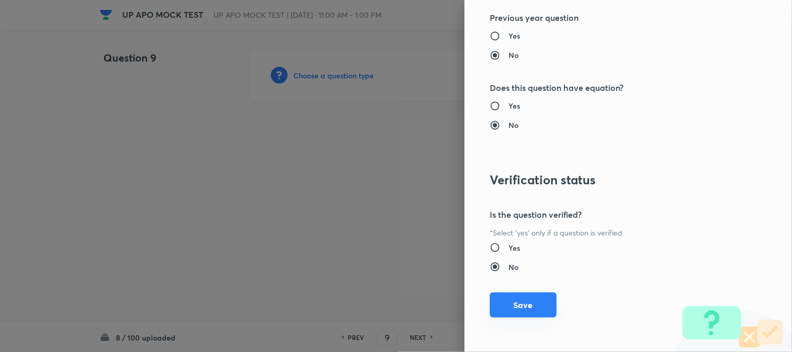
click at [527, 304] on button "Save" at bounding box center [523, 304] width 67 height 25
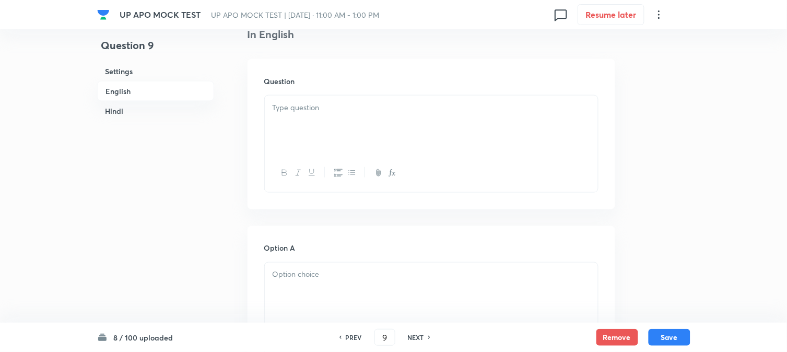
scroll to position [308, 0]
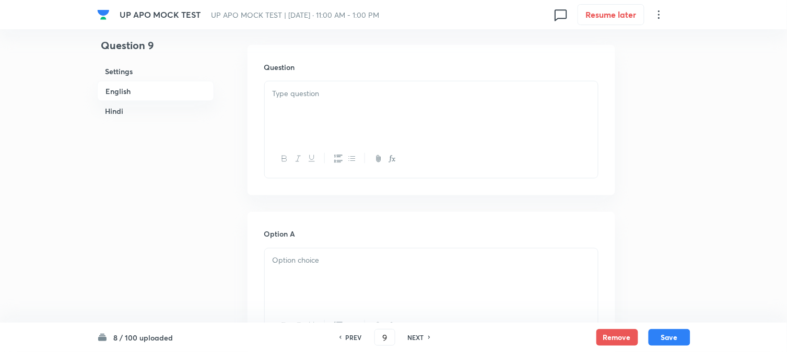
click at [319, 95] on p at bounding box center [432, 94] width 318 height 12
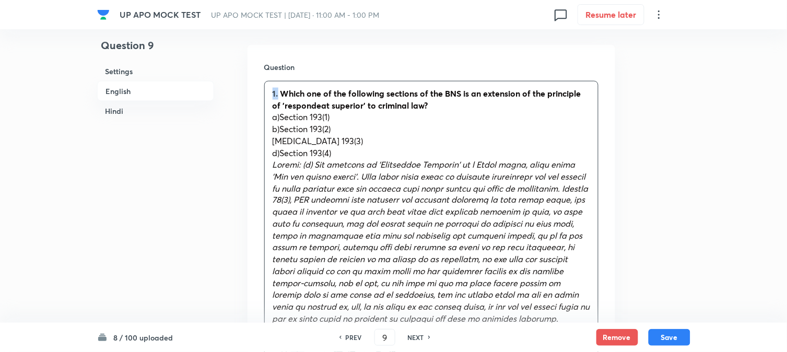
drag, startPoint x: 279, startPoint y: 90, endPoint x: 259, endPoint y: 85, distance: 20.7
click at [259, 85] on div "Question 1. Which one of the following sections of the BNS is an extension of t…" at bounding box center [432, 216] width 368 height 342
drag, startPoint x: 281, startPoint y: 119, endPoint x: 405, endPoint y: 119, distance: 123.8
click at [405, 119] on p "a)Section 193(1)" at bounding box center [432, 117] width 318 height 12
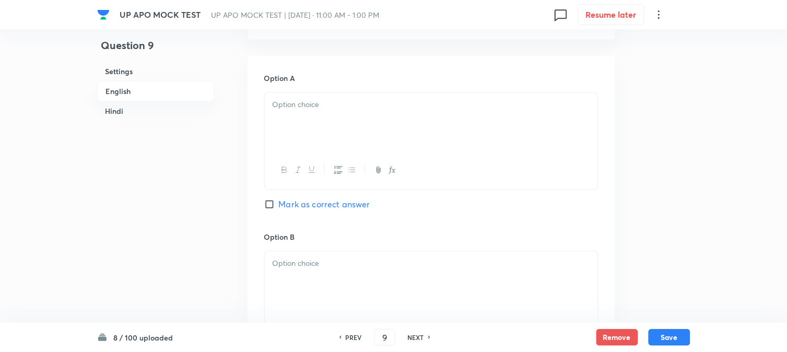
click at [297, 119] on div at bounding box center [431, 121] width 333 height 58
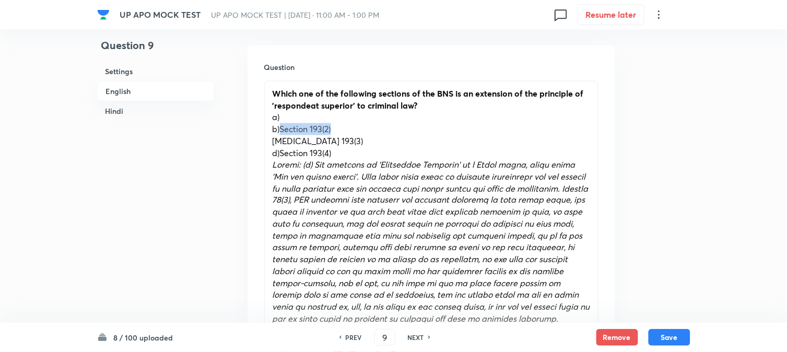
drag, startPoint x: 279, startPoint y: 128, endPoint x: 369, endPoint y: 128, distance: 89.8
click at [377, 128] on p "b)Section 193(2)" at bounding box center [432, 129] width 318 height 12
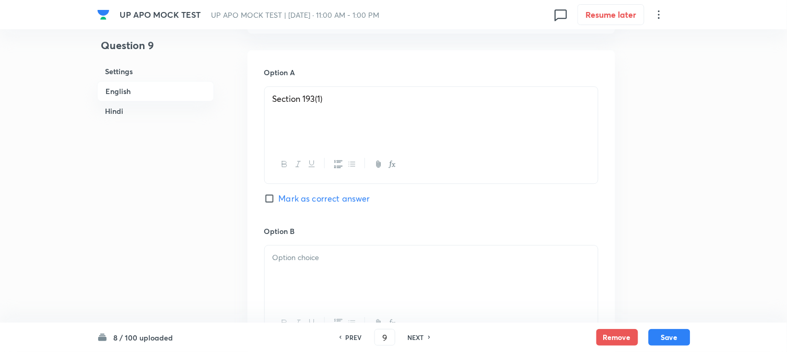
scroll to position [772, 0]
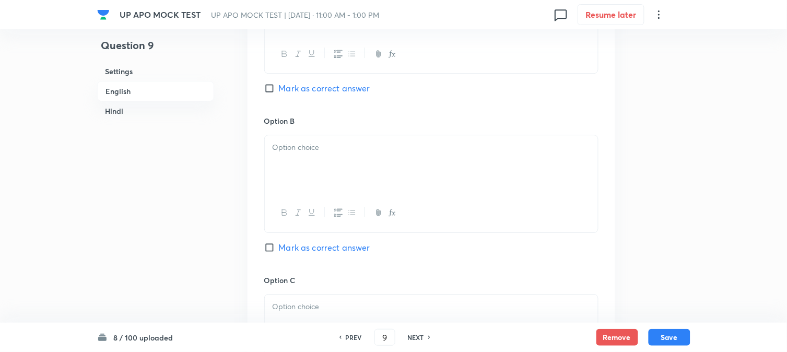
click at [307, 86] on span "Mark as correct answer" at bounding box center [324, 88] width 91 height 13
click at [279, 86] on input "Mark as correct answer" at bounding box center [271, 88] width 15 height 10
checkbox input "true"
click at [300, 160] on div at bounding box center [431, 164] width 333 height 58
checkbox input "true"
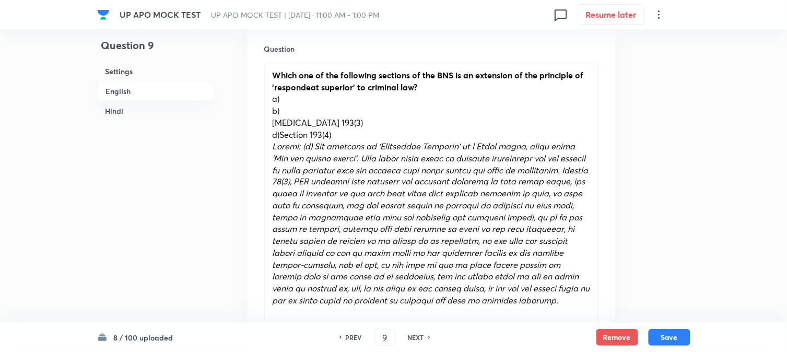
scroll to position [308, 0]
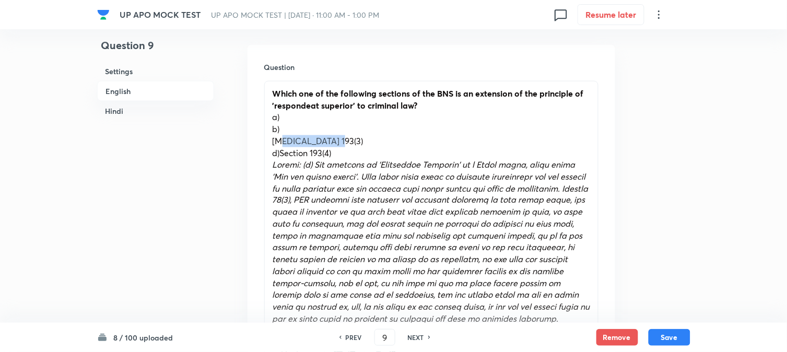
drag, startPoint x: 281, startPoint y: 137, endPoint x: 377, endPoint y: 136, distance: 96.1
click at [377, 136] on p "c)Section 193(3)" at bounding box center [432, 141] width 318 height 12
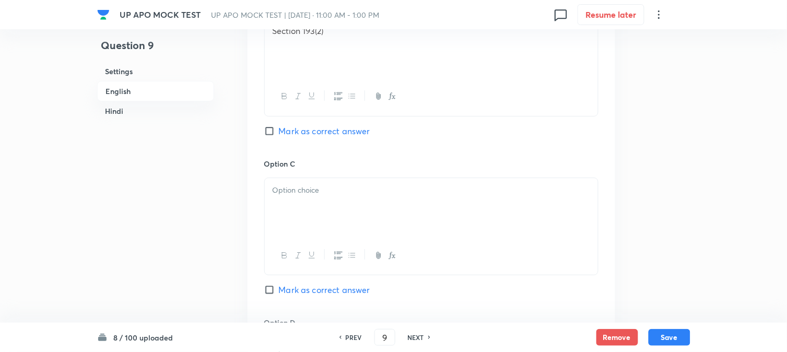
click at [292, 211] on div at bounding box center [431, 207] width 333 height 58
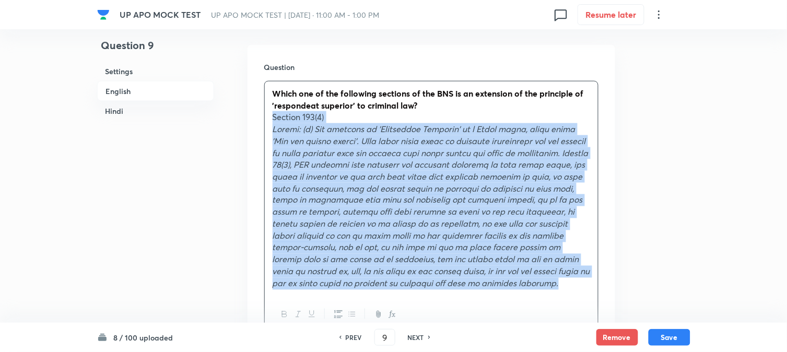
drag, startPoint x: 280, startPoint y: 150, endPoint x: 551, endPoint y: 227, distance: 281.7
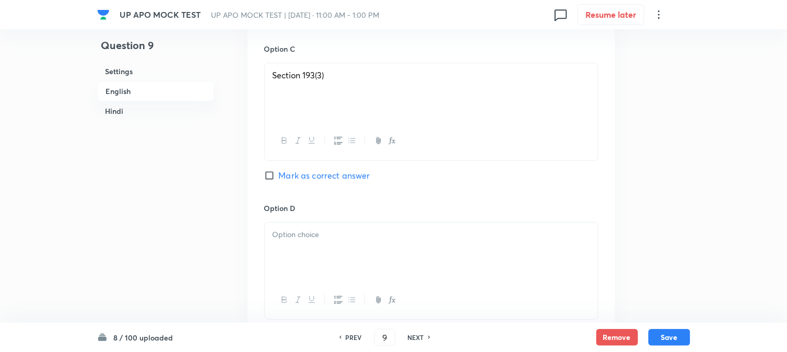
scroll to position [830, 0]
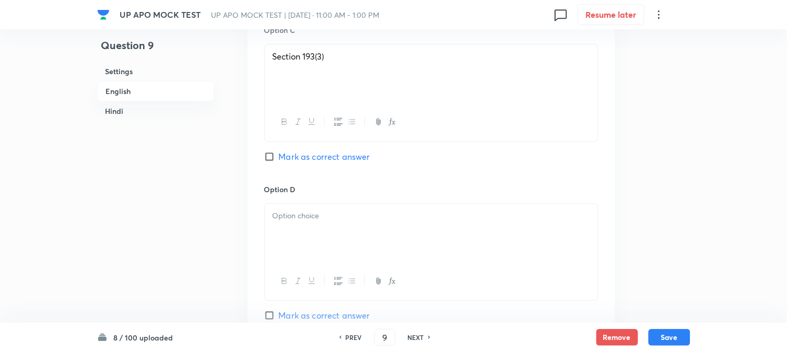
click at [293, 248] on div at bounding box center [431, 233] width 333 height 58
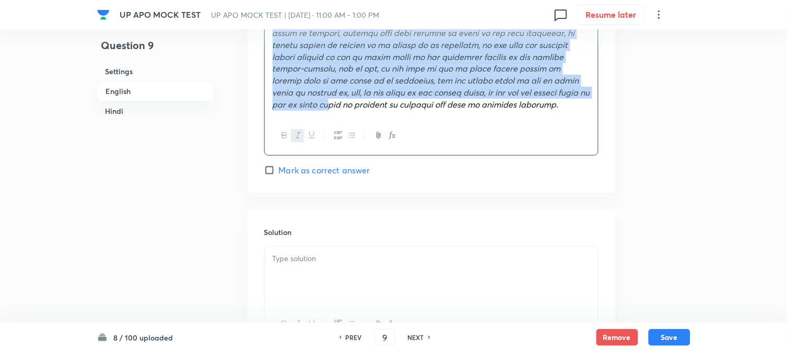
scroll to position [1150, 0]
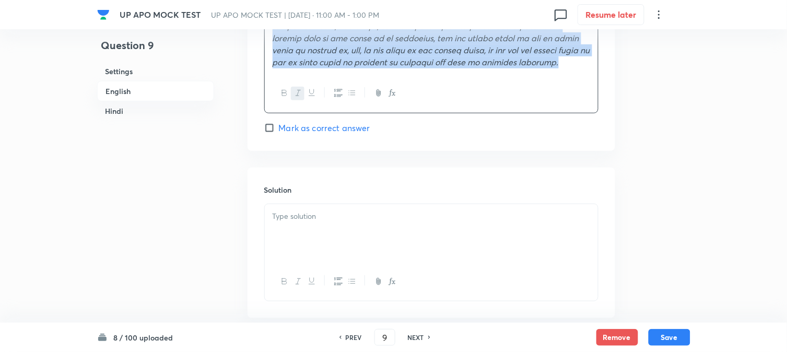
drag, startPoint x: 272, startPoint y: 230, endPoint x: 513, endPoint y: 209, distance: 242.1
click at [747, 268] on div "UP APO MOCK TEST UP APO MOCK TEST | Oct 5, 2025 · 11:00 AM - 1:00 PM 0 Resume l…" at bounding box center [393, 158] width 787 height 2517
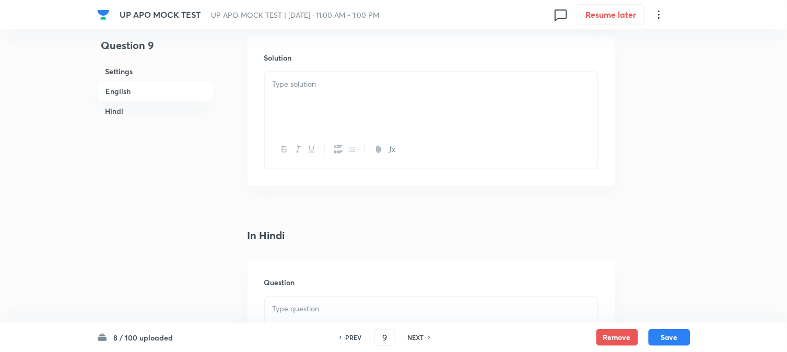
click at [333, 108] on div at bounding box center [431, 101] width 333 height 58
click at [286, 84] on p at bounding box center [432, 81] width 318 height 12
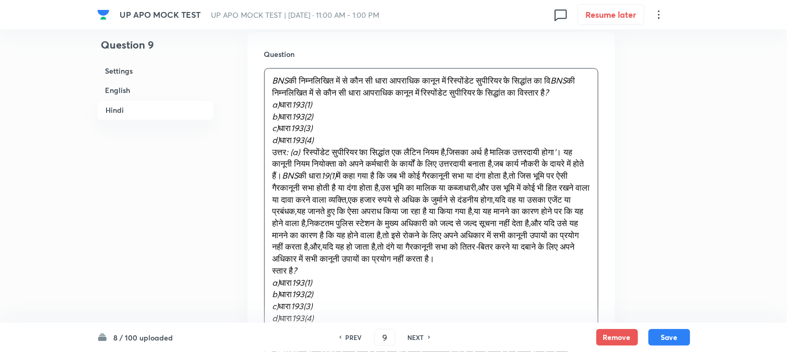
click at [518, 98] on span "विस्तार" at bounding box center [528, 92] width 21 height 11
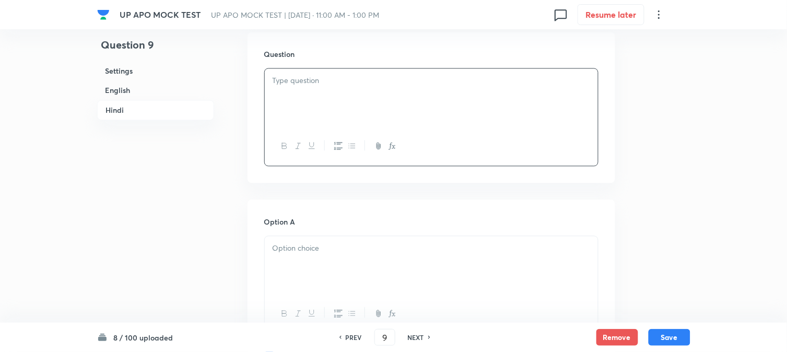
click at [286, 102] on div at bounding box center [431, 98] width 333 height 58
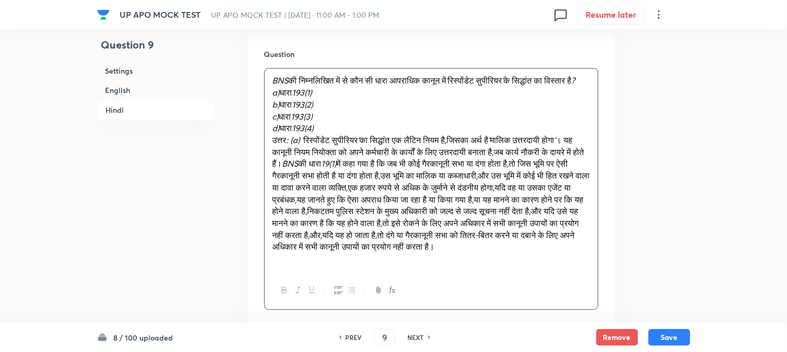
drag, startPoint x: 282, startPoint y: 108, endPoint x: 343, endPoint y: 108, distance: 61.1
click at [343, 99] on p "a) धारा 193(1)" at bounding box center [432, 93] width 318 height 12
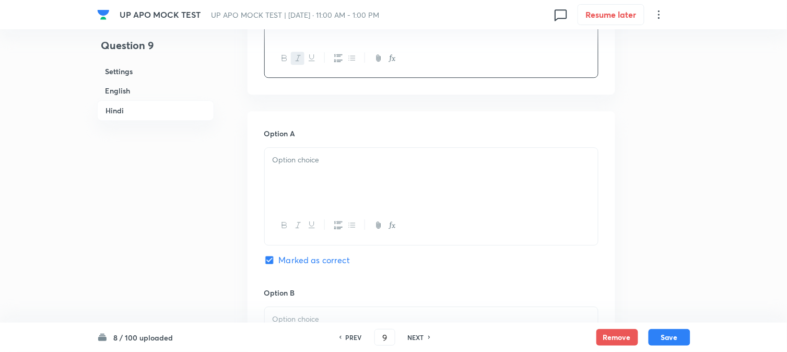
click at [288, 203] on div at bounding box center [431, 177] width 333 height 58
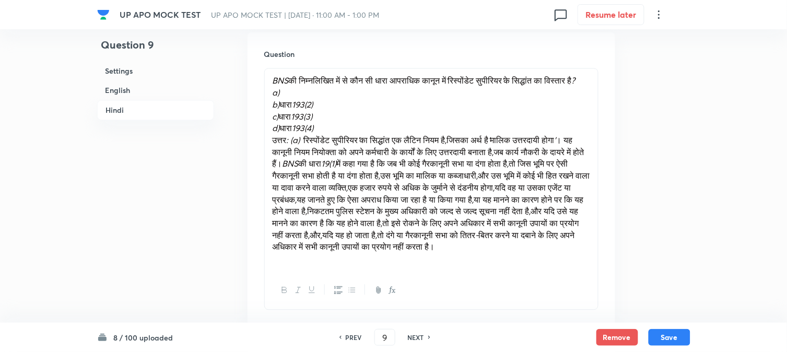
drag, startPoint x: 283, startPoint y: 121, endPoint x: 362, endPoint y: 119, distance: 79.4
click at [362, 111] on p "b) धारा 193(2)" at bounding box center [432, 105] width 318 height 12
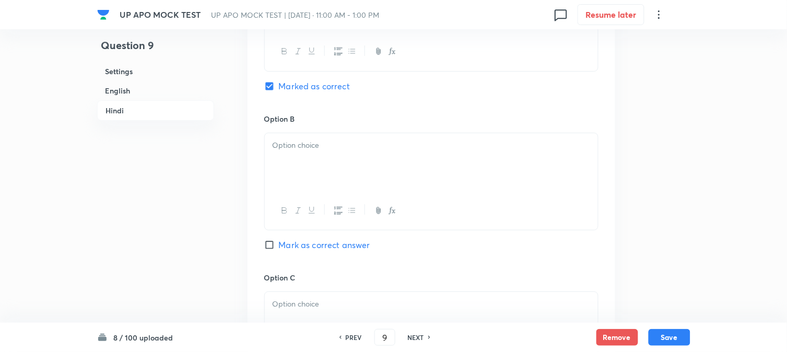
click at [286, 192] on div at bounding box center [431, 162] width 333 height 58
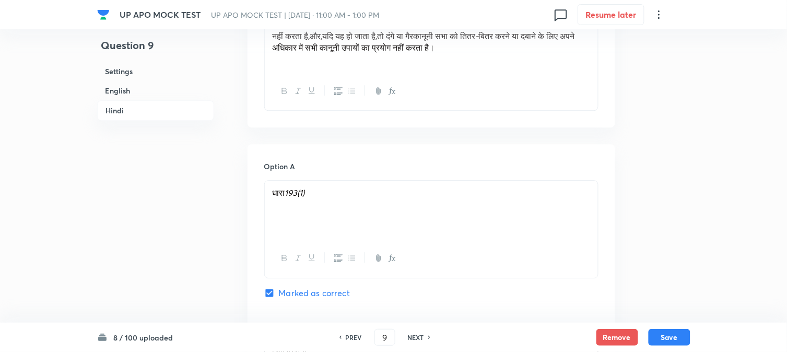
scroll to position [1440, 0]
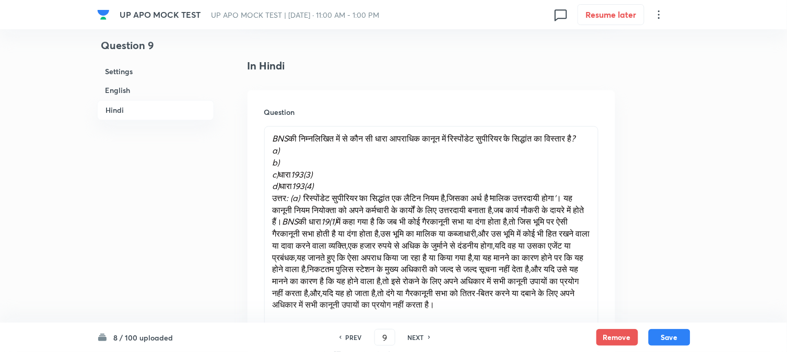
drag, startPoint x: 280, startPoint y: 190, endPoint x: 378, endPoint y: 187, distance: 97.7
click at [378, 181] on p "c) धारा 193(3)" at bounding box center [432, 175] width 318 height 12
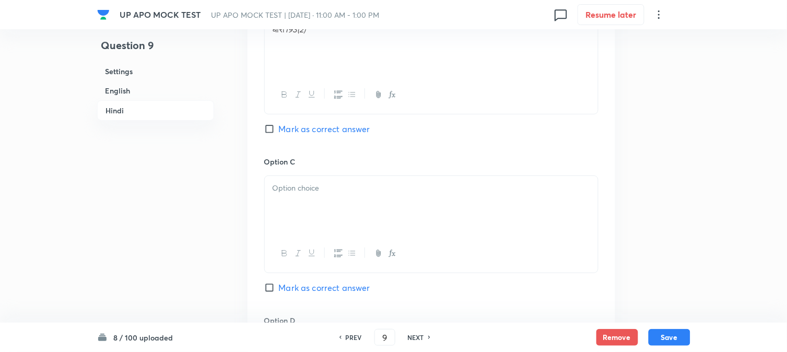
click at [291, 231] on div at bounding box center [431, 205] width 333 height 58
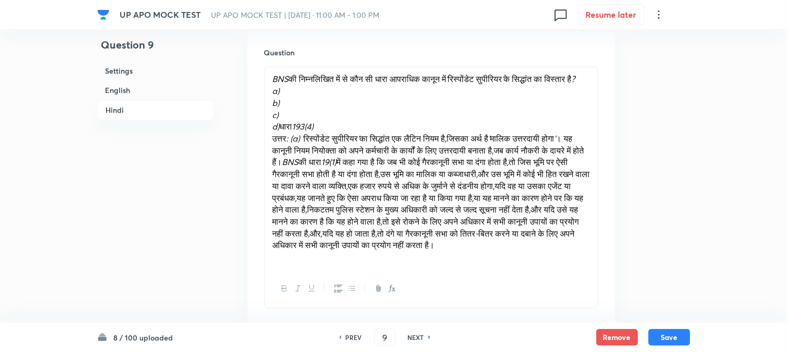
scroll to position [1498, 0]
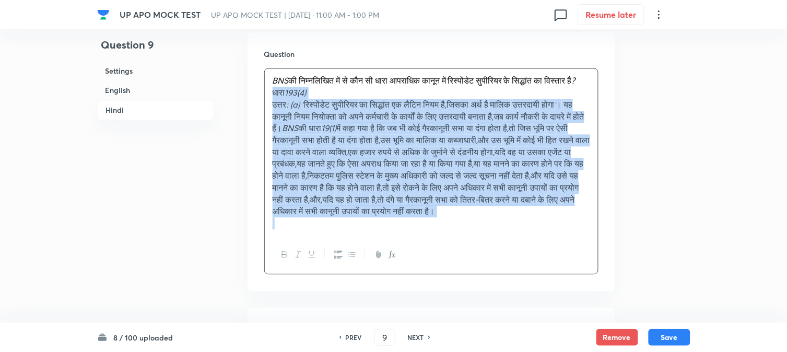
drag, startPoint x: 284, startPoint y: 144, endPoint x: 285, endPoint y: 123, distance: 20.4
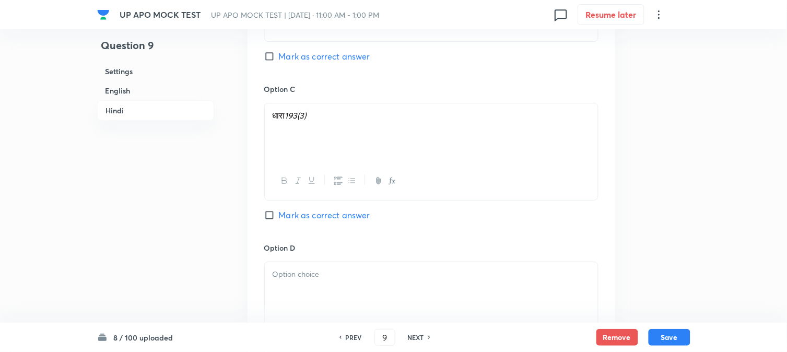
scroll to position [2020, 0]
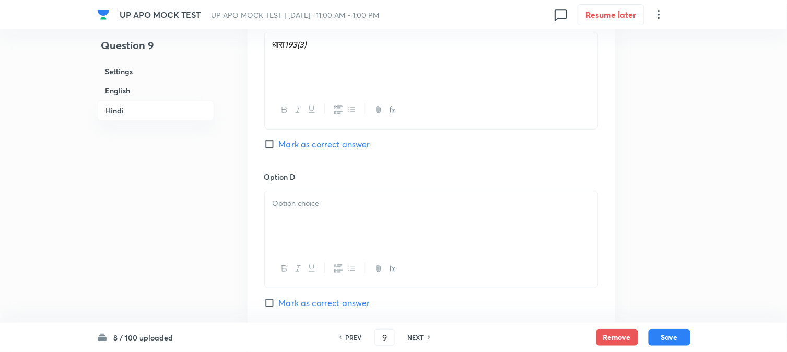
click at [290, 218] on div at bounding box center [431, 220] width 333 height 58
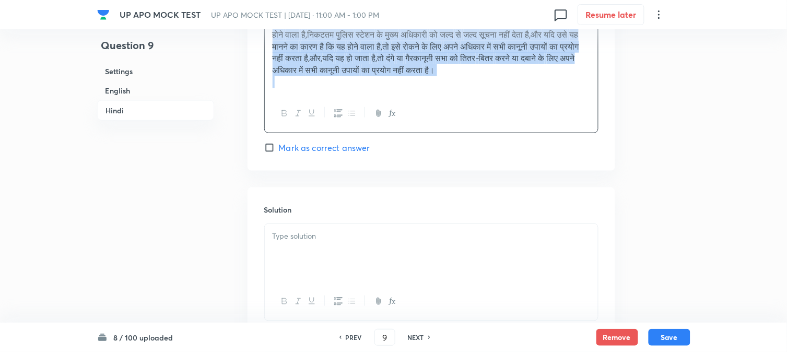
drag, startPoint x: 272, startPoint y: 218, endPoint x: 657, endPoint y: 241, distance: 386.1
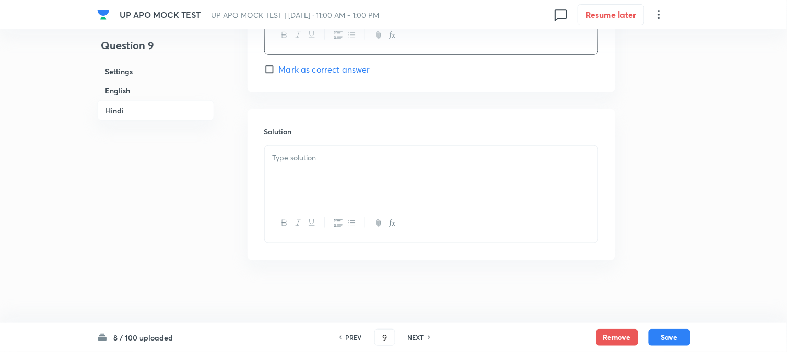
scroll to position [2141, 0]
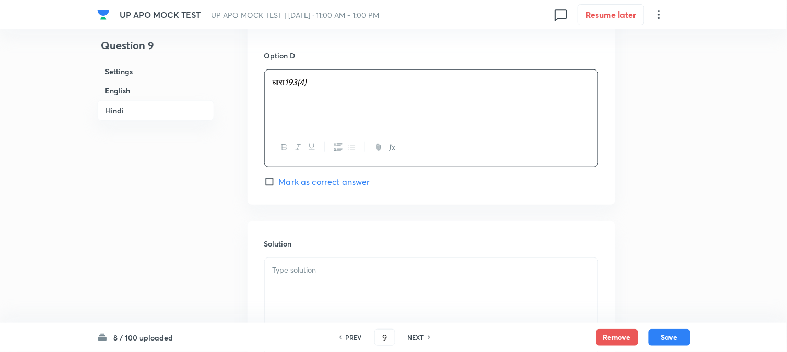
click at [319, 266] on div at bounding box center [431, 287] width 333 height 58
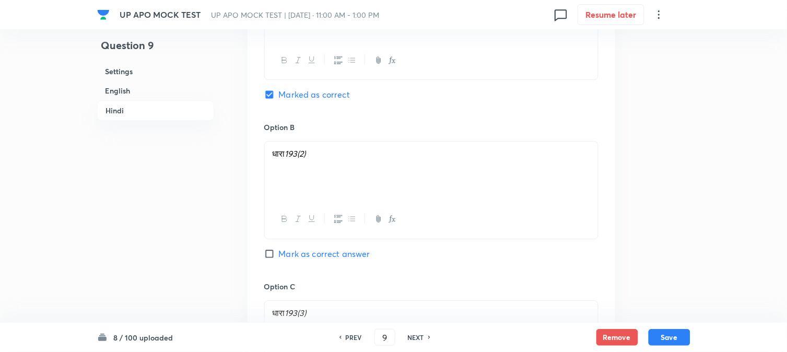
scroll to position [1677, 0]
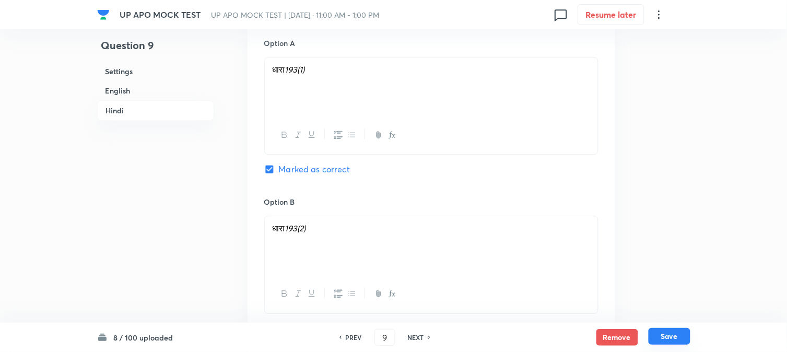
click at [676, 342] on button "Save" at bounding box center [670, 336] width 42 height 17
type input "10"
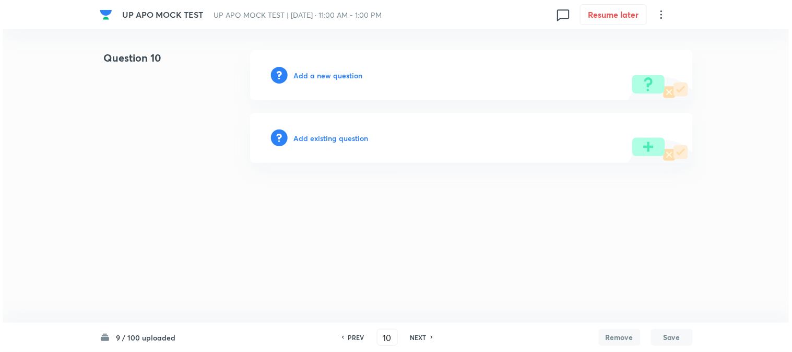
scroll to position [0, 0]
click at [336, 76] on h6 "Add a new question" at bounding box center [328, 75] width 69 height 11
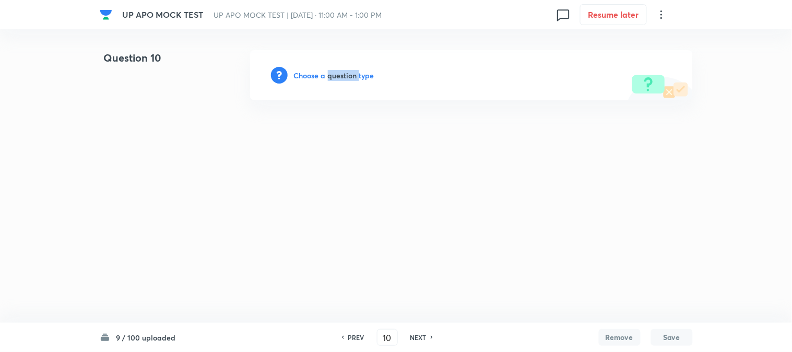
click at [336, 76] on h6 "Choose a question type" at bounding box center [334, 75] width 80 height 11
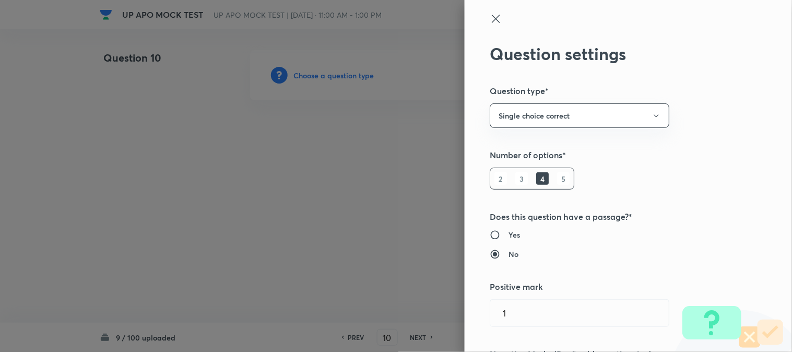
click at [336, 76] on div at bounding box center [396, 176] width 792 height 352
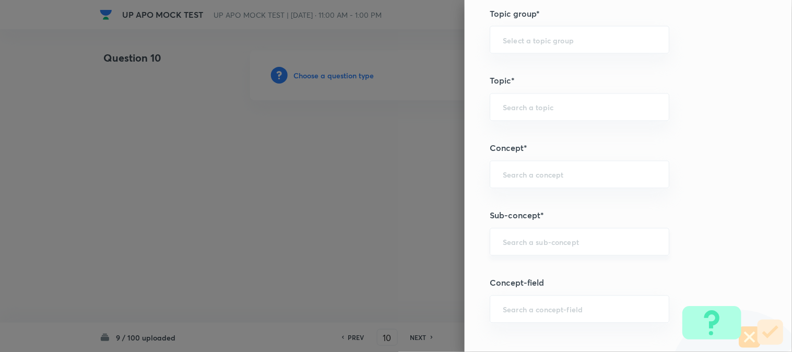
scroll to position [616, 0]
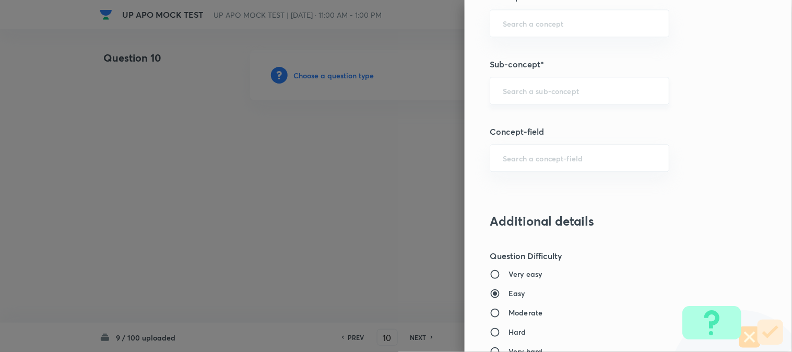
click at [539, 98] on div "​" at bounding box center [580, 91] width 180 height 28
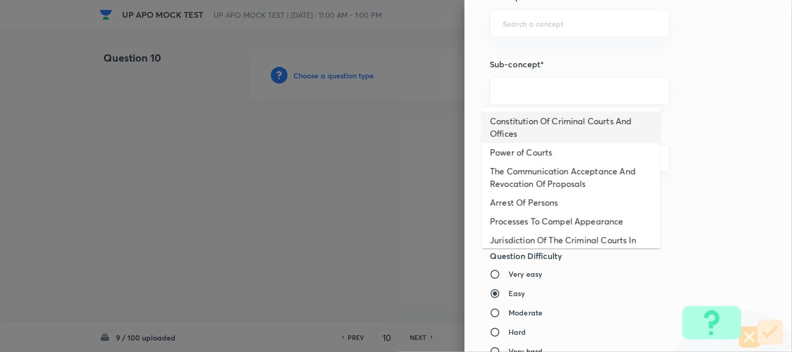
click at [560, 119] on li "Constitution Of Criminal Courts And Offices" at bounding box center [571, 127] width 179 height 31
type input "Constitution Of Criminal Courts And Offices"
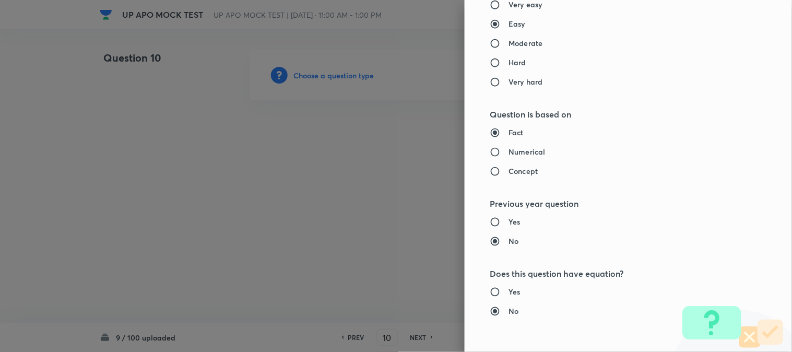
type input "Criminal Law"
type input "Criminal Procedure Code"
type input "Constitution Of Criminal Courts And Offices"
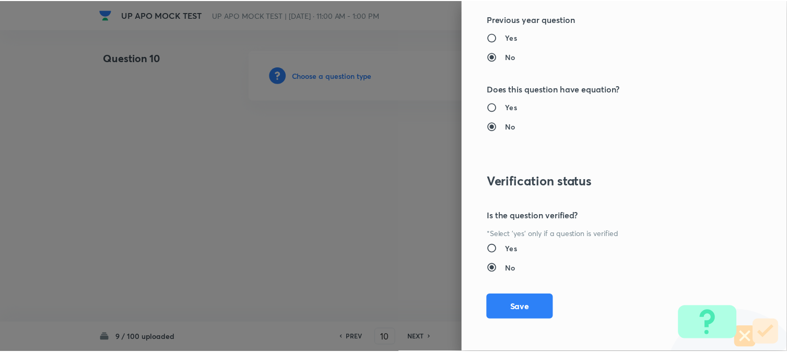
scroll to position [1072, 0]
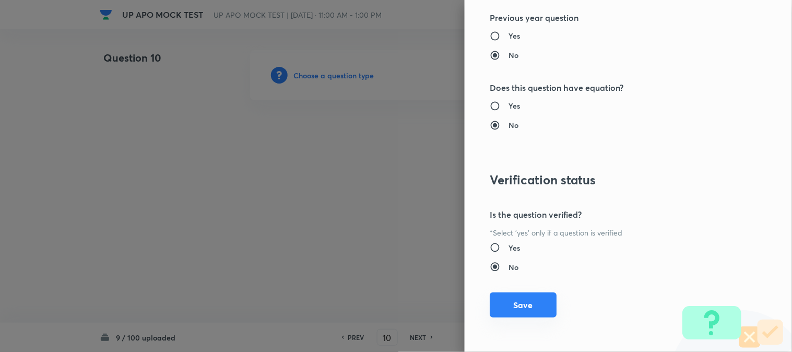
click at [523, 296] on button "Save" at bounding box center [523, 304] width 67 height 25
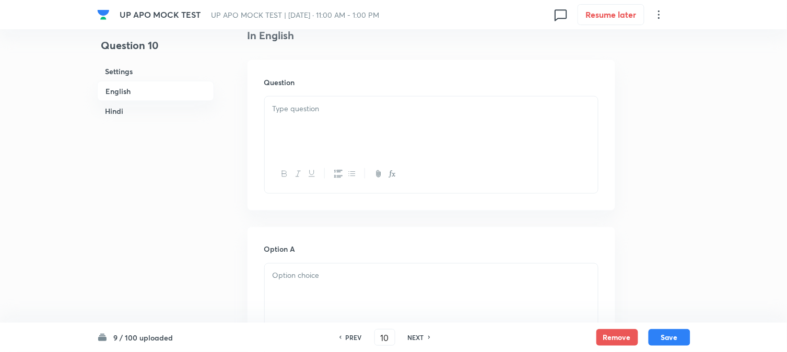
scroll to position [308, 0]
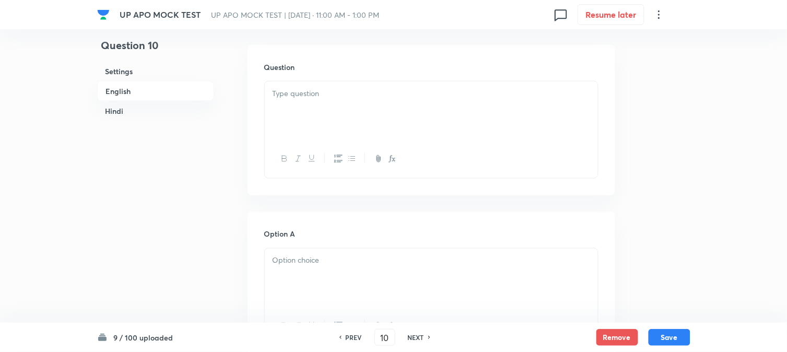
drag, startPoint x: 307, startPoint y: 108, endPoint x: 283, endPoint y: 138, distance: 38.6
click at [307, 107] on div at bounding box center [431, 110] width 333 height 58
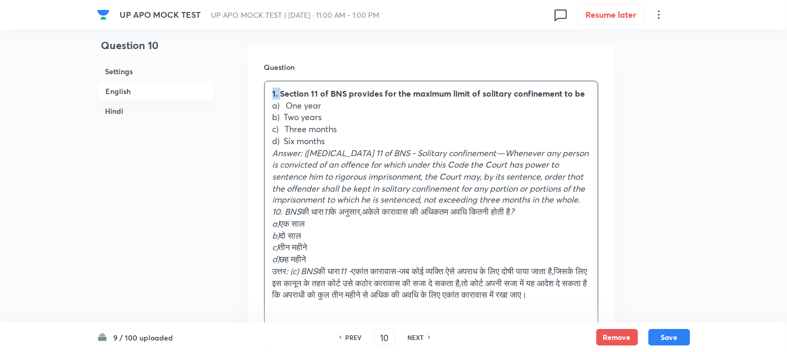
drag, startPoint x: 280, startPoint y: 91, endPoint x: 263, endPoint y: 85, distance: 18.3
click at [263, 85] on div "Question 1. Section 11 of BNS provides for the maximum limit of solitary confin…" at bounding box center [432, 210] width 368 height 330
drag, startPoint x: 288, startPoint y: 103, endPoint x: 340, endPoint y: 103, distance: 52.2
click at [340, 103] on p "a) One year" at bounding box center [432, 106] width 318 height 12
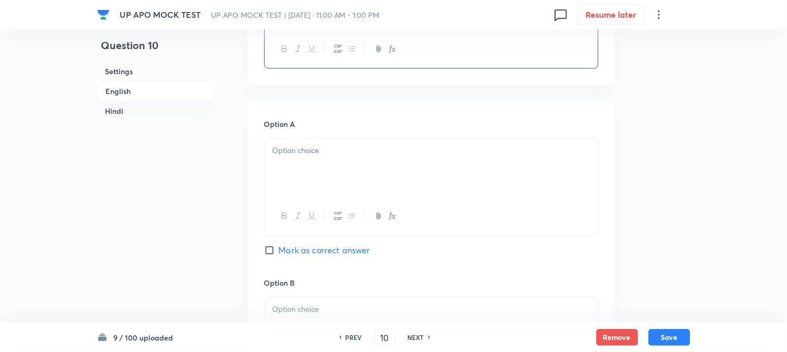
click at [287, 170] on div at bounding box center [431, 167] width 333 height 58
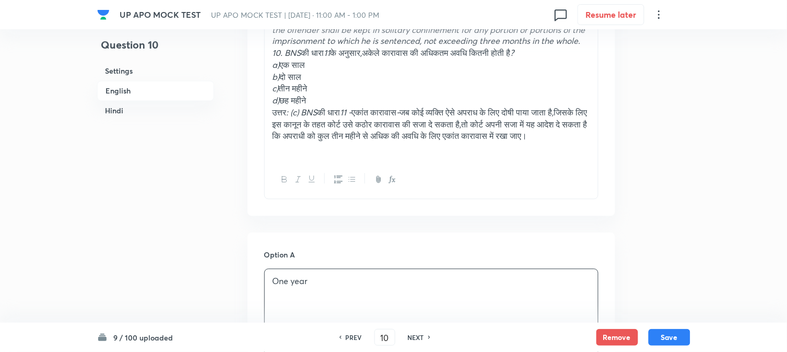
scroll to position [366, 0]
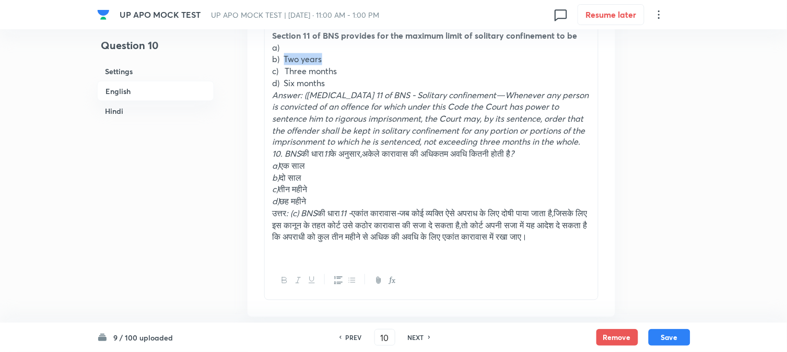
drag, startPoint x: 285, startPoint y: 60, endPoint x: 363, endPoint y: 60, distance: 78.3
click at [363, 60] on p "b) Two years" at bounding box center [432, 59] width 318 height 12
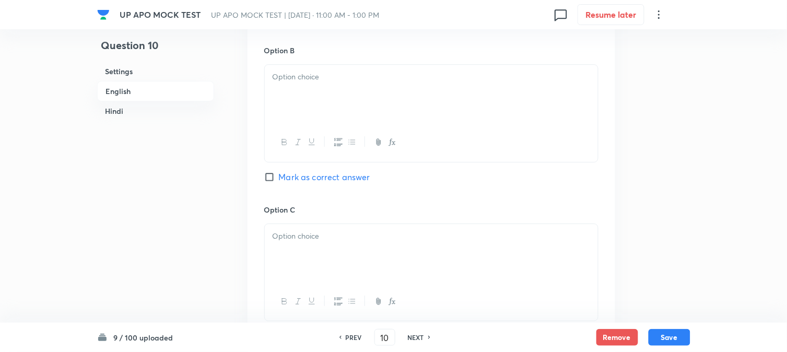
click at [286, 123] on div at bounding box center [431, 94] width 333 height 58
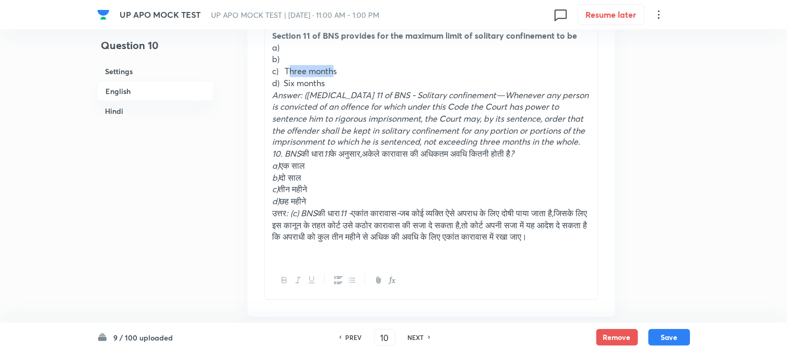
drag, startPoint x: 289, startPoint y: 71, endPoint x: 312, endPoint y: 70, distance: 23.0
click at [336, 71] on p "c) Three months" at bounding box center [432, 71] width 318 height 12
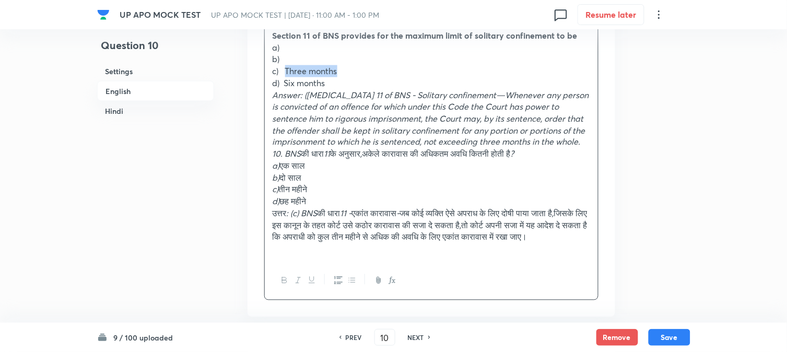
drag, startPoint x: 286, startPoint y: 69, endPoint x: 363, endPoint y: 70, distance: 76.8
click at [363, 70] on p "c) Three months" at bounding box center [432, 71] width 318 height 12
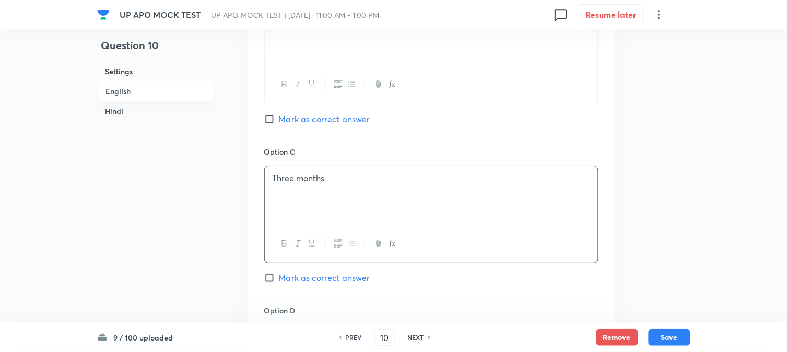
click at [286, 184] on p "Three months" at bounding box center [432, 178] width 318 height 12
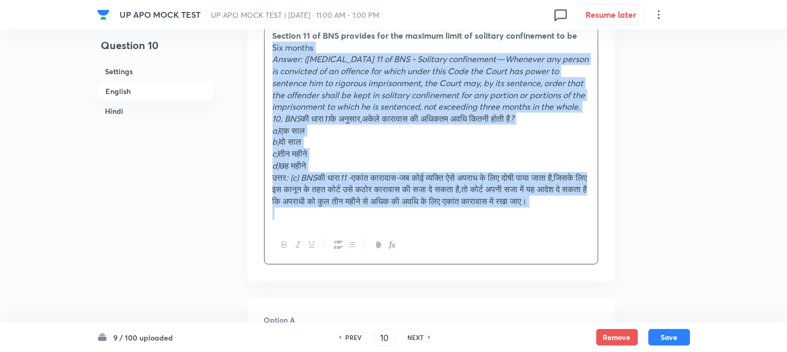
drag, startPoint x: 286, startPoint y: 80, endPoint x: 437, endPoint y: 229, distance: 211.6
click at [447, 251] on div "Section 11 of BNS provides for the maximum limit of solitary confinement to be …" at bounding box center [431, 144] width 334 height 242
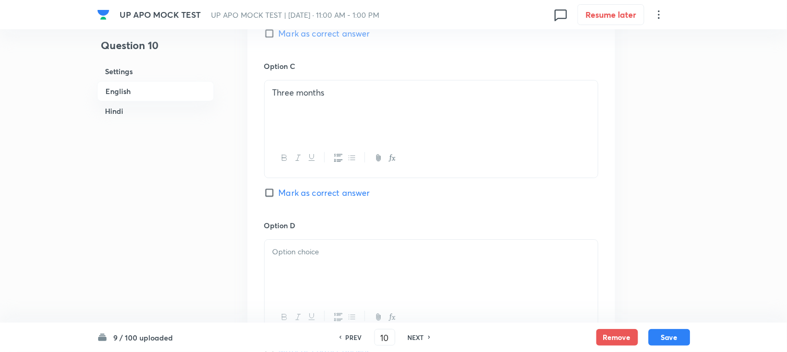
scroll to position [946, 0]
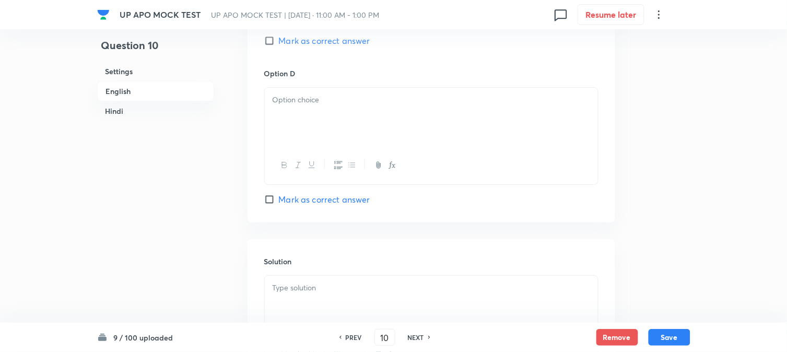
click at [322, 47] on span "Mark as correct answer" at bounding box center [324, 40] width 91 height 13
click at [279, 46] on input "Mark as correct answer" at bounding box center [271, 41] width 15 height 10
checkbox input "true"
click at [277, 111] on div at bounding box center [431, 117] width 333 height 58
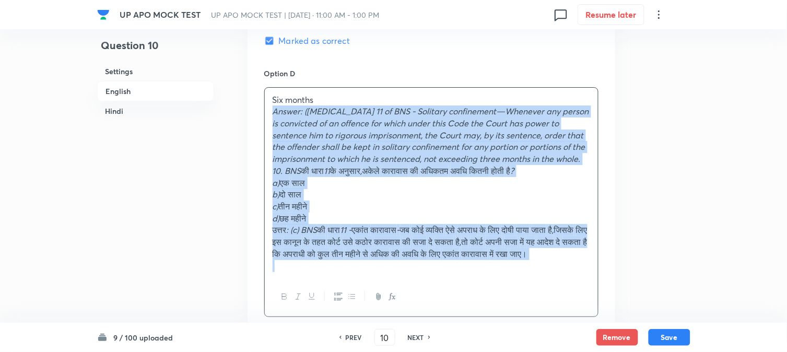
drag, startPoint x: 272, startPoint y: 115, endPoint x: 384, endPoint y: 290, distance: 207.9
click at [384, 303] on div "Six months Answer: (c) - Section 11 of BNS - Solitary confinement—Whenever any …" at bounding box center [431, 202] width 334 height 230
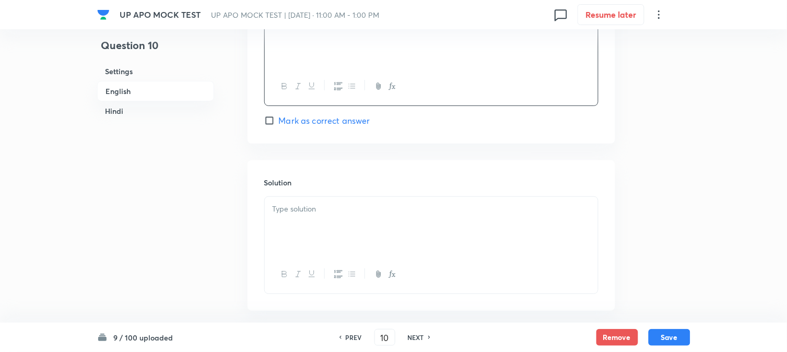
scroll to position [1120, 0]
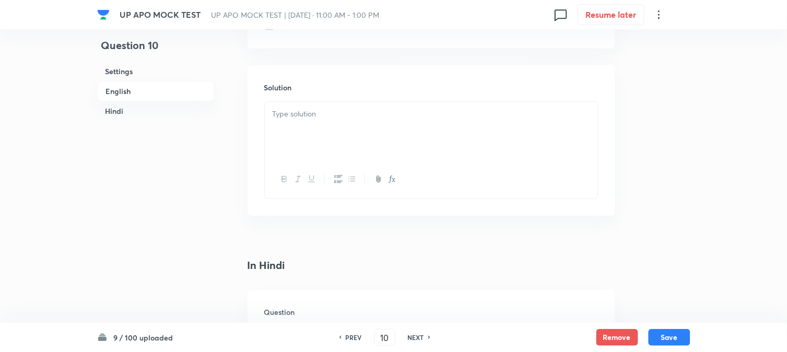
click at [296, 122] on div at bounding box center [431, 131] width 333 height 58
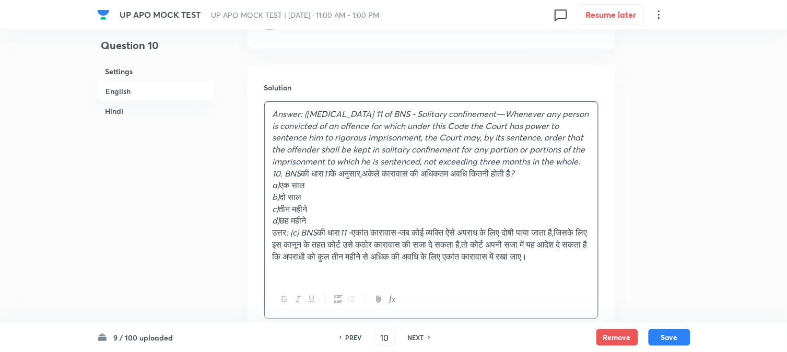
click at [283, 174] on em "10. BNS" at bounding box center [287, 173] width 29 height 11
drag, startPoint x: 283, startPoint y: 174, endPoint x: 260, endPoint y: 175, distance: 23.6
click at [260, 175] on div "Solution Answer: (c) - Section 11 of BNS - Solitary confinement—Whenever any pe…" at bounding box center [432, 200] width 368 height 271
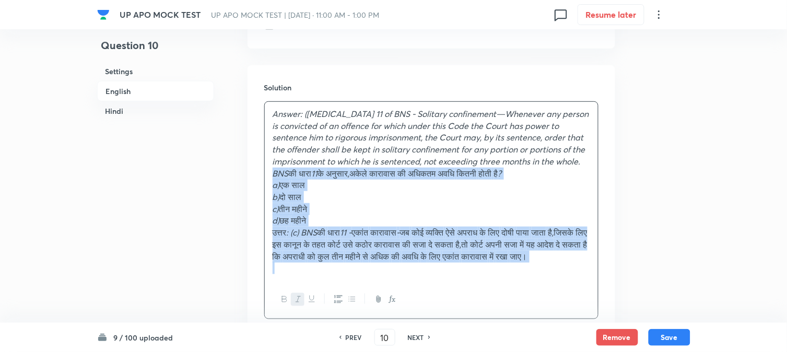
drag, startPoint x: 273, startPoint y: 175, endPoint x: 436, endPoint y: 294, distance: 201.5
click at [445, 331] on div "UP APO MOCK TEST UP APO MOCK TEST | Oct 5, 2025 · 11:00 AM - 1:00 PM 0 Resume l…" at bounding box center [393, 182] width 787 height 2505
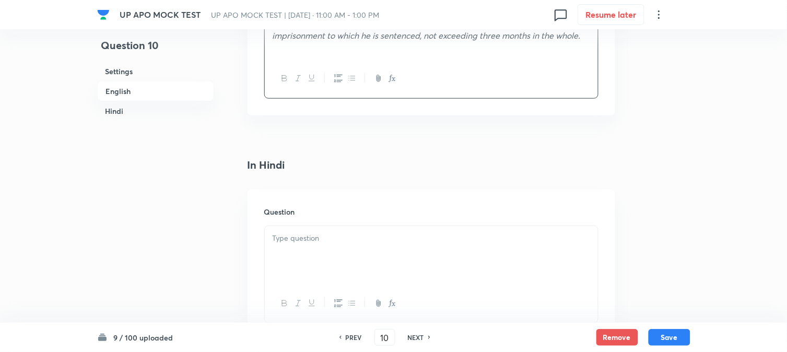
scroll to position [1353, 0]
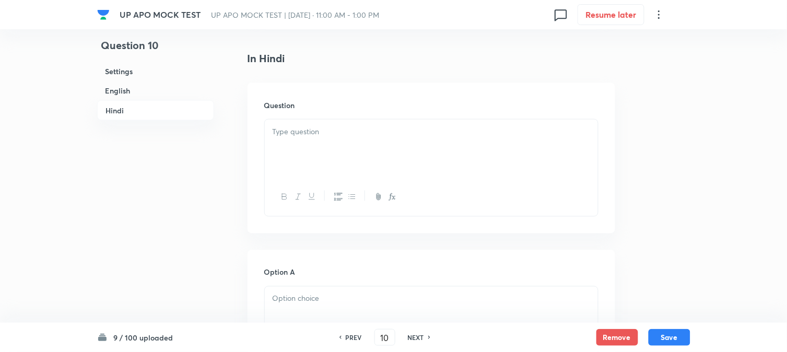
click at [304, 137] on p at bounding box center [432, 132] width 318 height 12
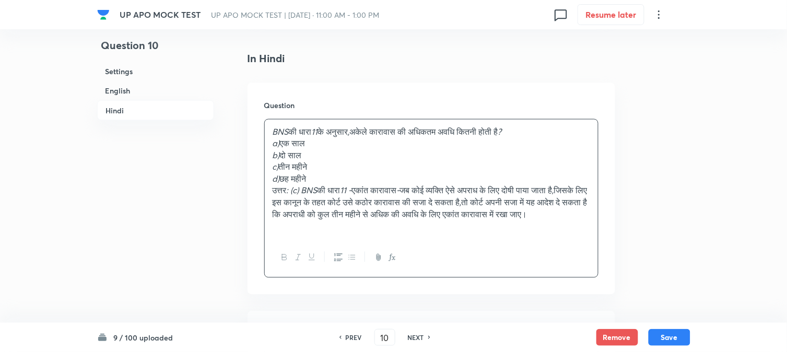
drag, startPoint x: 283, startPoint y: 148, endPoint x: 332, endPoint y: 138, distance: 50.5
click at [332, 138] on div "BNS की धारा 11 के अनुसार , अकेले कारावास की अधिकतम अवधि कितनी होती है ? a) एक स…" at bounding box center [431, 179] width 333 height 119
drag, startPoint x: 284, startPoint y: 145, endPoint x: 333, endPoint y: 147, distance: 48.6
click at [333, 147] on p "a) एक साल" at bounding box center [432, 143] width 318 height 12
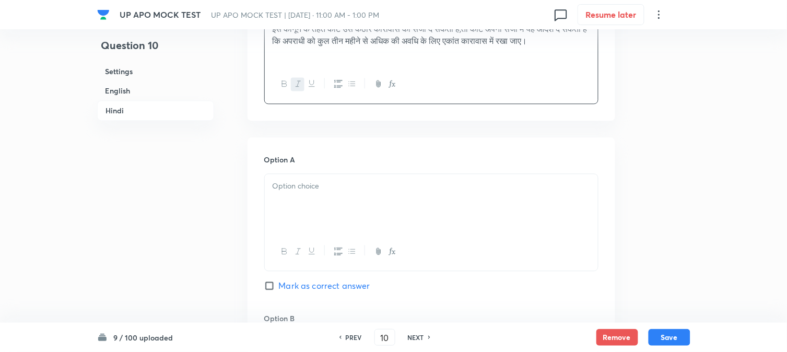
click at [285, 227] on div at bounding box center [431, 203] width 333 height 58
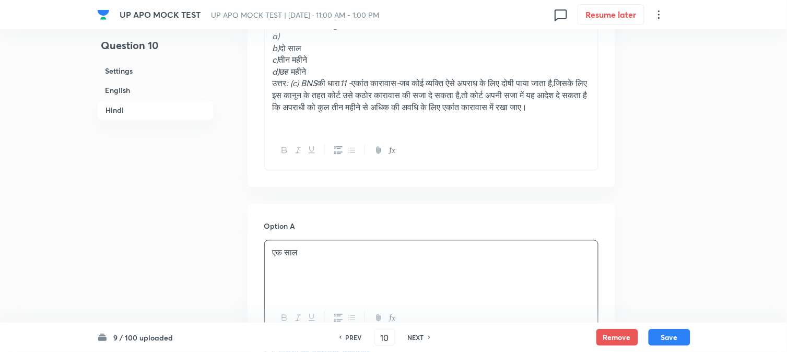
scroll to position [1411, 0]
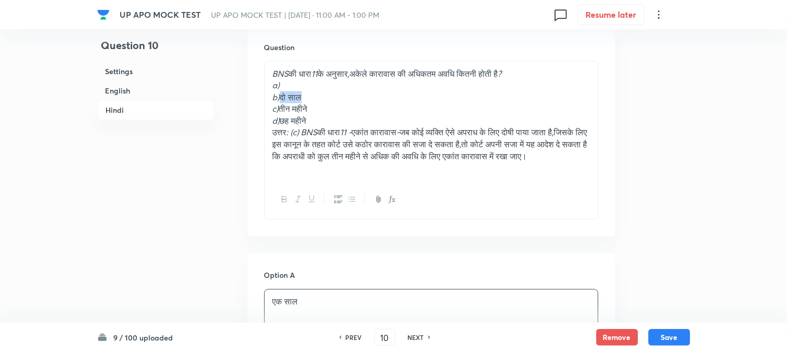
drag, startPoint x: 282, startPoint y: 101, endPoint x: 325, endPoint y: 102, distance: 42.8
click at [325, 99] on p "b) दो साल" at bounding box center [432, 97] width 318 height 12
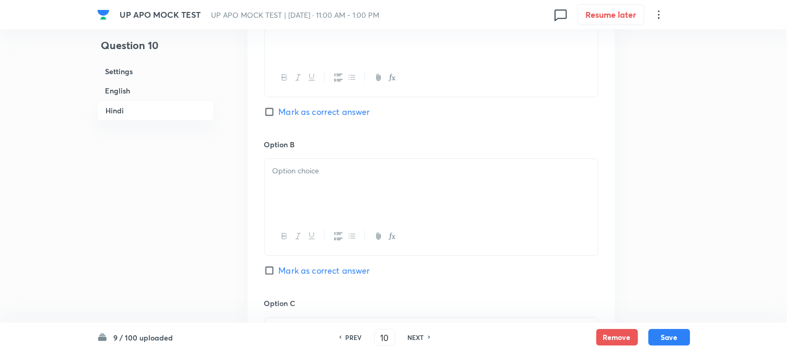
click at [287, 199] on div at bounding box center [431, 188] width 333 height 58
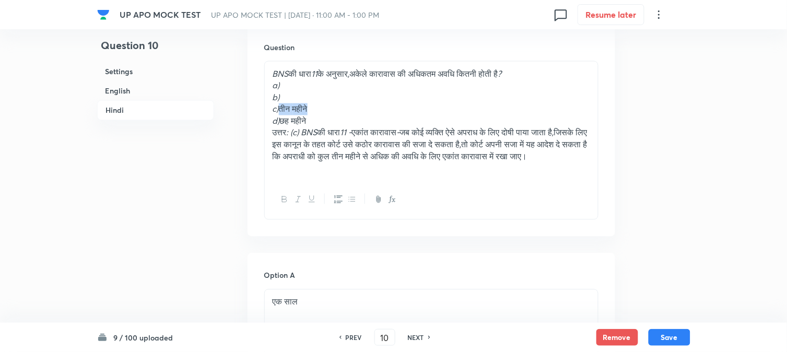
drag, startPoint x: 284, startPoint y: 114, endPoint x: 348, endPoint y: 109, distance: 64.4
click at [348, 109] on p "c) तीन महीने" at bounding box center [432, 109] width 318 height 12
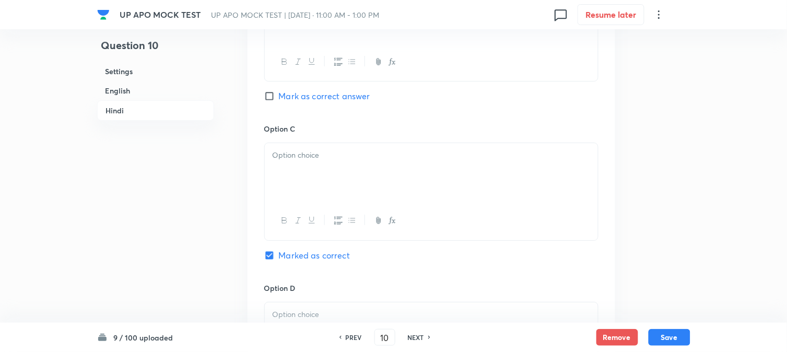
click at [283, 190] on div at bounding box center [431, 172] width 333 height 58
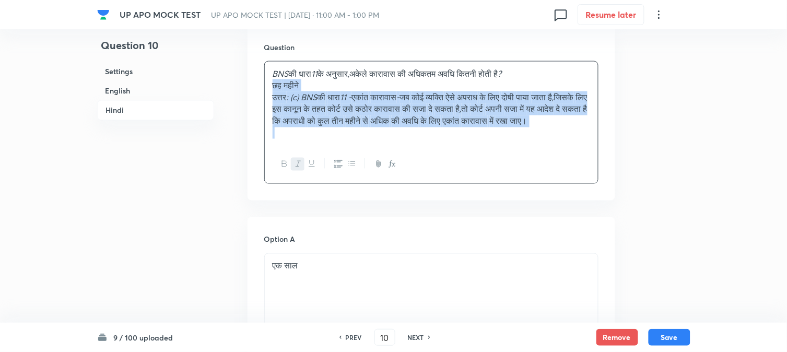
drag, startPoint x: 280, startPoint y: 123, endPoint x: 440, endPoint y: 156, distance: 163.2
click at [479, 175] on div "BNS की धारा 11 के अनुसार , अकेले कारावास की अधिकतम अवधि कितनी होती है ? छह महीन…" at bounding box center [431, 122] width 334 height 123
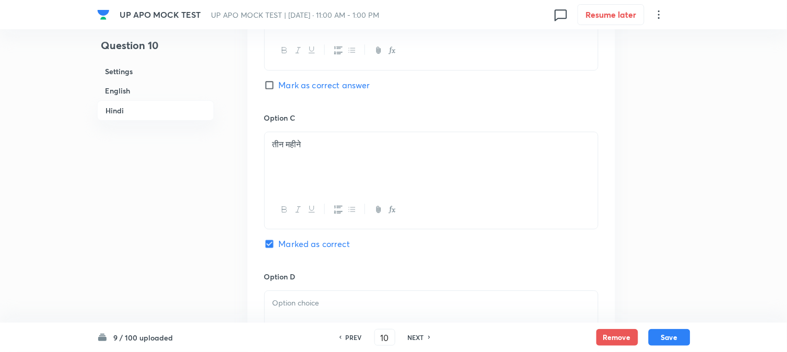
scroll to position [1991, 0]
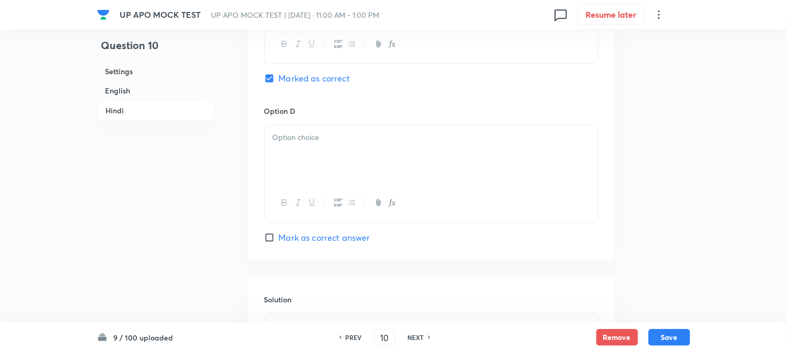
click at [280, 158] on div at bounding box center [431, 154] width 333 height 58
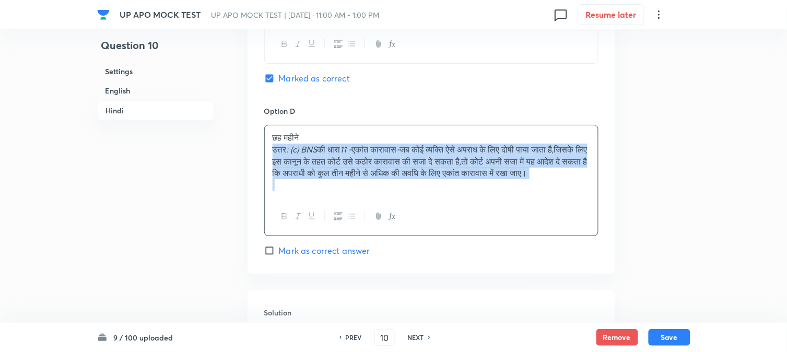
drag, startPoint x: 273, startPoint y: 152, endPoint x: 436, endPoint y: 206, distance: 172.2
click at [436, 197] on div "छह महीने उत्तर : (c) BNS की धारा 11 - एकांत कारावास - जब कोई व्यक्ति ऐसे अपराध …" at bounding box center [431, 161] width 333 height 72
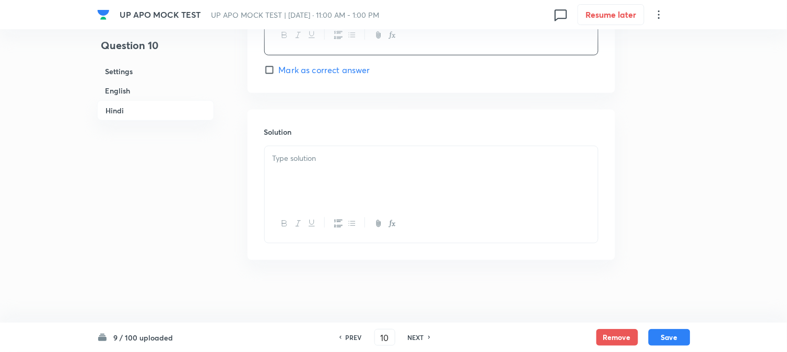
click at [305, 204] on div at bounding box center [431, 175] width 333 height 58
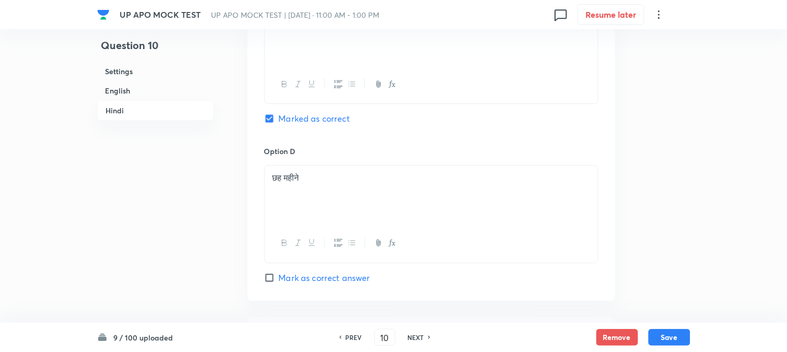
scroll to position [1930, 0]
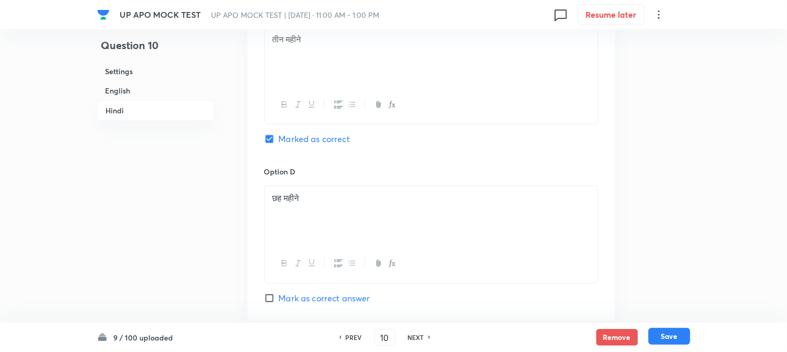
click at [681, 335] on button "Save" at bounding box center [670, 336] width 42 height 17
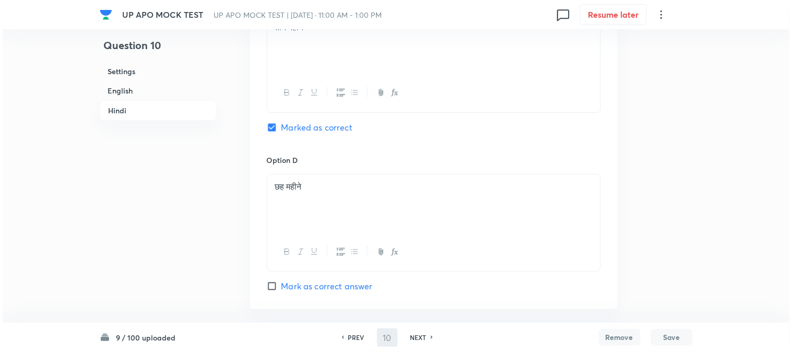
scroll to position [0, 0]
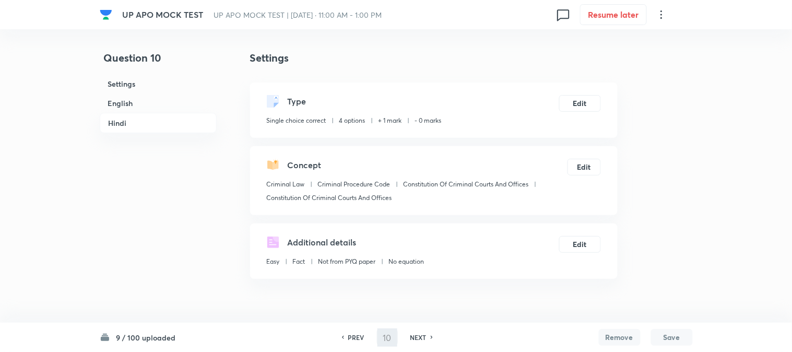
type input "11"
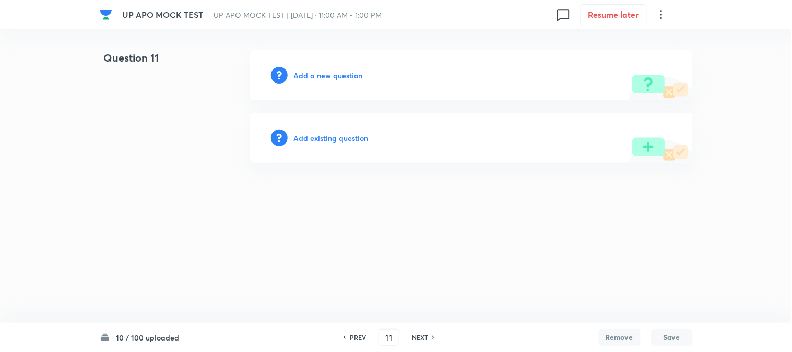
click at [345, 73] on h6 "Add a new question" at bounding box center [328, 75] width 69 height 11
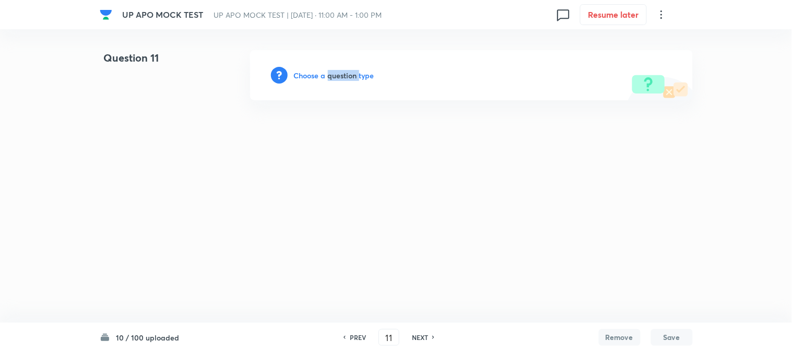
click at [345, 73] on h6 "Choose a question type" at bounding box center [334, 75] width 80 height 11
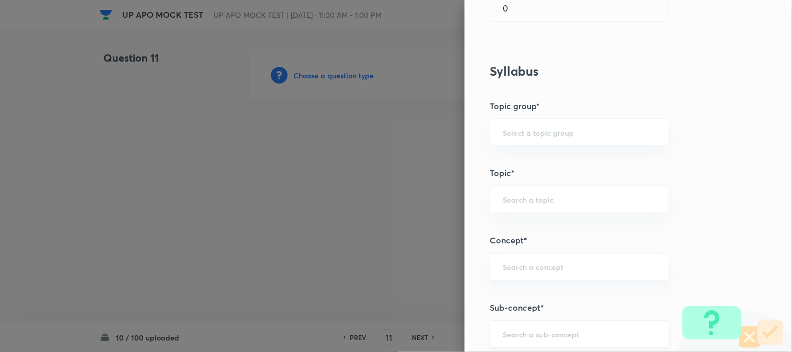
scroll to position [616, 0]
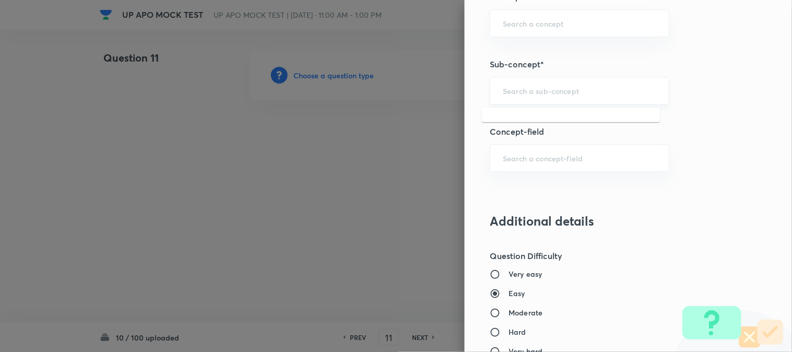
click at [521, 94] on input "text" at bounding box center [580, 91] width 154 height 10
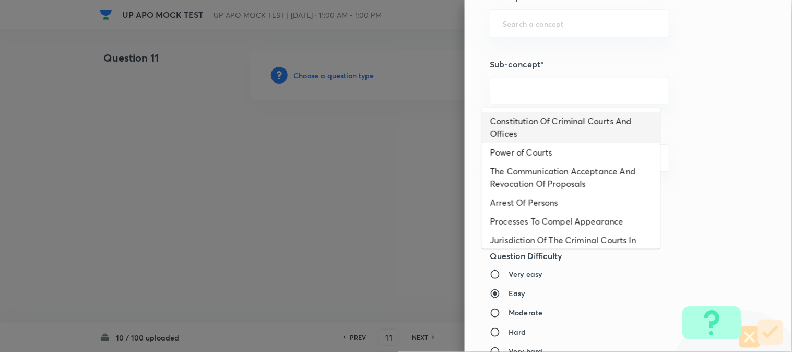
click at [548, 126] on li "Constitution Of Criminal Courts And Offices" at bounding box center [571, 127] width 179 height 31
type input "Constitution Of Criminal Courts And Offices"
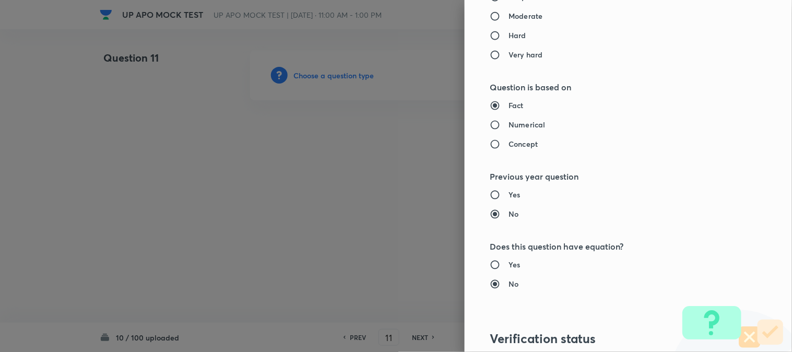
type input "Criminal Law"
type input "Criminal Procedure Code"
type input "Constitution Of Criminal Courts And Offices"
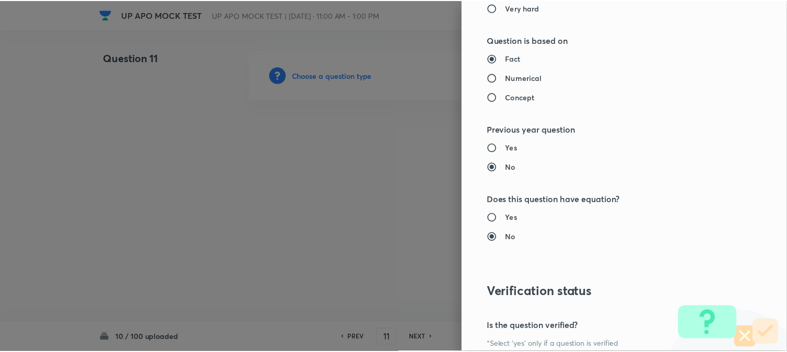
scroll to position [1072, 0]
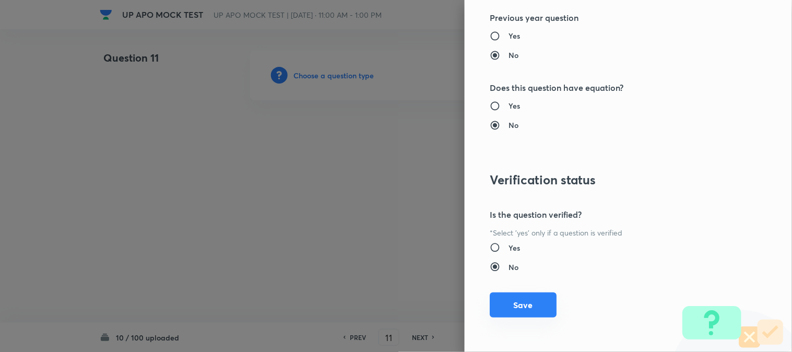
click at [523, 307] on button "Save" at bounding box center [523, 304] width 67 height 25
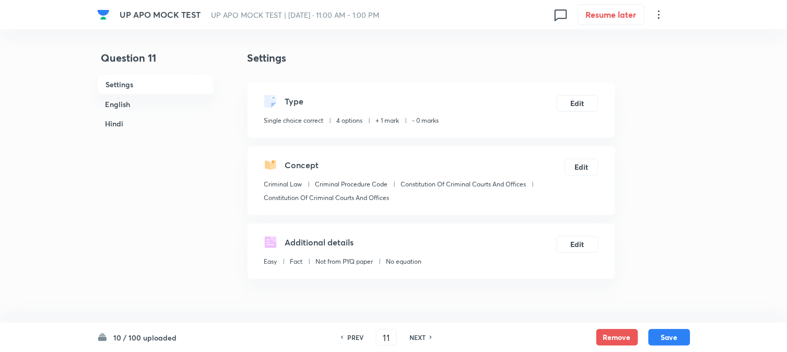
scroll to position [308, 0]
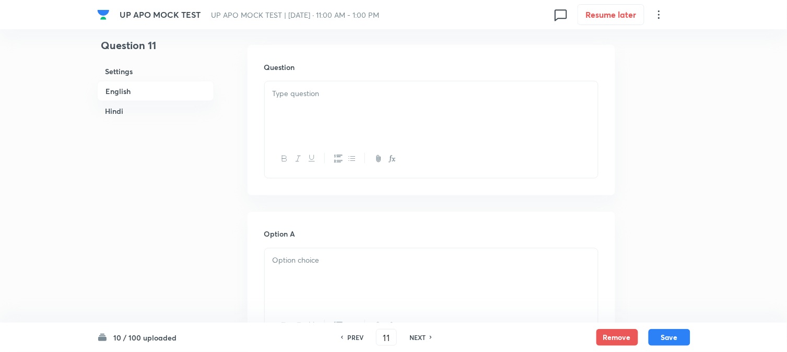
click at [311, 118] on div at bounding box center [431, 110] width 333 height 58
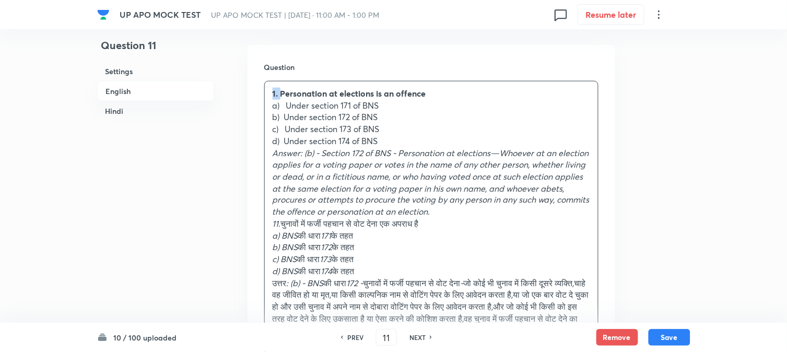
drag, startPoint x: 280, startPoint y: 91, endPoint x: 267, endPoint y: 85, distance: 14.5
click at [267, 85] on div "1. Personation at elections is an offence a) Under section 171 of BNS b) Under …" at bounding box center [431, 218] width 333 height 274
drag, startPoint x: 288, startPoint y: 106, endPoint x: 449, endPoint y: 106, distance: 160.8
click at [448, 106] on p "a) Under section 171 of BNS" at bounding box center [432, 106] width 318 height 12
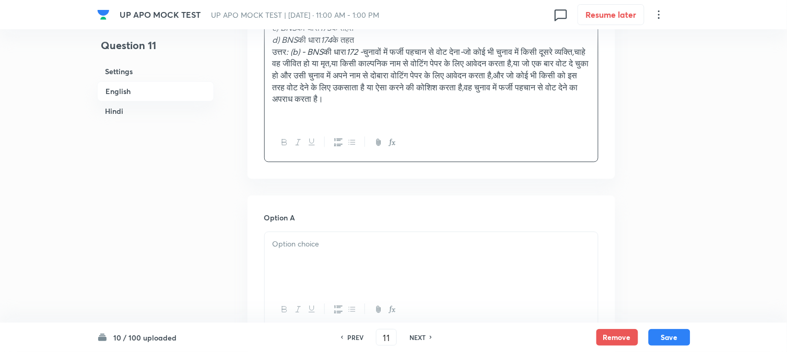
click at [301, 267] on div at bounding box center [431, 261] width 333 height 58
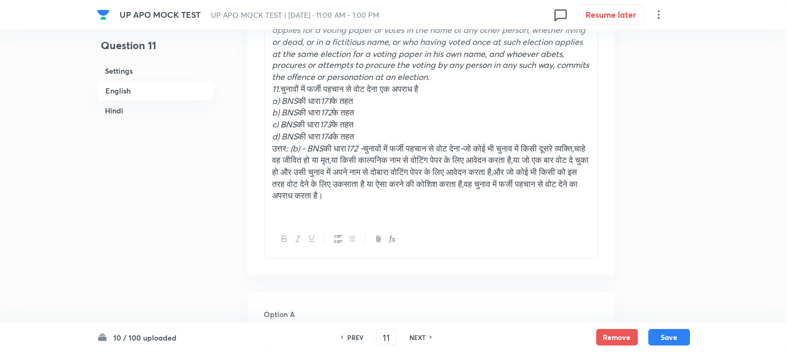
scroll to position [366, 0]
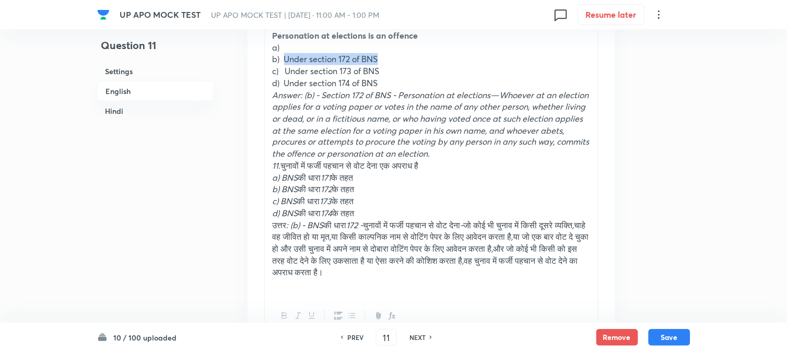
drag, startPoint x: 285, startPoint y: 60, endPoint x: 453, endPoint y: 58, distance: 168.2
click at [453, 58] on p "b) Under section 172 of BNS" at bounding box center [432, 59] width 318 height 12
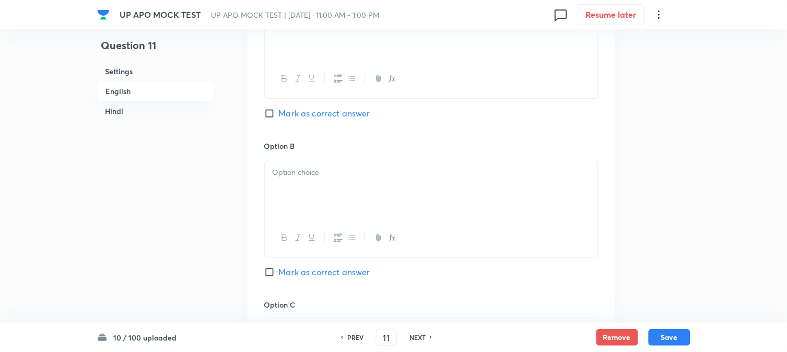
scroll to position [772, 0]
click at [285, 201] on div at bounding box center [431, 188] width 333 height 58
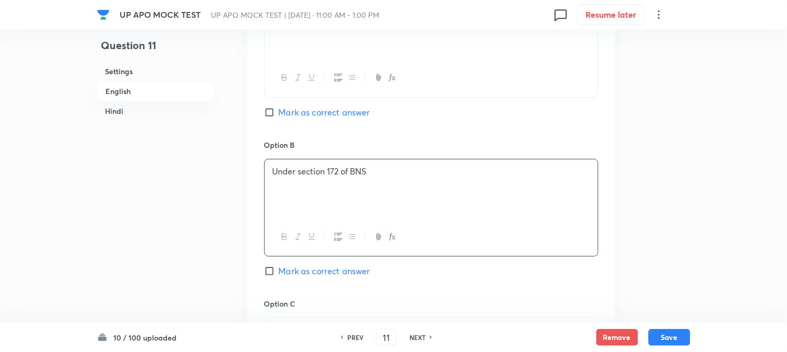
click at [319, 269] on span "Mark as correct answer" at bounding box center [324, 271] width 91 height 13
click at [279, 269] on input "Mark as correct answer" at bounding box center [271, 271] width 15 height 10
checkbox input "true"
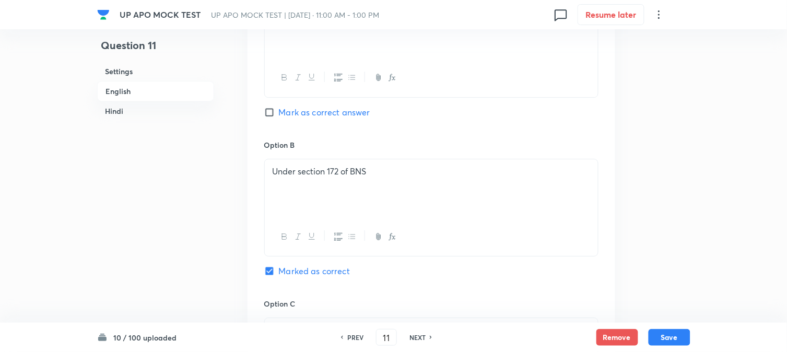
checkbox input "true"
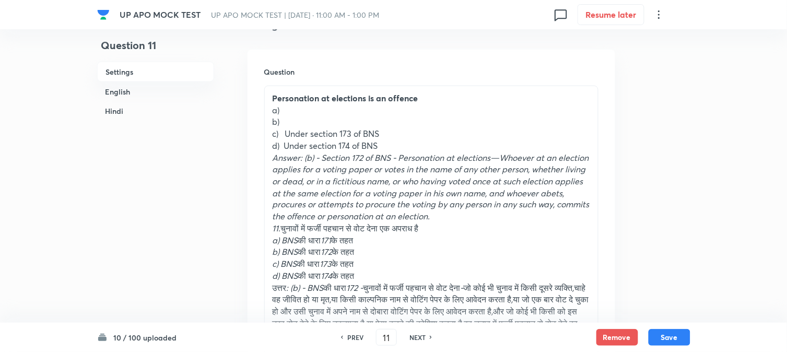
scroll to position [250, 0]
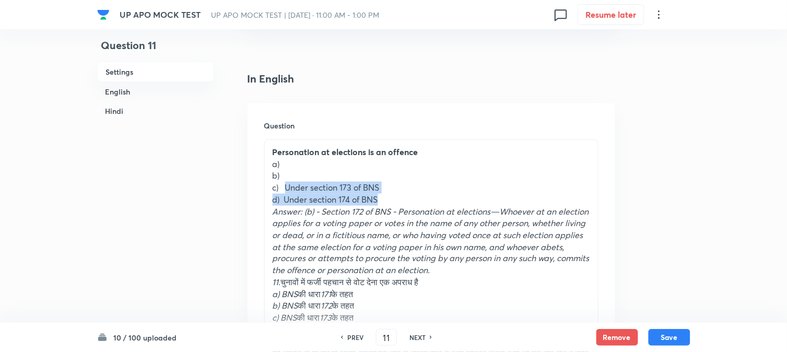
drag, startPoint x: 288, startPoint y: 185, endPoint x: 440, endPoint y: 195, distance: 152.8
click at [440, 195] on div "Personation at elections is an offence a) b) c) Under section 173 of BNS d) Und…" at bounding box center [431, 277] width 333 height 274
click at [440, 195] on p "d) Under section 174 of BNS" at bounding box center [432, 200] width 318 height 12
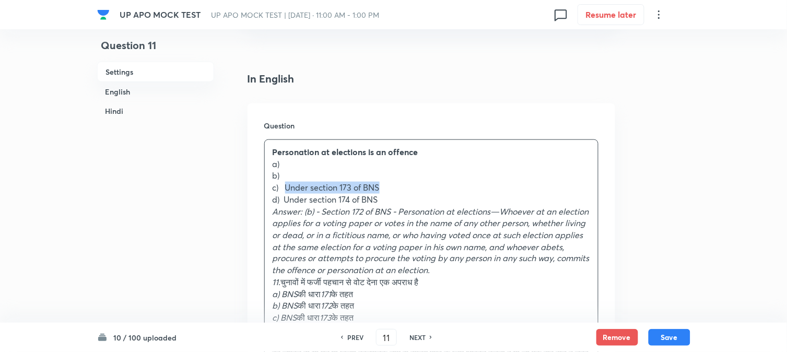
drag, startPoint x: 288, startPoint y: 184, endPoint x: 421, endPoint y: 187, distance: 133.2
click at [421, 187] on p "c) Under section 173 of BNS" at bounding box center [432, 188] width 318 height 12
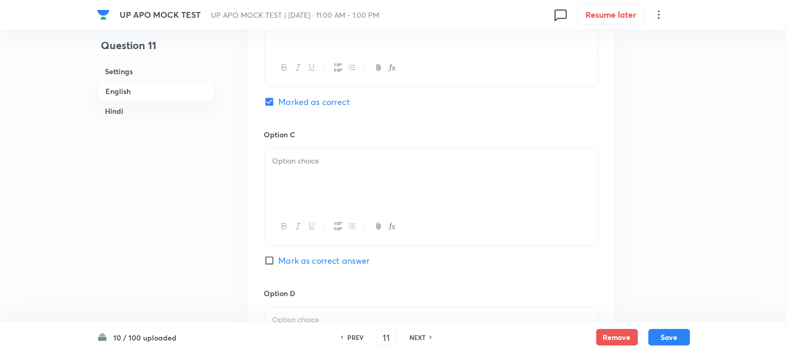
scroll to position [946, 0]
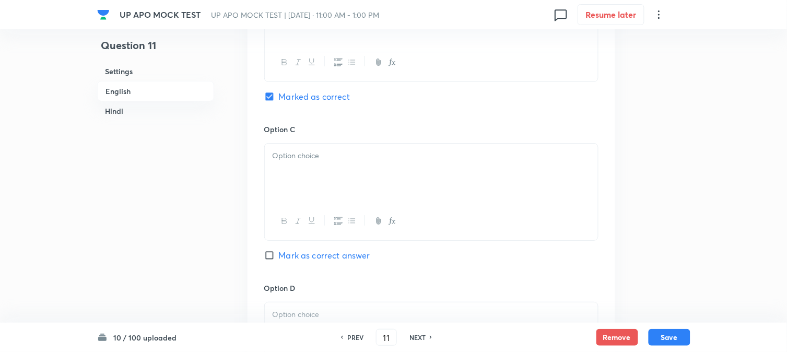
click at [292, 178] on div at bounding box center [431, 173] width 333 height 58
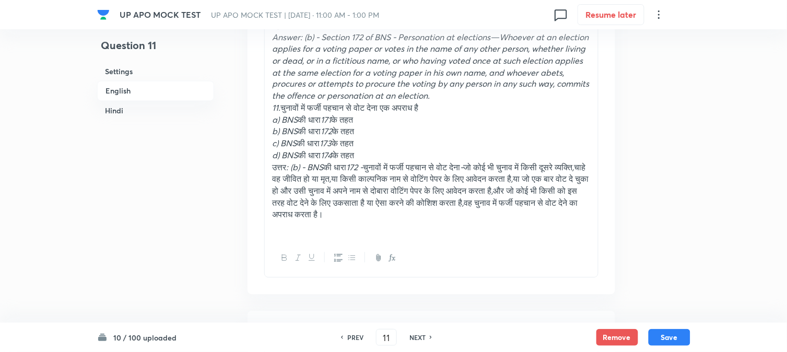
scroll to position [308, 0]
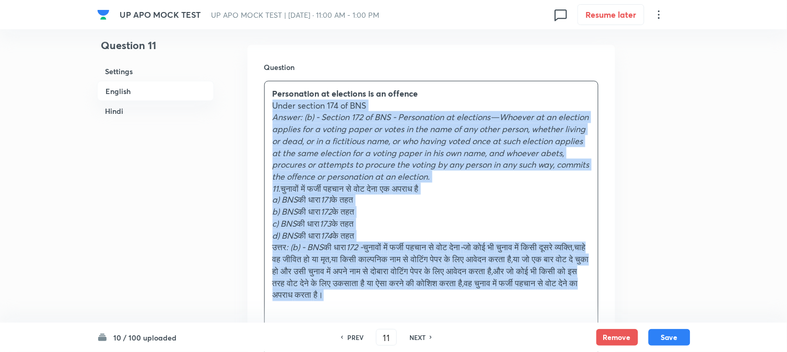
drag, startPoint x: 284, startPoint y: 145, endPoint x: 617, endPoint y: 293, distance: 364.9
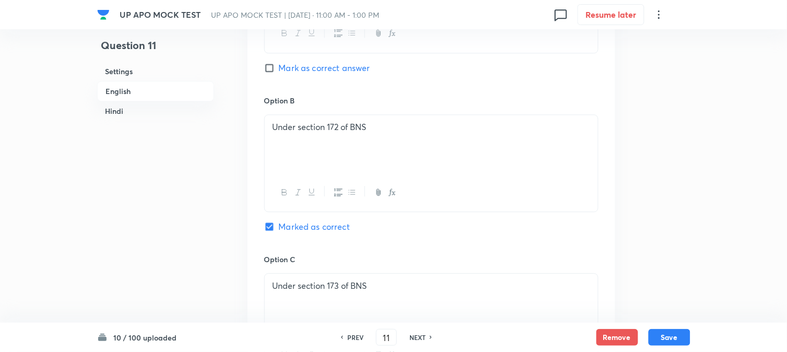
scroll to position [946, 0]
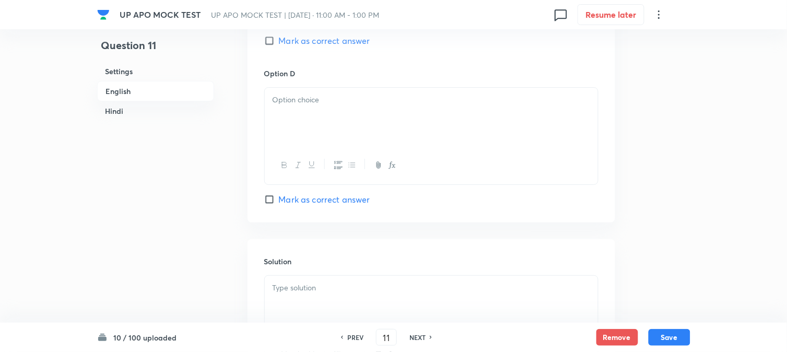
click at [283, 111] on div at bounding box center [431, 117] width 333 height 58
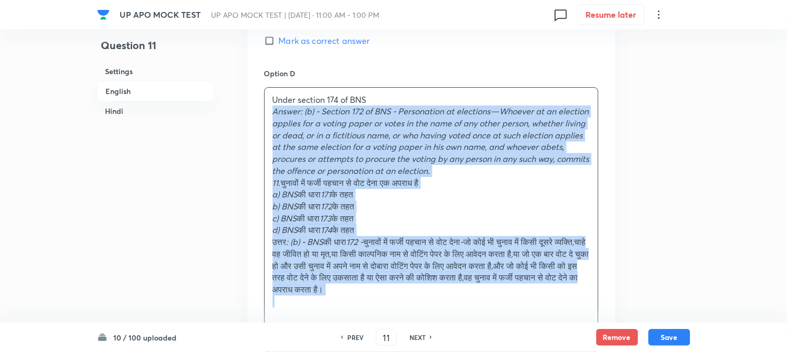
drag, startPoint x: 271, startPoint y: 111, endPoint x: 591, endPoint y: 306, distance: 374.9
click at [591, 306] on div "Under section 174 of BNS Answer: (b) - Section 172 of BNS - Personation at elec…" at bounding box center [431, 201] width 333 height 226
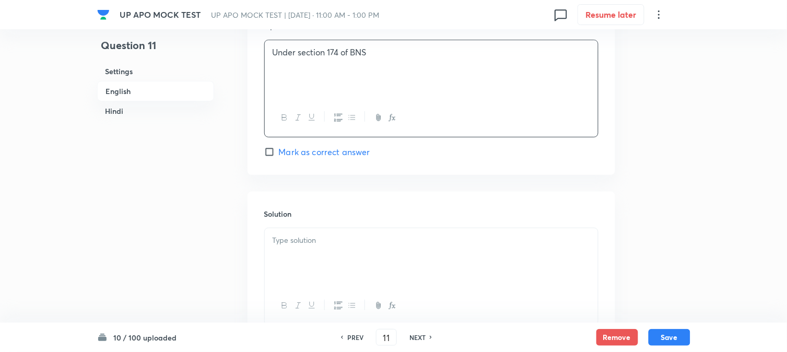
scroll to position [1120, 0]
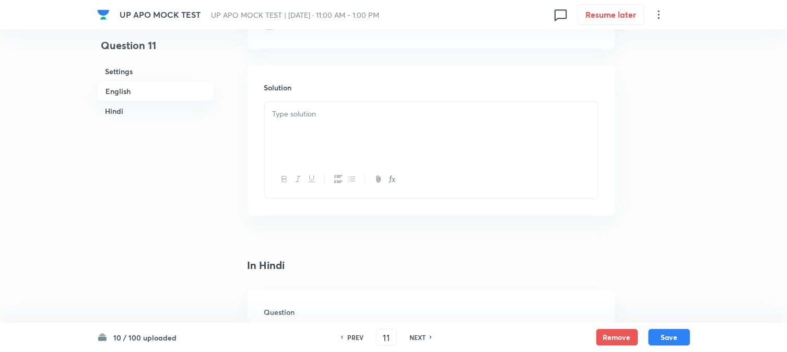
click at [291, 149] on div at bounding box center [431, 131] width 333 height 58
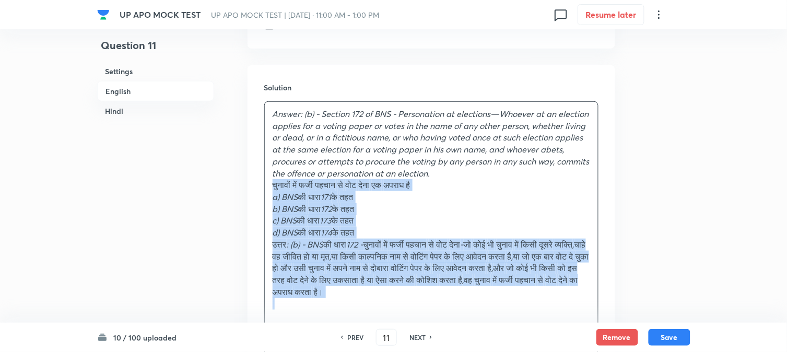
drag, startPoint x: 280, startPoint y: 186, endPoint x: 592, endPoint y: 303, distance: 332.8
click at [592, 315] on div "Answer: (b) - Section 172 of BNS - Personation at elections—Whoever at an elect…" at bounding box center [431, 209] width 333 height 214
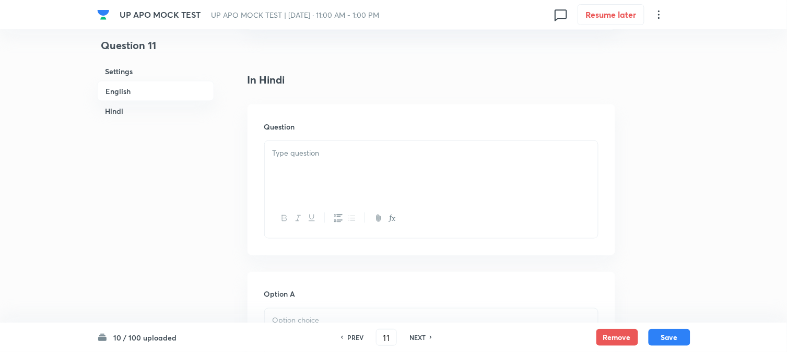
scroll to position [1353, 0]
click at [289, 157] on div at bounding box center [431, 160] width 333 height 58
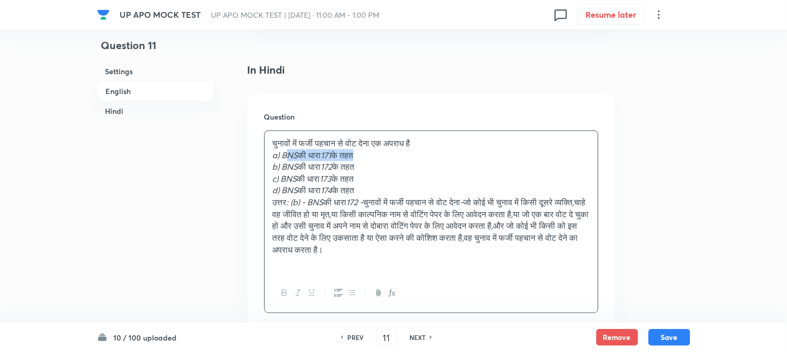
drag, startPoint x: 285, startPoint y: 157, endPoint x: 390, endPoint y: 160, distance: 105.0
click at [390, 160] on p "a) BNS की धारा 171 के तहत" at bounding box center [432, 155] width 318 height 12
click at [283, 164] on em "b) BNS" at bounding box center [286, 166] width 26 height 11
drag, startPoint x: 283, startPoint y: 156, endPoint x: 397, endPoint y: 162, distance: 114.5
click at [401, 164] on div "चुनावों में फर्जी पहचान से वोट देना एक अपराध है a) BNS की धारा 171 के तहत b) BN…" at bounding box center [431, 202] width 333 height 143
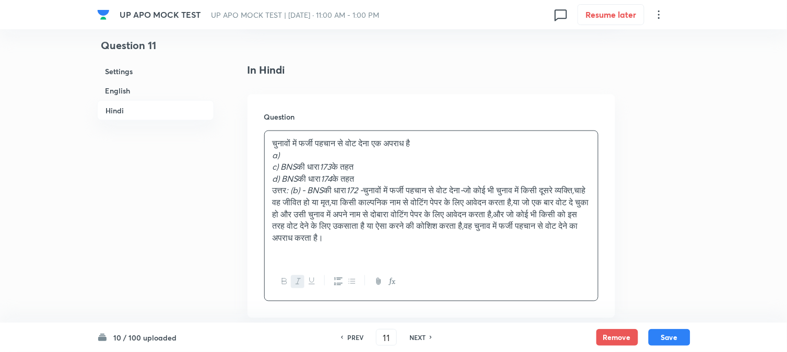
scroll to position [1642, 0]
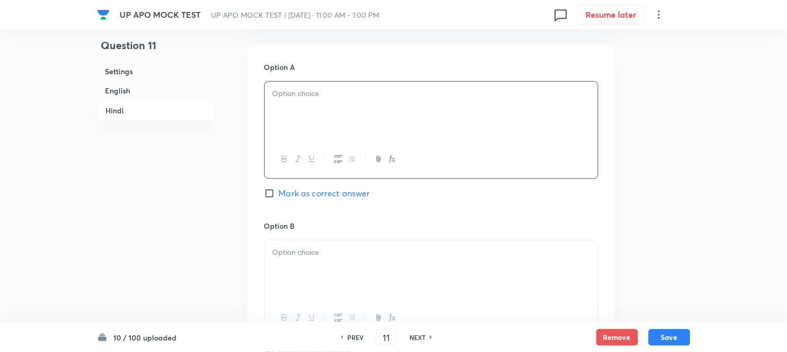
click at [280, 122] on div at bounding box center [431, 110] width 333 height 58
drag, startPoint x: 283, startPoint y: 111, endPoint x: 447, endPoint y: 134, distance: 165.6
click at [447, 134] on div "BNS की धारा 171 के तहत BNS की धारा 172 के तहत" at bounding box center [431, 110] width 333 height 58
click at [309, 265] on div at bounding box center [431, 269] width 333 height 58
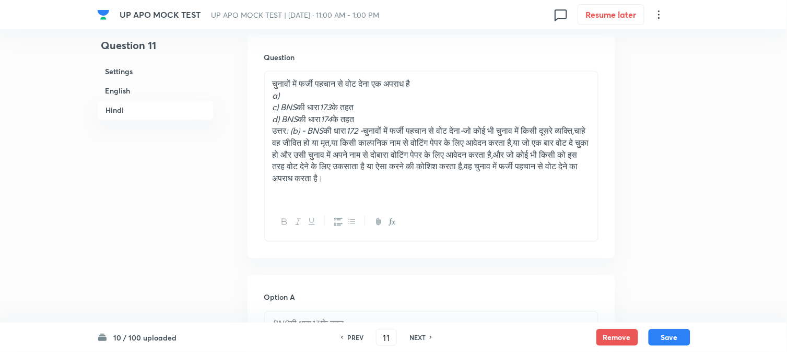
scroll to position [1411, 0]
drag, startPoint x: 282, startPoint y: 111, endPoint x: 405, endPoint y: 111, distance: 122.7
click at [406, 111] on p "c) BNS की धारा 173 के तहत" at bounding box center [432, 109] width 318 height 12
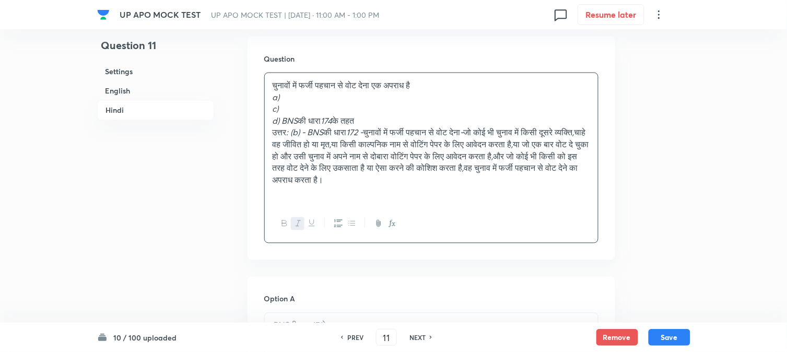
scroll to position [1991, 0]
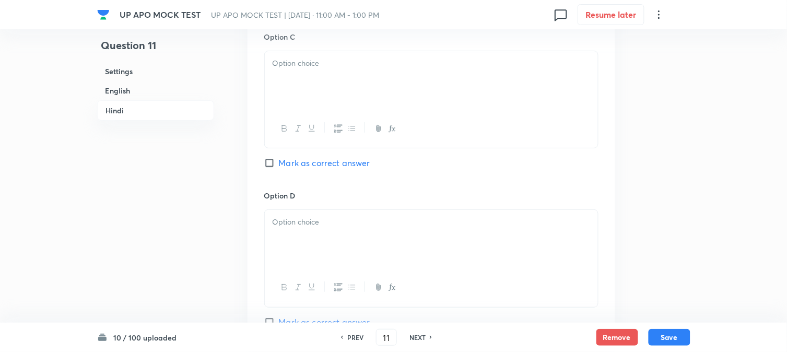
click at [296, 80] on div at bounding box center [431, 80] width 333 height 58
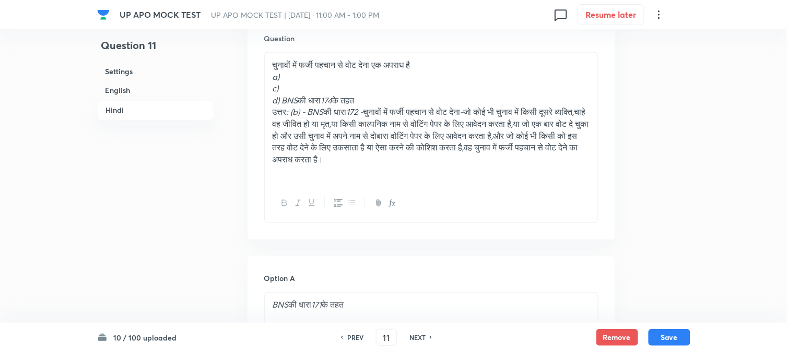
scroll to position [1411, 0]
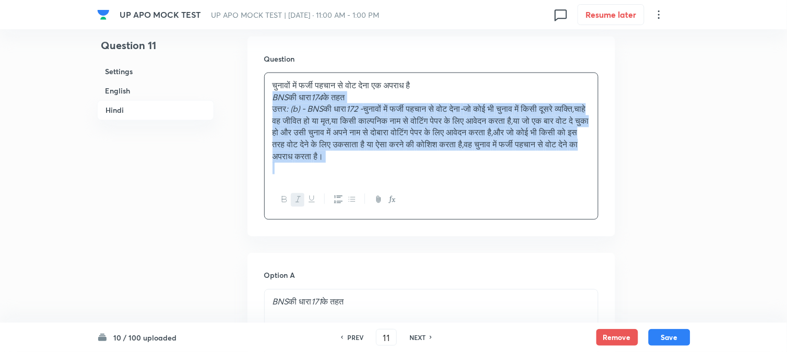
drag, startPoint x: 284, startPoint y: 121, endPoint x: 675, endPoint y: 178, distance: 395.9
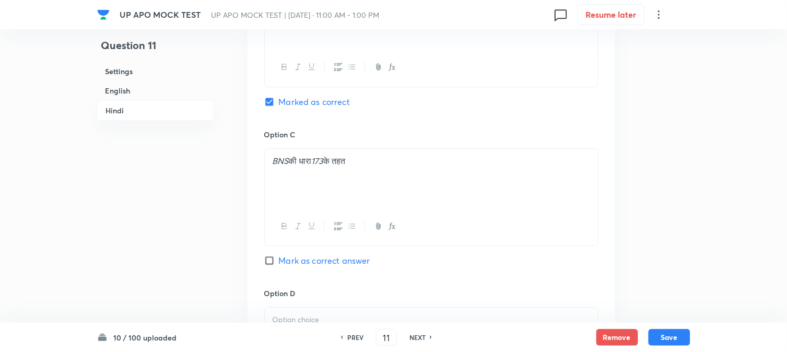
scroll to position [1991, 0]
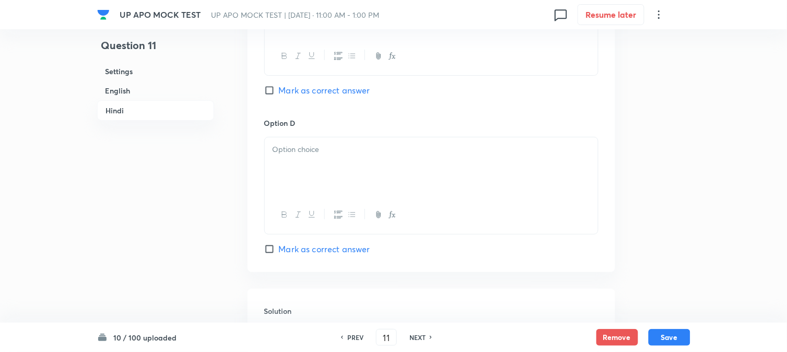
click at [277, 168] on div at bounding box center [431, 166] width 333 height 58
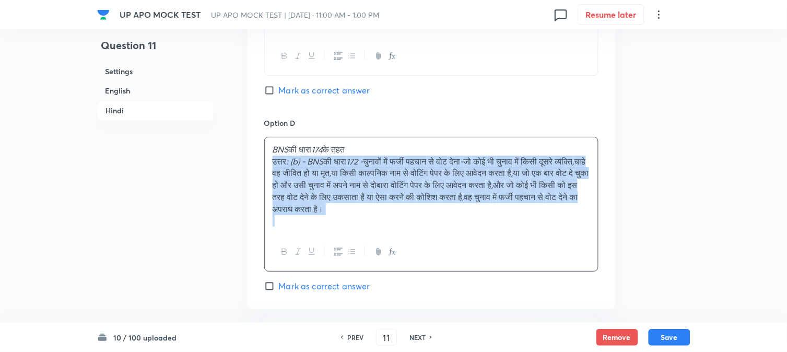
drag, startPoint x: 269, startPoint y: 162, endPoint x: 716, endPoint y: 259, distance: 457.5
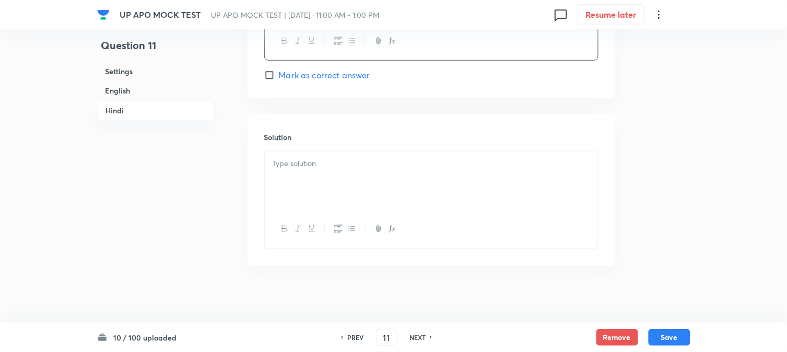
click at [293, 176] on div at bounding box center [431, 180] width 333 height 58
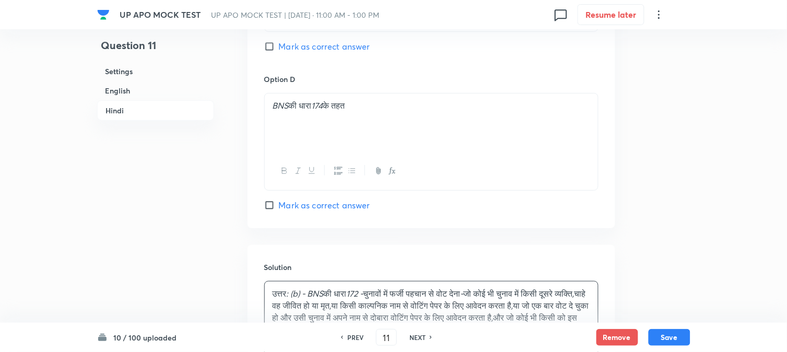
scroll to position [1782, 0]
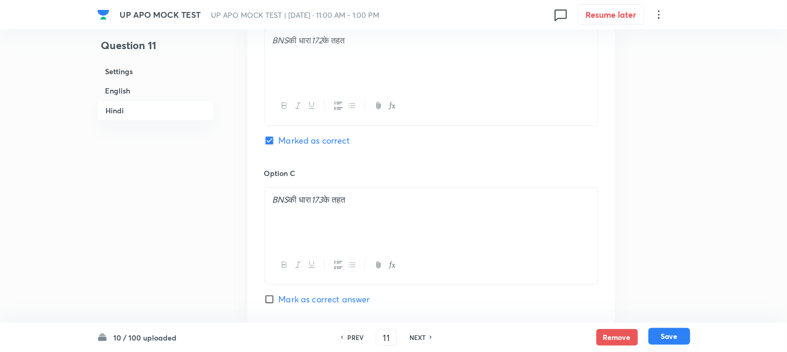
click at [684, 340] on button "Save" at bounding box center [670, 336] width 42 height 17
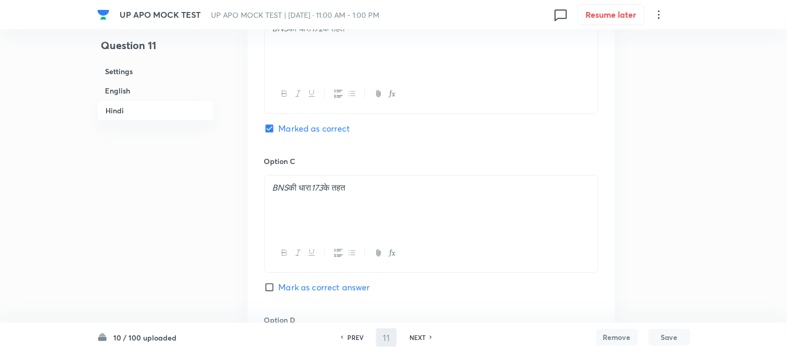
type input "12"
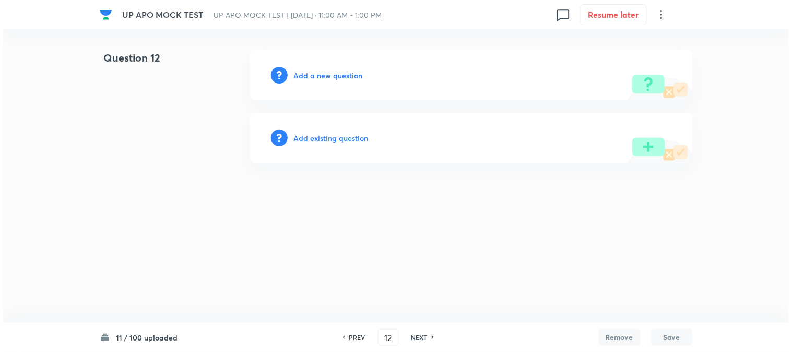
scroll to position [0, 0]
click at [345, 67] on div "Add a new question" at bounding box center [471, 75] width 443 height 50
click at [345, 77] on h6 "Add a new question" at bounding box center [328, 75] width 69 height 11
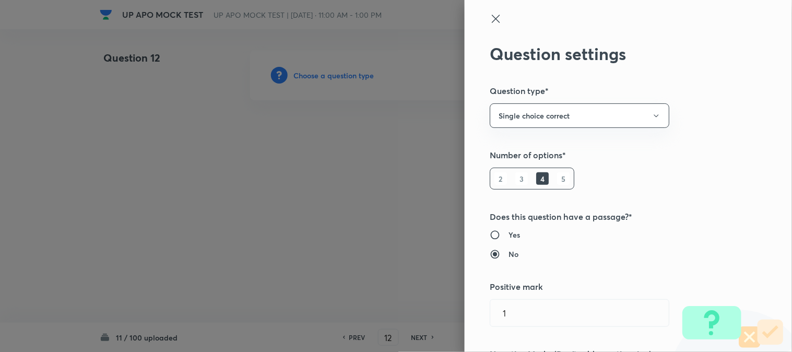
click at [345, 77] on div at bounding box center [396, 176] width 792 height 352
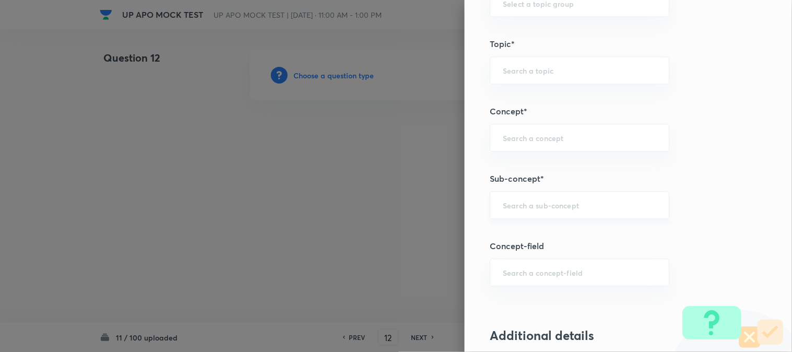
scroll to position [616, 0]
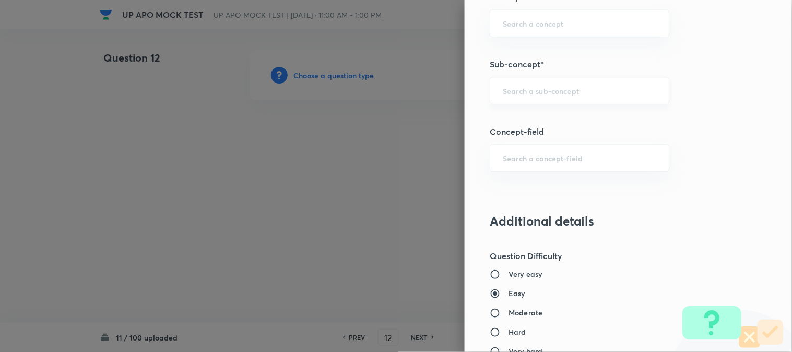
click at [529, 96] on div "​" at bounding box center [580, 91] width 180 height 28
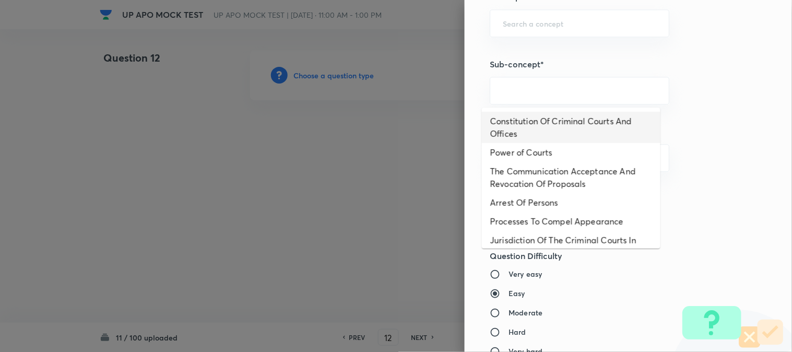
click at [545, 124] on li "Constitution Of Criminal Courts And Offices" at bounding box center [571, 127] width 179 height 31
type input "Constitution Of Criminal Courts And Offices"
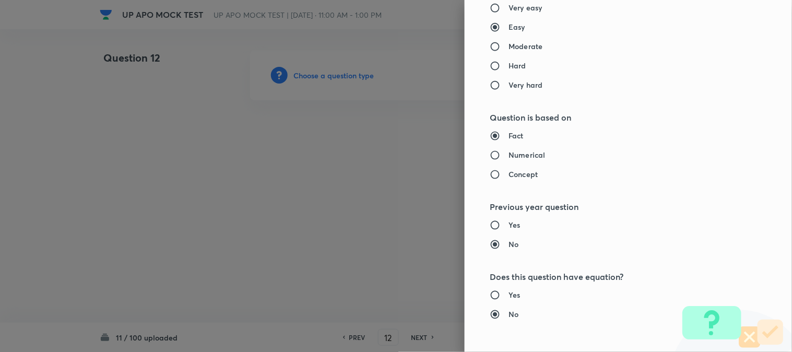
type input "Criminal Law"
type input "Criminal Procedure Code"
type input "Constitution Of Criminal Courts And Offices"
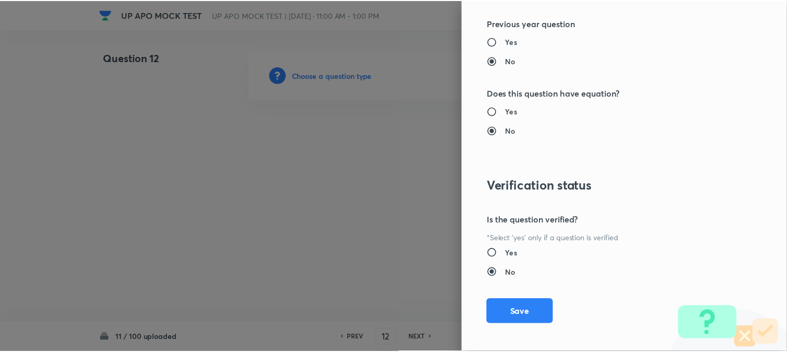
scroll to position [1072, 0]
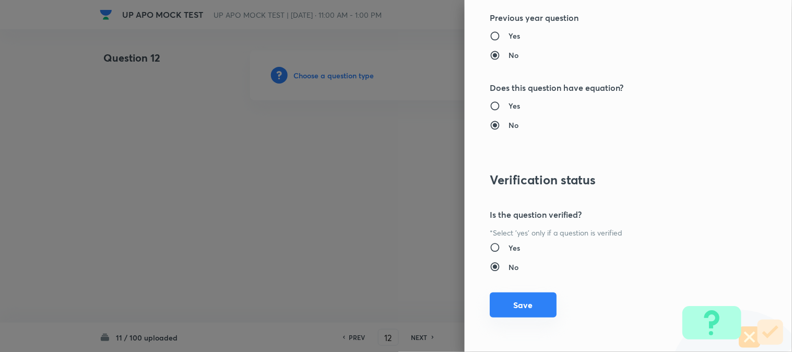
click at [534, 299] on button "Save" at bounding box center [523, 304] width 67 height 25
click at [535, 303] on button "Save" at bounding box center [523, 304] width 67 height 25
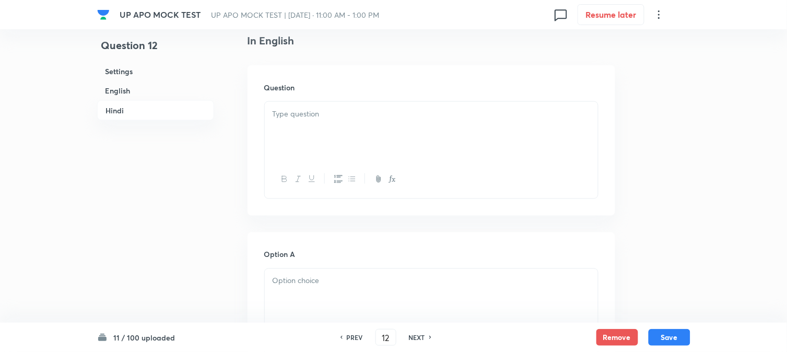
scroll to position [308, 0]
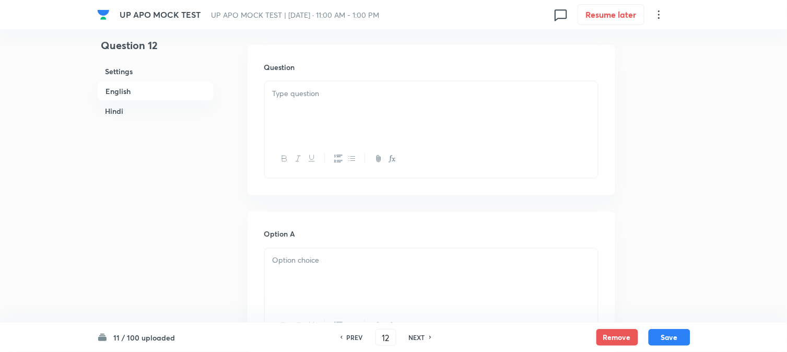
click at [281, 105] on div at bounding box center [431, 110] width 333 height 58
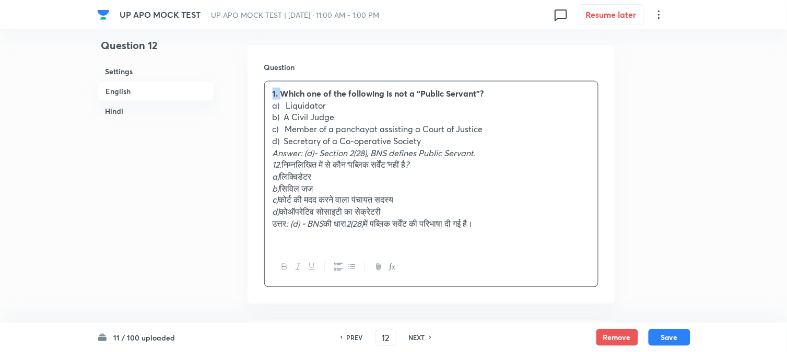
drag, startPoint x: 281, startPoint y: 93, endPoint x: 259, endPoint y: 89, distance: 22.8
click at [259, 89] on div "Question 1. Which one of the following is not a “Public Servant”? a) Liquidator…" at bounding box center [432, 174] width 368 height 259
drag, startPoint x: 285, startPoint y: 104, endPoint x: 363, endPoint y: 106, distance: 77.8
click at [363, 106] on p "a) Liquidator" at bounding box center [432, 106] width 318 height 12
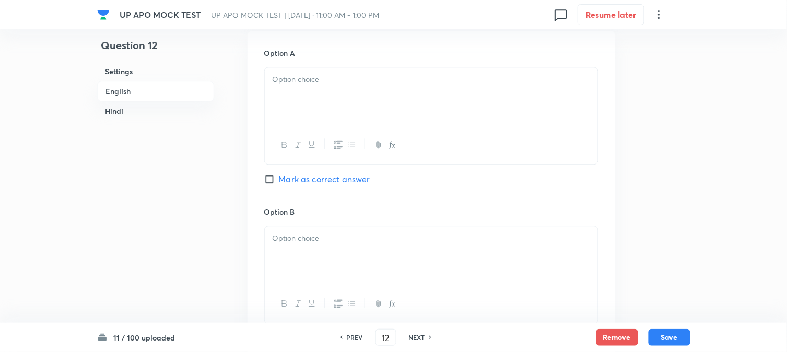
click at [296, 124] on div at bounding box center [431, 96] width 333 height 58
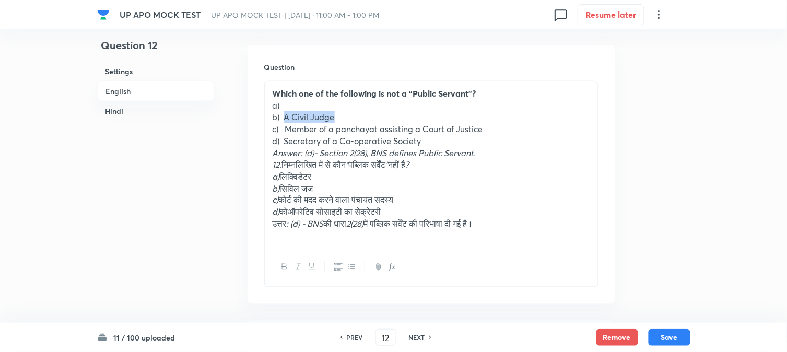
drag, startPoint x: 286, startPoint y: 117, endPoint x: 361, endPoint y: 116, distance: 75.2
click at [371, 116] on p "b) A Civil Judge" at bounding box center [432, 117] width 318 height 12
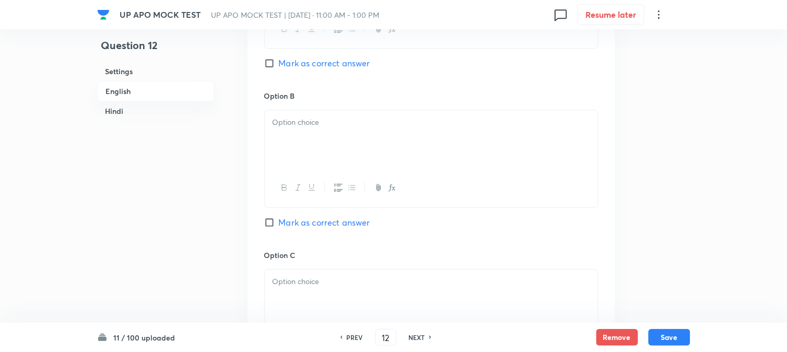
click at [295, 137] on div at bounding box center [431, 139] width 333 height 58
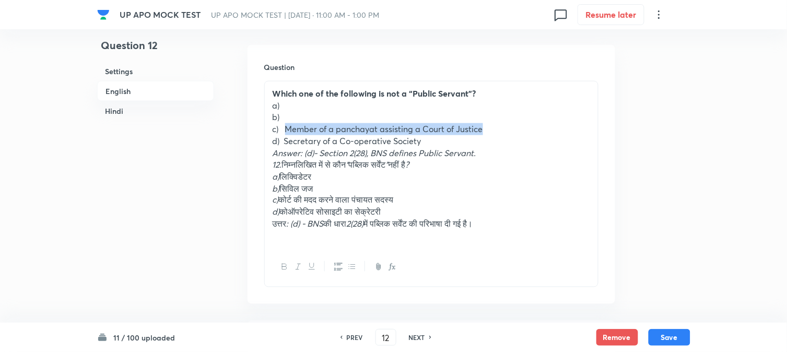
drag, startPoint x: 288, startPoint y: 127, endPoint x: 485, endPoint y: 127, distance: 196.4
click at [500, 127] on p "c) Member of a panchayat assisting a Court of Justice" at bounding box center [432, 129] width 318 height 12
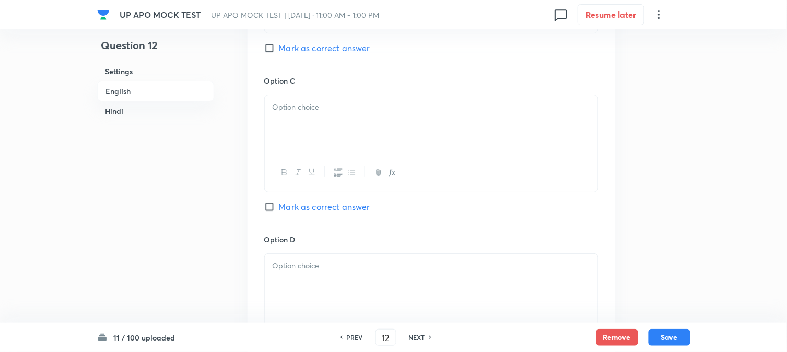
click at [322, 135] on div at bounding box center [431, 124] width 333 height 58
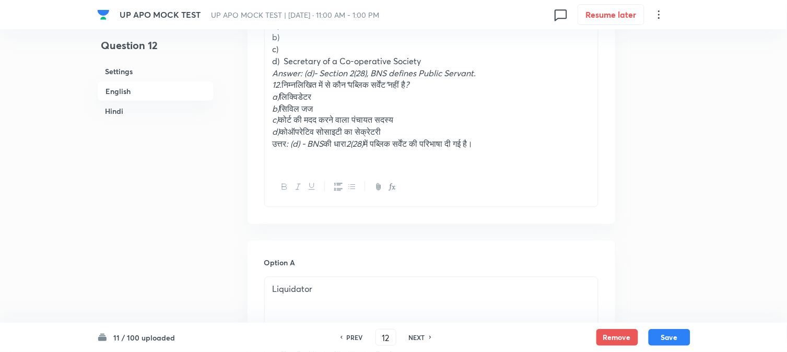
scroll to position [366, 0]
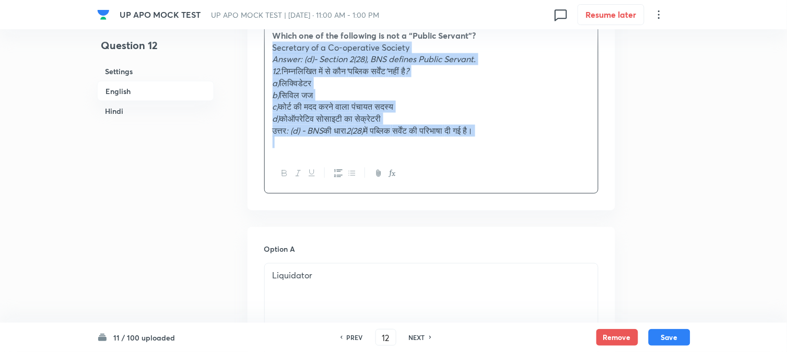
drag, startPoint x: 284, startPoint y: 80, endPoint x: 730, endPoint y: 180, distance: 457.5
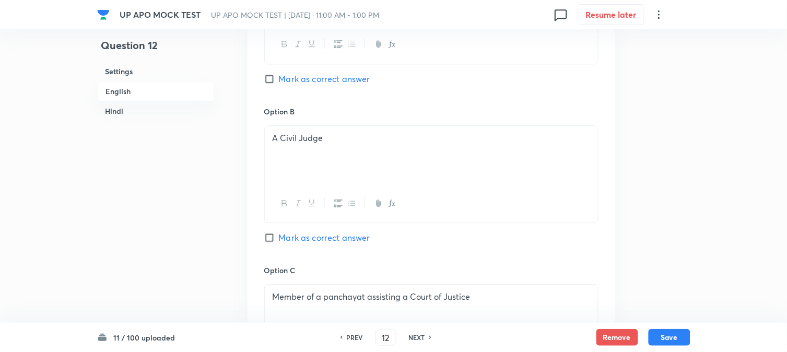
scroll to position [946, 0]
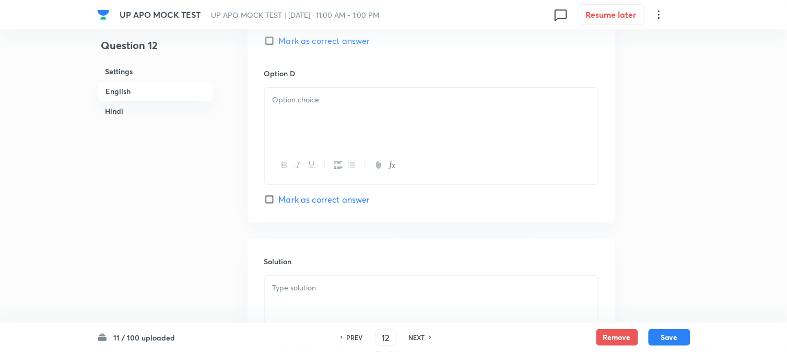
click at [290, 119] on div at bounding box center [431, 117] width 333 height 58
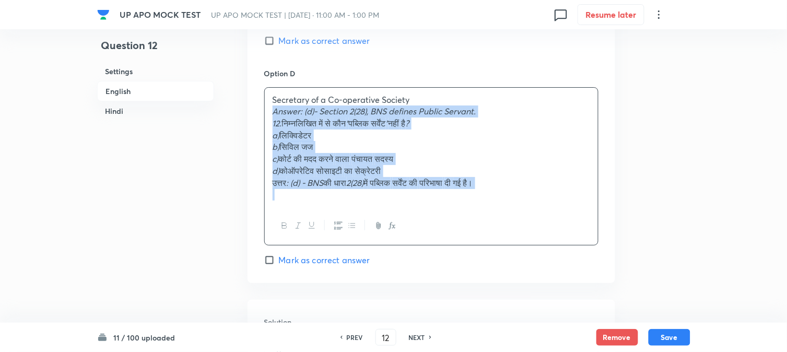
drag, startPoint x: 273, startPoint y: 111, endPoint x: 691, endPoint y: 204, distance: 428.9
click at [691, 204] on div "UP APO MOCK TEST UP APO MOCK TEST | Oct 5, 2025 · 11:00 AM - 1:00 PM 0 Resume l…" at bounding box center [393, 327] width 787 height 2446
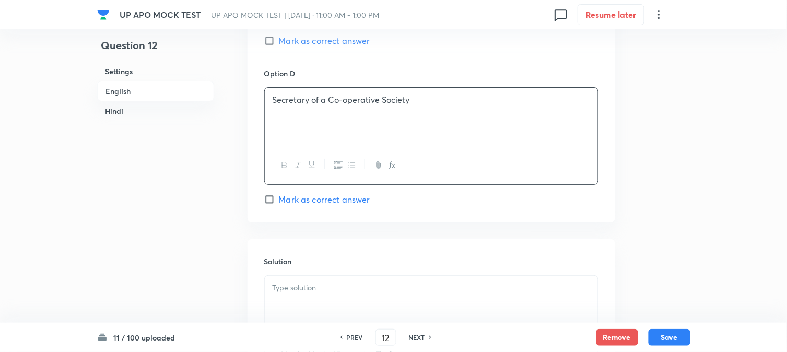
click at [335, 198] on span "Mark as correct answer" at bounding box center [324, 199] width 91 height 13
click at [279, 198] on input "Mark as correct answer" at bounding box center [271, 199] width 15 height 10
checkbox input "true"
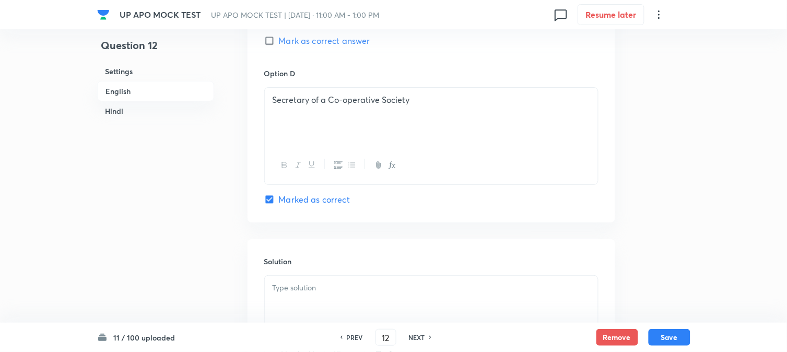
checkbox input "true"
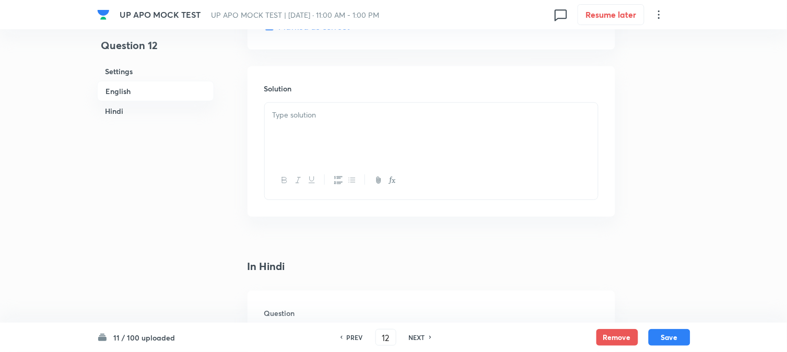
scroll to position [1120, 0]
click at [285, 131] on div at bounding box center [431, 131] width 333 height 58
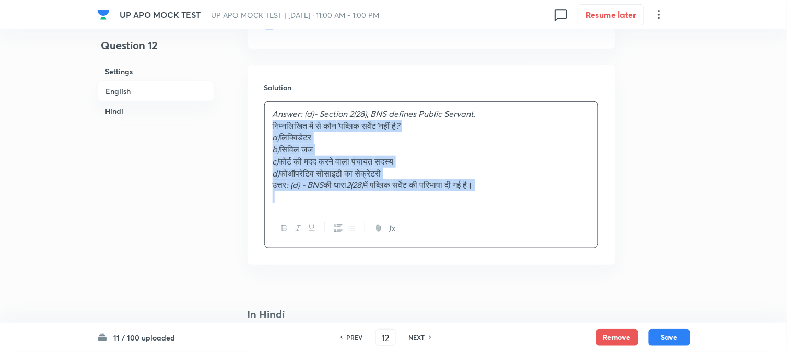
drag, startPoint x: 283, startPoint y: 127, endPoint x: 735, endPoint y: 228, distance: 463.2
click at [734, 228] on div "UP APO MOCK TEST UP APO MOCK TEST | Oct 5, 2025 · 11:00 AM - 1:00 PM 0 Resume l…" at bounding box center [393, 147] width 787 height 2434
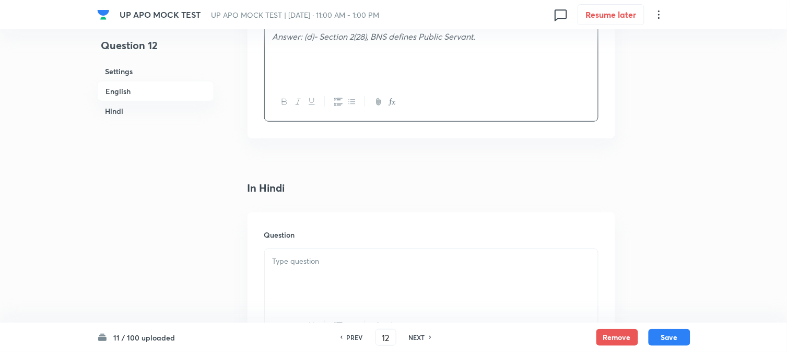
scroll to position [1294, 0]
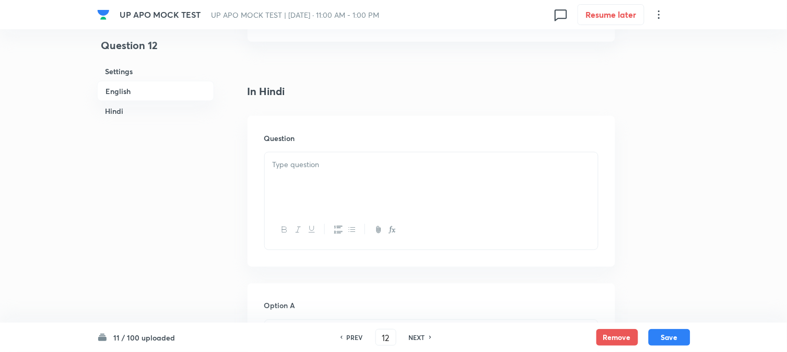
click at [287, 191] on div at bounding box center [431, 181] width 333 height 58
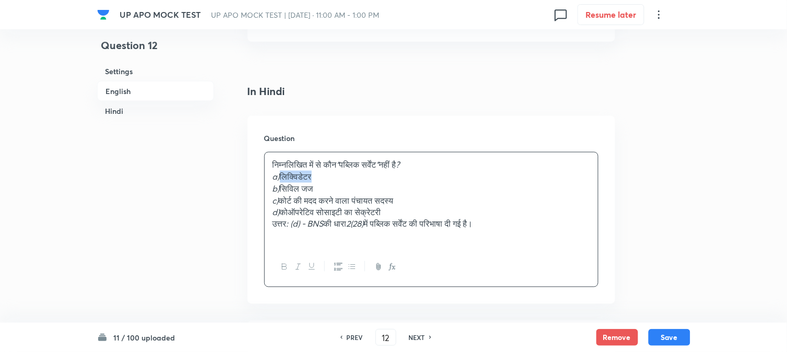
drag, startPoint x: 283, startPoint y: 179, endPoint x: 359, endPoint y: 177, distance: 76.3
click at [359, 177] on p "a) लिक्विडेटर" at bounding box center [432, 177] width 318 height 12
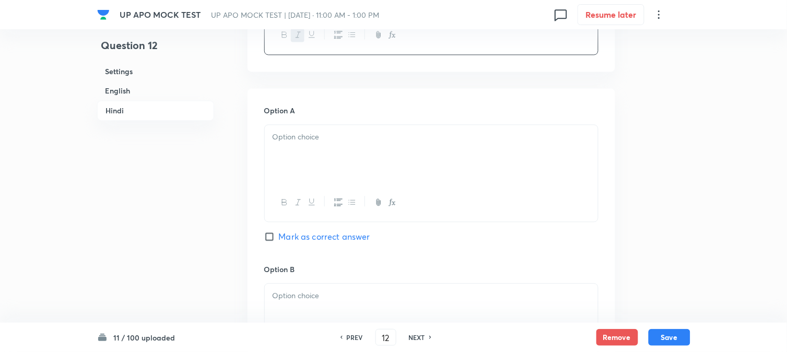
click at [291, 174] on div at bounding box center [431, 154] width 333 height 58
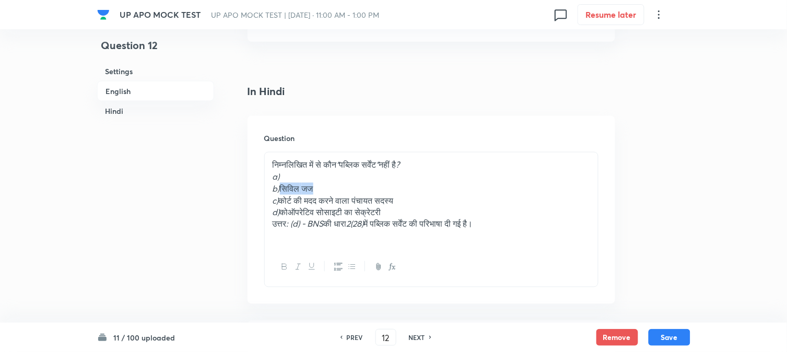
drag, startPoint x: 283, startPoint y: 187, endPoint x: 357, endPoint y: 191, distance: 74.2
click at [357, 191] on p "b) सिविल जज" at bounding box center [432, 189] width 318 height 12
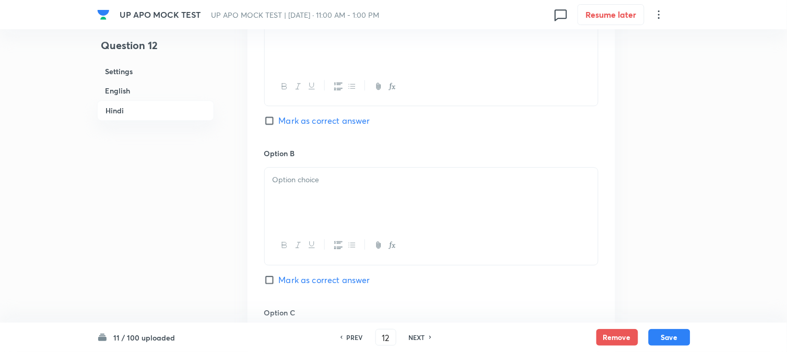
click at [291, 194] on div at bounding box center [431, 197] width 333 height 58
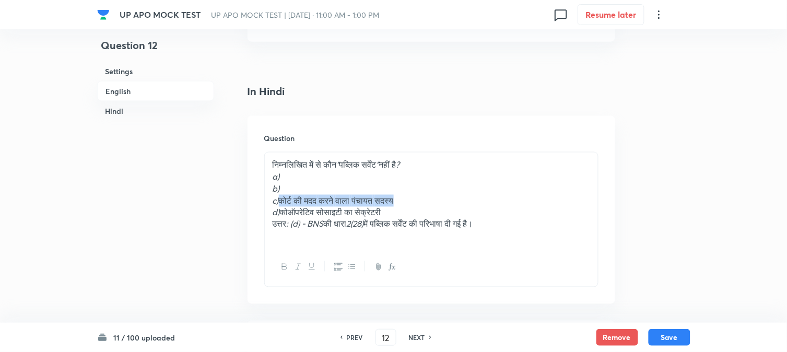
drag, startPoint x: 282, startPoint y: 198, endPoint x: 490, endPoint y: 202, distance: 207.9
click at [490, 202] on p "c) कोर्ट की मदद करने वाला पंचायत सदस्य" at bounding box center [432, 201] width 318 height 12
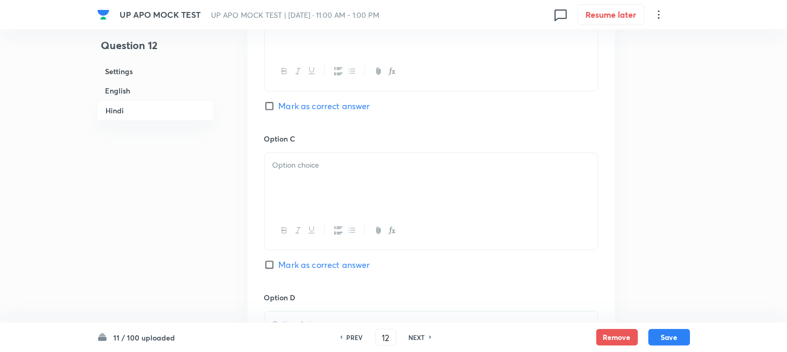
click at [285, 184] on div at bounding box center [431, 182] width 333 height 58
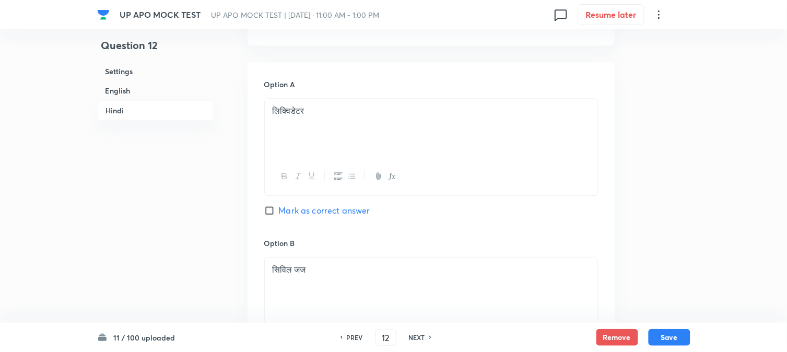
scroll to position [1353, 0]
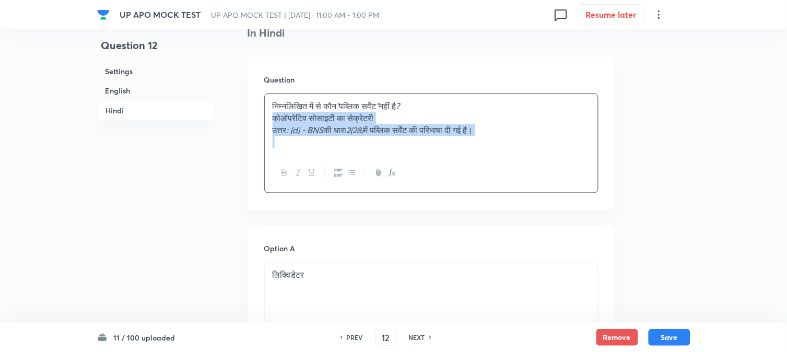
drag, startPoint x: 275, startPoint y: 144, endPoint x: 680, endPoint y: 149, distance: 405.3
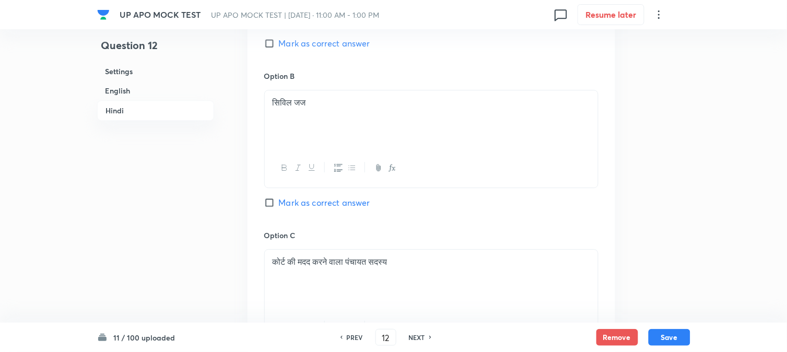
scroll to position [1875, 0]
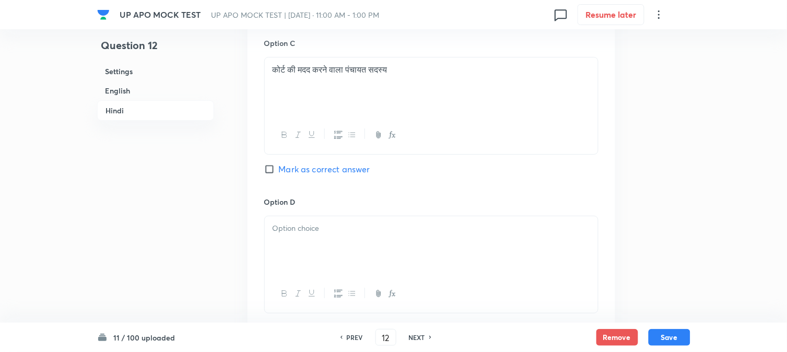
click at [286, 231] on p at bounding box center [432, 228] width 318 height 12
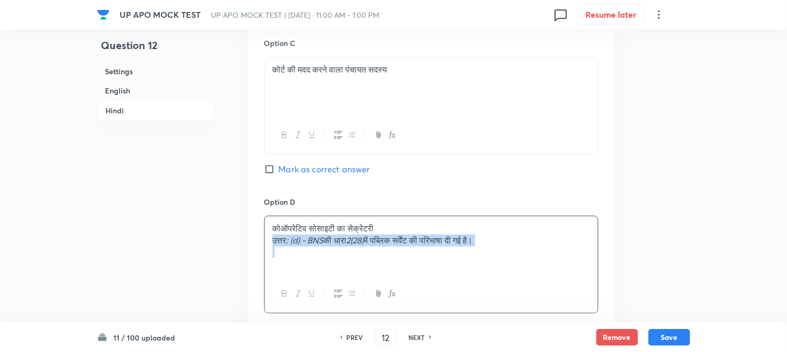
drag, startPoint x: 274, startPoint y: 243, endPoint x: 708, endPoint y: 251, distance: 434.6
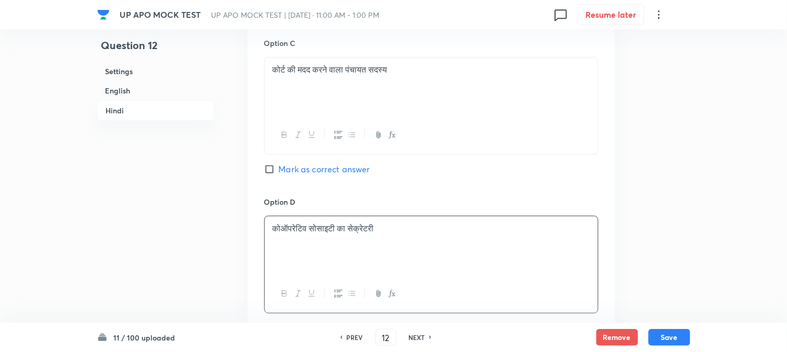
click at [281, 234] on p "कोऑपरेटिव सोसाइटी का सेक्रेटरी" at bounding box center [432, 228] width 318 height 12
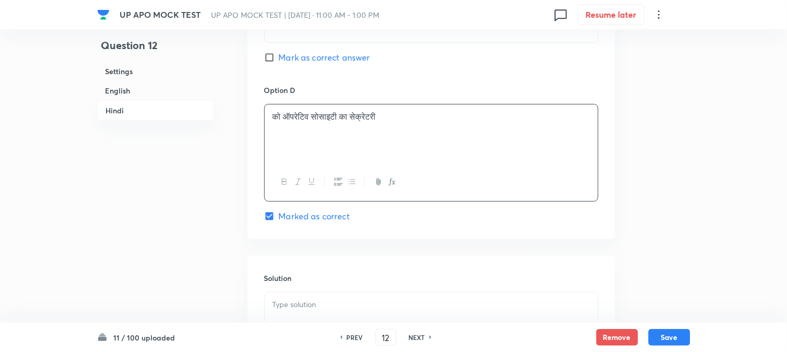
scroll to position [1991, 0]
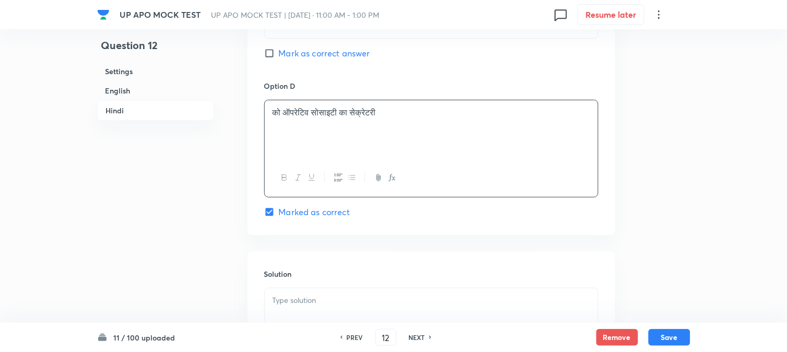
click at [320, 299] on p at bounding box center [432, 301] width 318 height 12
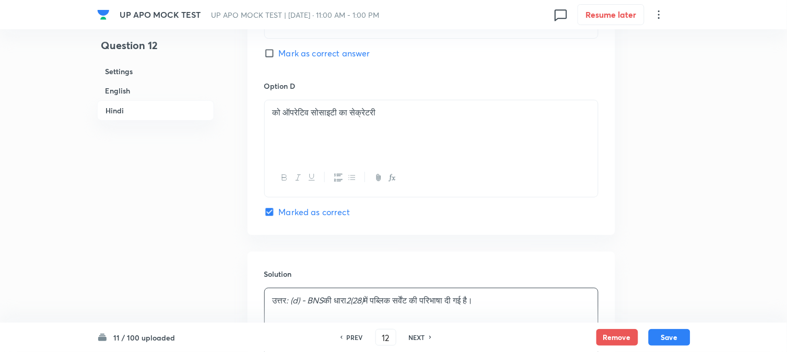
click at [286, 119] on p "को ऑपरेटिव सोसाइटी का सेक्रेटरी" at bounding box center [432, 113] width 318 height 12
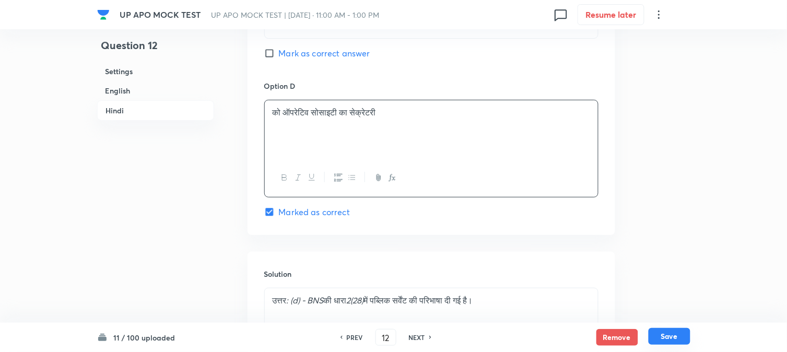
click at [671, 343] on button "Save" at bounding box center [670, 336] width 42 height 17
click at [671, 342] on button "Save" at bounding box center [670, 337] width 42 height 17
type input "13"
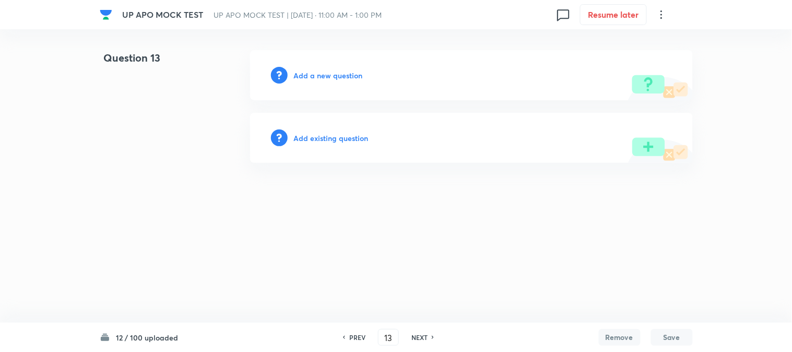
click at [348, 76] on h6 "Add a new question" at bounding box center [328, 75] width 69 height 11
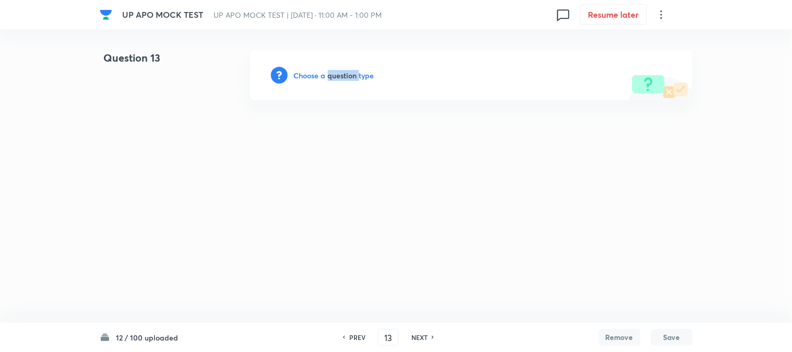
click at [348, 76] on h6 "Choose a question type" at bounding box center [334, 75] width 80 height 11
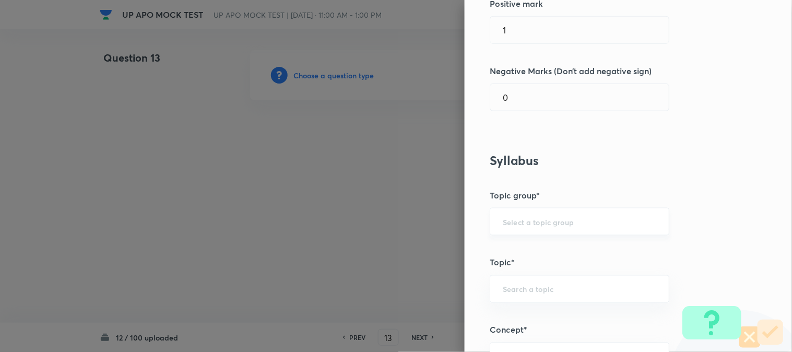
scroll to position [616, 0]
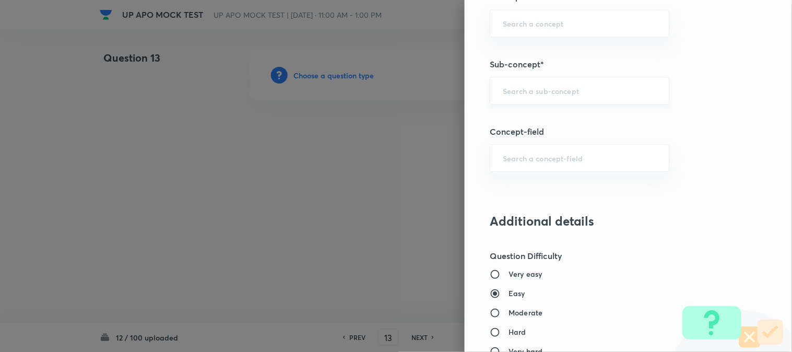
click at [561, 97] on div "​" at bounding box center [580, 91] width 180 height 28
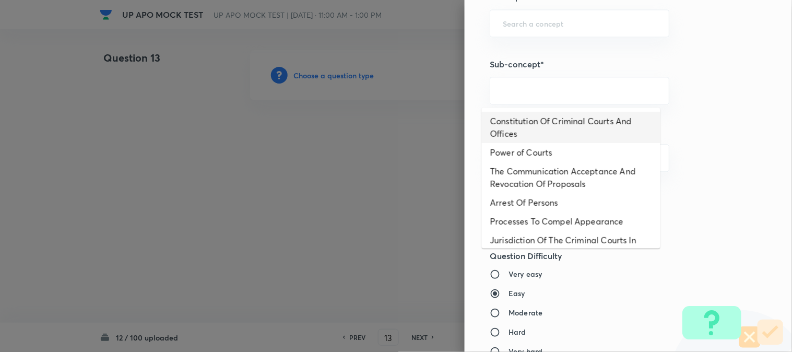
click at [558, 114] on li "Constitution Of Criminal Courts And Offices" at bounding box center [571, 127] width 179 height 31
type input "Constitution Of Criminal Courts And Offices"
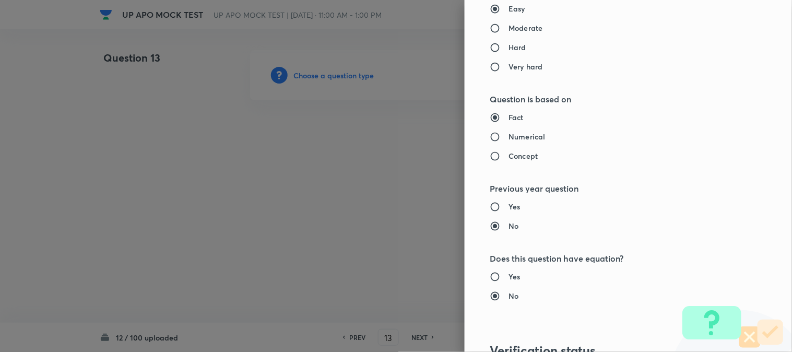
type input "Criminal Law"
type input "Criminal Procedure Code"
type input "Constitution Of Criminal Courts And Offices"
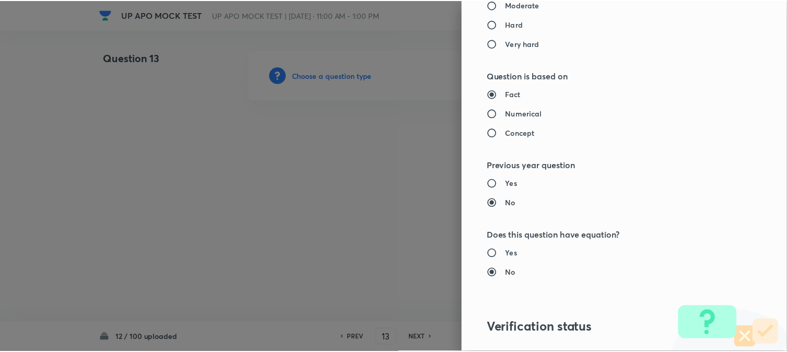
scroll to position [1072, 0]
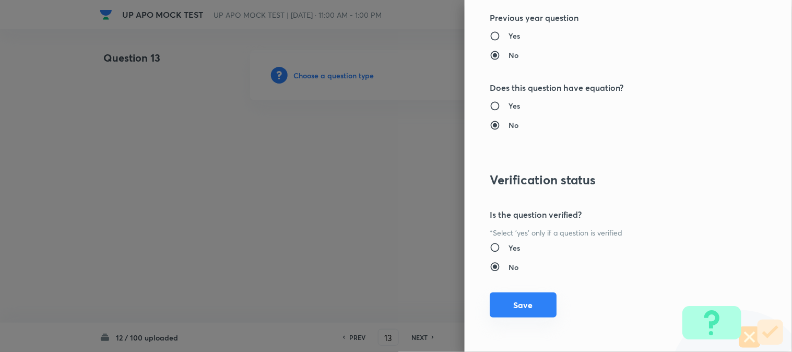
click at [533, 299] on button "Save" at bounding box center [523, 304] width 67 height 25
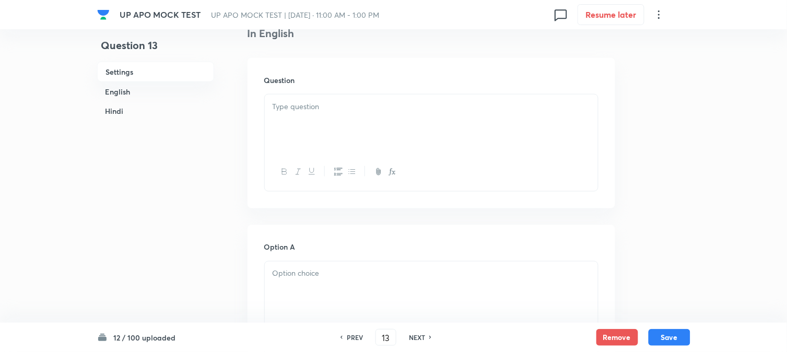
scroll to position [308, 0]
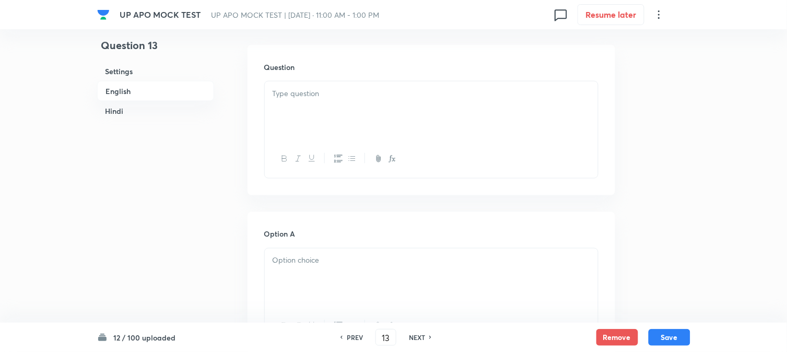
click at [292, 111] on div at bounding box center [431, 110] width 333 height 58
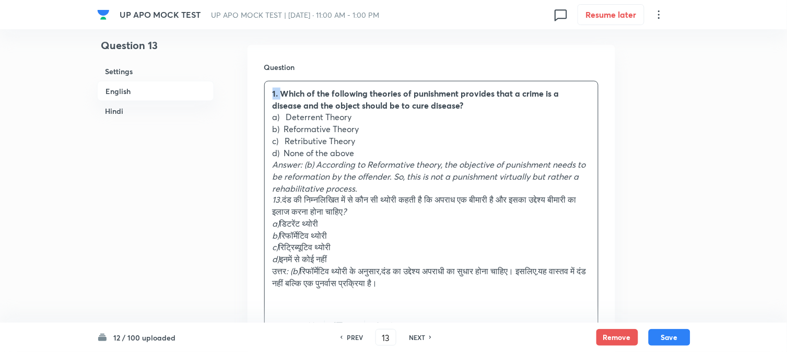
drag, startPoint x: 282, startPoint y: 94, endPoint x: 267, endPoint y: 86, distance: 17.1
click at [267, 86] on div "1. Which of the following theories of punishment provides that a crime is a dis…" at bounding box center [431, 194] width 333 height 226
drag, startPoint x: 288, startPoint y: 119, endPoint x: 393, endPoint y: 119, distance: 105.0
click at [393, 119] on p "a) Deterrent Theory" at bounding box center [432, 117] width 318 height 12
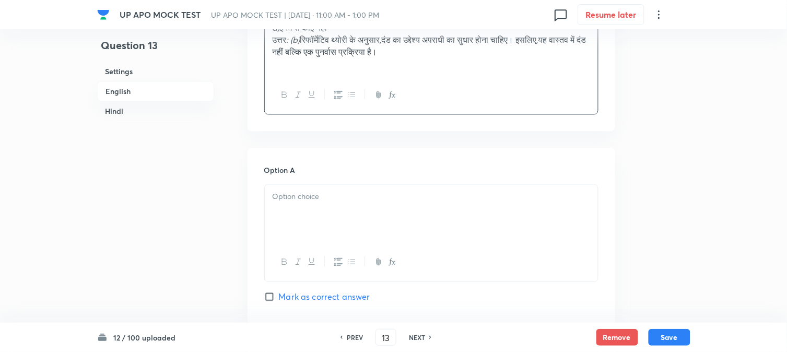
click at [299, 213] on div at bounding box center [431, 213] width 333 height 58
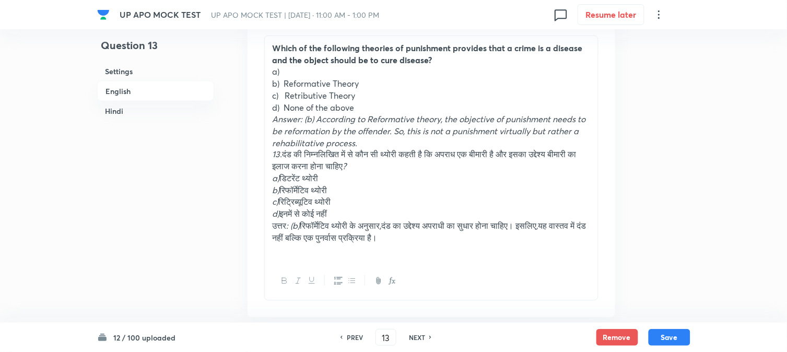
scroll to position [250, 0]
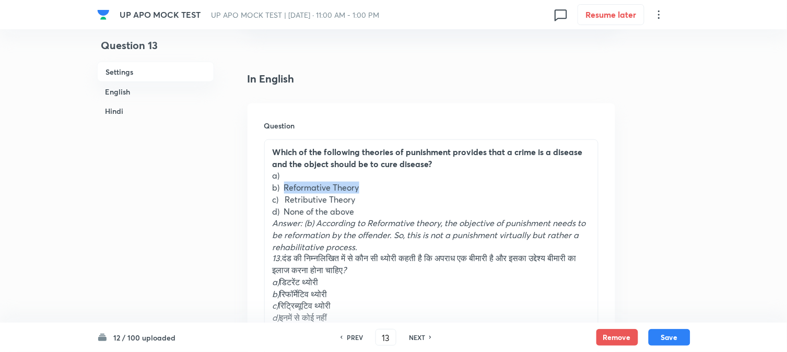
drag, startPoint x: 285, startPoint y: 189, endPoint x: 380, endPoint y: 185, distance: 95.1
click at [389, 189] on p "b) Reformative Theory" at bounding box center [432, 188] width 318 height 12
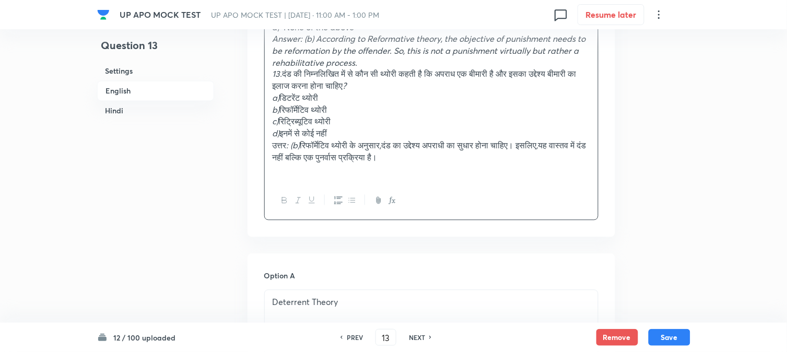
scroll to position [772, 0]
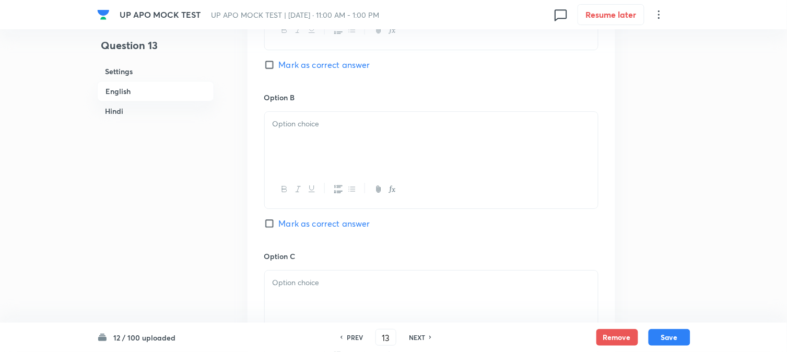
click at [292, 161] on div at bounding box center [431, 141] width 333 height 58
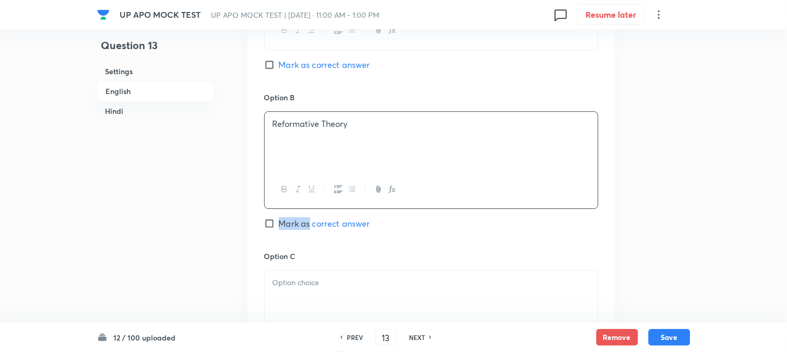
click at [310, 221] on div "Option B Reformative Theory Mark as correct answer" at bounding box center [431, 171] width 334 height 159
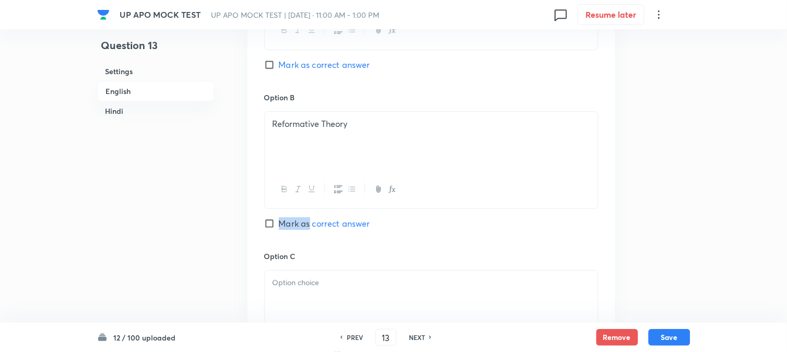
click at [309, 221] on span "Mark as correct answer" at bounding box center [324, 223] width 91 height 13
click at [279, 221] on input "Mark as correct answer" at bounding box center [271, 223] width 15 height 10
checkbox input "true"
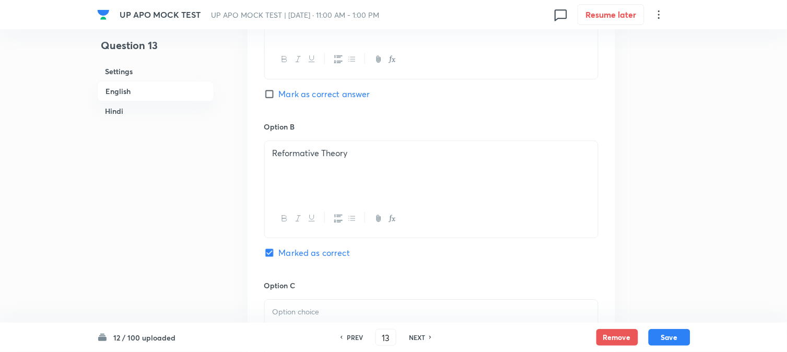
checkbox input "true"
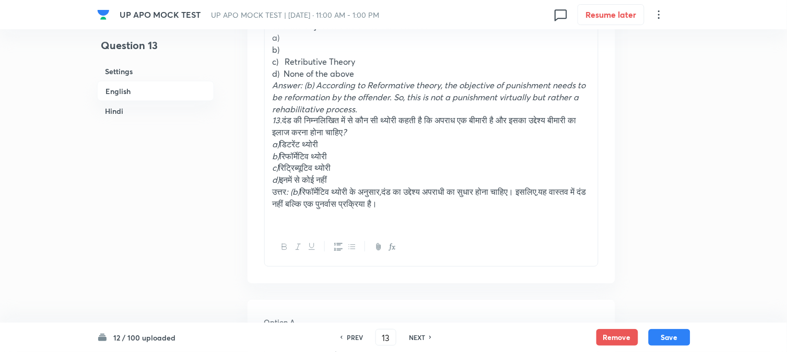
scroll to position [366, 0]
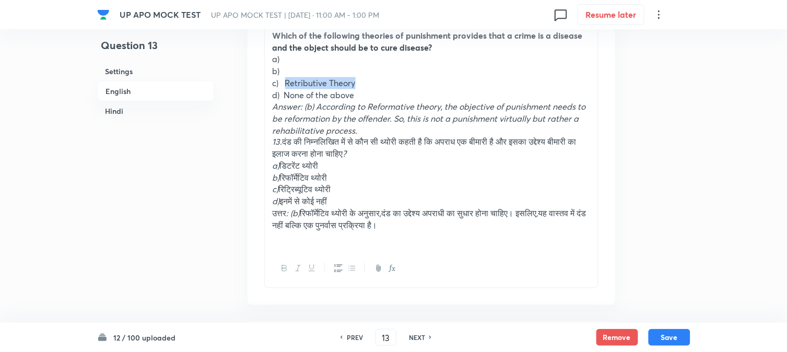
drag, startPoint x: 286, startPoint y: 84, endPoint x: 390, endPoint y: 81, distance: 104.0
click at [414, 79] on p "c) Retributive Theory" at bounding box center [432, 83] width 318 height 12
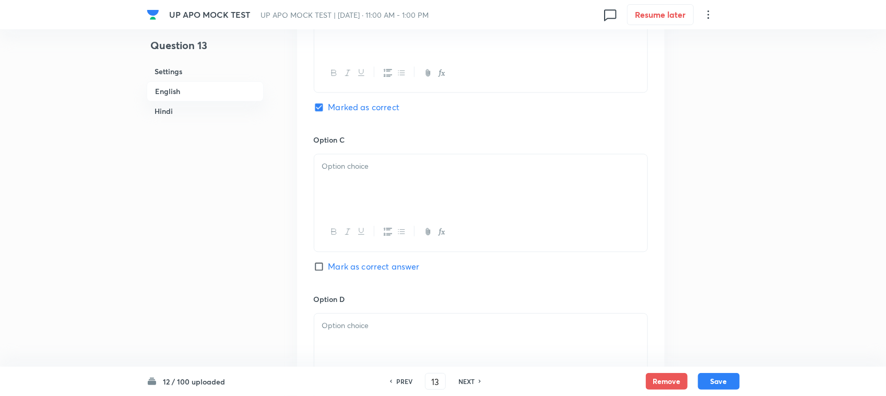
drag, startPoint x: 327, startPoint y: 204, endPoint x: 325, endPoint y: 212, distance: 8.1
click at [327, 205] on div at bounding box center [480, 183] width 333 height 58
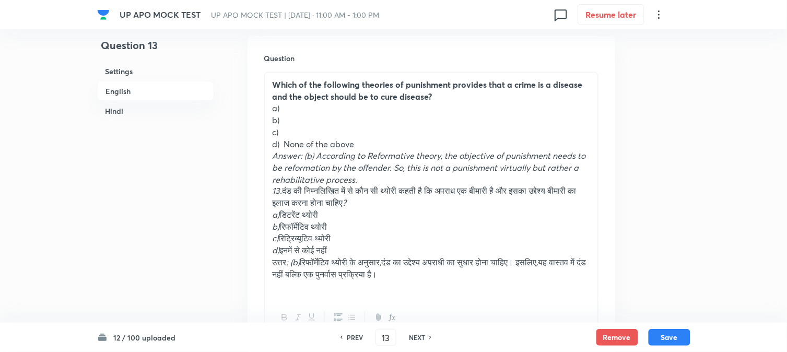
scroll to position [308, 0]
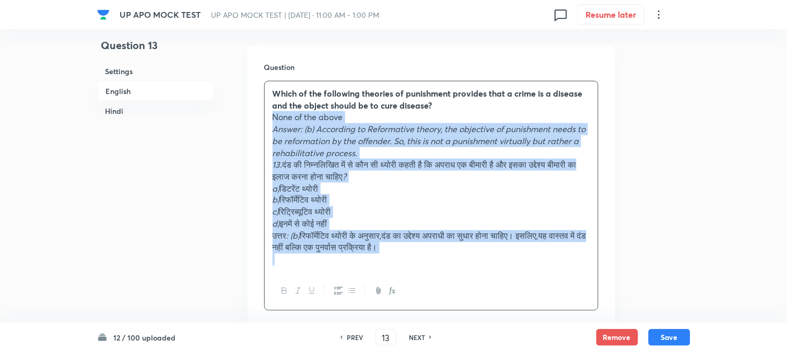
drag, startPoint x: 284, startPoint y: 154, endPoint x: 591, endPoint y: 284, distance: 333.5
click at [591, 284] on div "Which of the following theories of punishment provides that a crime is a diseas…" at bounding box center [431, 196] width 334 height 230
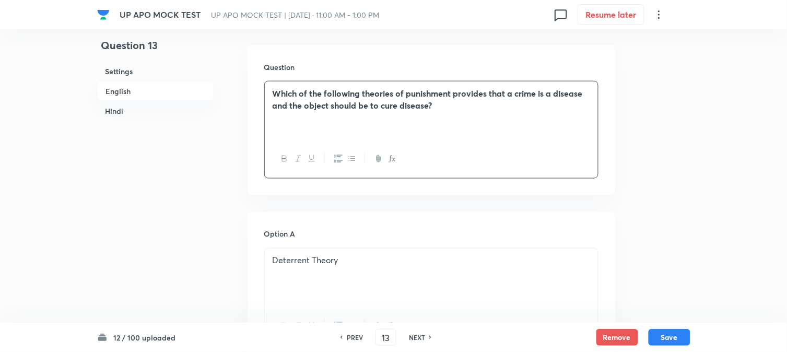
scroll to position [830, 0]
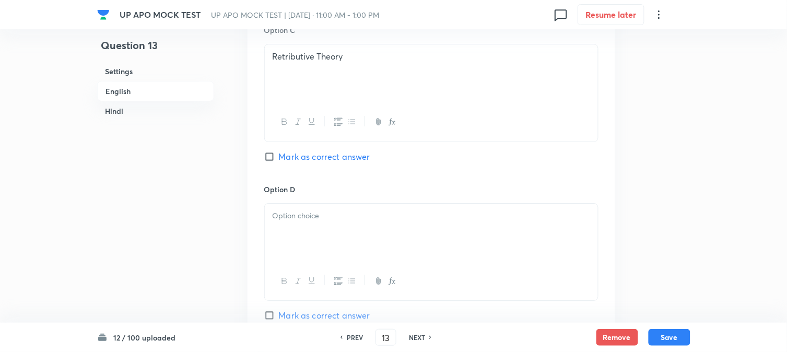
click at [291, 229] on div at bounding box center [431, 233] width 333 height 58
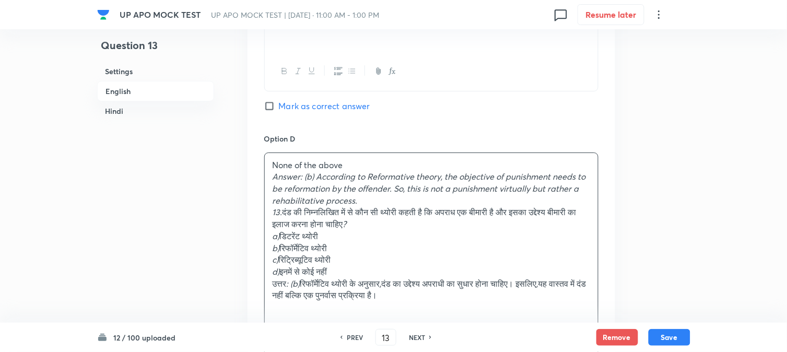
scroll to position [946, 0]
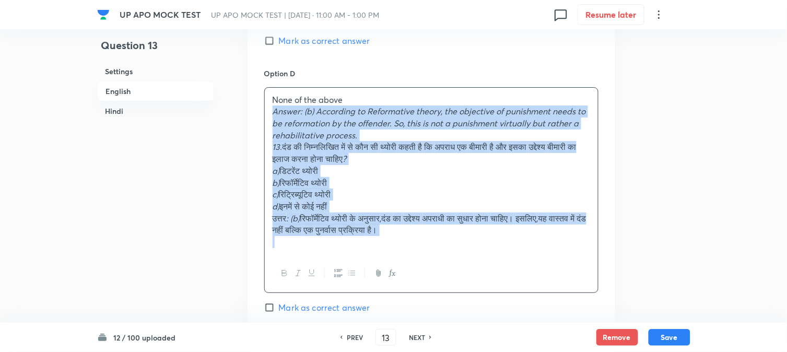
drag, startPoint x: 269, startPoint y: 115, endPoint x: 581, endPoint y: 275, distance: 349.9
click at [581, 275] on div "None of the above Answer: (b) According to Reformative theory, the objective of…" at bounding box center [431, 190] width 334 height 206
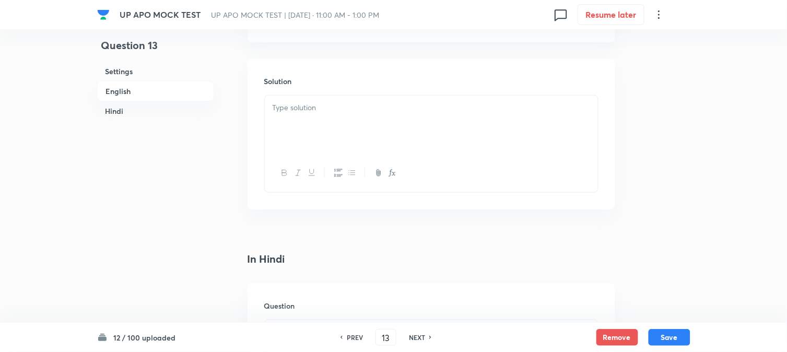
scroll to position [1178, 0]
click at [290, 67] on div at bounding box center [431, 73] width 333 height 58
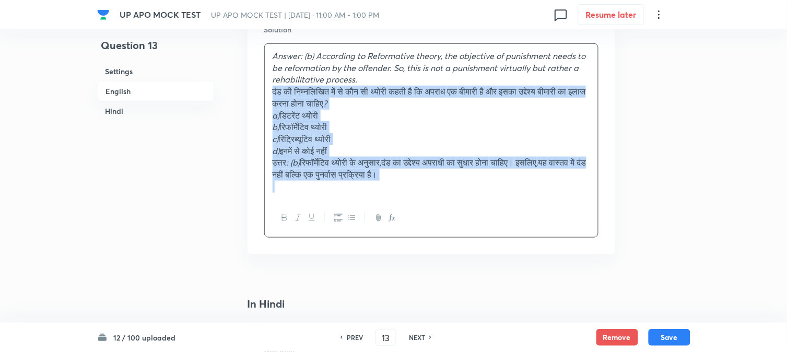
drag, startPoint x: 284, startPoint y: 93, endPoint x: 580, endPoint y: 226, distance: 324.2
click at [580, 226] on div "Answer: (b) According to Reformative theory, the objective of punishment needs …" at bounding box center [431, 140] width 334 height 194
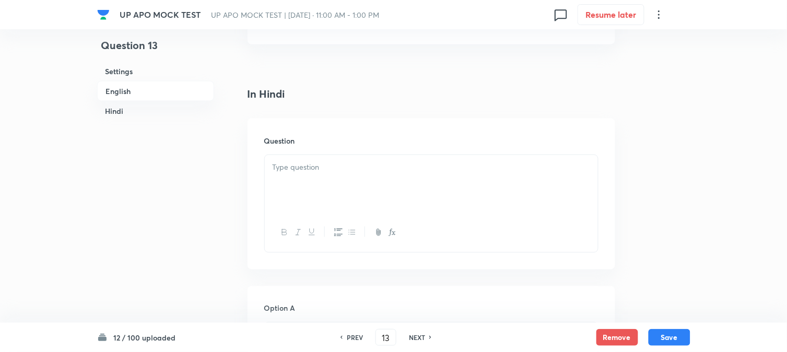
scroll to position [1294, 0]
click at [278, 191] on div at bounding box center [431, 183] width 333 height 58
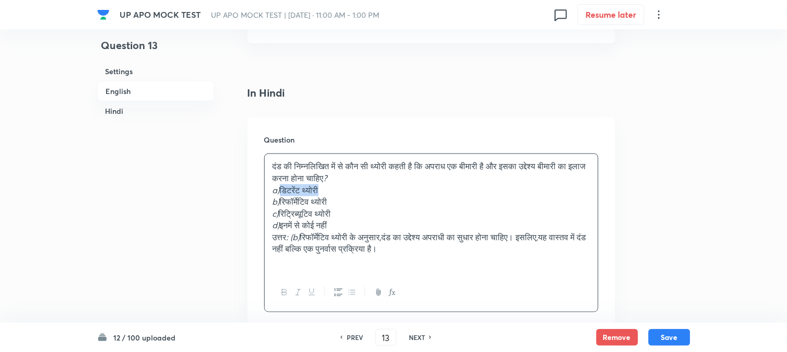
drag, startPoint x: 286, startPoint y: 190, endPoint x: 362, endPoint y: 186, distance: 76.3
click at [373, 189] on p "a) डिटरेंट थ्योरी" at bounding box center [432, 190] width 318 height 12
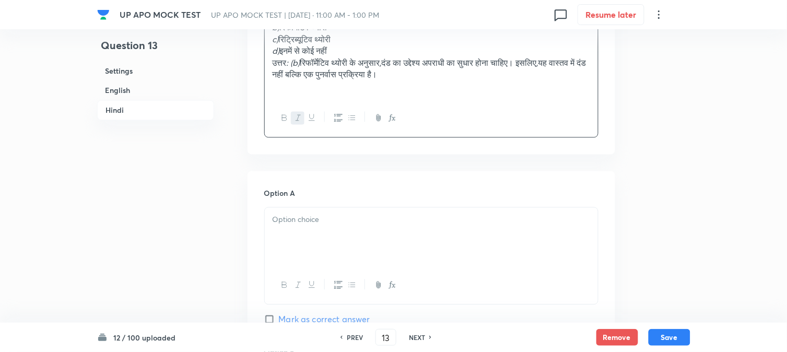
click at [307, 239] on div at bounding box center [431, 237] width 333 height 58
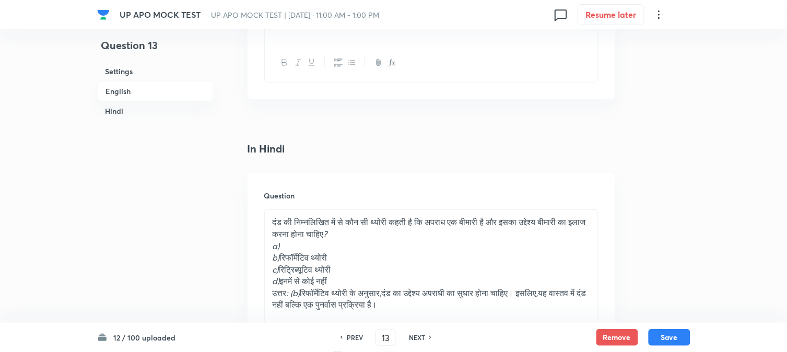
scroll to position [1236, 0]
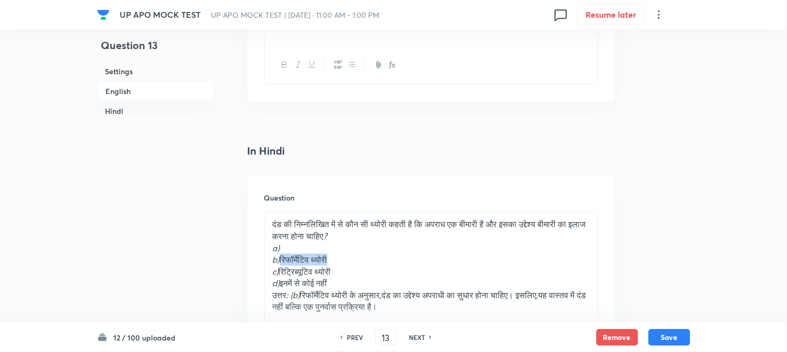
drag, startPoint x: 293, startPoint y: 265, endPoint x: 425, endPoint y: 264, distance: 132.1
click at [425, 264] on p "b) रिफॉर्मेटिव थ्योरी" at bounding box center [432, 260] width 318 height 12
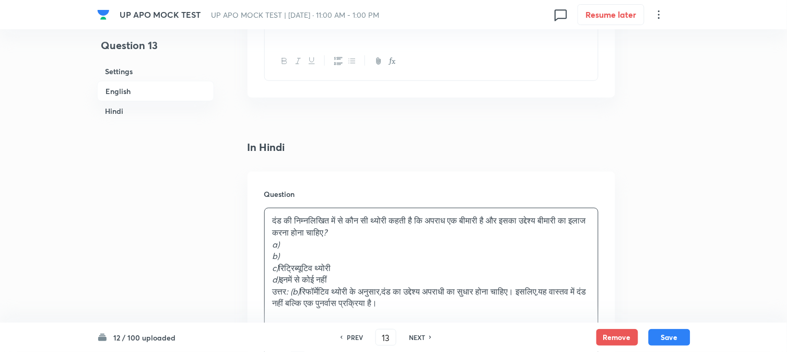
scroll to position [1816, 0]
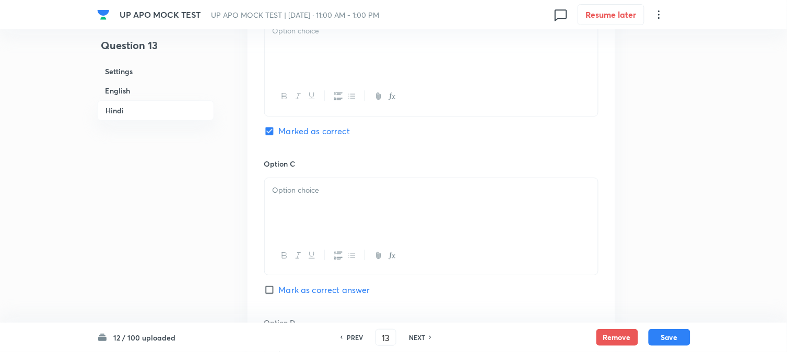
click at [297, 209] on div at bounding box center [431, 207] width 333 height 58
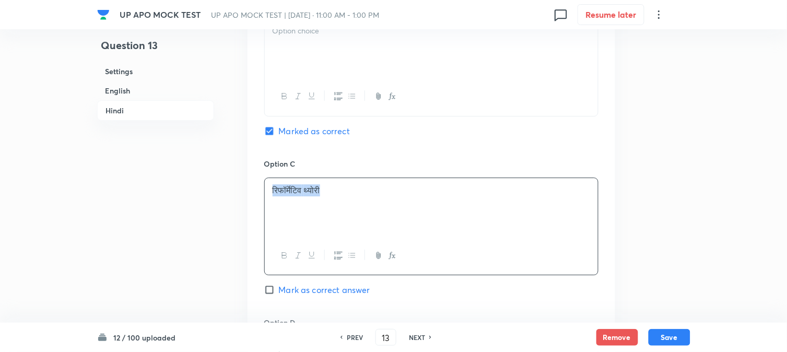
drag, startPoint x: 357, startPoint y: 198, endPoint x: 226, endPoint y: 201, distance: 130.6
click at [331, 37] on p at bounding box center [432, 31] width 318 height 12
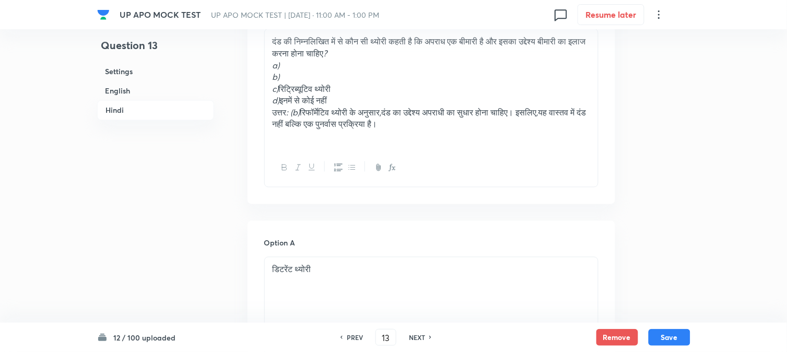
scroll to position [1353, 0]
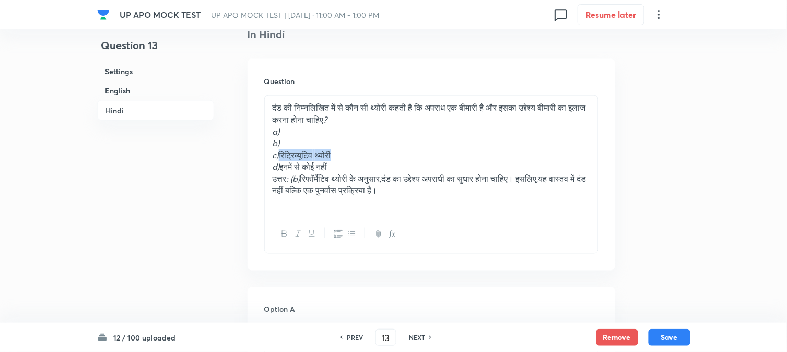
drag, startPoint x: 281, startPoint y: 158, endPoint x: 384, endPoint y: 160, distance: 102.9
click at [415, 158] on p "c) रिट्रिब्यूटिव थ्योरी" at bounding box center [432, 155] width 318 height 12
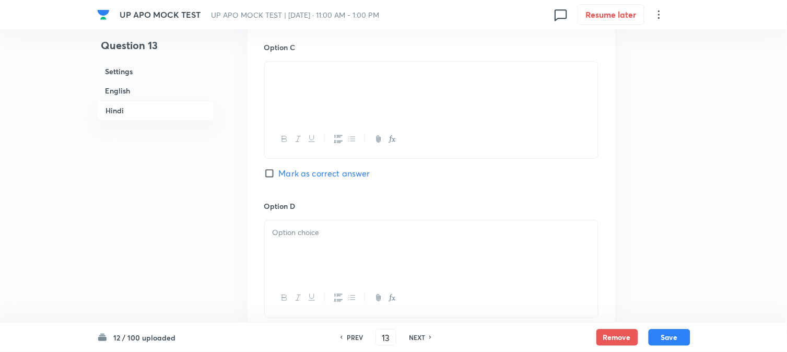
click at [300, 100] on div at bounding box center [431, 91] width 333 height 58
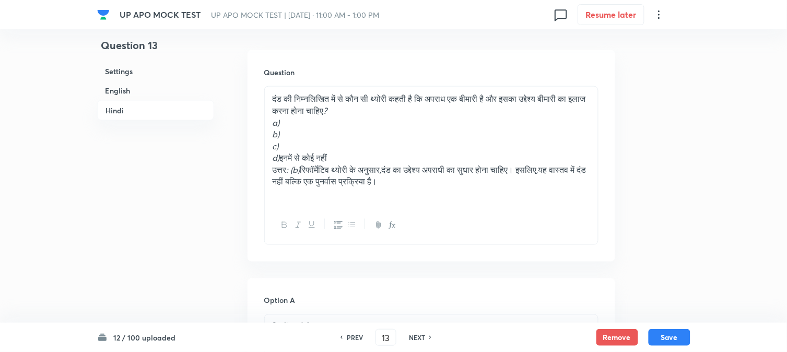
scroll to position [1294, 0]
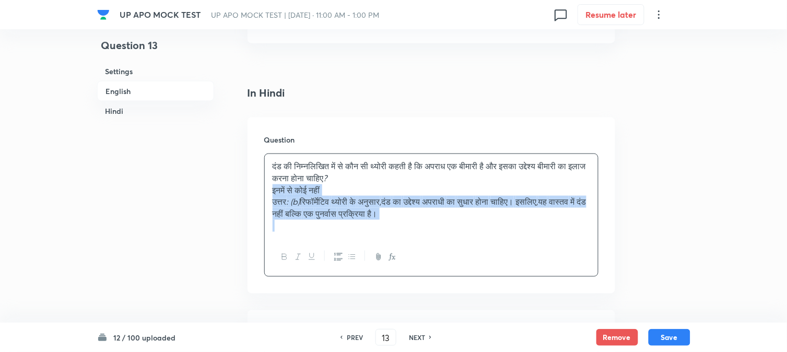
drag, startPoint x: 284, startPoint y: 228, endPoint x: 595, endPoint y: 237, distance: 311.9
click at [597, 241] on div "दंड की निम्नलिखित में से कौन सी थ्योरी कहती है कि अपराध एक बीमारी है और इसका उद…" at bounding box center [431, 215] width 334 height 123
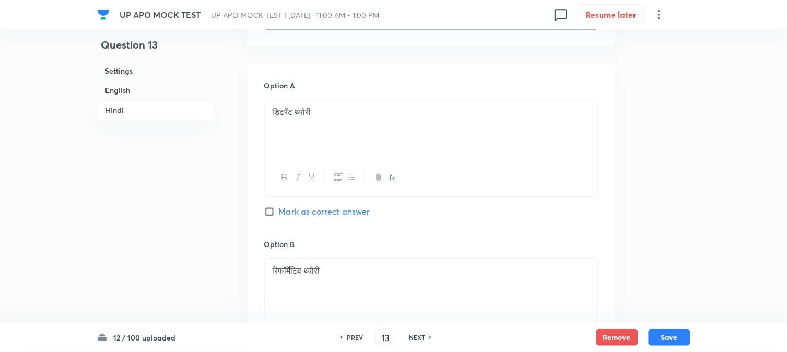
scroll to position [1875, 0]
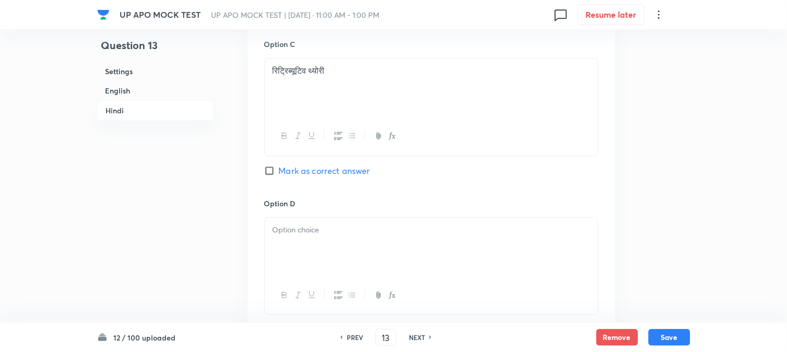
click at [290, 246] on div at bounding box center [431, 247] width 333 height 58
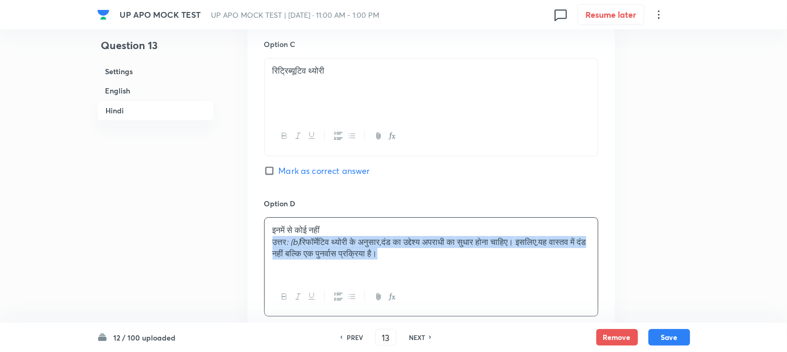
drag, startPoint x: 272, startPoint y: 246, endPoint x: 502, endPoint y: 263, distance: 230.9
click at [502, 263] on div "इनमें से कोई नहीं उत्तर : (b) रिफॉर्मेटिव थ्योरी के अनुसार , दंड का उद्देश्य अप…" at bounding box center [431, 248] width 333 height 60
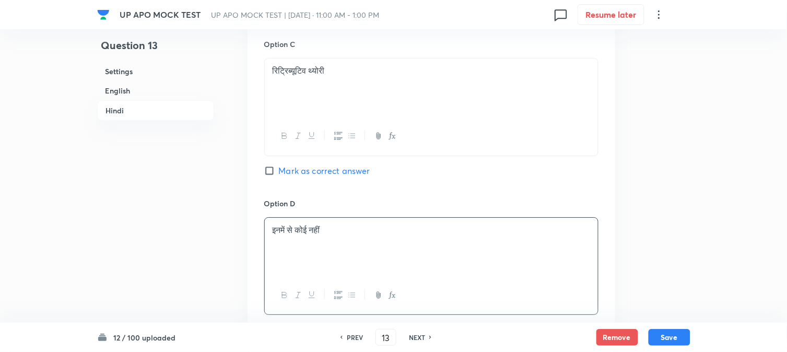
scroll to position [2049, 0]
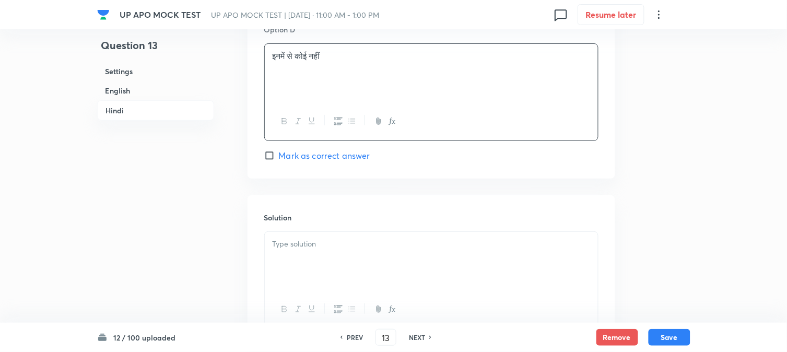
drag, startPoint x: 310, startPoint y: 271, endPoint x: 347, endPoint y: 277, distance: 37.7
click at [310, 274] on div at bounding box center [431, 261] width 333 height 58
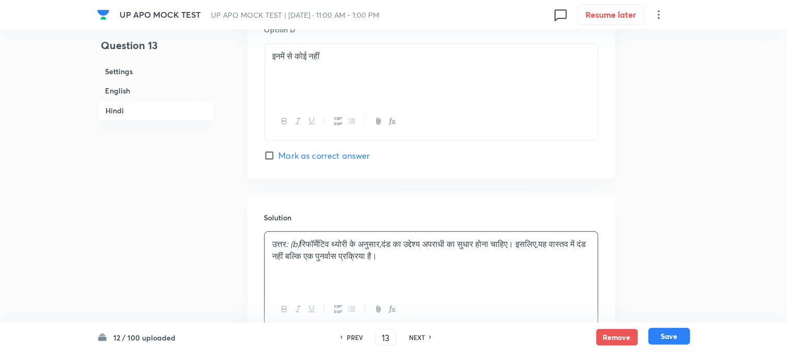
click at [664, 336] on button "Save" at bounding box center [670, 336] width 42 height 17
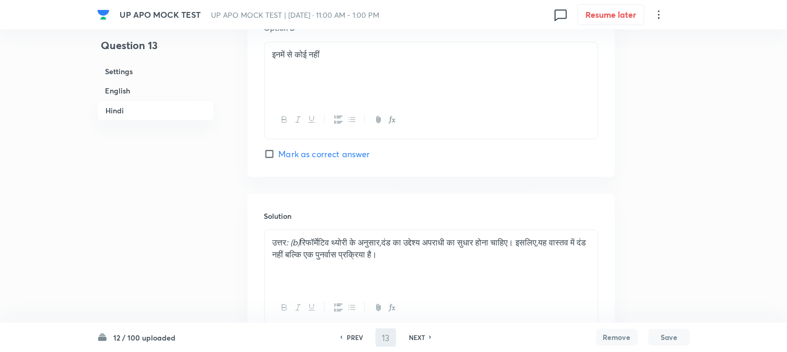
type input "14"
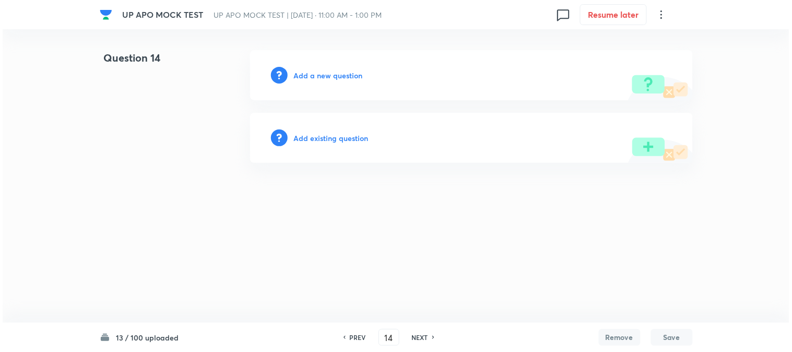
scroll to position [0, 0]
click at [336, 80] on h6 "Add a new question" at bounding box center [328, 75] width 69 height 11
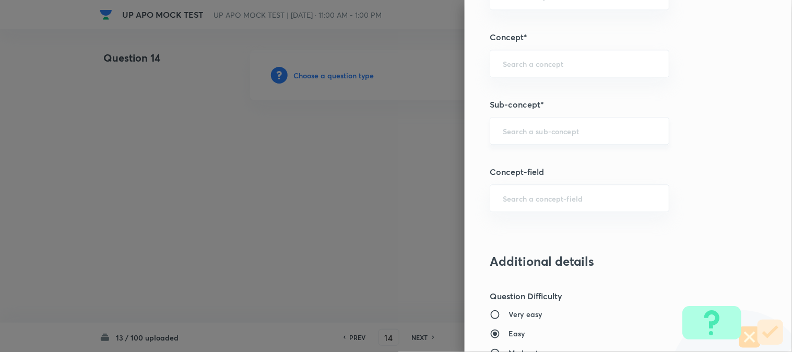
scroll to position [616, 0]
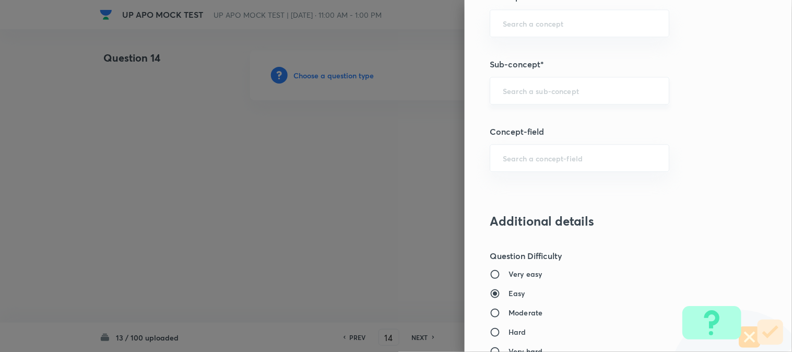
click at [547, 89] on input "text" at bounding box center [580, 91] width 154 height 10
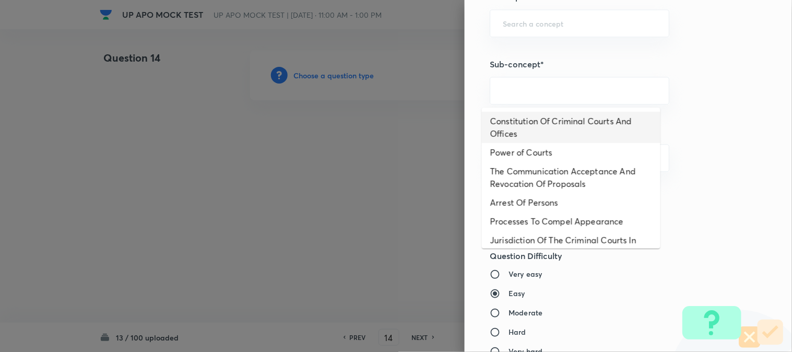
click at [544, 121] on li "Constitution Of Criminal Courts And Offices" at bounding box center [571, 127] width 179 height 31
type input "Constitution Of Criminal Courts And Offices"
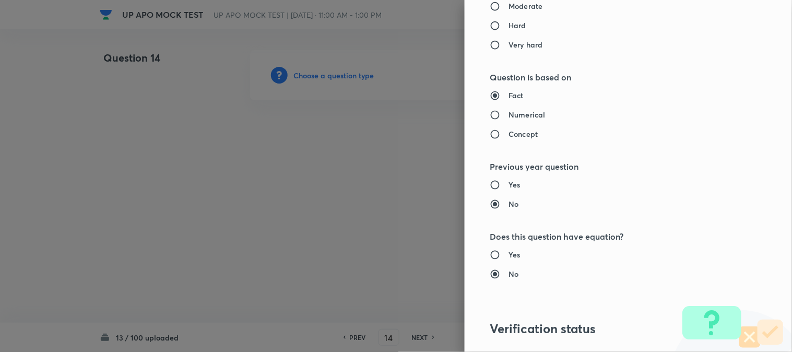
type input "Criminal Law"
type input "Criminal Procedure Code"
type input "Constitution Of Criminal Courts And Offices"
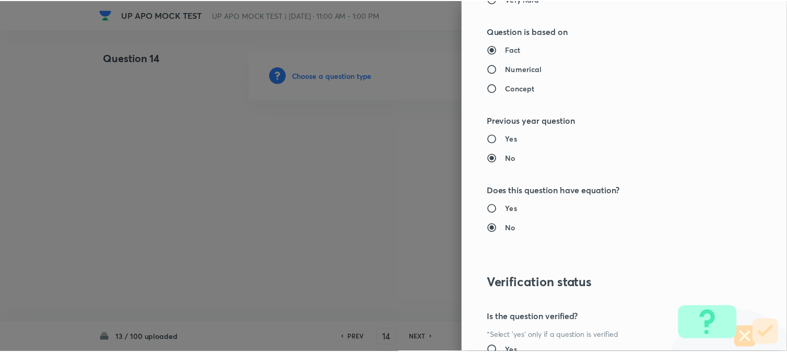
scroll to position [1072, 0]
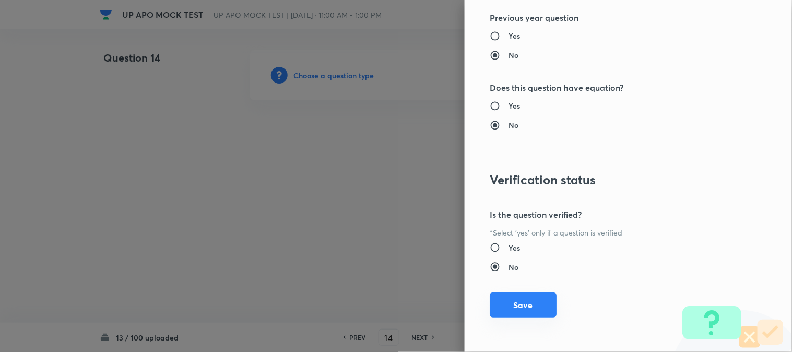
click at [535, 303] on button "Save" at bounding box center [523, 304] width 67 height 25
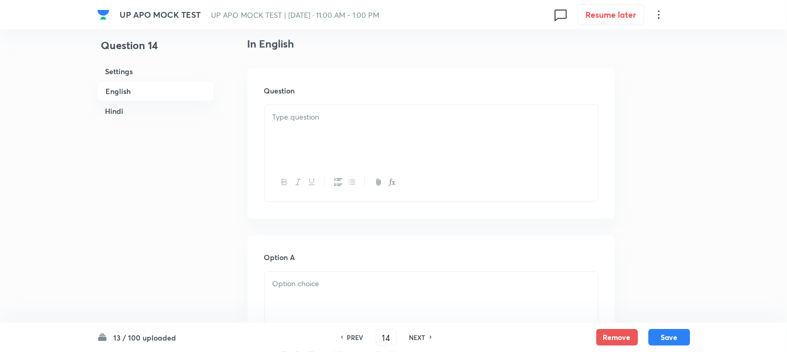
scroll to position [308, 0]
click at [294, 107] on div at bounding box center [431, 110] width 333 height 58
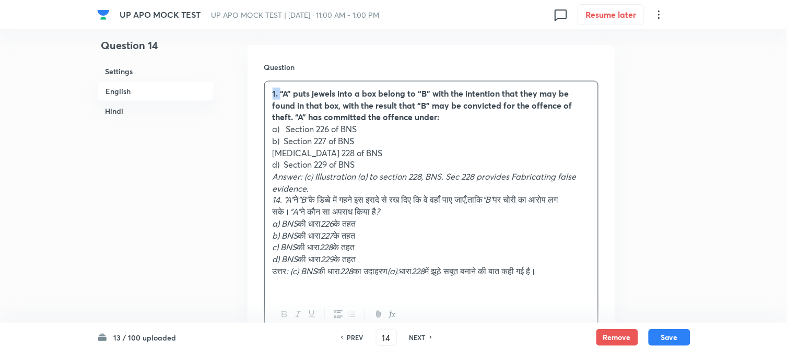
drag, startPoint x: 279, startPoint y: 91, endPoint x: 265, endPoint y: 85, distance: 15.7
click at [265, 85] on div "1. “A” puts jewels into a box belong to “B” with the intention that they may be…" at bounding box center [431, 188] width 333 height 214
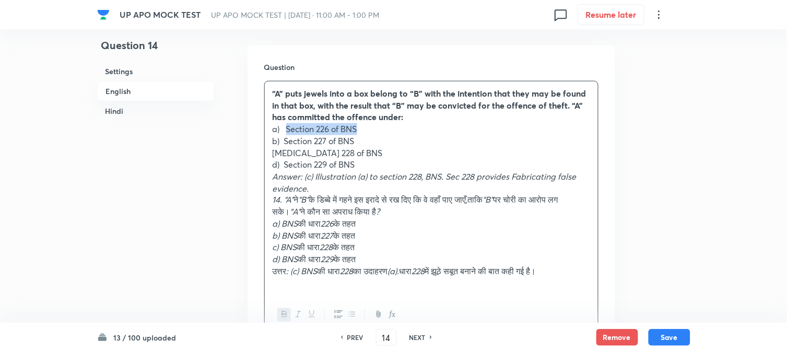
drag, startPoint x: 289, startPoint y: 128, endPoint x: 404, endPoint y: 124, distance: 115.5
click at [404, 124] on p "a) Section 226 of BNS" at bounding box center [432, 129] width 318 height 12
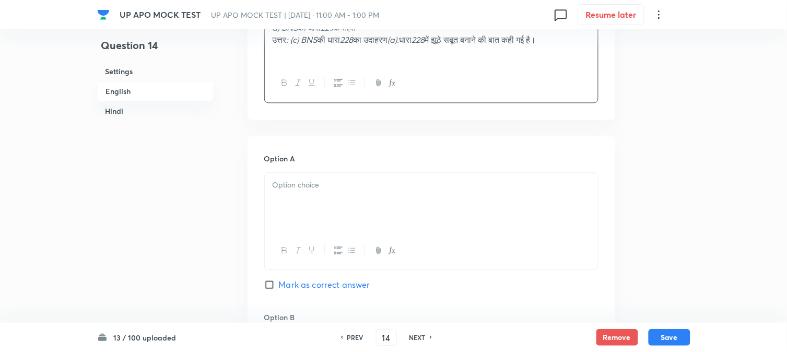
click at [301, 185] on p at bounding box center [432, 185] width 318 height 12
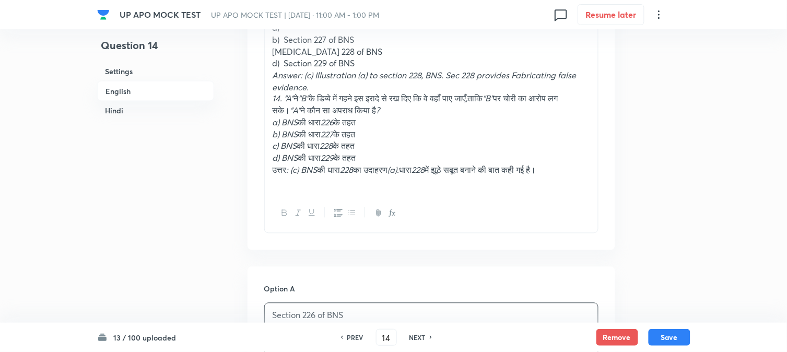
scroll to position [366, 0]
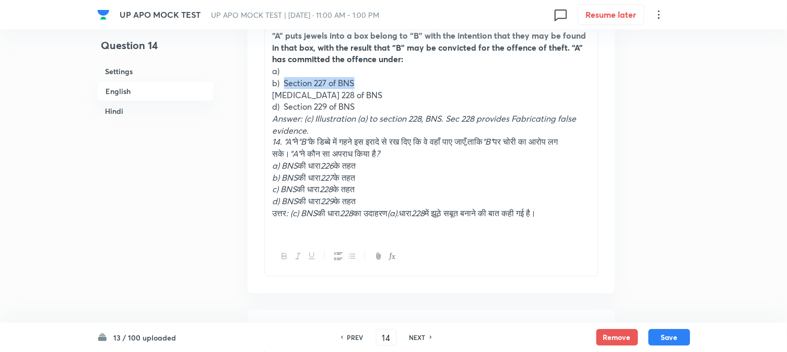
drag, startPoint x: 286, startPoint y: 84, endPoint x: 412, endPoint y: 85, distance: 125.9
click at [412, 85] on p "b) Section 227 of BNS" at bounding box center [432, 83] width 318 height 12
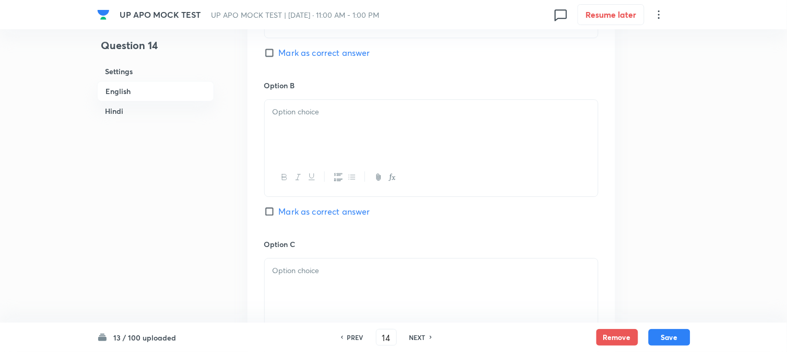
click at [295, 148] on div at bounding box center [431, 129] width 333 height 58
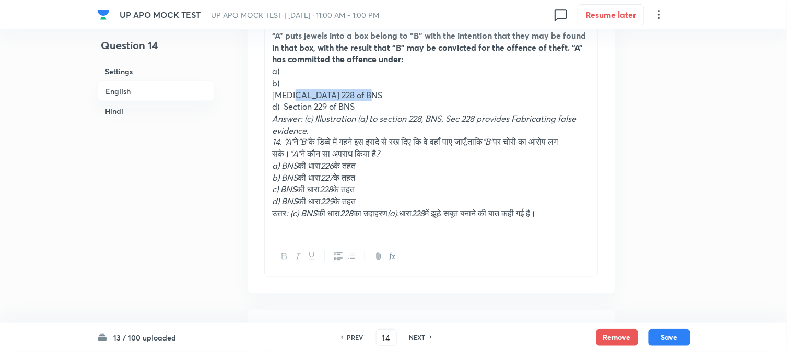
drag, startPoint x: 287, startPoint y: 97, endPoint x: 397, endPoint y: 101, distance: 110.3
click at [419, 96] on p "c) Section 228 of BNS" at bounding box center [432, 95] width 318 height 12
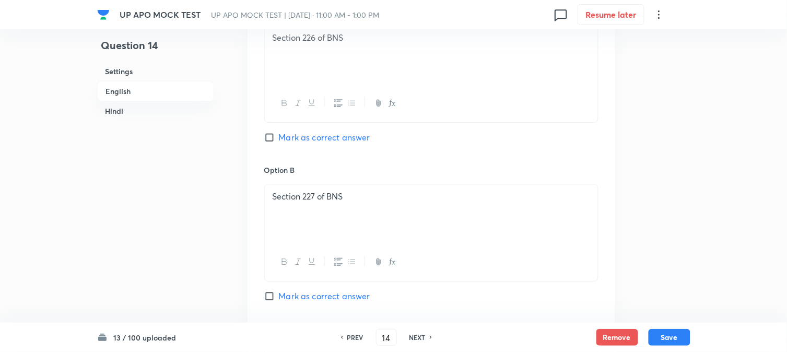
scroll to position [888, 0]
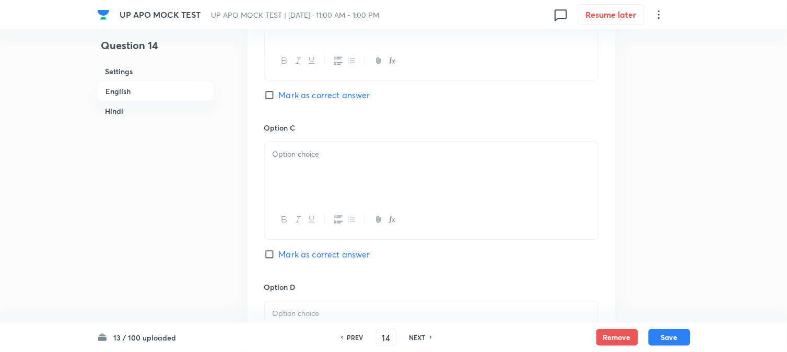
click at [304, 178] on div at bounding box center [431, 171] width 333 height 58
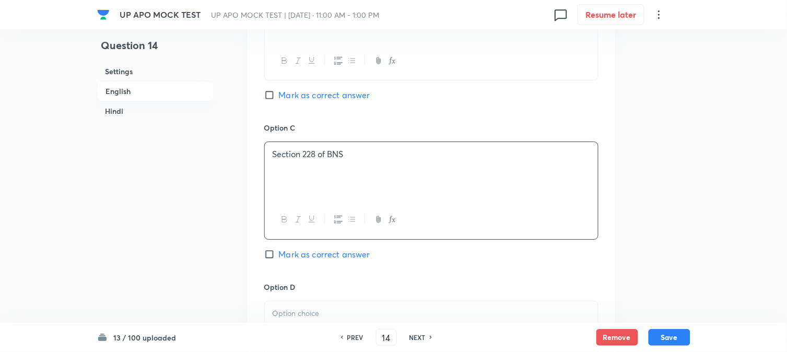
click at [319, 265] on div "Option C Section 228 of BNS Mark as correct answer" at bounding box center [431, 201] width 334 height 159
click at [318, 254] on span "Mark as correct answer" at bounding box center [324, 254] width 91 height 13
click at [279, 254] on input "Mark as correct answer" at bounding box center [271, 254] width 15 height 10
checkbox input "true"
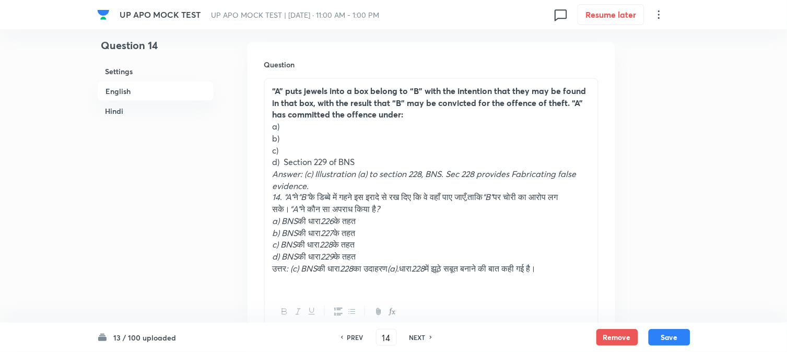
scroll to position [308, 0]
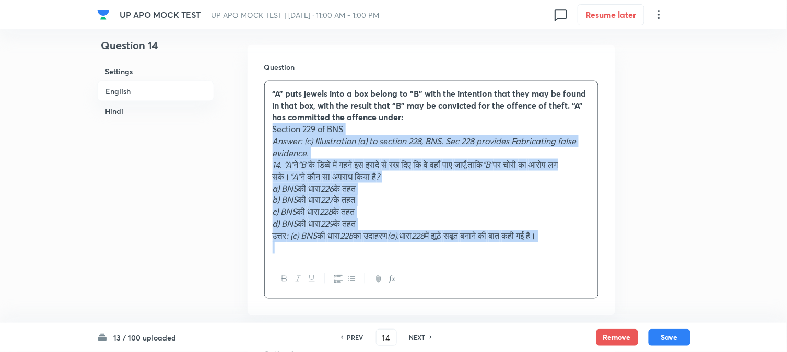
drag, startPoint x: 283, startPoint y: 167, endPoint x: 614, endPoint y: 326, distance: 367.2
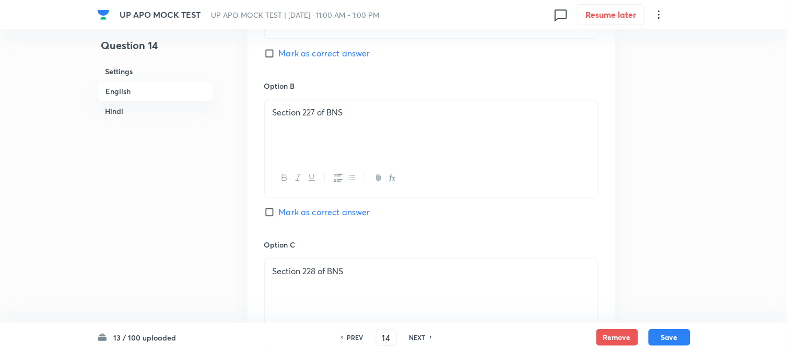
scroll to position [946, 0]
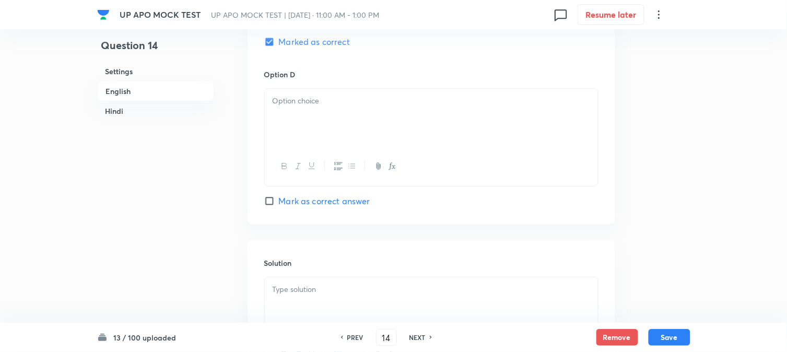
click at [281, 119] on div at bounding box center [431, 118] width 333 height 58
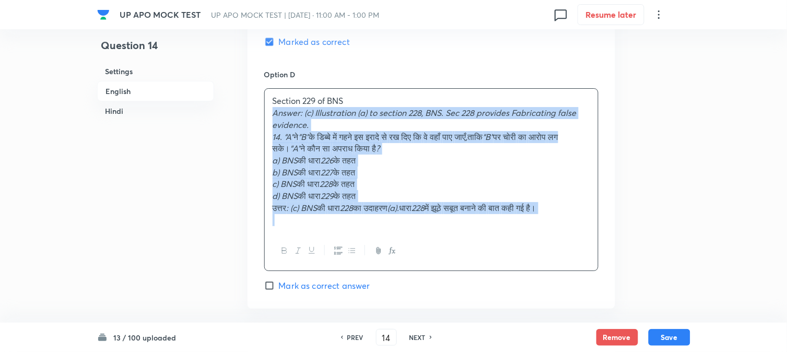
drag, startPoint x: 272, startPoint y: 118, endPoint x: 655, endPoint y: 192, distance: 391.0
click at [707, 223] on div "UP APO MOCK TEST UP APO MOCK TEST | Oct 5, 2025 · 11:00 AM - 1:00 PM 0 Resume l…" at bounding box center [393, 339] width 787 height 2471
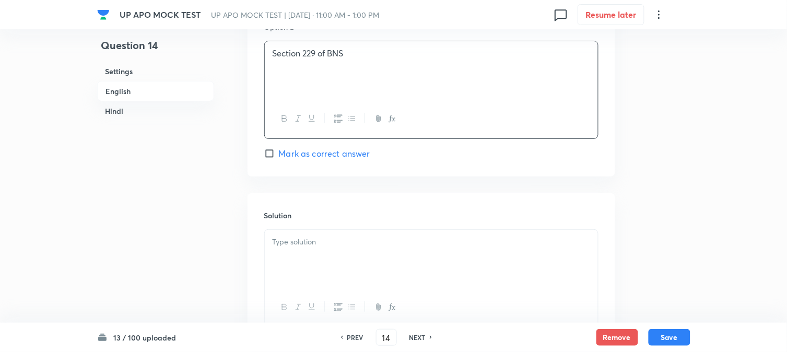
scroll to position [1120, 0]
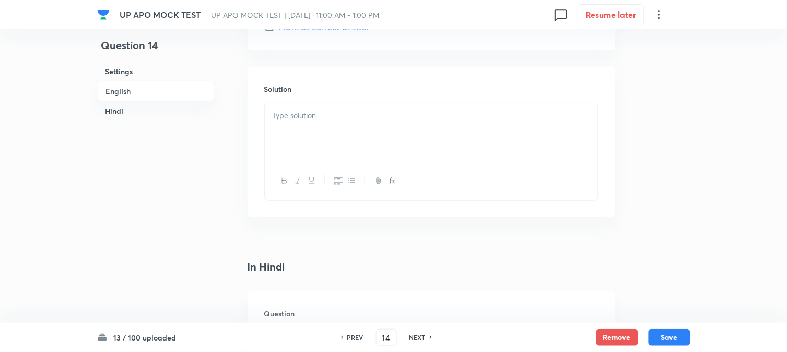
drag, startPoint x: 288, startPoint y: 157, endPoint x: 286, endPoint y: 144, distance: 13.1
click at [287, 157] on div at bounding box center [431, 132] width 333 height 58
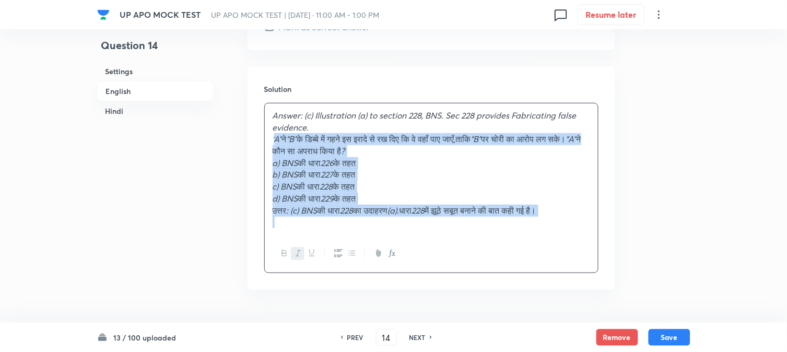
drag, startPoint x: 283, startPoint y: 139, endPoint x: 774, endPoint y: 252, distance: 503.7
click at [774, 252] on div "UP APO MOCK TEST UP APO MOCK TEST | Oct 5, 2025 · 11:00 AM - 1:00 PM 0 Resume l…" at bounding box center [393, 159] width 787 height 2459
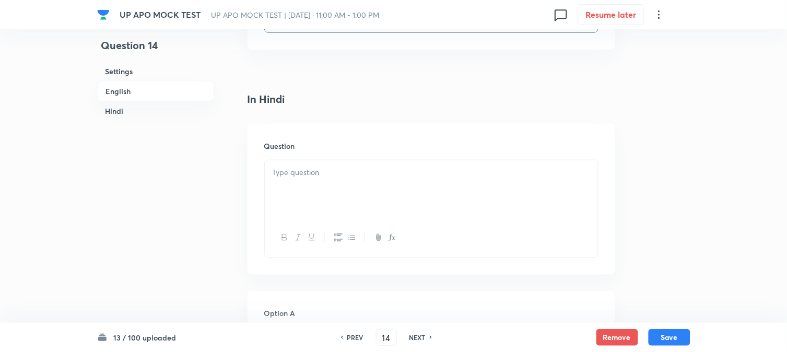
scroll to position [1353, 0]
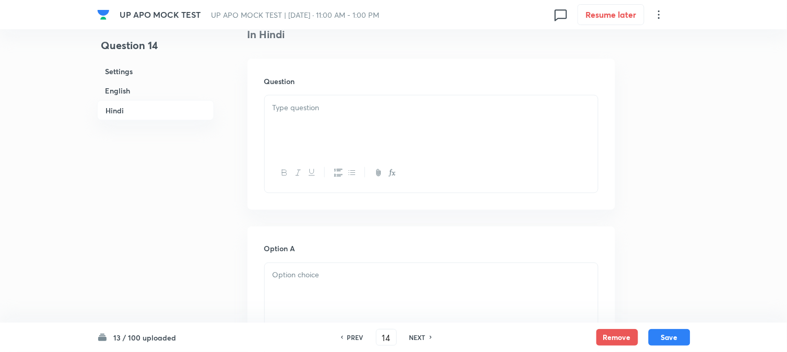
click at [286, 125] on div at bounding box center [431, 125] width 333 height 58
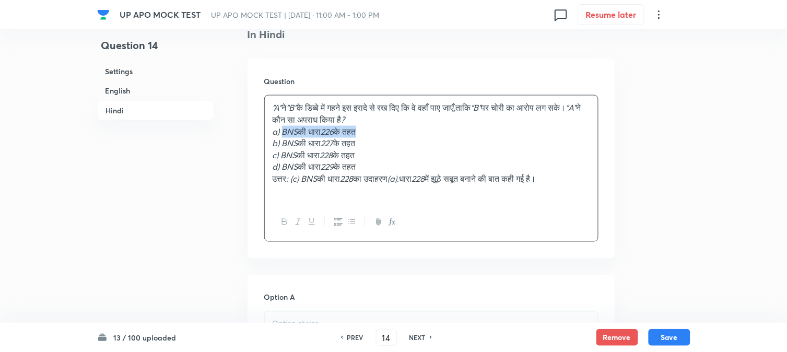
drag, startPoint x: 283, startPoint y: 132, endPoint x: 391, endPoint y: 137, distance: 107.7
click at [424, 132] on p "a) BNS की धारा 226 के तहत" at bounding box center [432, 132] width 318 height 12
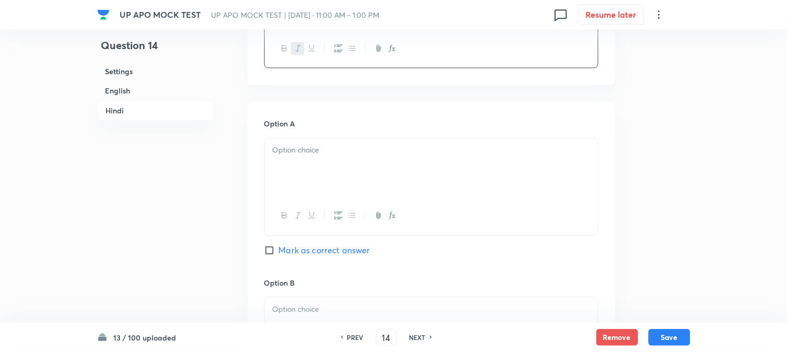
click at [300, 189] on div at bounding box center [431, 167] width 333 height 58
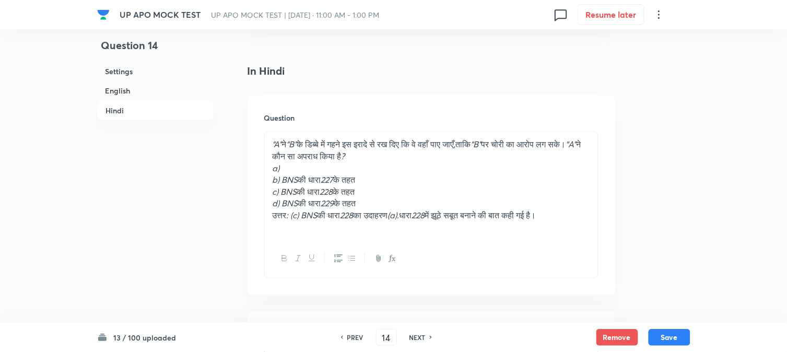
scroll to position [1294, 0]
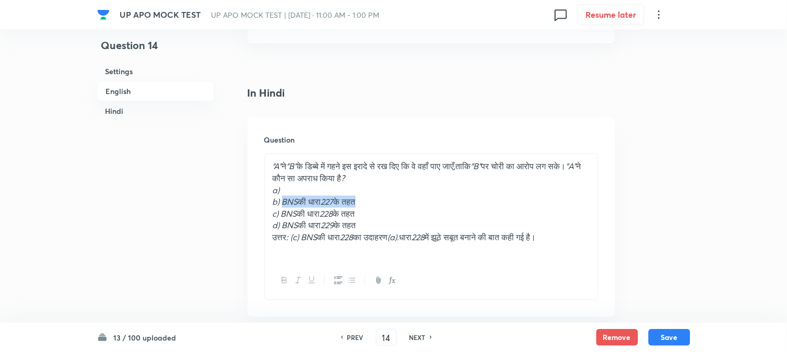
drag, startPoint x: 288, startPoint y: 206, endPoint x: 365, endPoint y: 192, distance: 78.0
click at [430, 206] on p "b) BNS की धारा 227 के तहत" at bounding box center [432, 202] width 318 height 12
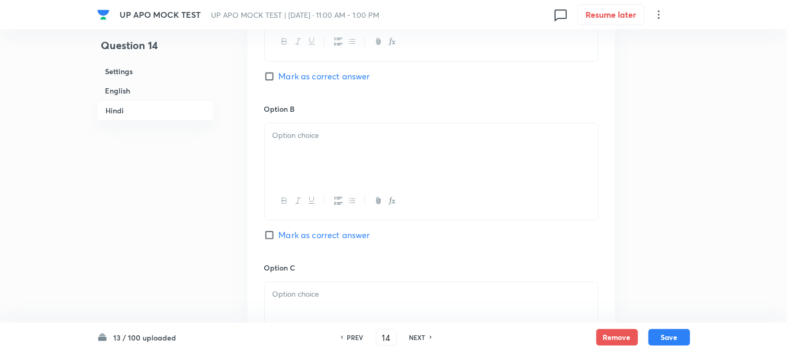
click at [291, 166] on div at bounding box center [431, 152] width 333 height 58
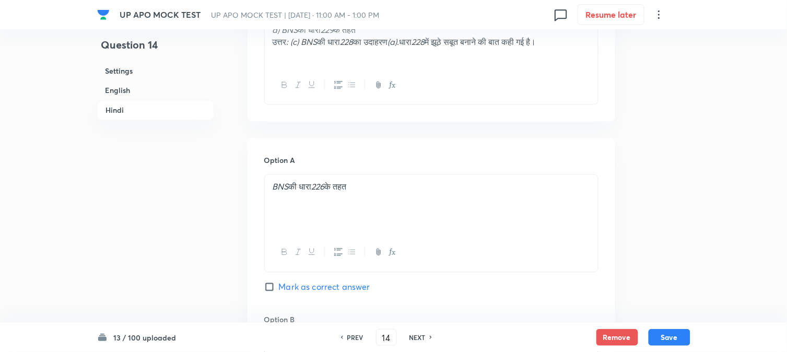
scroll to position [1353, 0]
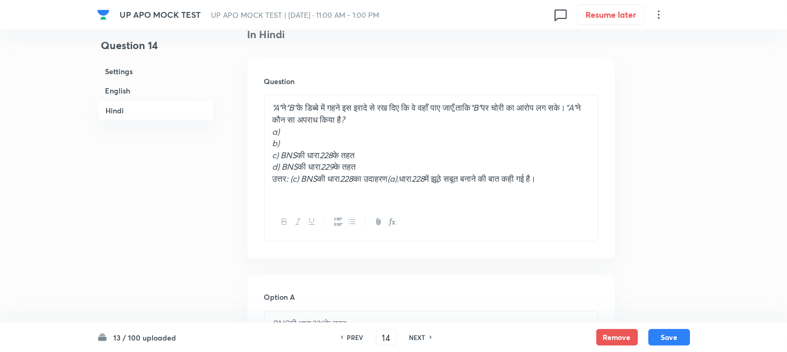
drag, startPoint x: 283, startPoint y: 150, endPoint x: 281, endPoint y: 159, distance: 9.1
click at [434, 153] on div "“A” ने “B” के डिब्बे में गहने इस इरादे से रख दिए कि वे वहाँ पाए जाएँ , ताकि “B”…" at bounding box center [431, 150] width 333 height 108
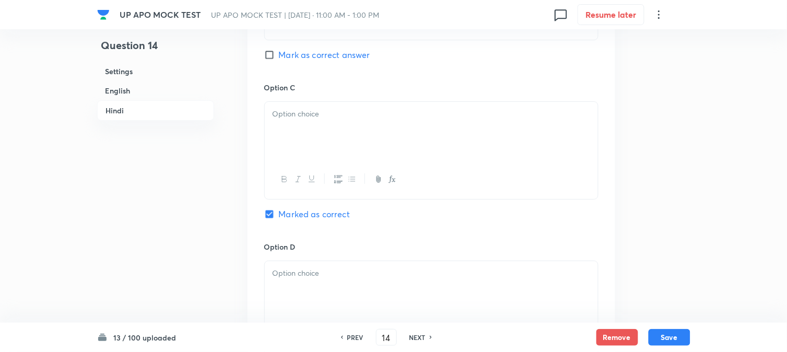
scroll to position [1875, 0]
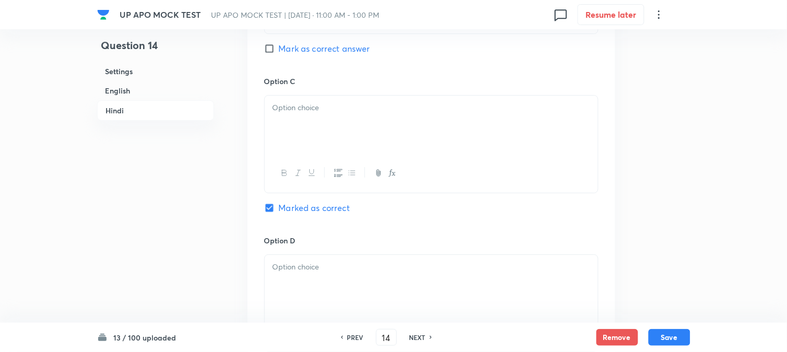
click at [287, 135] on div at bounding box center [431, 125] width 333 height 58
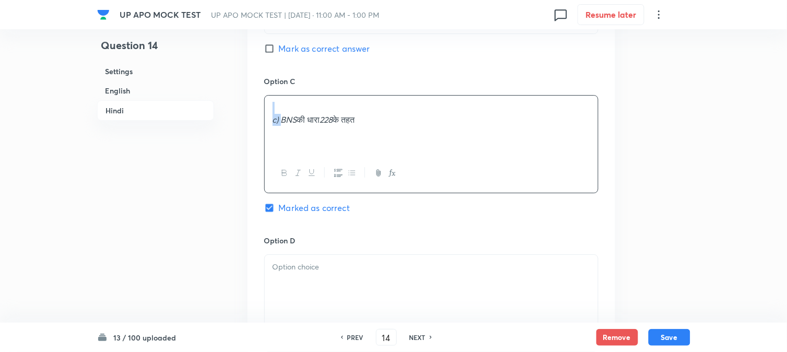
drag, startPoint x: 283, startPoint y: 127, endPoint x: 265, endPoint y: 103, distance: 29.1
click at [265, 103] on div "c) BNS की धारा 228 के तहत" at bounding box center [431, 125] width 333 height 58
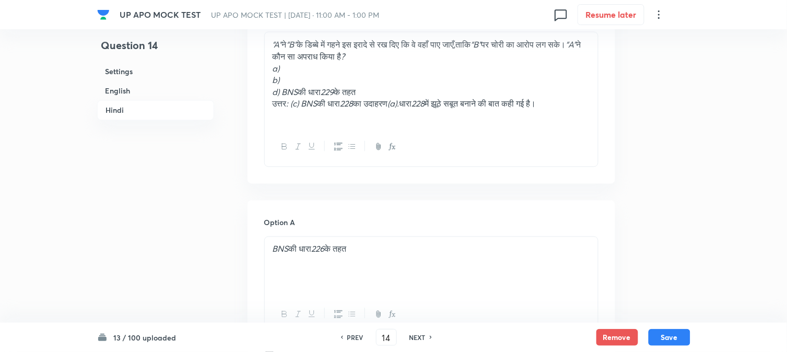
scroll to position [1411, 0]
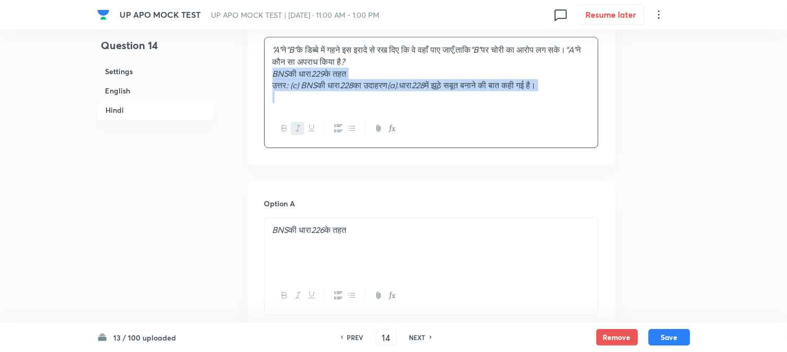
drag, startPoint x: 283, startPoint y: 95, endPoint x: 789, endPoint y: 132, distance: 507.4
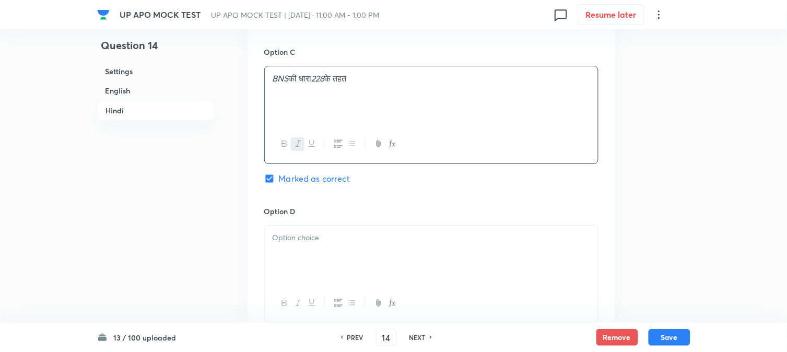
scroll to position [1933, 0]
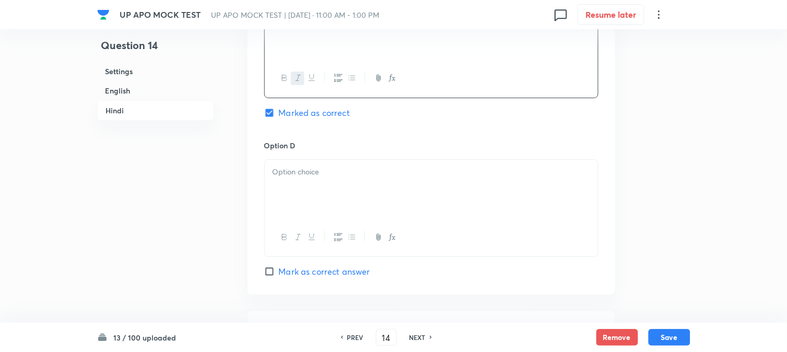
click at [283, 185] on div at bounding box center [431, 189] width 333 height 58
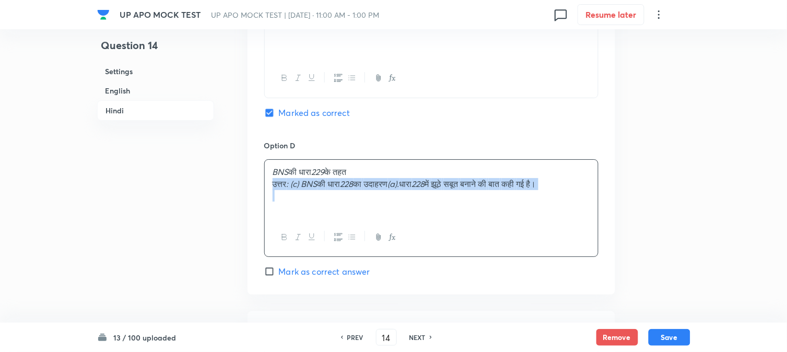
drag, startPoint x: 273, startPoint y: 189, endPoint x: 654, endPoint y: 206, distance: 382.2
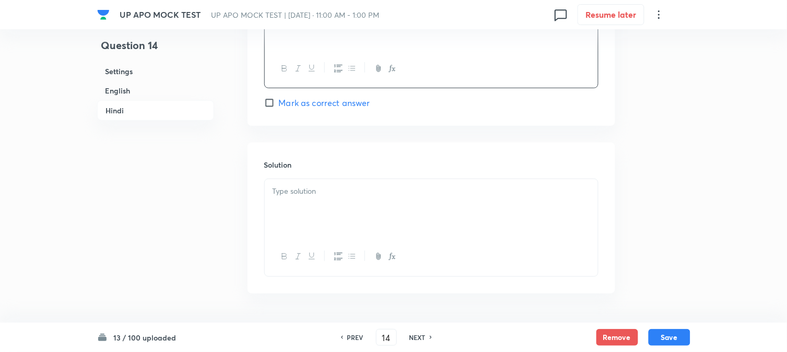
scroll to position [2107, 0]
click at [324, 211] on div at bounding box center [431, 203] width 333 height 58
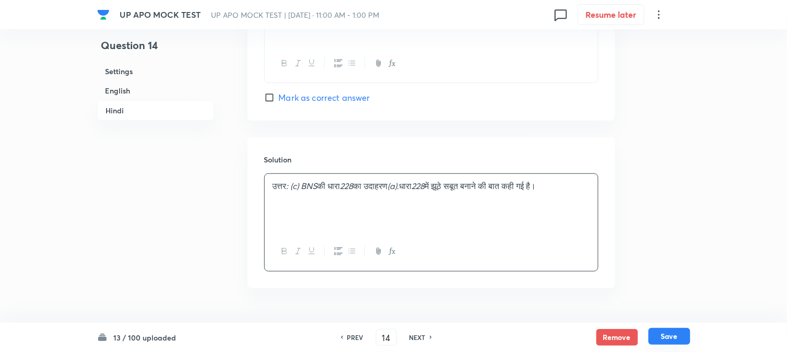
click at [678, 335] on button "Save" at bounding box center [670, 336] width 42 height 17
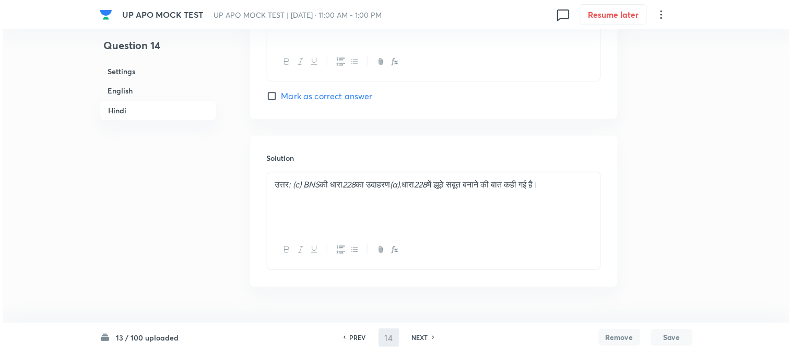
scroll to position [0, 0]
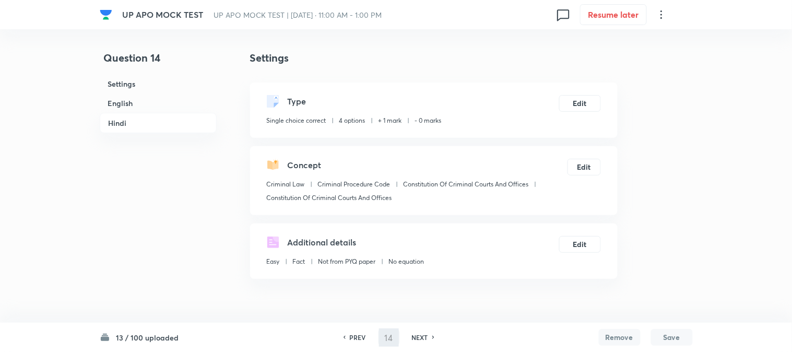
type input "15"
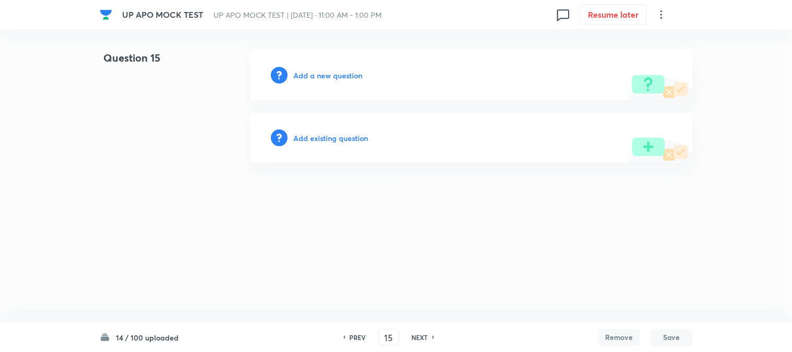
click at [350, 81] on div "Add a new question" at bounding box center [471, 75] width 443 height 50
click at [349, 74] on h6 "Add a new question" at bounding box center [328, 75] width 69 height 11
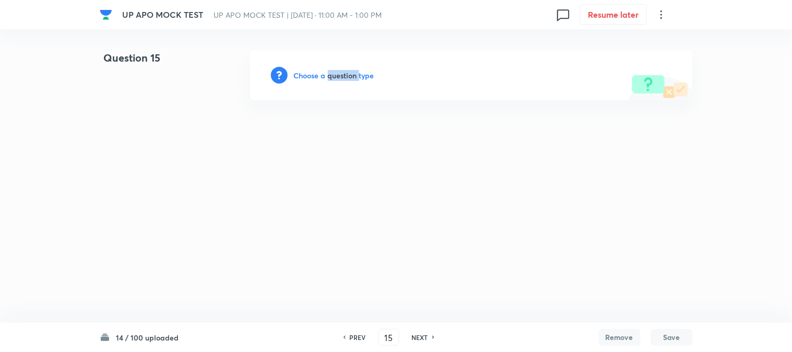
click at [349, 74] on h6 "Choose a question type" at bounding box center [334, 75] width 80 height 11
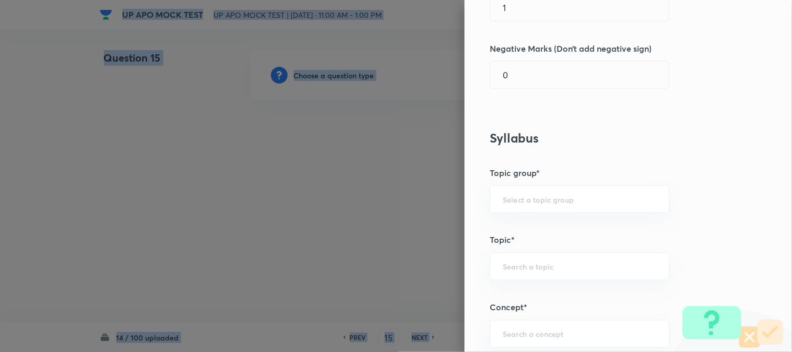
scroll to position [616, 0]
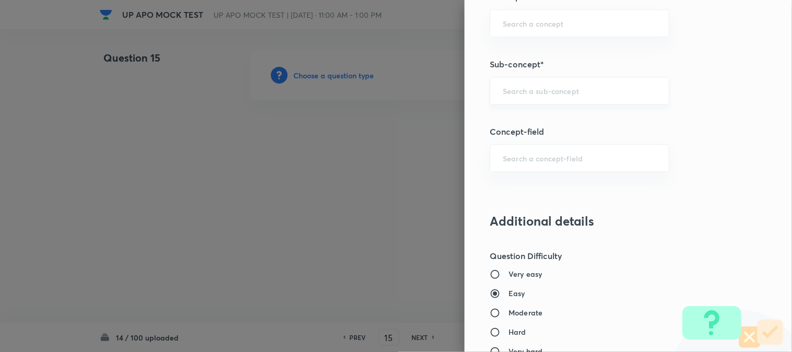
click at [532, 87] on input "text" at bounding box center [580, 91] width 154 height 10
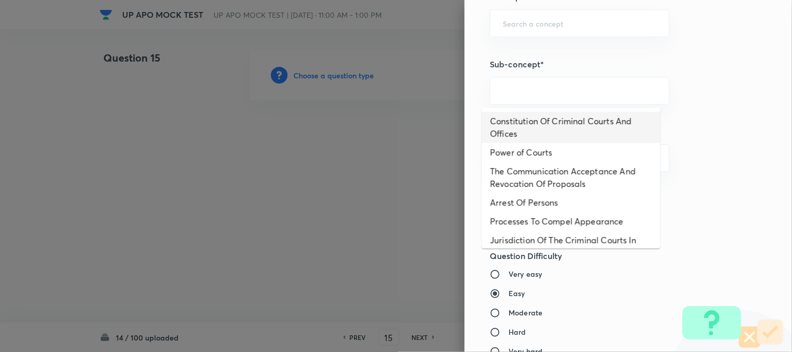
click at [547, 114] on li "Constitution Of Criminal Courts And Offices" at bounding box center [571, 127] width 179 height 31
type input "Constitution Of Criminal Courts And Offices"
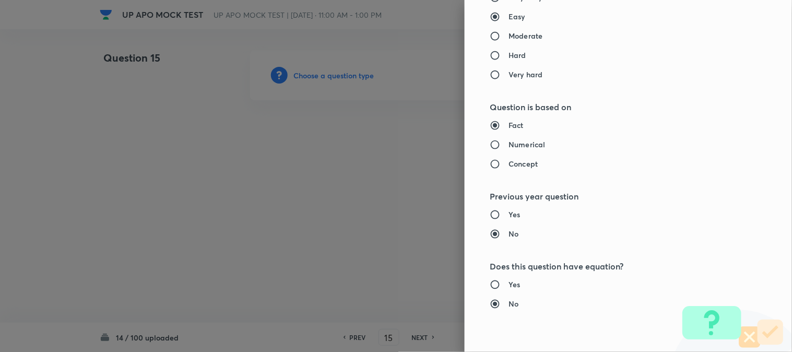
type input "Criminal Law"
type input "Criminal Procedure Code"
type input "Constitution Of Criminal Courts And Offices"
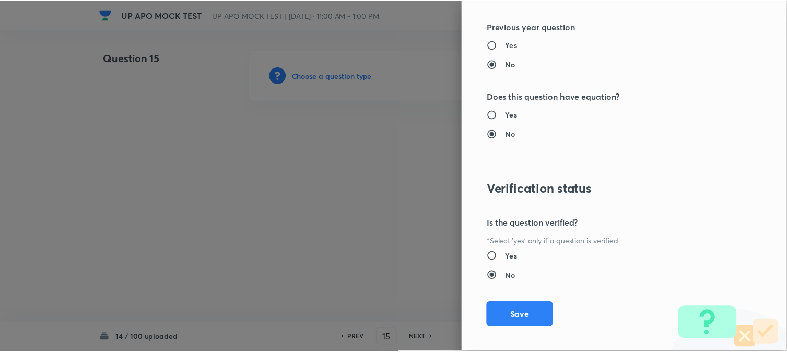
scroll to position [1072, 0]
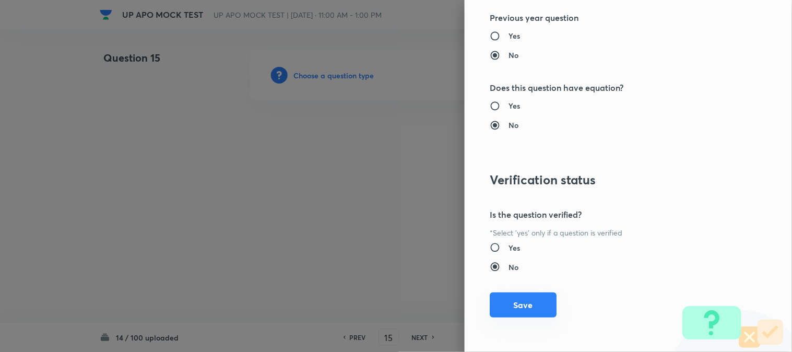
click at [539, 304] on button "Save" at bounding box center [523, 304] width 67 height 25
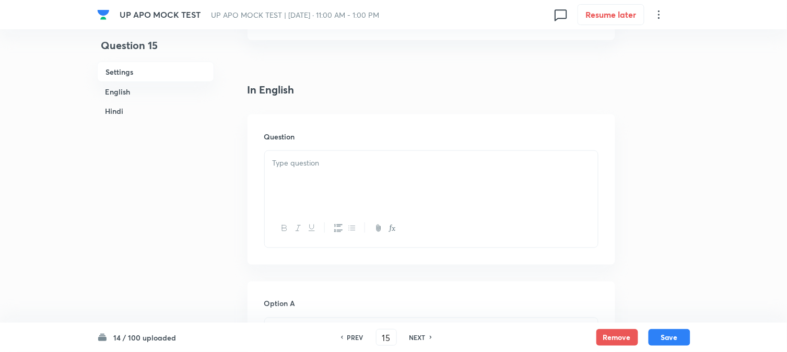
scroll to position [308, 0]
drag, startPoint x: 283, startPoint y: 97, endPoint x: 285, endPoint y: 134, distance: 37.1
click at [285, 99] on p at bounding box center [432, 94] width 318 height 12
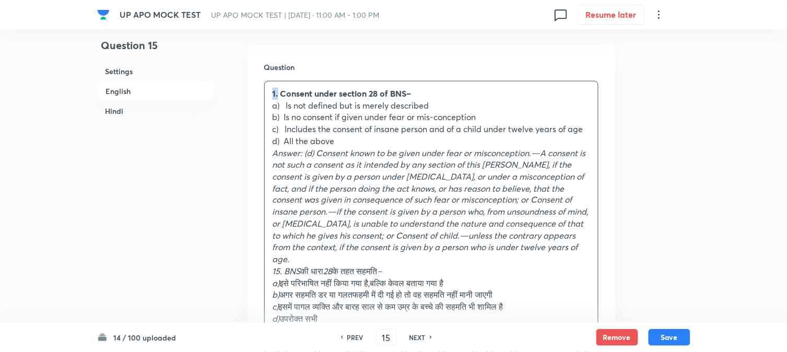
drag, startPoint x: 279, startPoint y: 89, endPoint x: 263, endPoint y: 76, distance: 20.8
click at [263, 76] on div "Question 1. Consent under section 28 of BNS– a) Is not defined but is merely de…" at bounding box center [432, 251] width 368 height 413
drag, startPoint x: 287, startPoint y: 107, endPoint x: 471, endPoint y: 100, distance: 183.4
click at [471, 100] on p "a) Is not defined but is merely described" at bounding box center [432, 106] width 318 height 12
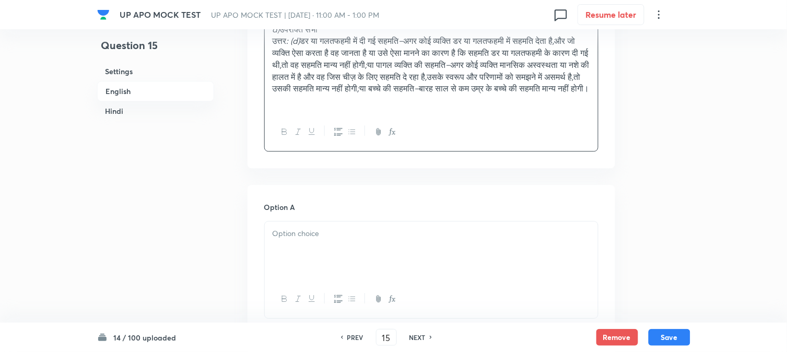
click at [308, 251] on div at bounding box center [431, 250] width 333 height 58
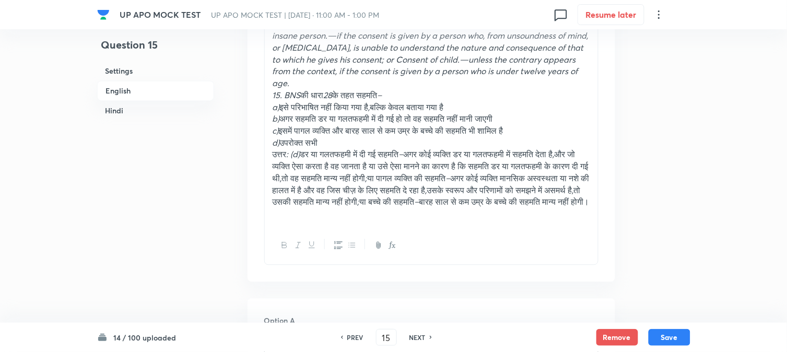
scroll to position [366, 0]
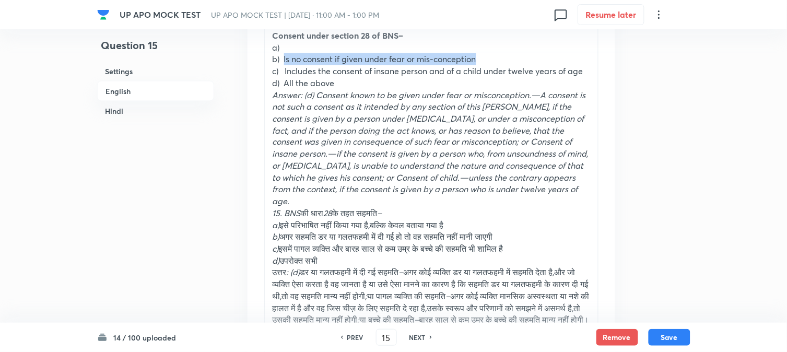
drag, startPoint x: 285, startPoint y: 58, endPoint x: 512, endPoint y: 57, distance: 227.7
click at [512, 57] on p "b) Is no consent if given under fear or mis-conception" at bounding box center [432, 59] width 318 height 12
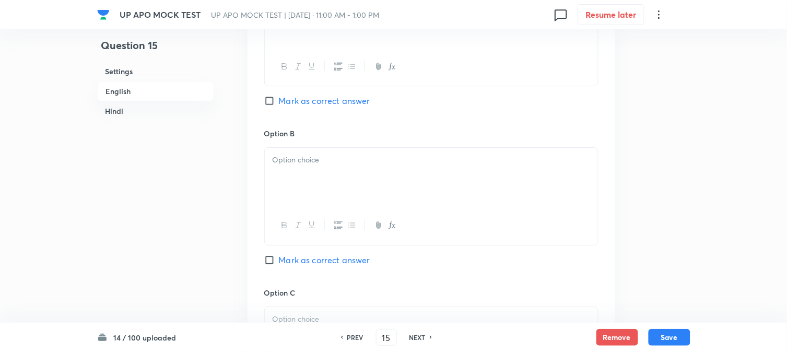
click at [296, 184] on div at bounding box center [431, 177] width 333 height 58
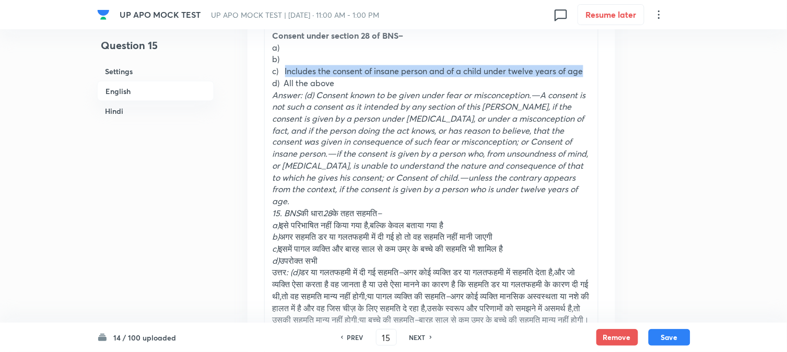
drag, startPoint x: 287, startPoint y: 71, endPoint x: 596, endPoint y: 60, distance: 309.3
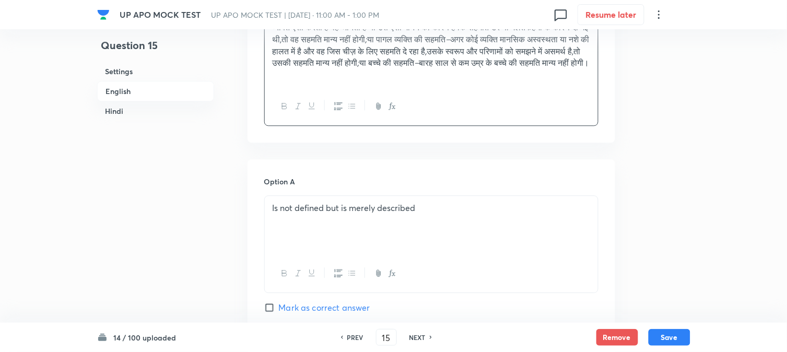
scroll to position [888, 0]
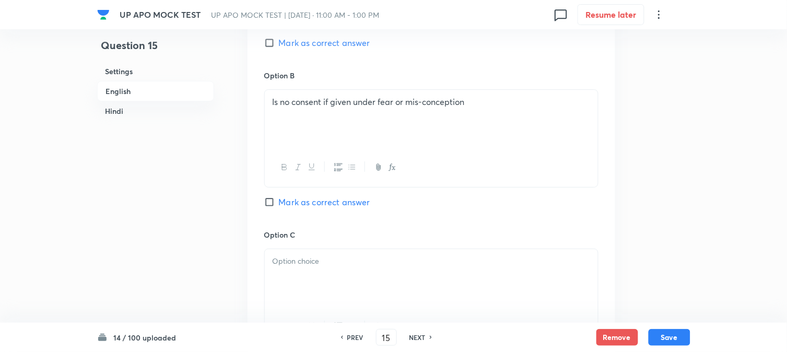
click at [321, 282] on div at bounding box center [431, 278] width 333 height 58
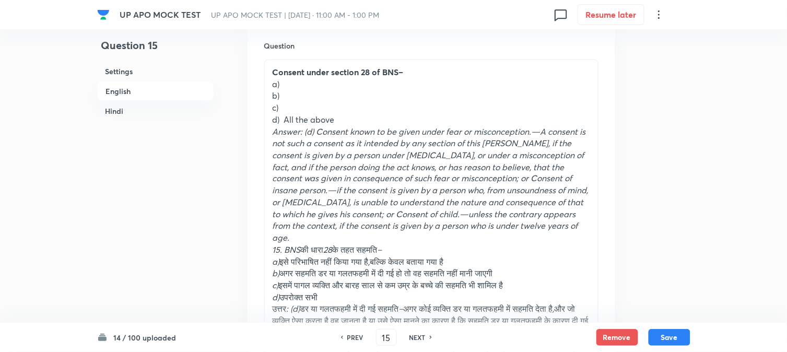
scroll to position [308, 0]
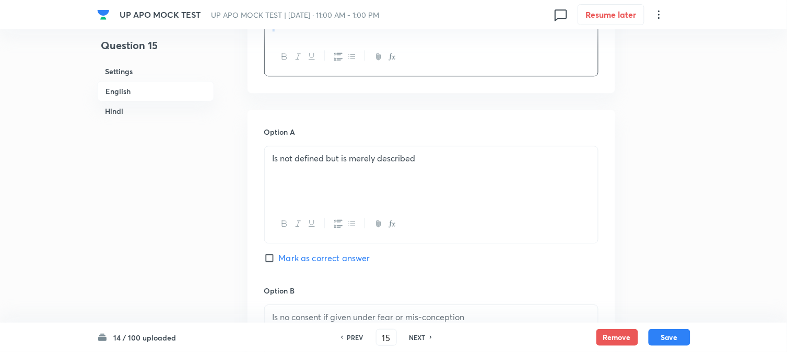
drag, startPoint x: 285, startPoint y: 139, endPoint x: 633, endPoint y: 214, distance: 356.4
click at [567, 289] on div "In English Question Consent under section 28 of BNS– All the above Answer: (d) …" at bounding box center [432, 304] width 368 height 1242
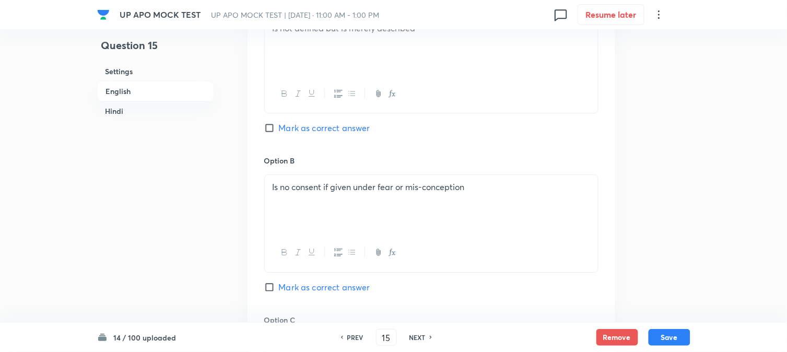
scroll to position [1102, 0]
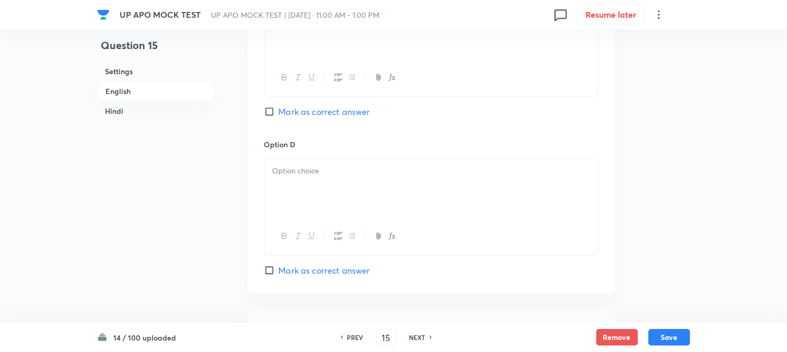
click at [295, 184] on div at bounding box center [431, 188] width 333 height 58
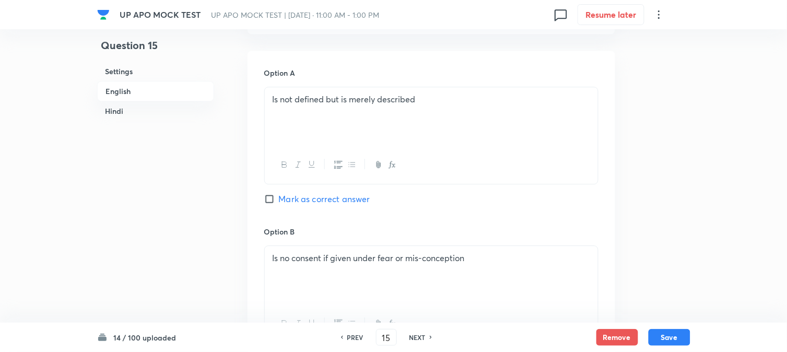
scroll to position [1218, 0]
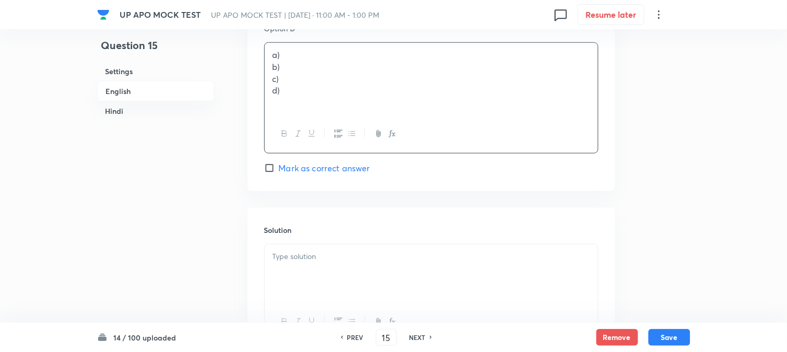
drag, startPoint x: 293, startPoint y: 95, endPoint x: 259, endPoint y: 54, distance: 53.0
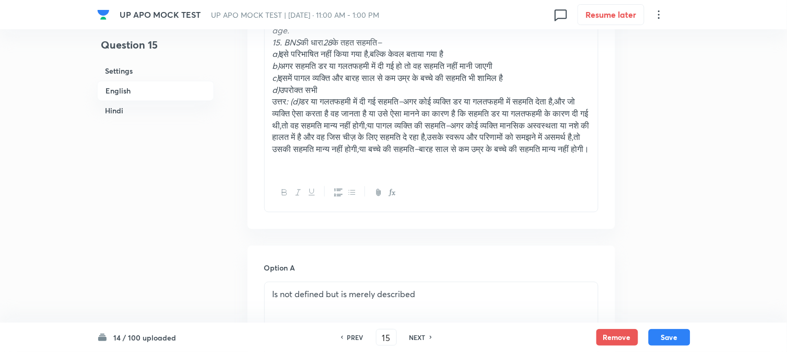
scroll to position [347, 0]
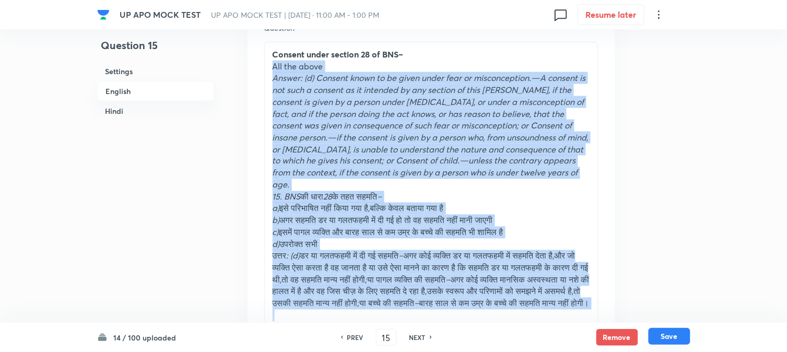
drag, startPoint x: 269, startPoint y: 65, endPoint x: 659, endPoint y: 336, distance: 474.2
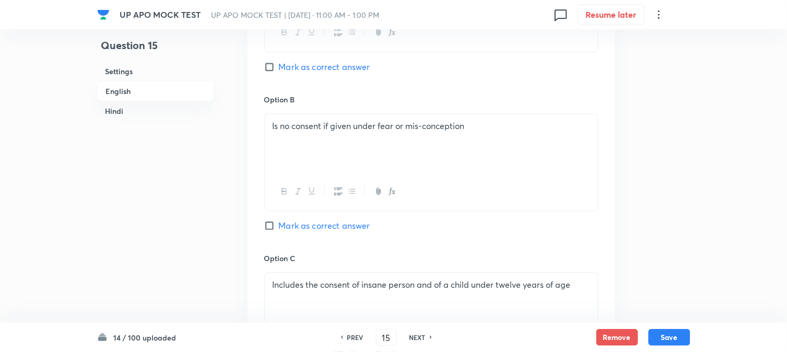
scroll to position [870, 0]
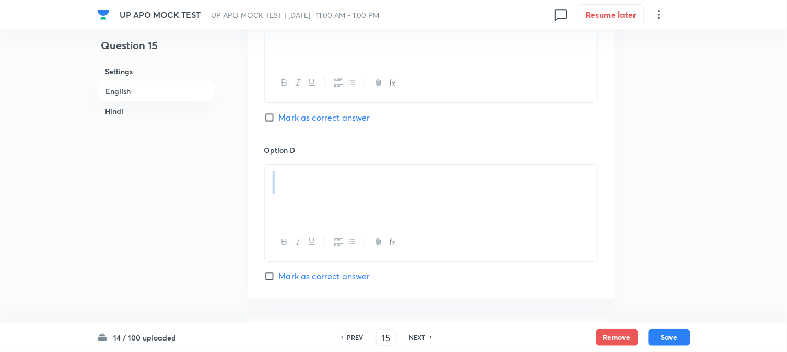
click at [286, 185] on div at bounding box center [431, 194] width 333 height 58
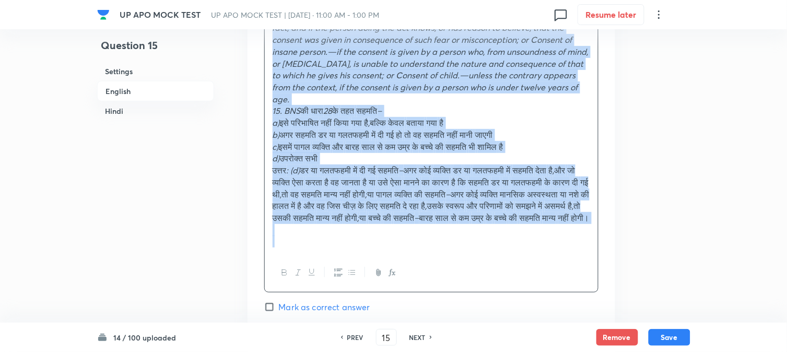
drag, startPoint x: 273, startPoint y: 185, endPoint x: 411, endPoint y: 342, distance: 209.1
click at [411, 342] on div "UP APO MOCK TEST UP APO MOCK TEST | Oct 5, 2025 · 11:00 AM - 1:00 PM 0 Resume l…" at bounding box center [393, 291] width 787 height 2612
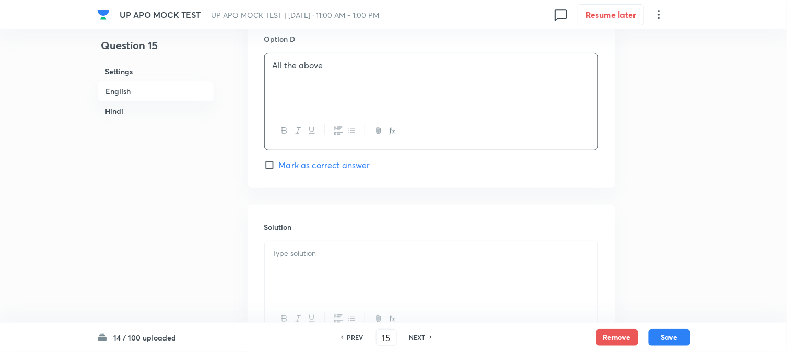
scroll to position [1048, 0]
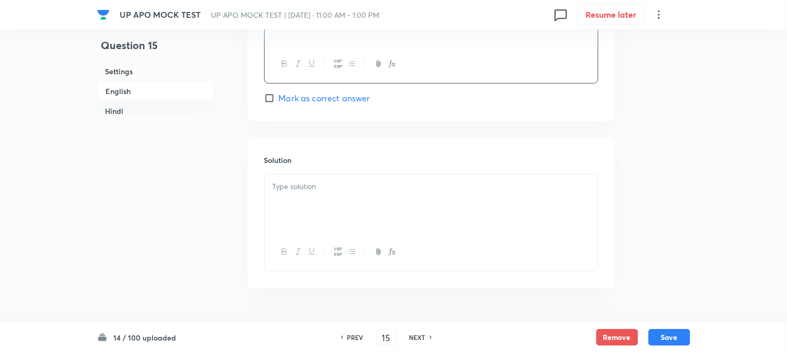
click at [286, 179] on div at bounding box center [431, 203] width 333 height 58
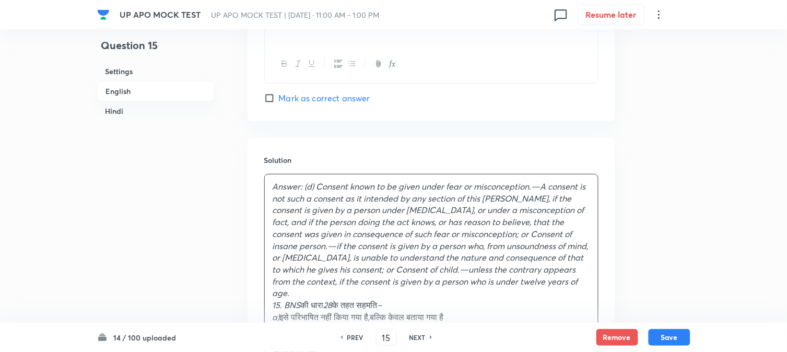
click at [337, 102] on span "Mark as correct answer" at bounding box center [324, 98] width 91 height 13
click at [279, 102] on input "Mark as correct answer" at bounding box center [271, 98] width 15 height 10
checkbox input "true"
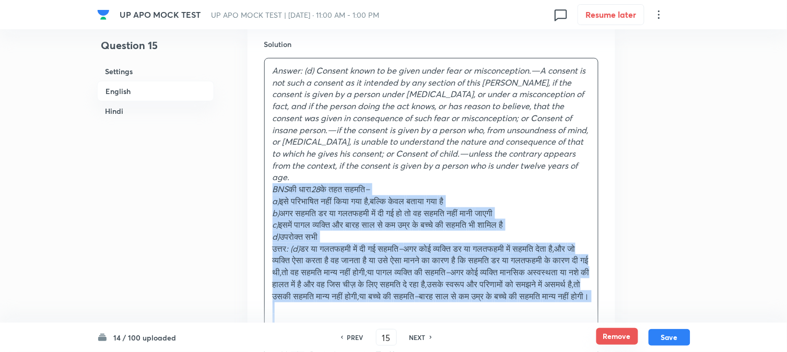
drag, startPoint x: 285, startPoint y: 180, endPoint x: 606, endPoint y: 337, distance: 358.1
click at [606, 337] on div "UP APO MOCK TEST UP APO MOCK TEST | Oct 5, 2025 · 11:00 AM - 1:00 PM 0 Resume l…" at bounding box center [393, 187] width 787 height 2600
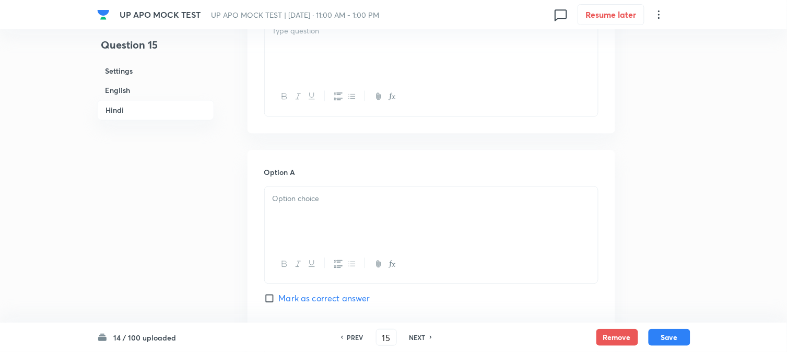
scroll to position [1454, 0]
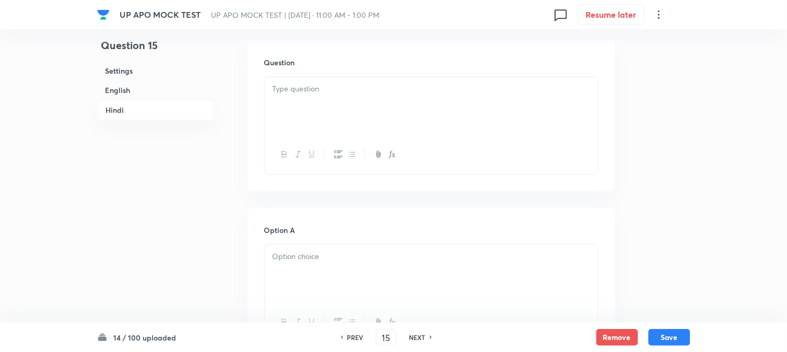
click at [307, 110] on div at bounding box center [431, 106] width 333 height 58
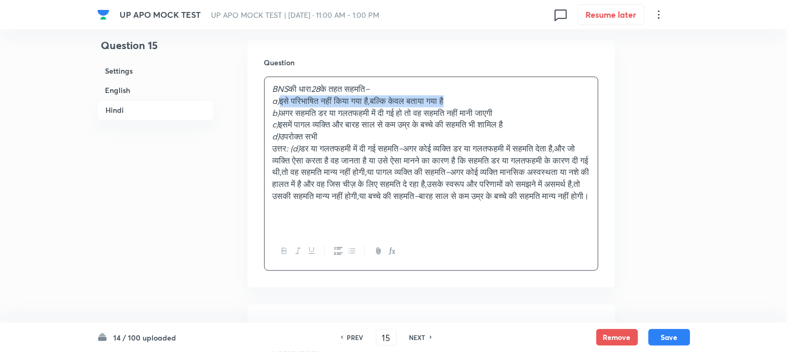
drag, startPoint x: 284, startPoint y: 91, endPoint x: 499, endPoint y: 93, distance: 215.2
click at [499, 96] on p "a) इसे परिभाषित नहीं किया गया है , बल्कि केवल बताया गया है" at bounding box center [432, 102] width 318 height 12
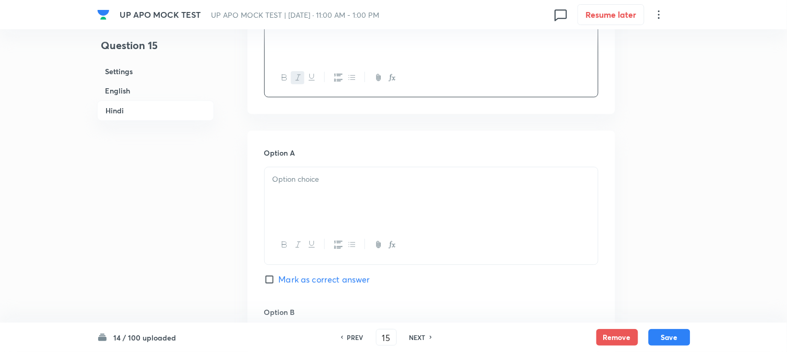
click at [298, 194] on div at bounding box center [431, 196] width 333 height 58
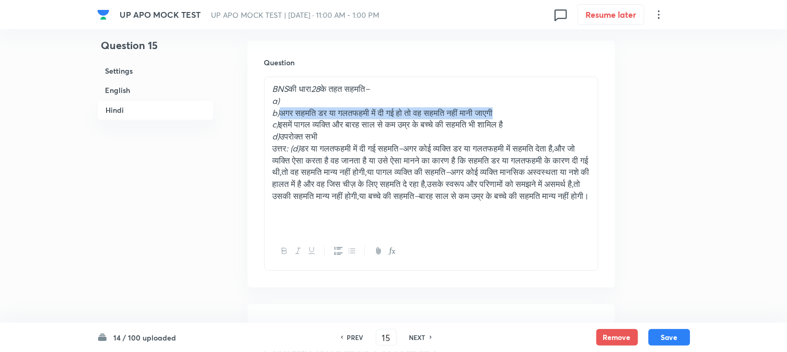
drag, startPoint x: 285, startPoint y: 100, endPoint x: 563, endPoint y: 101, distance: 278.4
click at [563, 108] on p "b) अगर सहमति डर या गलतफहमी में दी गई हो तो वह सहमति नहीं मानी जाएगी" at bounding box center [432, 114] width 318 height 12
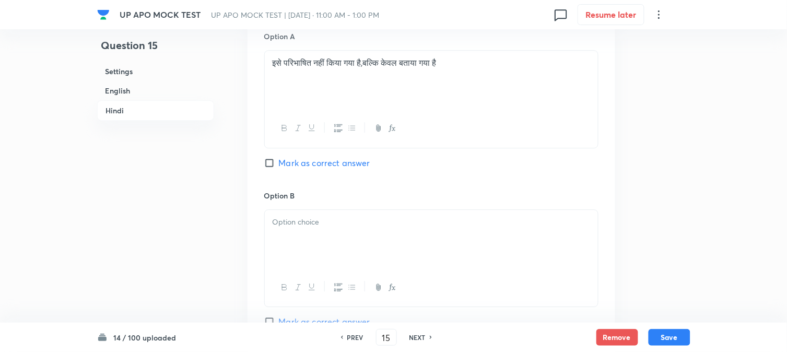
click at [293, 242] on div at bounding box center [431, 239] width 333 height 58
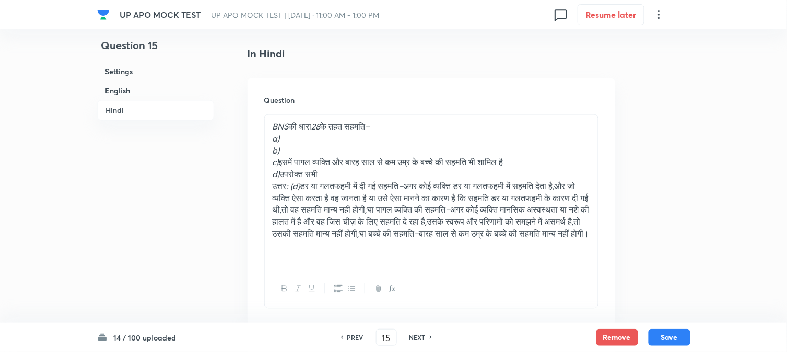
scroll to position [1396, 0]
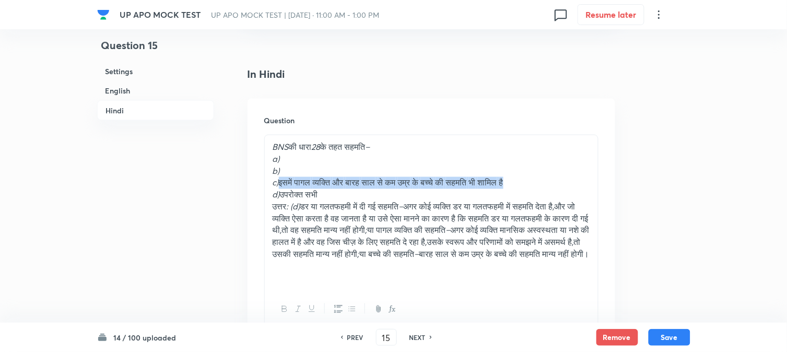
drag, startPoint x: 283, startPoint y: 174, endPoint x: 563, endPoint y: 169, distance: 280.5
click at [563, 177] on p "c) इसमें पागल व्यक्ति और बारह साल से कम उम्र के बच्चे की सहमति भी शामिल है" at bounding box center [432, 183] width 318 height 12
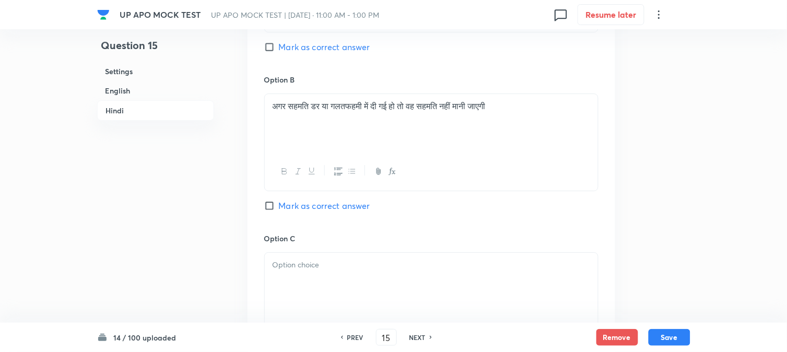
click at [316, 280] on div at bounding box center [431, 282] width 333 height 58
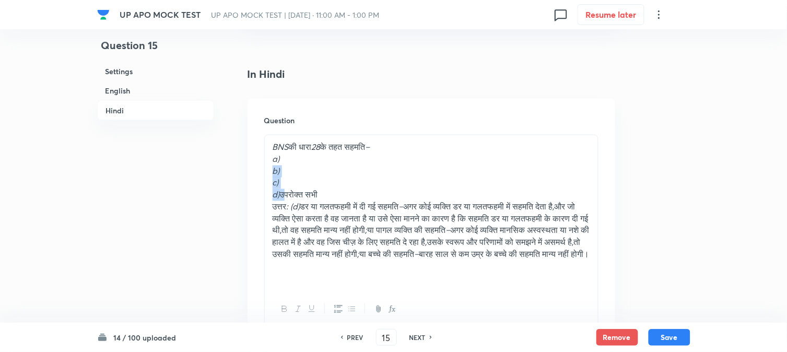
drag, startPoint x: 285, startPoint y: 185, endPoint x: 268, endPoint y: 162, distance: 28.7
click at [268, 162] on div "BNS की धारा 28 के तहत सहमति – a) b) c) d) उपरोक्त सभी उत्तर : (d) डर या गलतफहमी…" at bounding box center [431, 212] width 333 height 155
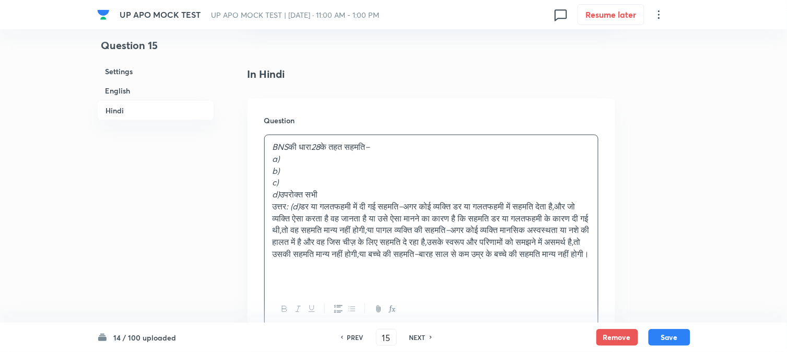
click at [283, 209] on p "उत्तर : (d) डर या गलतफहमी में दी गई सहमति – अगर कोई व्यक्ति डर या गलतफहमी में स…" at bounding box center [432, 231] width 318 height 60
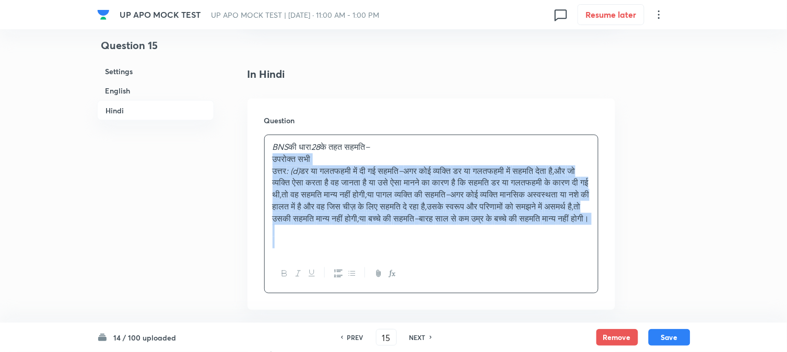
drag, startPoint x: 282, startPoint y: 183, endPoint x: 639, endPoint y: 259, distance: 365.1
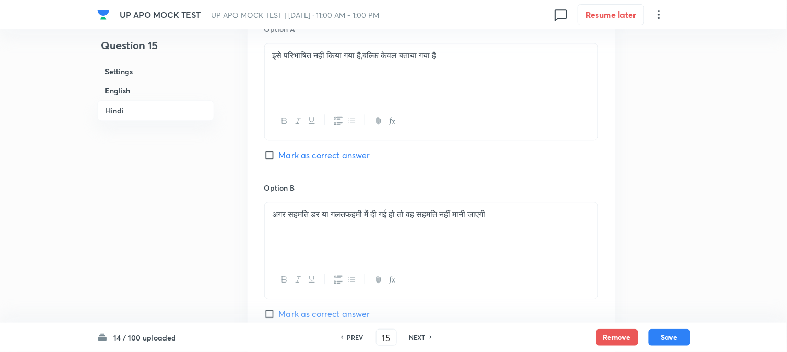
scroll to position [2034, 0]
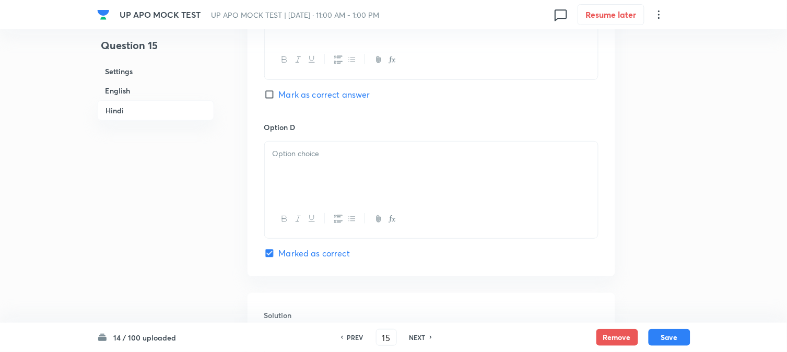
click at [280, 167] on div at bounding box center [431, 171] width 333 height 58
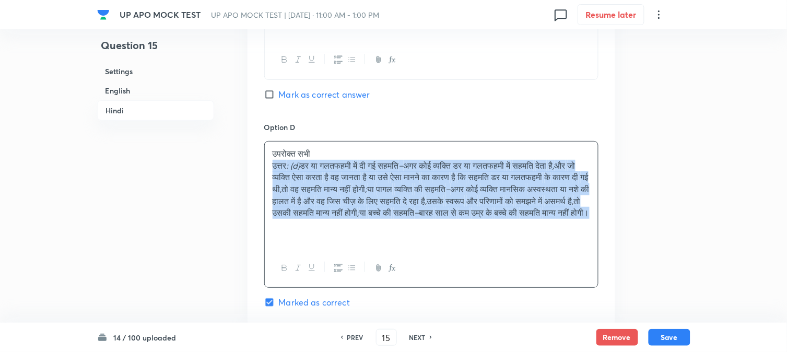
drag, startPoint x: 273, startPoint y: 155, endPoint x: 561, endPoint y: 217, distance: 295.5
click at [561, 217] on p "उत्तर : (d) डर या गलतफहमी में दी गई सहमति – अगर कोई व्यक्ति डर या गलतफहमी में स…" at bounding box center [432, 190] width 318 height 60
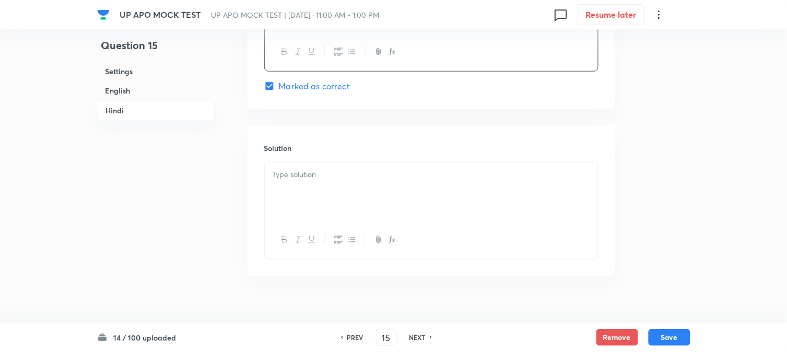
scroll to position [2208, 0]
click at [284, 216] on div at bounding box center [431, 235] width 333 height 38
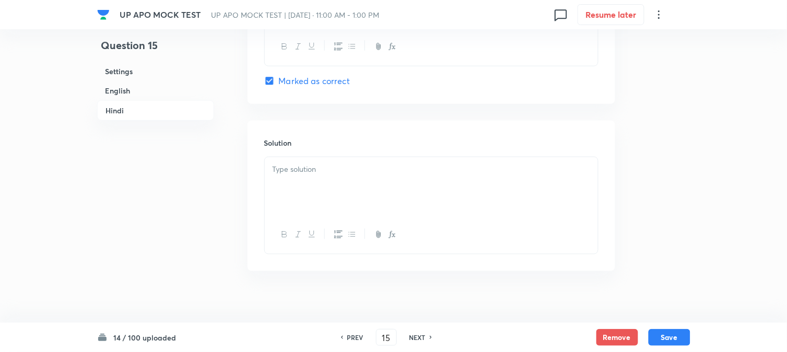
click at [325, 191] on div at bounding box center [431, 186] width 333 height 58
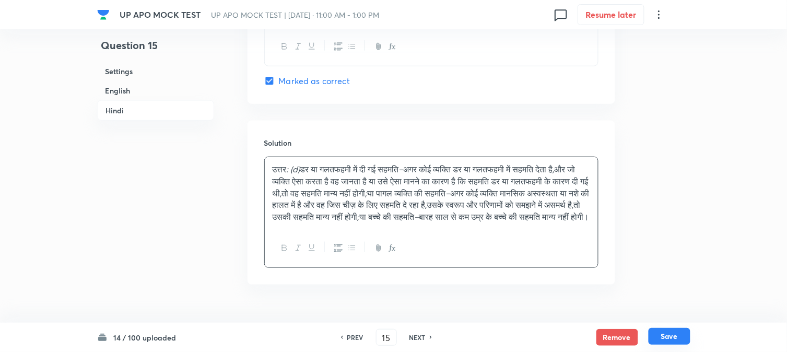
click at [680, 336] on button "Save" at bounding box center [670, 336] width 42 height 17
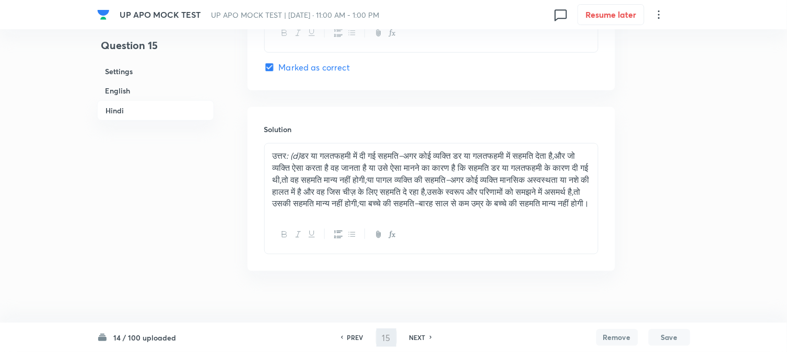
type input "16"
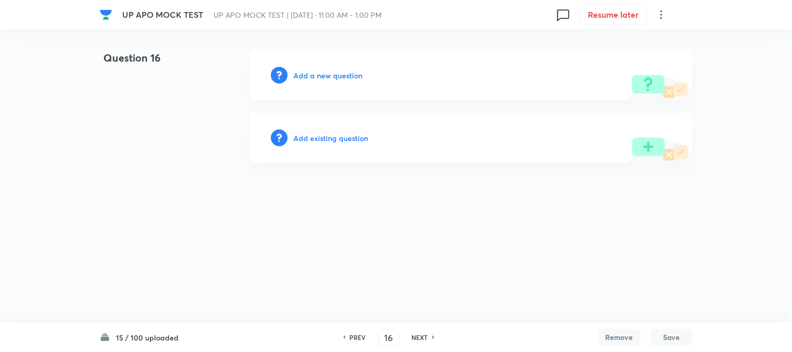
click at [339, 75] on h6 "Add a new question" at bounding box center [328, 75] width 69 height 11
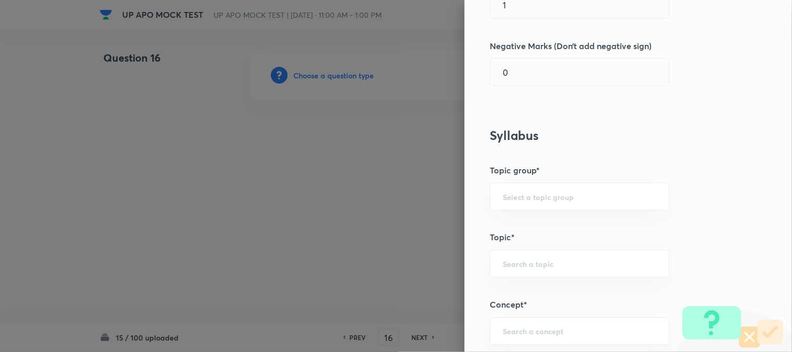
scroll to position [616, 0]
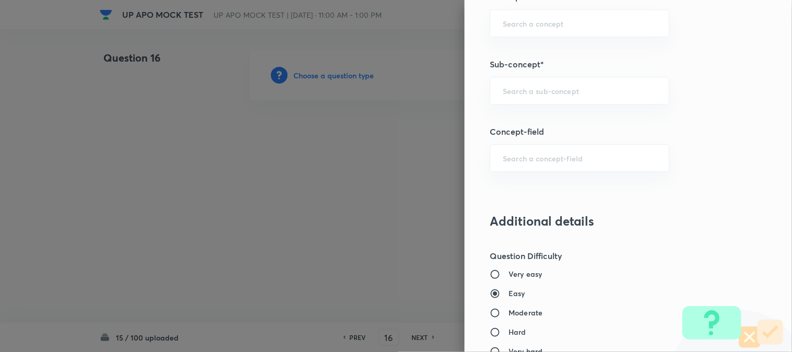
click at [545, 108] on div "Question settings Question type* Single choice correct Number of options* 2 3 4…" at bounding box center [628, 176] width 327 height 352
click at [547, 94] on input "text" at bounding box center [580, 91] width 154 height 10
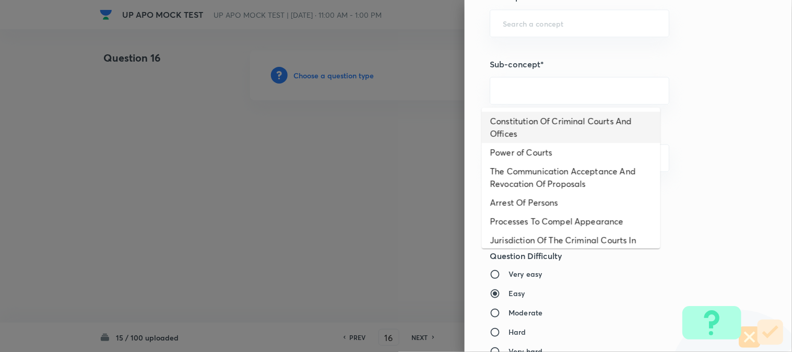
click at [551, 129] on li "Constitution Of Criminal Courts And Offices" at bounding box center [571, 127] width 179 height 31
type input "Constitution Of Criminal Courts And Offices"
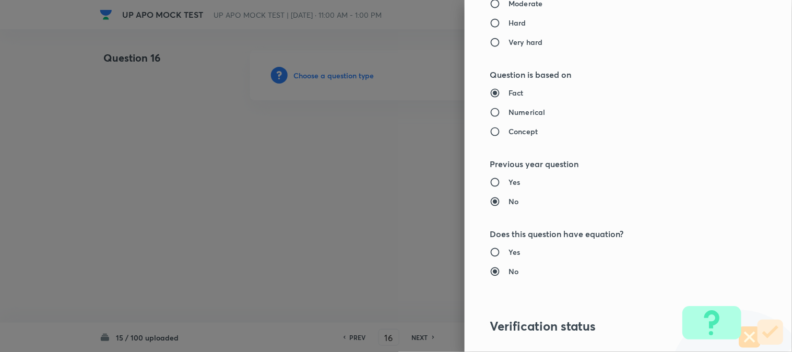
type input "Criminal Law"
type input "Criminal Procedure Code"
type input "Constitution Of Criminal Courts And Offices"
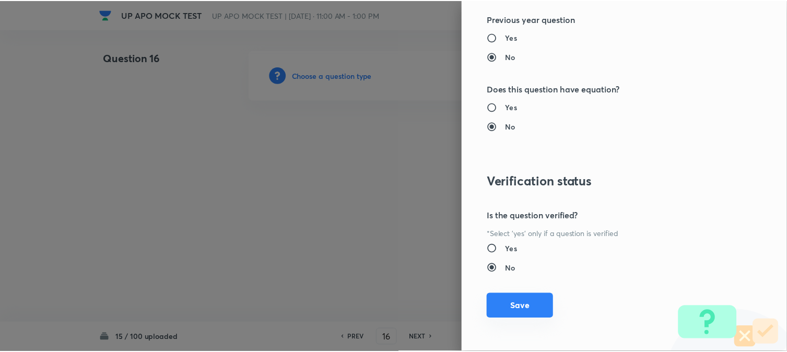
scroll to position [1072, 0]
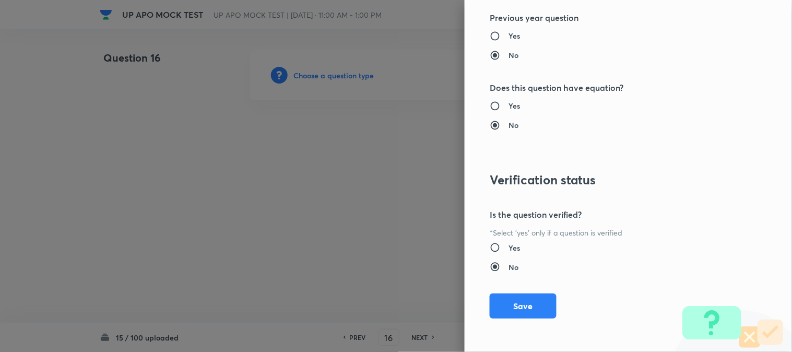
drag, startPoint x: 543, startPoint y: 300, endPoint x: 509, endPoint y: 331, distance: 46.2
click at [543, 300] on button "Save" at bounding box center [523, 305] width 67 height 25
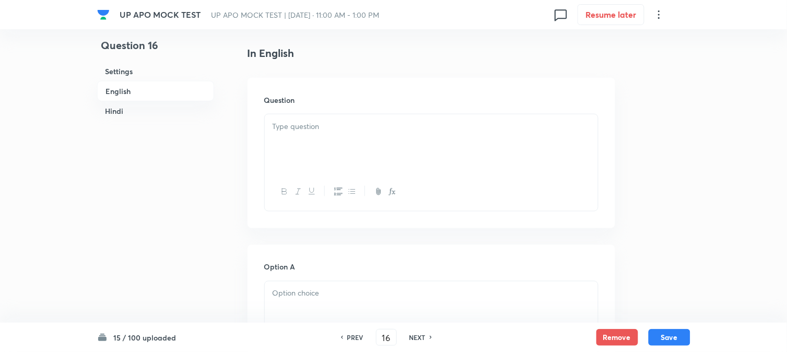
scroll to position [308, 0]
click at [322, 97] on p at bounding box center [432, 94] width 318 height 12
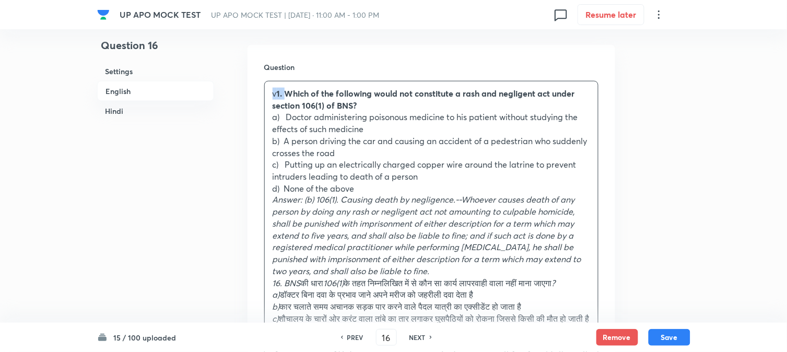
drag, startPoint x: 286, startPoint y: 91, endPoint x: 259, endPoint y: 74, distance: 32.4
click at [259, 74] on div "Question v 1. Which of the following would not constitute a rash and negligent …" at bounding box center [432, 251] width 368 height 413
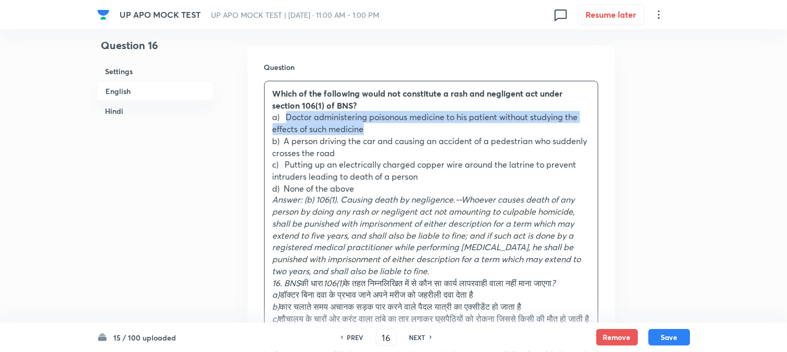
drag, startPoint x: 288, startPoint y: 116, endPoint x: 416, endPoint y: 126, distance: 128.3
click at [416, 126] on p "a) Doctor administering poisonous medicine to his patient without studying the …" at bounding box center [432, 123] width 318 height 24
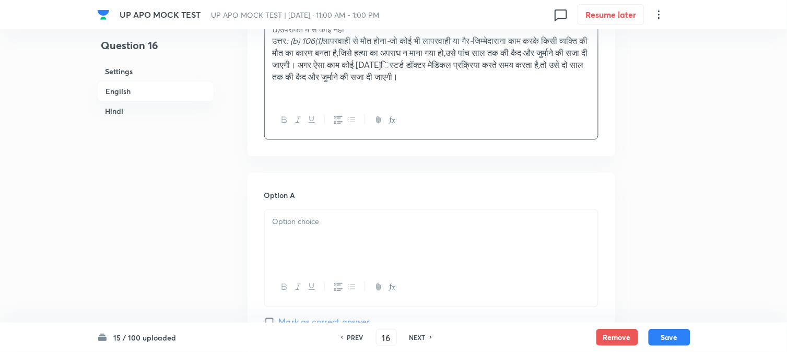
click at [309, 254] on div at bounding box center [431, 238] width 333 height 58
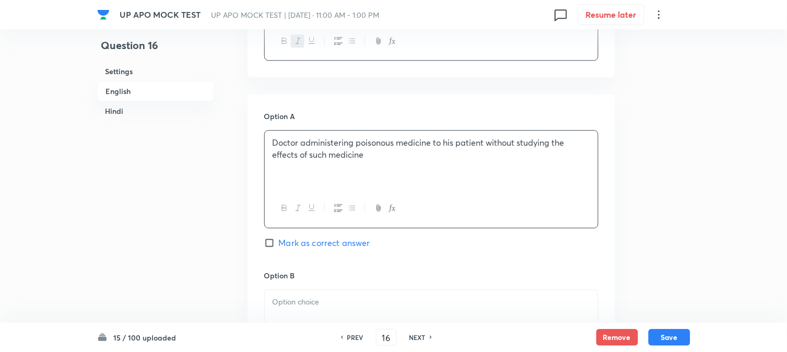
drag, startPoint x: 284, startPoint y: 272, endPoint x: 580, endPoint y: 268, distance: 296.7
click at [580, 268] on div "In English Question Which of the following would not constitute a rash and negl…" at bounding box center [432, 277] width 368 height 1266
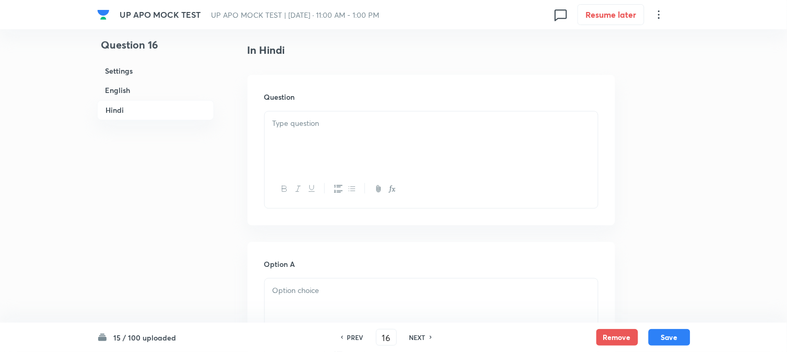
scroll to position [1487, 0]
click at [289, 134] on div at bounding box center [431, 133] width 333 height 58
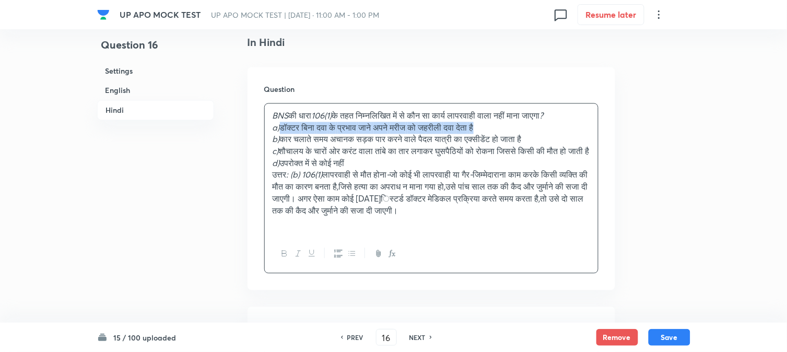
drag, startPoint x: 283, startPoint y: 132, endPoint x: 556, endPoint y: 130, distance: 273.7
click at [556, 130] on p "a) डॉक्टर बिना दवा के प्रभाव जाने अपने मरीज को जहरीली दवा देता है" at bounding box center [432, 128] width 318 height 12
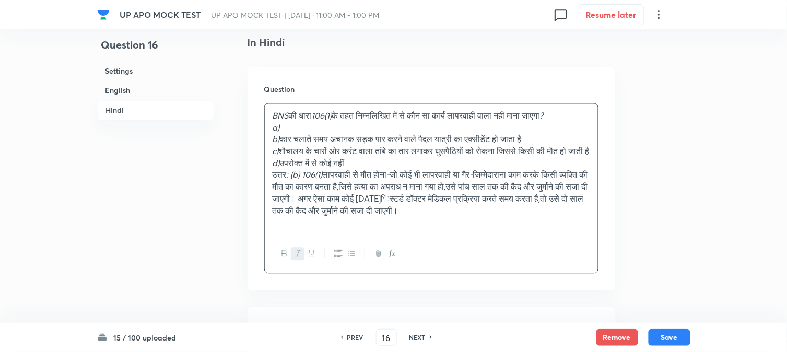
scroll to position [1661, 0]
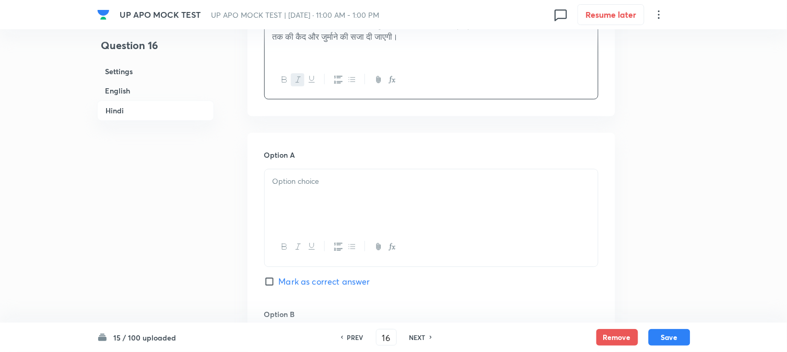
click at [295, 179] on div "Option A Mark as correct answer" at bounding box center [431, 228] width 334 height 159
click at [295, 187] on p at bounding box center [432, 181] width 318 height 12
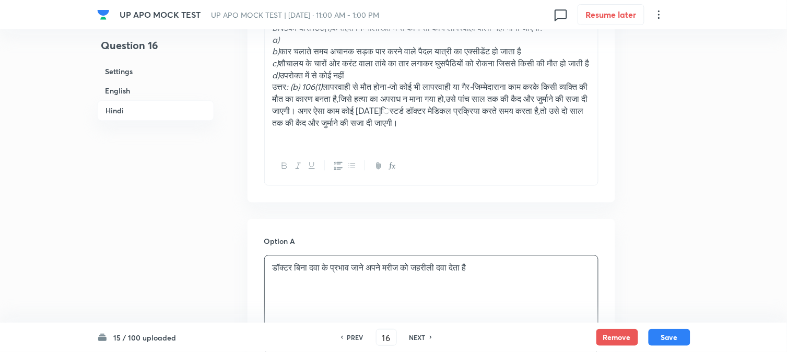
scroll to position [1429, 0]
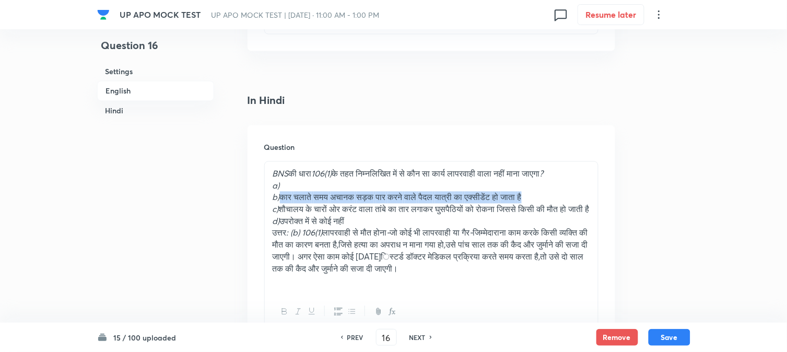
drag, startPoint x: 285, startPoint y: 199, endPoint x: 604, endPoint y: 194, distance: 319.7
click at [605, 196] on div "Question BNS की धारा 106(1) के तहत निम्नलिखित में से कौन सा कार्य लापरवाही वाला…" at bounding box center [432, 237] width 368 height 224
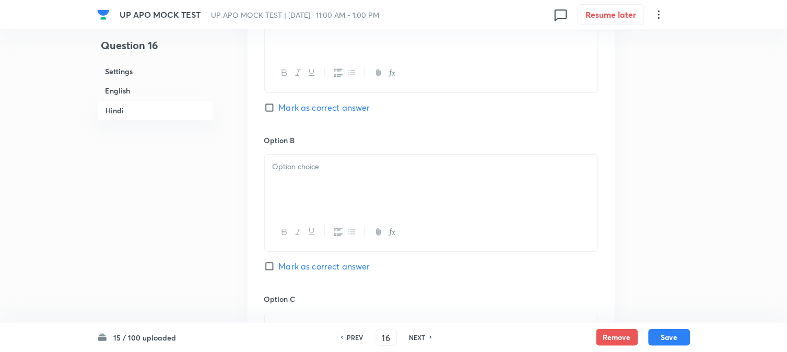
click at [293, 210] on div at bounding box center [431, 184] width 333 height 58
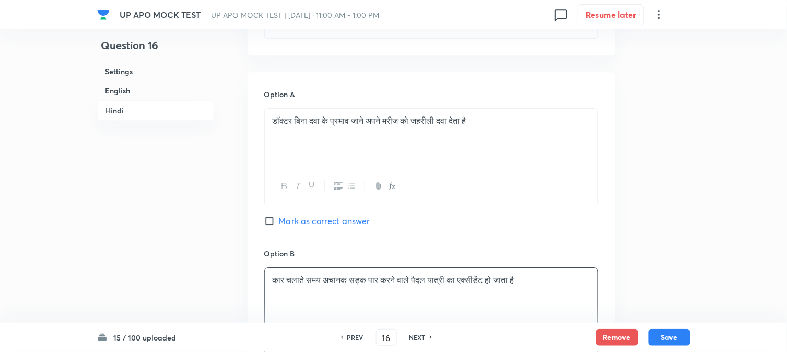
scroll to position [1545, 0]
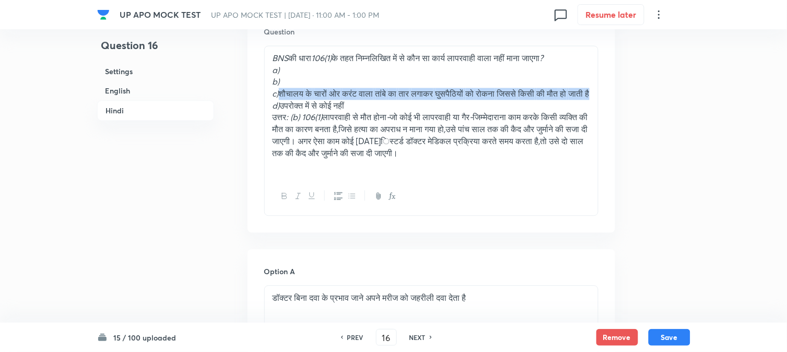
drag, startPoint x: 281, startPoint y: 93, endPoint x: 337, endPoint y: 103, distance: 57.3
click at [337, 100] on p "c) शौचालय के चारों ओर करंट वाला तांबे का तार लगाकर घुसपैठियों को रोकना जिससे कि…" at bounding box center [432, 94] width 318 height 12
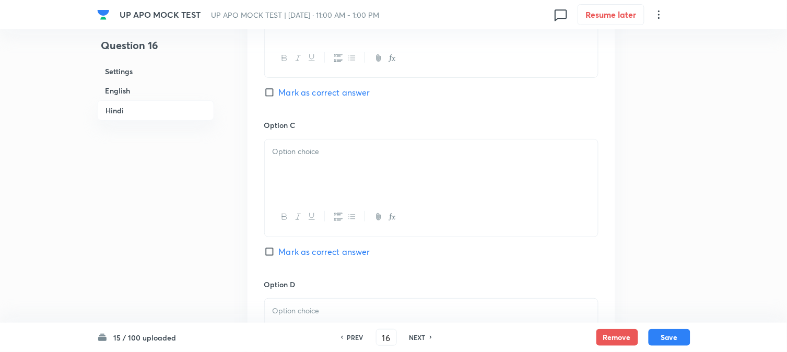
drag, startPoint x: 293, startPoint y: 184, endPoint x: 290, endPoint y: 191, distance: 7.5
click at [293, 184] on div at bounding box center [431, 168] width 333 height 58
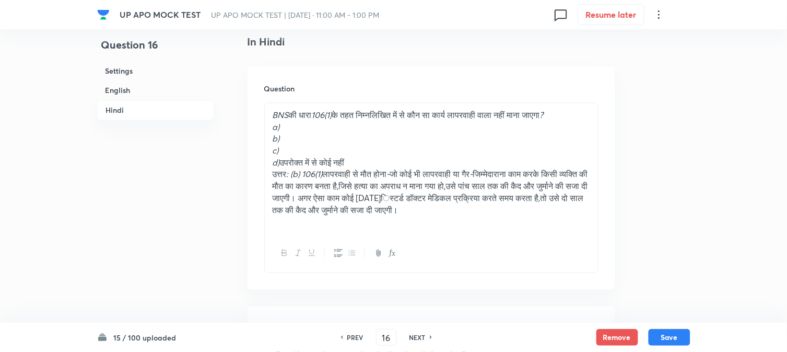
scroll to position [1487, 0]
click at [283, 159] on p "d) उपरोक्त में से कोई नहीं" at bounding box center [432, 164] width 318 height 12
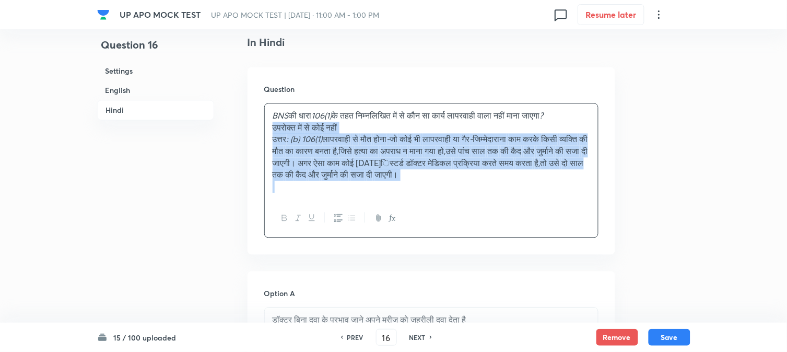
drag, startPoint x: 283, startPoint y: 165, endPoint x: 516, endPoint y: 200, distance: 236.1
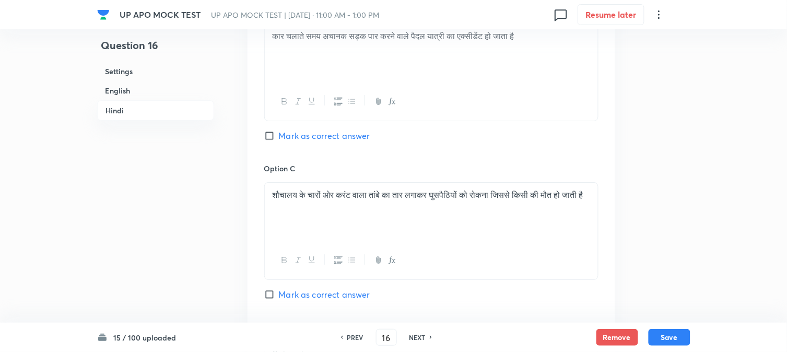
click at [304, 133] on span "Mark as correct answer" at bounding box center [324, 136] width 91 height 13
click at [279, 133] on input "Mark as correct answer" at bounding box center [271, 136] width 15 height 10
checkbox input "true"
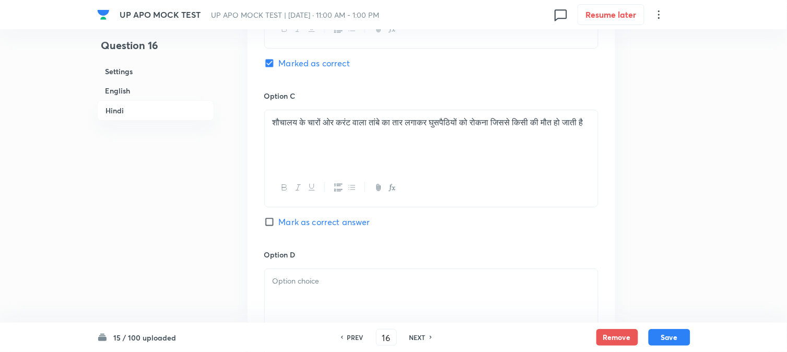
checkbox input "true"
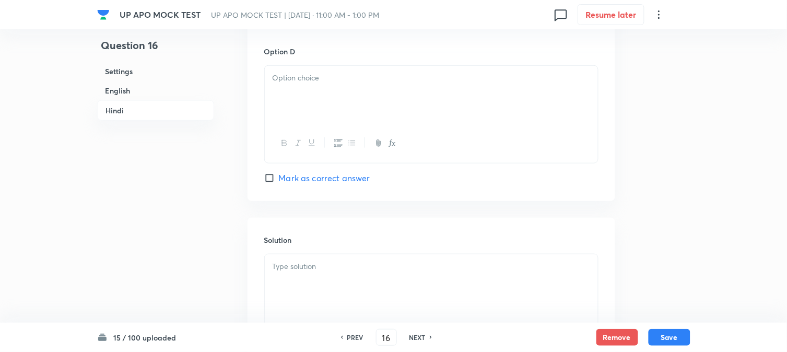
scroll to position [2165, 0]
click at [286, 98] on div at bounding box center [431, 98] width 333 height 58
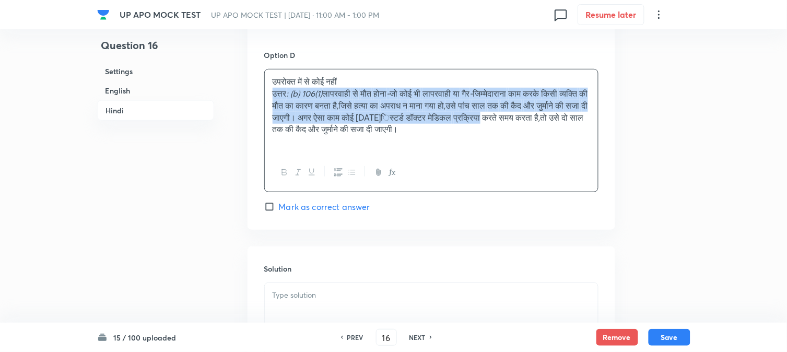
drag, startPoint x: 267, startPoint y: 96, endPoint x: 769, endPoint y: 119, distance: 501.9
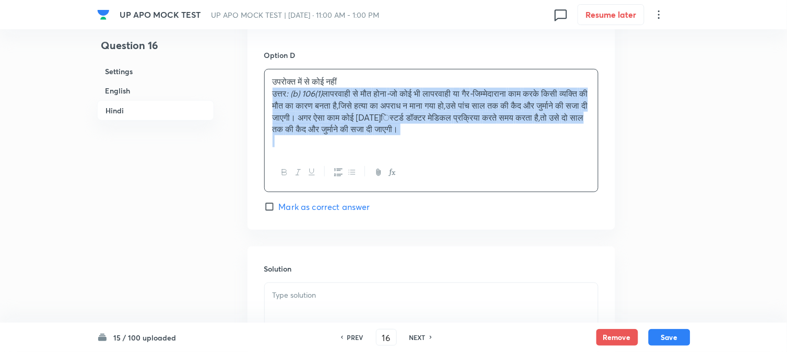
drag, startPoint x: 281, startPoint y: 97, endPoint x: 639, endPoint y: 150, distance: 362.2
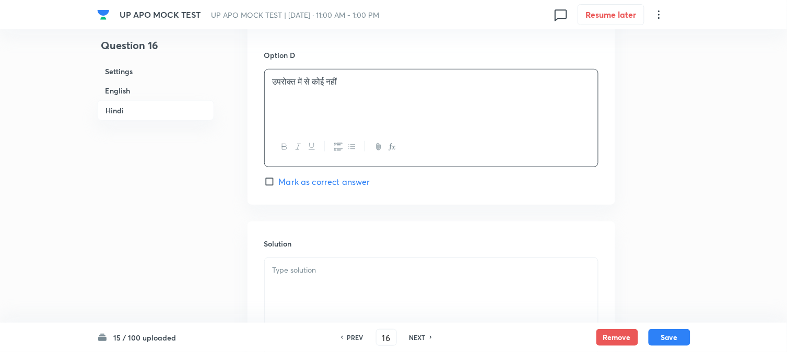
click at [332, 293] on div at bounding box center [431, 287] width 333 height 58
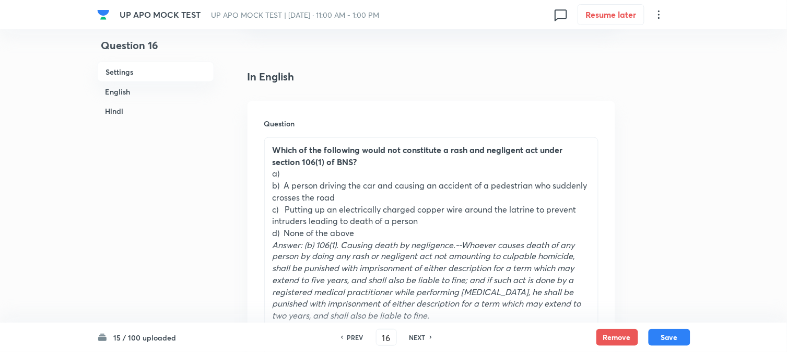
scroll to position [251, 0]
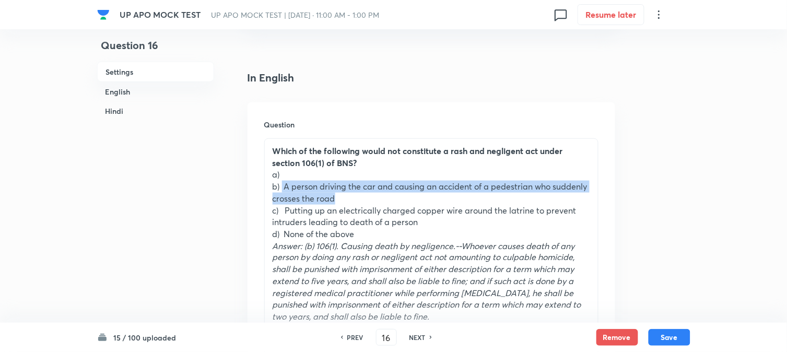
drag, startPoint x: 283, startPoint y: 186, endPoint x: 346, endPoint y: 196, distance: 64.0
click at [345, 196] on p "b) A person driving the car and causing an accident of a pedestrian who suddenl…" at bounding box center [432, 193] width 318 height 24
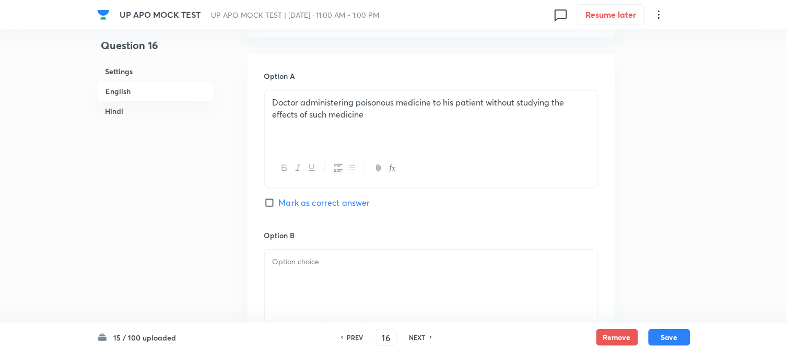
click at [298, 264] on p at bounding box center [432, 262] width 318 height 12
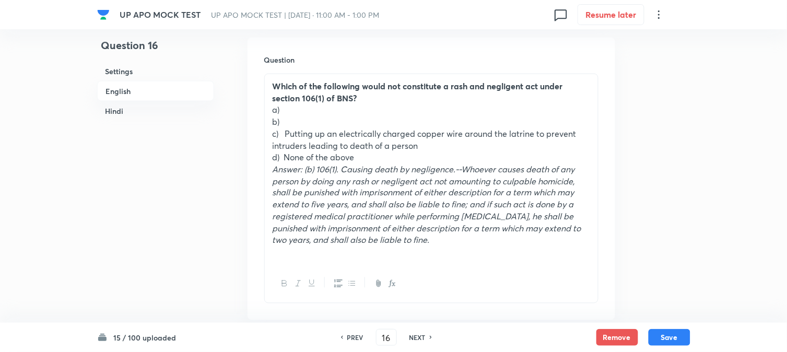
scroll to position [309, 0]
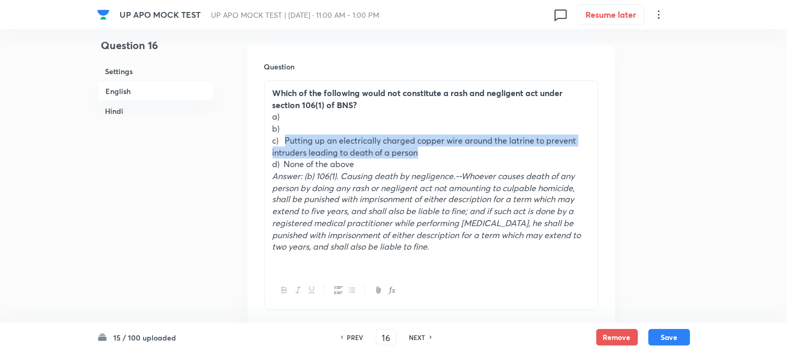
drag, startPoint x: 286, startPoint y: 139, endPoint x: 478, endPoint y: 150, distance: 192.5
click at [478, 150] on p "c) Putting up an electrically charged copper wire around the latrine to prevent…" at bounding box center [432, 147] width 318 height 24
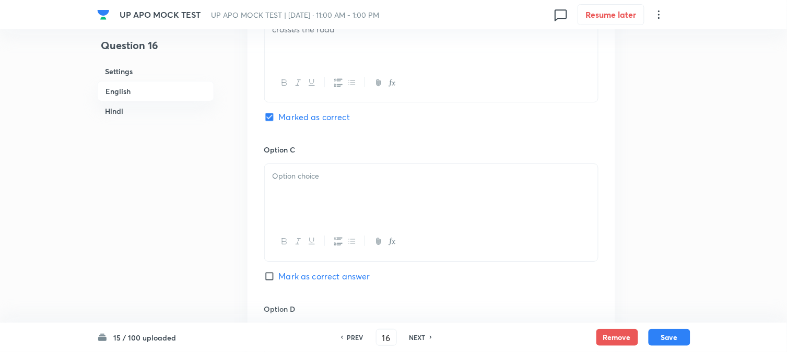
click at [298, 186] on div at bounding box center [431, 193] width 333 height 58
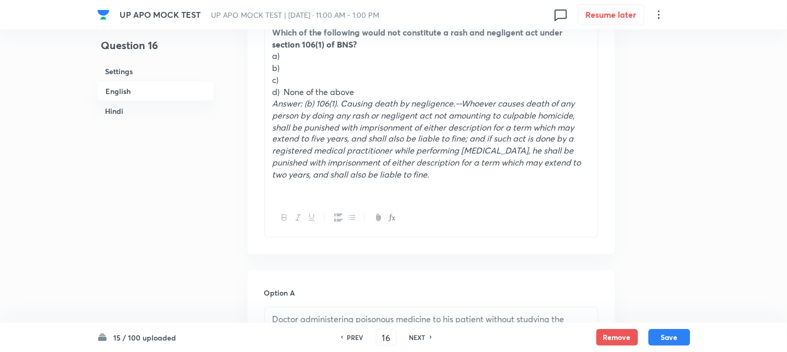
scroll to position [367, 0]
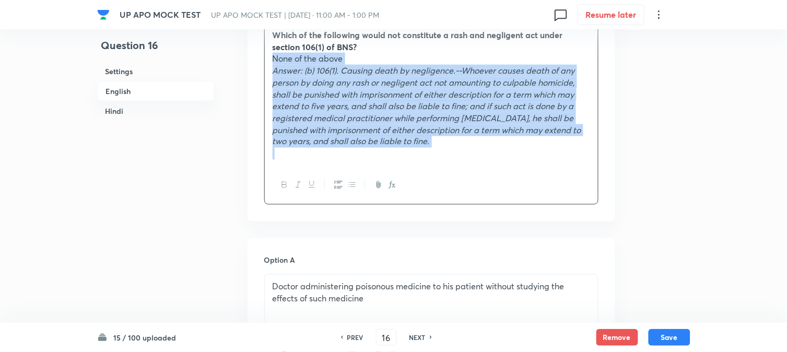
drag, startPoint x: 284, startPoint y: 91, endPoint x: 586, endPoint y: 175, distance: 313.8
click at [593, 183] on div "Which of the following would not constitute a rash and negligent act under sect…" at bounding box center [431, 113] width 334 height 182
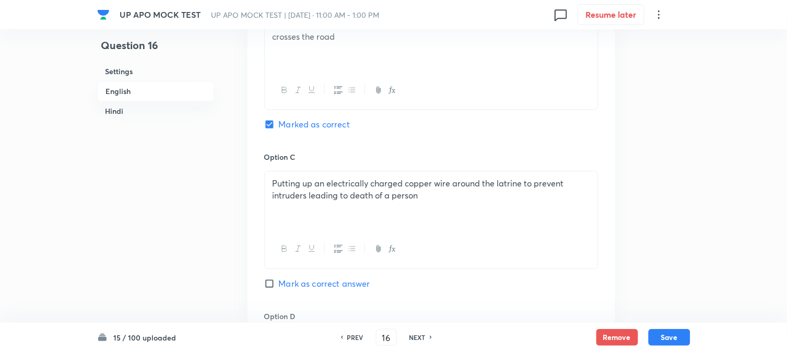
scroll to position [1005, 0]
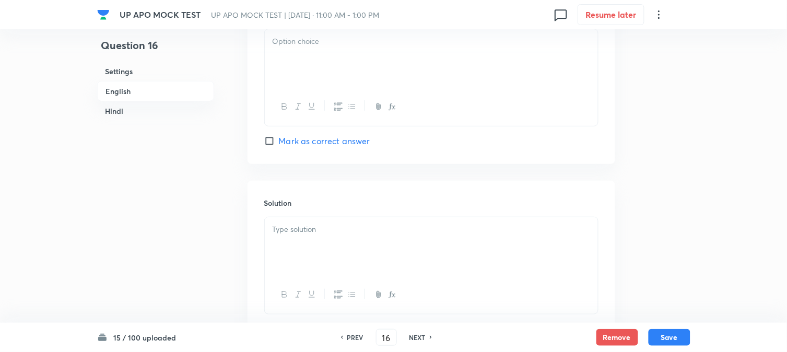
click at [285, 63] on div at bounding box center [431, 58] width 333 height 58
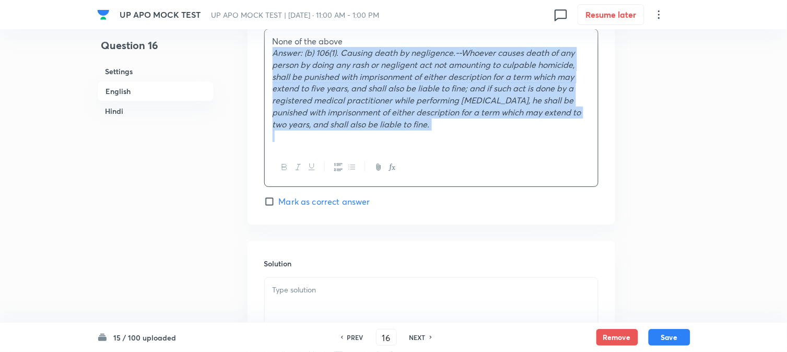
drag, startPoint x: 274, startPoint y: 53, endPoint x: 490, endPoint y: 136, distance: 231.4
click at [490, 136] on div "None of the above Answer: (b) 106(1). Causing death by negligence.--Whoever cau…" at bounding box center [431, 88] width 333 height 119
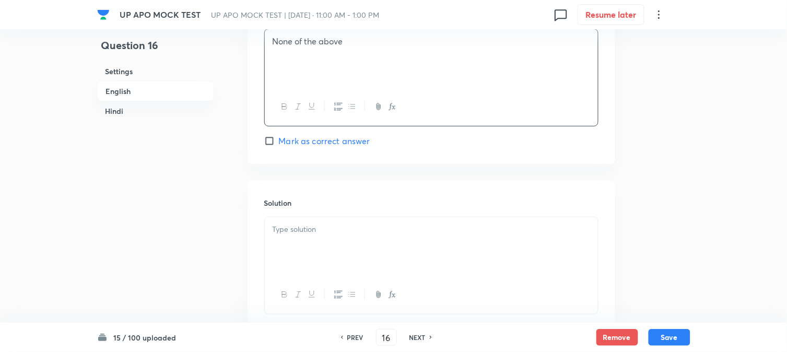
click at [320, 257] on div at bounding box center [431, 246] width 333 height 58
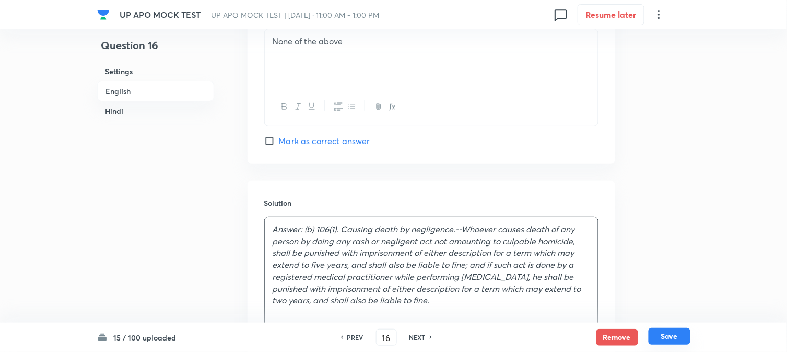
click at [657, 337] on button "Save" at bounding box center [670, 336] width 42 height 17
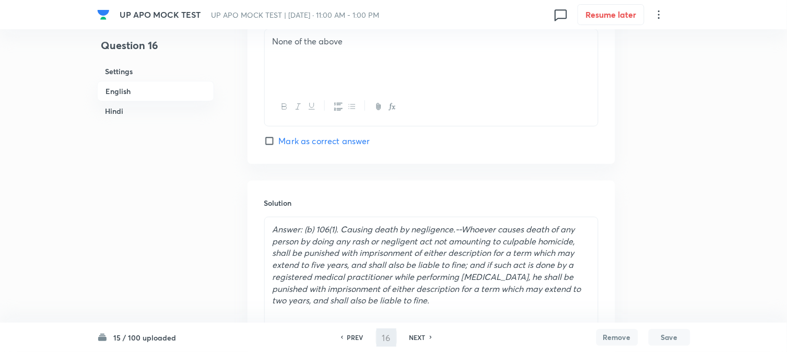
type input "17"
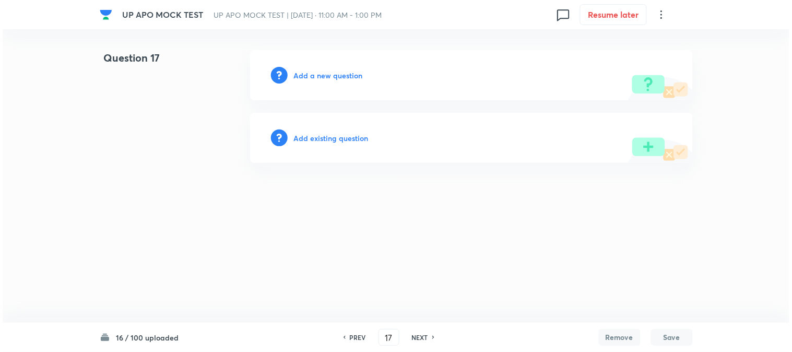
scroll to position [0, 0]
click at [347, 80] on div "Add a new question" at bounding box center [471, 75] width 443 height 50
click at [347, 78] on h6 "Add a new question" at bounding box center [328, 75] width 69 height 11
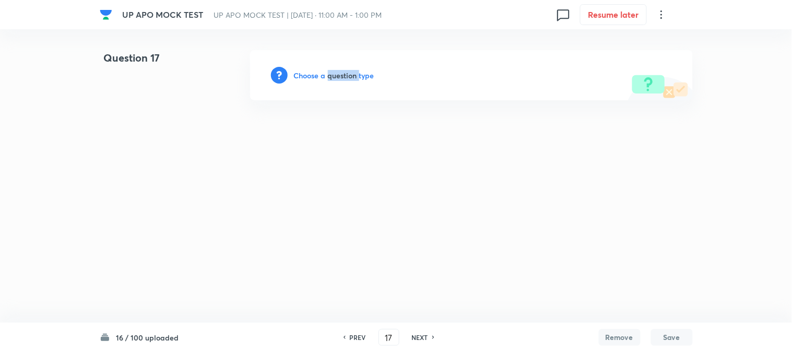
click at [346, 78] on h6 "Choose a question type" at bounding box center [334, 75] width 80 height 11
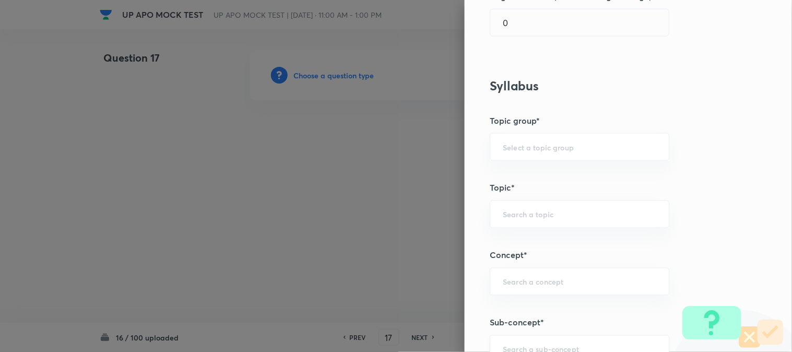
scroll to position [616, 0]
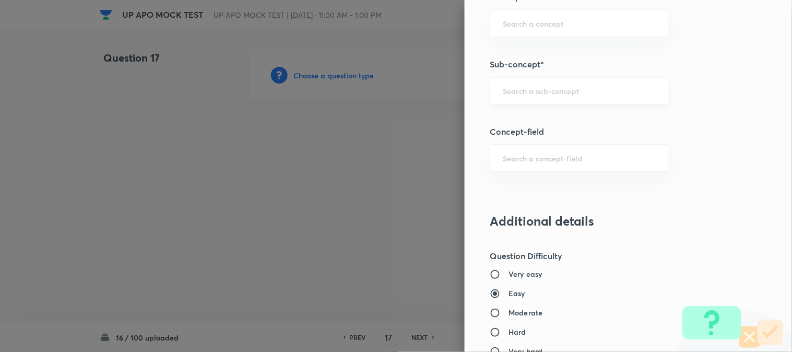
click at [534, 84] on div "​" at bounding box center [580, 91] width 180 height 28
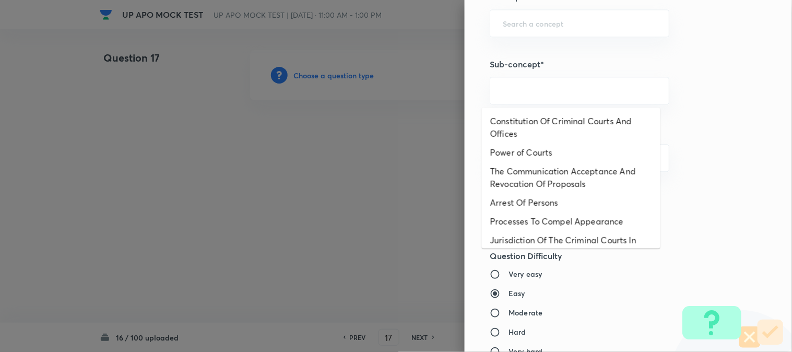
click at [551, 124] on li "Constitution Of Criminal Courts And Offices" at bounding box center [571, 127] width 179 height 31
type input "Constitution Of Criminal Courts And Offices"
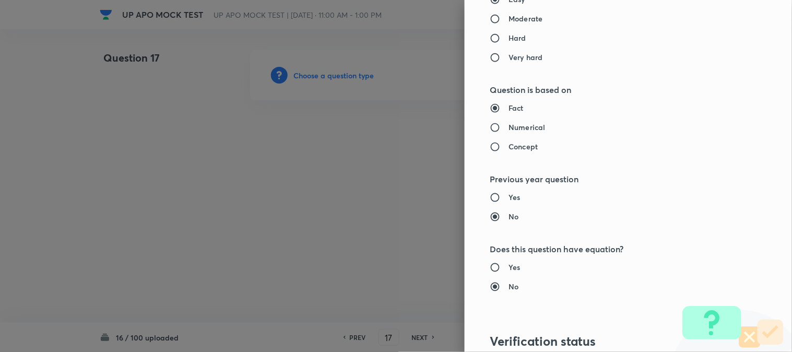
type input "Criminal Law"
type input "Criminal Procedure Code"
type input "Constitution Of Criminal Courts And Offices"
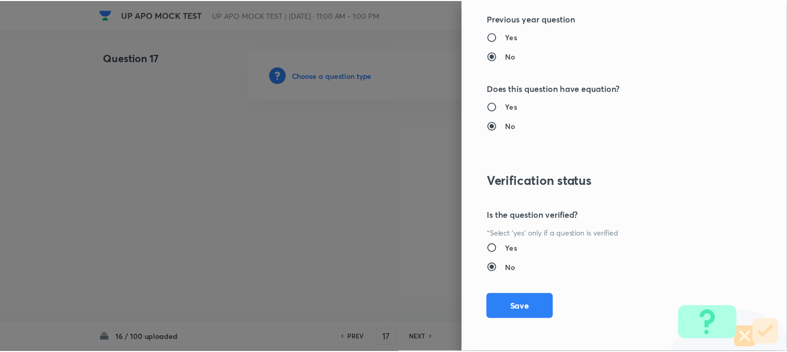
scroll to position [1072, 0]
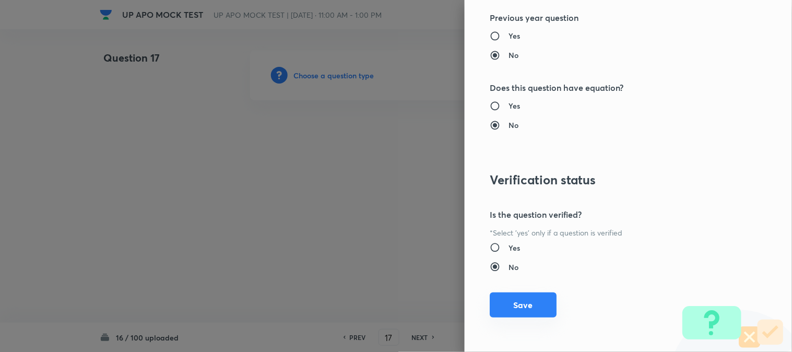
drag, startPoint x: 534, startPoint y: 295, endPoint x: 538, endPoint y: 304, distance: 10.6
click at [538, 304] on div "Question settings Question type* Single choice correct Number of options* 2 3 4…" at bounding box center [628, 176] width 327 height 352
click at [538, 304] on button "Save" at bounding box center [523, 304] width 67 height 25
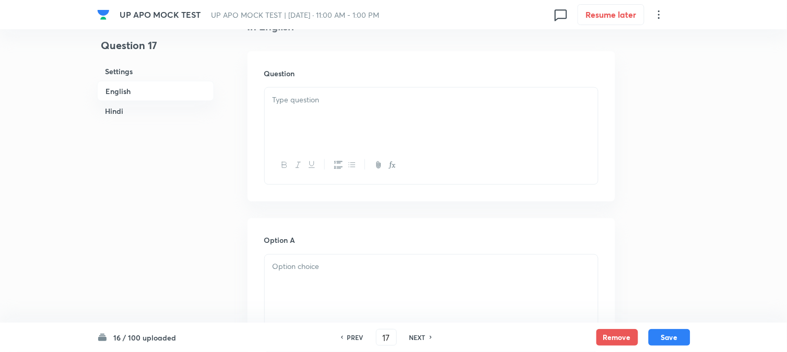
scroll to position [308, 0]
click at [295, 103] on div at bounding box center [431, 110] width 333 height 58
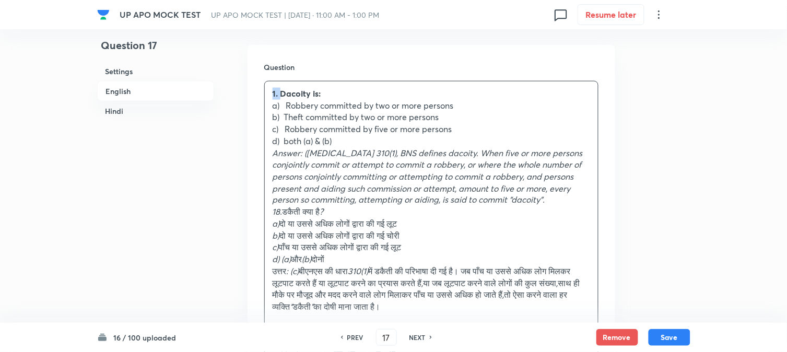
drag, startPoint x: 280, startPoint y: 92, endPoint x: 253, endPoint y: 77, distance: 31.1
click at [253, 77] on div "Question 1. Dacoity is: a) Robbery committed by two or more persons b) Theft co…" at bounding box center [432, 216] width 368 height 342
drag, startPoint x: 288, startPoint y: 105, endPoint x: 477, endPoint y: 102, distance: 189.1
click at [477, 102] on p "a) Robbery committed by two or more persons" at bounding box center [432, 106] width 318 height 12
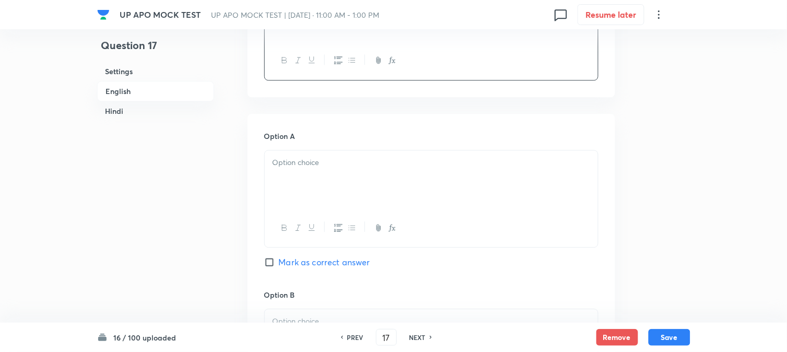
click at [291, 184] on div at bounding box center [431, 179] width 333 height 58
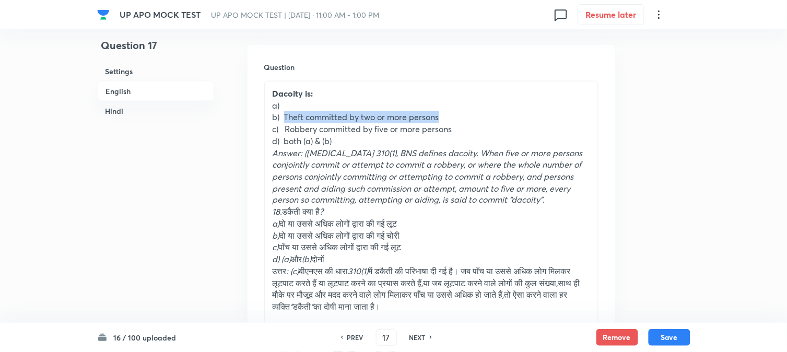
drag, startPoint x: 286, startPoint y: 116, endPoint x: 477, endPoint y: 114, distance: 191.2
click at [477, 114] on p "b) Theft committed by two or more persons" at bounding box center [432, 117] width 318 height 12
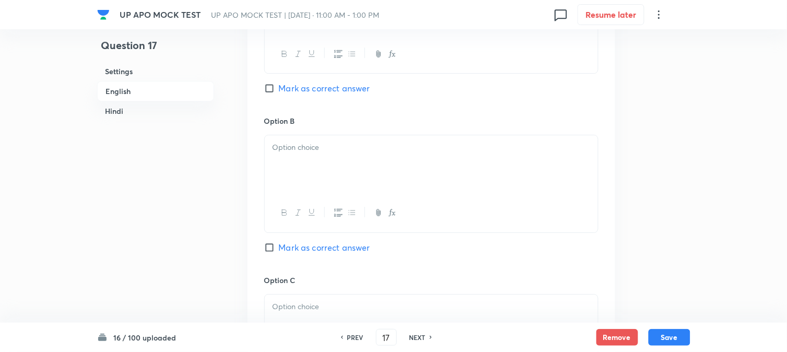
click at [296, 177] on div at bounding box center [431, 164] width 333 height 58
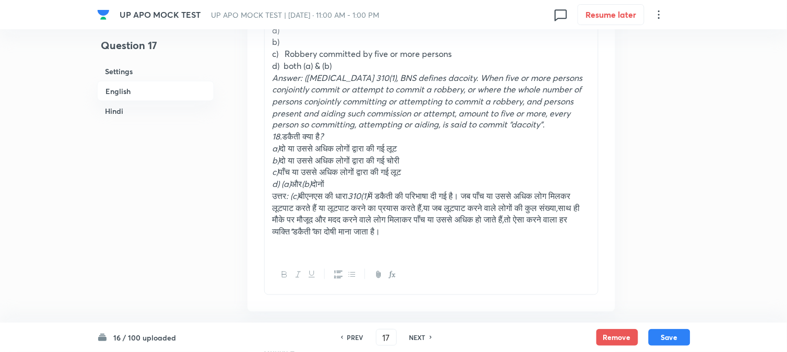
scroll to position [366, 0]
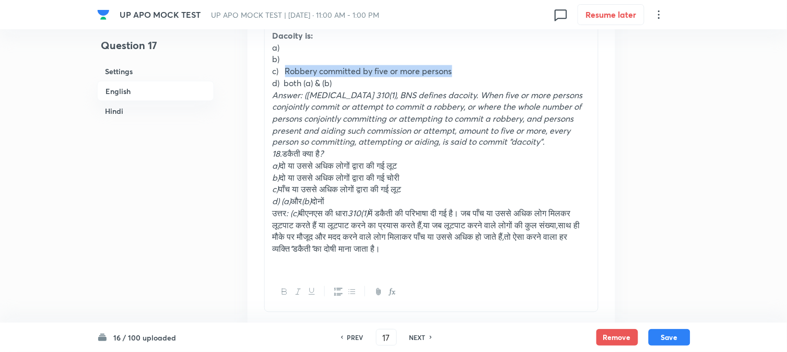
drag, startPoint x: 286, startPoint y: 72, endPoint x: 483, endPoint y: 72, distance: 197.4
click at [483, 72] on p "c) Robbery committed by five or more persons" at bounding box center [432, 71] width 318 height 12
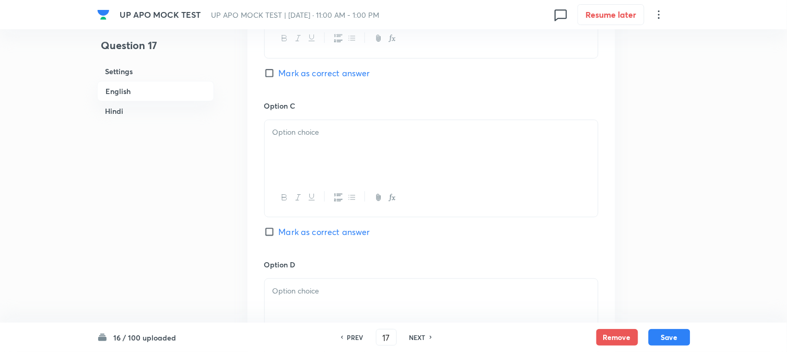
click at [284, 149] on div at bounding box center [431, 149] width 333 height 58
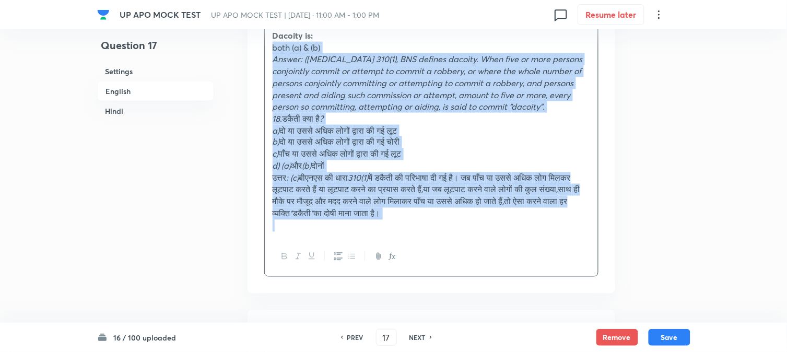
drag, startPoint x: 285, startPoint y: 82, endPoint x: 670, endPoint y: 216, distance: 407.4
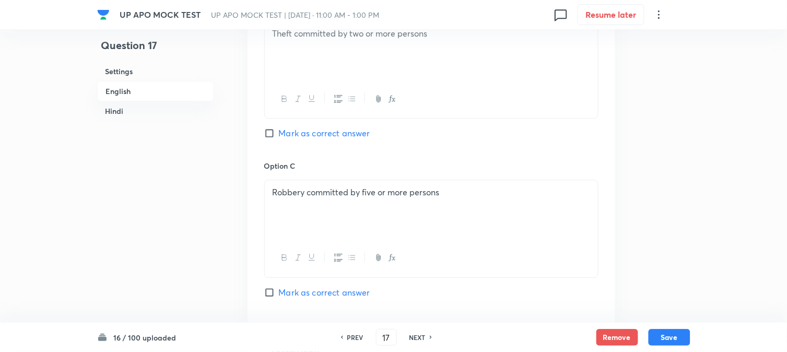
scroll to position [946, 0]
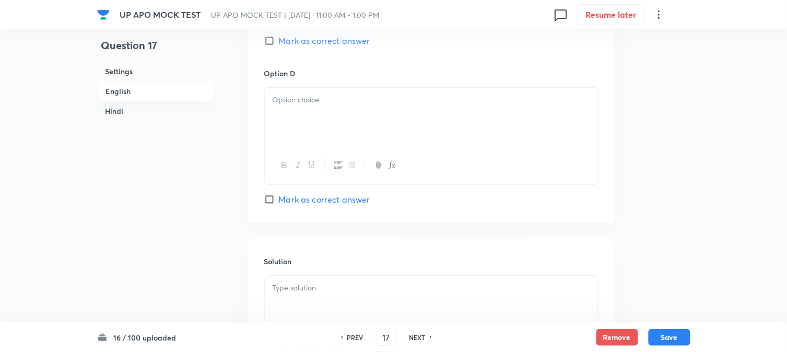
click at [305, 44] on span "Mark as correct answer" at bounding box center [324, 40] width 91 height 13
click at [279, 44] on input "Mark as correct answer" at bounding box center [271, 41] width 15 height 10
checkbox input "true"
click at [275, 148] on div at bounding box center [431, 165] width 333 height 38
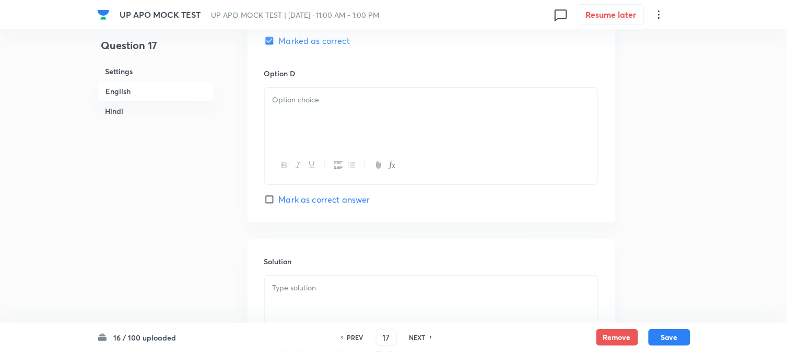
click at [277, 120] on div at bounding box center [431, 117] width 333 height 58
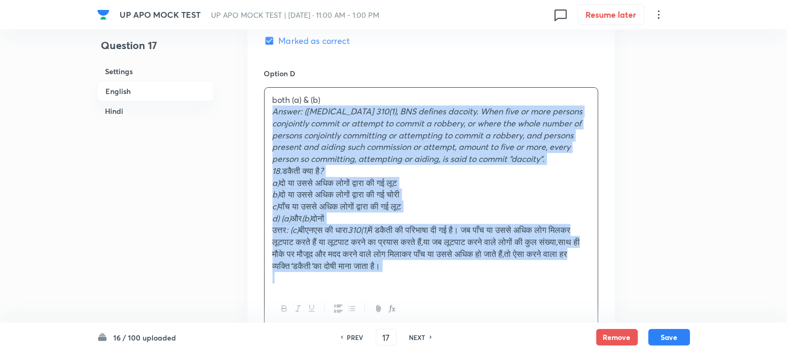
drag, startPoint x: 269, startPoint y: 110, endPoint x: 602, endPoint y: 279, distance: 373.0
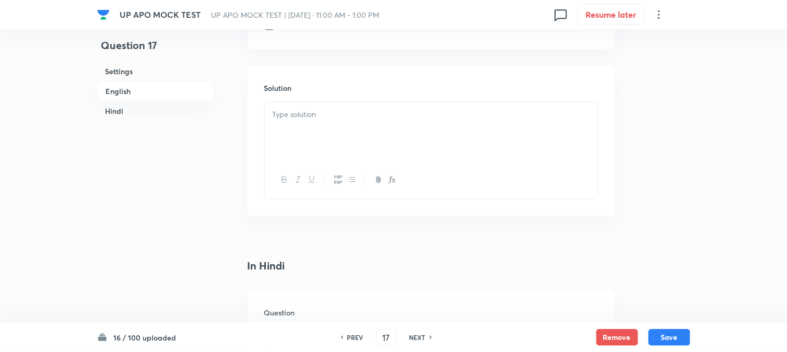
scroll to position [1120, 0]
click at [279, 127] on div at bounding box center [431, 131] width 333 height 58
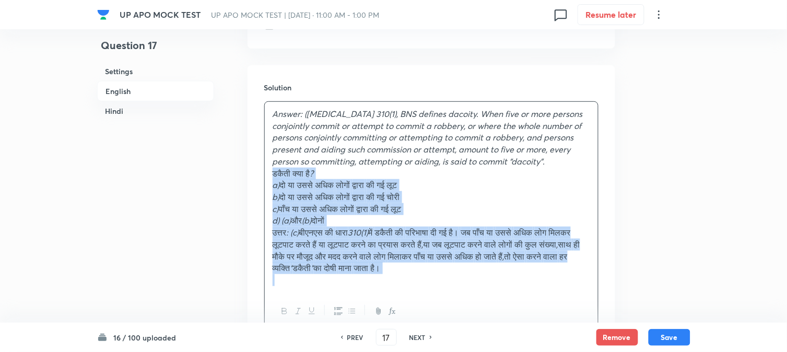
drag, startPoint x: 285, startPoint y: 175, endPoint x: 615, endPoint y: 316, distance: 358.7
click at [615, 324] on div "UP APO MOCK TEST UP APO MOCK TEST | Oct 5, 2025 · 11:00 AM - 1:00 PM 0 Resume l…" at bounding box center [393, 188] width 787 height 2517
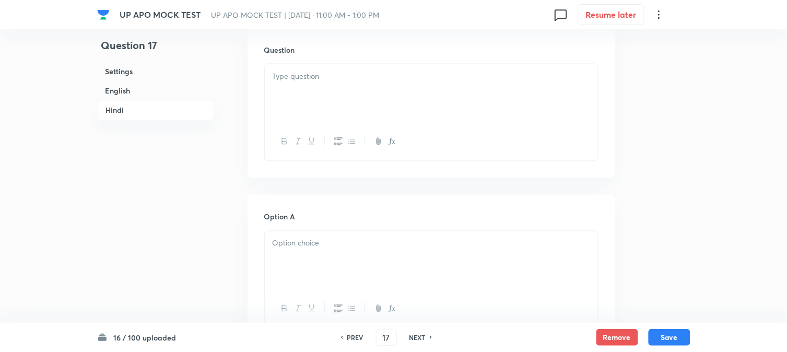
scroll to position [1411, 0]
click at [285, 97] on div at bounding box center [431, 91] width 333 height 58
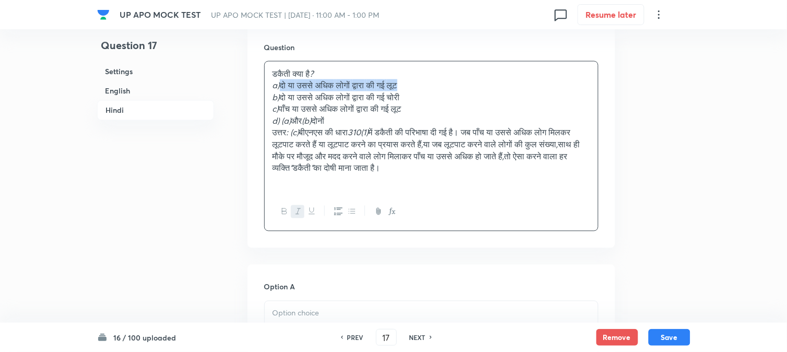
drag, startPoint x: 282, startPoint y: 88, endPoint x: 466, endPoint y: 88, distance: 183.8
click at [466, 88] on p "a) दो या उससे अधिक लोगों द्वारा की गई लूट" at bounding box center [432, 85] width 318 height 12
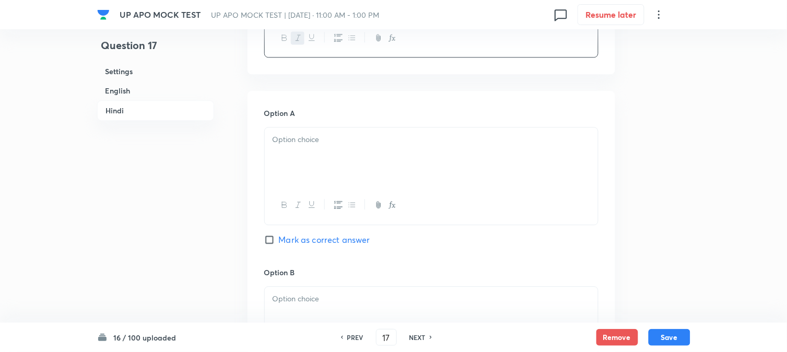
click at [285, 165] on div at bounding box center [431, 156] width 333 height 58
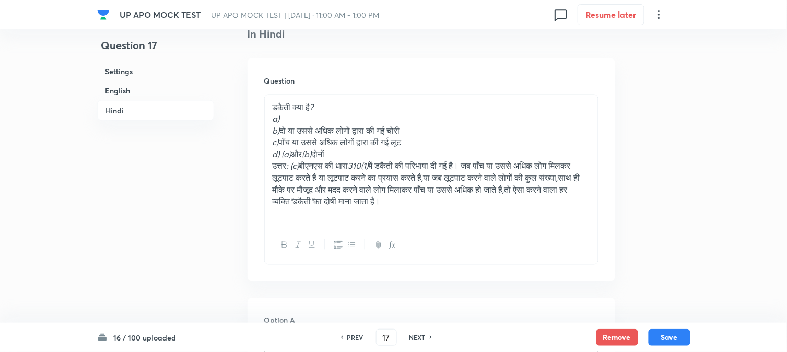
scroll to position [1353, 0]
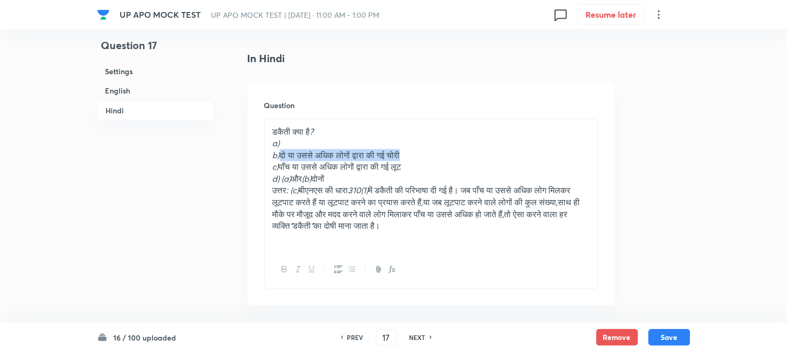
drag, startPoint x: 282, startPoint y: 159, endPoint x: 483, endPoint y: 157, distance: 200.6
click at [482, 157] on p "b) दो या उससे अधिक लोगों द्वारा की गई चोरी" at bounding box center [432, 155] width 318 height 12
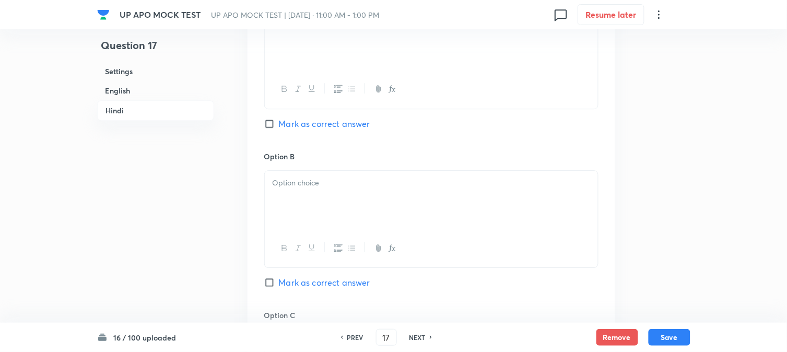
click at [297, 206] on div at bounding box center [431, 200] width 333 height 58
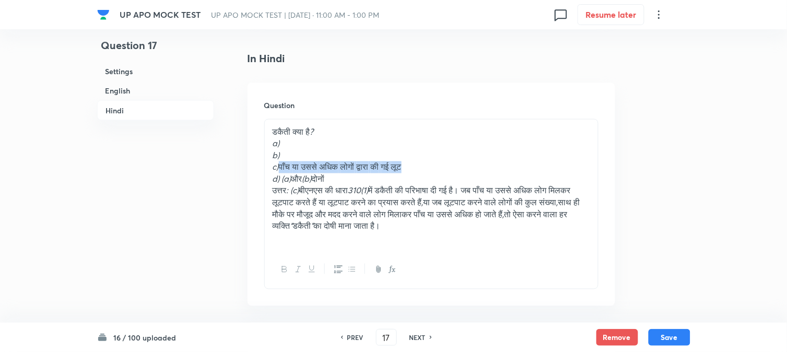
drag, startPoint x: 284, startPoint y: 173, endPoint x: 481, endPoint y: 166, distance: 197.0
click at [481, 166] on p "c) पाँच या उससे अधिक लोगों द्वारा की गई लूट" at bounding box center [432, 167] width 318 height 12
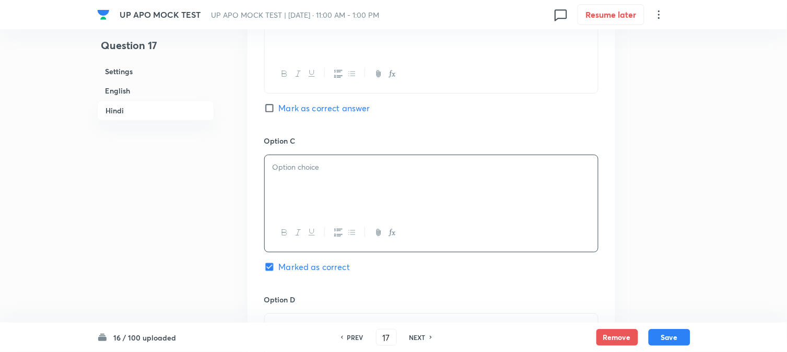
click at [287, 190] on div at bounding box center [431, 184] width 333 height 58
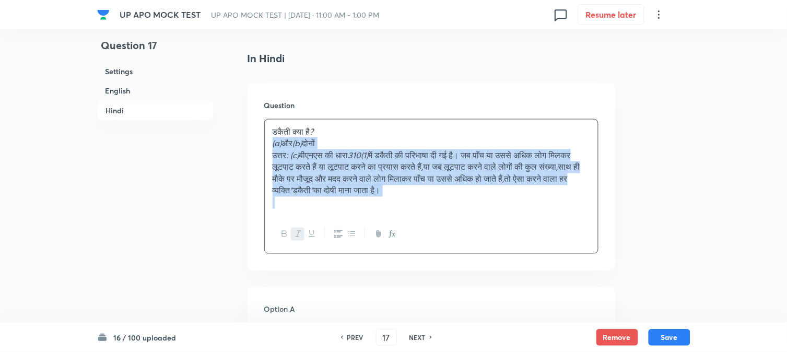
drag, startPoint x: 283, startPoint y: 179, endPoint x: 698, endPoint y: 231, distance: 419.0
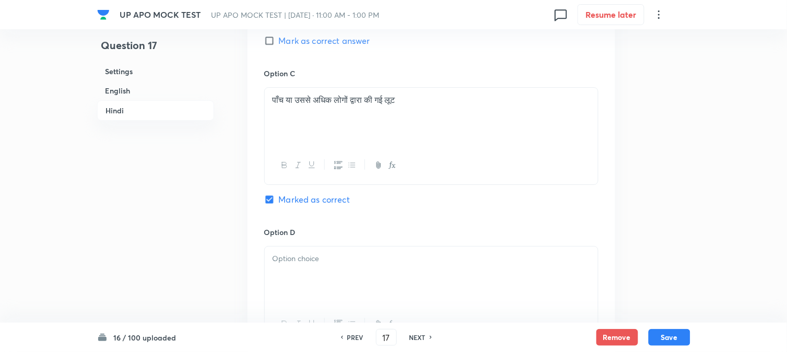
scroll to position [1933, 0]
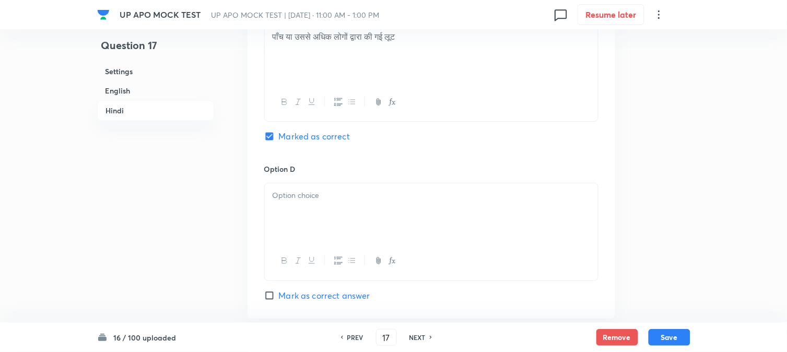
click at [281, 206] on div at bounding box center [431, 212] width 333 height 58
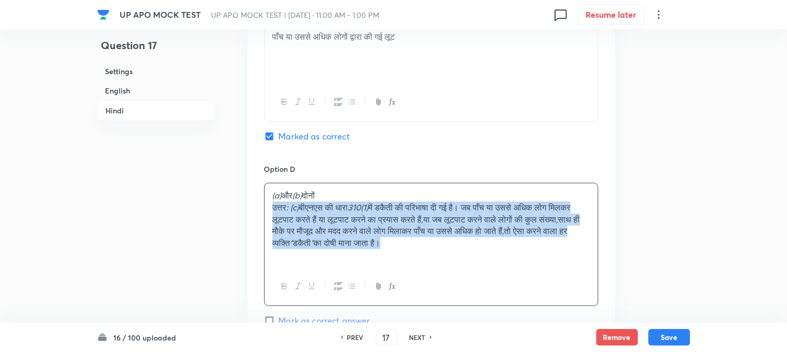
drag, startPoint x: 269, startPoint y: 208, endPoint x: 545, endPoint y: 212, distance: 275.8
click at [581, 250] on div "(a) और (b) दोनों उत्तर : (c) बीएनएस की धारा 310(1) में डकैती की परिभाषा दी गई ह…" at bounding box center [431, 225] width 333 height 84
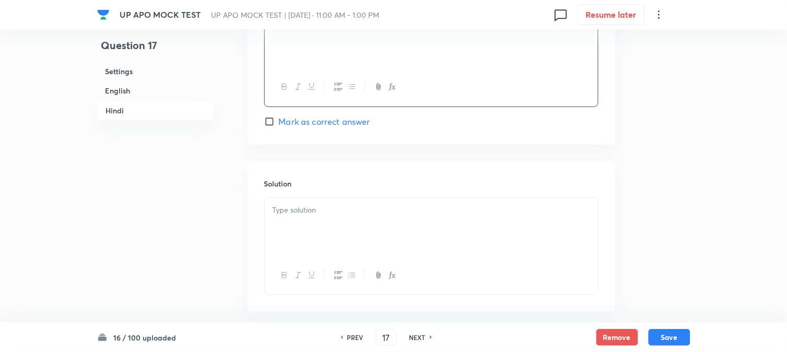
click at [289, 211] on p at bounding box center [432, 210] width 318 height 12
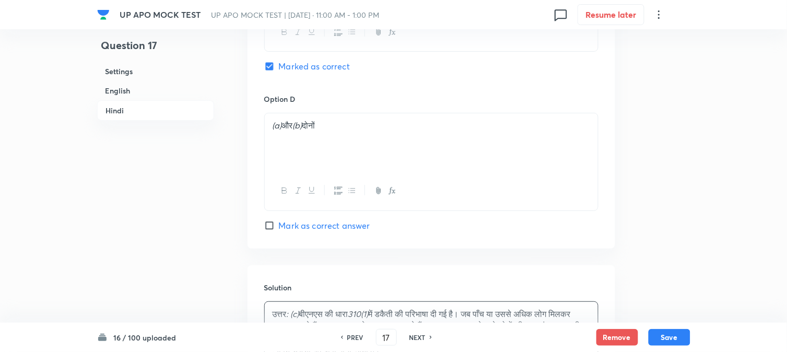
scroll to position [1991, 0]
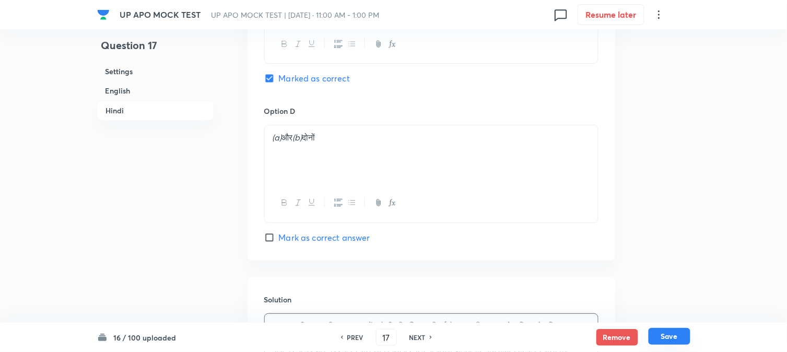
click at [674, 337] on button "Save" at bounding box center [670, 336] width 42 height 17
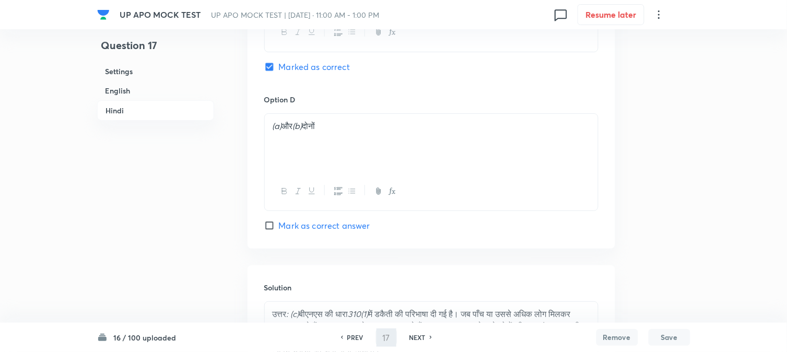
type input "18"
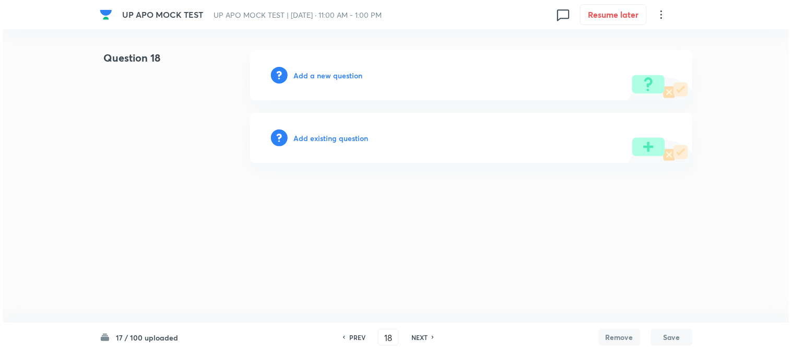
scroll to position [0, 0]
click at [330, 70] on h6 "Add a new question" at bounding box center [328, 75] width 69 height 11
click at [330, 72] on h6 "Choose a question type" at bounding box center [334, 75] width 80 height 11
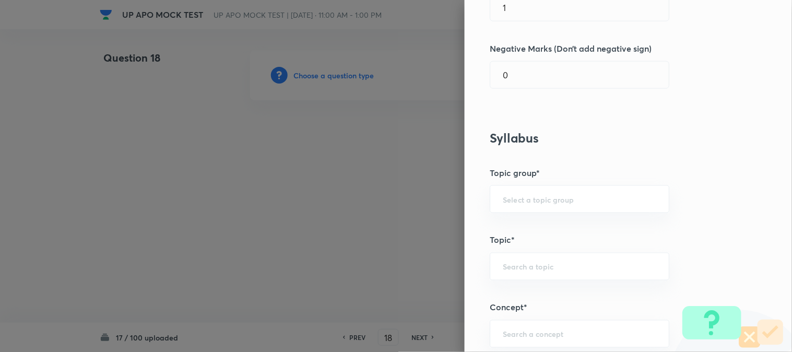
scroll to position [616, 0]
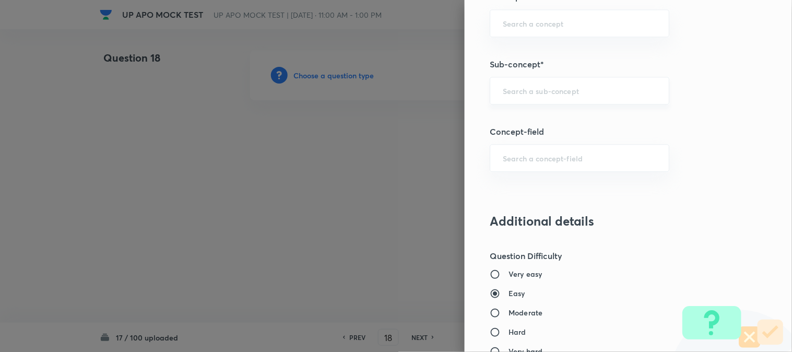
click at [540, 98] on div "​" at bounding box center [580, 91] width 180 height 28
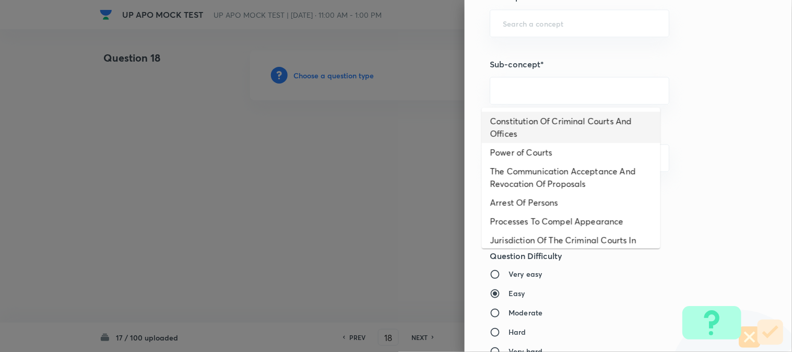
click at [535, 127] on li "Constitution Of Criminal Courts And Offices" at bounding box center [571, 127] width 179 height 31
type input "Constitution Of Criminal Courts And Offices"
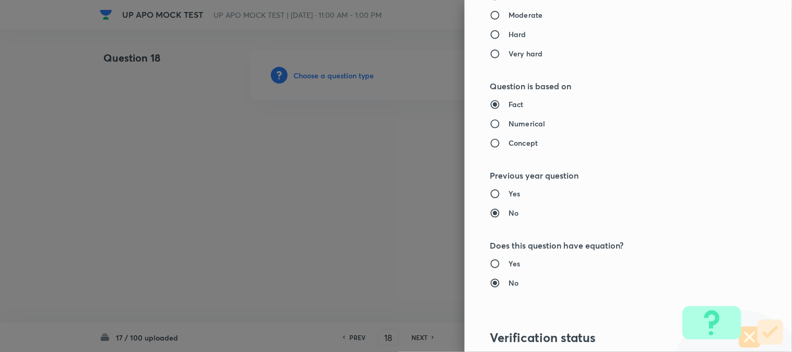
type input "Criminal Law"
type input "Criminal Procedure Code"
type input "Constitution Of Criminal Courts And Offices"
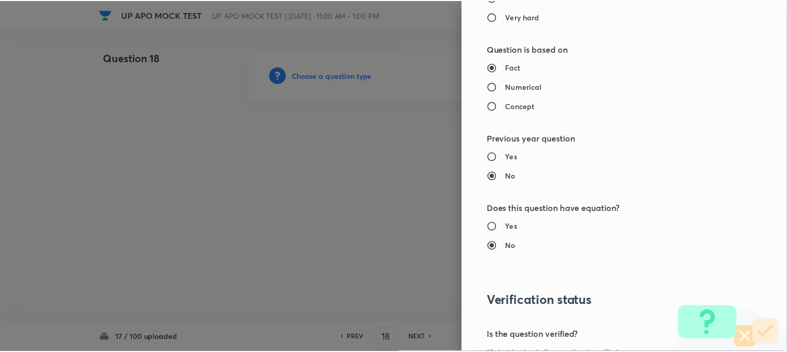
scroll to position [1072, 0]
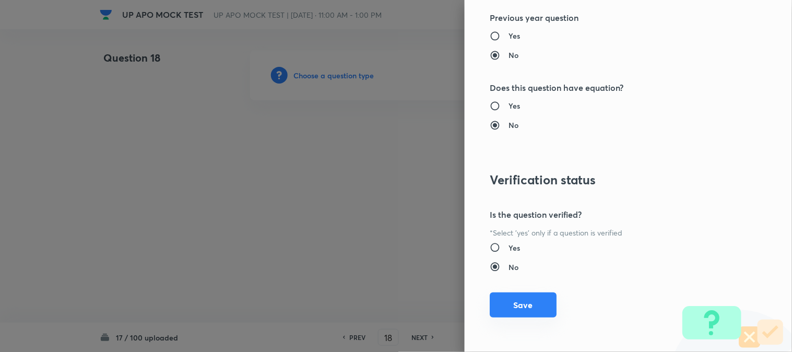
click at [524, 312] on button "Save" at bounding box center [523, 304] width 67 height 25
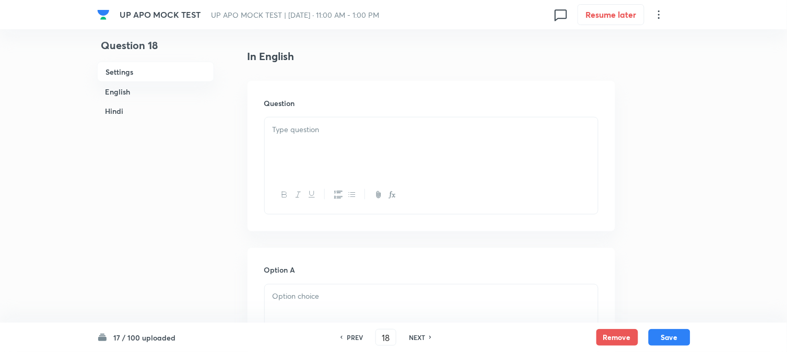
scroll to position [308, 0]
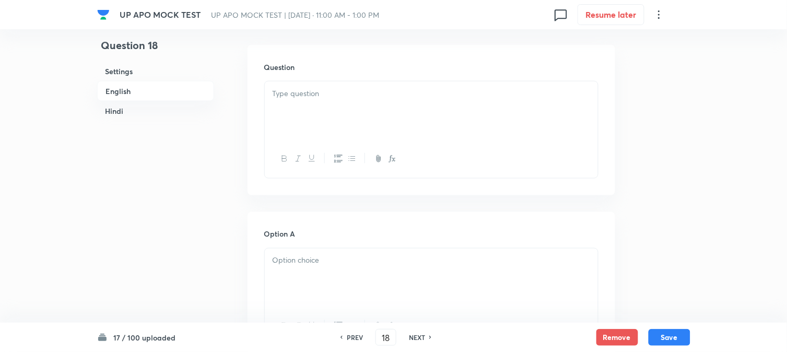
drag, startPoint x: 296, startPoint y: 107, endPoint x: 285, endPoint y: 121, distance: 18.6
click at [298, 110] on div at bounding box center [431, 110] width 333 height 58
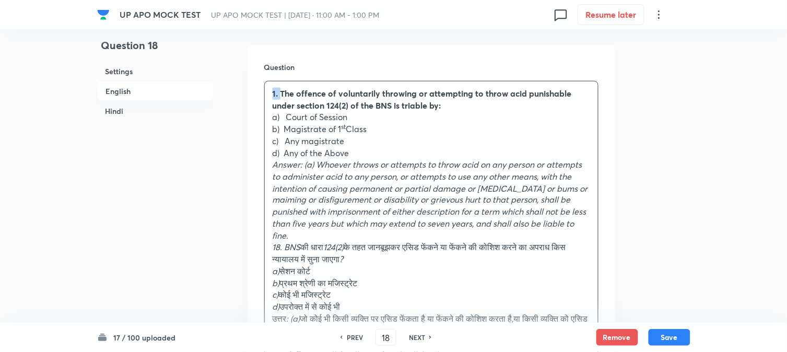
drag, startPoint x: 281, startPoint y: 89, endPoint x: 259, endPoint y: 86, distance: 22.6
click at [259, 86] on div "Question 1. The offence of voluntarily throwing or attempting to throw acid pun…" at bounding box center [432, 240] width 368 height 390
drag, startPoint x: 287, startPoint y: 116, endPoint x: 379, endPoint y: 115, distance: 91.4
click at [379, 115] on p "a) Court of Session" at bounding box center [432, 117] width 318 height 12
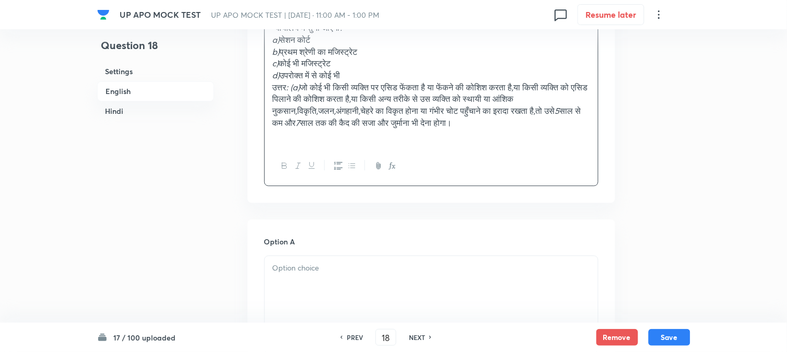
click at [312, 280] on div at bounding box center [431, 285] width 333 height 58
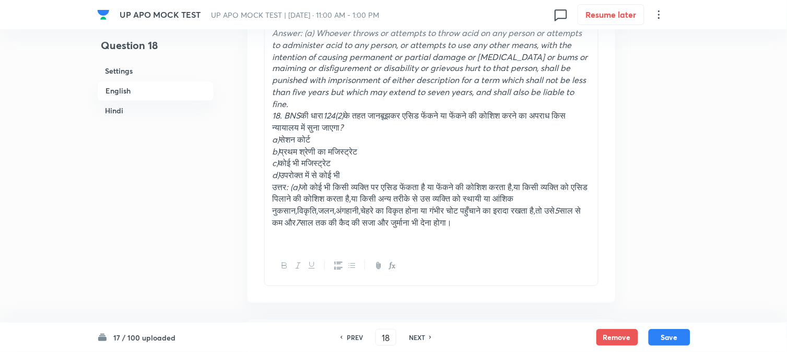
scroll to position [424, 0]
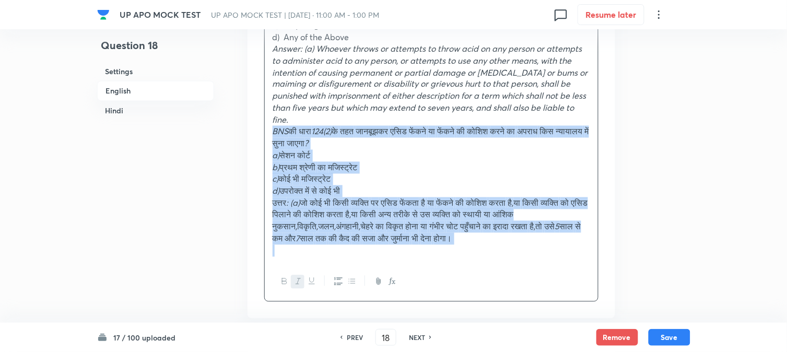
drag, startPoint x: 286, startPoint y: 131, endPoint x: 651, endPoint y: 267, distance: 389.5
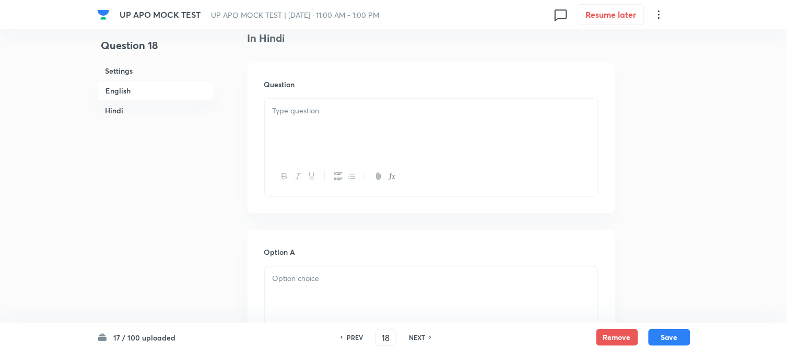
scroll to position [1469, 0]
click at [285, 121] on div at bounding box center [431, 127] width 333 height 58
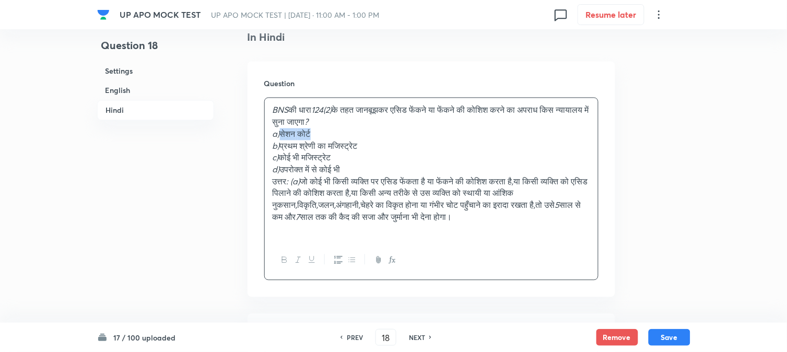
drag, startPoint x: 283, startPoint y: 136, endPoint x: 345, endPoint y: 136, distance: 62.1
click at [364, 136] on p "a) सेशन कोर्ट" at bounding box center [432, 134] width 318 height 12
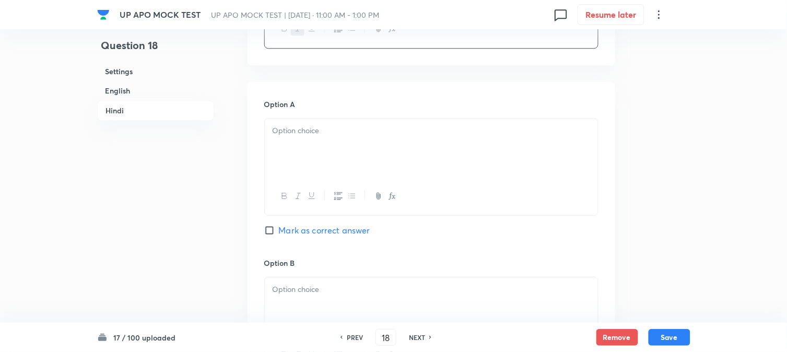
click at [291, 158] on div at bounding box center [431, 148] width 333 height 58
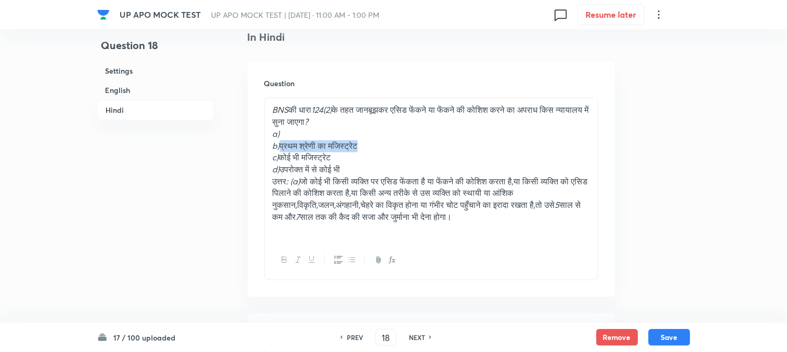
drag, startPoint x: 283, startPoint y: 148, endPoint x: 389, endPoint y: 149, distance: 106.0
click at [425, 148] on p "b) प्रथम श्रेणी का मजिस्ट्रेट" at bounding box center [432, 146] width 318 height 12
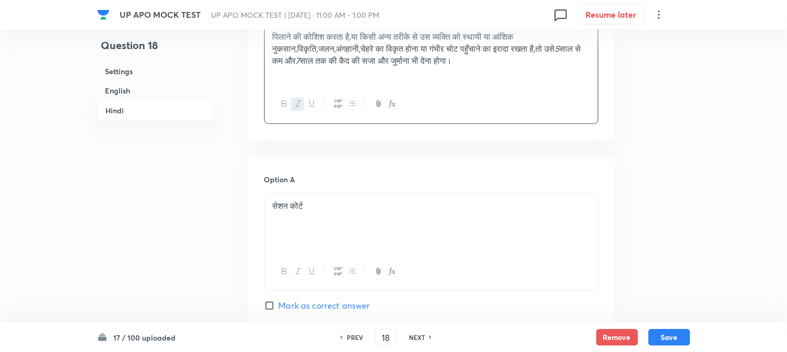
scroll to position [1875, 0]
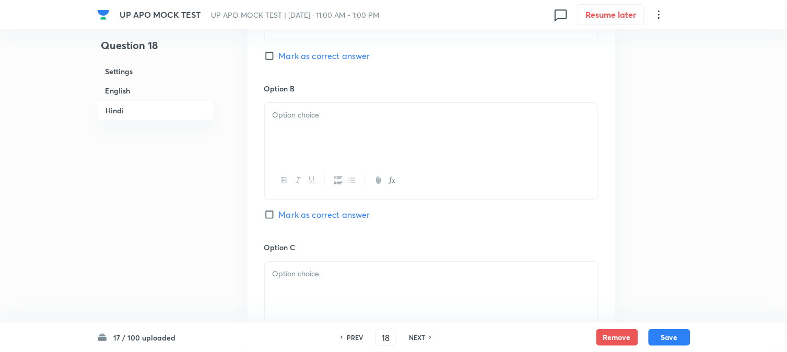
click at [314, 66] on div "Option A सेशन कोर्ट Mark as correct answer" at bounding box center [431, 3] width 334 height 159
click at [301, 134] on div at bounding box center [431, 132] width 333 height 58
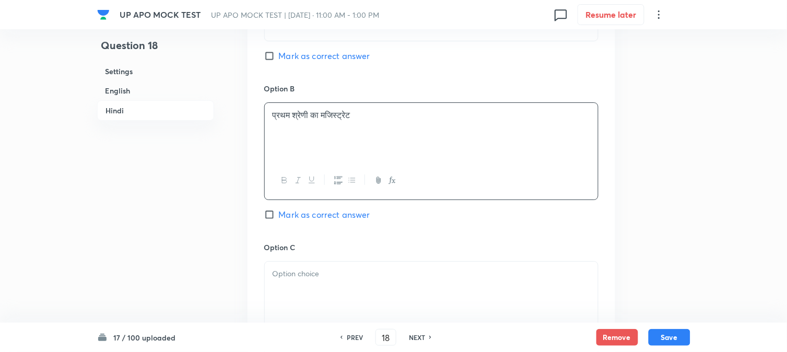
click at [323, 58] on span "Mark as correct answer" at bounding box center [324, 56] width 91 height 13
click at [279, 58] on input "Mark as correct answer" at bounding box center [271, 56] width 15 height 10
checkbox input "true"
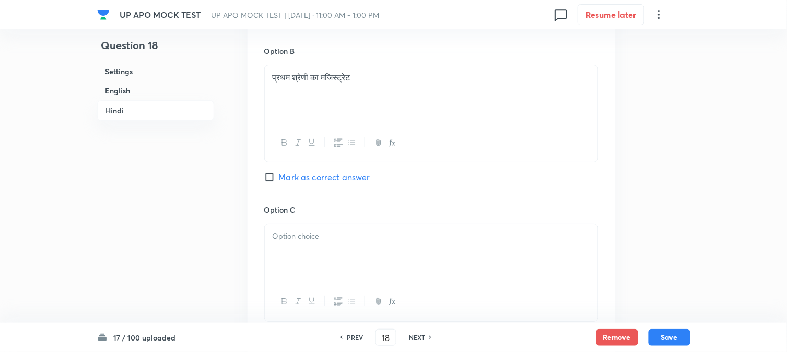
checkbox input "true"
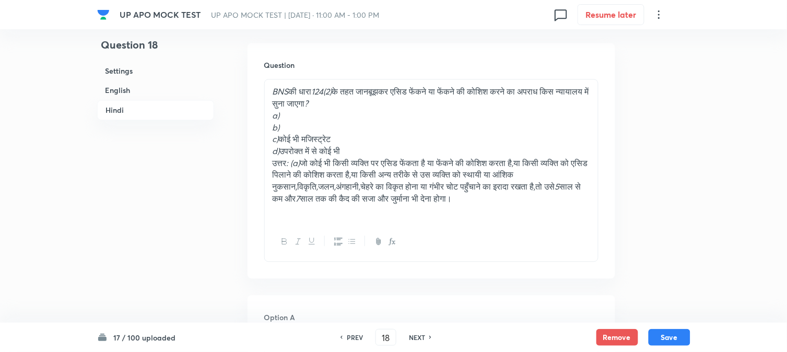
scroll to position [1469, 0]
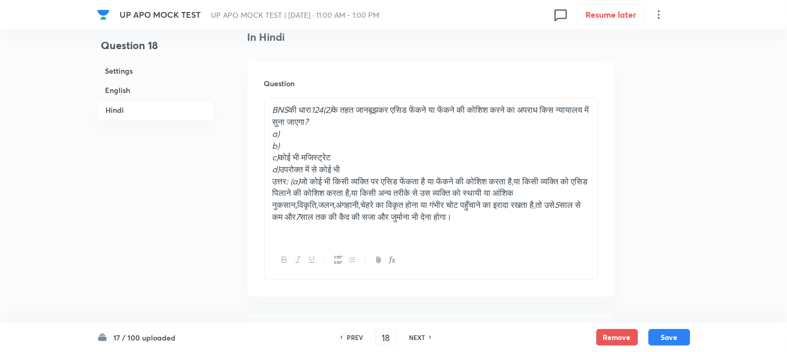
drag, startPoint x: 283, startPoint y: 158, endPoint x: 386, endPoint y: 150, distance: 104.2
click at [386, 150] on div "BNS की धारा 124(2) के तहत जानबूझकर एसिड फेंकने या फेंकने की कोशिश करने का अपराध…" at bounding box center [431, 169] width 333 height 143
drag, startPoint x: 386, startPoint y: 150, endPoint x: 393, endPoint y: 156, distance: 8.6
click at [393, 156] on div "BNS की धारा 124(2) के तहत जानबूझकर एसिड फेंकने या फेंकने की कोशिश करने का अपराध…" at bounding box center [431, 169] width 333 height 143
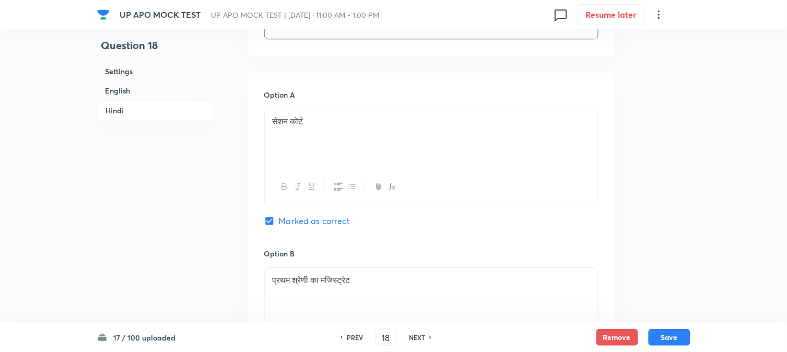
scroll to position [2049, 0]
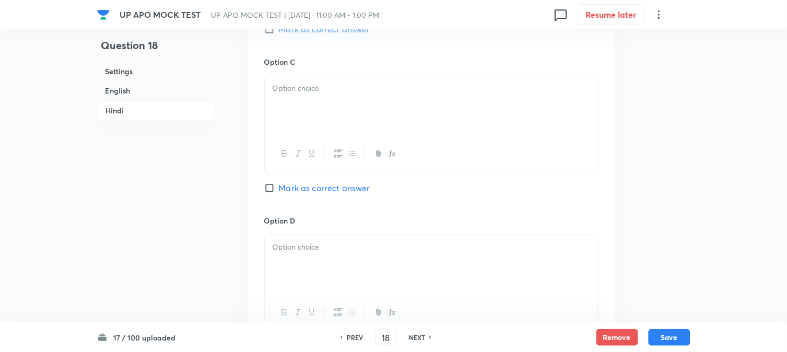
click at [293, 102] on div at bounding box center [431, 105] width 333 height 58
drag, startPoint x: 279, startPoint y: 103, endPoint x: 261, endPoint y: 84, distance: 26.6
click at [261, 84] on div "Option A सेशन कोर्ट Marked as correct Option B प्रथम श्रेणी का मजिस्ट्रेट Mark …" at bounding box center [432, 46] width 368 height 649
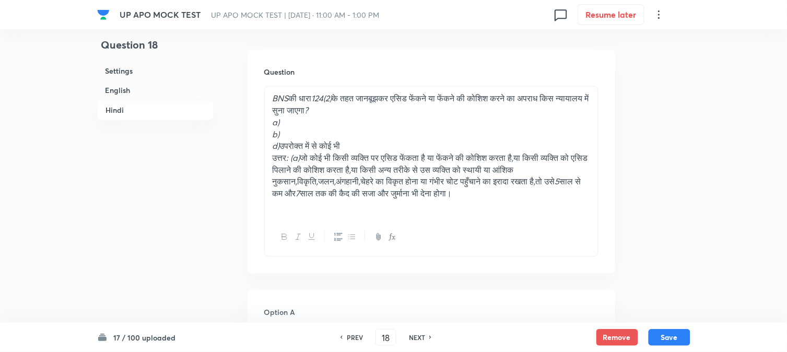
scroll to position [1469, 0]
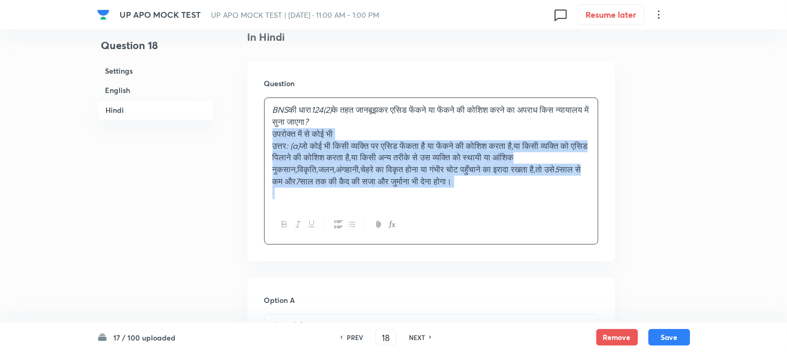
drag, startPoint x: 282, startPoint y: 159, endPoint x: 714, endPoint y: 217, distance: 436.3
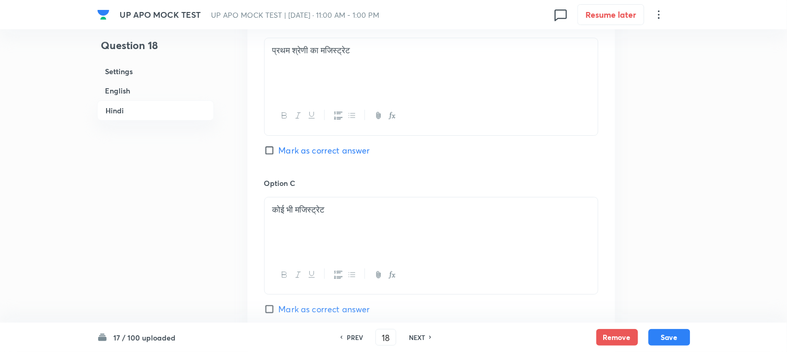
scroll to position [2049, 0]
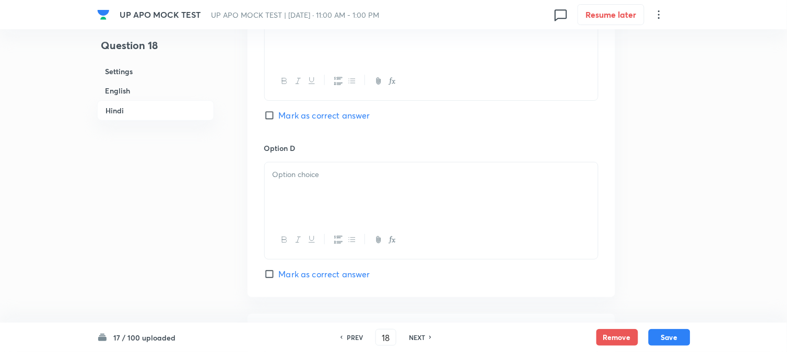
click at [283, 192] on div at bounding box center [431, 191] width 333 height 58
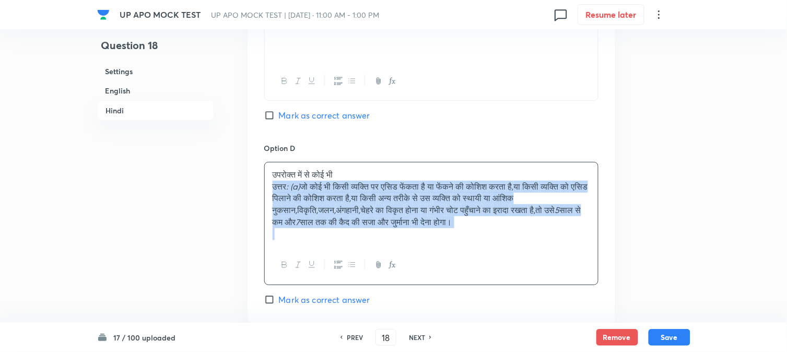
drag, startPoint x: 273, startPoint y: 188, endPoint x: 596, endPoint y: 225, distance: 325.4
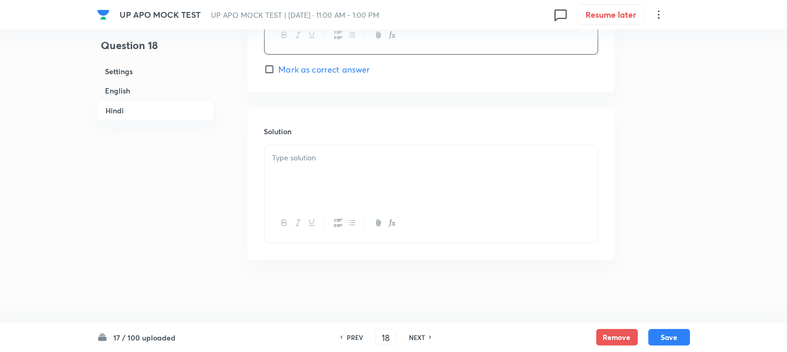
click at [304, 210] on div at bounding box center [431, 223] width 333 height 38
click at [300, 189] on div at bounding box center [431, 175] width 333 height 58
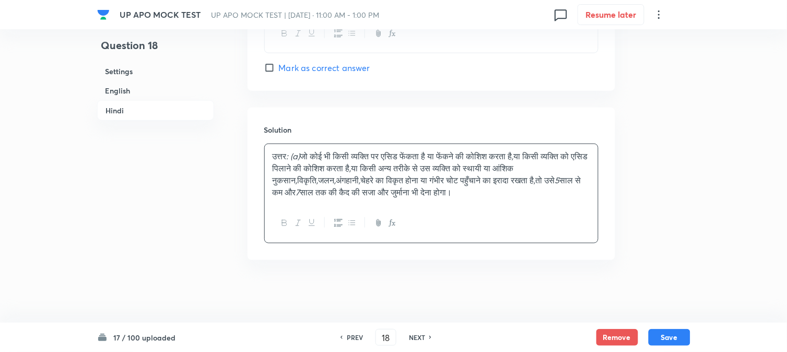
scroll to position [1677, 0]
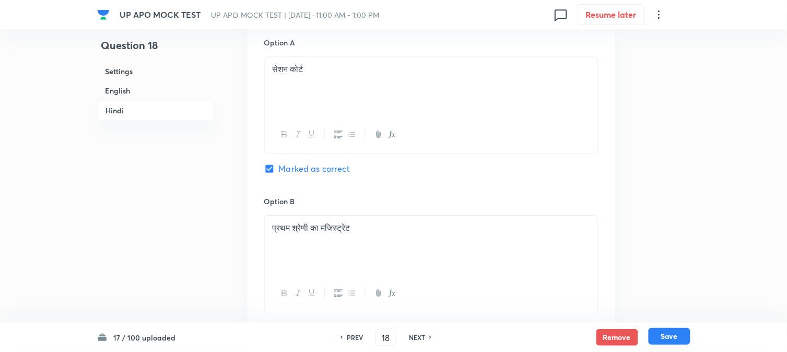
click at [684, 341] on button "Save" at bounding box center [670, 336] width 42 height 17
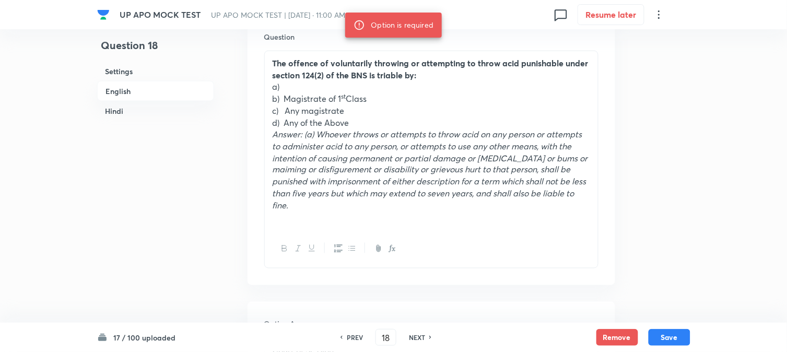
scroll to position [343, 0]
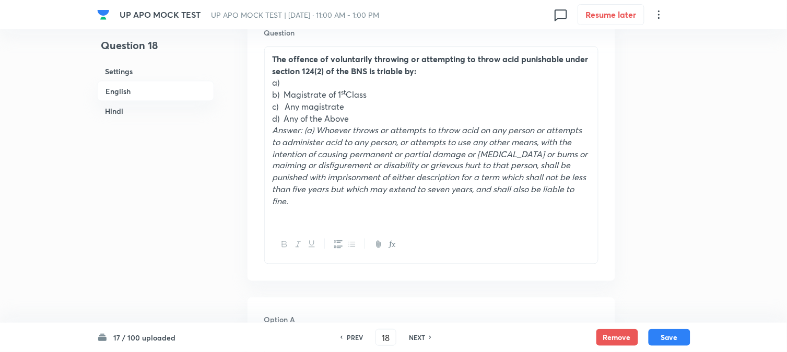
drag, startPoint x: 285, startPoint y: 95, endPoint x: 413, endPoint y: 88, distance: 128.2
click at [413, 89] on p "b) Magistrate of 1 st Class" at bounding box center [432, 95] width 318 height 12
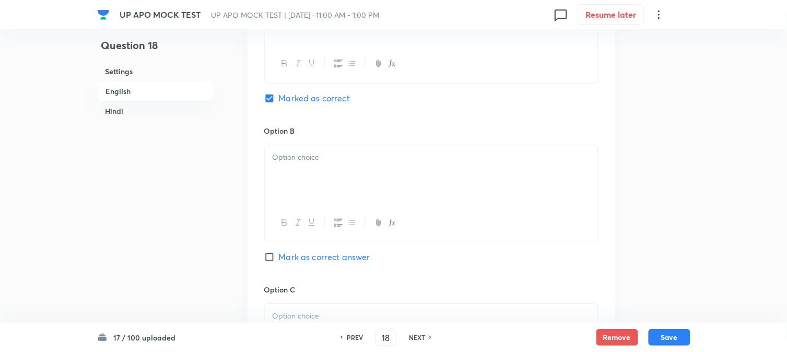
drag, startPoint x: 295, startPoint y: 186, endPoint x: 294, endPoint y: 194, distance: 7.4
click at [295, 194] on div at bounding box center [431, 174] width 333 height 58
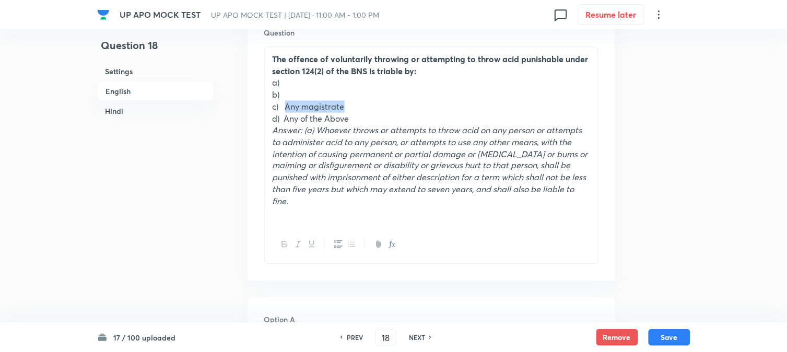
drag, startPoint x: 286, startPoint y: 106, endPoint x: 383, endPoint y: 107, distance: 97.7
click at [383, 107] on p "c) Any magistrate" at bounding box center [432, 107] width 318 height 12
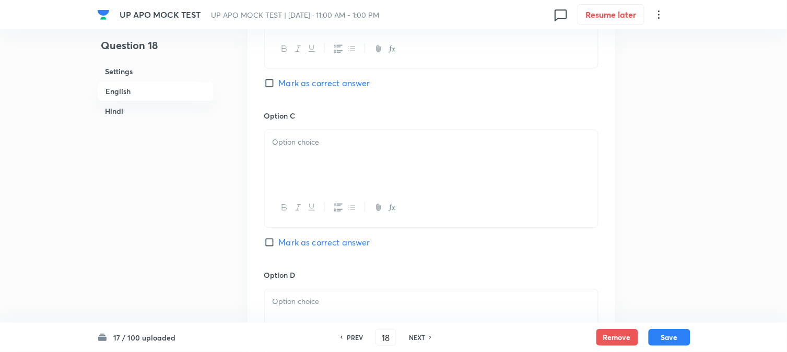
drag, startPoint x: 298, startPoint y: 149, endPoint x: 298, endPoint y: 154, distance: 5.2
click at [298, 152] on div at bounding box center [431, 159] width 333 height 58
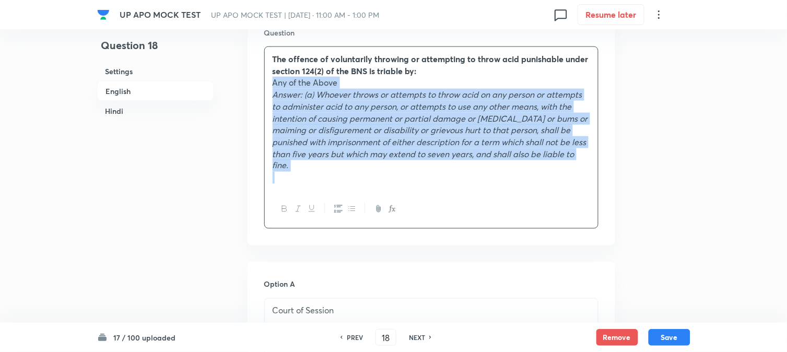
drag, startPoint x: 285, startPoint y: 116, endPoint x: 360, endPoint y: 173, distance: 94.7
click at [393, 201] on div "The offence of voluntarily throwing or attempting to throw acid punishable unde…" at bounding box center [431, 137] width 334 height 182
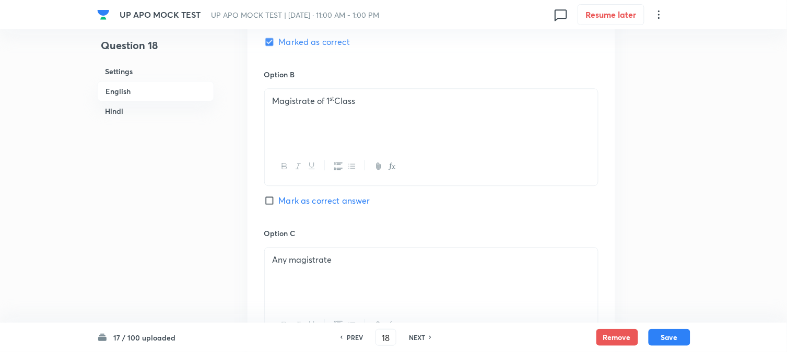
scroll to position [807, 0]
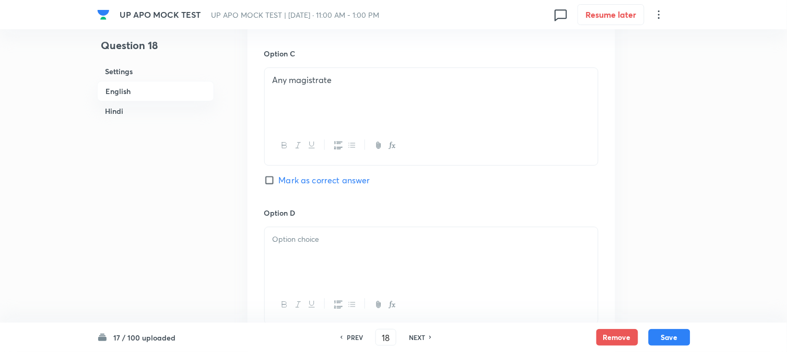
click at [277, 254] on div at bounding box center [431, 256] width 333 height 58
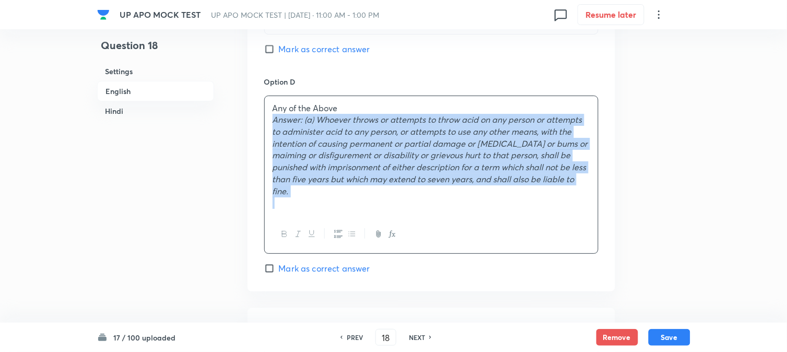
scroll to position [991, 0]
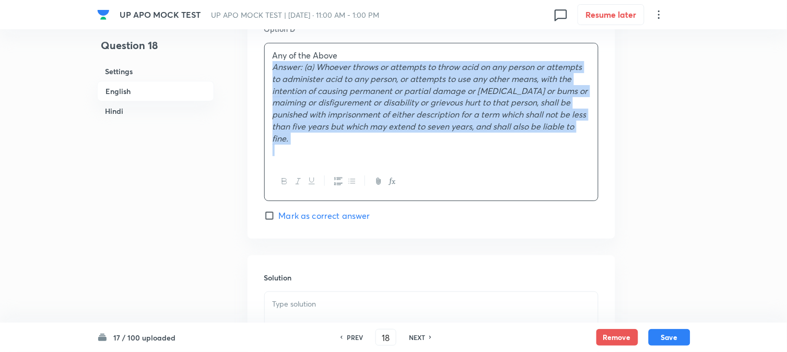
drag, startPoint x: 271, startPoint y: 252, endPoint x: 444, endPoint y: 247, distance: 173.4
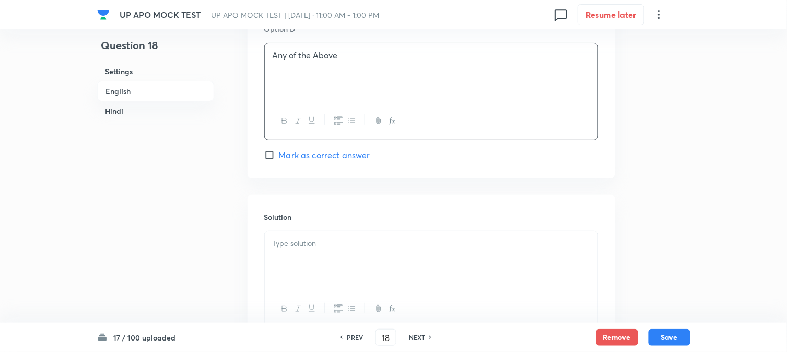
click at [333, 273] on div at bounding box center [431, 260] width 333 height 58
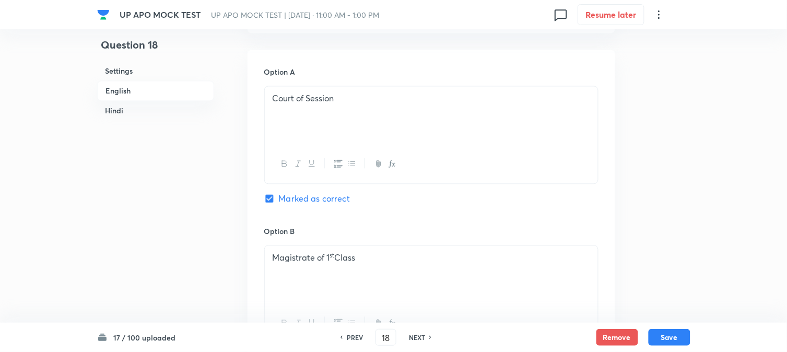
scroll to position [468, 0]
click at [667, 332] on button "Save" at bounding box center [670, 336] width 42 height 17
type input "19"
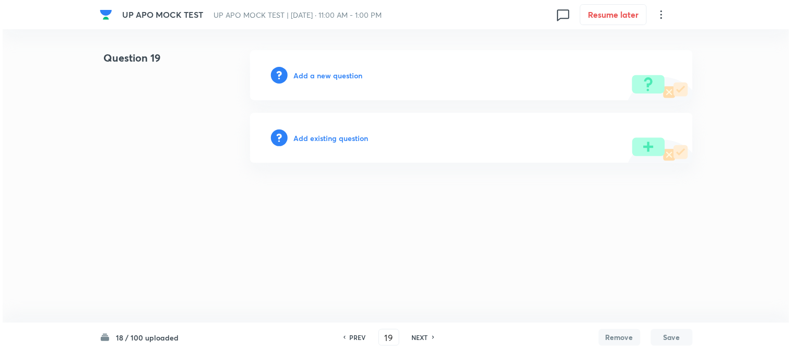
scroll to position [0, 0]
click at [349, 74] on h6 "Add a new question" at bounding box center [328, 75] width 69 height 11
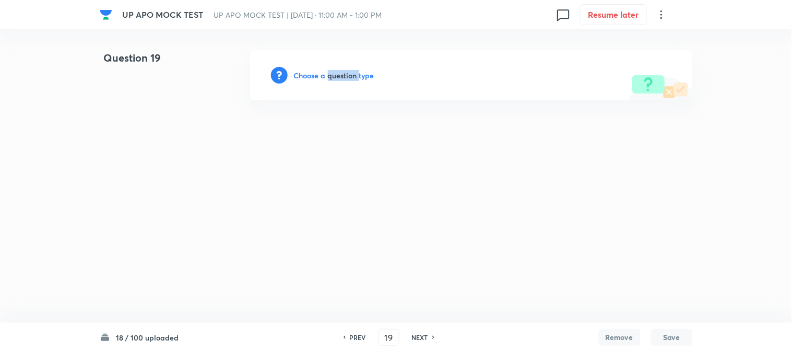
click at [349, 74] on h6 "Choose a question type" at bounding box center [334, 75] width 80 height 11
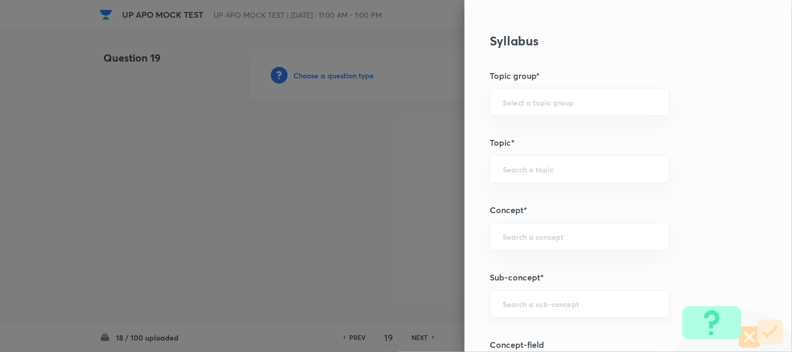
scroll to position [616, 0]
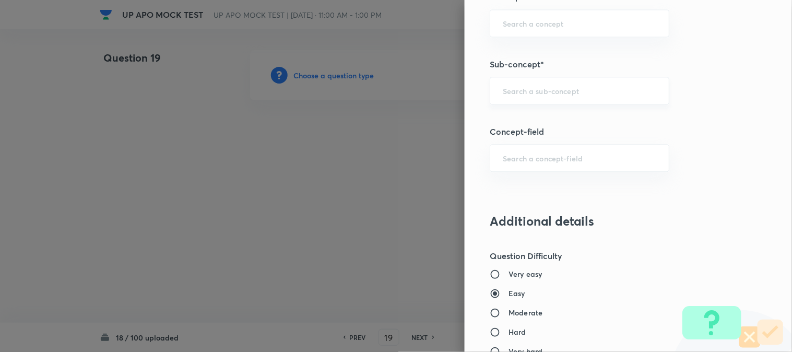
click at [553, 91] on input "text" at bounding box center [580, 91] width 154 height 10
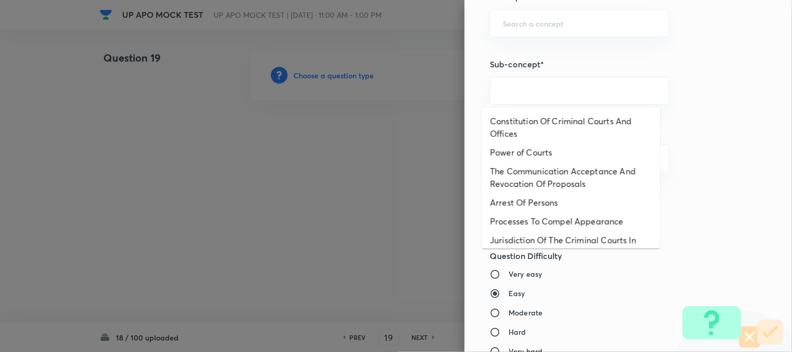
click at [561, 118] on li "Constitution Of Criminal Courts And Offices" at bounding box center [571, 127] width 179 height 31
type input "Constitution Of Criminal Courts And Offices"
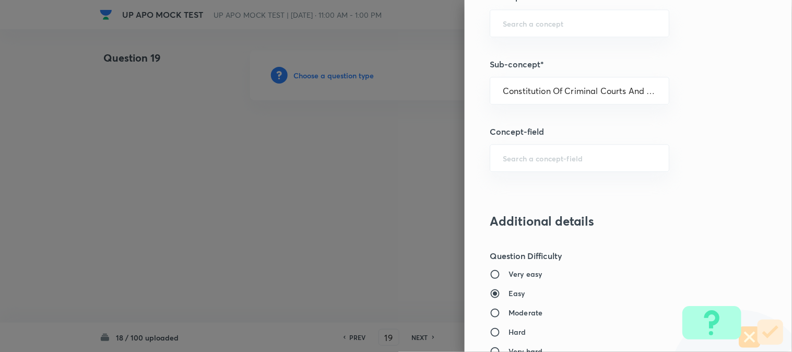
type input "Criminal Law"
type input "Criminal Procedure Code"
type input "Constitution Of Criminal Courts And Offices"
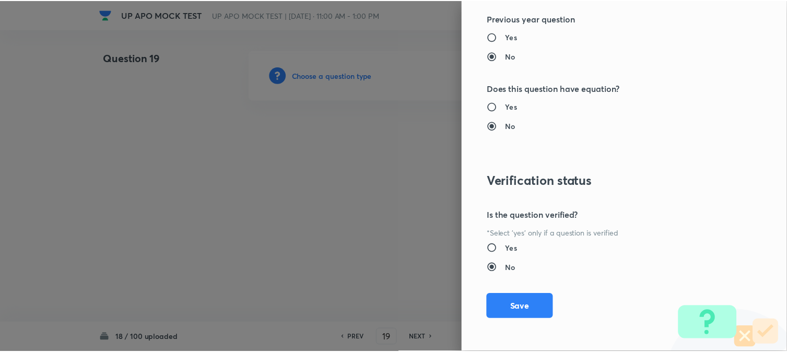
scroll to position [1072, 0]
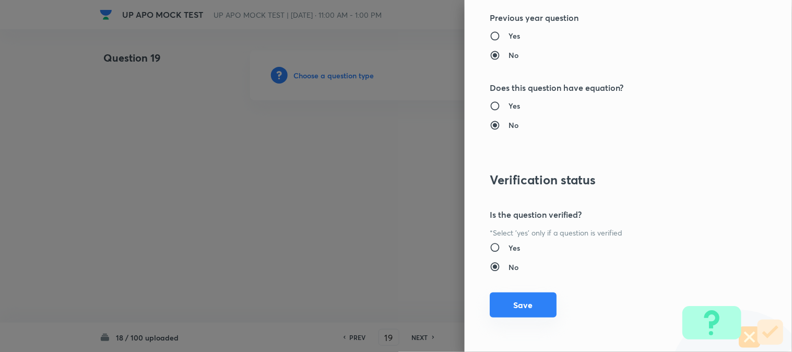
click at [535, 300] on button "Save" at bounding box center [523, 304] width 67 height 25
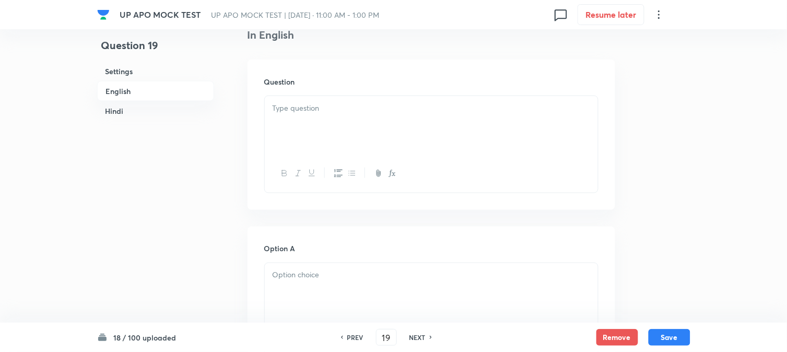
scroll to position [308, 0]
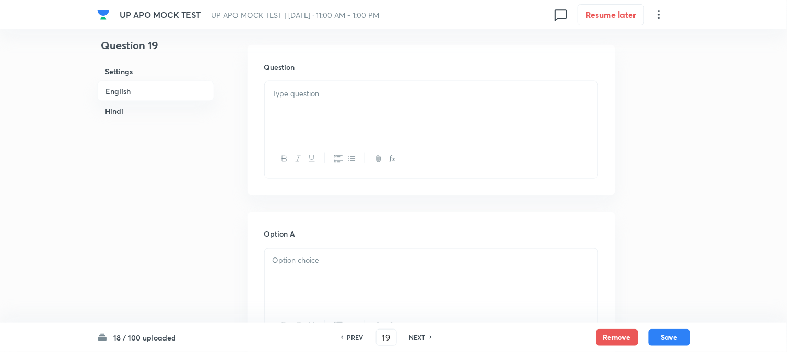
click at [287, 98] on p at bounding box center [432, 94] width 318 height 12
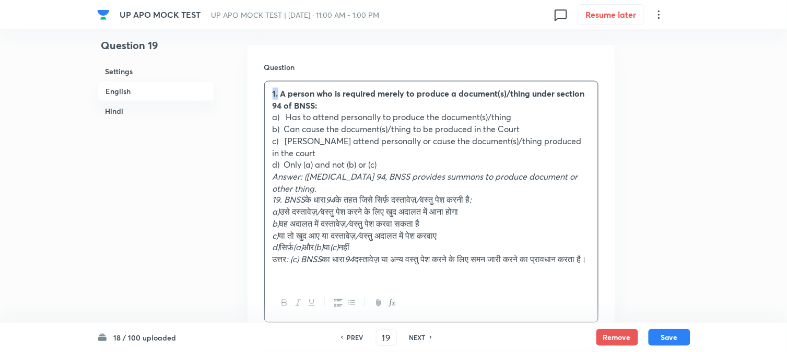
drag, startPoint x: 279, startPoint y: 95, endPoint x: 272, endPoint y: 89, distance: 8.6
click at [273, 89] on strong "1. A person who is required merely to produce a document(s)/thing under section…" at bounding box center [429, 99] width 312 height 23
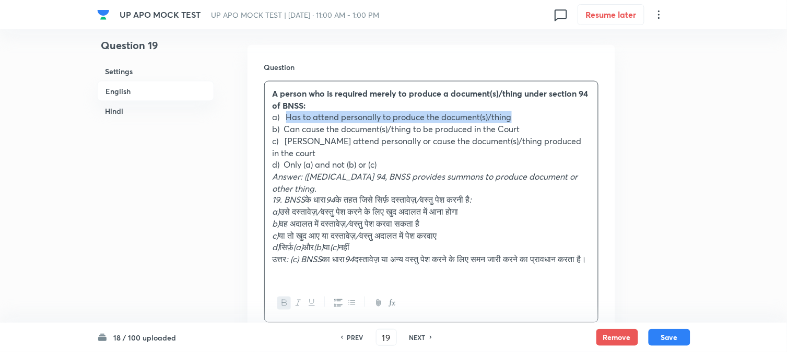
drag, startPoint x: 288, startPoint y: 116, endPoint x: 500, endPoint y: 115, distance: 212.6
click at [530, 118] on p "a) Has to attend personally to produce the document(s)/thing" at bounding box center [432, 117] width 318 height 12
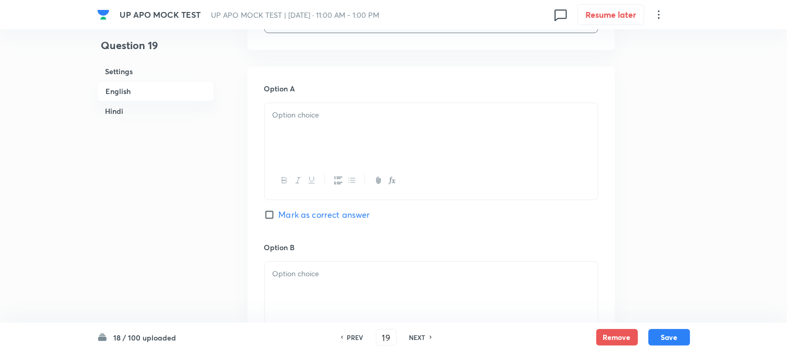
click at [315, 139] on div at bounding box center [431, 132] width 333 height 58
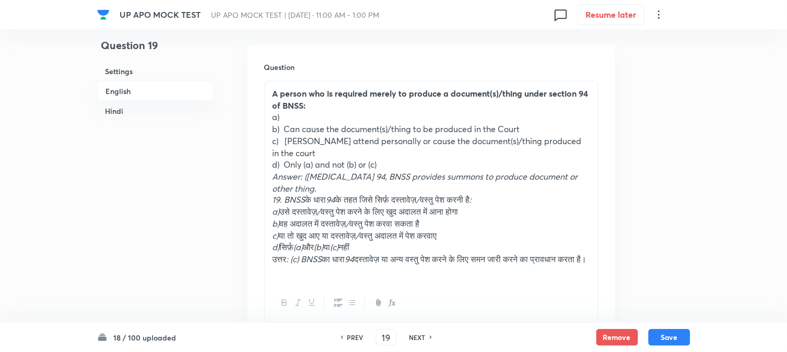
drag, startPoint x: 284, startPoint y: 127, endPoint x: 531, endPoint y: 121, distance: 247.1
click at [594, 123] on div "A person who is required merely to produce a document(s)/thing under section 94…" at bounding box center [431, 182] width 333 height 203
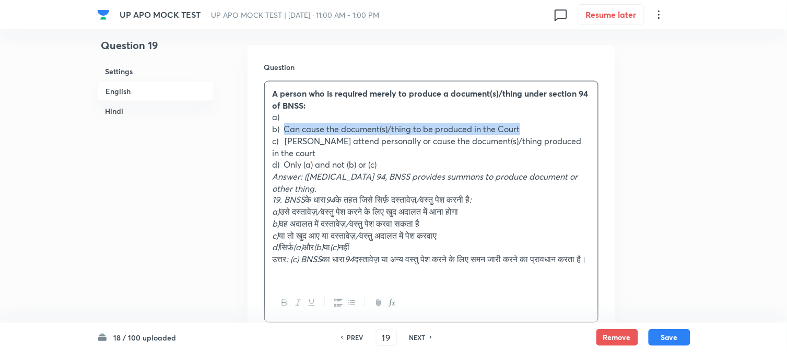
drag, startPoint x: 286, startPoint y: 127, endPoint x: 542, endPoint y: 124, distance: 255.4
click at [542, 124] on p "b) Can cause the document(s)/thing to be produced in the Court" at bounding box center [432, 129] width 318 height 12
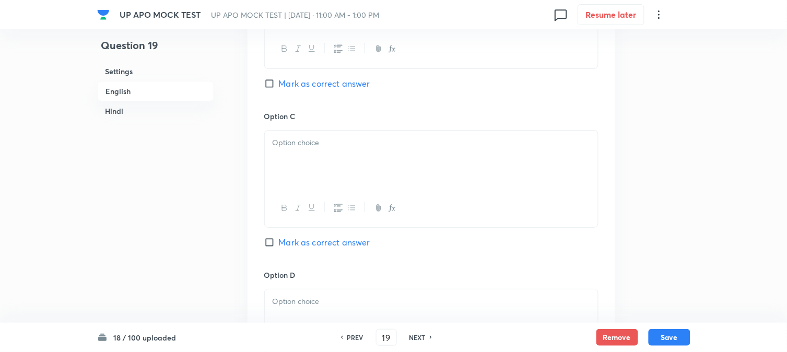
click at [304, 144] on p at bounding box center [432, 143] width 318 height 12
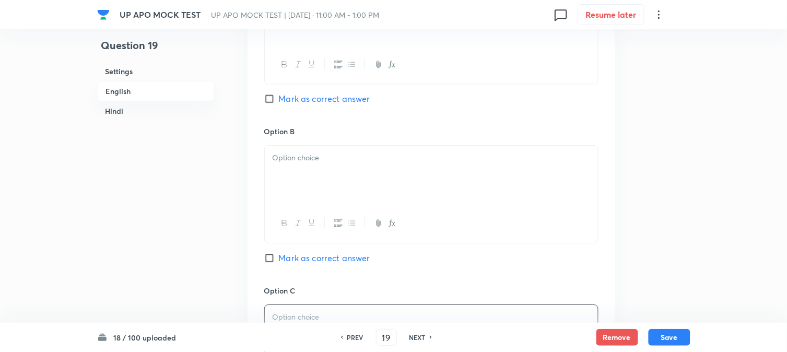
click at [303, 155] on div at bounding box center [431, 175] width 333 height 58
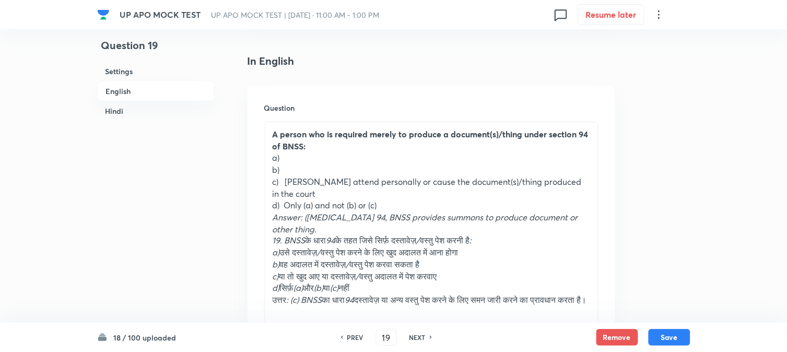
scroll to position [250, 0]
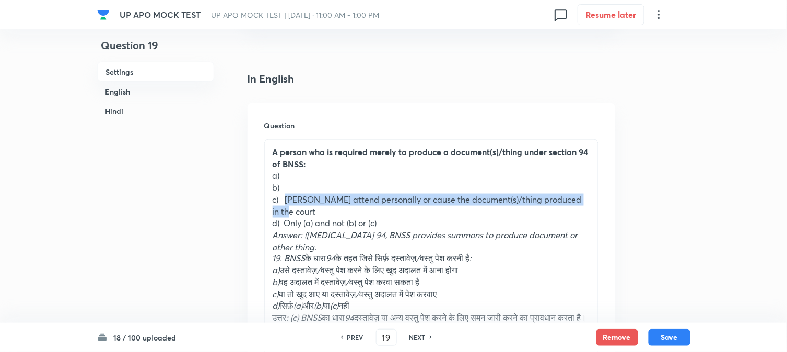
drag, startPoint x: 287, startPoint y: 200, endPoint x: 604, endPoint y: 201, distance: 317.0
click at [604, 201] on div "Question A person who is required merely to produce a document(s)/thing under s…" at bounding box center [432, 250] width 368 height 295
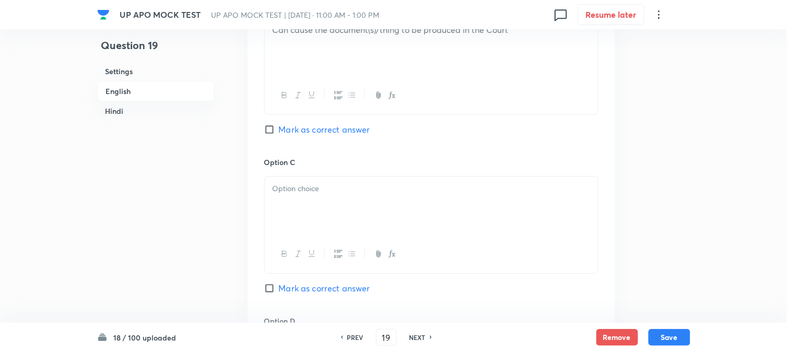
click at [291, 226] on div at bounding box center [431, 206] width 333 height 58
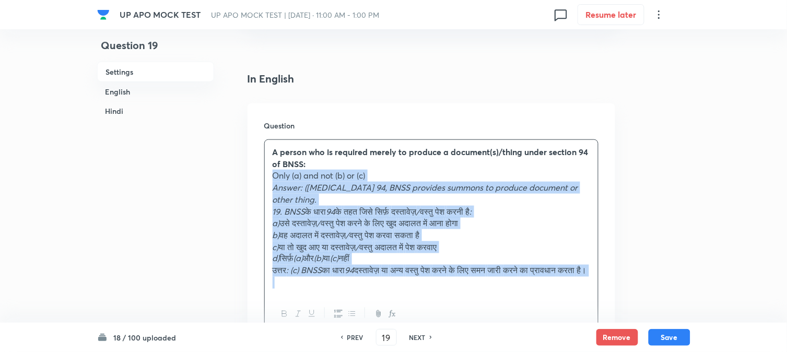
drag, startPoint x: 285, startPoint y: 212, endPoint x: 522, endPoint y: 288, distance: 249.7
click at [522, 288] on div "A person who is required merely to produce a document(s)/thing under section 94…" at bounding box center [431, 217] width 333 height 155
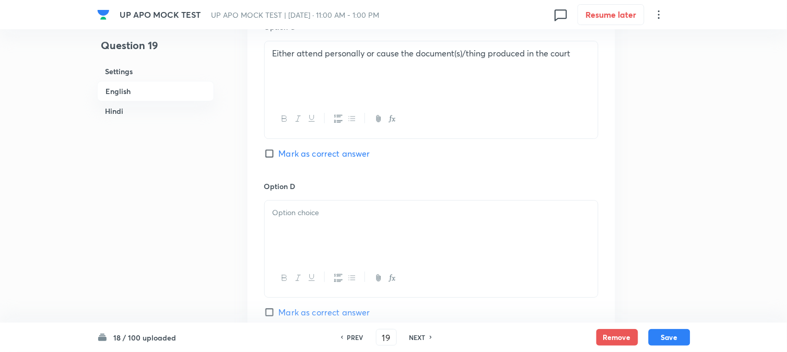
scroll to position [946, 0]
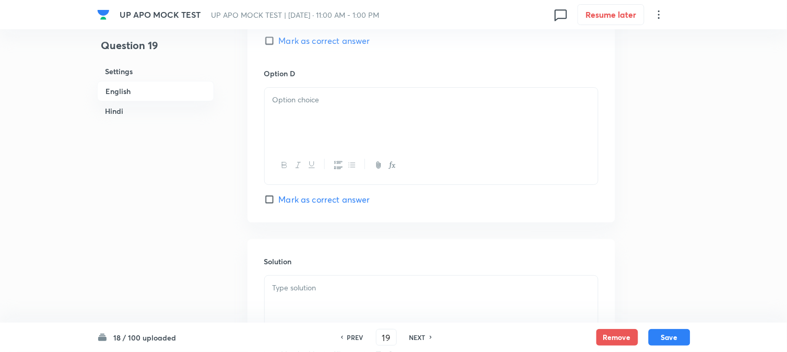
click at [284, 120] on div at bounding box center [431, 117] width 333 height 58
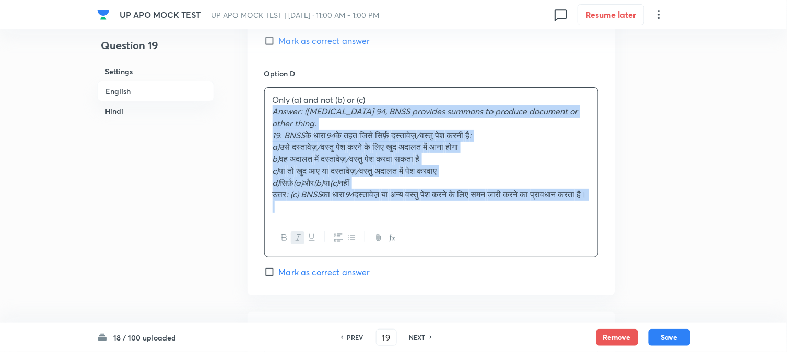
drag, startPoint x: 298, startPoint y: 156, endPoint x: 325, endPoint y: 123, distance: 42.6
click at [353, 232] on div "Only (a) and not (b) or (c) Answer: (c) Section 94, BNSS provides summons to pr…" at bounding box center [431, 172] width 334 height 171
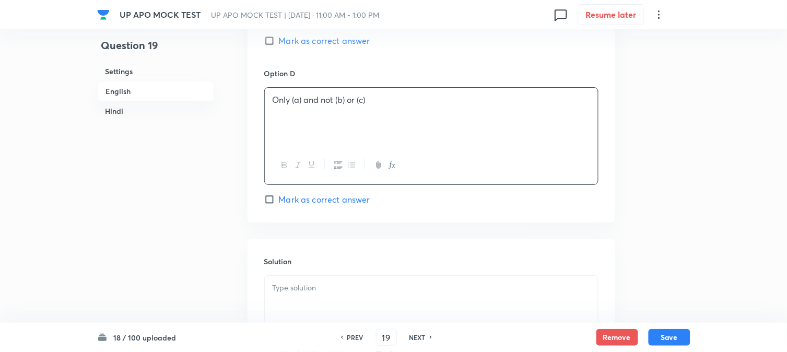
click at [332, 44] on span "Mark as correct answer" at bounding box center [324, 40] width 91 height 13
click at [279, 44] on input "Mark as correct answer" at bounding box center [271, 41] width 15 height 10
checkbox input "true"
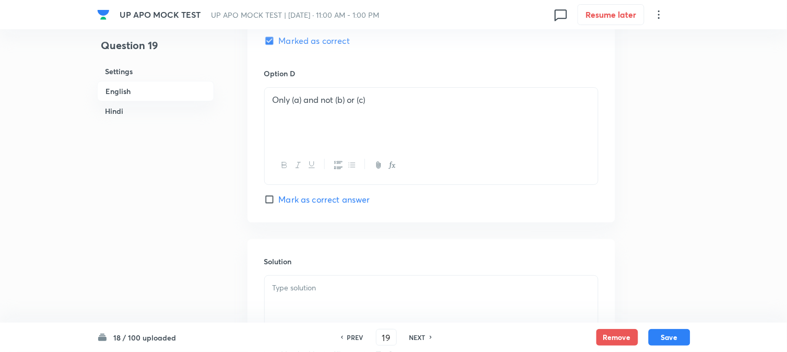
checkbox input "true"
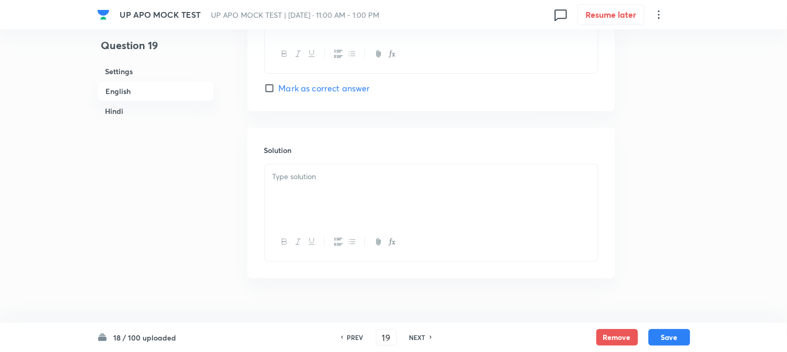
scroll to position [1062, 0]
click at [284, 183] on div at bounding box center [431, 189] width 333 height 58
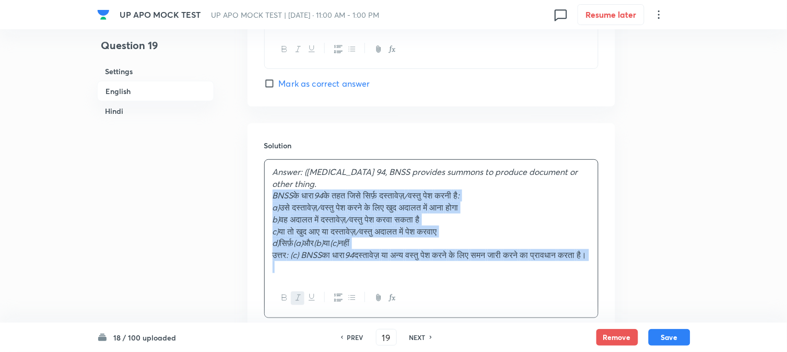
drag, startPoint x: 284, startPoint y: 199, endPoint x: 342, endPoint y: 252, distance: 78.0
click at [352, 276] on div "Answer: (c) Section 94, BNSS provides summons to produce document or other thin…" at bounding box center [431, 219] width 333 height 119
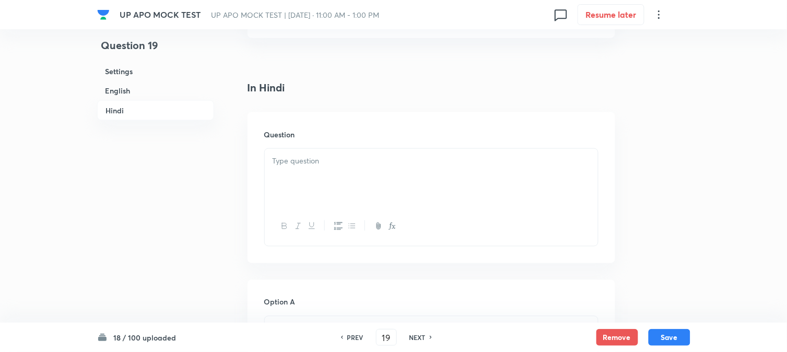
scroll to position [1353, 0]
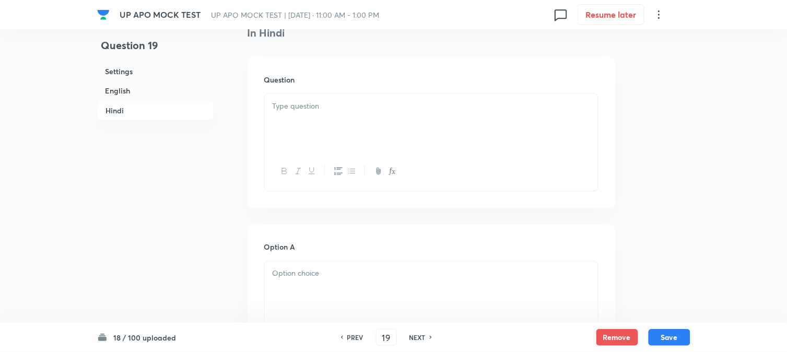
click at [283, 121] on div at bounding box center [431, 123] width 333 height 58
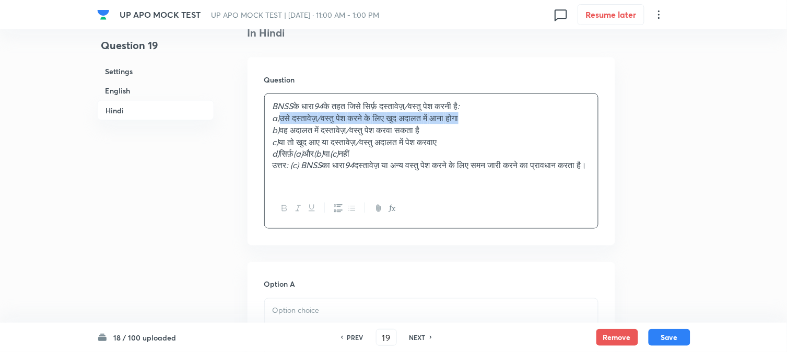
drag, startPoint x: 283, startPoint y: 122, endPoint x: 510, endPoint y: 116, distance: 227.2
click at [510, 117] on p "a) उसे दस्तावेज़ / वस्तु पेश करने के लिए खुद अदालत में आना होगा" at bounding box center [432, 118] width 318 height 12
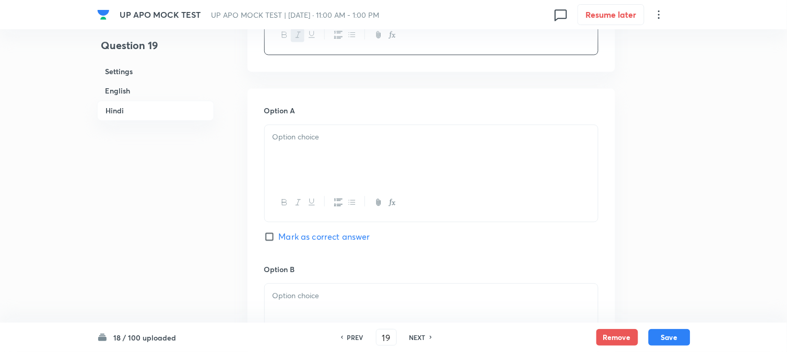
click at [299, 143] on p at bounding box center [432, 137] width 318 height 12
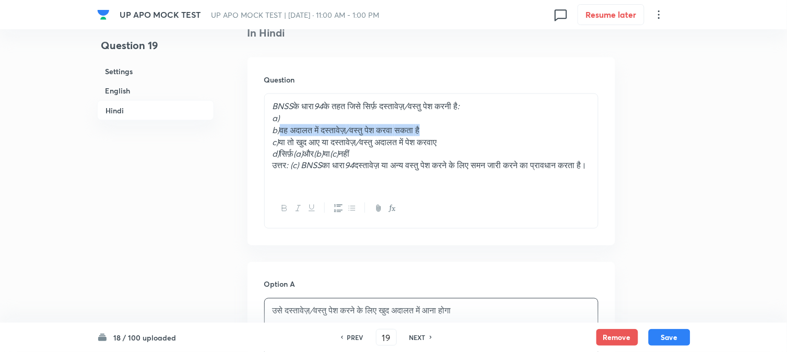
drag, startPoint x: 282, startPoint y: 132, endPoint x: 530, endPoint y: 132, distance: 247.5
click at [530, 132] on p "b) वह अदालत में दस्तावेज़ / वस्तु पेश करवा सकता है" at bounding box center [432, 130] width 318 height 12
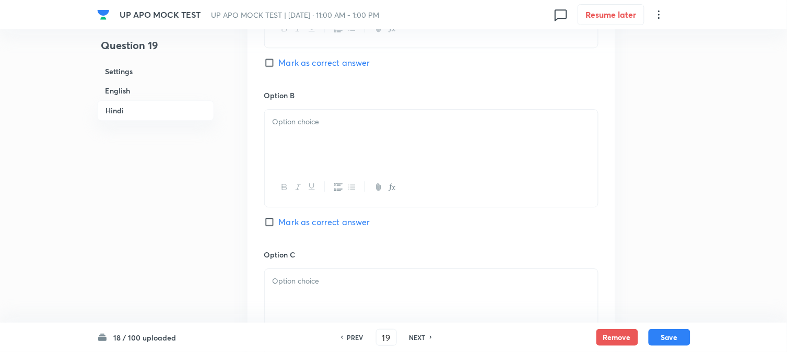
click at [288, 165] on div at bounding box center [431, 139] width 333 height 58
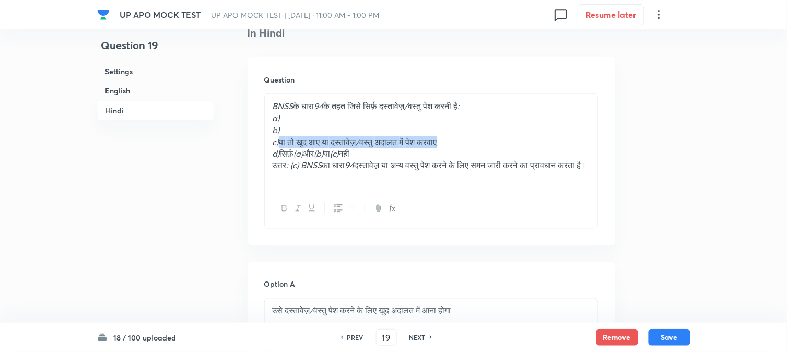
drag, startPoint x: 282, startPoint y: 138, endPoint x: 456, endPoint y: 136, distance: 174.4
click at [514, 139] on p "c) या तो खुद आए या दस्तावेज़ / वस्तु अदालत में पेश करवाए" at bounding box center [432, 142] width 318 height 12
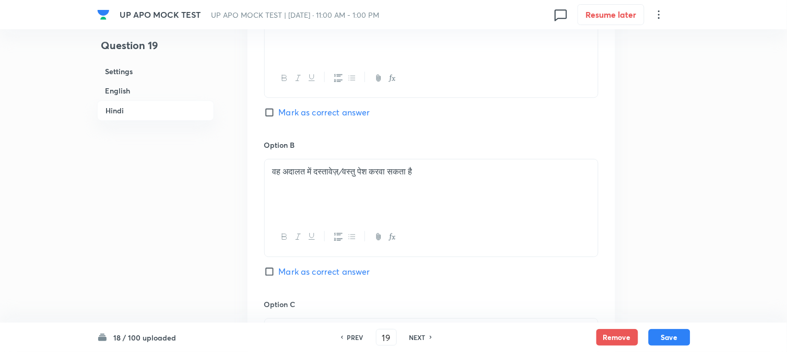
scroll to position [1933, 0]
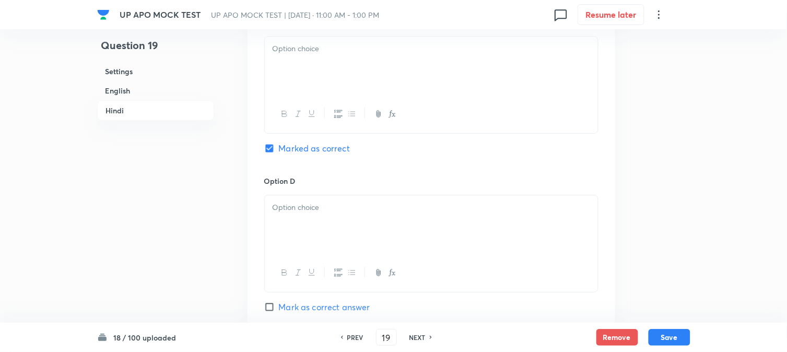
click at [290, 95] on div at bounding box center [431, 66] width 333 height 58
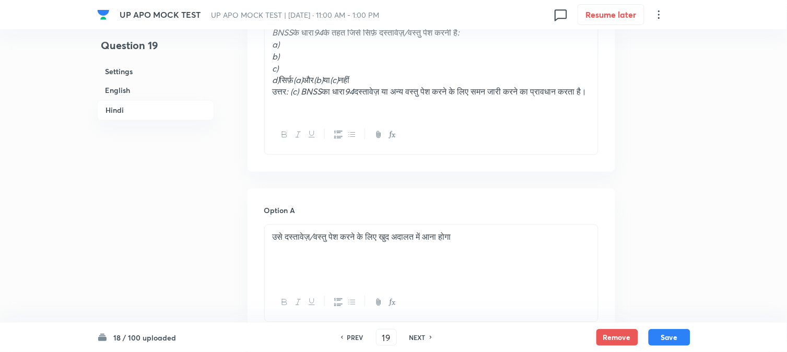
scroll to position [1411, 0]
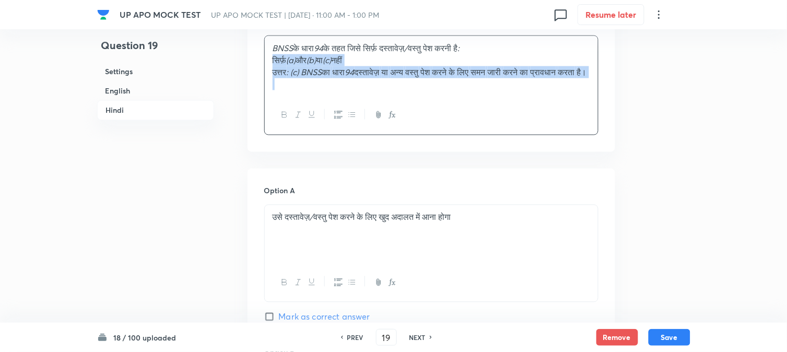
drag, startPoint x: 283, startPoint y: 95, endPoint x: 435, endPoint y: 118, distance: 153.7
click at [455, 124] on div "BNSS के धारा 94 के तहत जिसे सिर्फ़ दस्तावेज़ / वस्तु पेश करनी है : सिर्फ़ (a) औ…" at bounding box center [431, 85] width 334 height 99
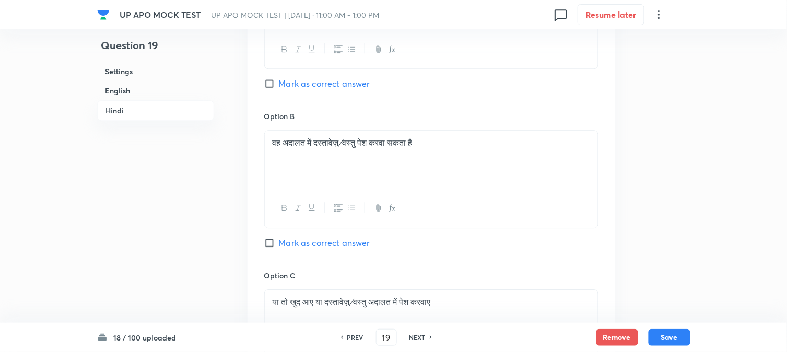
scroll to position [1991, 0]
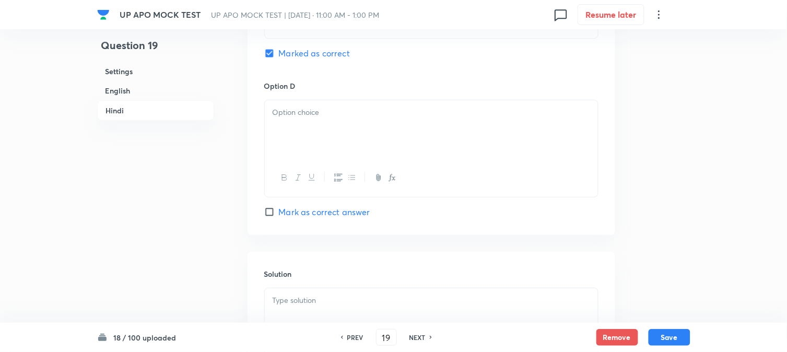
drag, startPoint x: 280, startPoint y: 142, endPoint x: 272, endPoint y: 132, distance: 13.3
click at [279, 142] on div at bounding box center [431, 129] width 333 height 58
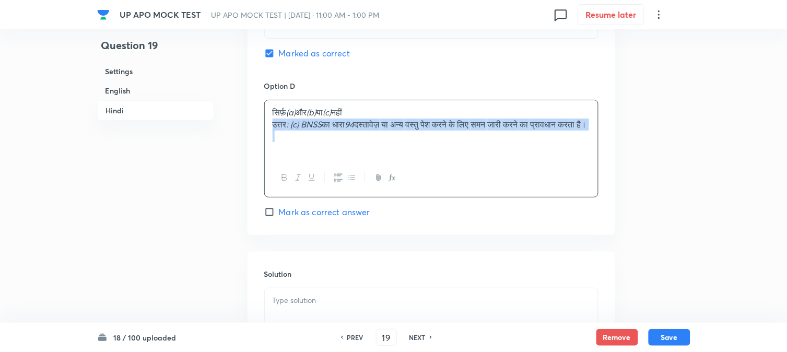
drag, startPoint x: 272, startPoint y: 131, endPoint x: 366, endPoint y: 155, distance: 97.5
click at [367, 154] on div "सिर्फ़ (a) और (b) या (c) नहीं उत्तर : (c) BNSS का धारा 94 दस्तावेज़ या अन्य वस्…" at bounding box center [431, 129] width 333 height 58
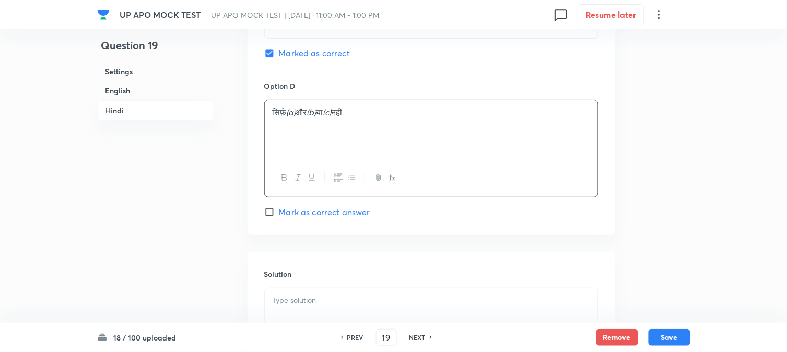
click at [304, 306] on p at bounding box center [432, 301] width 318 height 12
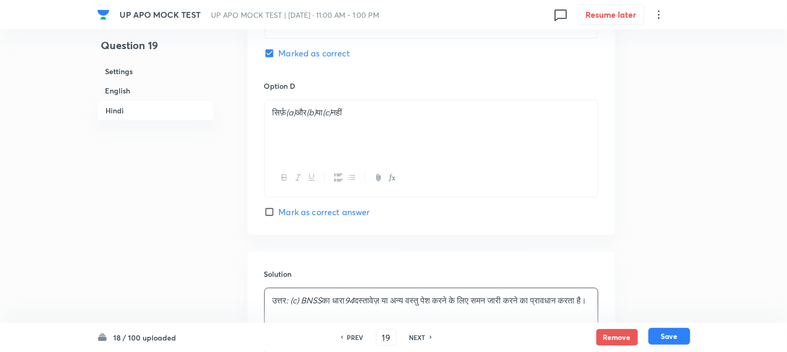
click at [661, 333] on button "Save" at bounding box center [670, 336] width 42 height 17
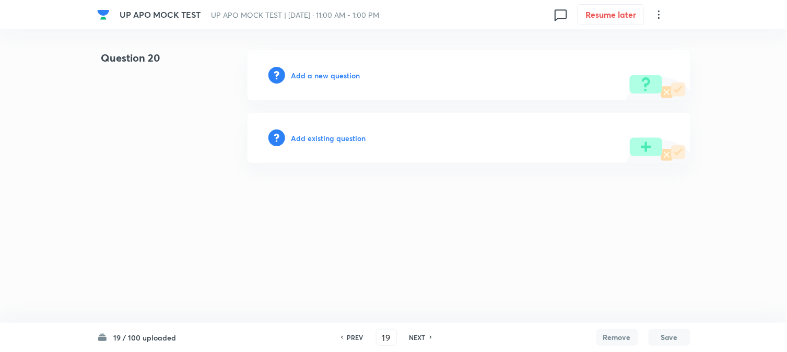
type input "20"
click at [343, 80] on h6 "Add a new question" at bounding box center [328, 75] width 69 height 11
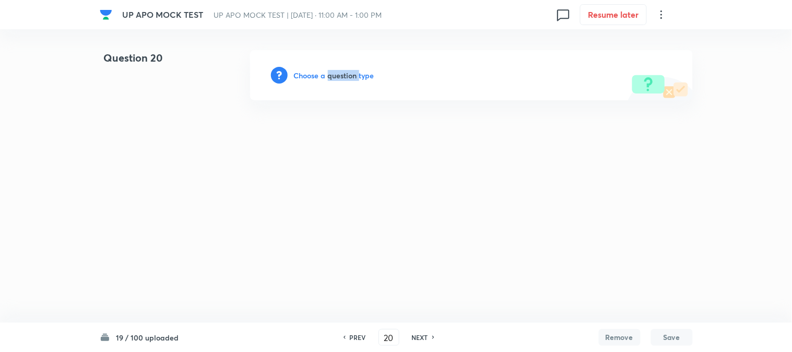
click at [343, 80] on h6 "Choose a question type" at bounding box center [334, 75] width 80 height 11
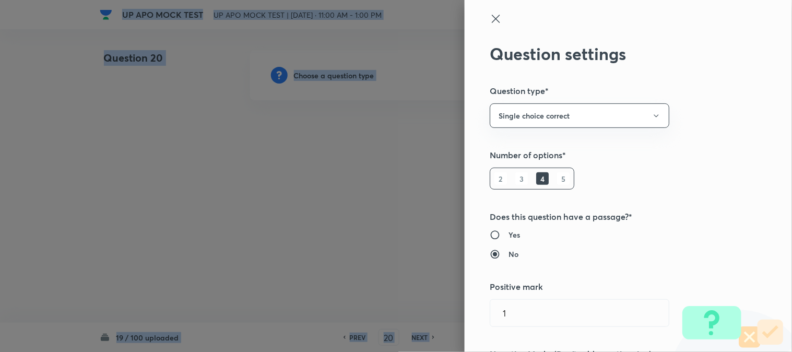
click at [343, 80] on div at bounding box center [396, 176] width 792 height 352
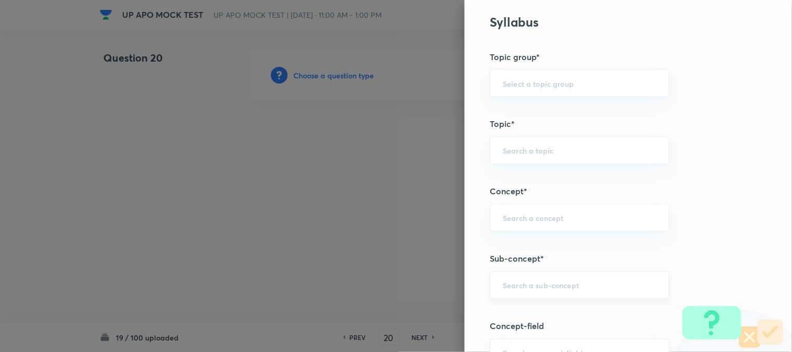
scroll to position [616, 0]
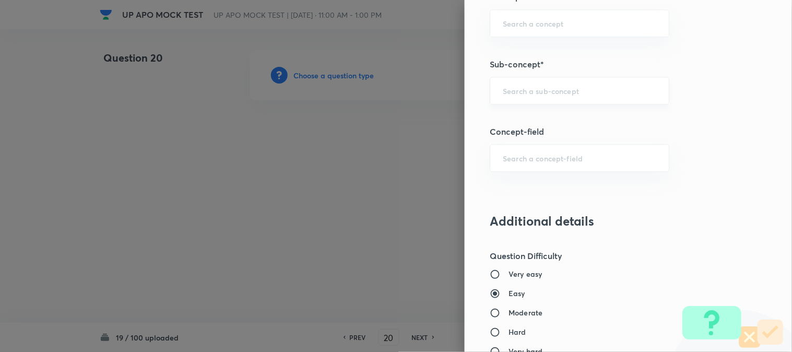
click at [546, 96] on div "​" at bounding box center [580, 91] width 180 height 28
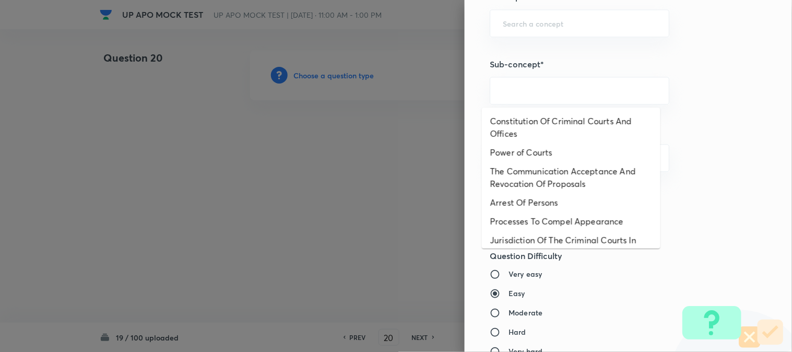
click at [555, 122] on li "Constitution Of Criminal Courts And Offices" at bounding box center [571, 127] width 179 height 31
type input "Constitution Of Criminal Courts And Offices"
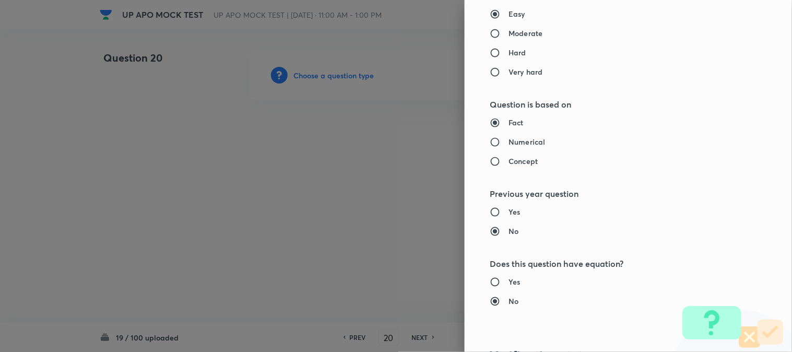
type input "Criminal Law"
type input "Criminal Procedure Code"
type input "Constitution Of Criminal Courts And Offices"
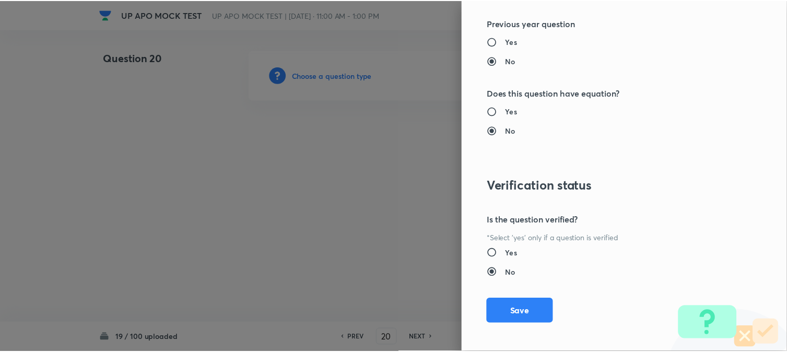
scroll to position [1072, 0]
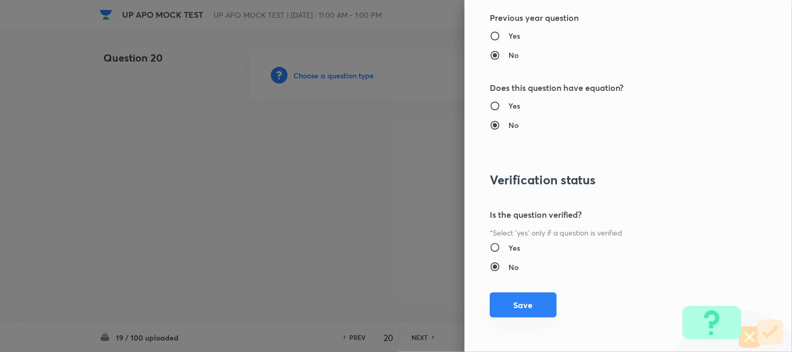
click at [526, 294] on div "Question settings Question type* Single choice correct Number of options* 2 3 4…" at bounding box center [628, 176] width 327 height 352
click at [529, 299] on button "Save" at bounding box center [523, 304] width 67 height 25
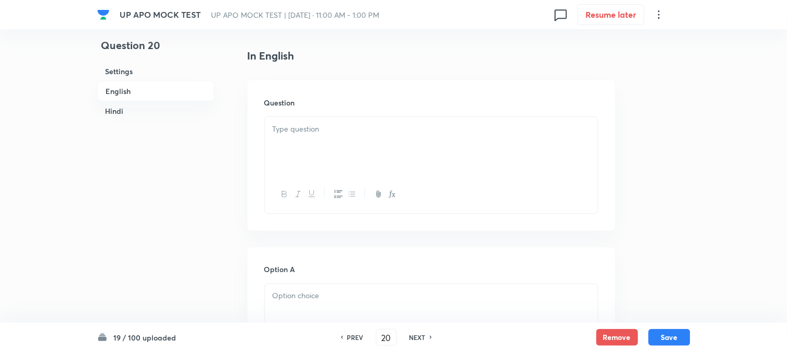
scroll to position [308, 0]
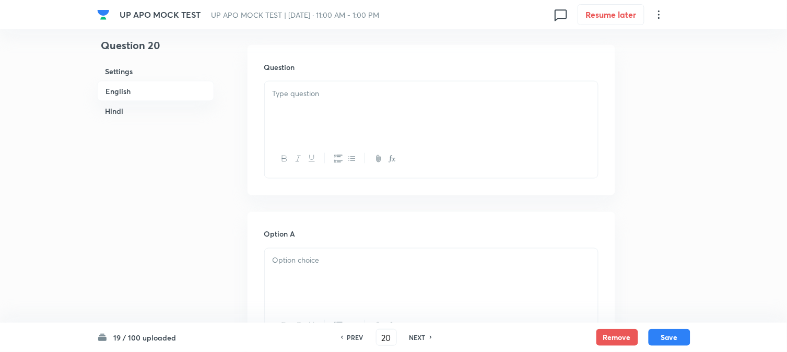
click at [307, 98] on p at bounding box center [432, 94] width 318 height 12
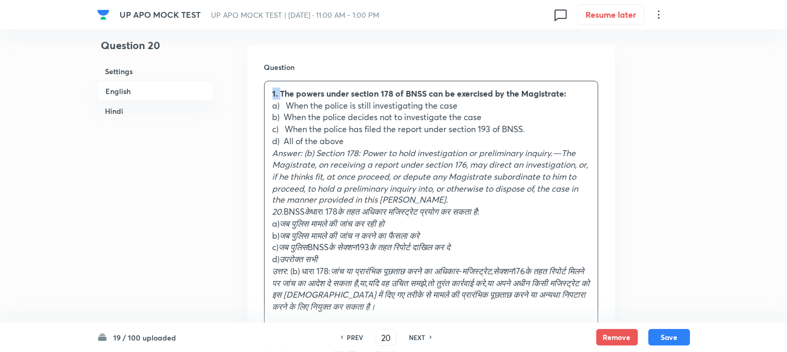
drag, startPoint x: 280, startPoint y: 94, endPoint x: 265, endPoint y: 81, distance: 20.4
click at [265, 81] on div "1. The powers under section 178 of BNSS can be exercised by the Magistrate: a) …" at bounding box center [431, 206] width 333 height 250
drag, startPoint x: 288, startPoint y: 103, endPoint x: 504, endPoint y: 103, distance: 216.7
click at [504, 103] on p "a) When the police is still investigating the case" at bounding box center [432, 106] width 318 height 12
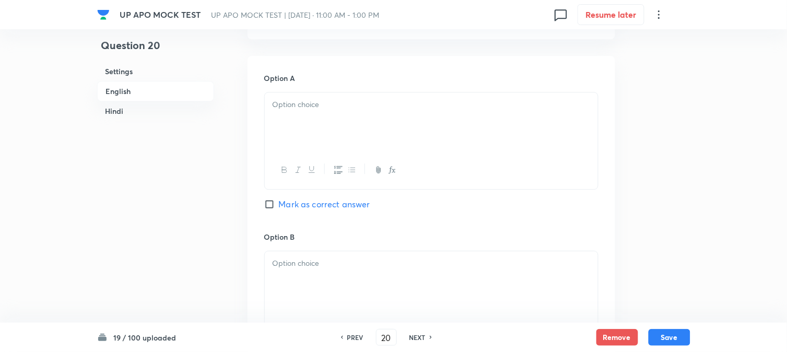
click at [300, 124] on div at bounding box center [431, 121] width 333 height 58
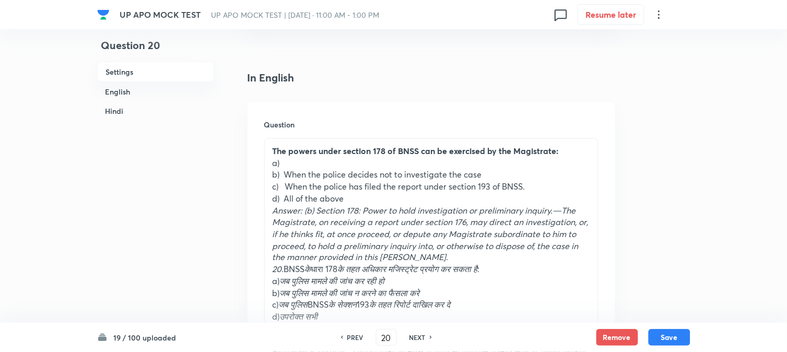
scroll to position [250, 0]
drag, startPoint x: 288, startPoint y: 181, endPoint x: 347, endPoint y: 173, distance: 59.5
click at [347, 173] on div "The powers under section 178 of BNSS can be exercised by the Magistrate: a) b) …" at bounding box center [431, 265] width 333 height 250
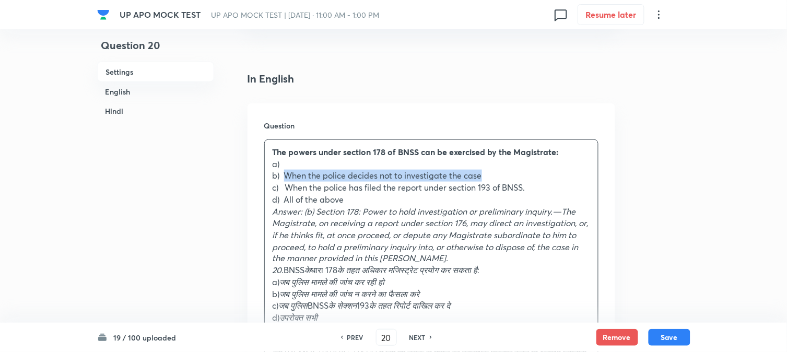
drag, startPoint x: 288, startPoint y: 175, endPoint x: 494, endPoint y: 163, distance: 206.6
click at [510, 173] on p "b) When the police decides not to investigate the case" at bounding box center [432, 176] width 318 height 12
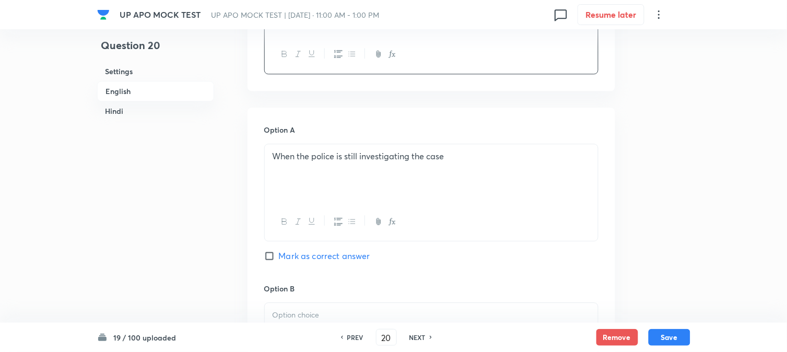
scroll to position [772, 0]
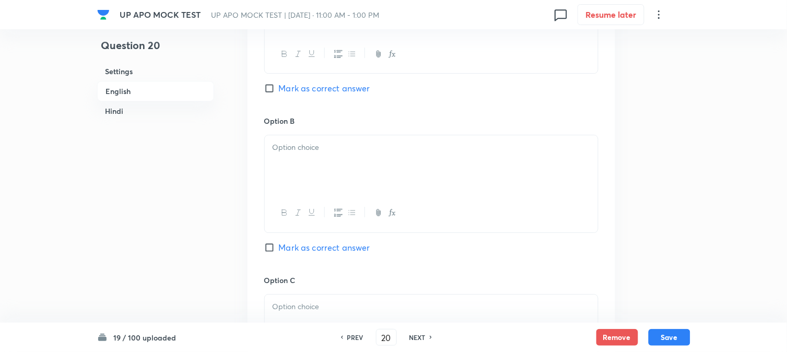
click at [320, 168] on div at bounding box center [431, 164] width 333 height 58
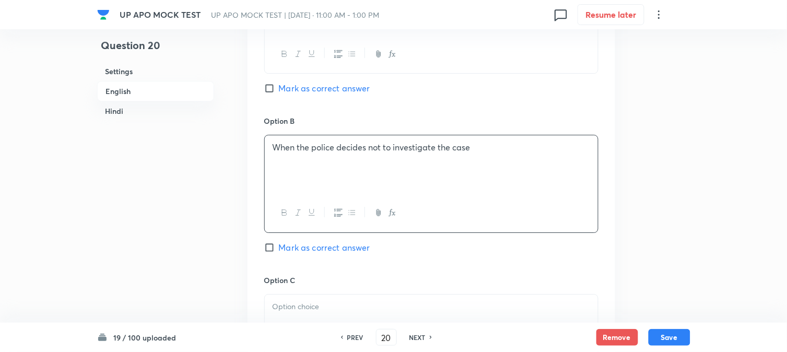
click at [318, 244] on span "Mark as correct answer" at bounding box center [324, 247] width 91 height 13
click at [279, 244] on input "Mark as correct answer" at bounding box center [271, 247] width 15 height 10
checkbox input "true"
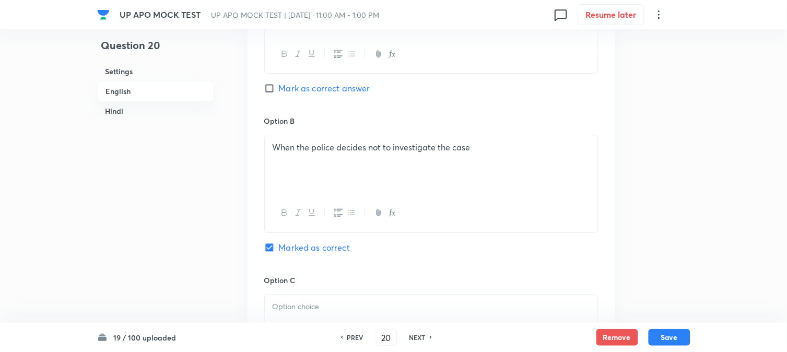
checkbox input "true"
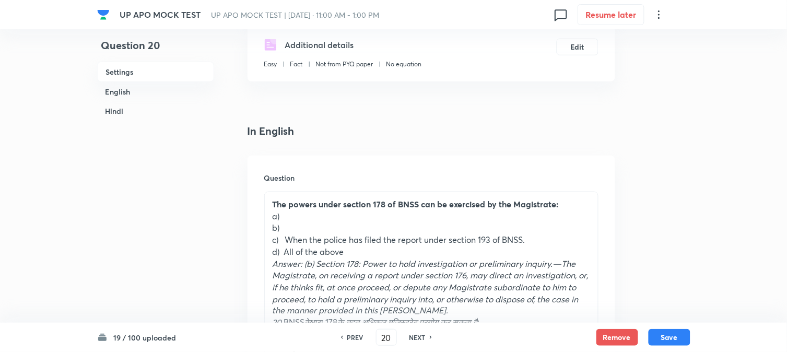
scroll to position [192, 0]
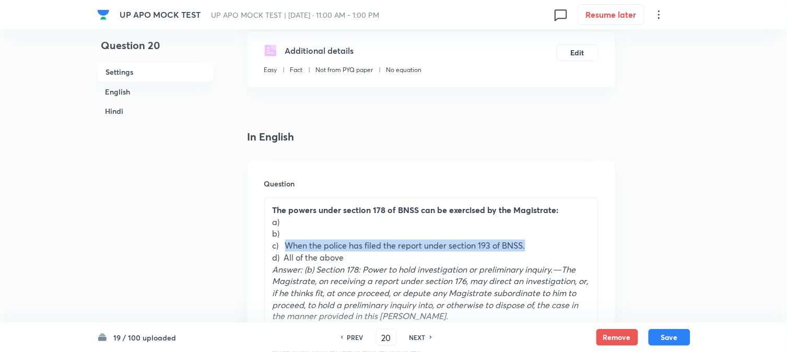
drag, startPoint x: 287, startPoint y: 247, endPoint x: 547, endPoint y: 223, distance: 261.2
click at [572, 243] on p "c) When the police has filed the report under section 193 of BNSS." at bounding box center [432, 246] width 318 height 12
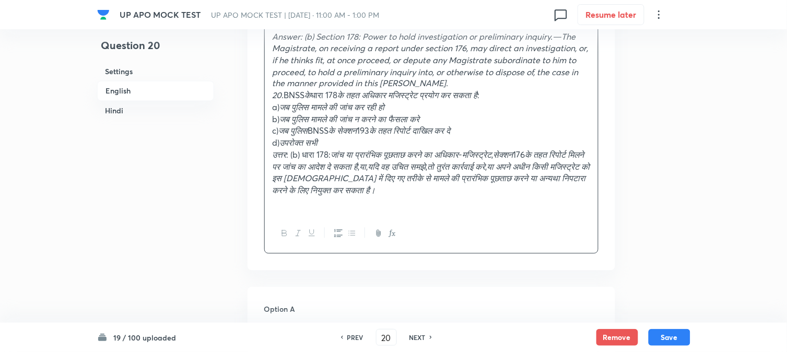
scroll to position [772, 0]
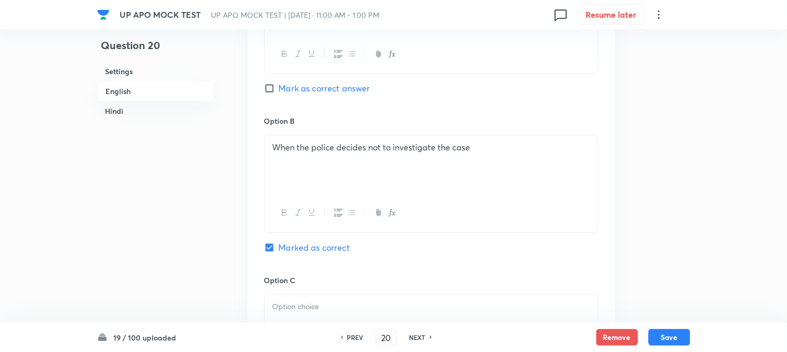
click at [307, 311] on p at bounding box center [432, 307] width 318 height 12
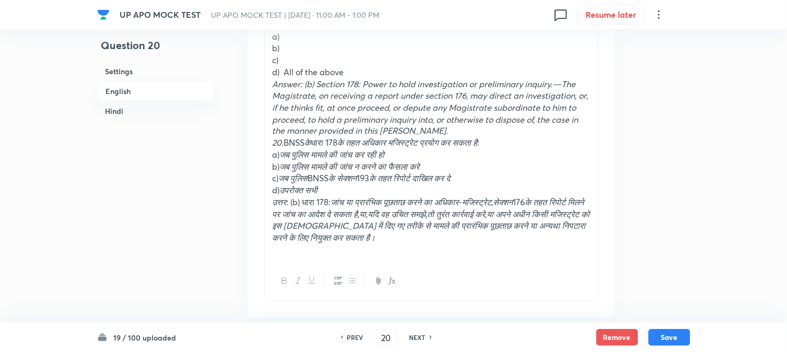
scroll to position [366, 0]
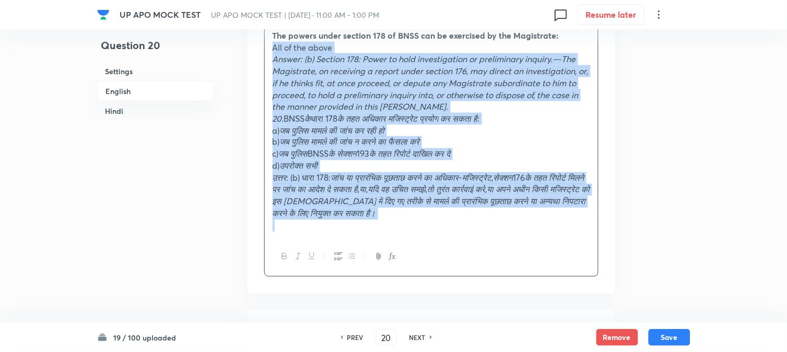
drag, startPoint x: 284, startPoint y: 81, endPoint x: 602, endPoint y: 252, distance: 361.0
click at [602, 252] on div "Question The powers under section 178 of BNSS can be exercised by the Magistrat…" at bounding box center [432, 140] width 368 height 307
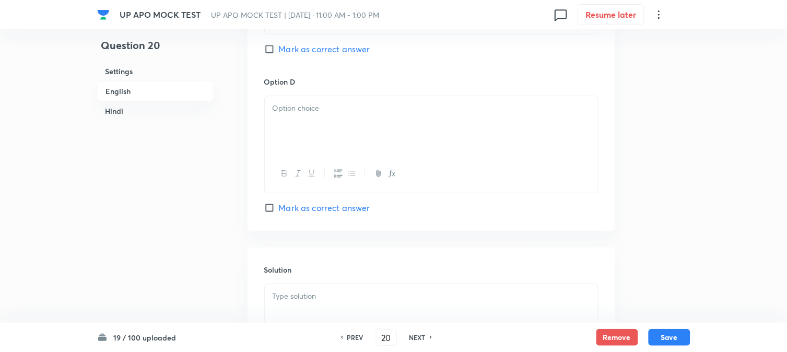
scroll to position [946, 0]
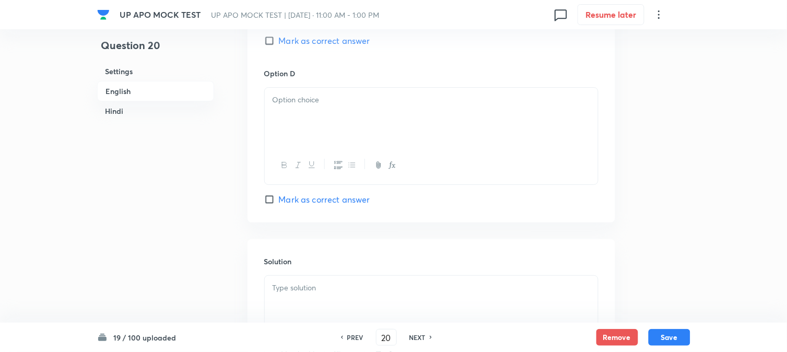
drag, startPoint x: 280, startPoint y: 107, endPoint x: 282, endPoint y: 115, distance: 8.1
click at [281, 110] on div at bounding box center [431, 117] width 333 height 58
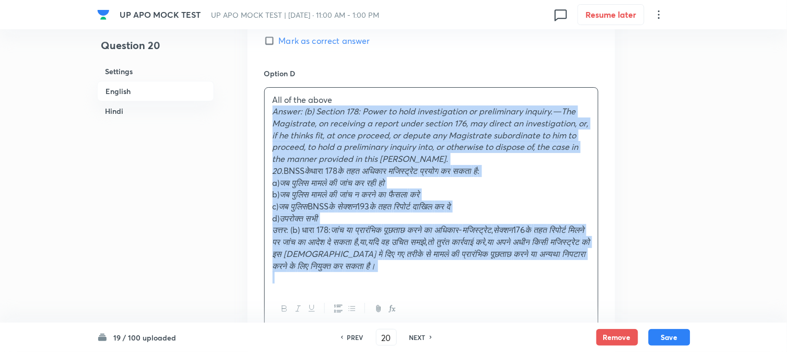
drag, startPoint x: 268, startPoint y: 115, endPoint x: 513, endPoint y: 267, distance: 288.2
click at [522, 295] on div "All of the above Answer: (b) Section 178: Power to hold investigation or prelim…" at bounding box center [431, 208] width 334 height 242
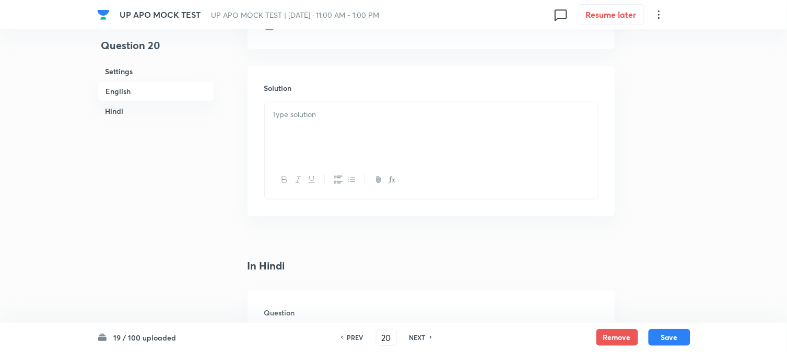
scroll to position [1120, 0]
click at [286, 138] on div at bounding box center [431, 131] width 333 height 58
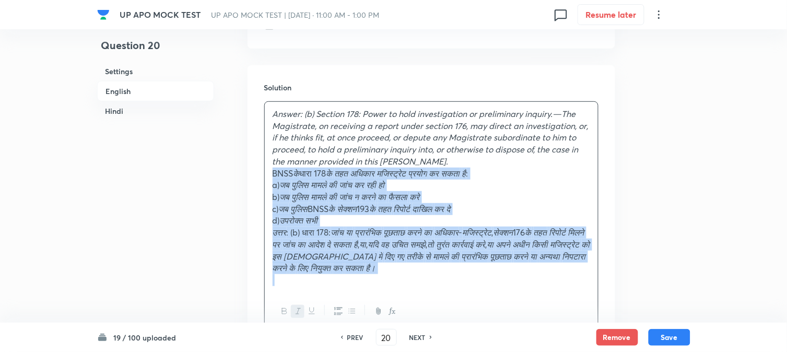
drag, startPoint x: 285, startPoint y: 174, endPoint x: 482, endPoint y: 208, distance: 199.7
click at [529, 295] on div "Answer: (b) Section 178: Power to hold investigation or preliminary inquiry.—Th…" at bounding box center [431, 216] width 334 height 230
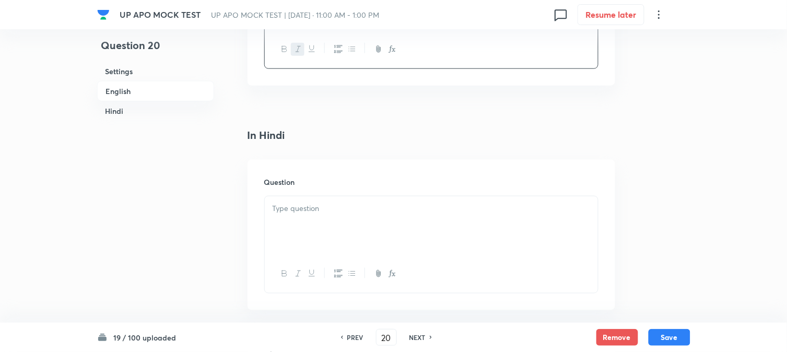
scroll to position [1353, 0]
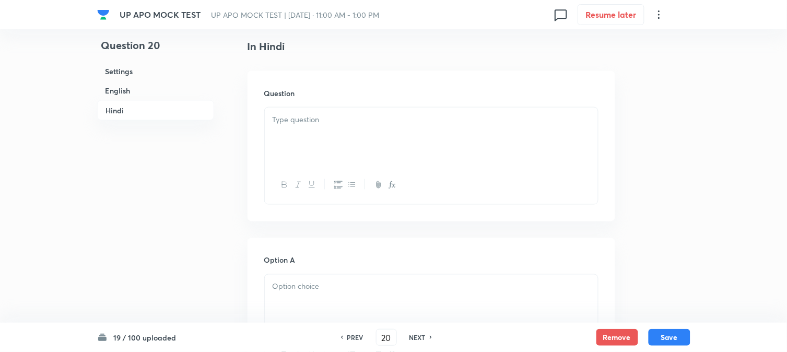
click at [270, 102] on div "Question" at bounding box center [432, 146] width 368 height 150
click at [284, 136] on div at bounding box center [431, 137] width 333 height 58
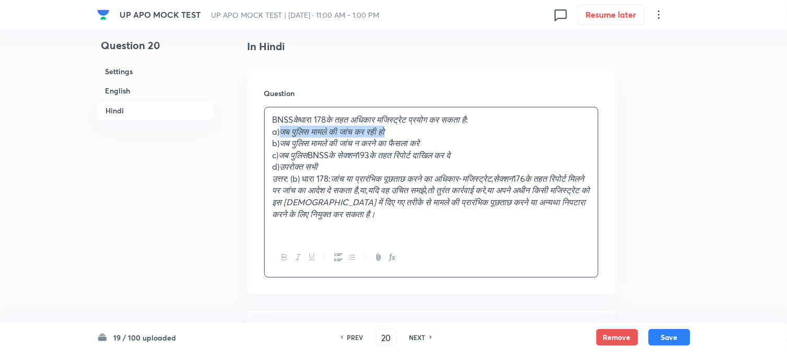
drag, startPoint x: 284, startPoint y: 134, endPoint x: 450, endPoint y: 137, distance: 166.6
click at [450, 137] on p "a) जब पुलिस मामले की जांच कर रही हो" at bounding box center [432, 132] width 318 height 12
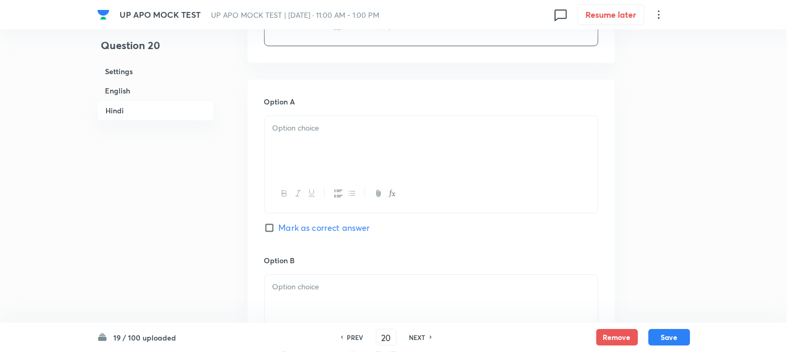
click at [302, 167] on div at bounding box center [431, 145] width 333 height 58
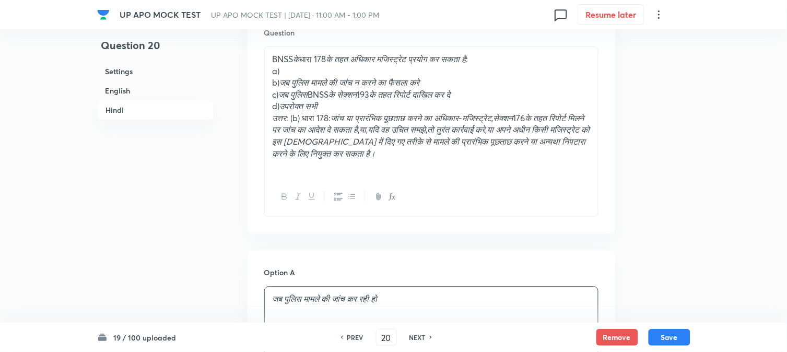
scroll to position [1411, 0]
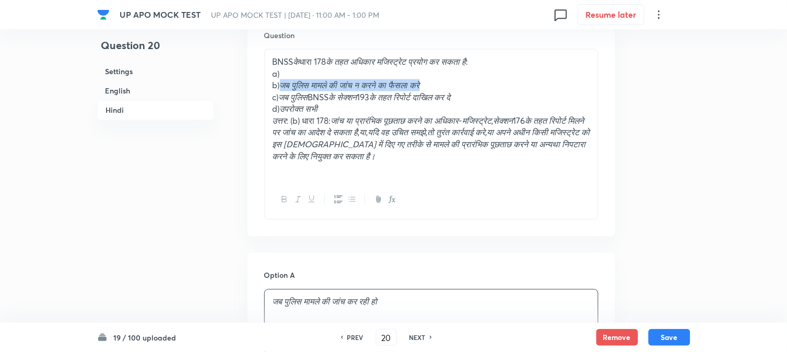
drag, startPoint x: 284, startPoint y: 85, endPoint x: 460, endPoint y: 86, distance: 175.5
click at [478, 86] on p "b) जब पुलिस मामले की जांच न करने का फैसला करे" at bounding box center [432, 85] width 318 height 12
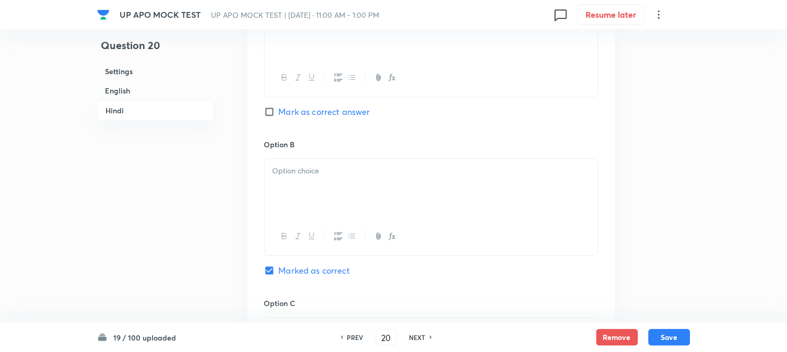
drag, startPoint x: 307, startPoint y: 193, endPoint x: 299, endPoint y: 196, distance: 8.4
click at [307, 195] on div at bounding box center [431, 188] width 333 height 58
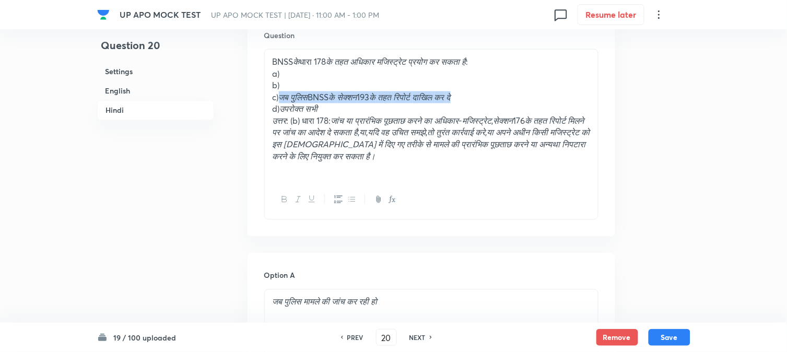
drag, startPoint x: 284, startPoint y: 100, endPoint x: 547, endPoint y: 99, distance: 263.2
click at [547, 99] on p "c) जब पुलिस BNSS के सेक्शन 193 के तहत रिपोर्ट दाखिल कर दे" at bounding box center [432, 97] width 318 height 12
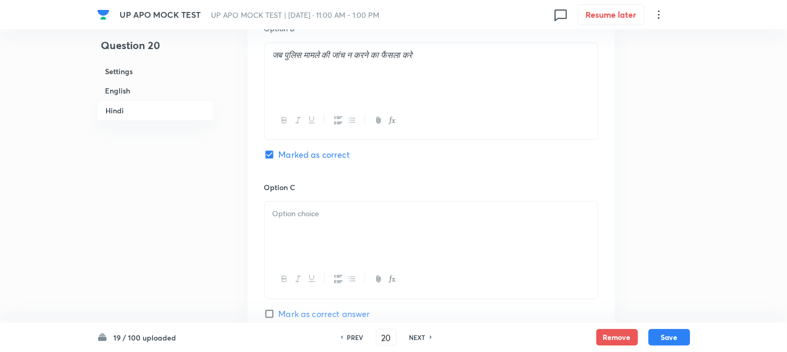
drag, startPoint x: 296, startPoint y: 225, endPoint x: 299, endPoint y: 236, distance: 11.3
click at [299, 236] on div at bounding box center [431, 231] width 333 height 58
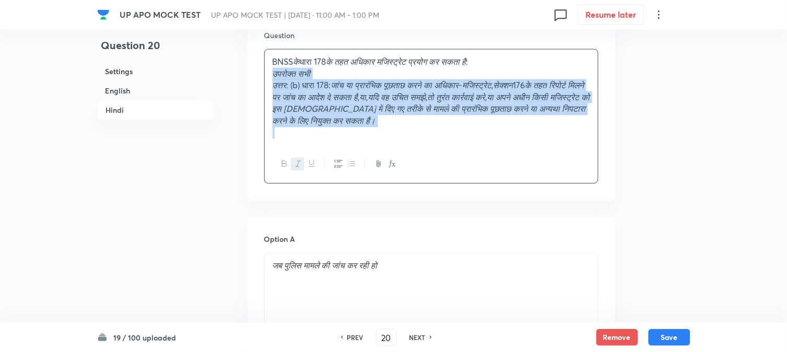
drag, startPoint x: 282, startPoint y: 107, endPoint x: 603, endPoint y: 156, distance: 324.3
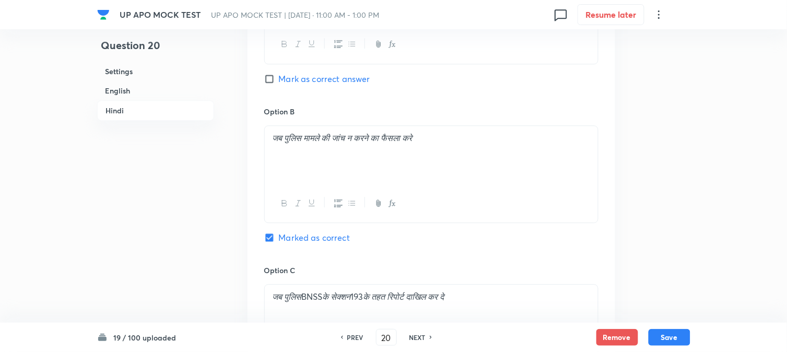
scroll to position [1875, 0]
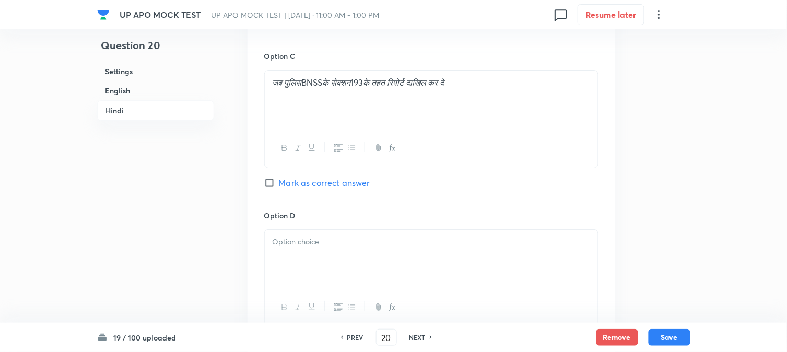
click at [295, 253] on div at bounding box center [431, 259] width 333 height 58
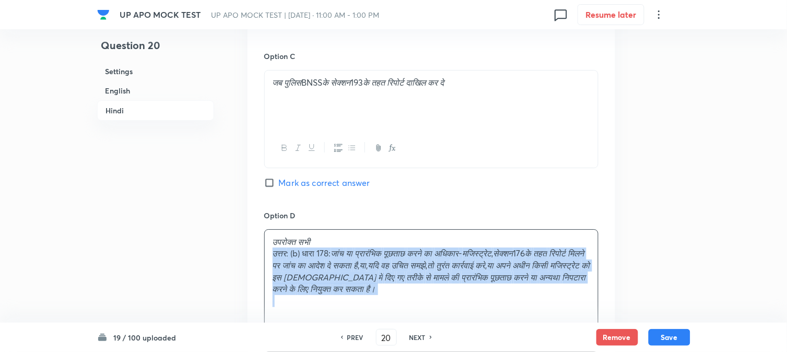
drag, startPoint x: 271, startPoint y: 256, endPoint x: 545, endPoint y: 237, distance: 274.9
click at [591, 307] on div "उपरोक्त सभी उत्तर : (b) धारा 178: जांच या प्रारंभिक पूछताछ करने का अधिकार - मजि…" at bounding box center [431, 272] width 333 height 84
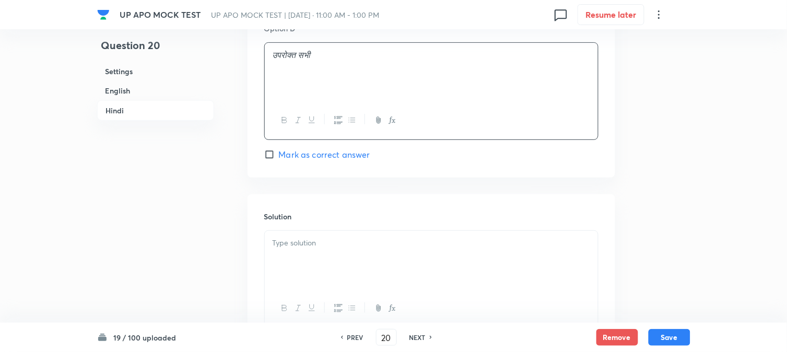
scroll to position [2107, 0]
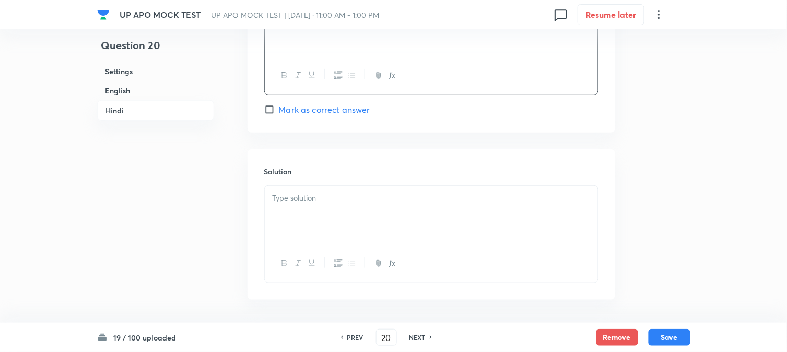
drag, startPoint x: 313, startPoint y: 207, endPoint x: 467, endPoint y: 267, distance: 164.9
click at [313, 210] on div at bounding box center [431, 215] width 333 height 58
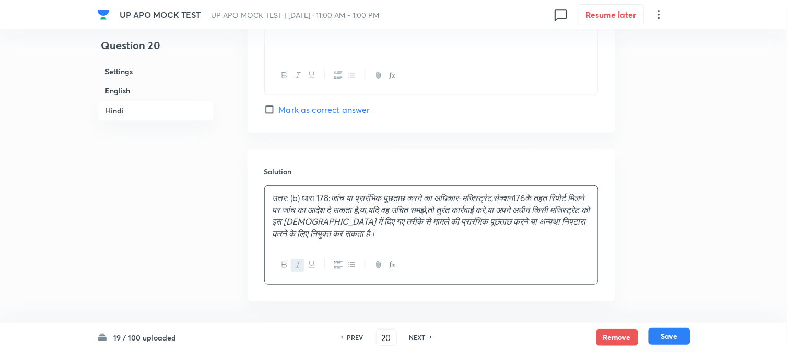
click at [678, 336] on button "Save" at bounding box center [670, 336] width 42 height 17
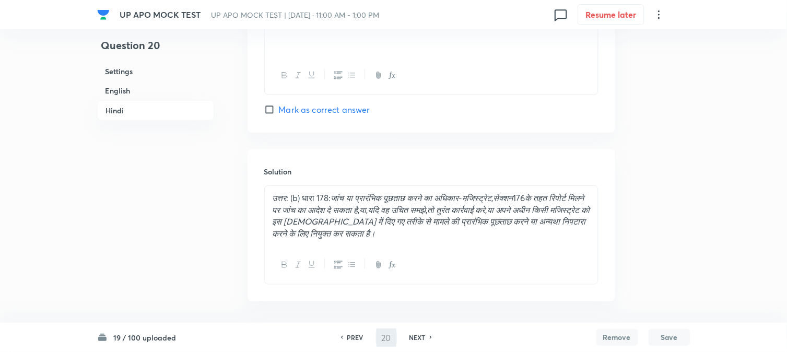
type input "21"
